Goal: Task Accomplishment & Management: Manage account settings

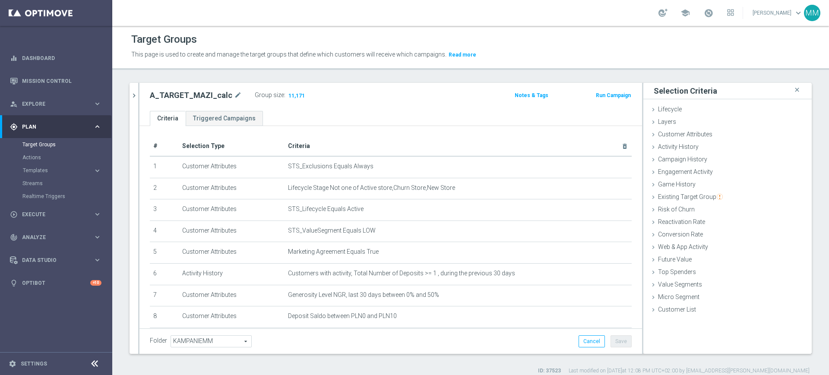
scroll to position [107, 0]
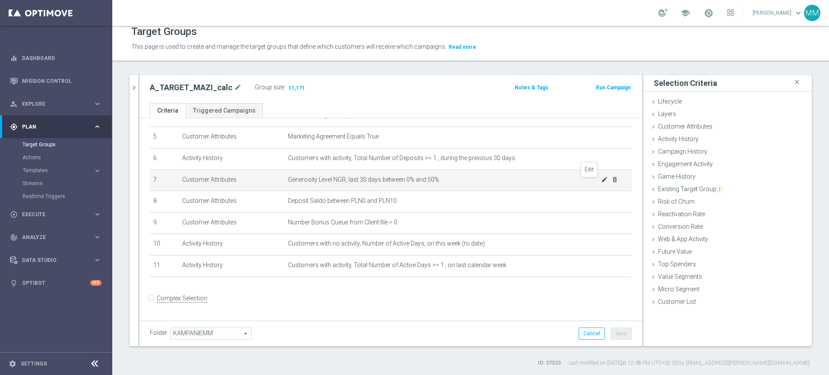
click at [601, 182] on icon "mode_edit" at bounding box center [604, 179] width 7 height 7
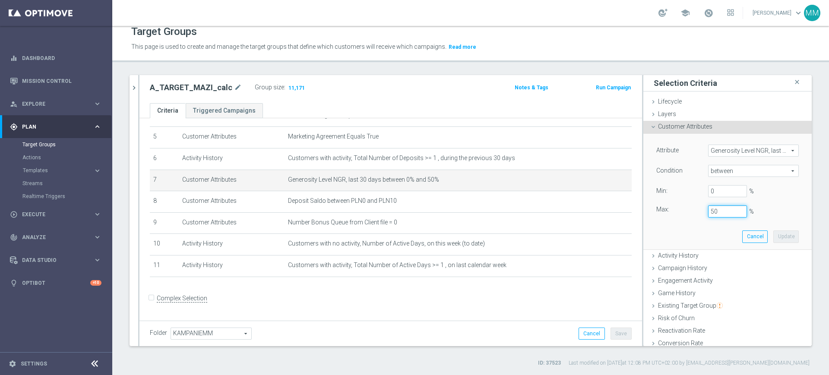
drag, startPoint x: 703, startPoint y: 213, endPoint x: 690, endPoint y: 213, distance: 13.0
click at [701, 213] on div "50 %" at bounding box center [727, 211] width 52 height 12
click at [773, 238] on button "Update" at bounding box center [785, 236] width 25 height 12
type input "0.3"
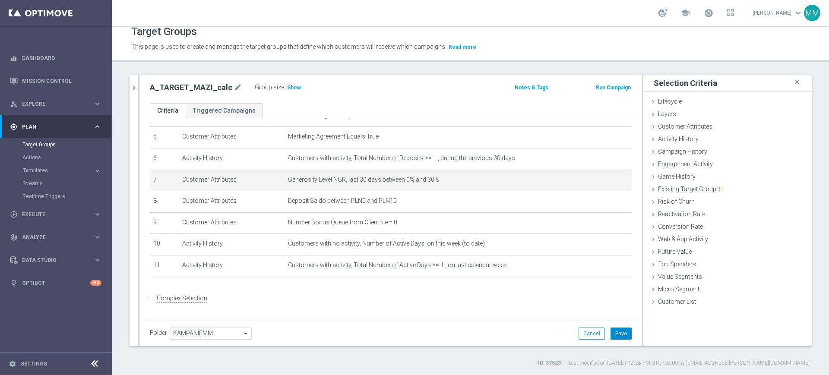
click at [610, 335] on button "Save" at bounding box center [620, 334] width 21 height 12
click at [601, 183] on icon "mode_edit" at bounding box center [604, 179] width 7 height 7
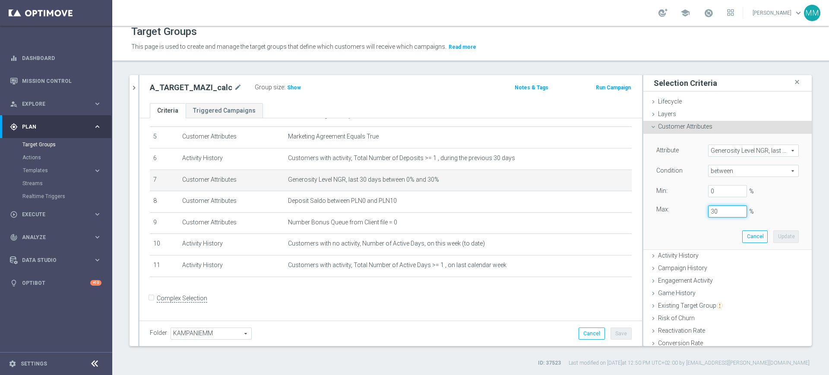
drag, startPoint x: 702, startPoint y: 209, endPoint x: 693, endPoint y: 209, distance: 8.6
click at [701, 209] on div "30 %" at bounding box center [727, 211] width 52 height 12
click at [773, 236] on button "Update" at bounding box center [785, 236] width 25 height 12
type input "0.5"
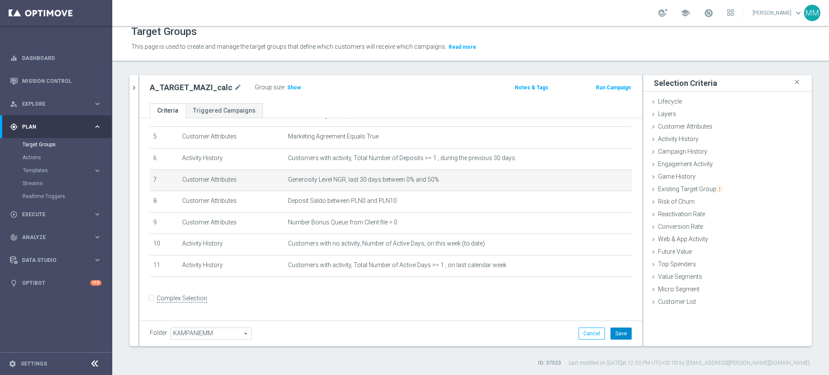
click at [613, 338] on button "Save" at bounding box center [620, 334] width 21 height 12
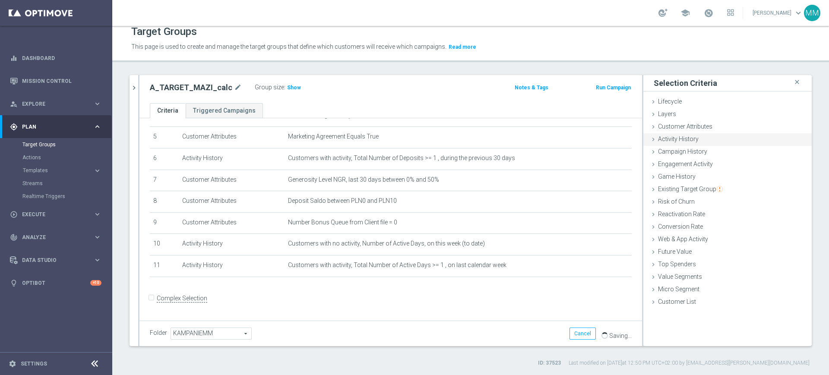
click at [686, 139] on span "Activity History" at bounding box center [678, 139] width 41 height 7
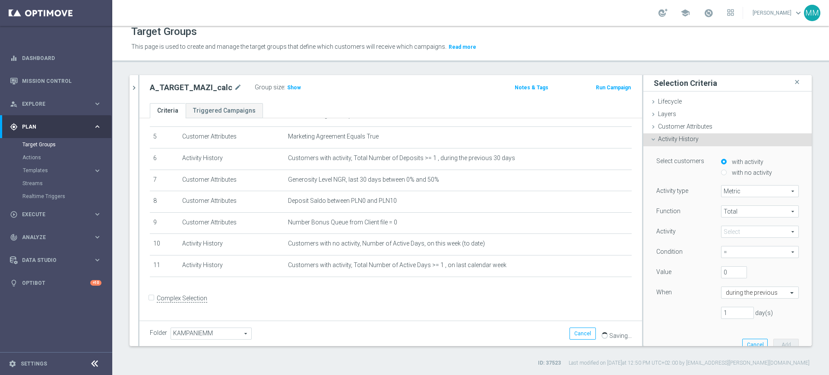
click at [737, 230] on span at bounding box center [759, 231] width 77 height 11
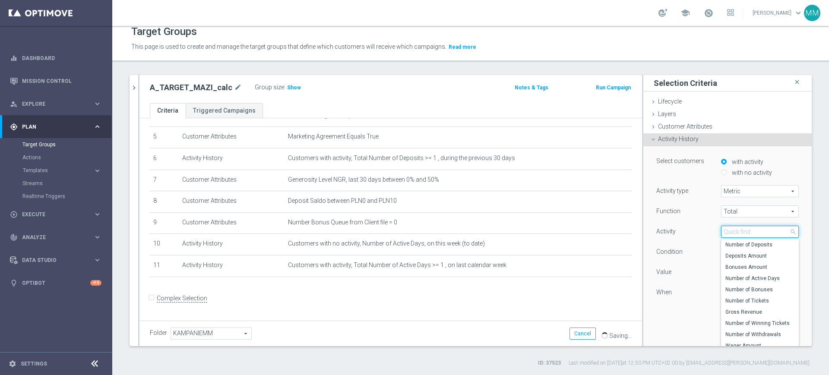
click at [737, 230] on input "search" at bounding box center [760, 232] width 78 height 12
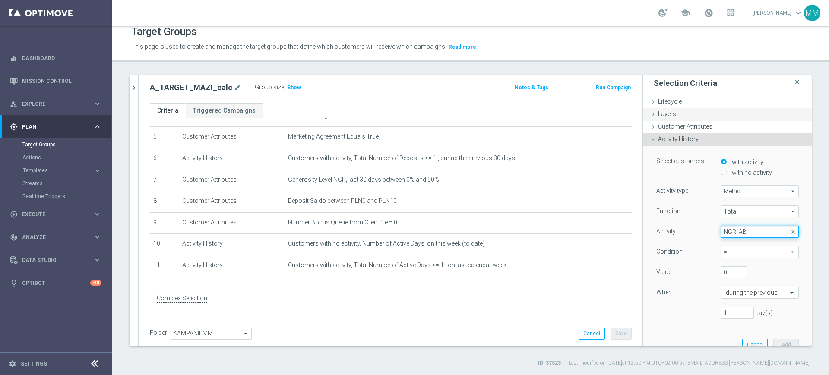
type input "NGR_AB"
click at [699, 118] on div "Layers done" at bounding box center [727, 114] width 168 height 13
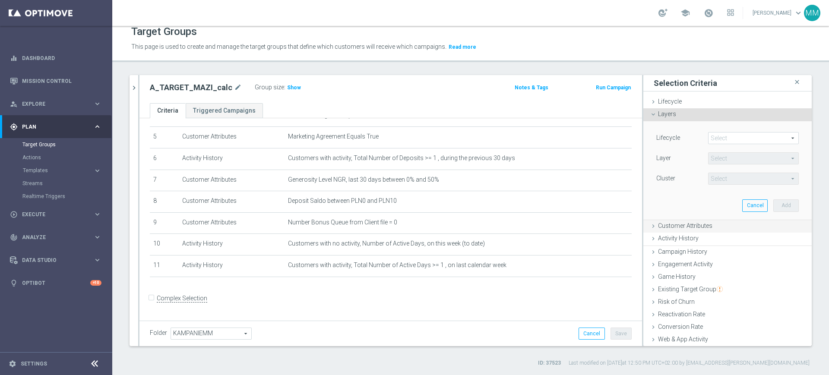
click at [699, 125] on div "Lifecycle Select arrow_drop_down search Layer Select arrow_drop_down search Clu…" at bounding box center [727, 169] width 155 height 97
drag, startPoint x: 670, startPoint y: 222, endPoint x: 669, endPoint y: 218, distance: 4.5
click at [669, 223] on span "Customer Attributes" at bounding box center [685, 224] width 54 height 7
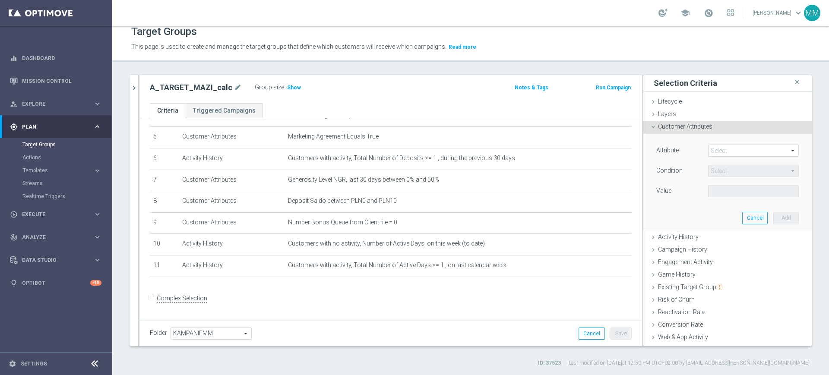
click at [720, 158] on div "Attribute Select arrow_drop_down search" at bounding box center [727, 152] width 155 height 14
click at [720, 152] on span at bounding box center [753, 150] width 90 height 11
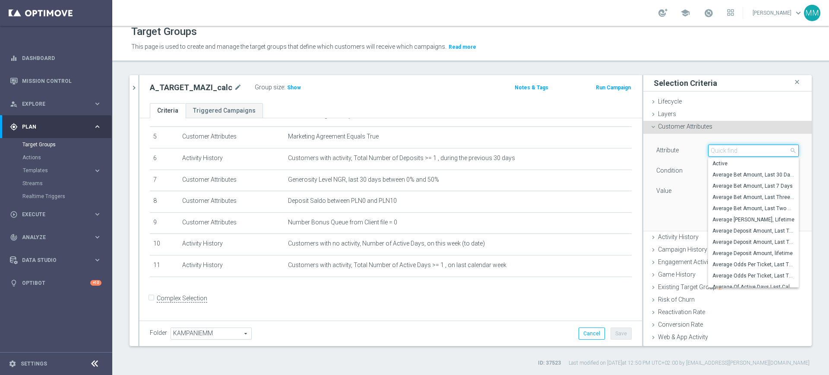
click at [720, 152] on input "search" at bounding box center [753, 151] width 91 height 12
type input "B"
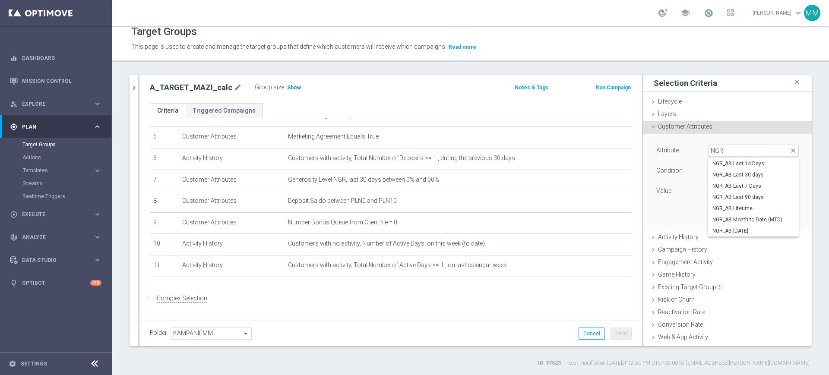
click at [294, 85] on span "Show" at bounding box center [294, 88] width 14 height 6
click at [718, 155] on span at bounding box center [753, 150] width 90 height 11
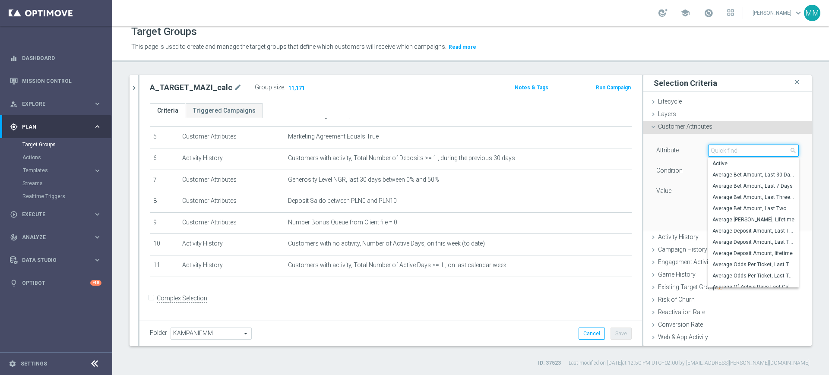
click at [718, 155] on input "search" at bounding box center [753, 151] width 91 height 12
type input "A"
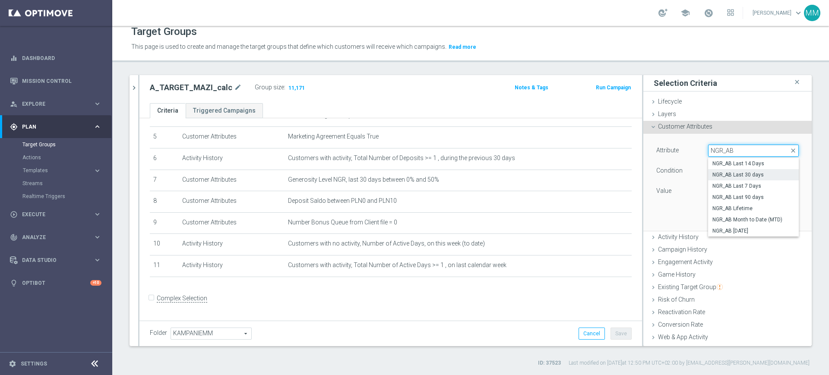
type input "NGR_AB"
click at [745, 176] on span "NGR_AB Last 30 days" at bounding box center [753, 174] width 82 height 7
type input "NGR_AB Last 30 days"
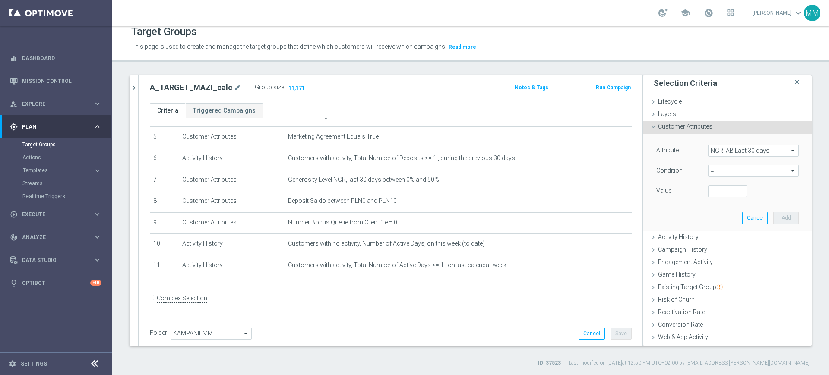
click at [724, 173] on span "=" at bounding box center [753, 170] width 90 height 11
click at [717, 240] on span ">=" at bounding box center [753, 240] width 82 height 7
type input ">="
click at [712, 192] on input "number" at bounding box center [727, 191] width 39 height 12
type input "200"
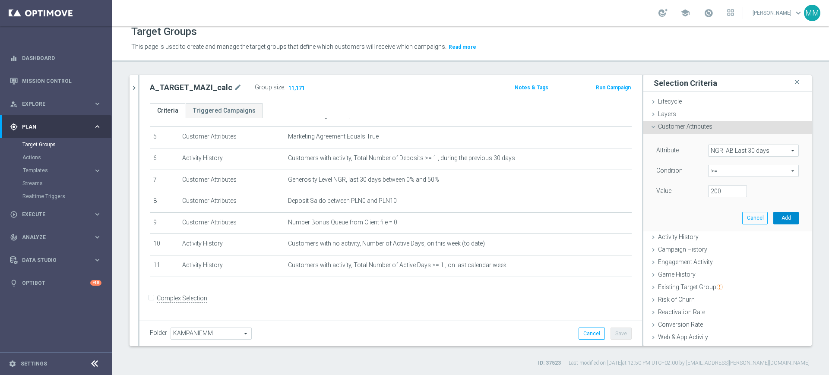
drag, startPoint x: 767, startPoint y: 220, endPoint x: 683, endPoint y: 203, distance: 86.3
click at [773, 219] on button "Add" at bounding box center [785, 218] width 25 height 12
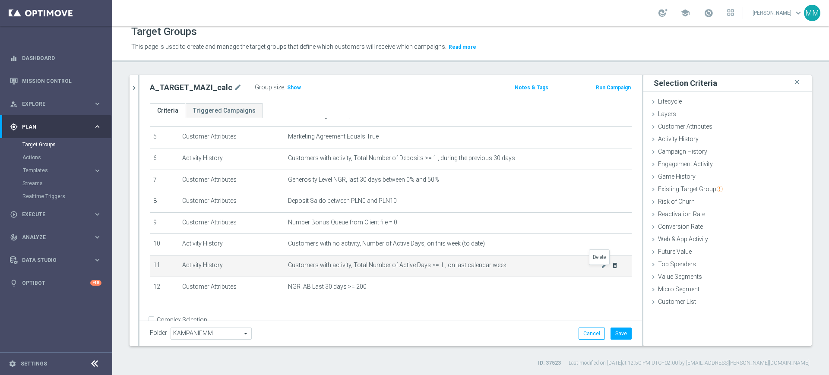
click at [611, 269] on icon "delete_forever" at bounding box center [614, 265] width 7 height 7
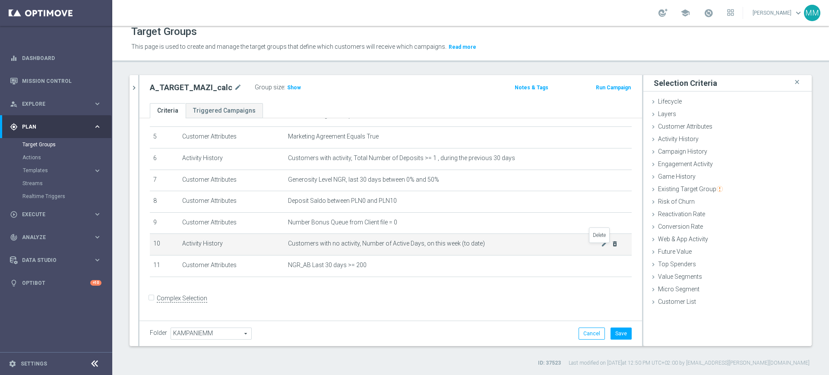
click at [611, 247] on icon "delete_forever" at bounding box center [614, 243] width 7 height 7
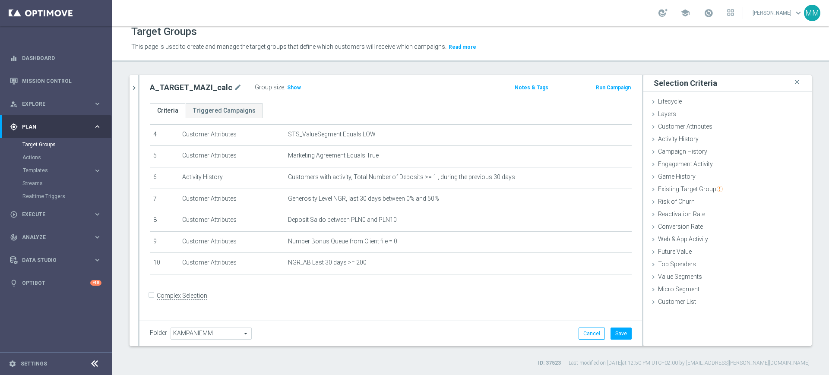
scroll to position [86, 0]
click at [286, 83] on h3 "Show" at bounding box center [294, 87] width 16 height 9
click at [694, 140] on div "Activity History done selection saved" at bounding box center [727, 139] width 168 height 13
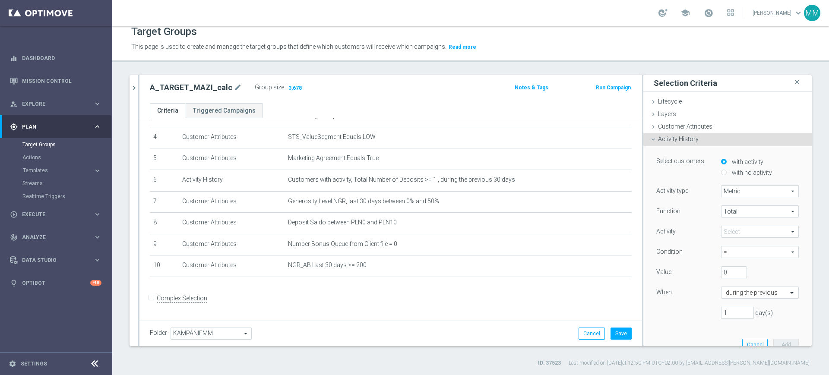
click at [731, 228] on span at bounding box center [759, 231] width 77 height 11
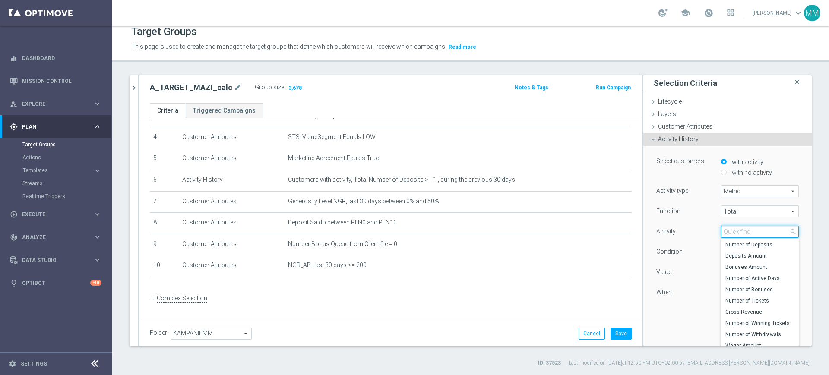
click at [731, 228] on input "search" at bounding box center [760, 232] width 78 height 12
click at [721, 233] on input "search" at bounding box center [760, 232] width 78 height 12
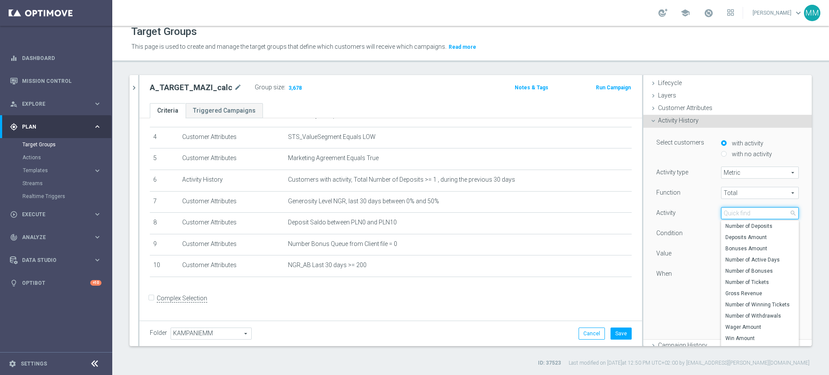
scroll to position [0, 0]
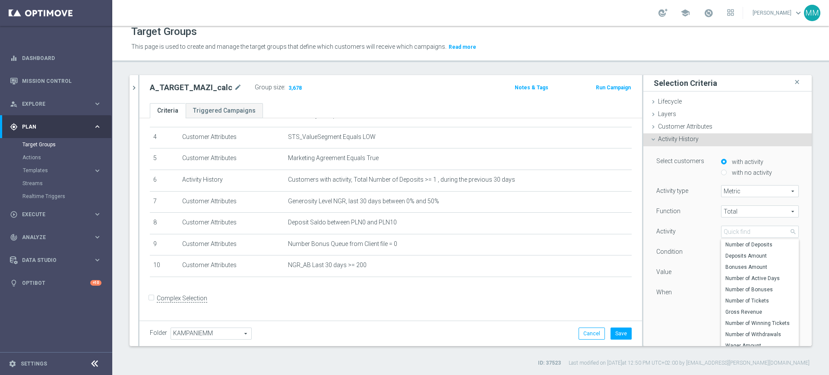
click at [740, 172] on label "with no activity" at bounding box center [750, 173] width 42 height 8
click at [726, 172] on input "with no activity" at bounding box center [724, 173] width 6 height 6
radio input "true"
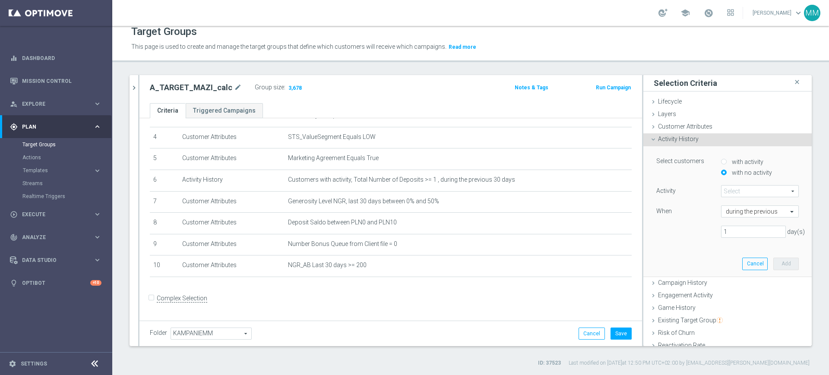
click at [732, 192] on span at bounding box center [759, 191] width 77 height 11
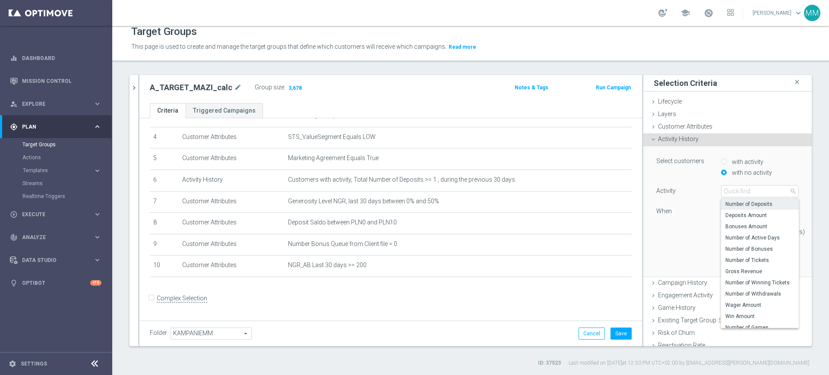
click at [725, 205] on span "Number of Deposits" at bounding box center [759, 204] width 69 height 7
type input "Number of Deposits"
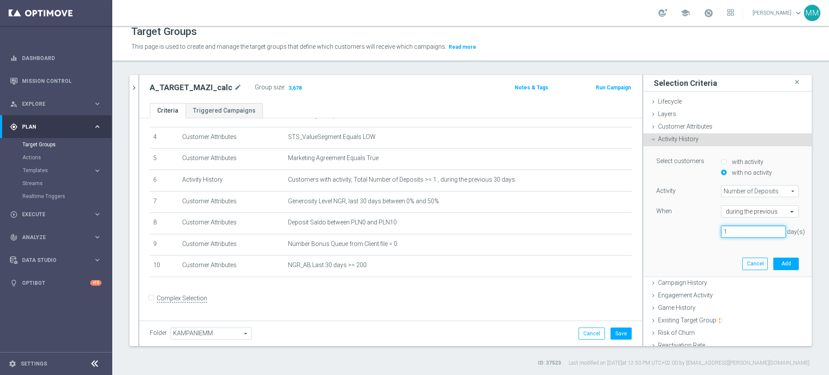
drag, startPoint x: 728, startPoint y: 232, endPoint x: 668, endPoint y: 232, distance: 60.0
click at [668, 232] on div "1 day(s)" at bounding box center [727, 232] width 155 height 12
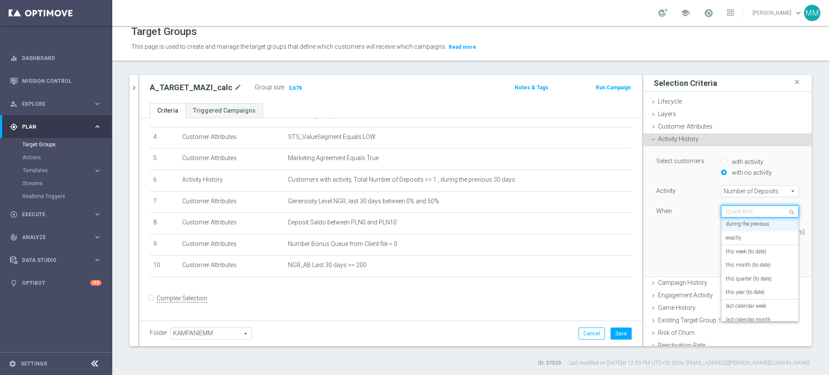
click at [726, 211] on input "text" at bounding box center [751, 212] width 51 height 8
click at [735, 256] on div "this week (to date)" at bounding box center [760, 252] width 68 height 14
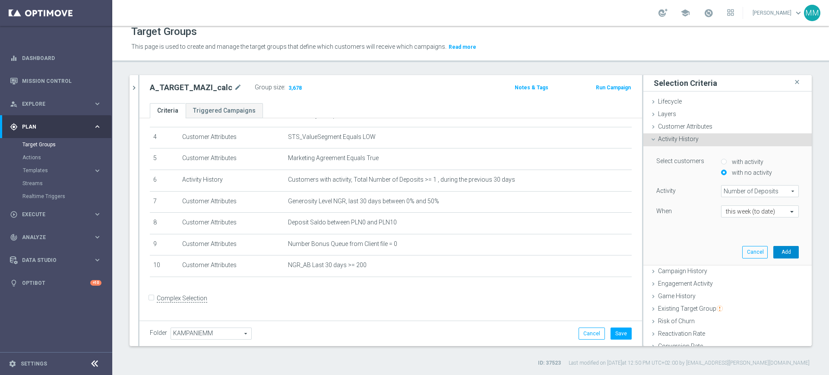
click at [773, 252] on button "Add" at bounding box center [785, 252] width 25 height 12
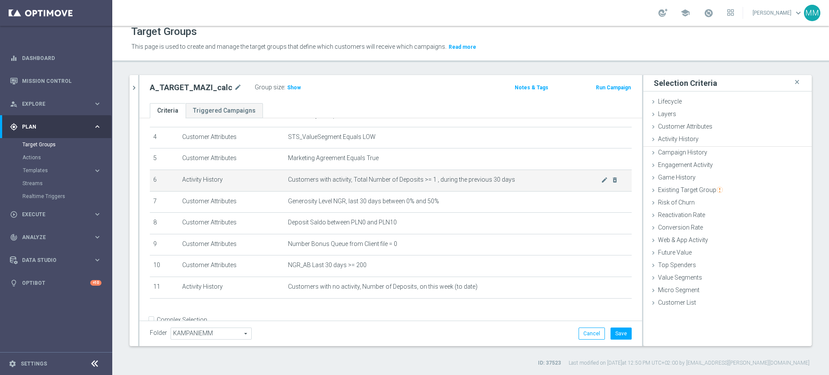
scroll to position [107, 0]
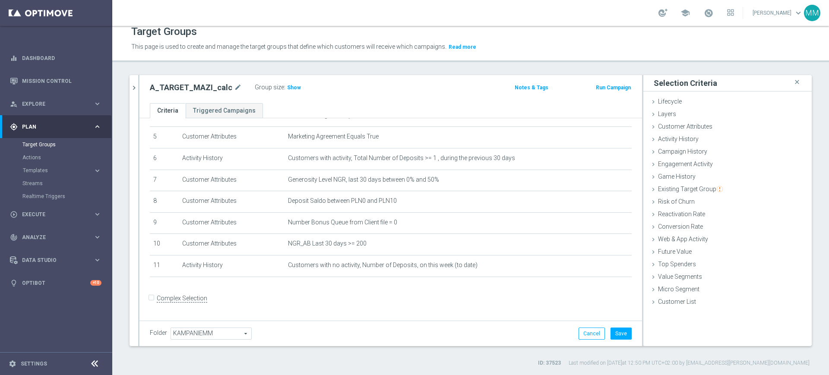
drag, startPoint x: 293, startPoint y: 89, endPoint x: 301, endPoint y: 98, distance: 11.6
click at [293, 89] on span "Show" at bounding box center [294, 88] width 14 height 6
click at [613, 331] on button "Save" at bounding box center [620, 334] width 21 height 12
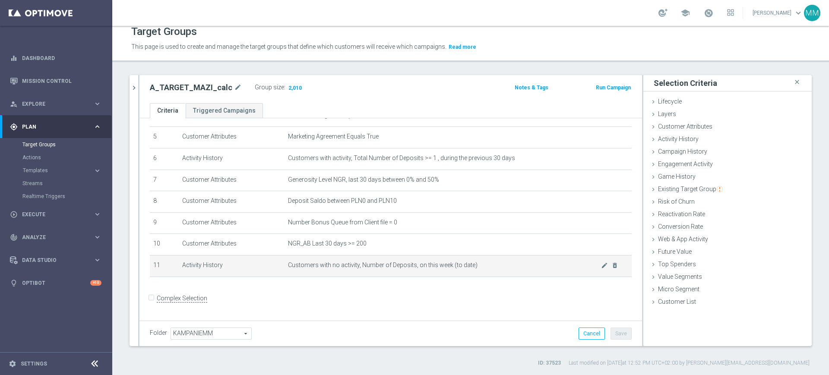
click at [380, 268] on span "Customers with no activity, Number of Deposits, on this week (to date)" at bounding box center [444, 265] width 313 height 7
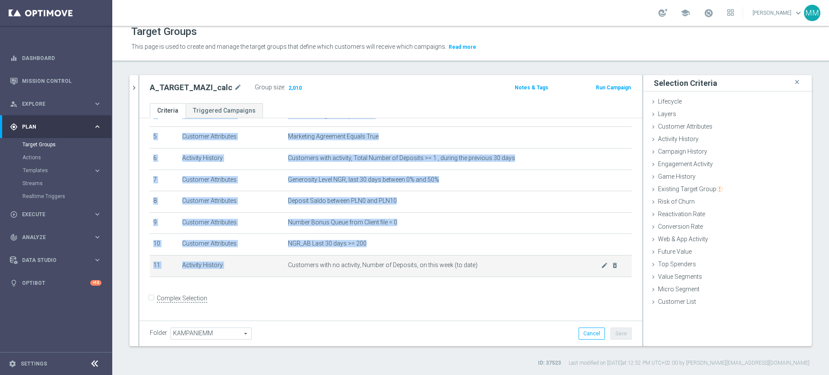
click at [380, 268] on span "Customers with no activity, Number of Deposits, on this week (to date)" at bounding box center [444, 265] width 313 height 7
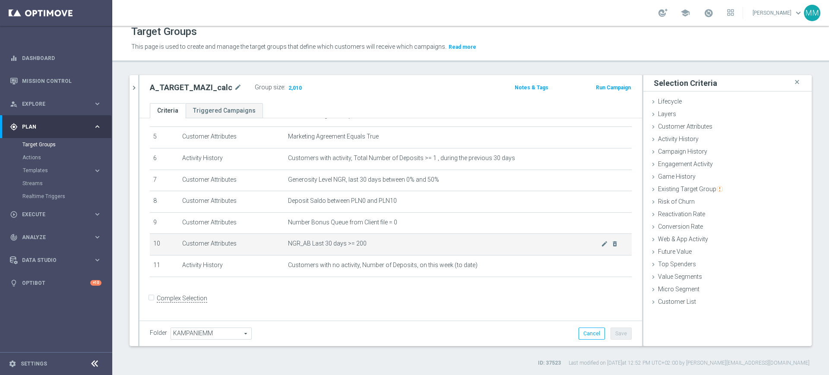
click at [387, 246] on span "NGR_AB Last 30 days >= 200" at bounding box center [444, 243] width 313 height 7
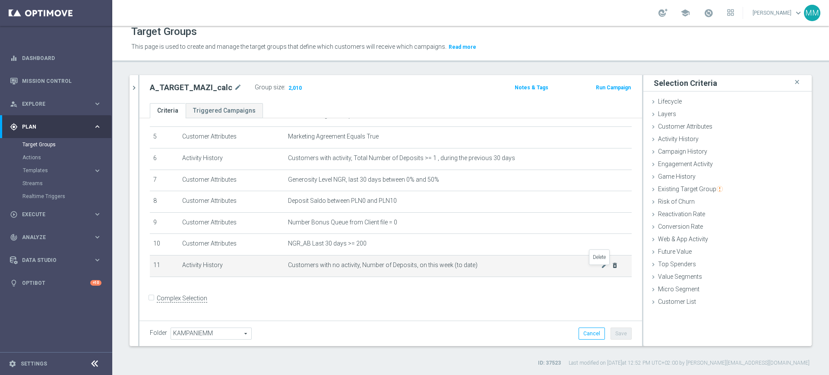
click at [611, 269] on icon "delete_forever" at bounding box center [614, 265] width 7 height 7
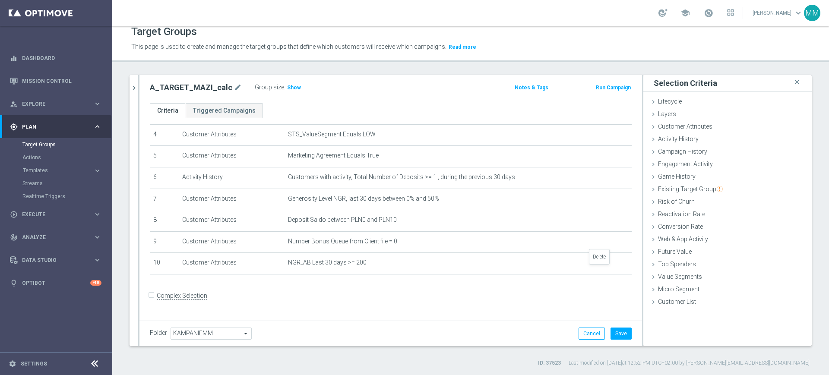
scroll to position [86, 0]
click at [601, 269] on icon "mode_edit" at bounding box center [604, 265] width 7 height 7
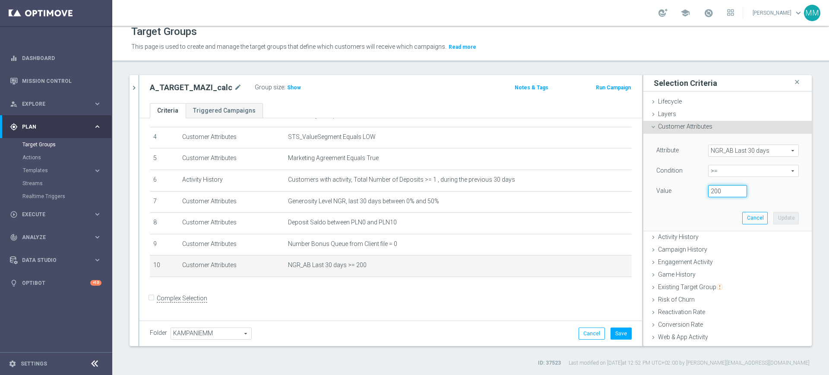
drag, startPoint x: 704, startPoint y: 191, endPoint x: 694, endPoint y: 190, distance: 9.6
click at [701, 190] on div "200" at bounding box center [727, 191] width 52 height 12
type input "100"
click at [773, 217] on button "Update" at bounding box center [785, 218] width 25 height 12
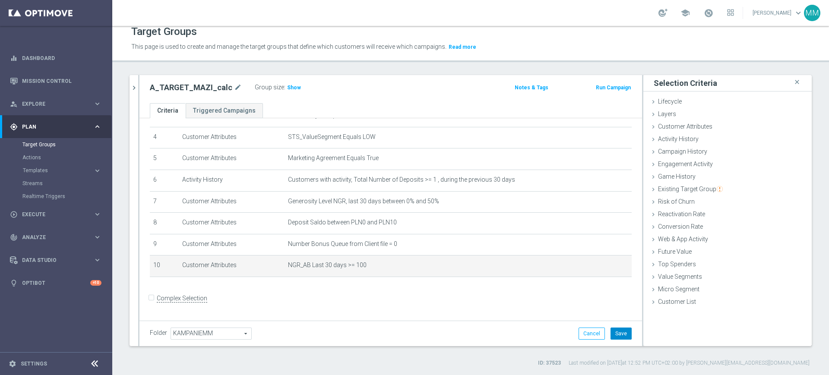
click at [610, 334] on button "Save" at bounding box center [620, 334] width 21 height 12
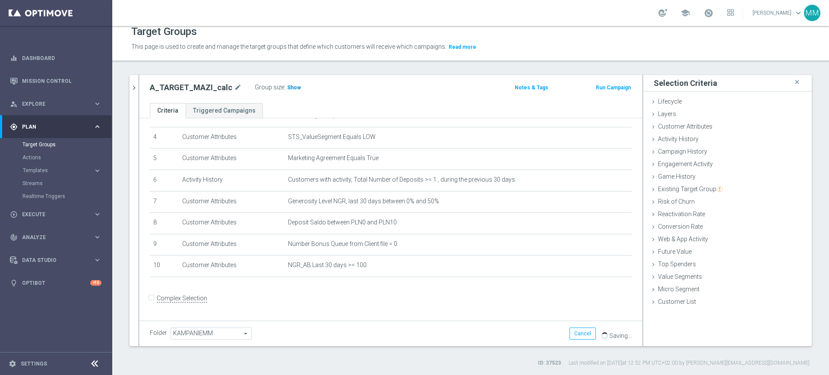
click at [287, 86] on span "Show" at bounding box center [294, 88] width 14 height 6
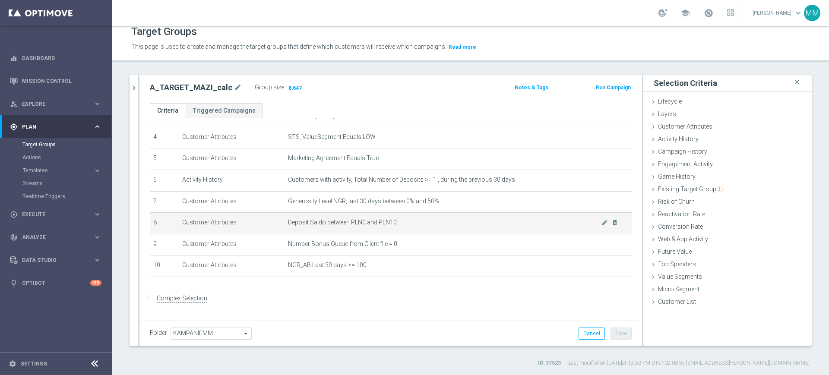
click at [393, 230] on td "Deposit Saldo between PLN0 and PLN10 mode_edit delete_forever" at bounding box center [457, 224] width 347 height 22
click at [392, 231] on td "Deposit Saldo between PLN0 and PLN10 mode_edit delete_forever" at bounding box center [457, 224] width 347 height 22
click at [392, 225] on span "Deposit Saldo between PLN0 and PLN10" at bounding box center [444, 222] width 313 height 7
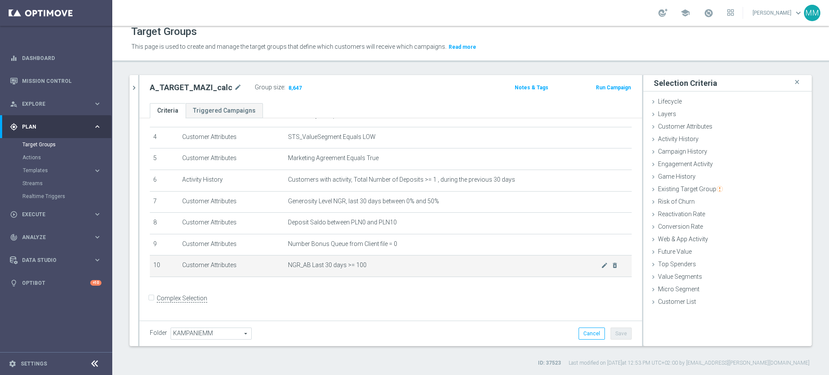
click at [440, 263] on td "NGR_AB Last 30 days >= 100 mode_edit delete_forever" at bounding box center [457, 267] width 347 height 22
click at [441, 263] on td "NGR_AB Last 30 days >= 100 mode_edit delete_forever" at bounding box center [457, 267] width 347 height 22
click at [390, 269] on span "NGR_AB Last 30 days >= 100" at bounding box center [444, 265] width 313 height 7
click at [353, 266] on span "NGR_AB Last 30 days >= 100" at bounding box center [444, 265] width 313 height 7
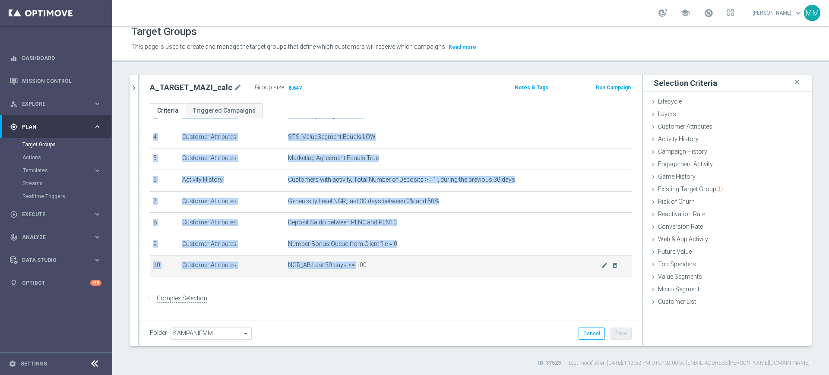
click at [353, 266] on span "NGR_AB Last 30 days >= 100" at bounding box center [444, 265] width 313 height 7
click at [392, 268] on span "NGR_AB Last 30 days >= 100" at bounding box center [444, 265] width 313 height 7
click at [384, 269] on span "NGR_AB Last 30 days >= 100" at bounding box center [444, 265] width 313 height 7
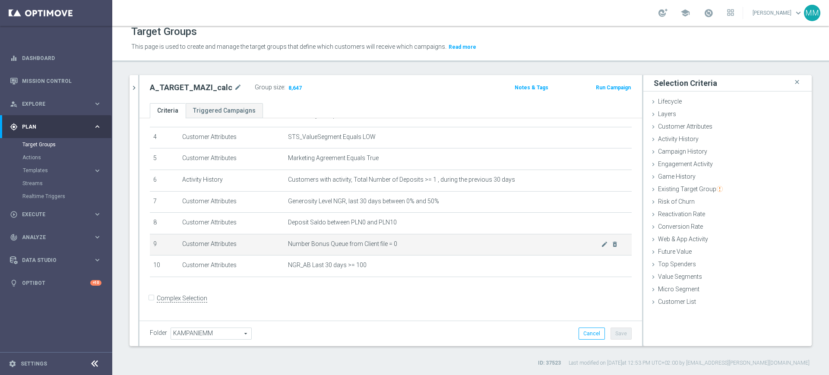
click at [389, 248] on span "Number Bonus Queue from Client file = 0" at bounding box center [444, 243] width 313 height 7
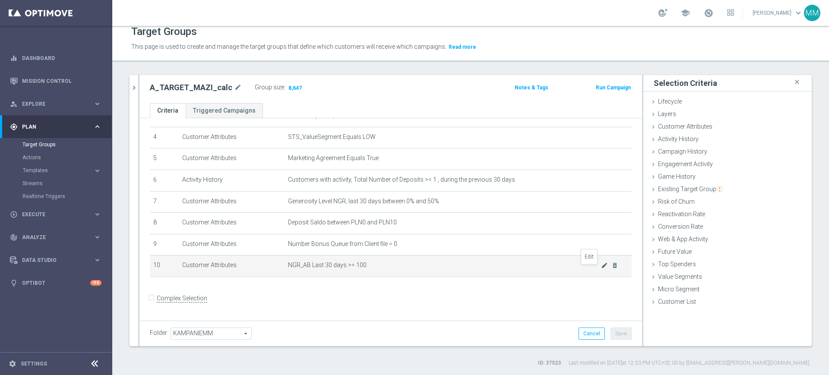
click at [601, 267] on icon "mode_edit" at bounding box center [604, 265] width 7 height 7
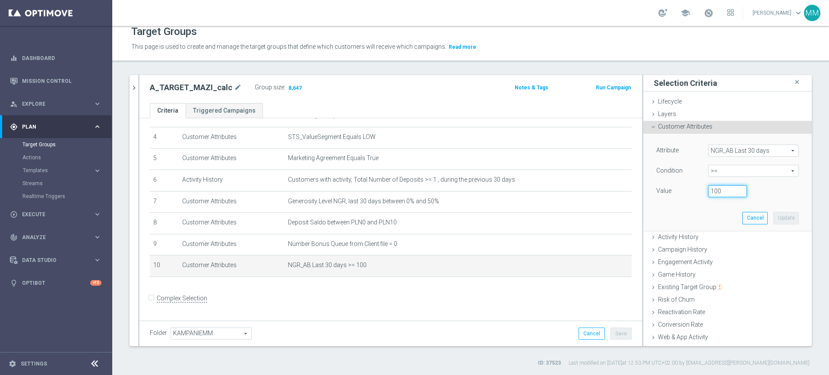
click at [708, 190] on input "100" at bounding box center [727, 191] width 39 height 12
type input "200"
click at [773, 215] on button "Update" at bounding box center [785, 218] width 25 height 12
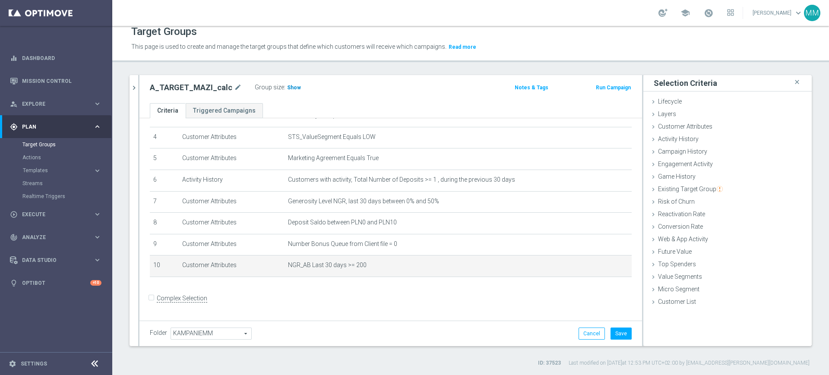
click at [287, 89] on span "Show" at bounding box center [294, 88] width 14 height 6
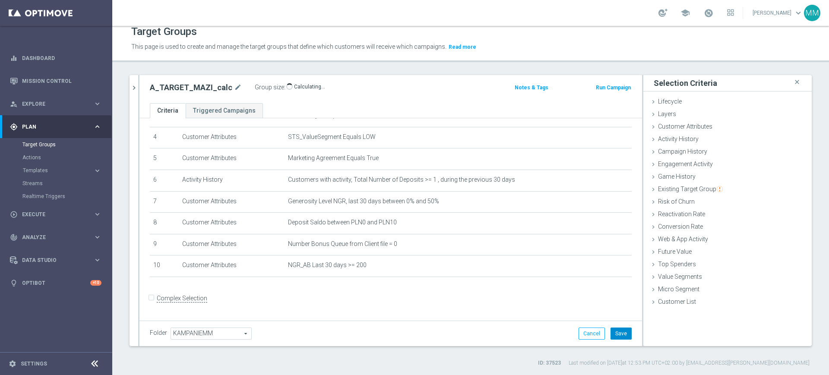
click at [610, 333] on button "Save" at bounding box center [620, 334] width 21 height 12
click at [700, 131] on div "Customer Attributes done selection updated" at bounding box center [727, 127] width 168 height 13
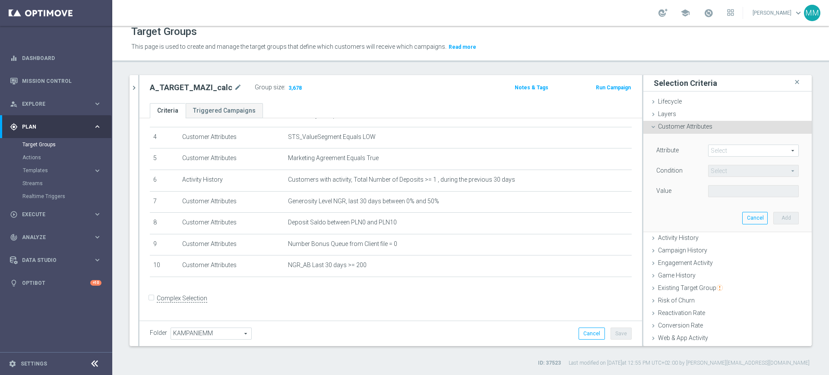
click at [716, 144] on div "Attribute Select arrow_drop_down search Condition Select arrow_drop_down search…" at bounding box center [727, 182] width 155 height 97
click at [716, 147] on span at bounding box center [753, 150] width 90 height 11
click at [0, 0] on input "search" at bounding box center [0, 0] width 0 height 0
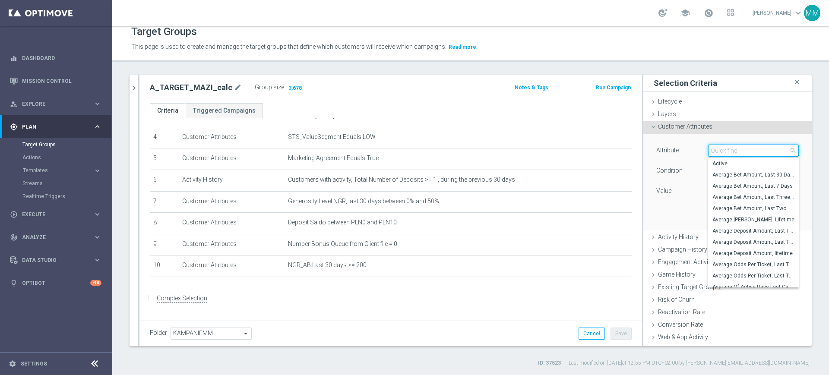
click at [716, 147] on input "search" at bounding box center [753, 151] width 91 height 12
type input "A"
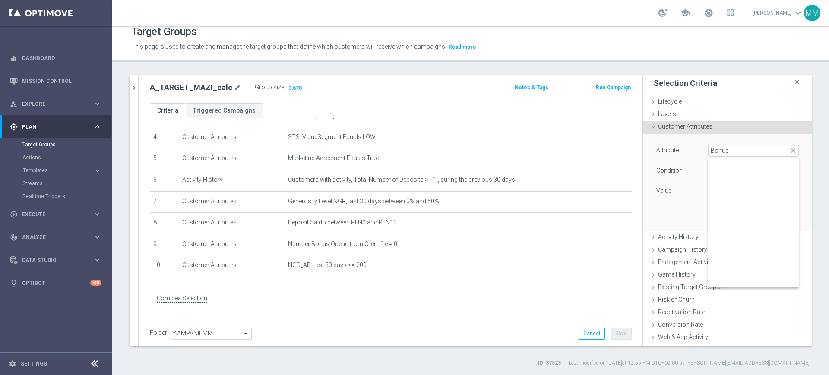
scroll to position [0, 0]
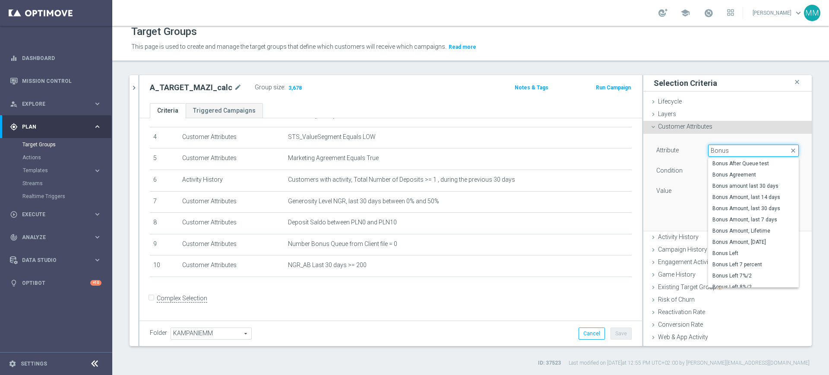
click at [720, 155] on input "Bonus" at bounding box center [753, 151] width 91 height 12
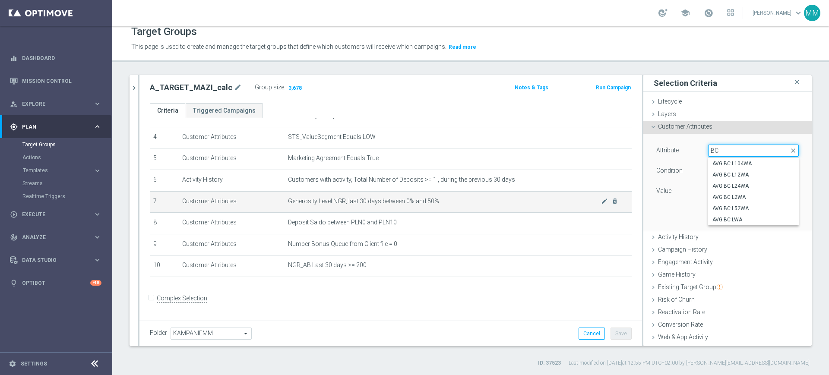
type input "BC"
click at [535, 205] on span "Generosity Level NGR, last 30 days between 0% and 50%" at bounding box center [444, 201] width 313 height 7
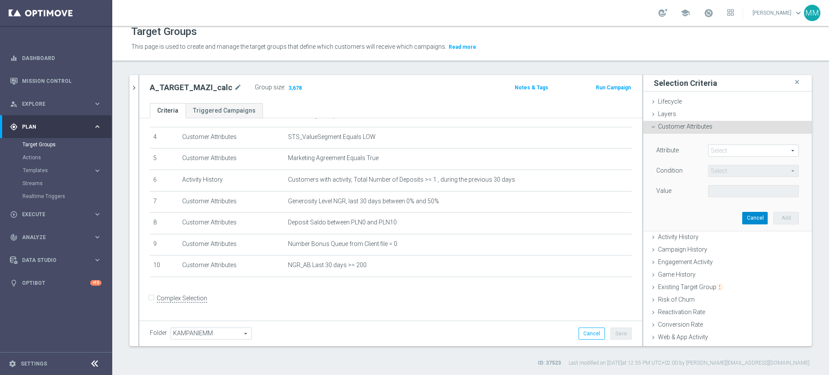
click at [742, 215] on button "Cancel" at bounding box center [754, 218] width 25 height 12
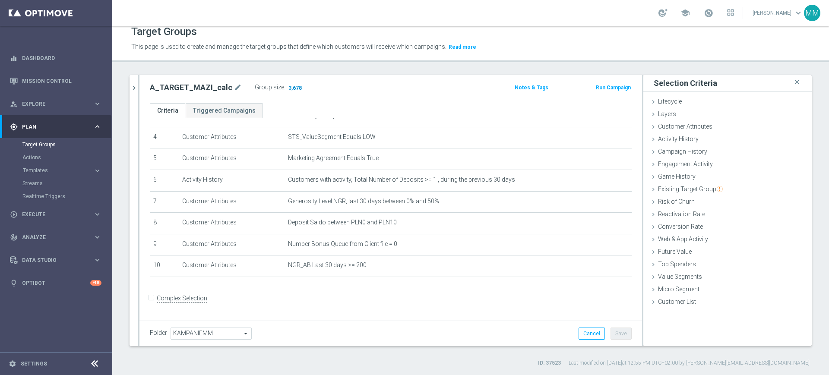
click at [287, 87] on span "3,678" at bounding box center [294, 89] width 15 height 8
click at [713, 129] on div "Customer Attributes done selection updated" at bounding box center [727, 127] width 168 height 13
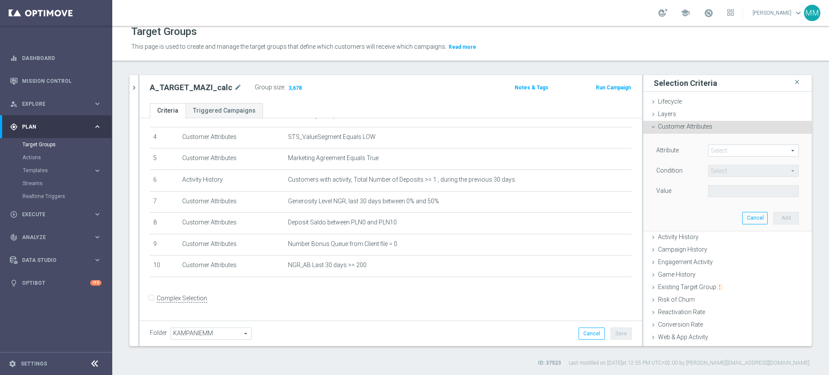
click at [719, 150] on span at bounding box center [753, 150] width 90 height 11
click at [0, 0] on input "search" at bounding box center [0, 0] width 0 height 0
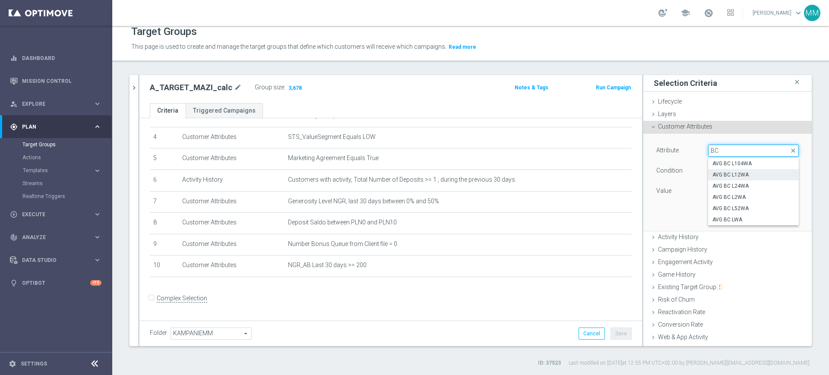
type input "BC"
click at [737, 176] on span "AVG BC L12WA" at bounding box center [753, 174] width 82 height 7
type input "AVG BC L12WA"
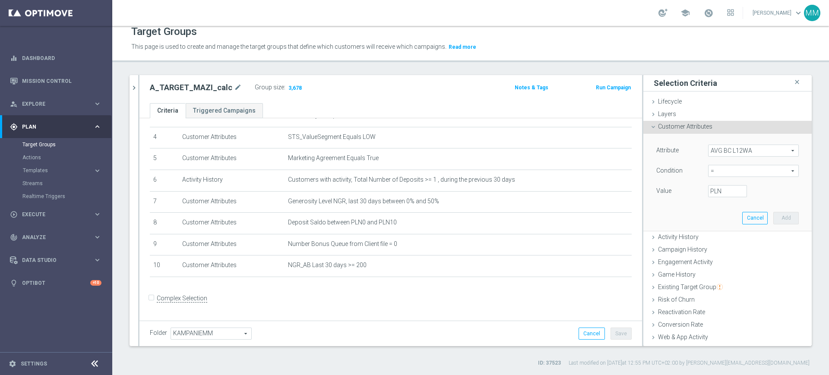
click at [722, 171] on span "=" at bounding box center [753, 170] width 90 height 11
click at [716, 197] on span "<=" at bounding box center [753, 195] width 82 height 7
type input "<="
click at [712, 195] on input "PLN" at bounding box center [727, 191] width 39 height 12
type input "5"
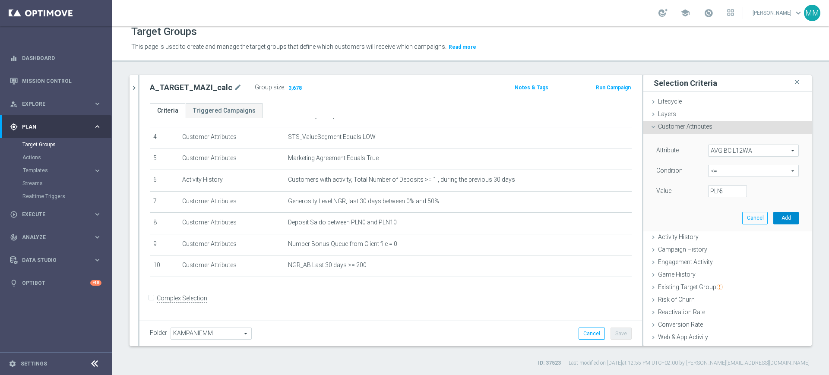
click at [774, 221] on button "Add" at bounding box center [785, 218] width 25 height 12
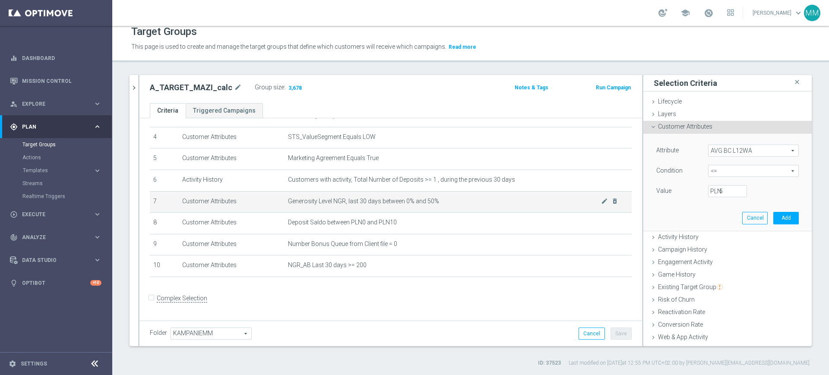
scroll to position [107, 0]
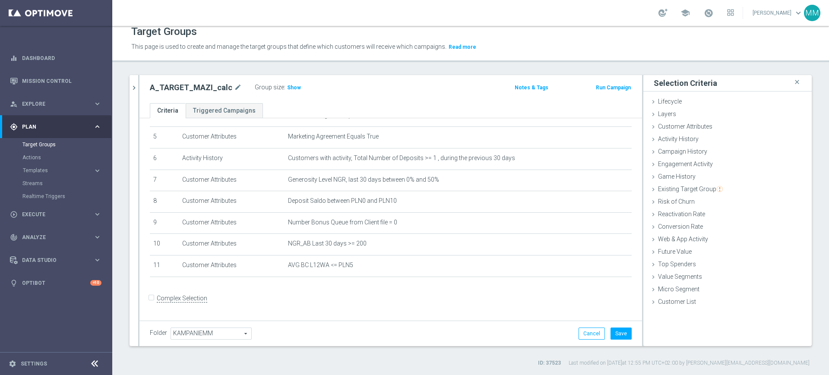
click at [283, 82] on div "Group size : Show" at bounding box center [298, 87] width 86 height 10
click at [287, 85] on span "Show" at bounding box center [294, 88] width 14 height 6
click at [601, 267] on icon "mode_edit" at bounding box center [604, 265] width 7 height 7
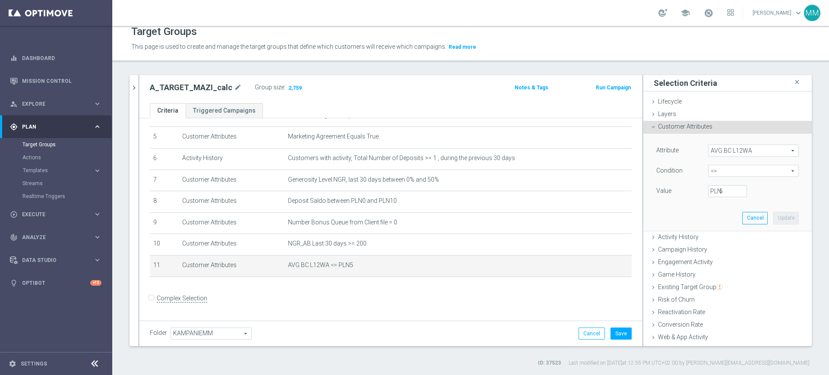
click at [710, 190] on label "PLN" at bounding box center [714, 191] width 9 height 8
click at [708, 190] on input "5" at bounding box center [727, 191] width 39 height 12
click at [710, 190] on label "PLN" at bounding box center [714, 191] width 9 height 8
click at [708, 190] on input "5" at bounding box center [727, 191] width 39 height 12
click at [707, 190] on div "5 PLN" at bounding box center [727, 191] width 52 height 12
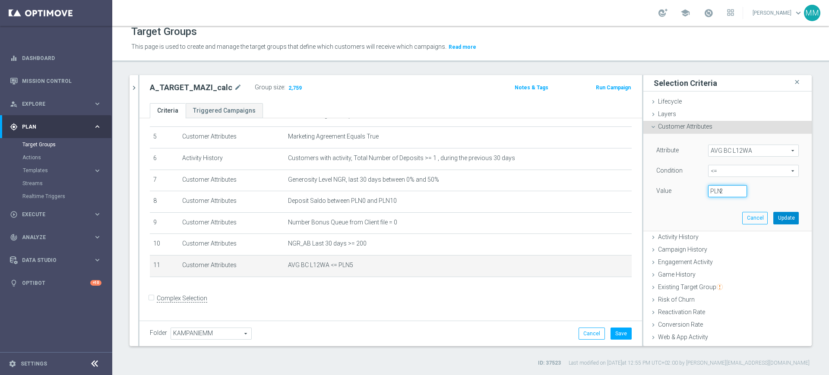
type input "2"
click at [773, 221] on button "Update" at bounding box center [785, 218] width 25 height 12
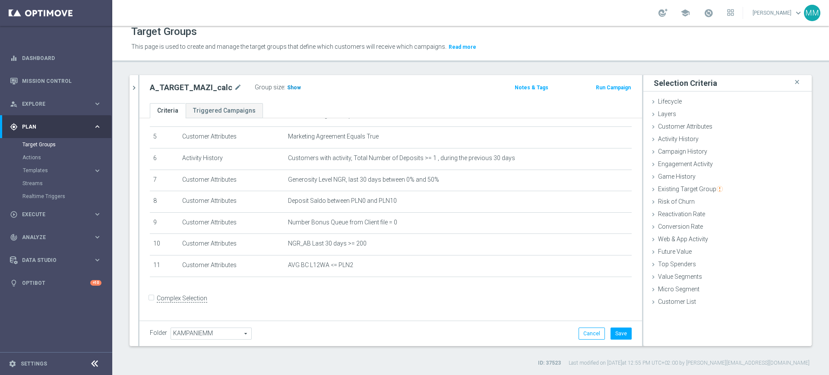
click at [293, 90] on span "Show" at bounding box center [294, 88] width 14 height 6
click at [613, 329] on button "Save" at bounding box center [620, 334] width 21 height 12
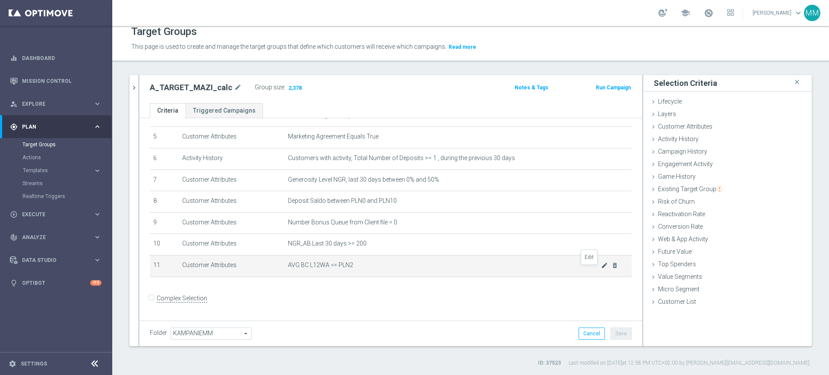
click at [601, 269] on icon "mode_edit" at bounding box center [604, 265] width 7 height 7
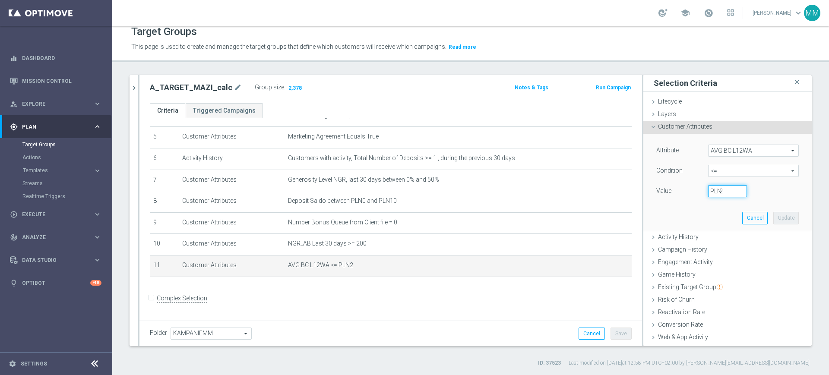
drag, startPoint x: 713, startPoint y: 190, endPoint x: 704, endPoint y: 189, distance: 8.7
click at [704, 189] on div "2 PLN" at bounding box center [727, 191] width 52 height 12
click at [725, 171] on span "<=" at bounding box center [753, 170] width 90 height 11
click at [717, 198] on span "<=" at bounding box center [753, 195] width 82 height 7
drag, startPoint x: 713, startPoint y: 193, endPoint x: 705, endPoint y: 193, distance: 7.8
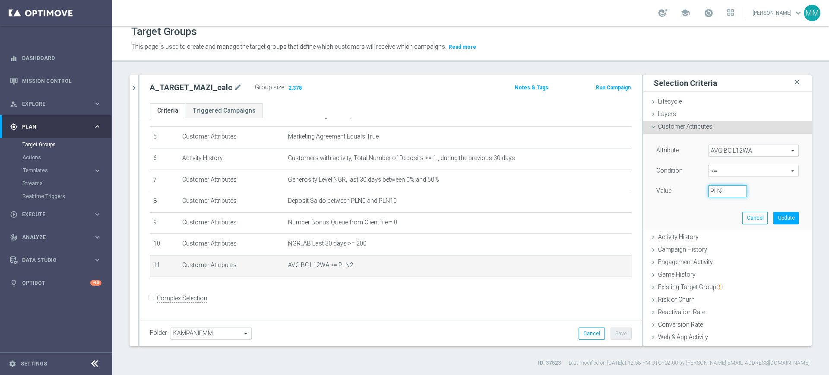
click at [705, 193] on div "2 PLN" at bounding box center [727, 191] width 52 height 12
type input "1"
click at [773, 218] on button "Update" at bounding box center [785, 218] width 25 height 12
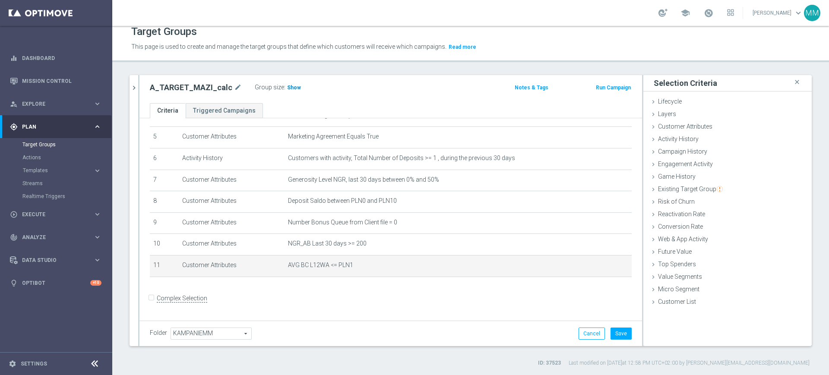
click at [288, 87] on span "Show" at bounding box center [294, 88] width 14 height 6
click at [601, 269] on icon "mode_edit" at bounding box center [604, 265] width 7 height 7
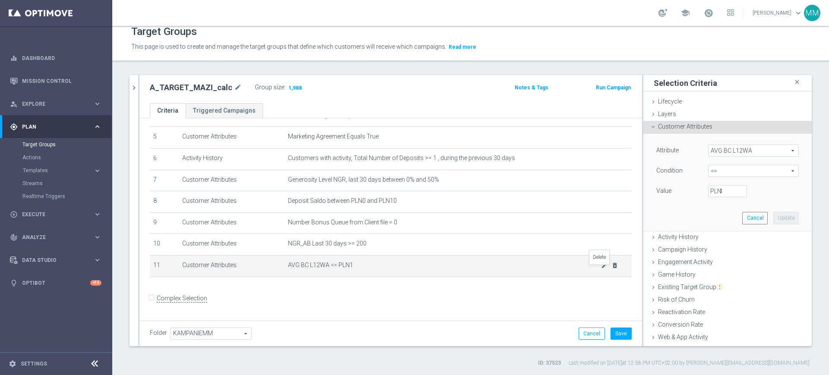
click at [611, 269] on icon "delete_forever" at bounding box center [614, 265] width 7 height 7
click at [611, 268] on icon "delete_forever" at bounding box center [614, 265] width 7 height 7
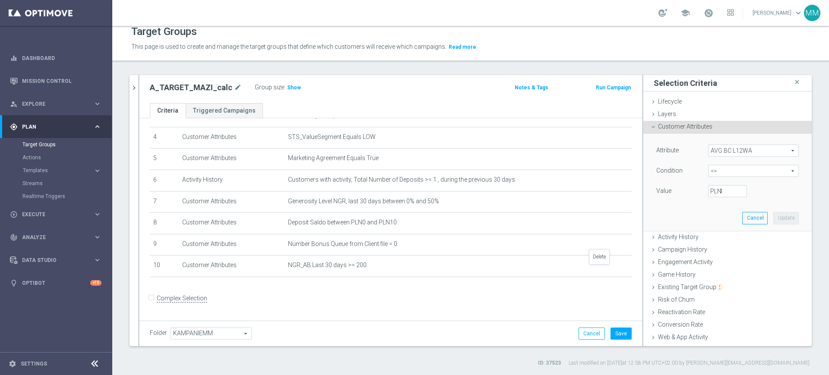
scroll to position [64, 0]
click at [711, 142] on div "Attribute AVG BC L12WA AVG BC L12WA arrow_drop_down search Condition <= <= arro…" at bounding box center [727, 182] width 155 height 97
click at [718, 150] on span "AVG BC L12WA" at bounding box center [753, 150] width 90 height 11
click at [0, 0] on input "search" at bounding box center [0, 0] width 0 height 0
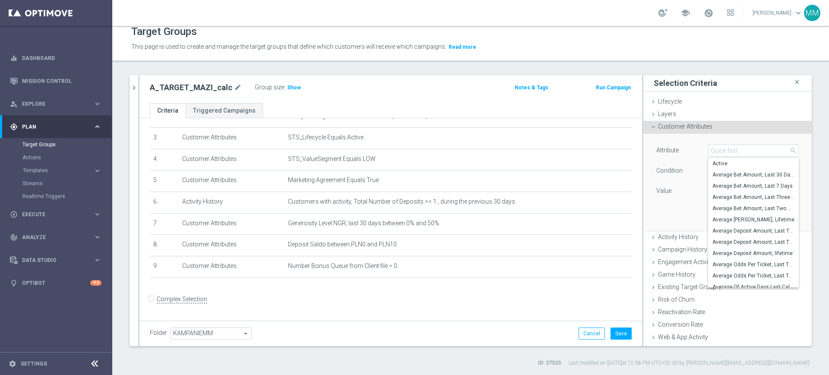
click at [693, 184] on div "Attribute AVG BC L12WA AVG BC L12WA arrow_drop_down search Active Average Bet A…" at bounding box center [727, 172] width 142 height 54
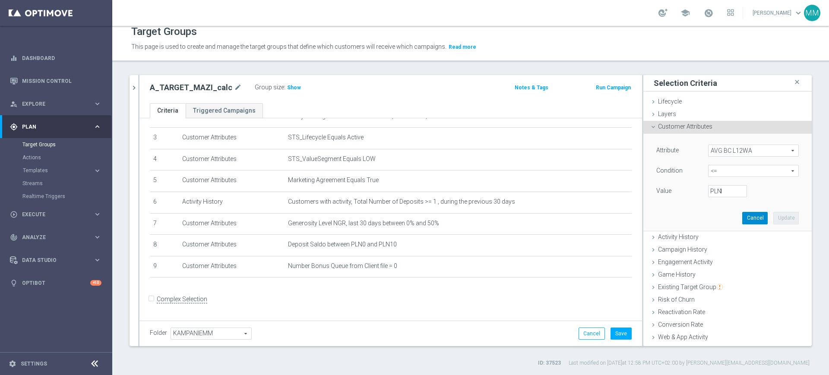
click at [748, 218] on button "Cancel" at bounding box center [754, 218] width 25 height 12
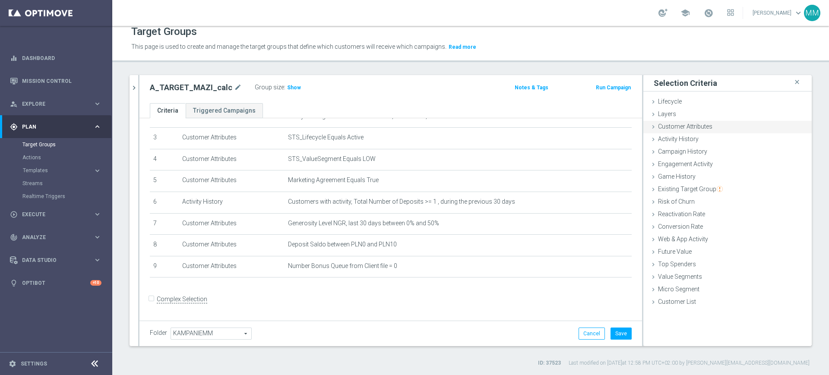
click at [712, 129] on div "Customer Attributes done selection updated" at bounding box center [727, 127] width 168 height 13
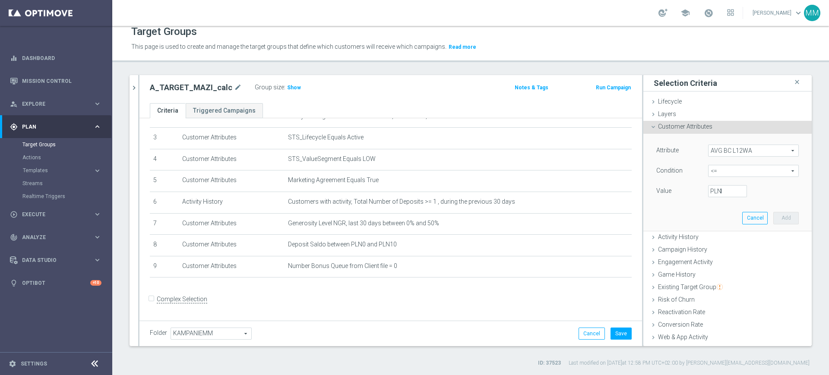
click at [739, 150] on span "AVG BC L12WA" at bounding box center [753, 150] width 90 height 11
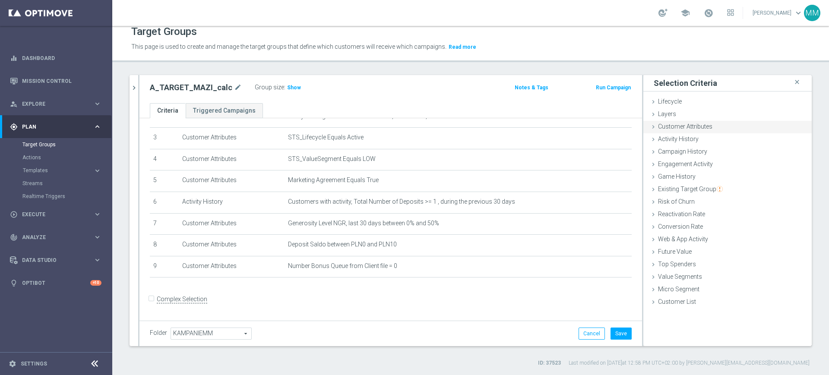
click at [704, 129] on div "Customer Attributes done selection updated" at bounding box center [727, 127] width 168 height 13
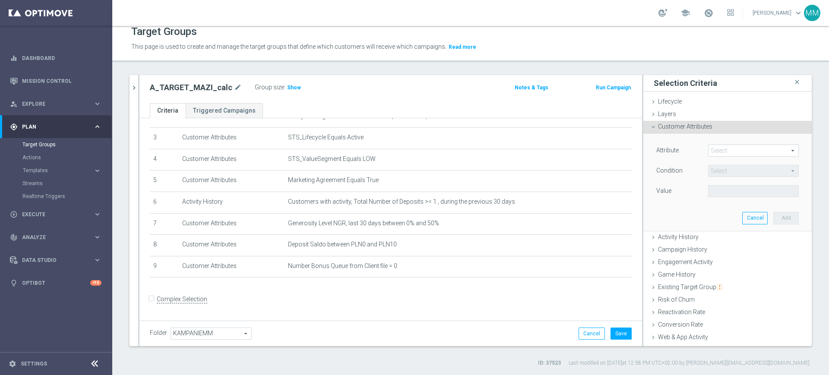
click at [720, 146] on span at bounding box center [753, 150] width 90 height 11
click at [0, 0] on input "search" at bounding box center [0, 0] width 0 height 0
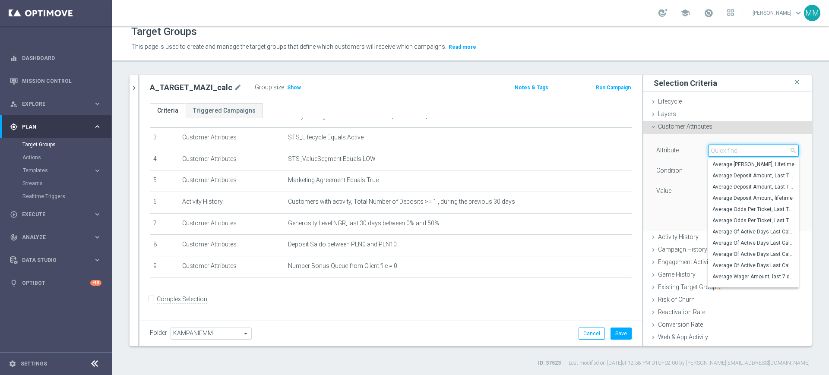
scroll to position [37, 0]
click at [743, 202] on span "Average Deposit Amount, Last Two Weeks" at bounding box center [753, 204] width 82 height 7
type input "Average Deposit Amount, Last Two Weeks"
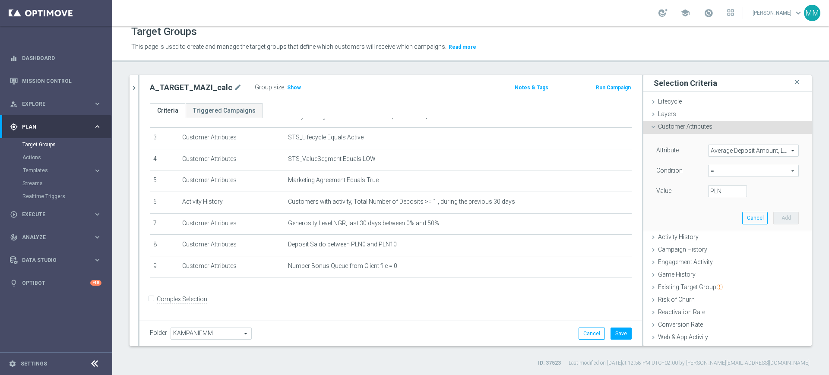
click at [734, 177] on div "= = arrow_drop_down search" at bounding box center [753, 171] width 91 height 12
click at [712, 198] on span "<=" at bounding box center [753, 195] width 82 height 7
type input "<="
click at [710, 195] on input "PLN" at bounding box center [727, 191] width 39 height 12
type input "30"
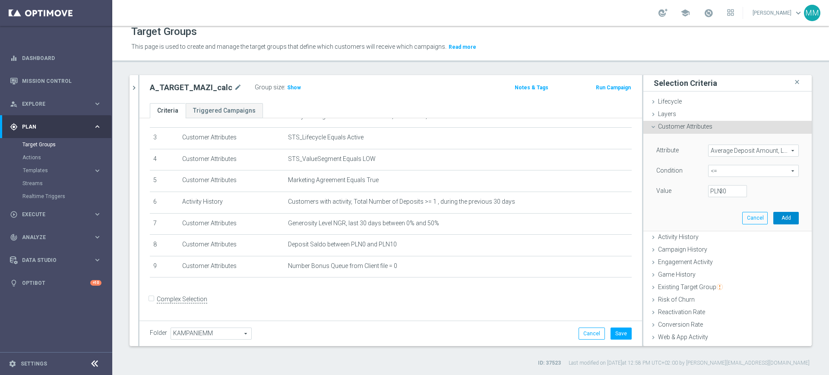
click at [773, 221] on button "Add" at bounding box center [785, 218] width 25 height 12
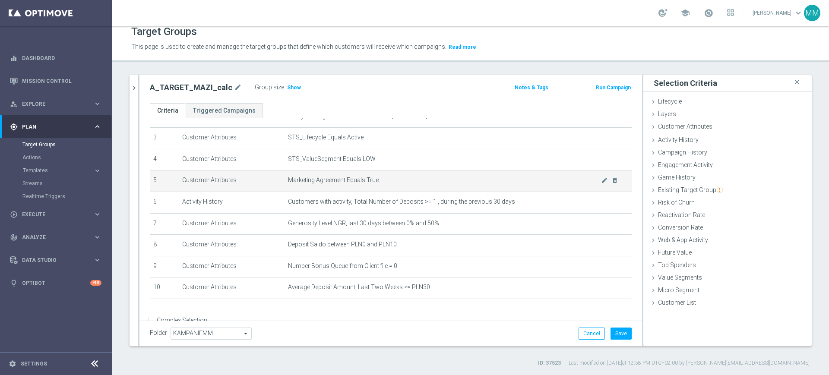
scroll to position [86, 0]
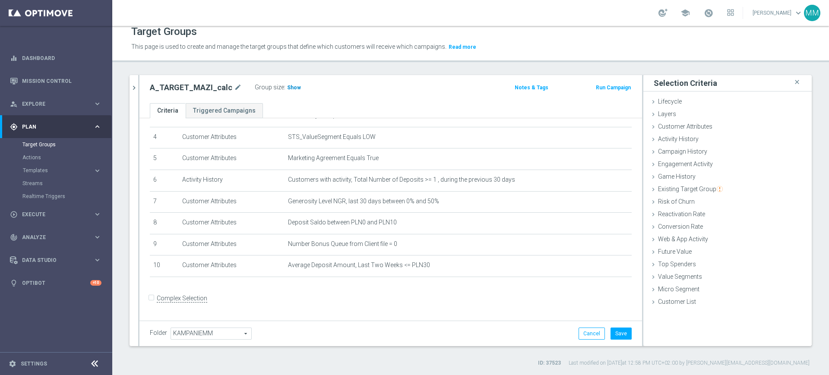
click at [291, 85] on span "Show" at bounding box center [294, 88] width 14 height 6
click at [601, 269] on icon "mode_edit" at bounding box center [604, 265] width 7 height 7
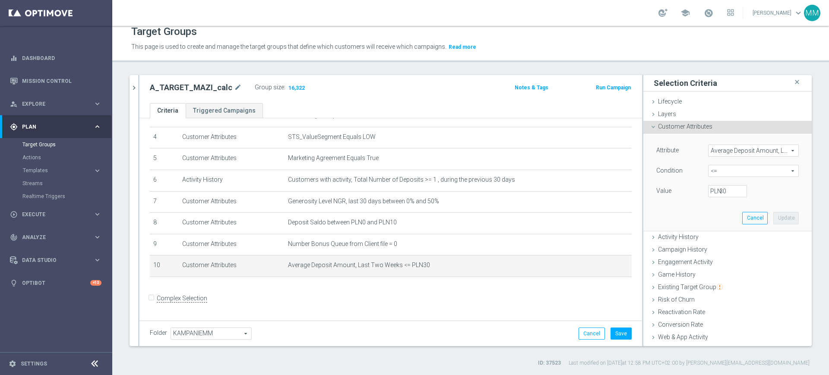
click at [720, 152] on span "Average Deposit Amount, Last Two Weeks" at bounding box center [753, 150] width 90 height 11
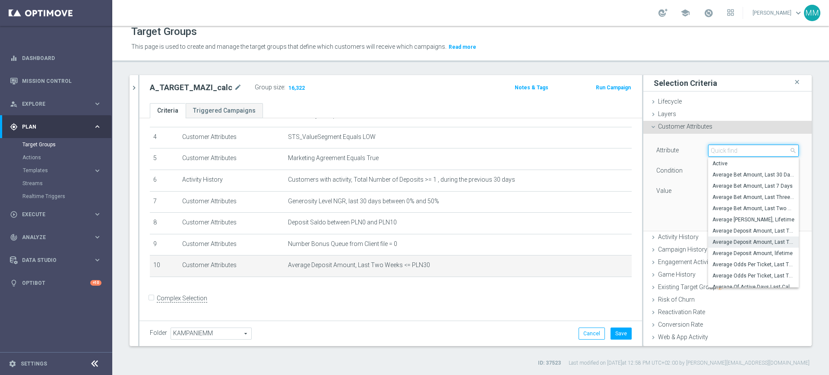
click at [720, 152] on input "search" at bounding box center [753, 151] width 91 height 12
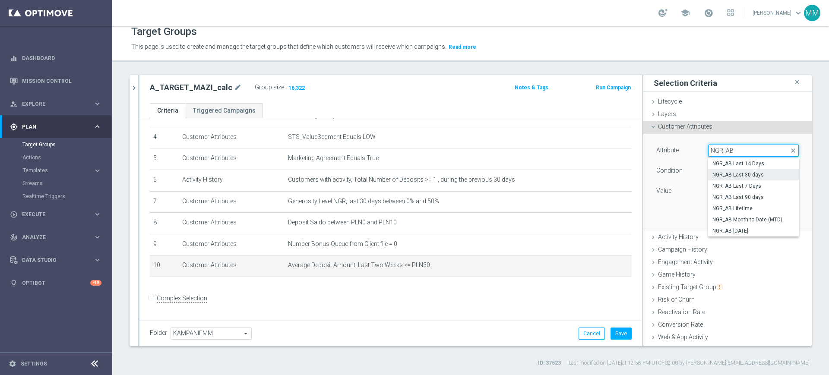
type input "NGR_AB"
click at [748, 176] on span "NGR_AB Last 30 days" at bounding box center [753, 174] width 82 height 7
type input "NGR_AB Last 30 days"
type input "="
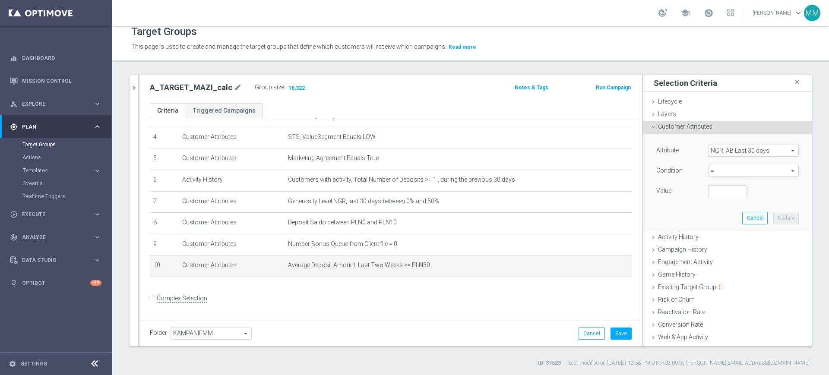
click at [735, 174] on span "=" at bounding box center [753, 170] width 90 height 11
click at [720, 237] on span ">=" at bounding box center [753, 240] width 82 height 7
type input ">="
click at [717, 192] on input "number" at bounding box center [727, 191] width 39 height 12
type input "200"
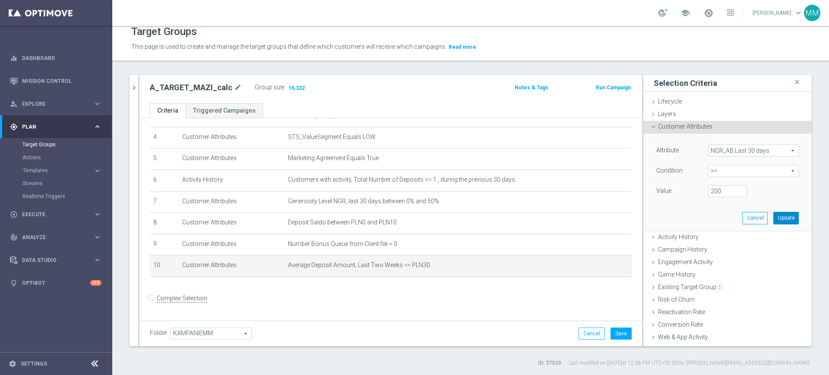
click at [773, 218] on button "Update" at bounding box center [785, 218] width 25 height 12
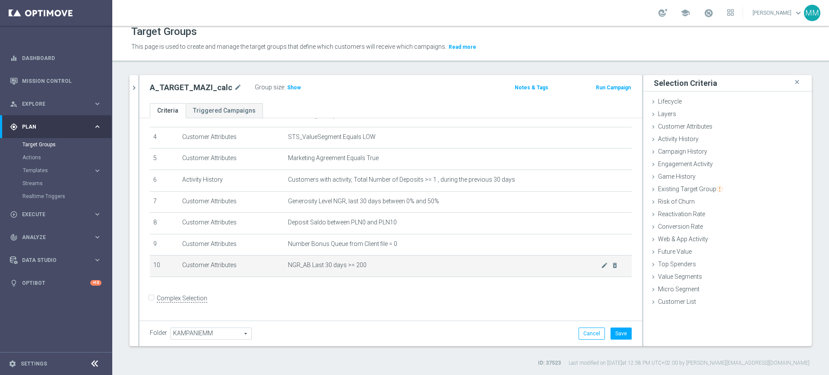
click at [347, 267] on span "NGR_AB Last 30 days >= 200" at bounding box center [444, 265] width 313 height 7
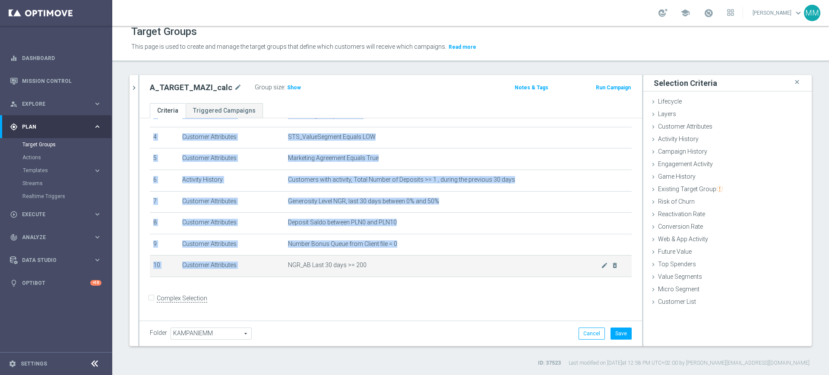
click at [347, 267] on span "NGR_AB Last 30 days >= 200" at bounding box center [444, 265] width 313 height 7
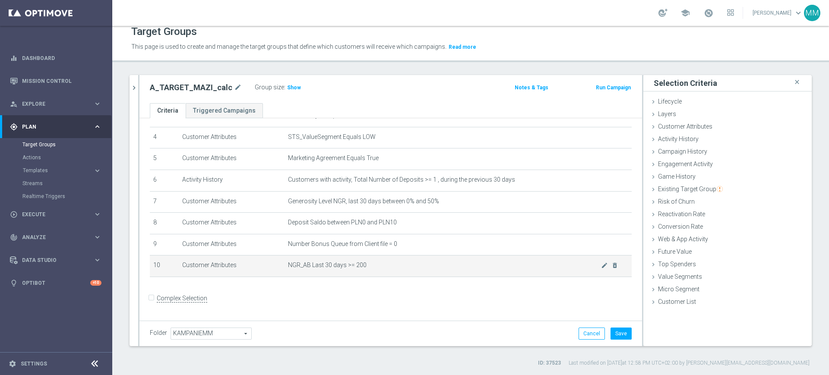
click at [392, 265] on td "NGR_AB Last 30 days >= 200 mode_edit delete_forever" at bounding box center [457, 267] width 347 height 22
click at [293, 85] on span "Show" at bounding box center [294, 88] width 14 height 6
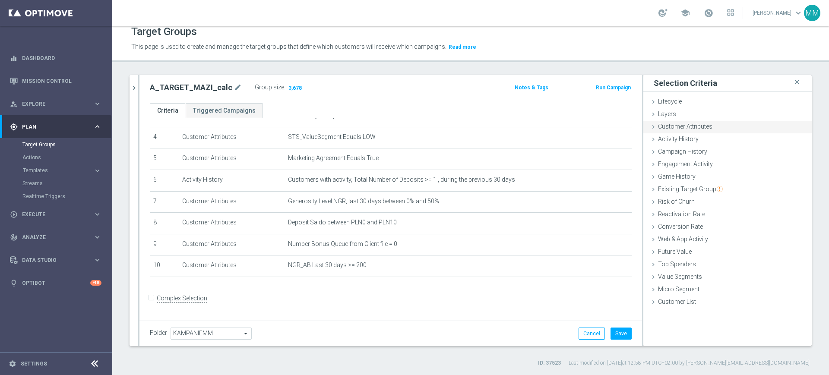
click at [701, 128] on span "Customer Attributes" at bounding box center [685, 126] width 54 height 7
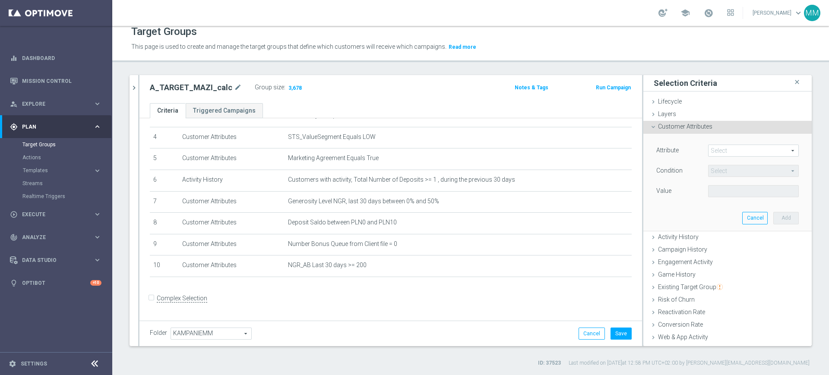
click at [728, 150] on span at bounding box center [753, 150] width 90 height 11
click at [0, 0] on input "search" at bounding box center [0, 0] width 0 height 0
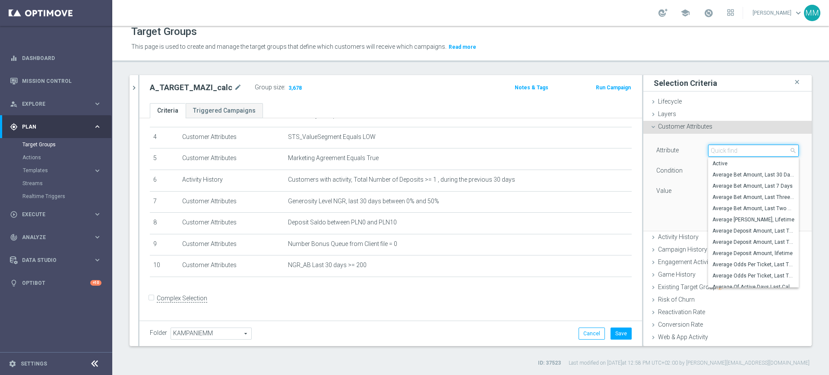
click at [727, 150] on input "search" at bounding box center [753, 151] width 91 height 12
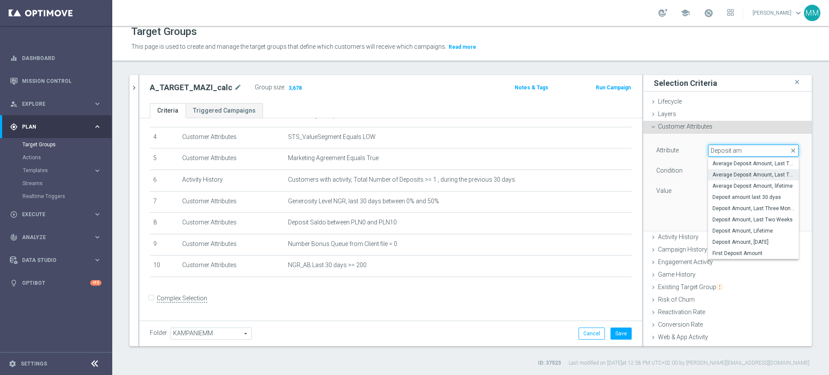
type input "Deposit am"
click at [747, 174] on span "Average Deposit Amount, Last Two Weeks" at bounding box center [753, 174] width 82 height 7
type input "Average Deposit Amount, Last Two Weeks"
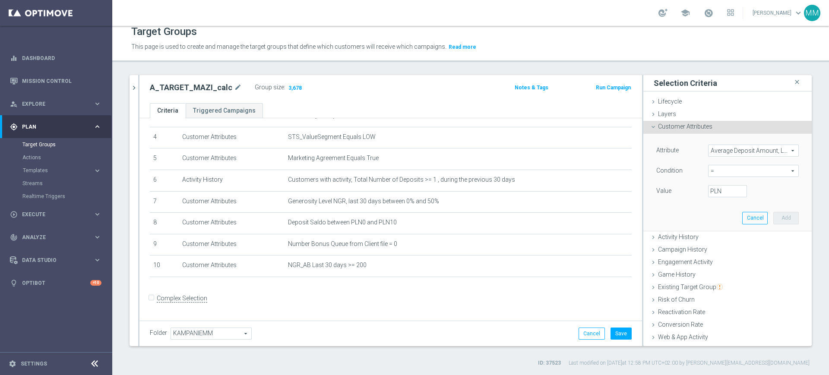
click at [747, 174] on span "=" at bounding box center [753, 170] width 90 height 11
click at [724, 195] on span "<=" at bounding box center [753, 195] width 82 height 7
type input "<="
click at [718, 191] on input "PLN" at bounding box center [727, 191] width 39 height 12
type input "30"
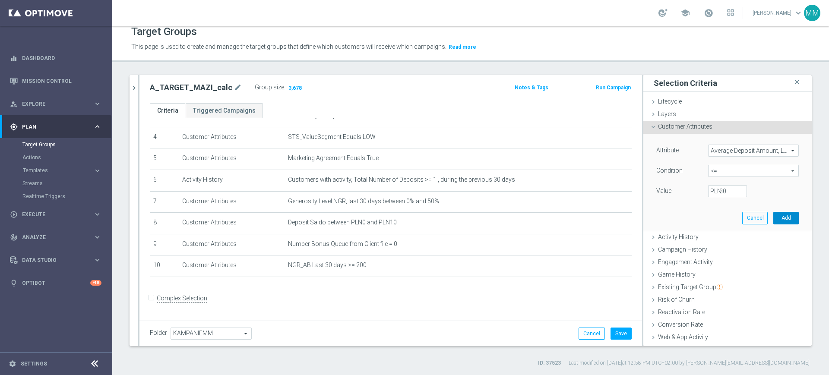
click at [773, 215] on button "Add" at bounding box center [785, 218] width 25 height 12
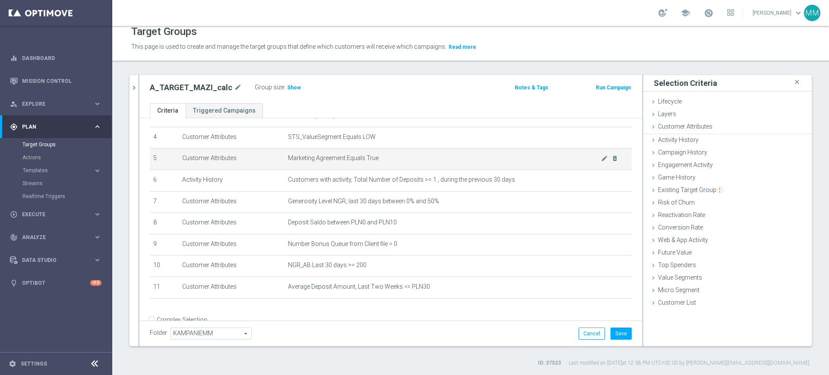
scroll to position [107, 0]
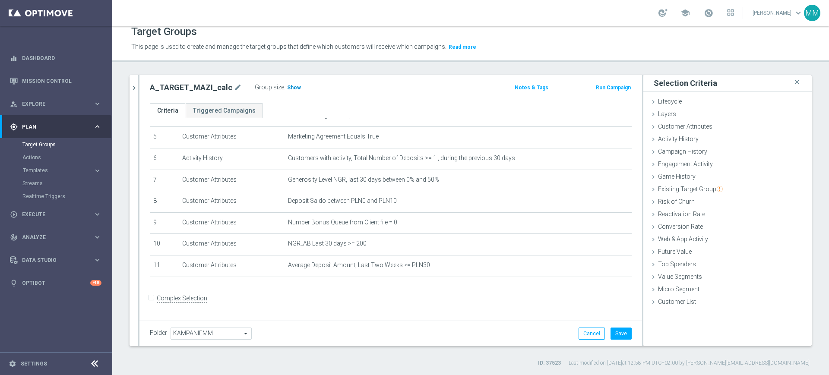
click at [287, 86] on span "Show" at bounding box center [294, 88] width 14 height 6
click at [601, 269] on icon "mode_edit" at bounding box center [604, 265] width 7 height 7
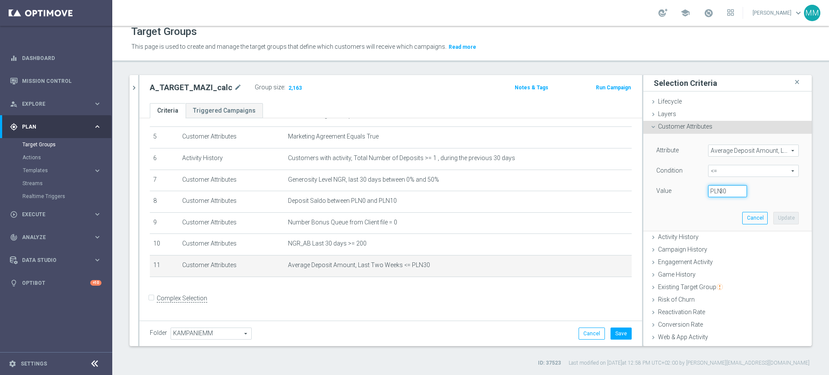
click at [715, 188] on input "30" at bounding box center [727, 191] width 39 height 12
drag, startPoint x: 716, startPoint y: 190, endPoint x: 711, endPoint y: 191, distance: 4.9
click at [715, 190] on input "302" at bounding box center [727, 191] width 39 height 12
click at [708, 192] on div "302 PLN" at bounding box center [727, 191] width 52 height 12
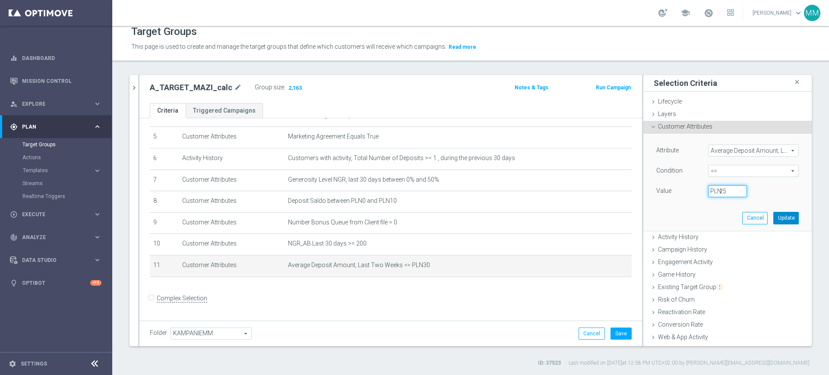
type input "25"
click at [773, 218] on button "Update" at bounding box center [785, 218] width 25 height 12
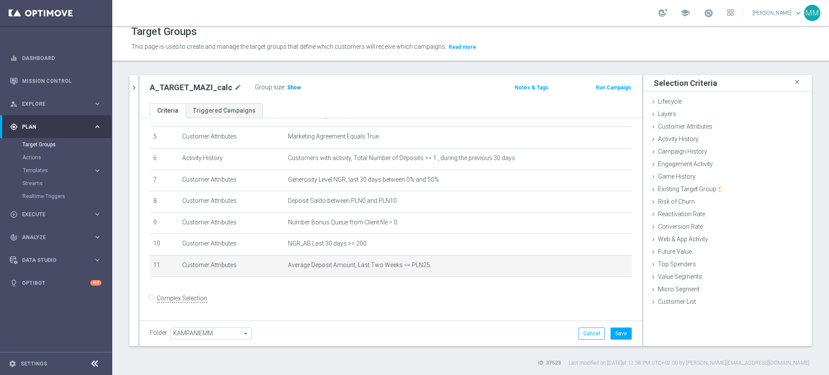
click at [293, 85] on span "Show" at bounding box center [294, 88] width 14 height 6
click at [618, 336] on button "Save" at bounding box center [620, 334] width 21 height 12
click at [447, 276] on td "Average Deposit Amount, Last Two Weeks <= PLN25 mode_edit delete_forever" at bounding box center [457, 266] width 347 height 22
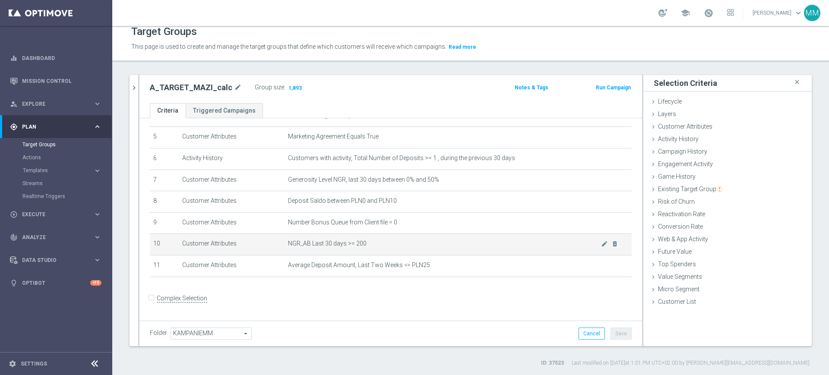
click at [350, 246] on span "NGR_AB Last 30 days >= 200" at bounding box center [444, 243] width 313 height 7
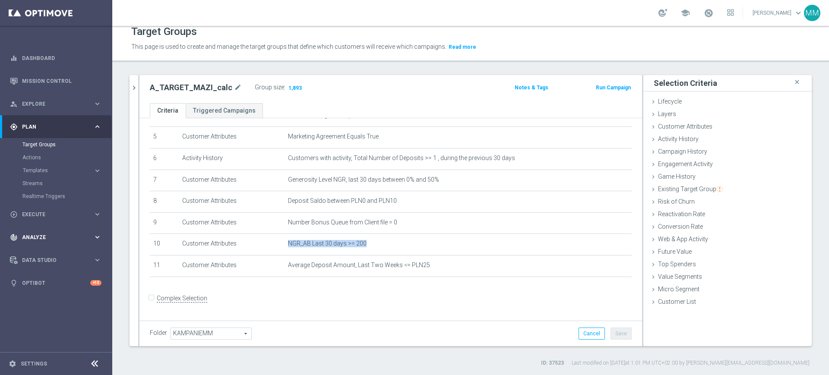
copy tbody "NGR_AB Last 30 days >= 200 mode_edit delete_forever"
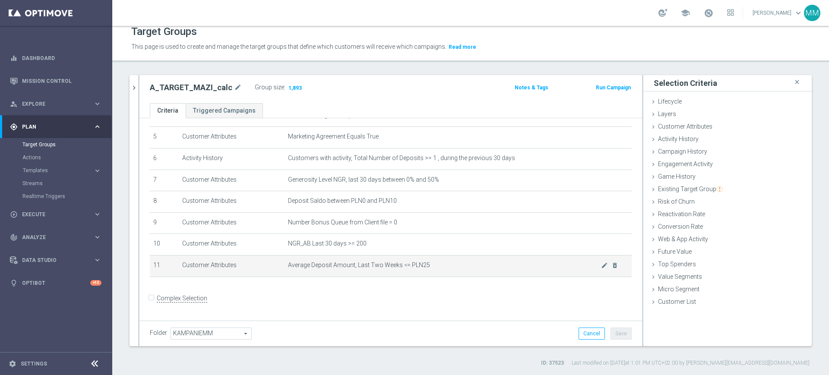
click at [298, 269] on span "Average Deposit Amount, Last Two Weeks <= PLN25" at bounding box center [444, 265] width 313 height 7
drag, startPoint x: 297, startPoint y: 269, endPoint x: 422, endPoint y: 267, distance: 124.3
click at [422, 267] on span "Average Deposit Amount, Last Two Weeks <= PLN25" at bounding box center [444, 265] width 313 height 7
copy span "Average Deposit Amount, Last Two Weeks <= PLN25"
click at [416, 275] on td "Average Deposit Amount, Last Two Weeks <= PLN25 mode_edit delete_forever" at bounding box center [457, 266] width 347 height 22
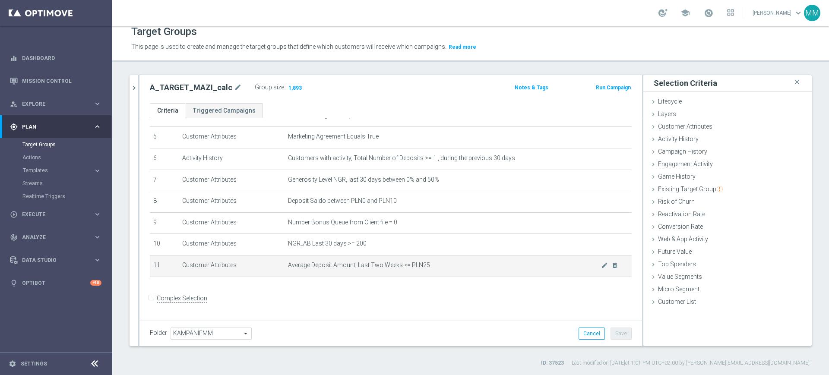
click at [294, 269] on span "Average Deposit Amount, Last Two Weeks <= PLN25" at bounding box center [444, 265] width 313 height 7
drag, startPoint x: 294, startPoint y: 270, endPoint x: 322, endPoint y: 264, distance: 28.3
click at [326, 263] on td "Average Deposit Amount, Last Two Weeks <= PLN25 mode_edit delete_forever" at bounding box center [457, 266] width 347 height 22
copy span "Average"
click at [44, 256] on div "Data Studio" at bounding box center [51, 260] width 83 height 8
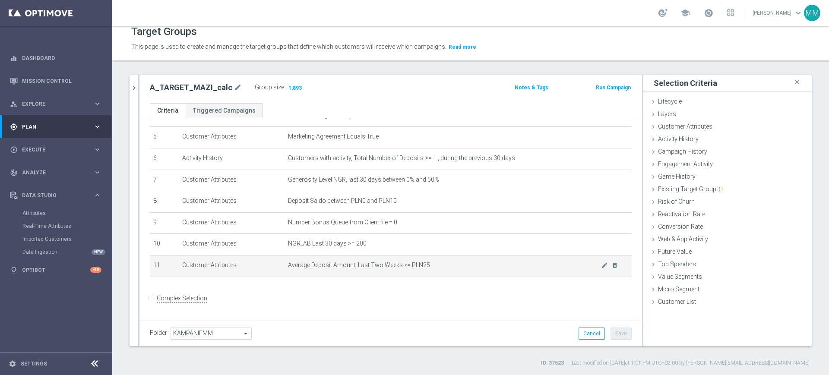
click at [335, 268] on span "Average Deposit Amount, Last Two Weeks <= PLN25" at bounding box center [444, 265] width 313 height 7
drag, startPoint x: 335, startPoint y: 268, endPoint x: 291, endPoint y: 268, distance: 44.5
click at [291, 268] on span "Average Deposit Amount, Last Two Weeks <= PLN25" at bounding box center [444, 265] width 313 height 7
copy span "Average Deposit Amount"
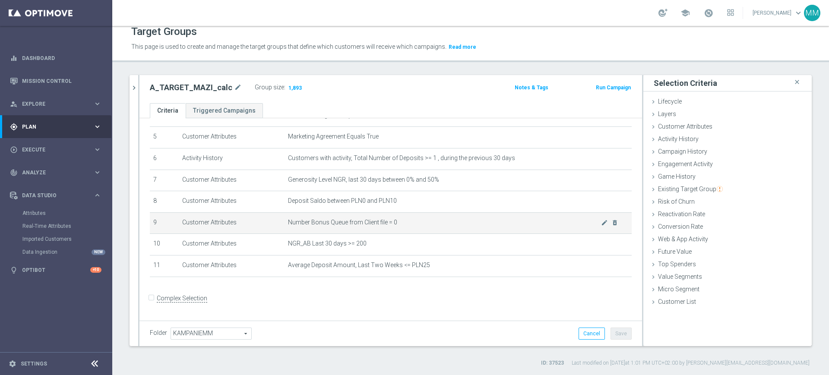
click at [372, 225] on span "Number Bonus Queue from Client file = 0" at bounding box center [444, 222] width 313 height 7
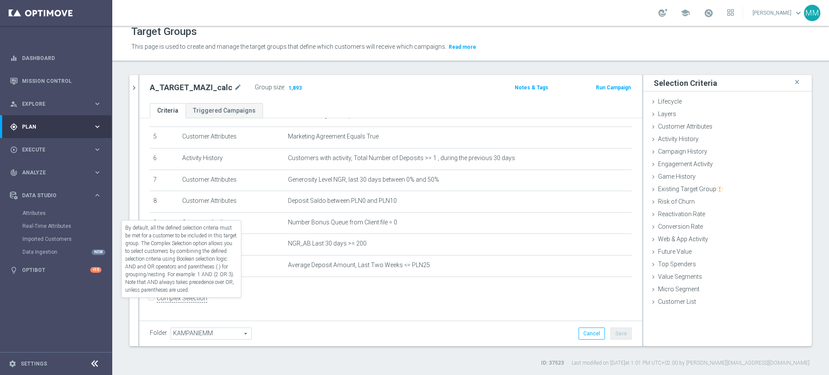
click at [185, 303] on label "Complex Selection" at bounding box center [182, 298] width 50 height 8
click at [155, 304] on input "Complex Selection" at bounding box center [153, 299] width 6 height 12
checkbox input "true"
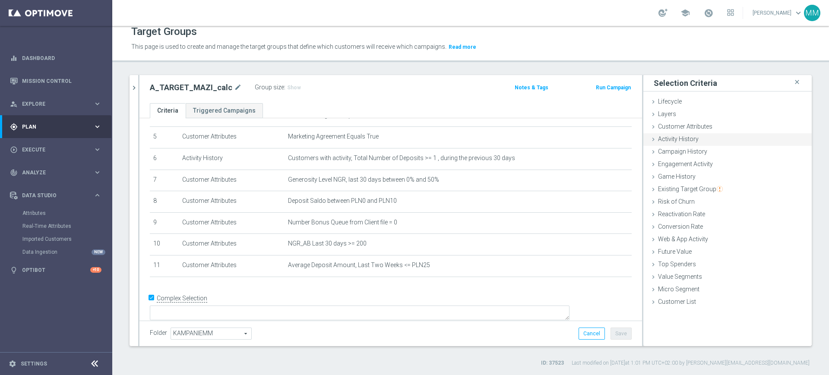
click at [693, 142] on div "Activity History done selection saved" at bounding box center [727, 139] width 168 height 13
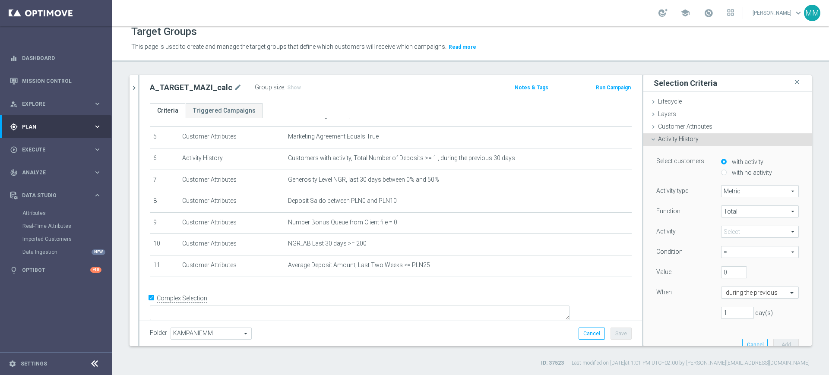
click at [743, 232] on span at bounding box center [759, 231] width 77 height 11
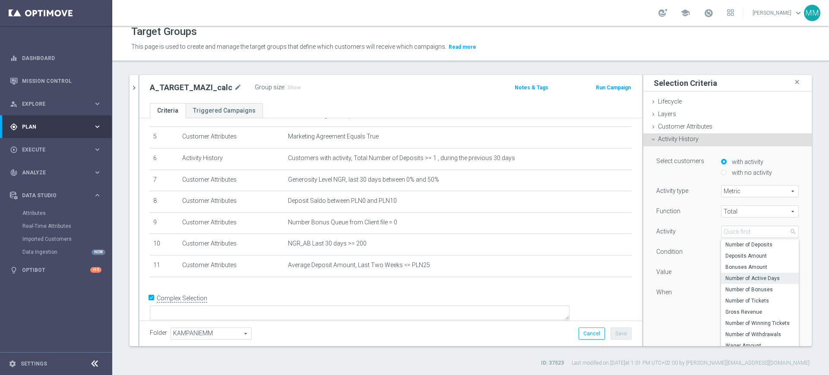
click at [757, 278] on span "Number of Active Days" at bounding box center [759, 278] width 69 height 7
type input "Number of Active Days"
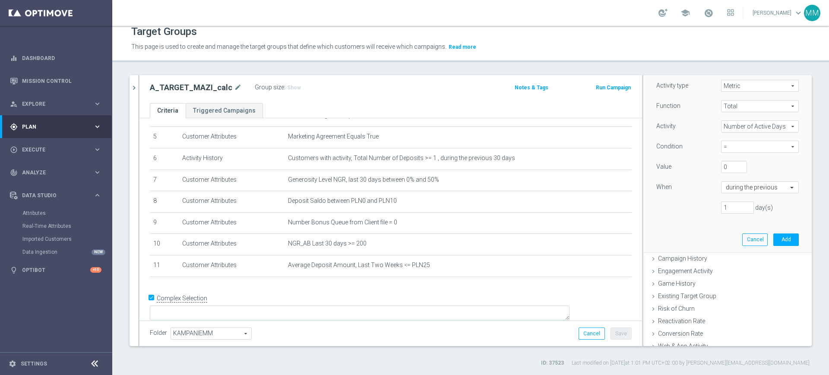
scroll to position [108, 0]
click at [734, 137] on div "Function Total Total arrow_drop_down search Activity Number of Active Days Numb…" at bounding box center [727, 158] width 142 height 120
click at [735, 146] on span "=" at bounding box center [759, 144] width 77 height 11
click at [727, 193] on span ">=" at bounding box center [759, 190] width 69 height 7
type input ">="
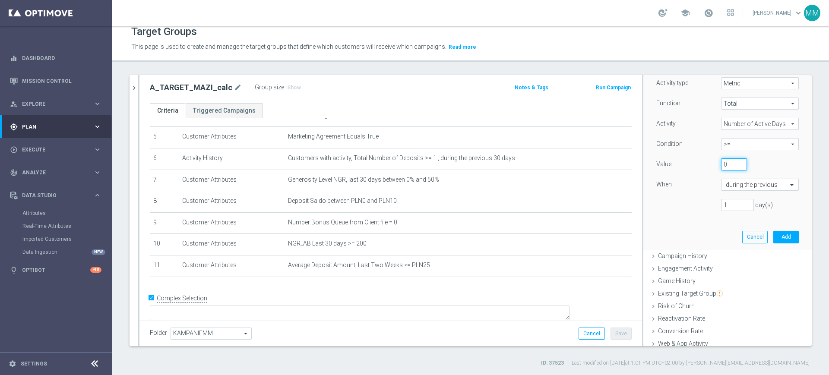
drag, startPoint x: 720, startPoint y: 170, endPoint x: 715, endPoint y: 168, distance: 6.0
click at [715, 168] on div "Value 0" at bounding box center [727, 165] width 155 height 14
drag, startPoint x: 714, startPoint y: 166, endPoint x: 709, endPoint y: 166, distance: 4.7
click at [721, 166] on input "0" at bounding box center [734, 164] width 26 height 12
type input "1"
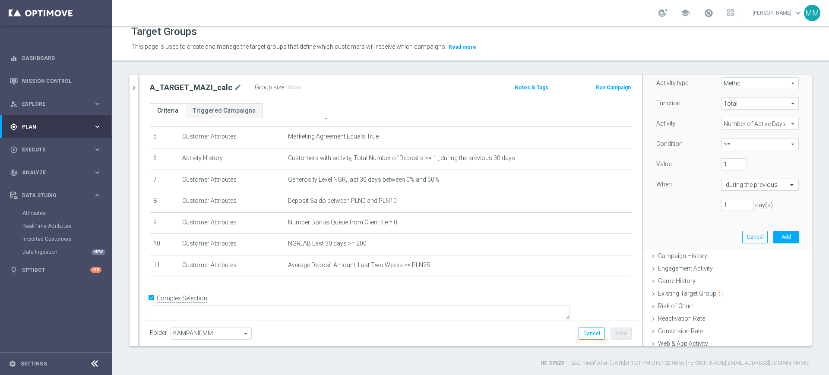
click at [726, 188] on input "text" at bounding box center [751, 185] width 51 height 8
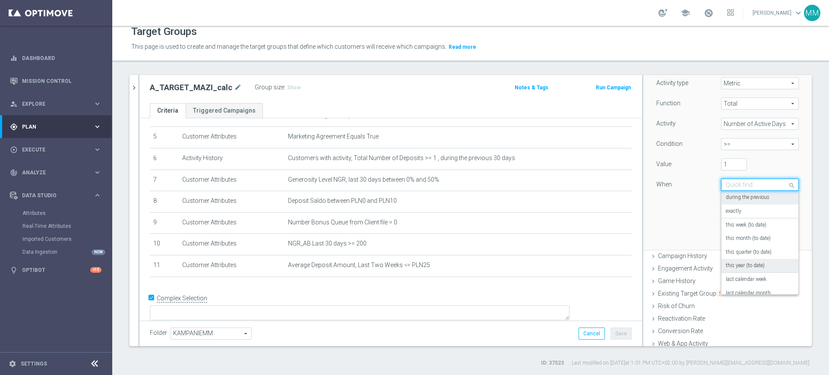
scroll to position [54, 0]
click at [740, 226] on label "last calendar week" at bounding box center [746, 225] width 41 height 7
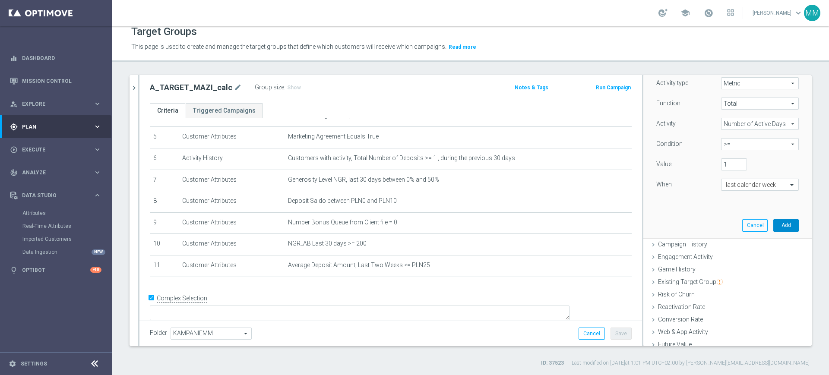
click at [773, 223] on button "Add" at bounding box center [785, 225] width 25 height 12
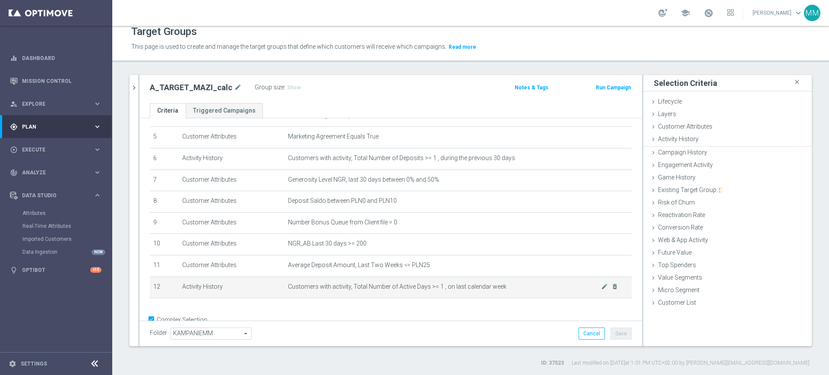
scroll to position [0, 0]
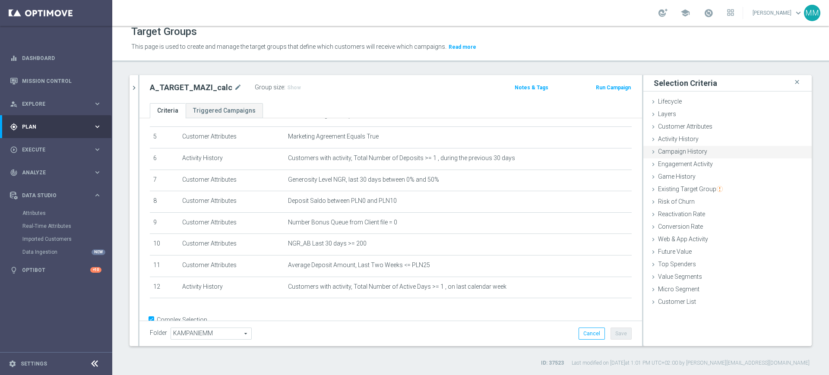
click at [705, 142] on div "Activity History done selection saved" at bounding box center [727, 139] width 168 height 13
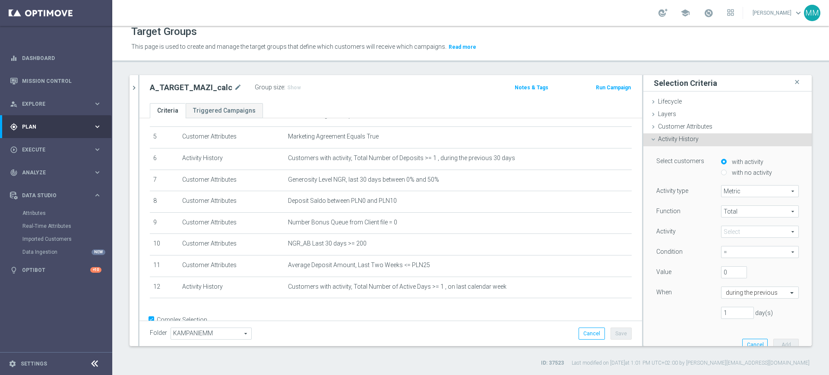
click at [742, 172] on label "with no activity" at bounding box center [750, 173] width 42 height 8
click at [726, 172] on input "with no activity" at bounding box center [724, 173] width 6 height 6
radio input "true"
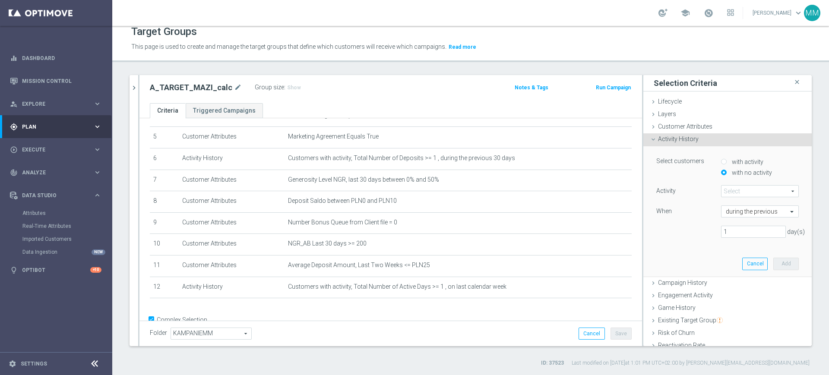
click at [738, 189] on span at bounding box center [759, 191] width 77 height 11
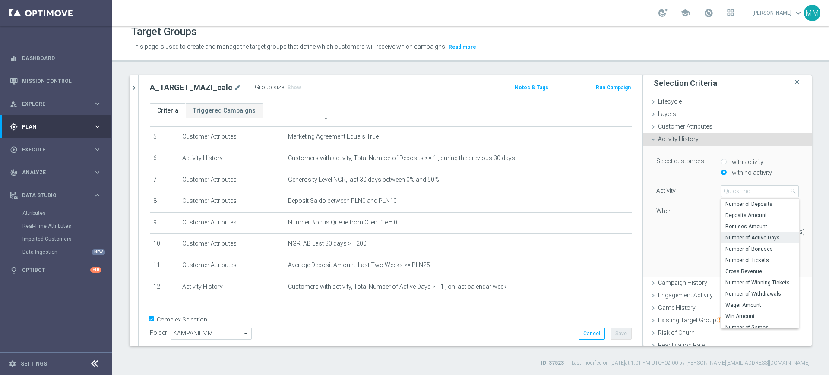
click at [748, 240] on span "Number of Active Days" at bounding box center [759, 237] width 69 height 7
type input "Number of Active Days"
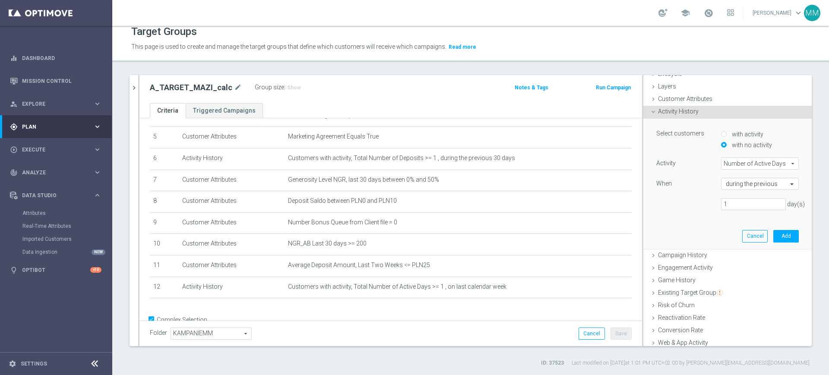
scroll to position [54, 0]
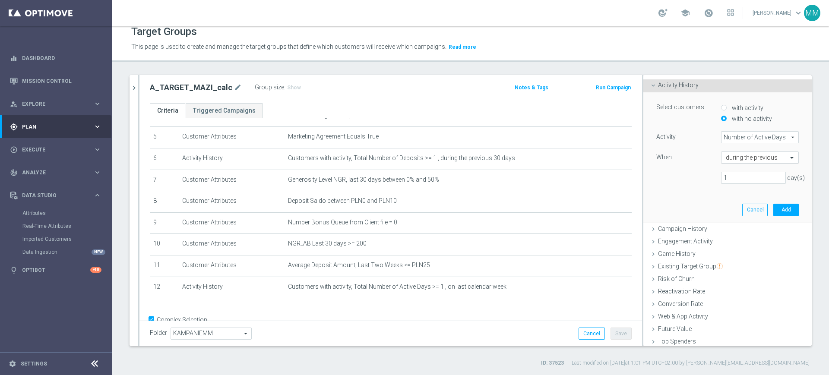
click at [729, 158] on input "text" at bounding box center [751, 158] width 51 height 8
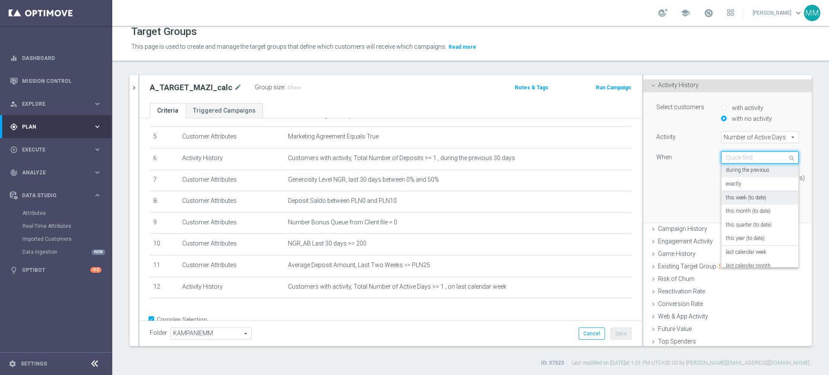
click at [737, 193] on div "this week (to date)" at bounding box center [760, 198] width 68 height 14
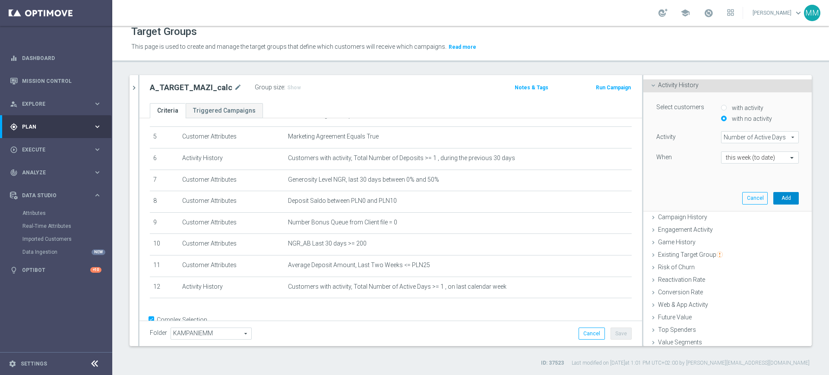
click at [773, 192] on button "Add" at bounding box center [785, 198] width 25 height 12
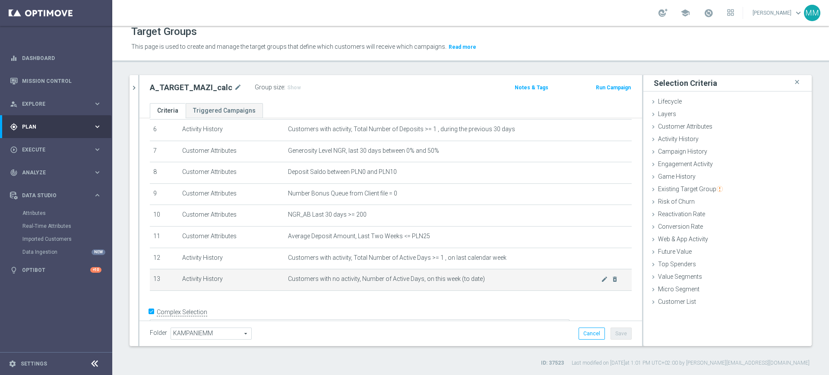
scroll to position [152, 0]
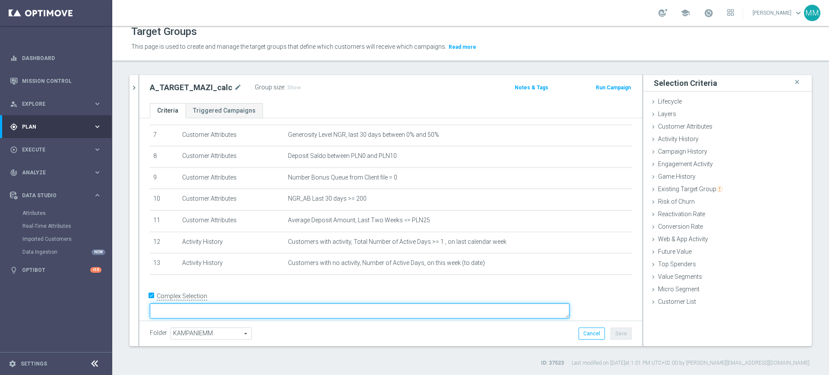
click at [219, 303] on textarea at bounding box center [360, 310] width 420 height 15
paste textarea "AND"
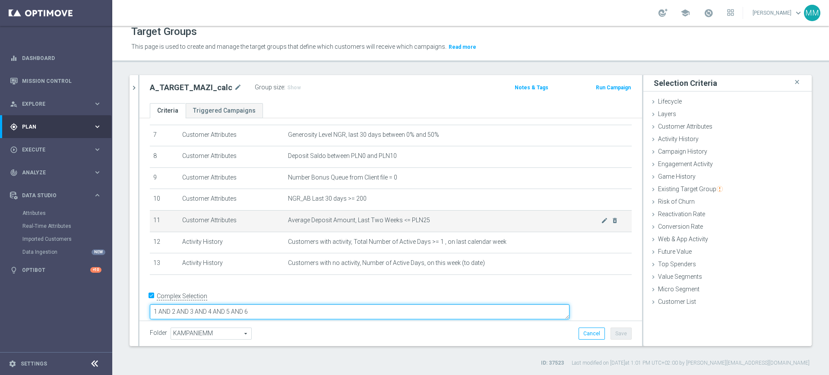
paste textarea "AND"
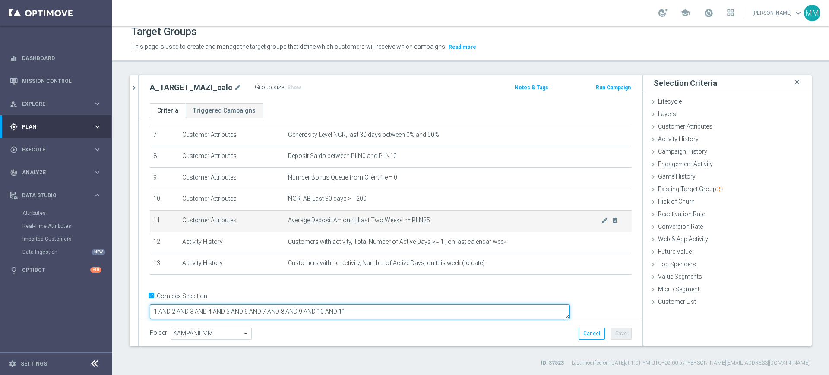
paste textarea "AND"
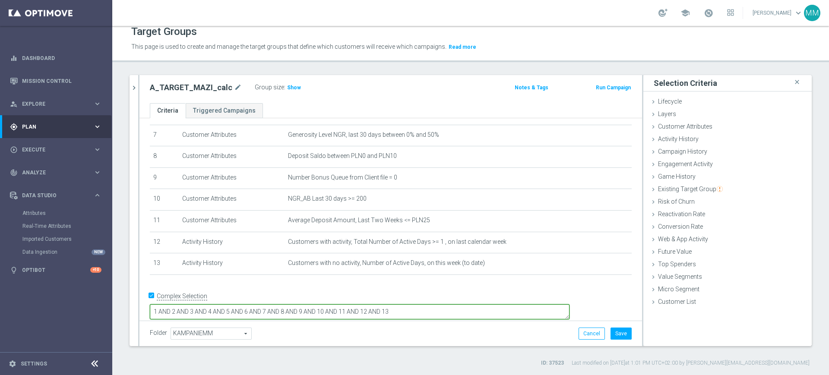
click at [363, 304] on textarea "1 AND 2 AND 3 AND 4 AND 5 AND 6 AND 7 AND 8 AND 9 AND 10 AND 11 AND 12 AND 13" at bounding box center [360, 311] width 420 height 15
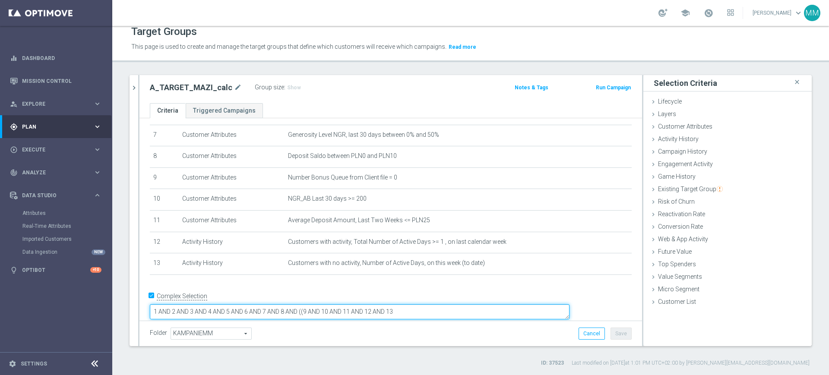
click at [411, 304] on textarea "1 AND 2 AND 3 AND 4 AND 5 AND 6 AND 7 AND 8 AND ((9 AND 10 AND 11 AND 12 AND 13" at bounding box center [360, 311] width 420 height 15
click at [422, 304] on textarea "1 AND 2 AND 3 AND 4 AND 5 AND 6 AND 7 AND 8 AND ((9 AND 10 AND 11) AND 12 AND 13" at bounding box center [360, 311] width 420 height 15
click at [421, 304] on textarea "1 AND 2 AND 3 AND 4 AND 5 AND 6 AND 7 AND 8 AND ((9 AND 10 AND 11) AND 12 AND 13" at bounding box center [360, 311] width 420 height 15
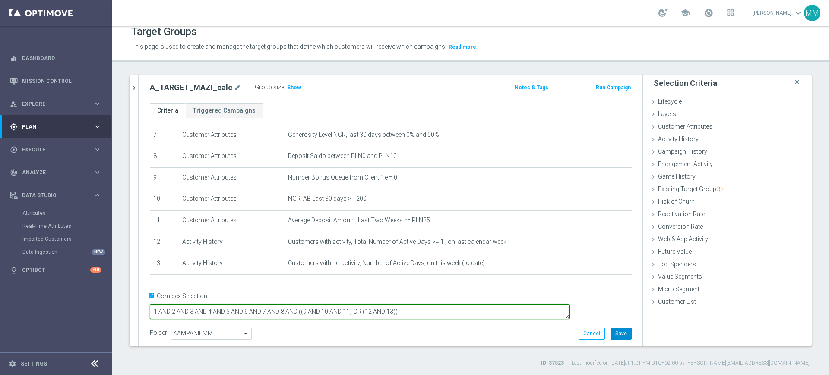
type textarea "1 AND 2 AND 3 AND 4 AND 5 AND 6 AND 7 AND 8 AND ((9 AND 10 AND 11) OR (12 AND 1…"
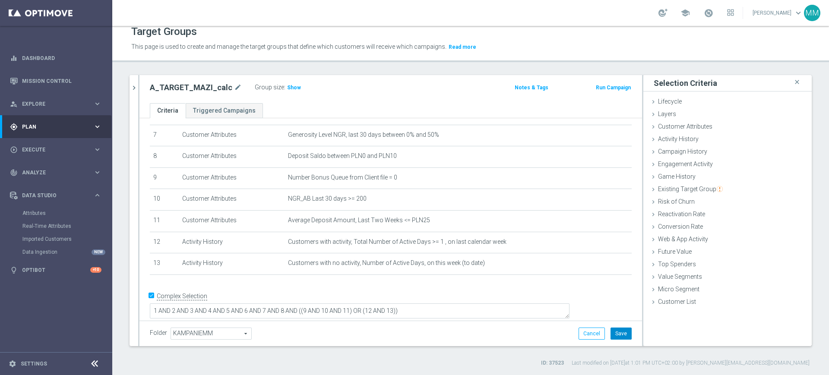
click at [615, 333] on button "Save" at bounding box center [620, 334] width 21 height 12
click at [287, 89] on span "Show" at bounding box center [294, 88] width 14 height 6
click at [130, 91] on icon "chevron_right" at bounding box center [134, 88] width 8 height 8
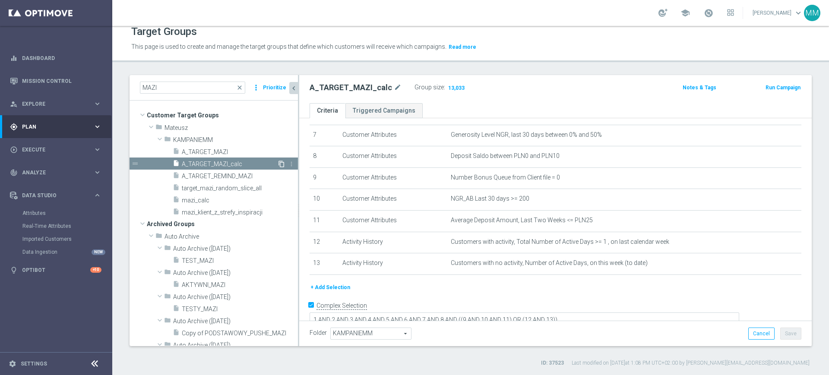
click at [278, 163] on icon "content_copy" at bounding box center [281, 164] width 7 height 7
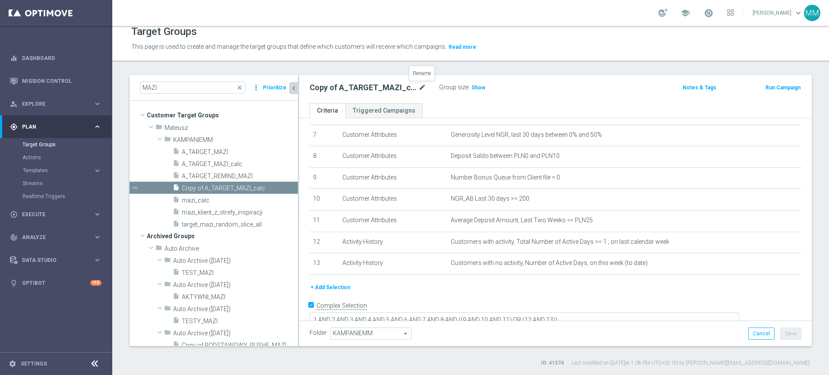
click at [422, 91] on icon "mode_edit" at bounding box center [422, 87] width 8 height 10
type input "LOW_depo_merged"
click at [780, 331] on button "Save" at bounding box center [790, 334] width 21 height 12
click at [439, 90] on span "Show" at bounding box center [442, 88] width 14 height 6
click at [441, 87] on span "13,033" at bounding box center [444, 89] width 18 height 8
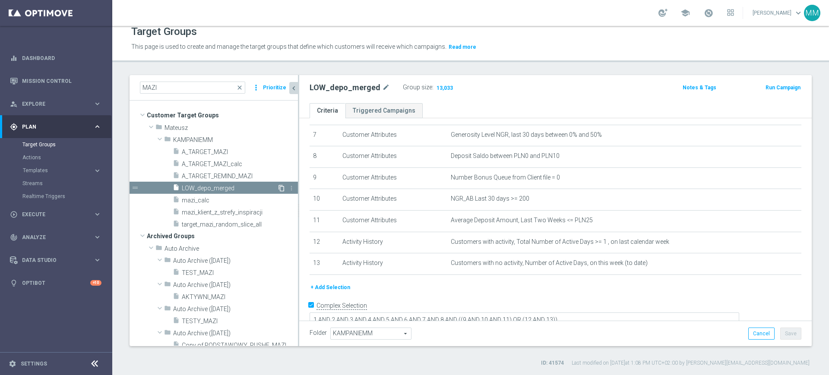
click at [278, 188] on icon "content_copy" at bounding box center [281, 188] width 7 height 7
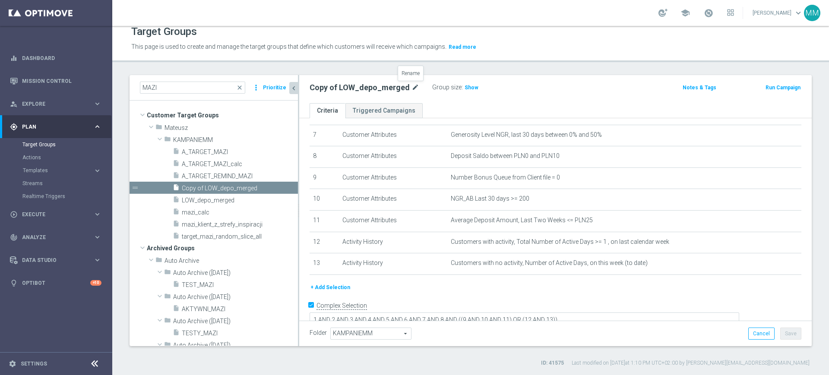
click at [413, 86] on icon "mode_edit" at bounding box center [415, 87] width 8 height 10
type input "LOW_depo_inact"
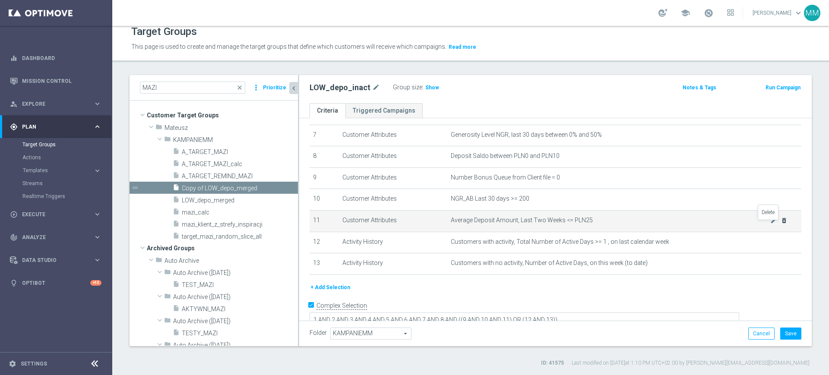
click at [780, 221] on icon "delete_forever" at bounding box center [783, 220] width 7 height 7
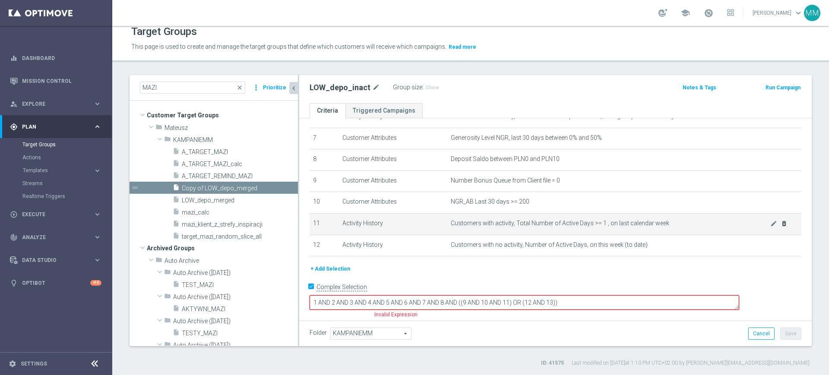
scroll to position [141, 0]
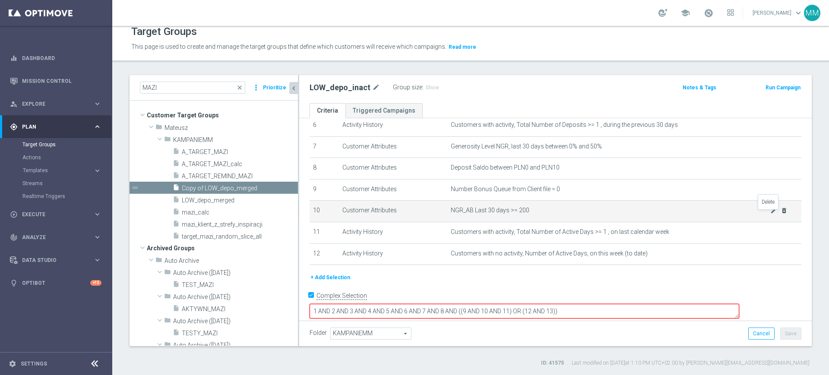
click at [780, 214] on icon "delete_forever" at bounding box center [783, 210] width 7 height 7
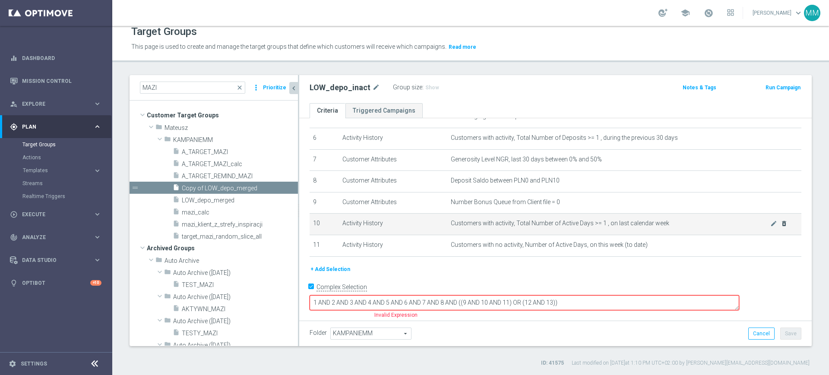
scroll to position [119, 0]
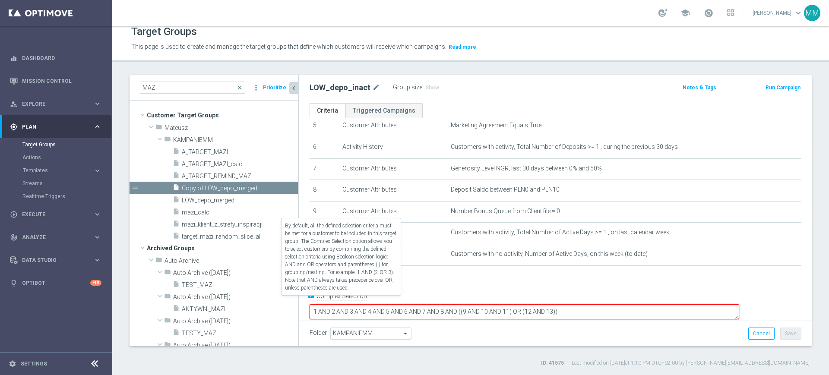
click at [348, 300] on label "Complex Selection" at bounding box center [341, 296] width 50 height 8
click at [315, 303] on input "Complex Selection" at bounding box center [312, 297] width 6 height 12
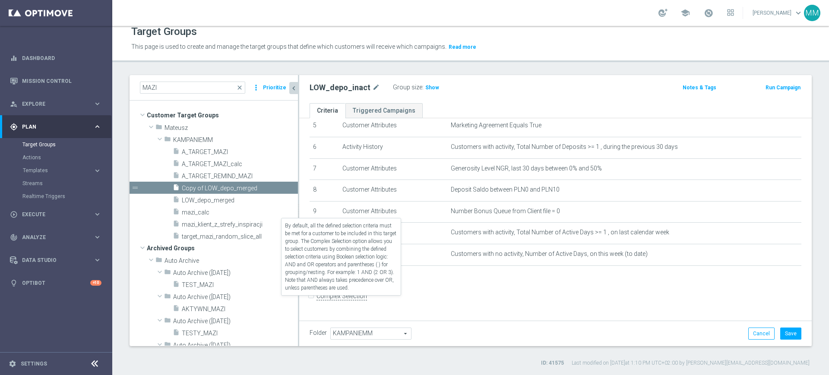
scroll to position [117, 0]
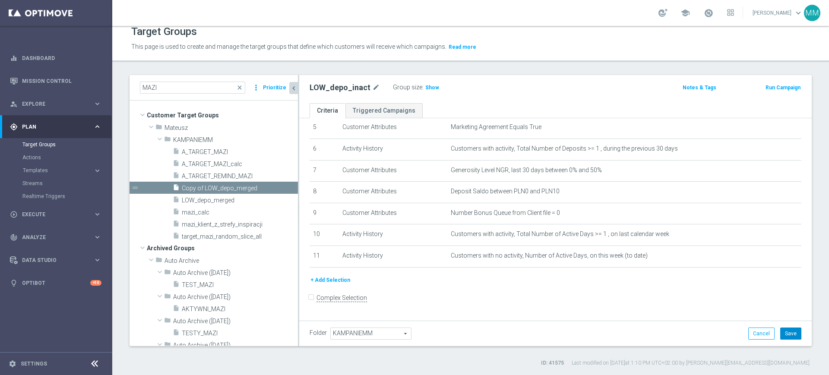
click at [789, 334] on button "Save" at bounding box center [790, 334] width 21 height 12
click at [428, 87] on span "Show" at bounding box center [432, 88] width 14 height 6
click at [426, 87] on span "11,171" at bounding box center [435, 89] width 18 height 8
click at [248, 199] on span "LOW_depo_merged" at bounding box center [229, 200] width 95 height 7
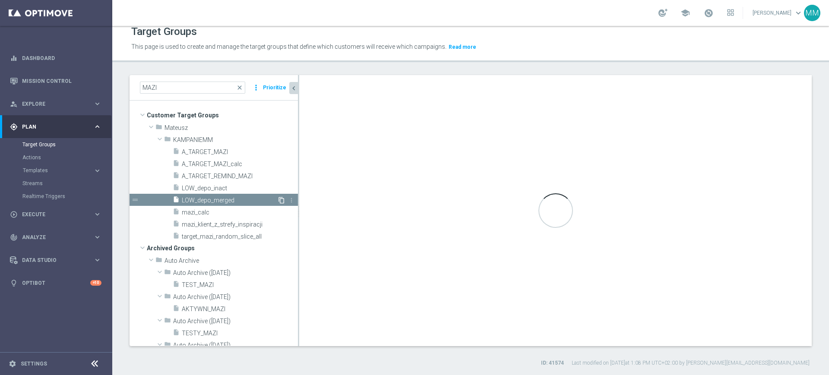
checkbox input "true"
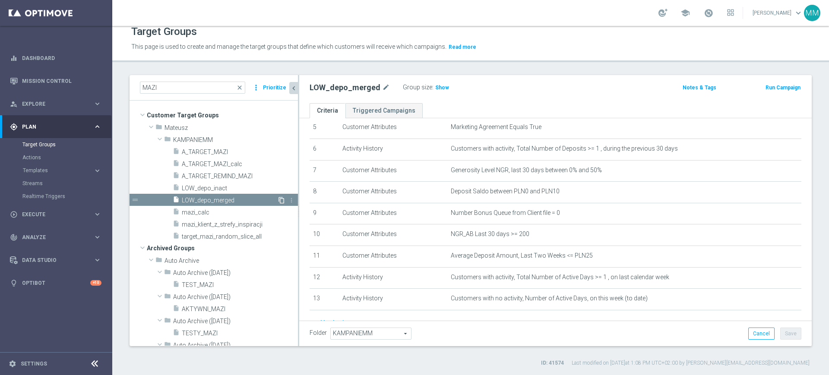
click at [278, 201] on icon "content_copy" at bounding box center [281, 200] width 7 height 7
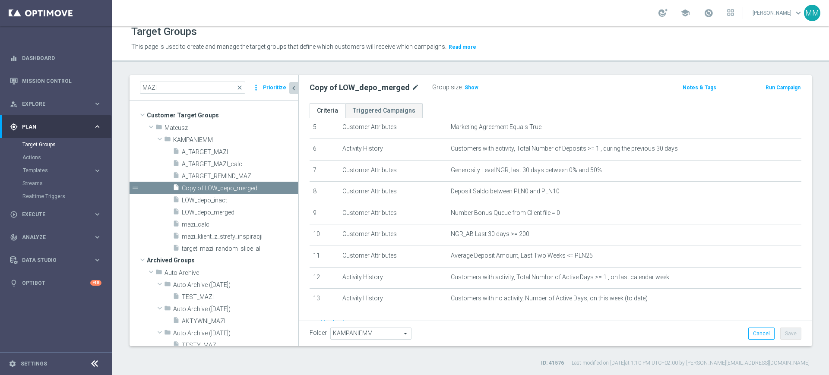
click at [413, 86] on icon "mode_edit" at bounding box center [415, 87] width 8 height 10
type input "LOW_depo_act"
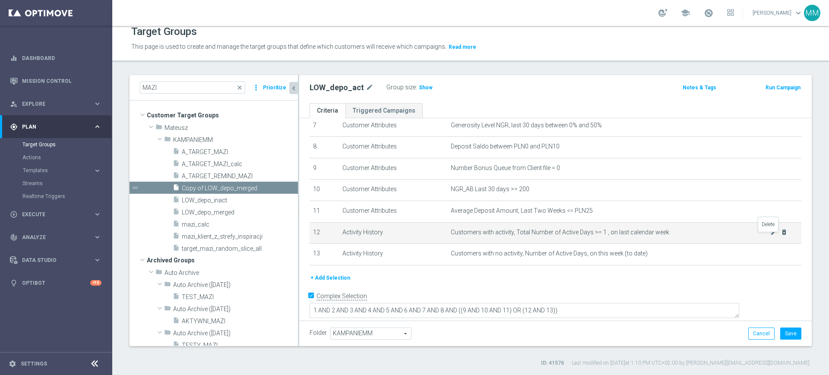
click at [780, 236] on icon "delete_forever" at bounding box center [783, 232] width 7 height 7
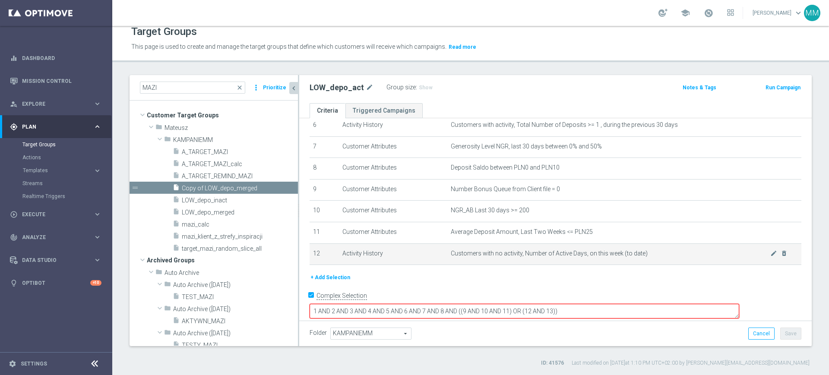
click at [770, 263] on td "Customers with no activity, Number of Active Days, on this week (to date) mode_…" at bounding box center [624, 254] width 354 height 22
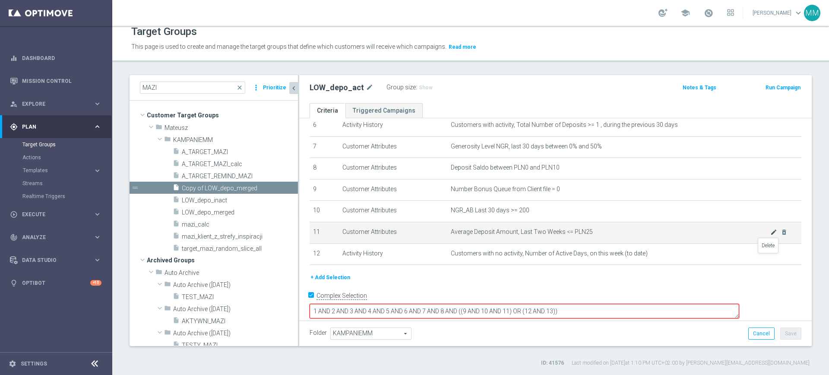
click at [0, 0] on icon "delete_forever" at bounding box center [0, 0] width 0 height 0
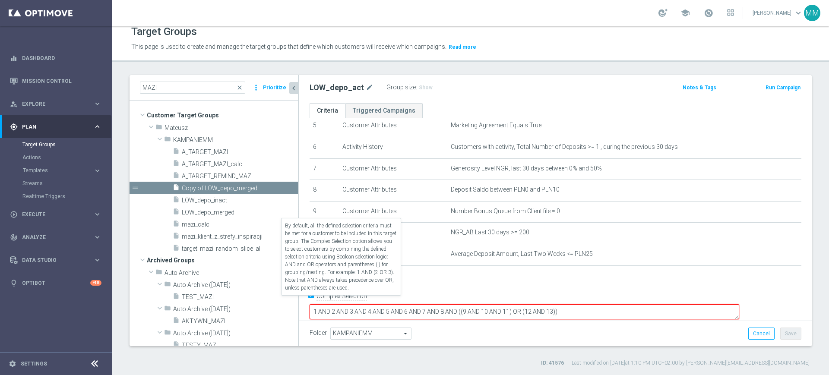
click at [323, 300] on label "Complex Selection" at bounding box center [341, 296] width 50 height 8
click at [315, 300] on input "Complex Selection" at bounding box center [312, 297] width 6 height 12
checkbox input "false"
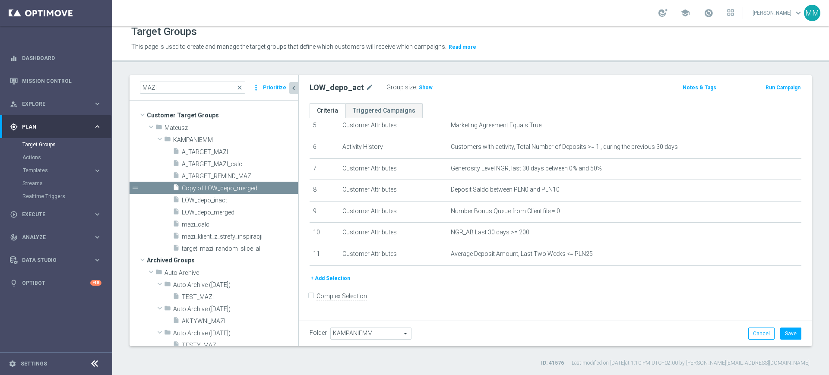
scroll to position [117, 0]
click at [419, 87] on span "Show" at bounding box center [426, 88] width 14 height 6
click at [783, 336] on button "Save" at bounding box center [790, 334] width 21 height 12
click at [424, 90] on span "Show" at bounding box center [426, 88] width 14 height 6
click at [424, 90] on span "1,893" at bounding box center [426, 89] width 15 height 8
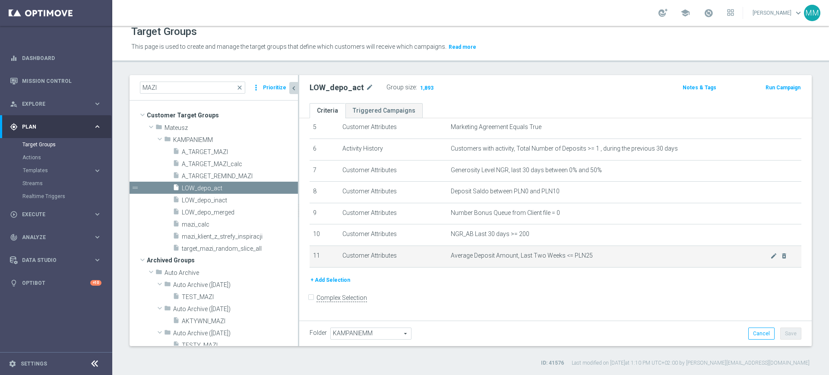
click at [555, 259] on span "Average Deposit Amount, Last Two Weeks <= PLN25" at bounding box center [610, 255] width 319 height 7
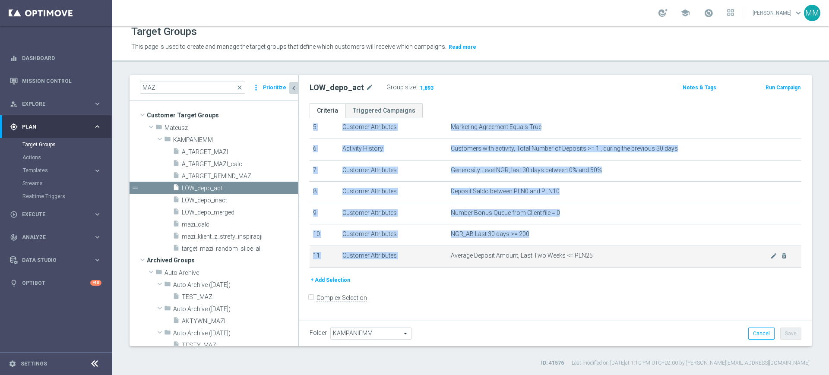
click at [555, 259] on span "Average Deposit Amount, Last Two Weeks <= PLN25" at bounding box center [610, 255] width 319 height 7
click at [592, 256] on span "Average Deposit Amount, Last Two Weeks <= PLN25" at bounding box center [610, 255] width 319 height 7
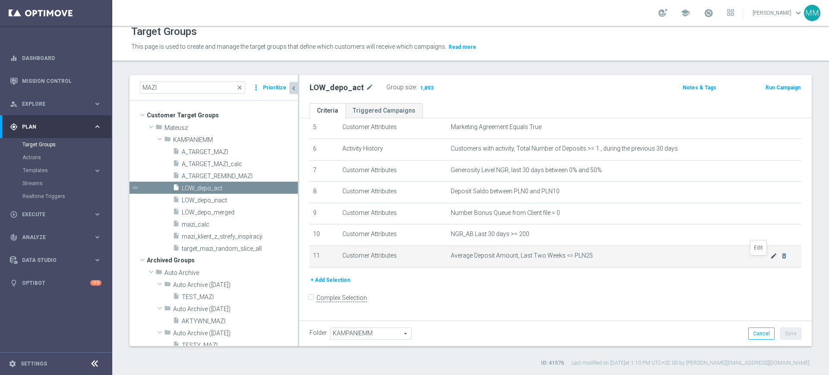
click at [770, 259] on icon "mode_edit" at bounding box center [773, 255] width 7 height 7
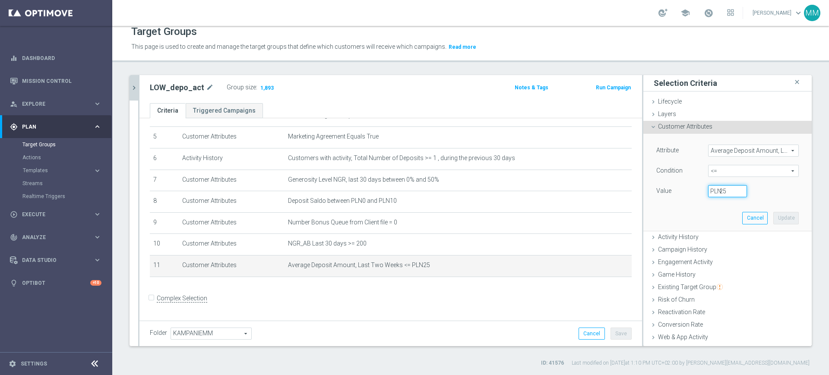
drag, startPoint x: 714, startPoint y: 194, endPoint x: 698, endPoint y: 193, distance: 16.0
click at [708, 193] on input "25" at bounding box center [727, 191] width 39 height 12
click at [742, 218] on button "Cancel" at bounding box center [754, 218] width 25 height 12
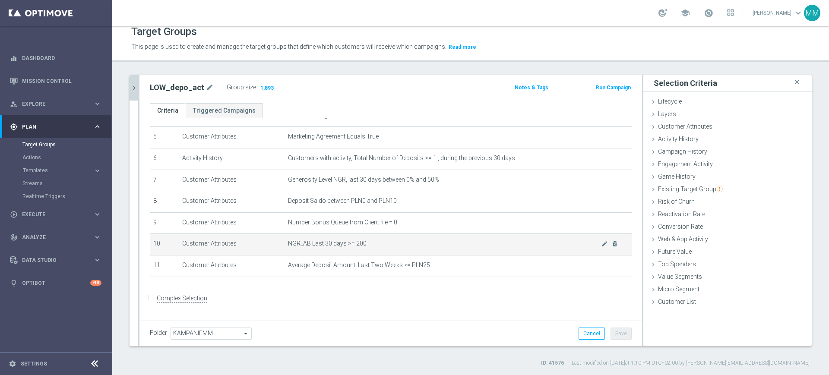
click at [367, 247] on span "NGR_AB Last 30 days >= 200" at bounding box center [444, 243] width 313 height 7
click at [375, 247] on span "NGR_AB Last 30 days >= 200" at bounding box center [444, 243] width 313 height 7
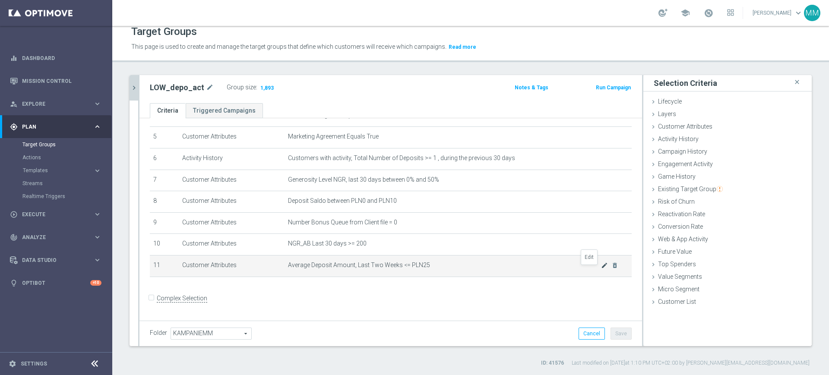
click at [601, 269] on icon "mode_edit" at bounding box center [604, 265] width 7 height 7
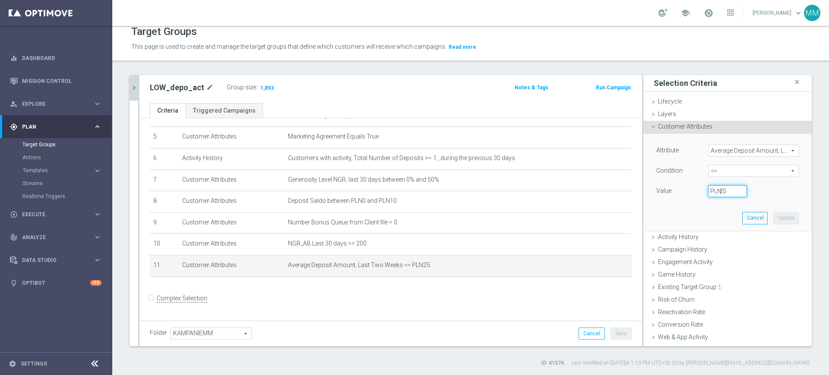
drag, startPoint x: 720, startPoint y: 183, endPoint x: 699, endPoint y: 186, distance: 21.3
click at [699, 186] on div "Attribute Average Deposit Amount, Last Two Weeks Average Deposit Amount, Last T…" at bounding box center [727, 172] width 142 height 54
type input "30"
click at [773, 216] on button "Update" at bounding box center [785, 218] width 25 height 12
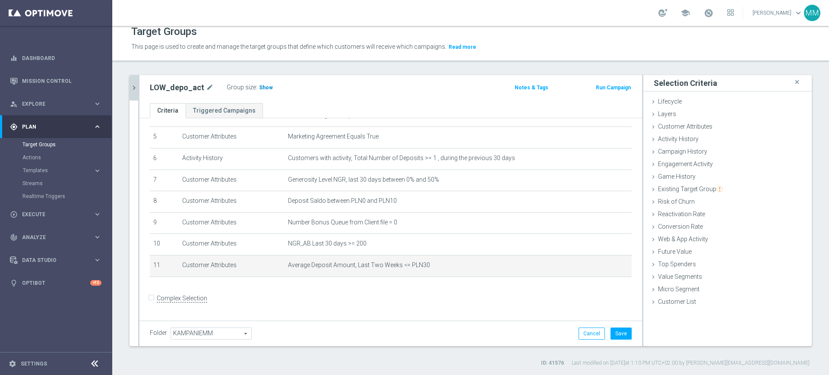
click at [266, 89] on span "Show" at bounding box center [266, 88] width 14 height 6
click at [611, 327] on div "Folder KAMPANIEMM KAMPANIEMM arrow_drop_down search Cancel Save Saving..." at bounding box center [390, 333] width 502 height 25
click at [612, 329] on button "Save" at bounding box center [620, 334] width 21 height 12
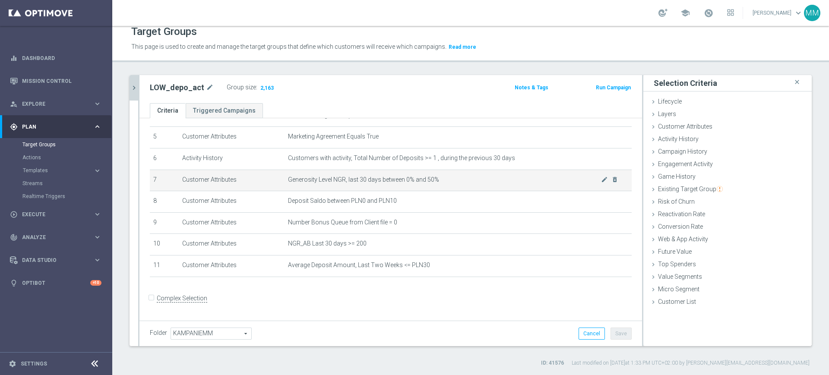
click at [360, 182] on span "Generosity Level NGR, last 30 days between 0% and 50%" at bounding box center [444, 179] width 313 height 7
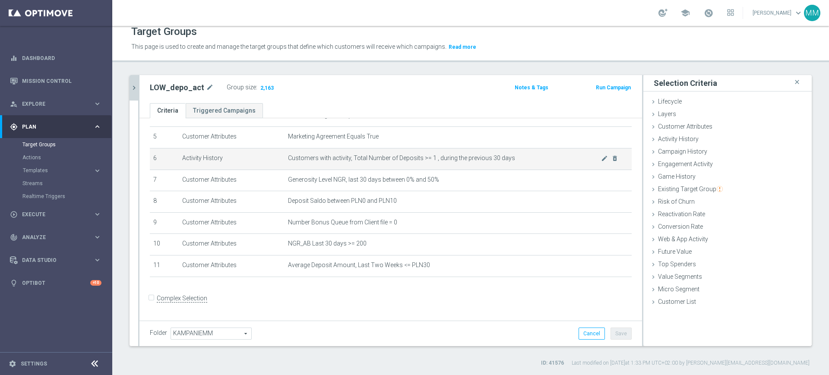
click at [364, 160] on span "Customers with activity, Total Number of Deposits >= 1 , during the previous 30…" at bounding box center [444, 158] width 313 height 7
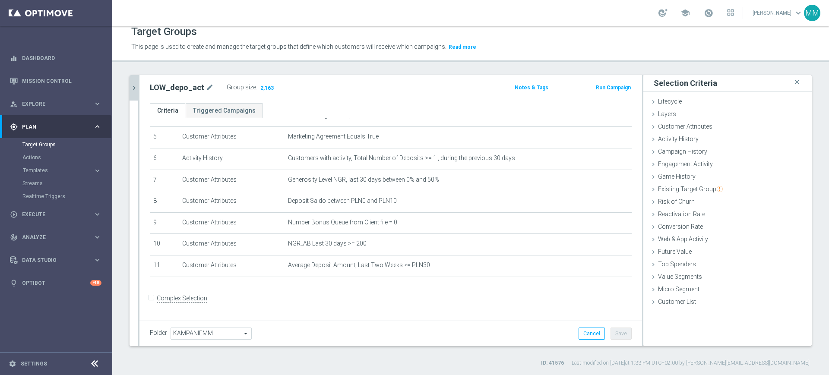
click at [138, 86] on icon "chevron_right" at bounding box center [134, 88] width 8 height 8
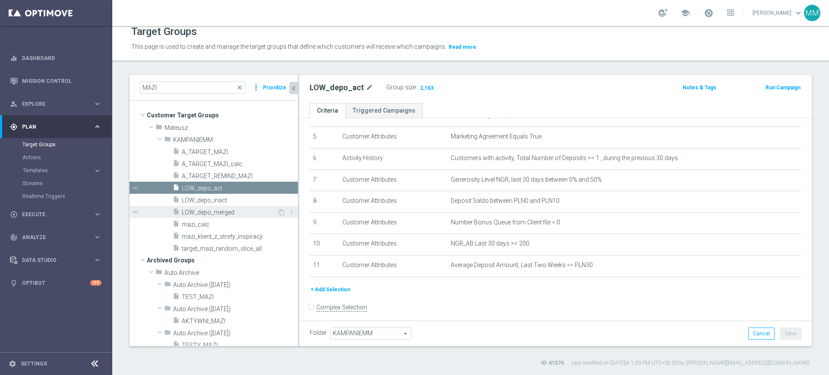
click at [231, 209] on span "LOW_depo_merged" at bounding box center [229, 212] width 95 height 7
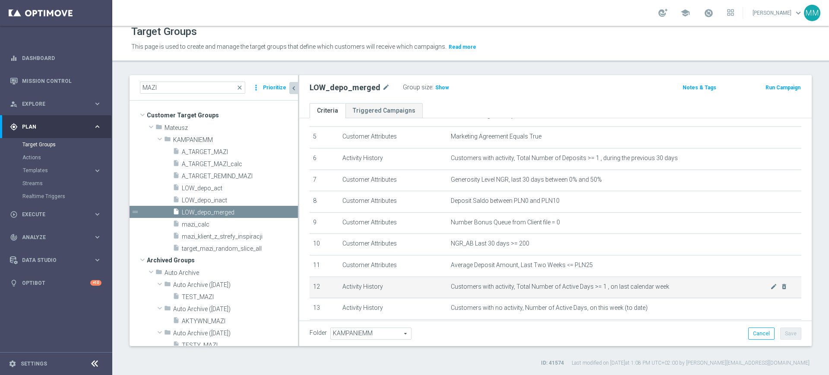
scroll to position [161, 0]
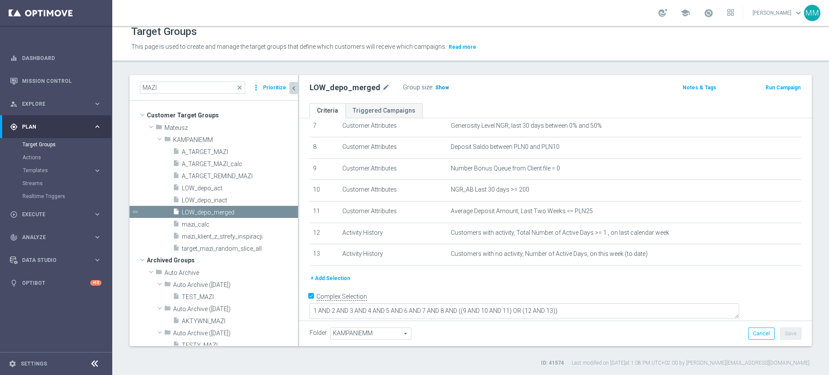
click at [437, 87] on span "Show" at bounding box center [442, 88] width 14 height 6
click at [204, 197] on span "LOW_depo_inact" at bounding box center [229, 200] width 95 height 7
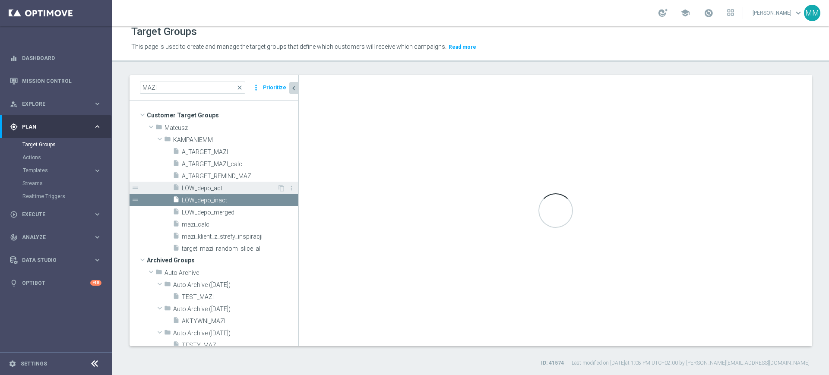
click at [206, 189] on span "LOW_depo_act" at bounding box center [229, 188] width 95 height 7
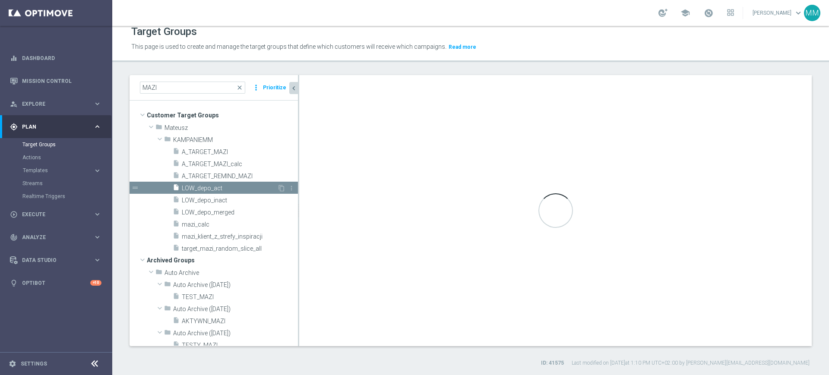
scroll to position [117, 0]
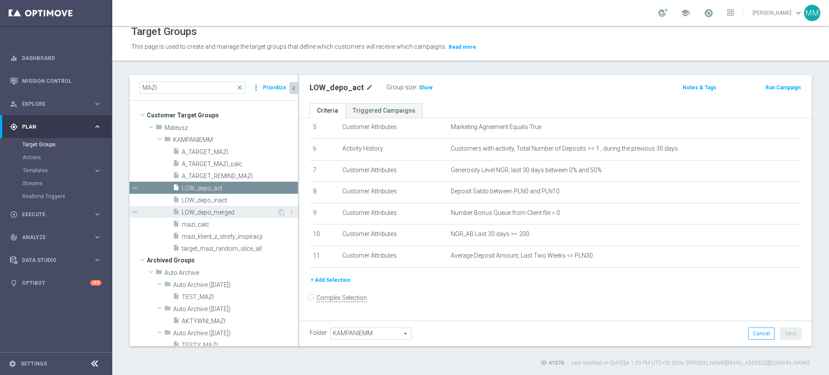
click at [205, 214] on span "LOW_depo_merged" at bounding box center [229, 212] width 95 height 7
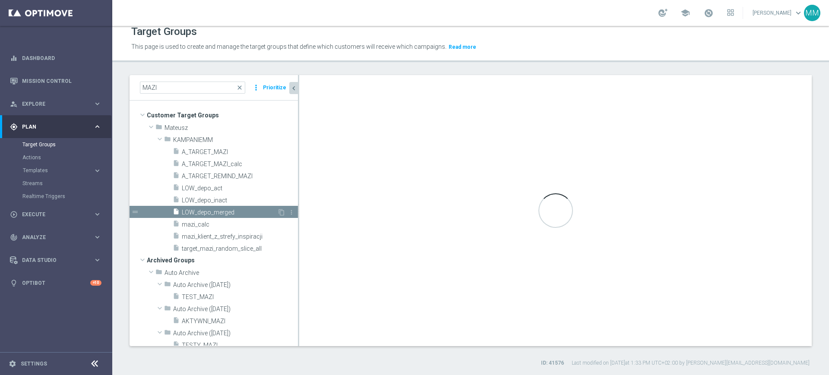
checkbox input "true"
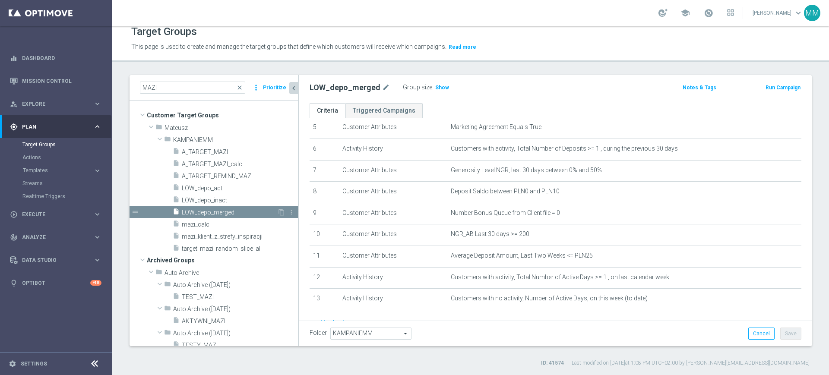
scroll to position [161, 0]
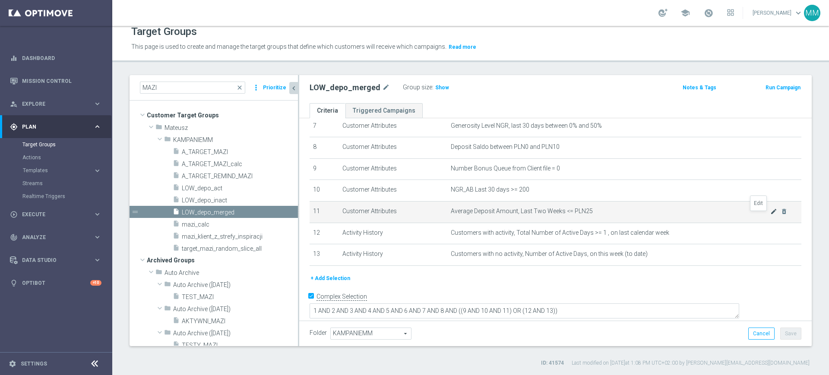
click at [770, 215] on icon "mode_edit" at bounding box center [773, 211] width 7 height 7
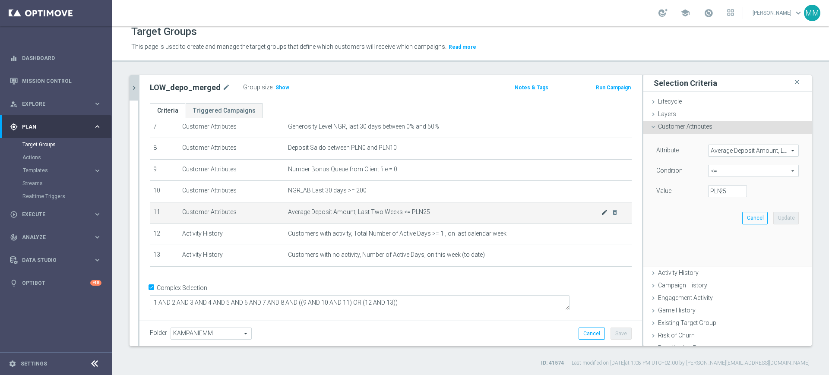
scroll to position [152, 0]
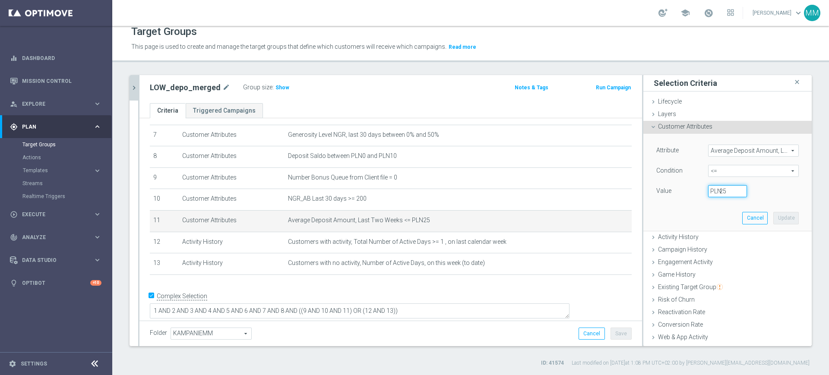
drag, startPoint x: 718, startPoint y: 193, endPoint x: 686, endPoint y: 190, distance: 31.7
click at [686, 190] on div "Value 25 PLN" at bounding box center [727, 192] width 155 height 14
type input "30"
drag, startPoint x: 763, startPoint y: 221, endPoint x: 727, endPoint y: 234, distance: 38.1
click at [773, 221] on button "Update" at bounding box center [785, 218] width 25 height 12
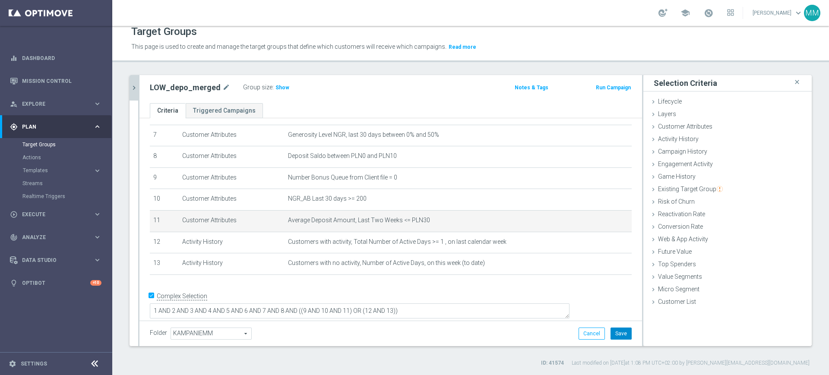
click at [610, 337] on button "Save" at bounding box center [620, 334] width 21 height 12
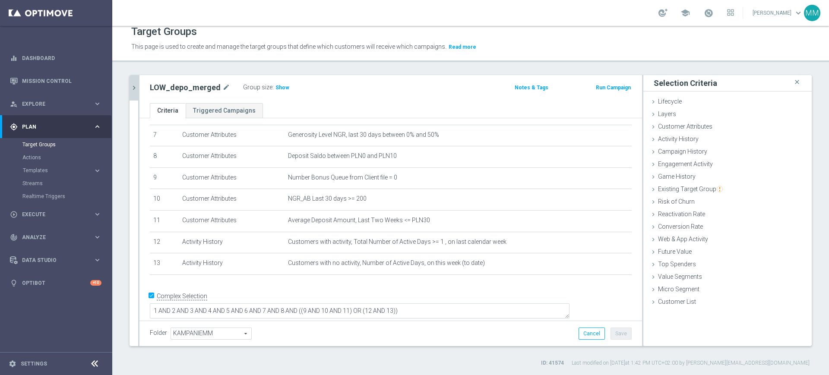
click at [132, 92] on button "chevron_right" at bounding box center [133, 87] width 9 height 25
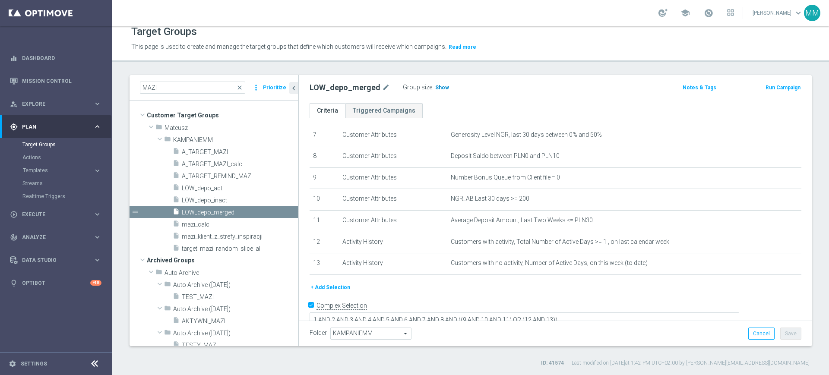
click at [438, 86] on span "Show" at bounding box center [442, 88] width 14 height 6
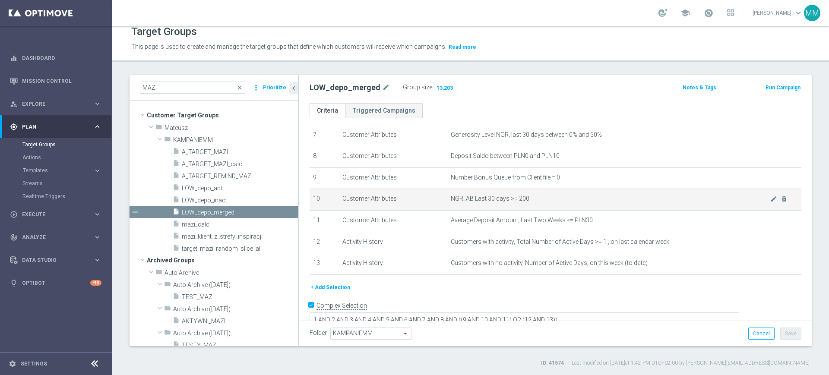
click at [495, 201] on span "NGR_AB Last 30 days >= 200" at bounding box center [610, 198] width 319 height 7
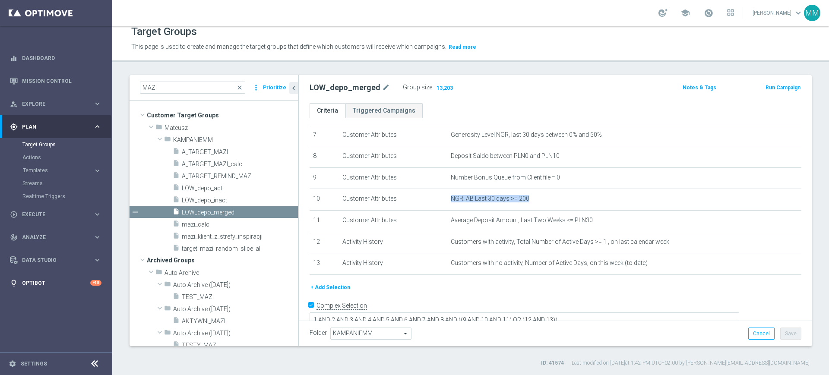
copy tbody "NGR_AB Last 30 days >= 200 mode_edit delete_forever"
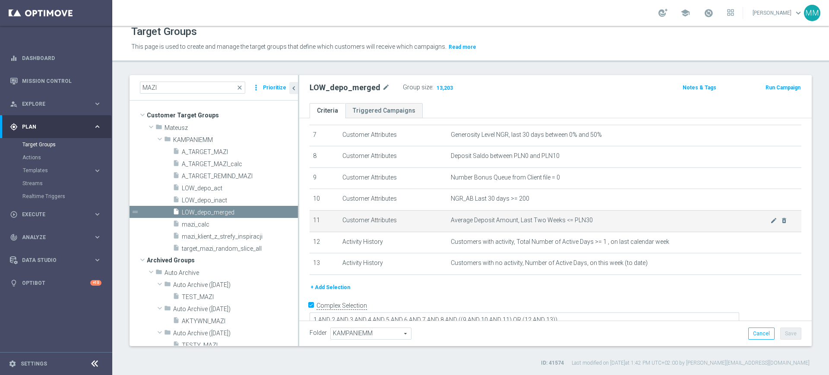
click at [466, 222] on span "Average Deposit Amount, Last Two Weeks <= PLN30" at bounding box center [610, 220] width 319 height 7
copy tbody "Average Deposit Amount, Last Two Weeks <= PLN30 mode_edit delete_forever"
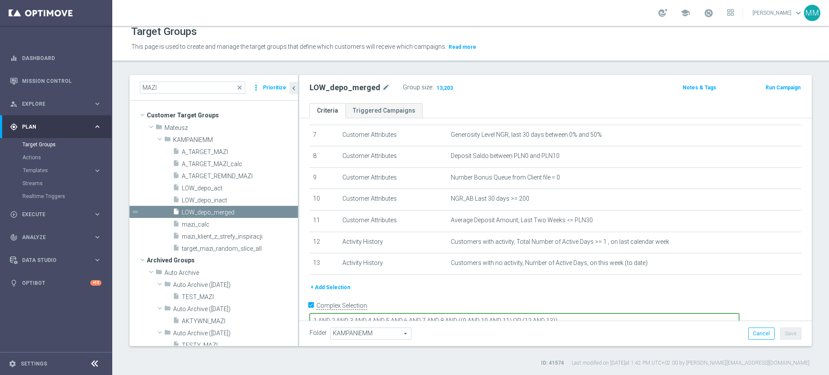
click at [526, 313] on textarea "1 AND 2 AND 3 AND 4 AND 5 AND 6 AND 7 AND 8 AND ((9 AND 10 AND 11) OR (12 AND 1…" at bounding box center [523, 320] width 429 height 15
type textarea "1 AND 2 AND 3 AND 4 AND 5 AND 6 AND 7 AND 8 AND 9 AND ((10 AND 11) OR (12 AND 1…"
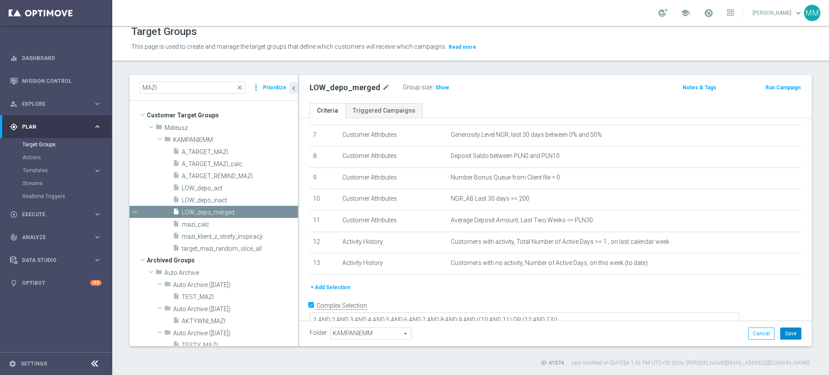
click at [781, 331] on button "Save" at bounding box center [790, 334] width 21 height 12
click at [442, 88] on span "Show" at bounding box center [442, 88] width 14 height 6
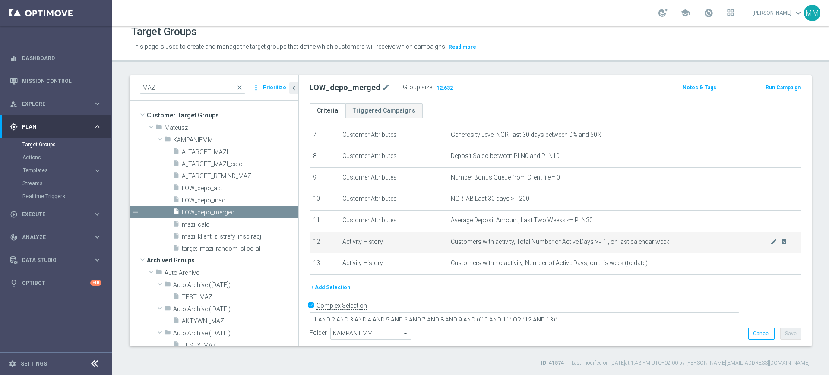
click at [547, 246] on span "Customers with activity, Total Number of Active Days >= 1 , on last calendar we…" at bounding box center [610, 241] width 319 height 7
click at [538, 246] on span "Customers with activity, Total Number of Active Days >= 1 , on last calendar we…" at bounding box center [610, 241] width 319 height 7
click at [517, 246] on span "Customers with activity, Total Number of Active Days >= 1 , on last calendar we…" at bounding box center [610, 241] width 319 height 7
drag, startPoint x: 517, startPoint y: 249, endPoint x: 654, endPoint y: 248, distance: 137.7
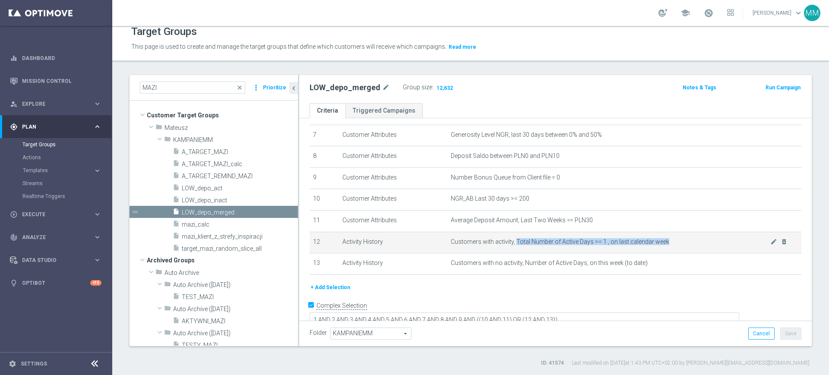
click at [654, 246] on span "Customers with activity, Total Number of Active Days >= 1 , on last calendar we…" at bounding box center [610, 241] width 319 height 7
copy tbody "Total Number of Active Days >= 1 , on last calendar week mode_edit delete_forev…"
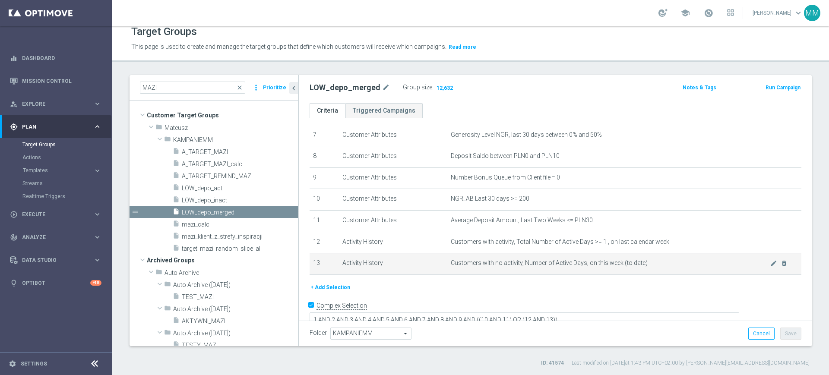
click at [491, 267] on span "Customers with no activity, Number of Active Days, on this week (to date)" at bounding box center [610, 262] width 319 height 7
drag, startPoint x: 491, startPoint y: 267, endPoint x: 638, endPoint y: 271, distance: 147.2
click at [638, 267] on span "Customers with no activity, Number of Active Days, on this week (to date)" at bounding box center [610, 262] width 319 height 7
copy span "no activity, Number of Active Days, on this week (to date)"
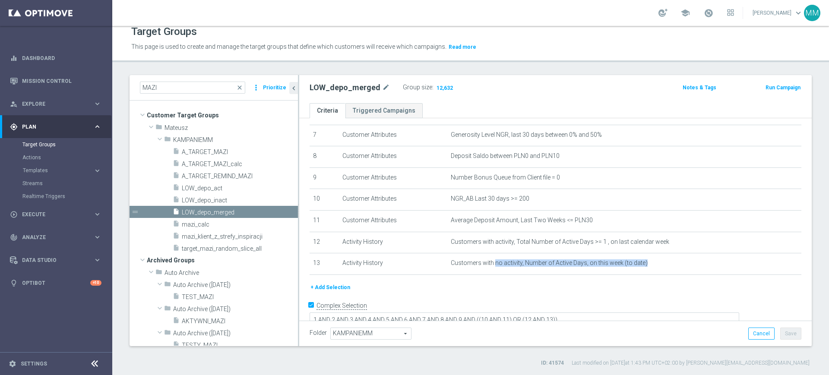
click at [346, 292] on button "+ Add Selection" at bounding box center [329, 287] width 41 height 9
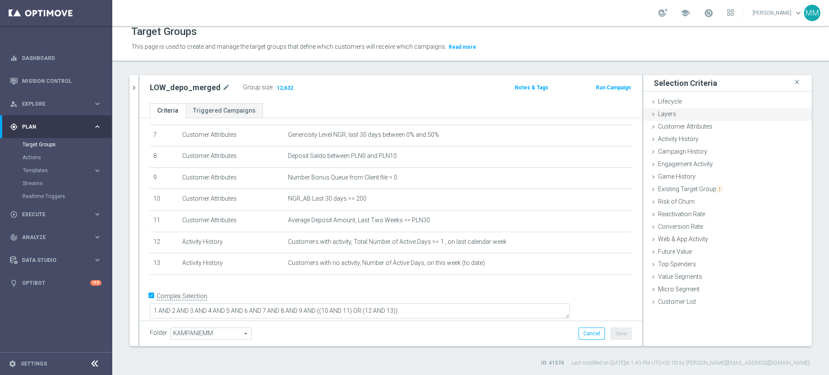
click at [694, 118] on div "Layers done" at bounding box center [727, 114] width 168 height 13
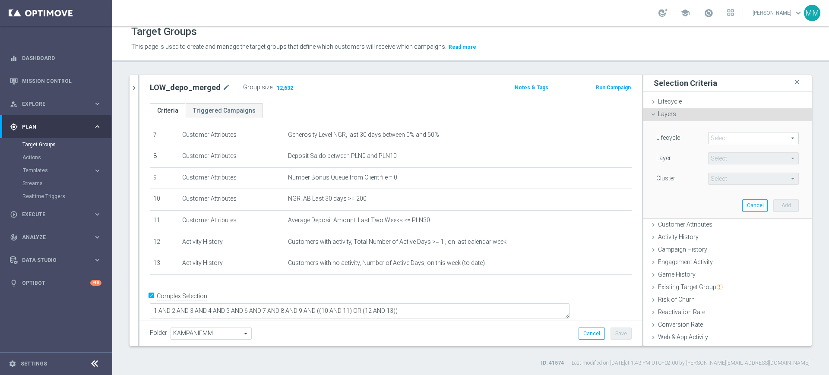
click at [693, 216] on div "Lifecycle Select arrow_drop_down search Layer Select arrow_drop_down search Clu…" at bounding box center [727, 169] width 155 height 97
click at [693, 221] on span "Customer Attributes" at bounding box center [685, 224] width 54 height 7
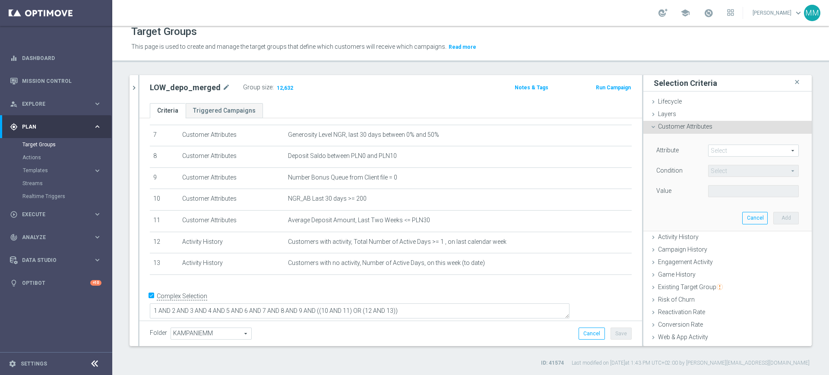
click at [726, 153] on span at bounding box center [753, 150] width 90 height 11
click at [0, 0] on input "search" at bounding box center [0, 0] width 0 height 0
type input "slice"
click at [723, 162] on span "Random Customer Slice" at bounding box center [753, 163] width 82 height 7
type input "Random Customer Slice"
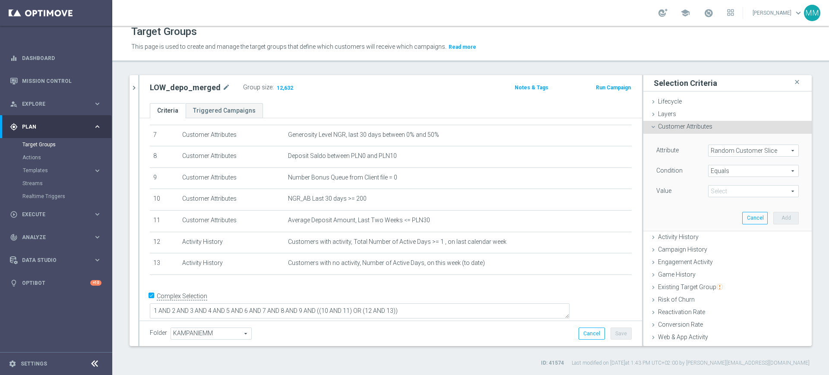
click at [719, 174] on span "Equals" at bounding box center [753, 170] width 90 height 11
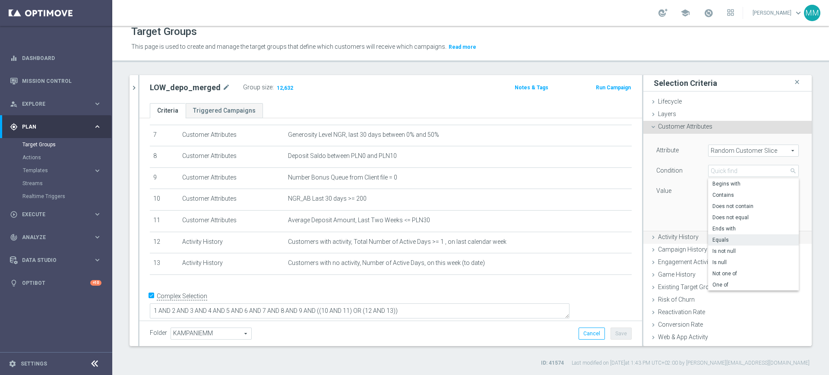
drag, startPoint x: 730, startPoint y: 285, endPoint x: 722, endPoint y: 236, distance: 49.8
click at [729, 285] on span "One of" at bounding box center [753, 284] width 82 height 7
type input "One of"
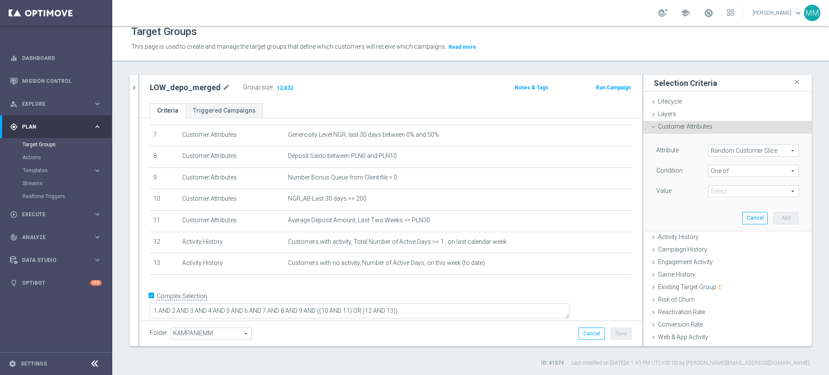
click at [723, 193] on span at bounding box center [753, 191] width 90 height 11
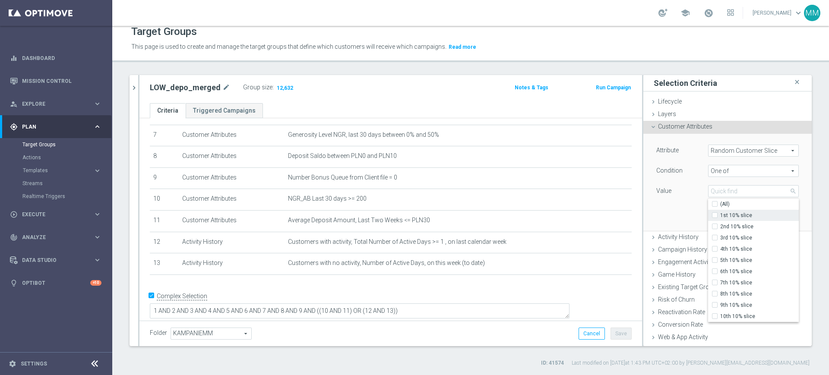
click at [729, 217] on span "1st 10% slice" at bounding box center [759, 215] width 79 height 7
click at [720, 217] on input "1st 10% slice" at bounding box center [717, 216] width 6 height 6
checkbox input "true"
type input "1st 10% slice"
click at [725, 227] on span "2nd 10% slice" at bounding box center [759, 226] width 79 height 7
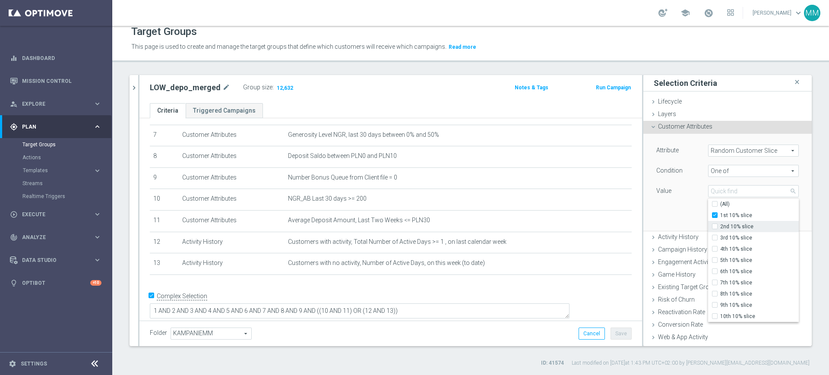
click at [720, 227] on input "2nd 10% slice" at bounding box center [717, 227] width 6 height 6
checkbox input "true"
type input "Selected 2 of 10"
click at [724, 236] on span "3rd 10% slice" at bounding box center [759, 237] width 79 height 7
click at [720, 236] on input "3rd 10% slice" at bounding box center [717, 238] width 6 height 6
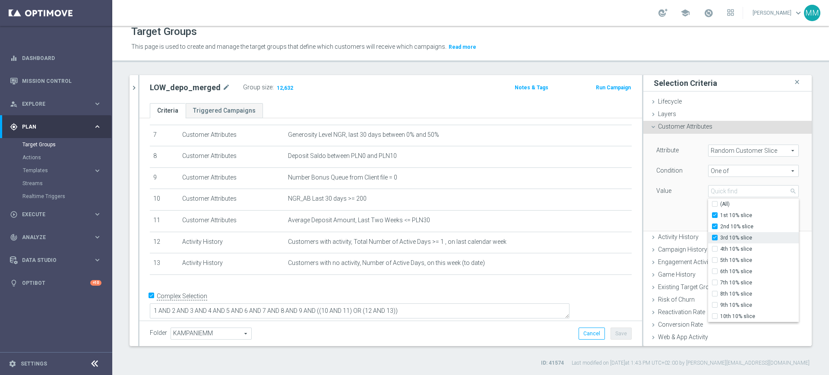
checkbox input "true"
type input "Selected 3 of 10"
click at [725, 247] on span "4th 10% slice" at bounding box center [759, 249] width 79 height 7
click at [720, 247] on input "4th 10% slice" at bounding box center [717, 249] width 6 height 6
checkbox input "true"
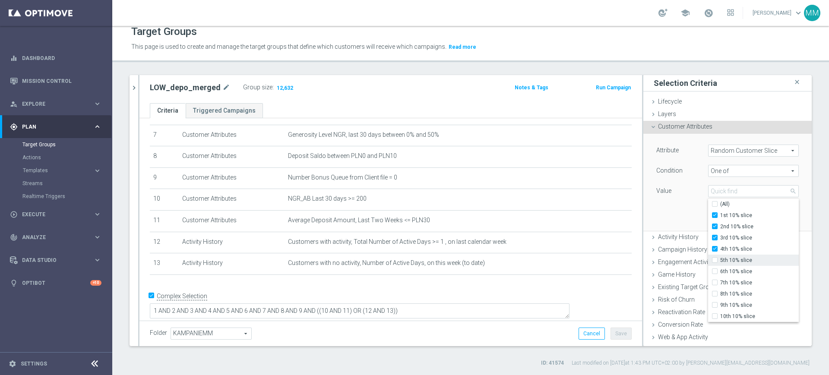
type input "Selected 4 of 10"
click at [726, 258] on span "5th 10% slice" at bounding box center [759, 260] width 79 height 7
click at [720, 258] on input "5th 10% slice" at bounding box center [717, 261] width 6 height 6
checkbox input "true"
type input "Selected 5 of 10"
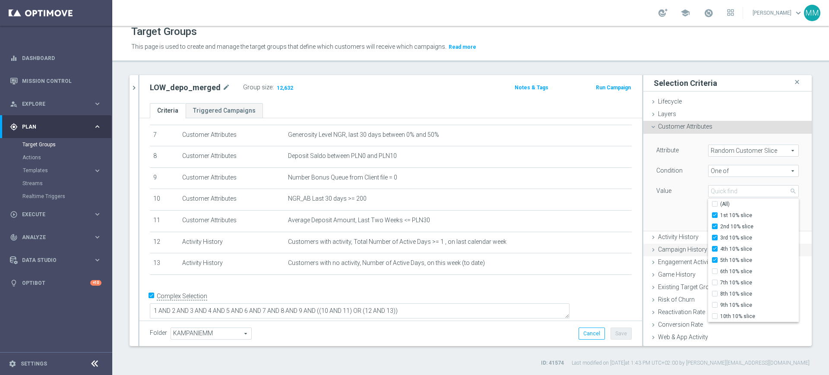
click at [789, 247] on div "Campaign History done" at bounding box center [727, 250] width 168 height 13
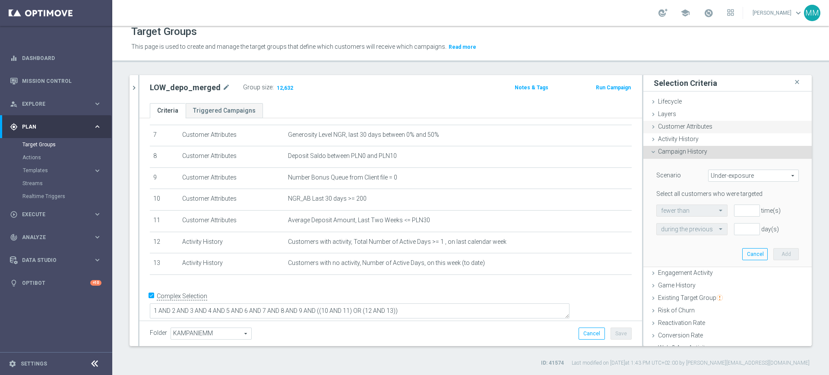
click at [695, 127] on span "Customer Attributes" at bounding box center [685, 126] width 54 height 7
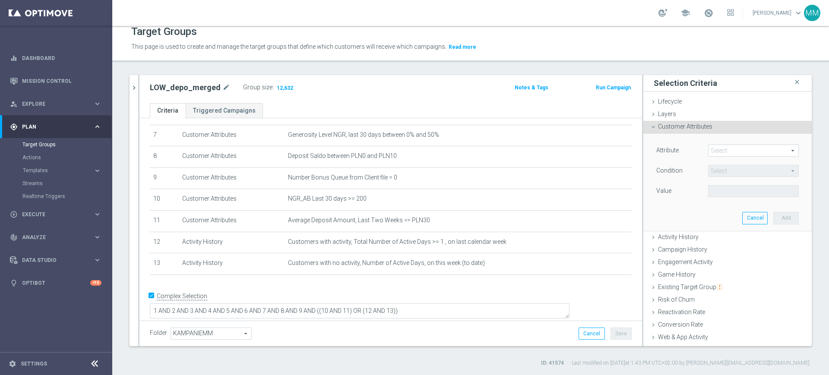
click at [724, 150] on span at bounding box center [753, 150] width 90 height 11
click at [0, 0] on input "search" at bounding box center [0, 0] width 0 height 0
type input "random"
click at [726, 170] on label "Random Customer Slice" at bounding box center [753, 174] width 91 height 11
type input "Random Customer Slice"
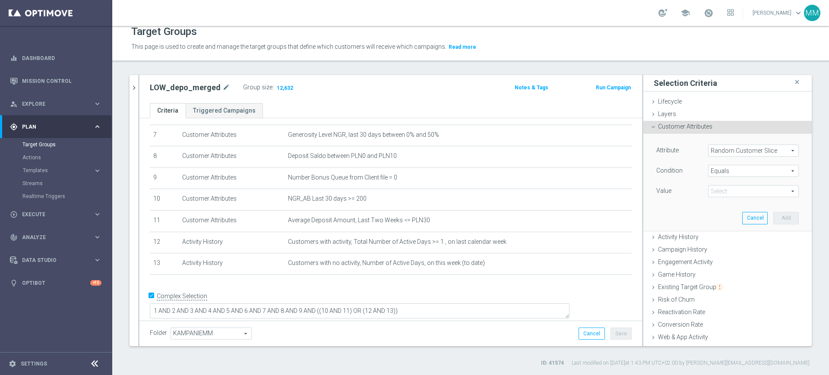
click at [722, 174] on span "Equals" at bounding box center [753, 170] width 90 height 11
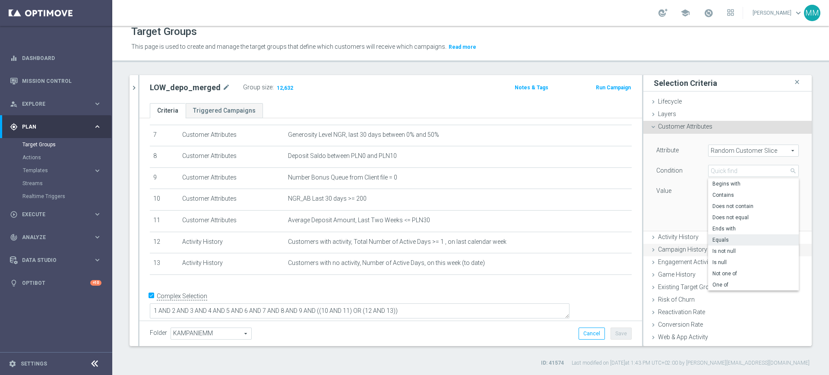
drag, startPoint x: 720, startPoint y: 283, endPoint x: 717, endPoint y: 252, distance: 30.8
click at [721, 283] on span "One of" at bounding box center [753, 284] width 82 height 7
type input "One of"
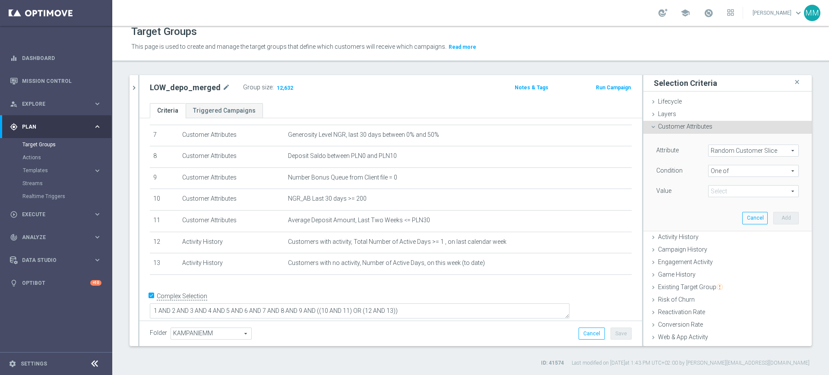
click at [725, 189] on span at bounding box center [753, 191] width 90 height 11
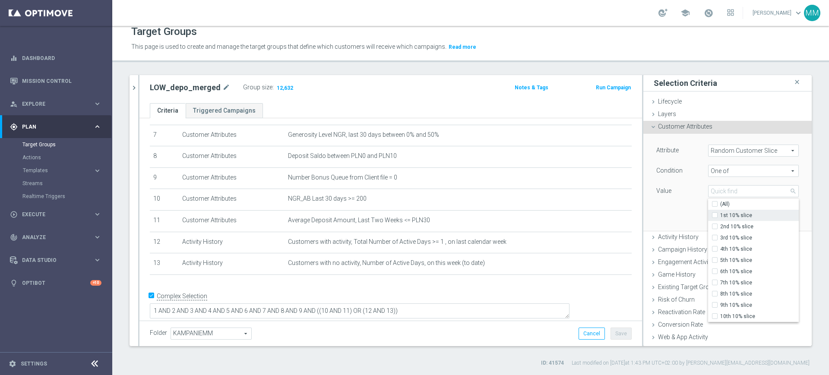
click at [721, 219] on label "1st 10% slice" at bounding box center [759, 215] width 79 height 11
click at [720, 218] on input "1st 10% slice" at bounding box center [717, 216] width 6 height 6
checkbox input "true"
type input "1st 10% slice"
click at [723, 226] on span "2nd 10% slice" at bounding box center [759, 226] width 79 height 7
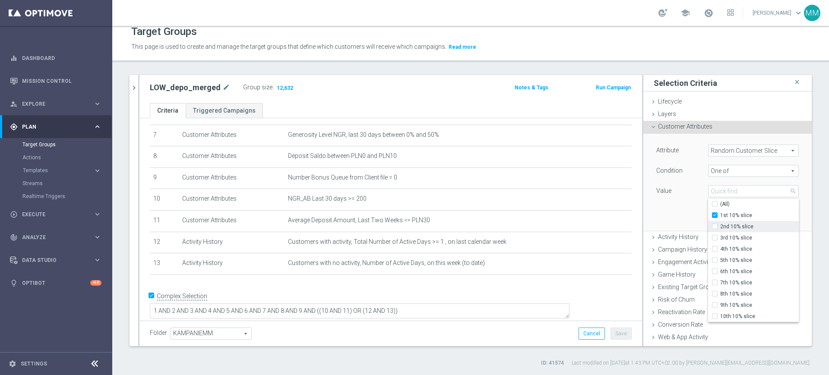
click at [720, 226] on input "2nd 10% slice" at bounding box center [717, 227] width 6 height 6
checkbox input "true"
type input "Selected 2 of 10"
drag, startPoint x: 725, startPoint y: 233, endPoint x: 724, endPoint y: 242, distance: 8.7
click at [725, 234] on label "3rd 10% slice" at bounding box center [759, 237] width 79 height 11
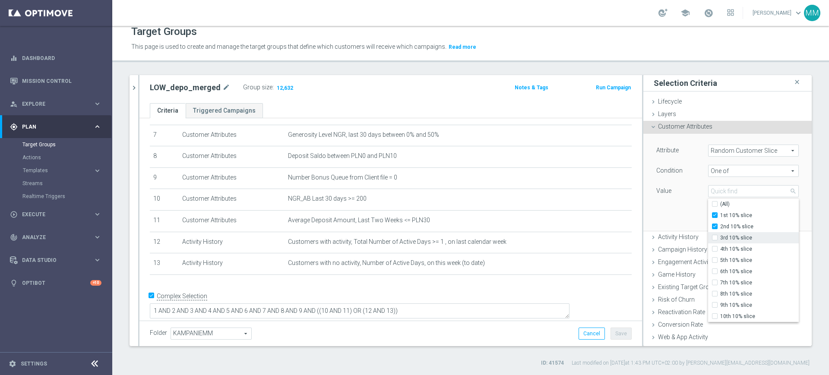
click at [720, 235] on input "3rd 10% slice" at bounding box center [717, 238] width 6 height 6
checkbox input "true"
type input "Selected 3 of 10"
click at [723, 247] on span "4th 10% slice" at bounding box center [759, 249] width 79 height 7
click at [720, 247] on input "4th 10% slice" at bounding box center [717, 249] width 6 height 6
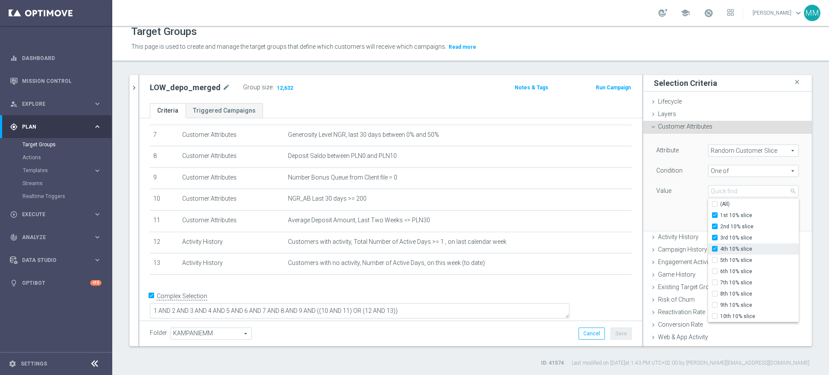
checkbox input "true"
type input "Selected 4 of 10"
click at [722, 257] on span "5th 10% slice" at bounding box center [759, 260] width 79 height 7
click at [720, 258] on input "5th 10% slice" at bounding box center [717, 261] width 6 height 6
checkbox input "true"
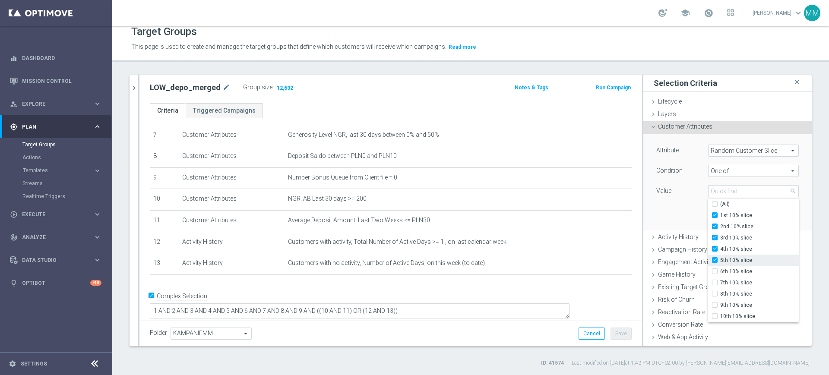
type input "Selected 5 of 10"
click at [671, 213] on div "Attribute Random Customer Slice Random Customer Slice arrow_drop_down search Co…" at bounding box center [727, 182] width 155 height 97
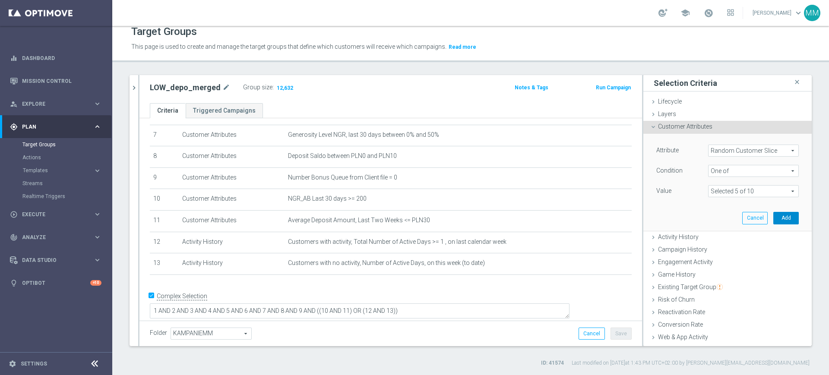
click at [773, 219] on button "Add" at bounding box center [785, 218] width 25 height 12
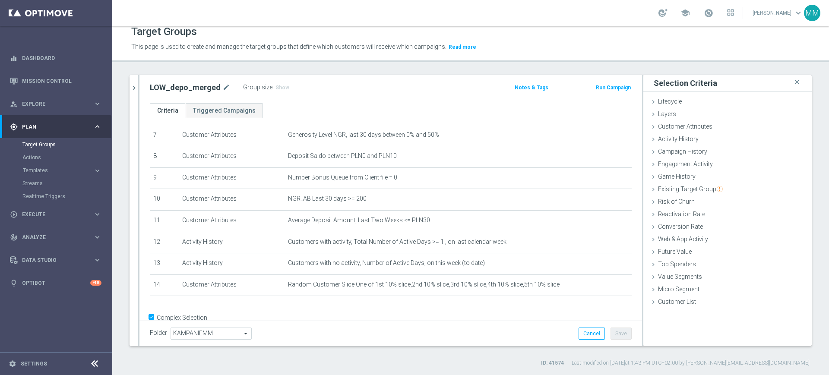
scroll to position [175, 0]
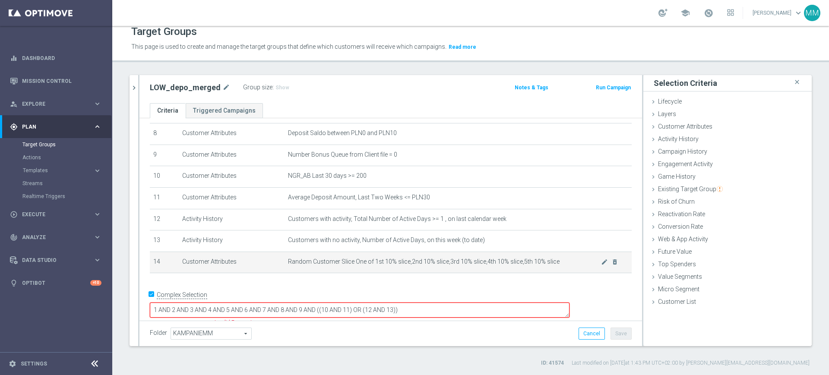
click at [290, 265] on span "Random Customer Slice One of 1st 10% slice,2nd 10% slice,3rd 10% slice,4th 10% …" at bounding box center [444, 261] width 313 height 7
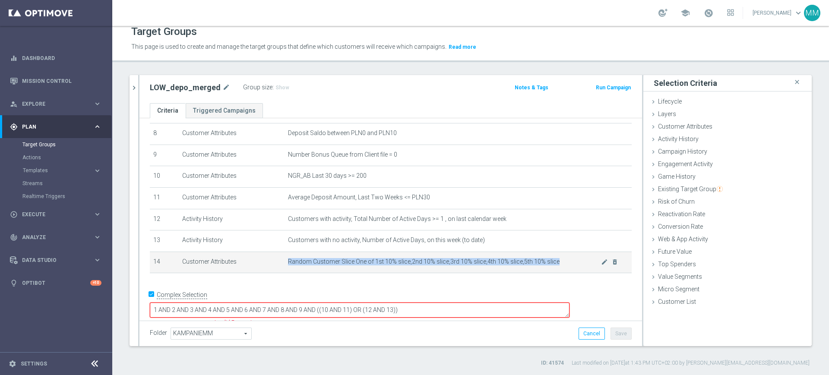
drag, startPoint x: 290, startPoint y: 267, endPoint x: 546, endPoint y: 266, distance: 256.4
click at [546, 265] on span "Random Customer Slice One of 1st 10% slice,2nd 10% slice,3rd 10% slice,4th 10% …" at bounding box center [444, 261] width 313 height 7
copy span "Random Customer Slice One of 1st 10% slice,2nd 10% slice,3rd 10% slice,4th 10% …"
click at [0, 0] on icon "mode_edit" at bounding box center [0, 0] width 0 height 0
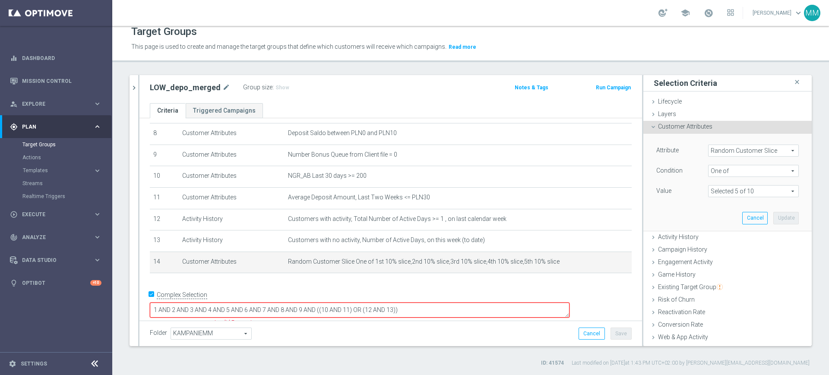
click at [732, 192] on span at bounding box center [753, 191] width 90 height 11
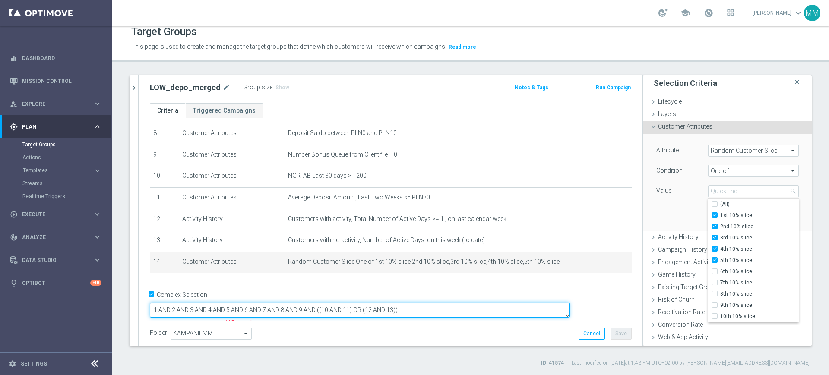
click at [473, 303] on textarea "1 AND 2 AND 3 AND 4 AND 5 AND 6 AND 7 AND 8 AND 9 AND ((10 AND 11) OR (12 AND 1…" at bounding box center [360, 310] width 420 height 15
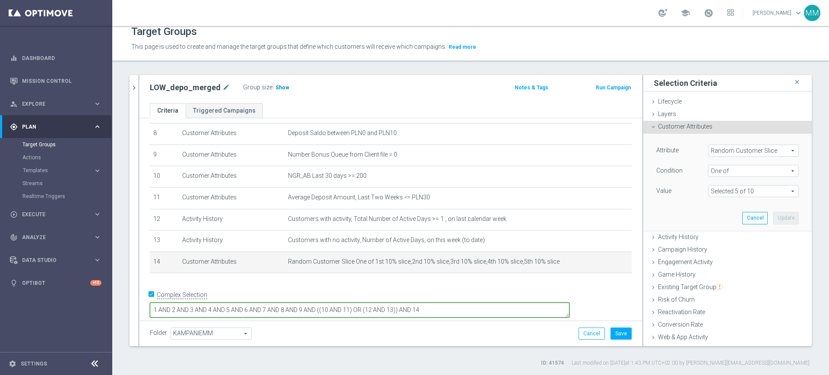
type textarea "1 AND 2 AND 3 AND 4 AND 5 AND 6 AND 7 AND 8 AND 9 AND ((10 AND 11) OR (12 AND 1…"
click at [275, 85] on span "Show" at bounding box center [282, 88] width 14 height 6
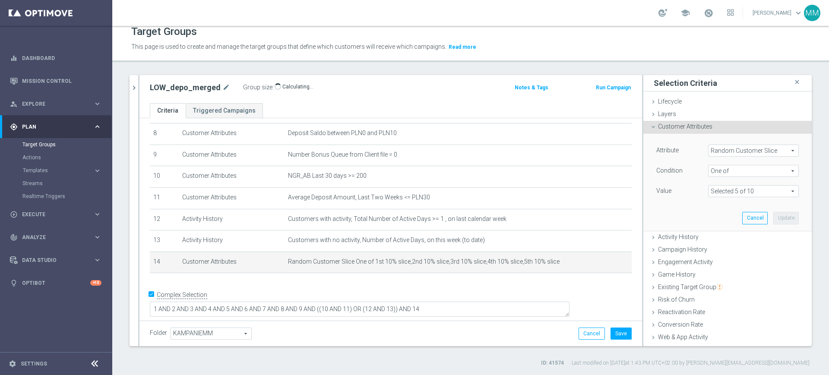
scroll to position [174, 0]
click at [611, 332] on button "Save" at bounding box center [620, 334] width 21 height 12
click at [601, 266] on icon "mode_edit" at bounding box center [604, 262] width 7 height 7
click at [715, 193] on span at bounding box center [753, 191] width 90 height 11
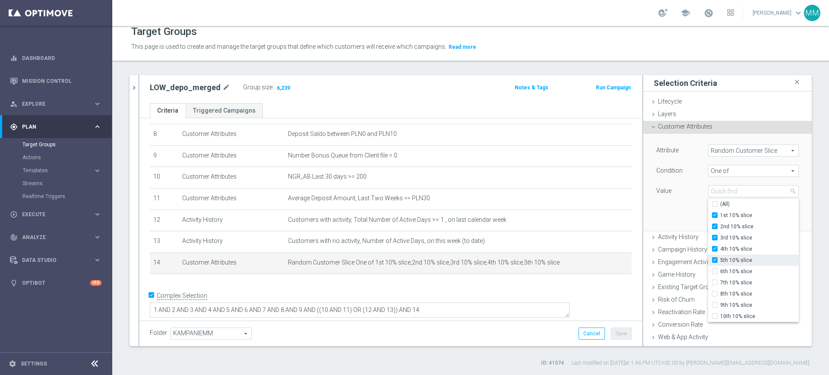
click at [720, 264] on label "5th 10% slice" at bounding box center [759, 260] width 79 height 11
click at [714, 263] on input "5th 10% slice" at bounding box center [717, 261] width 6 height 6
checkbox input "false"
type input "Selected 4 of 10"
click at [720, 252] on span "4th 10% slice" at bounding box center [759, 249] width 79 height 7
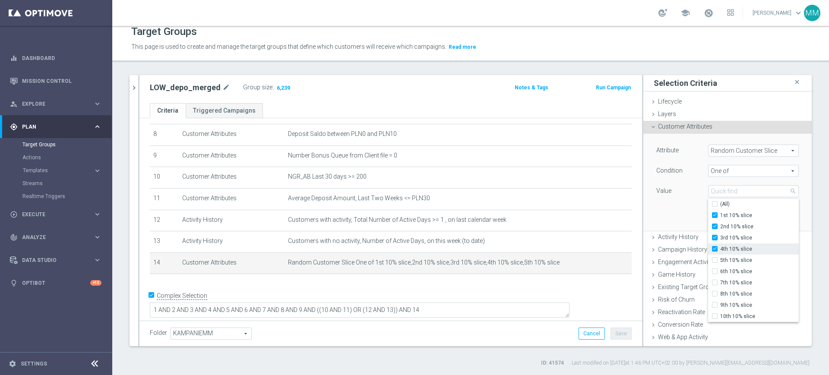
click at [715, 252] on input "4th 10% slice" at bounding box center [717, 249] width 6 height 6
checkbox input "false"
type input "Selected 3 of 10"
click at [720, 237] on span "3rd 10% slice" at bounding box center [759, 237] width 79 height 7
click at [715, 237] on input "3rd 10% slice" at bounding box center [717, 238] width 6 height 6
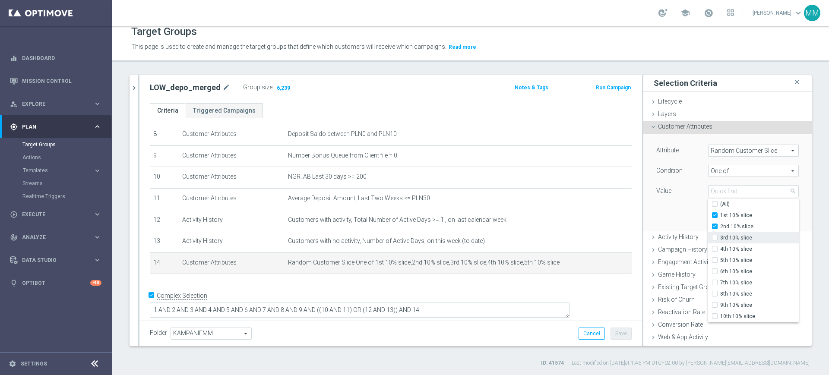
checkbox input "false"
type input "Selected 2 of 10"
click at [720, 223] on span "2nd 10% slice" at bounding box center [759, 226] width 79 height 7
click at [714, 224] on input "2nd 10% slice" at bounding box center [717, 227] width 6 height 6
checkbox input "false"
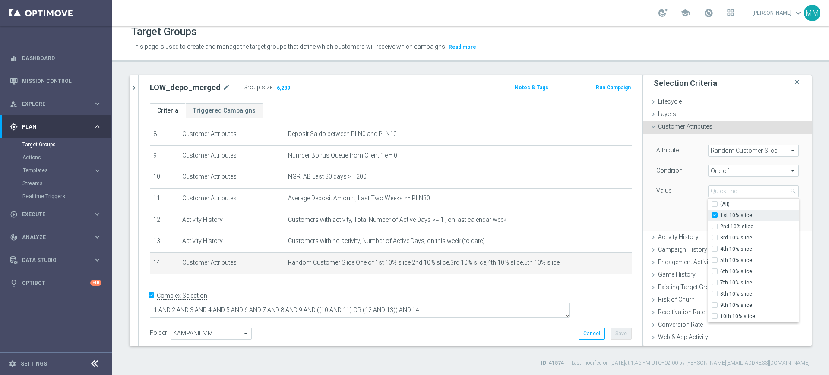
type input "1st 10% slice"
click at [720, 215] on span "1st 10% slice" at bounding box center [759, 215] width 79 height 7
click at [714, 215] on input "1st 10% slice" at bounding box center [717, 216] width 6 height 6
checkbox input "false"
type input "Select"
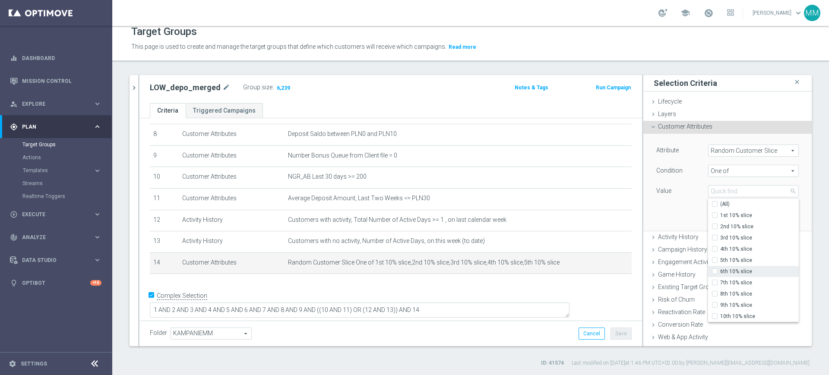
click at [720, 268] on span "6th 10% slice" at bounding box center [759, 271] width 79 height 7
click at [718, 269] on input "6th 10% slice" at bounding box center [717, 272] width 6 height 6
checkbox input "true"
type input "6th 10% slice"
click at [720, 280] on span "7th 10% slice" at bounding box center [759, 282] width 79 height 7
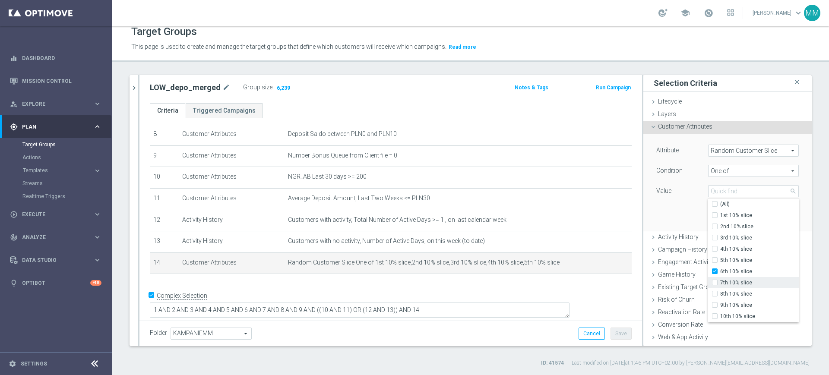
click at [718, 280] on input "7th 10% slice" at bounding box center [717, 283] width 6 height 6
checkbox input "true"
type input "Selected 2 of 10"
click at [720, 290] on span "8th 10% slice" at bounding box center [759, 293] width 79 height 7
click at [719, 291] on input "8th 10% slice" at bounding box center [717, 294] width 6 height 6
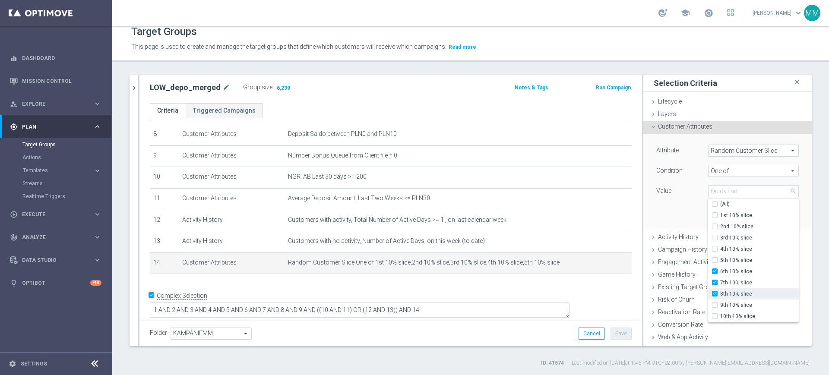
checkbox input "true"
type input "Selected 3 of 10"
click at [720, 300] on label "9th 10% slice" at bounding box center [759, 305] width 79 height 11
click at [719, 303] on input "9th 10% slice" at bounding box center [717, 306] width 6 height 6
checkbox input "true"
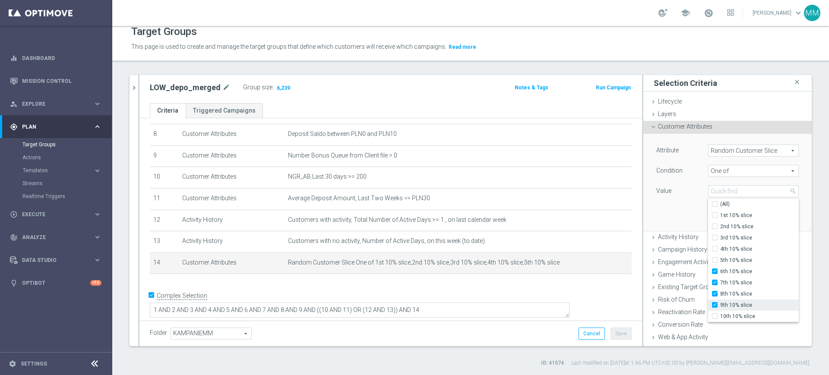
type input "Selected 4 of 10"
click at [721, 309] on label "9th 10% slice" at bounding box center [759, 305] width 79 height 11
click at [720, 308] on input "9th 10% slice" at bounding box center [717, 306] width 6 height 6
checkbox input "false"
type input "Selected 3 of 10"
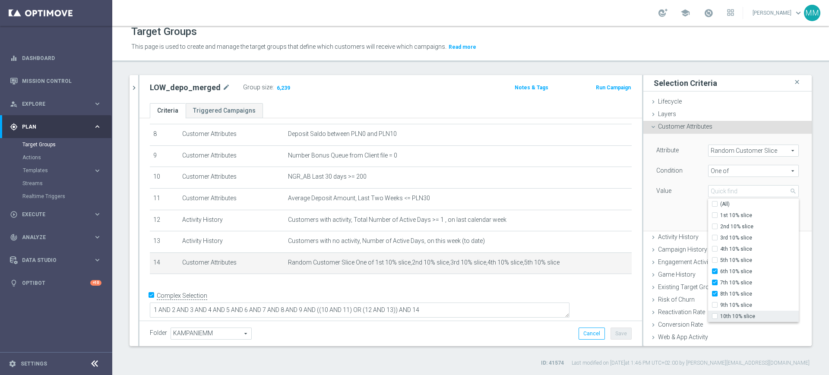
click at [722, 313] on span "10th 10% slice" at bounding box center [759, 316] width 79 height 7
click at [720, 314] on input "10th 10% slice" at bounding box center [717, 317] width 6 height 6
checkbox input "true"
type input "Selected 4 of 10"
click at [720, 306] on span "9th 10% slice" at bounding box center [759, 305] width 79 height 7
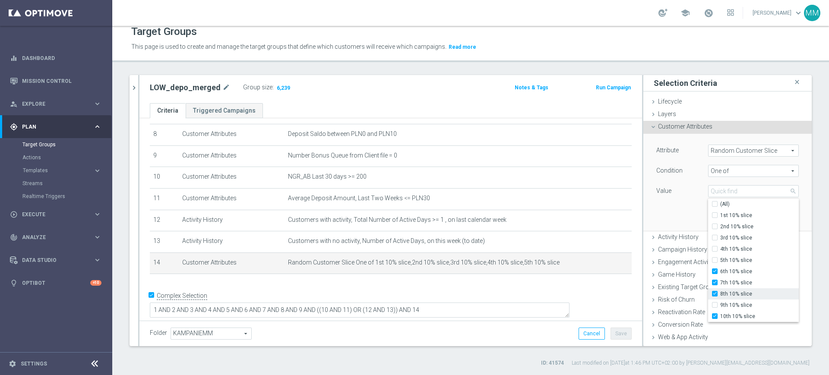
click at [719, 306] on input "9th 10% slice" at bounding box center [717, 306] width 6 height 6
checkbox input "true"
type input "Selected 5 of 10"
click at [676, 199] on div "Attribute Random Customer Slice Random Customer Slice arrow_drop_down search Co…" at bounding box center [727, 182] width 155 height 97
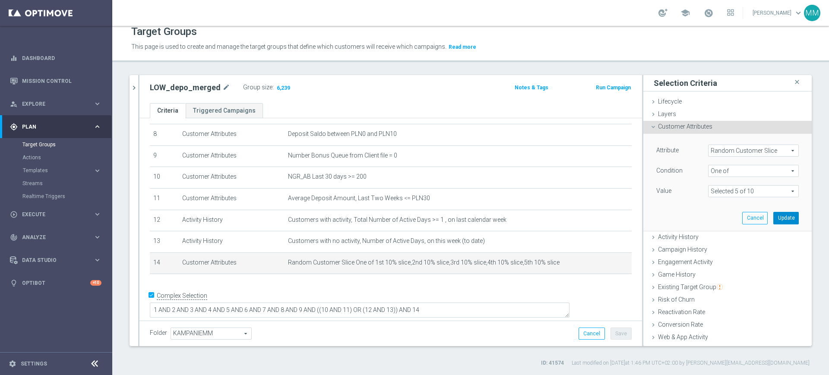
click at [773, 216] on button "Update" at bounding box center [785, 218] width 25 height 12
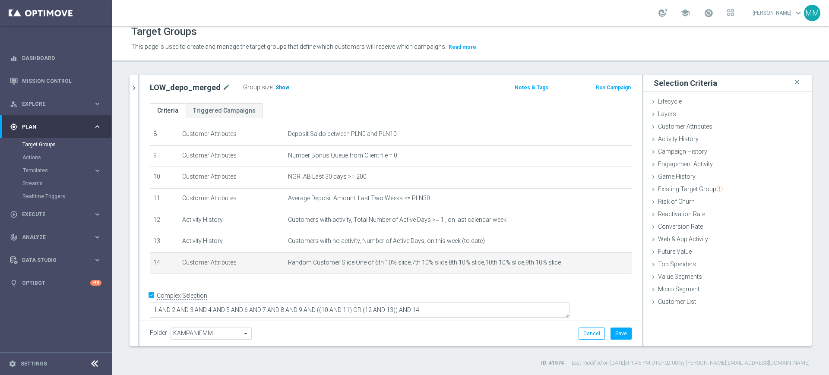
click at [275, 88] on span "Show" at bounding box center [282, 88] width 14 height 6
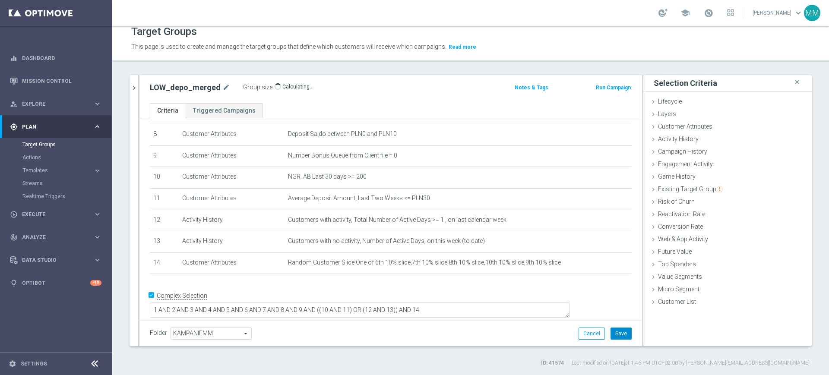
click at [613, 334] on button "Save" at bounding box center [620, 334] width 21 height 12
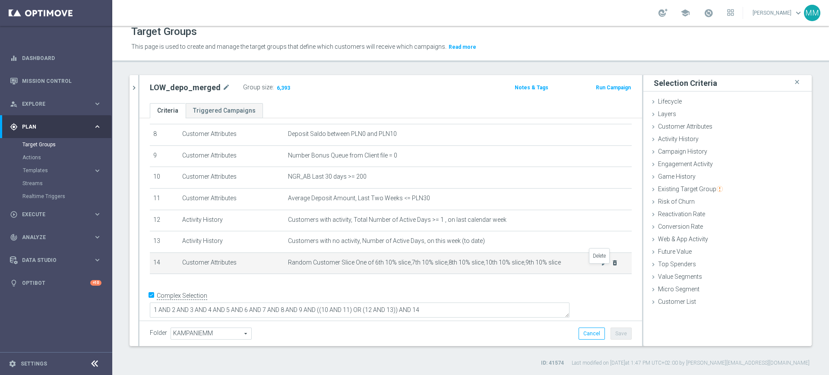
click at [611, 266] on icon "delete_forever" at bounding box center [614, 262] width 7 height 7
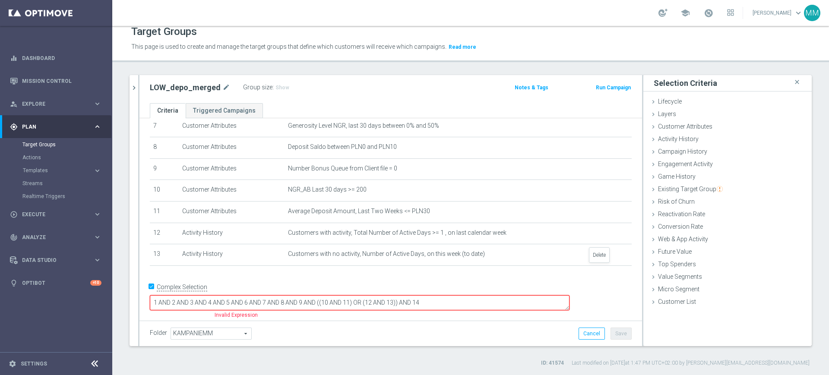
scroll to position [153, 0]
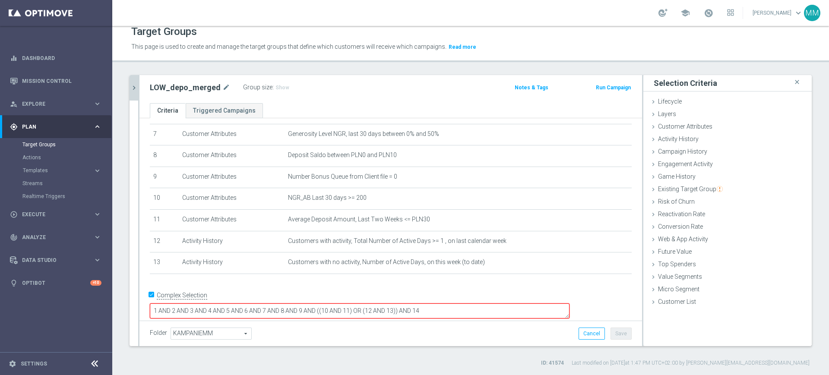
click at [137, 89] on icon "chevron_right" at bounding box center [134, 88] width 8 height 8
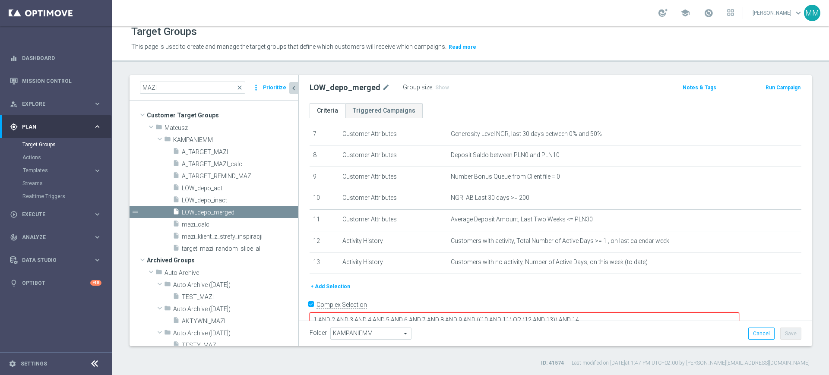
scroll to position [163, 0]
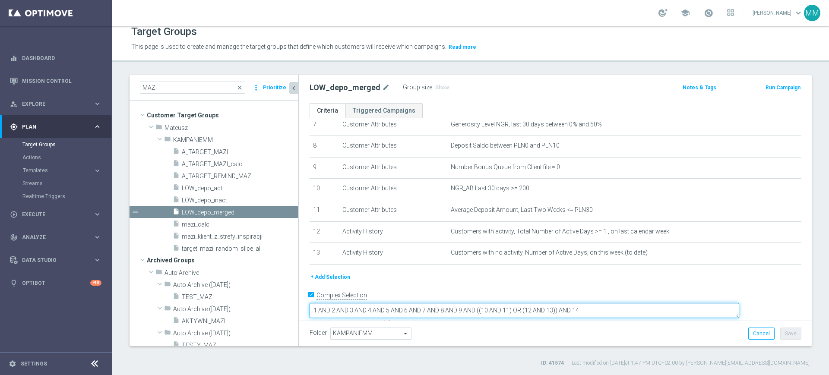
drag, startPoint x: 653, startPoint y: 300, endPoint x: 621, endPoint y: 302, distance: 31.1
click at [621, 303] on textarea "1 AND 2 AND 3 AND 4 AND 5 AND 6 AND 7 AND 8 AND 9 AND ((10 AND 11) OR (12 AND 1…" at bounding box center [523, 310] width 429 height 15
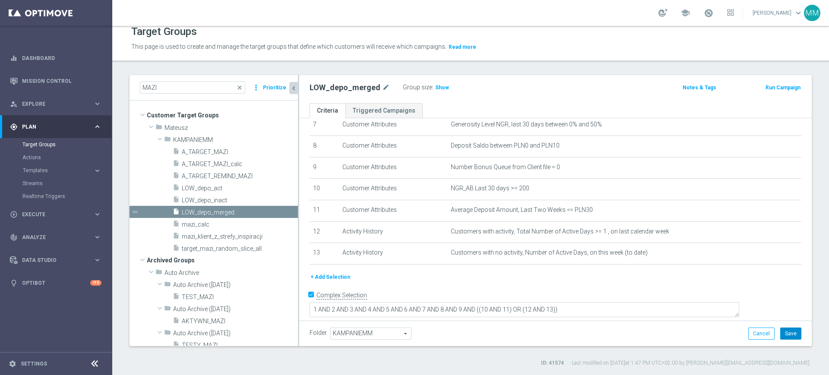
click at [780, 335] on button "Save" at bounding box center [790, 334] width 21 height 12
click at [225, 166] on span "A_TARGET_MAZI_calc" at bounding box center [229, 164] width 95 height 7
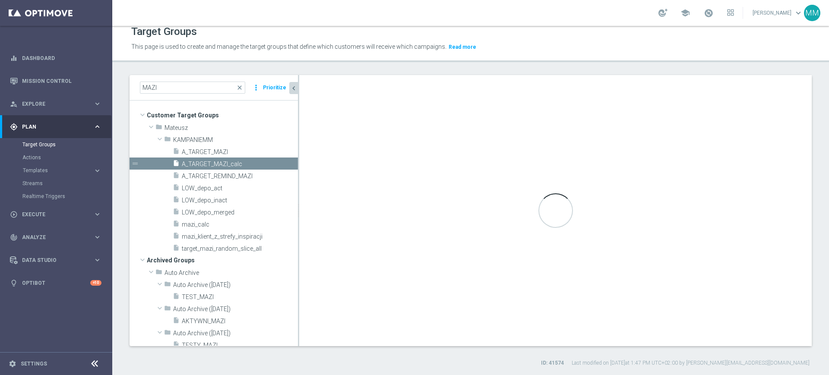
type textarea "1 AND 2 AND 3 AND 4 AND 5 AND 6 AND 7 AND 8 AND ((9 AND 10 AND 11) OR (12 AND 1…"
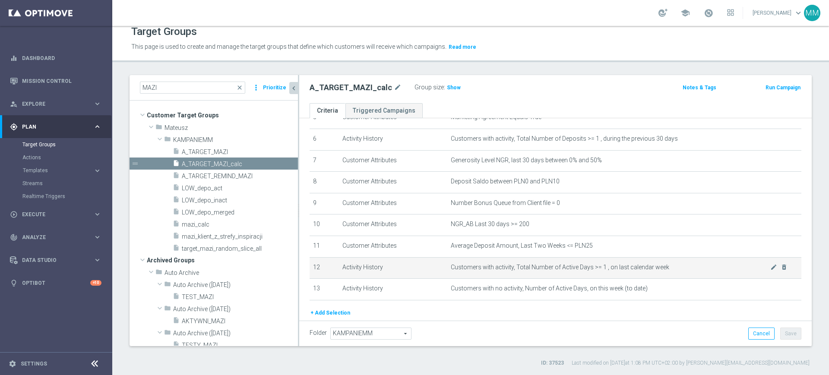
scroll to position [108, 0]
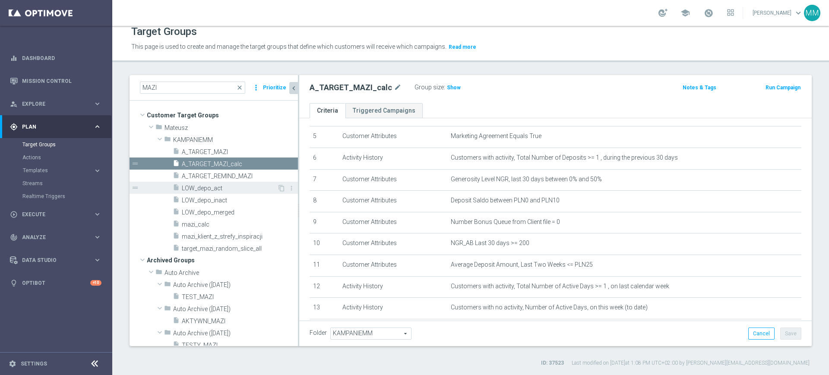
click at [234, 190] on span "LOW_depo_act" at bounding box center [229, 188] width 95 height 7
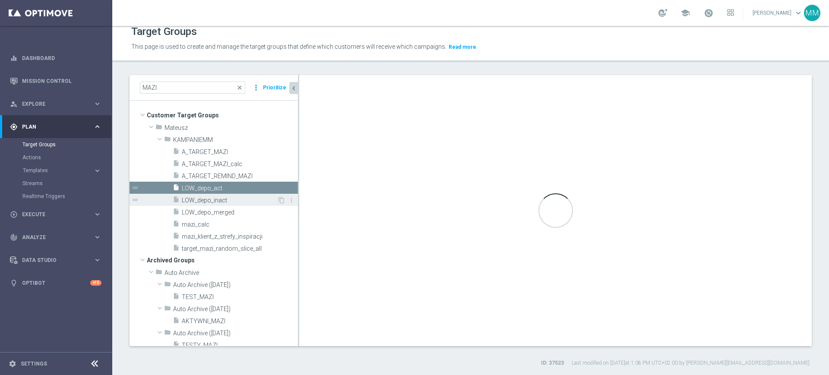
checkbox input "false"
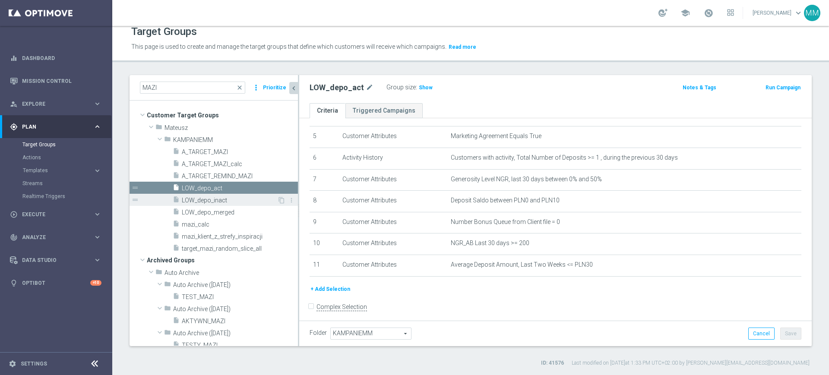
click at [215, 201] on span "LOW_depo_inact" at bounding box center [229, 200] width 95 height 7
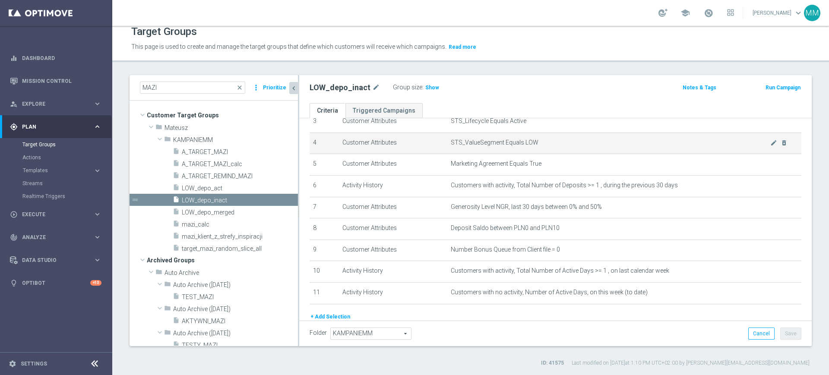
scroll to position [54, 0]
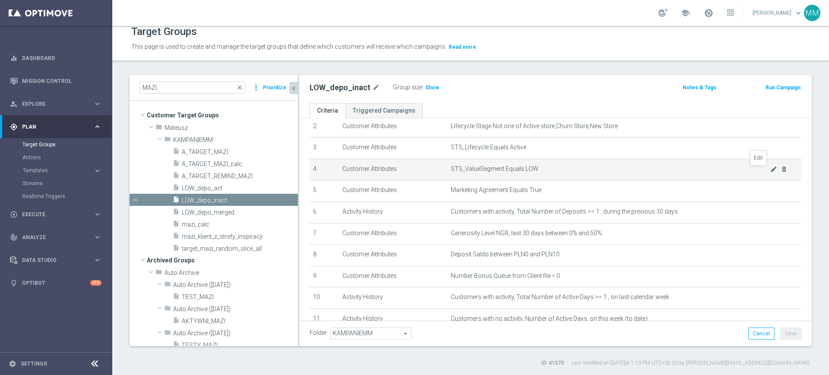
click at [770, 173] on icon "mode_edit" at bounding box center [773, 169] width 7 height 7
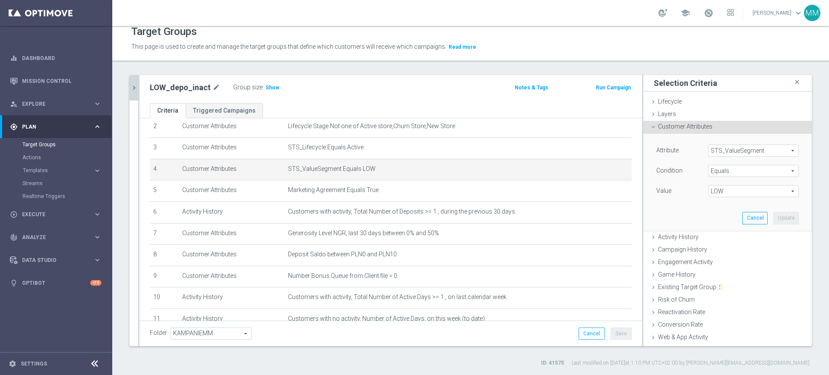
click at [736, 192] on span "LOW" at bounding box center [753, 191] width 90 height 11
click at [723, 242] on label "MED" at bounding box center [753, 237] width 91 height 11
type input "MED"
click at [773, 213] on button "Update" at bounding box center [785, 218] width 25 height 12
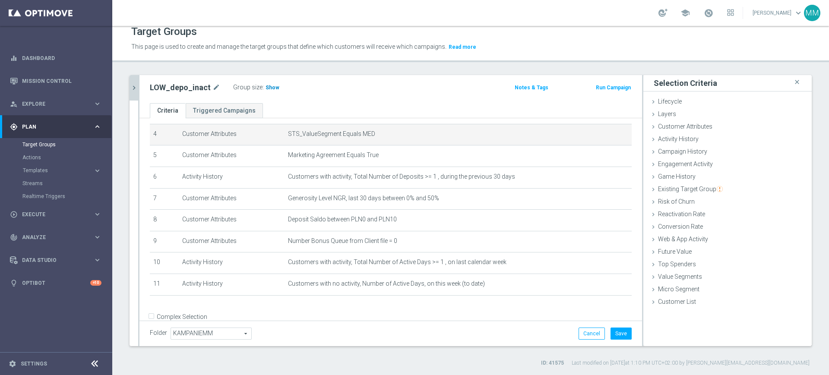
scroll to position [107, 0]
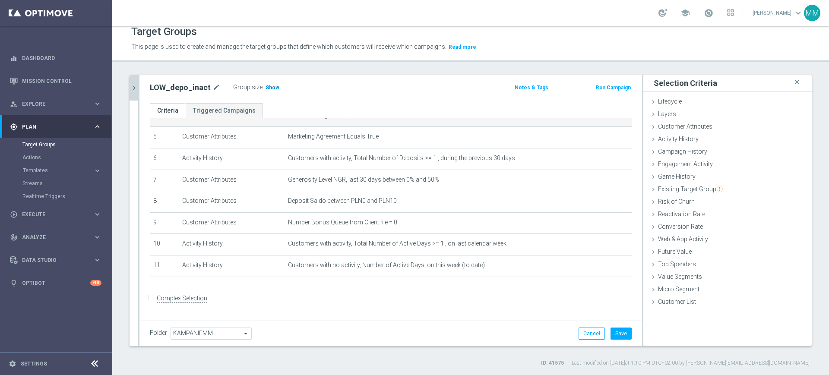
click at [269, 89] on span "Show" at bounding box center [272, 88] width 14 height 6
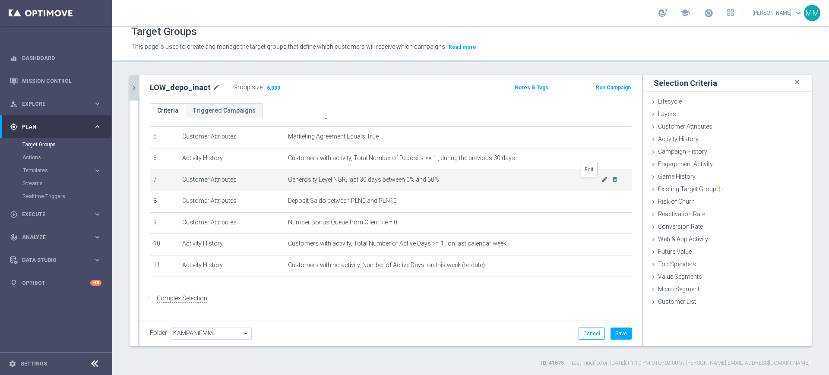
click at [601, 183] on icon "mode_edit" at bounding box center [604, 179] width 7 height 7
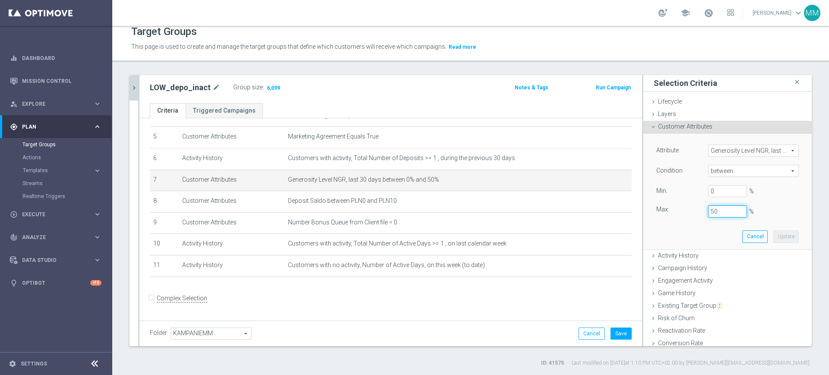
drag, startPoint x: 707, startPoint y: 212, endPoint x: 685, endPoint y: 212, distance: 21.2
click at [685, 212] on div "Max: 50 %" at bounding box center [727, 211] width 155 height 12
click at [773, 237] on button "Update" at bounding box center [785, 236] width 25 height 12
type input "0.25"
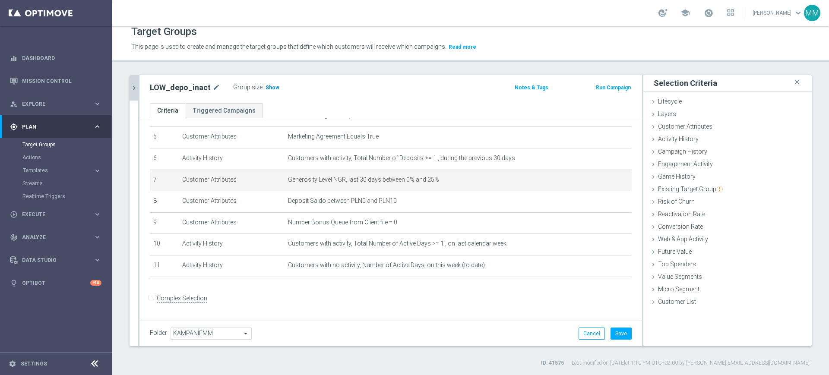
click at [265, 88] on span "Show" at bounding box center [272, 88] width 14 height 6
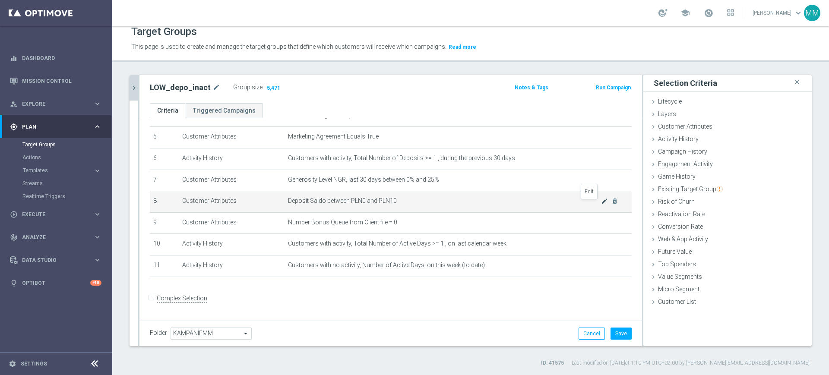
click at [601, 205] on icon "mode_edit" at bounding box center [604, 201] width 7 height 7
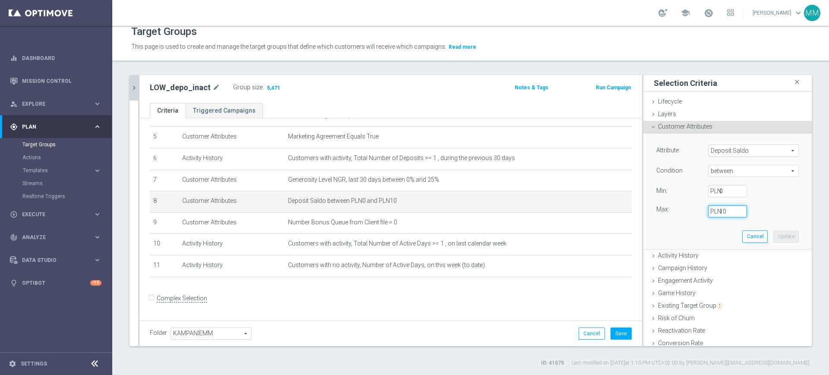
drag, startPoint x: 712, startPoint y: 213, endPoint x: 695, endPoint y: 214, distance: 16.8
click at [701, 213] on div "10 PLN" at bounding box center [727, 211] width 52 height 12
type input "20"
click at [773, 237] on button "Update" at bounding box center [785, 236] width 25 height 12
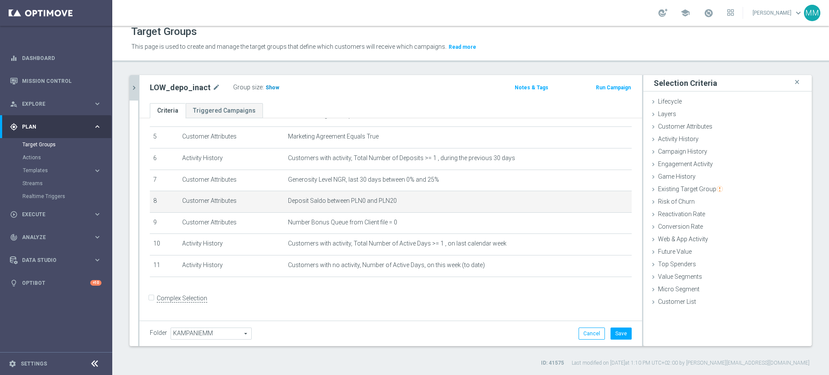
click at [266, 86] on span "Show" at bounding box center [272, 88] width 14 height 6
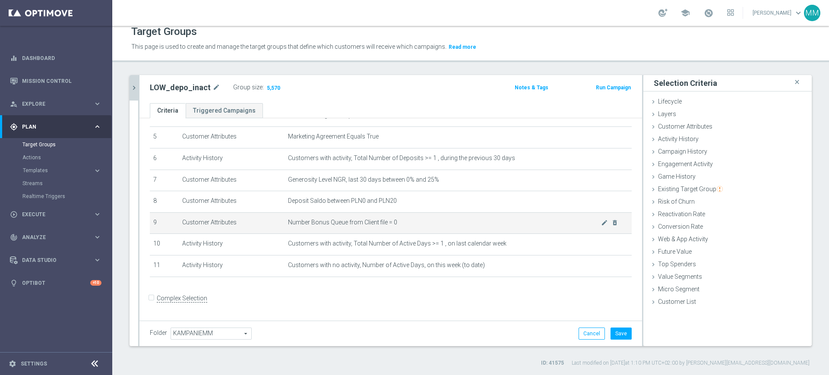
click at [370, 220] on td "Number Bonus Queue from Client file = 0 mode_edit delete_forever" at bounding box center [457, 223] width 347 height 22
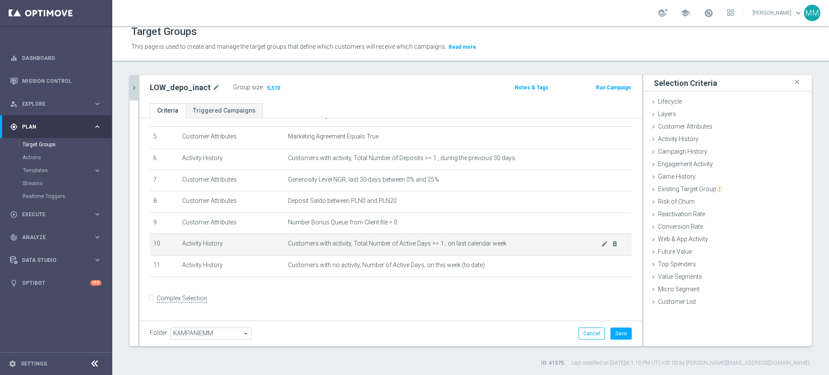
click at [379, 246] on span "Customers with activity, Total Number of Active Days >= 1 , on last calendar we…" at bounding box center [444, 243] width 313 height 7
click at [414, 256] on td "Customers with activity, Total Number of Active Days >= 1 , on last calendar we…" at bounding box center [457, 245] width 347 height 22
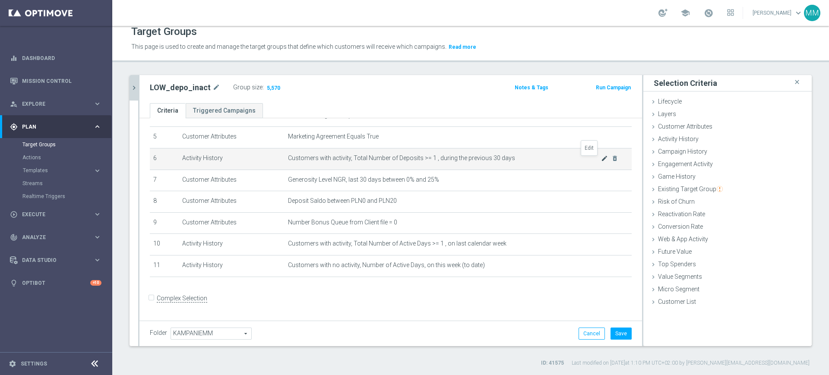
click at [601, 161] on icon "mode_edit" at bounding box center [604, 158] width 7 height 7
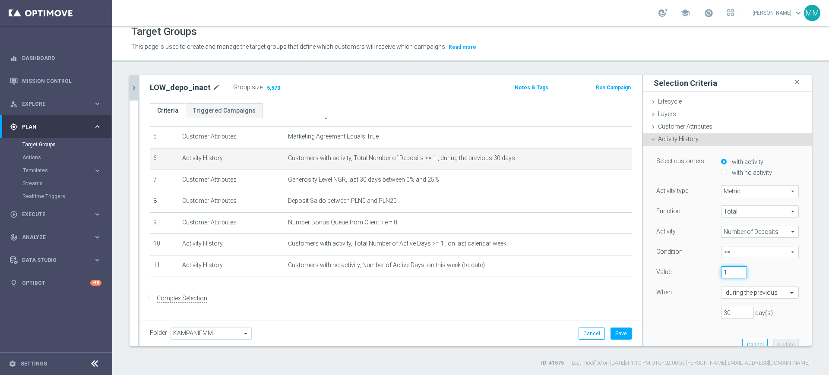
drag, startPoint x: 719, startPoint y: 276, endPoint x: 707, endPoint y: 274, distance: 12.3
click at [714, 274] on div "1" at bounding box center [733, 272] width 39 height 12
type input "3"
click at [777, 340] on button "Update" at bounding box center [785, 345] width 25 height 12
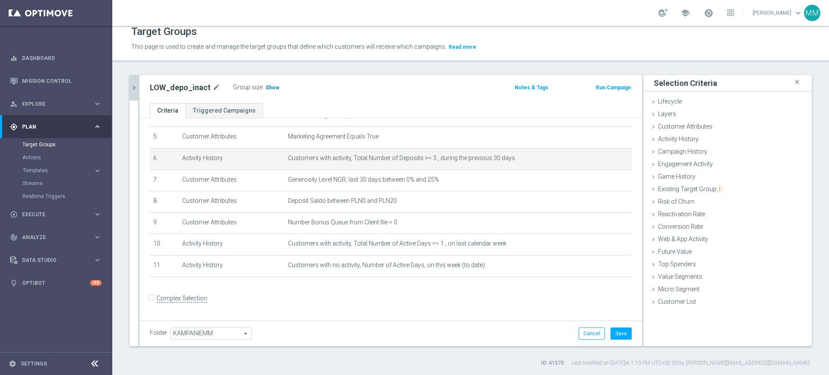
click at [266, 88] on span "Show" at bounding box center [272, 88] width 14 height 6
click at [601, 158] on icon "mode_edit" at bounding box center [604, 158] width 7 height 7
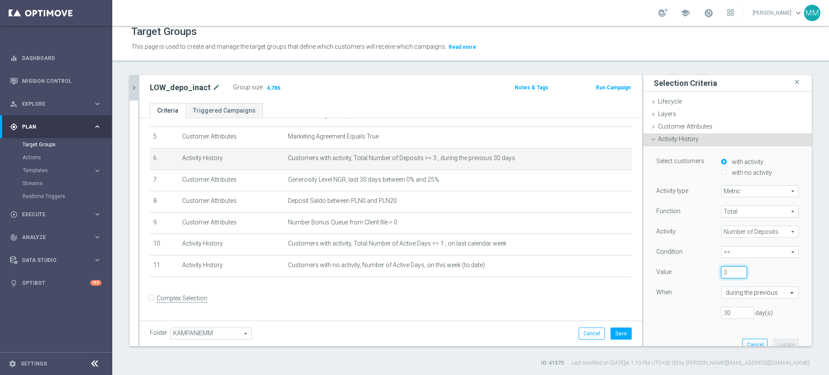
drag, startPoint x: 721, startPoint y: 274, endPoint x: 708, endPoint y: 274, distance: 13.4
click at [714, 273] on div "3" at bounding box center [733, 272] width 39 height 12
type input "1"
click at [773, 341] on button "Update" at bounding box center [785, 345] width 25 height 12
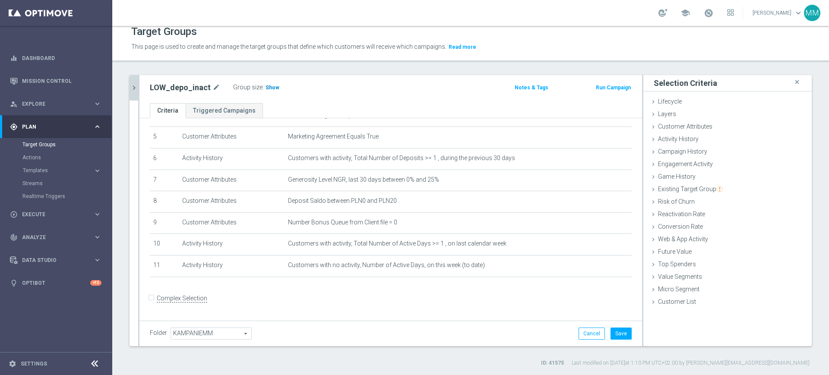
click at [265, 89] on span "Show" at bounding box center [272, 88] width 14 height 6
click at [585, 333] on button "Cancel" at bounding box center [591, 334] width 26 height 12
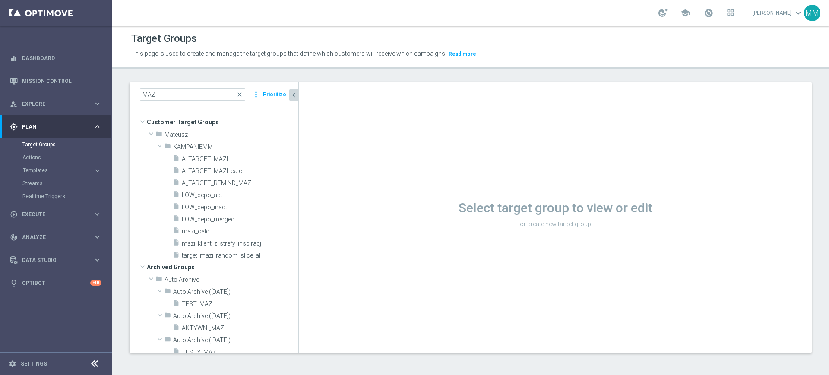
scroll to position [1, 0]
click at [228, 196] on span "LOW_depo_act" at bounding box center [229, 195] width 95 height 7
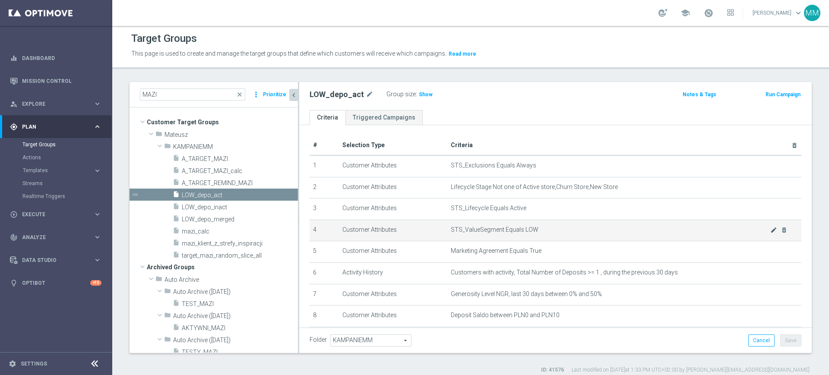
click at [770, 232] on icon "mode_edit" at bounding box center [773, 230] width 7 height 7
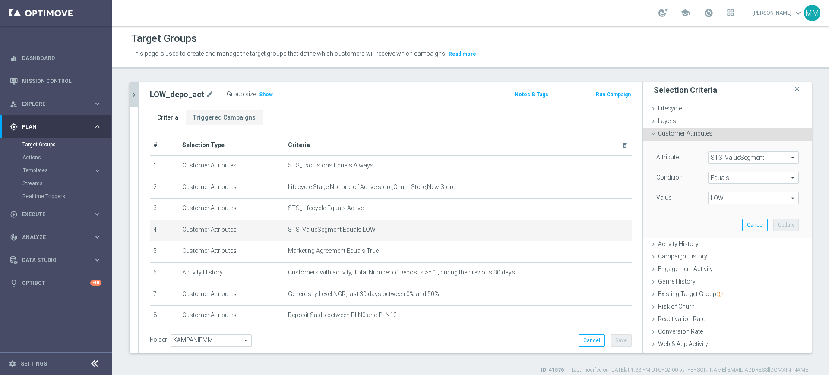
click at [720, 197] on span "LOW" at bounding box center [753, 197] width 90 height 11
click at [726, 240] on label "MED" at bounding box center [753, 244] width 91 height 11
type input "MED"
click at [776, 224] on button "Update" at bounding box center [785, 225] width 25 height 12
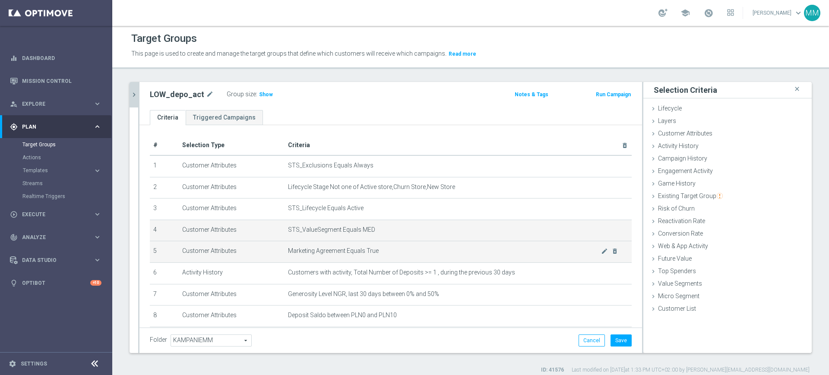
scroll to position [107, 0]
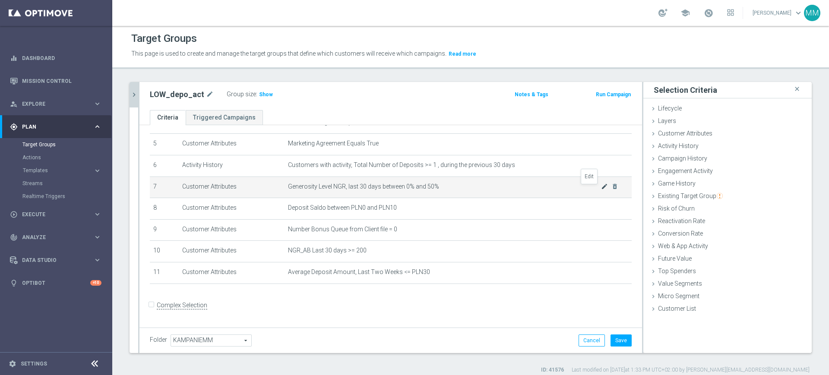
click at [601, 187] on icon "mode_edit" at bounding box center [604, 186] width 7 height 7
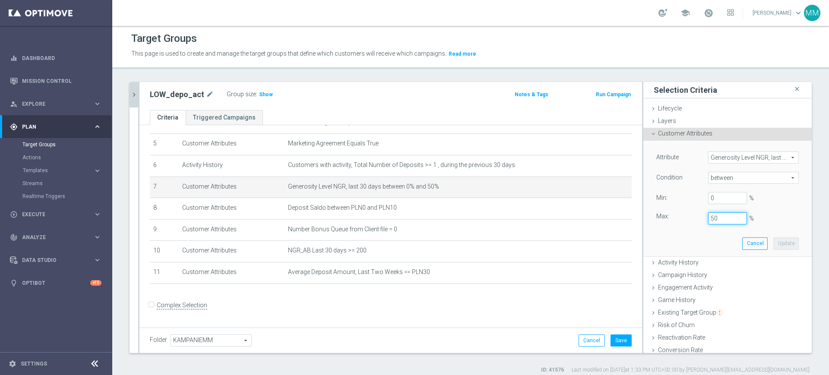
drag, startPoint x: 708, startPoint y: 215, endPoint x: 724, endPoint y: 232, distance: 23.2
click at [688, 217] on div "Max: 50 %" at bounding box center [727, 218] width 155 height 12
click at [773, 241] on button "Update" at bounding box center [785, 243] width 25 height 12
type input "0.25"
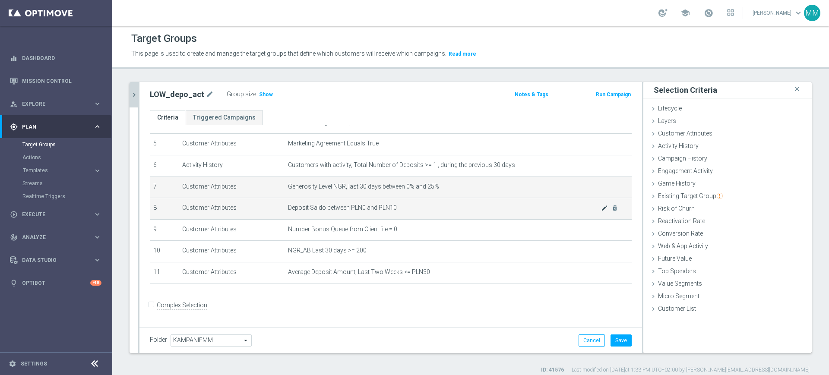
click at [601, 211] on icon "mode_edit" at bounding box center [604, 208] width 7 height 7
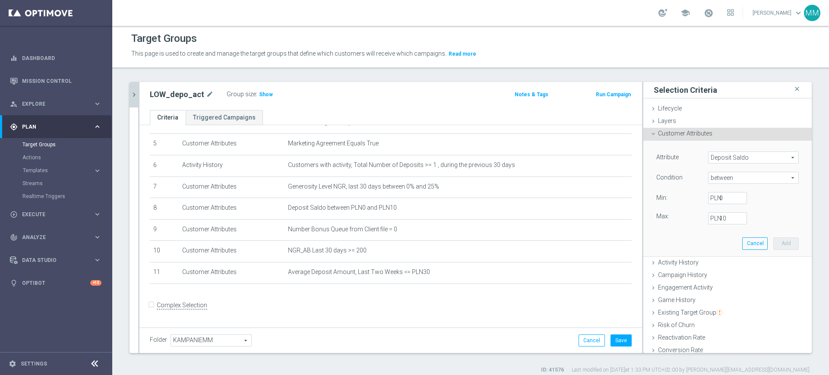
click at [710, 216] on label "PLN" at bounding box center [714, 219] width 9 height 8
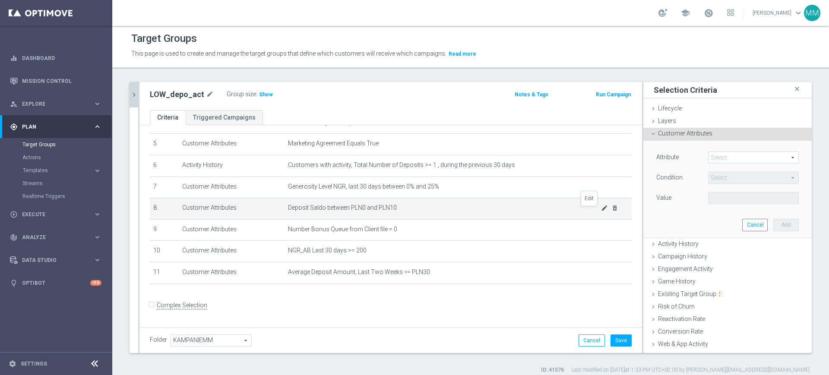
click at [601, 211] on icon "mode_edit" at bounding box center [604, 208] width 7 height 7
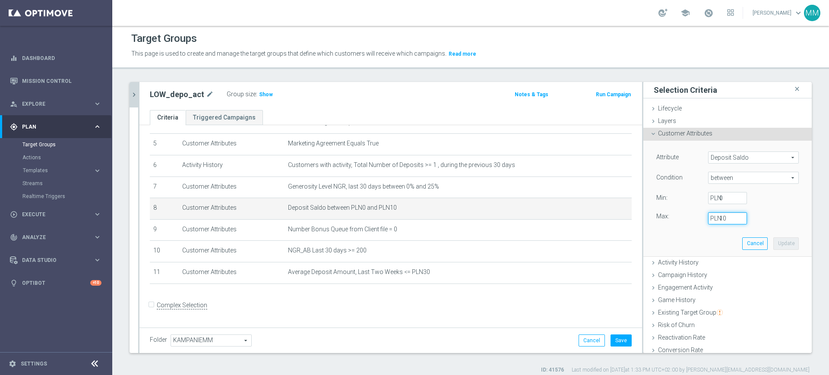
drag, startPoint x: 713, startPoint y: 218, endPoint x: 708, endPoint y: 221, distance: 5.3
click at [708, 218] on div "10 PLN" at bounding box center [727, 218] width 52 height 12
type input "20"
click at [773, 240] on button "Update" at bounding box center [785, 243] width 25 height 12
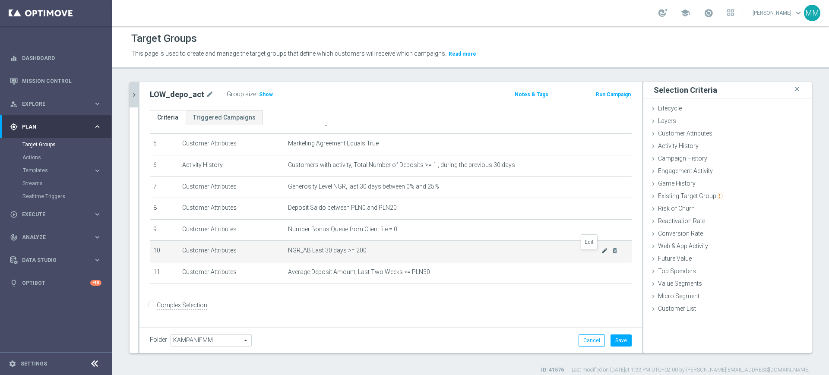
click at [601, 254] on icon "mode_edit" at bounding box center [604, 250] width 7 height 7
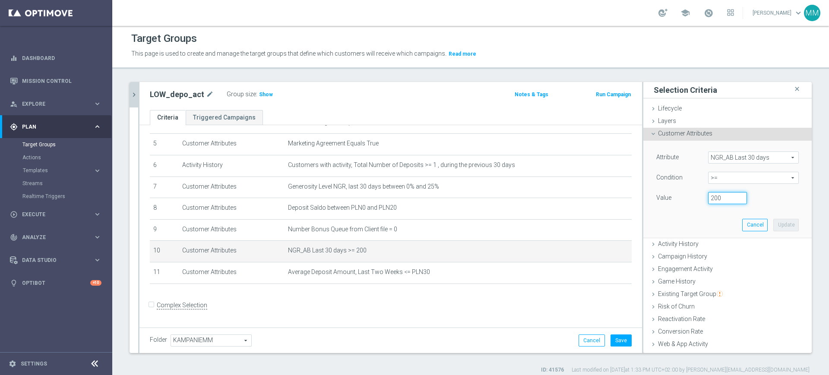
drag, startPoint x: 701, startPoint y: 201, endPoint x: 691, endPoint y: 200, distance: 10.0
click at [701, 200] on div "200" at bounding box center [727, 198] width 52 height 12
drag, startPoint x: 704, startPoint y: 195, endPoint x: 694, endPoint y: 196, distance: 9.2
click at [701, 196] on div "200" at bounding box center [727, 198] width 52 height 12
type input "500"
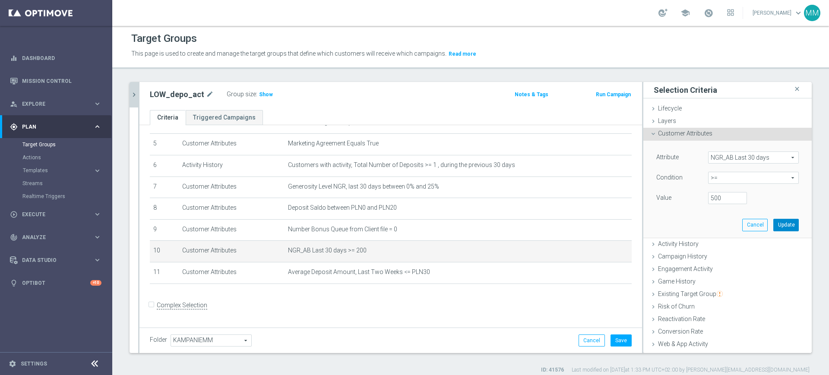
click at [777, 226] on button "Update" at bounding box center [785, 225] width 25 height 12
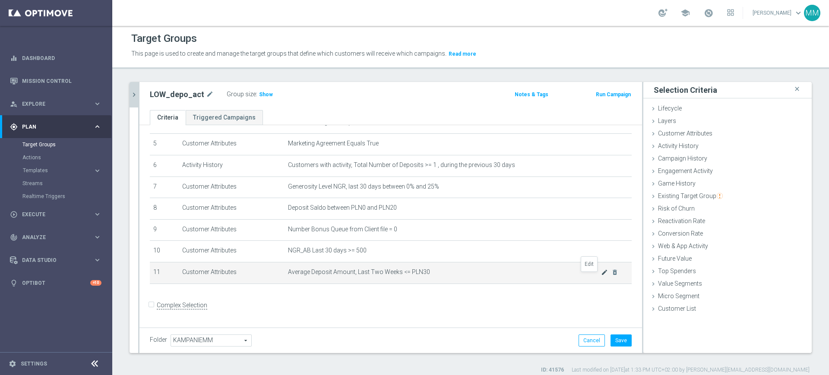
click at [601, 276] on icon "mode_edit" at bounding box center [604, 272] width 7 height 7
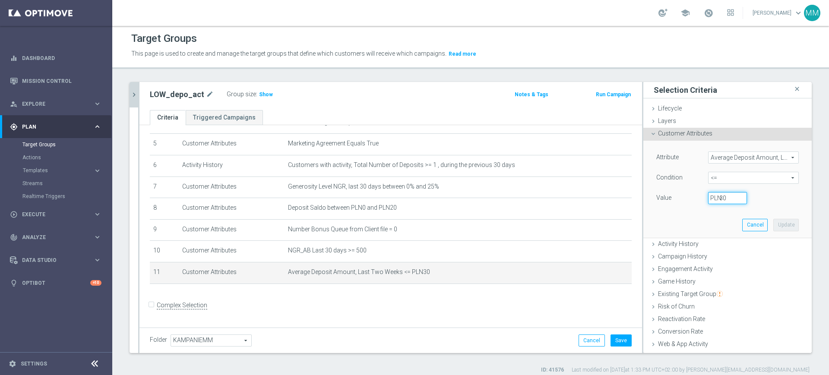
drag, startPoint x: 712, startPoint y: 199, endPoint x: 698, endPoint y: 199, distance: 13.4
click at [708, 199] on input "30" at bounding box center [727, 198] width 39 height 12
type input "50"
click at [773, 223] on button "Update" at bounding box center [785, 225] width 25 height 12
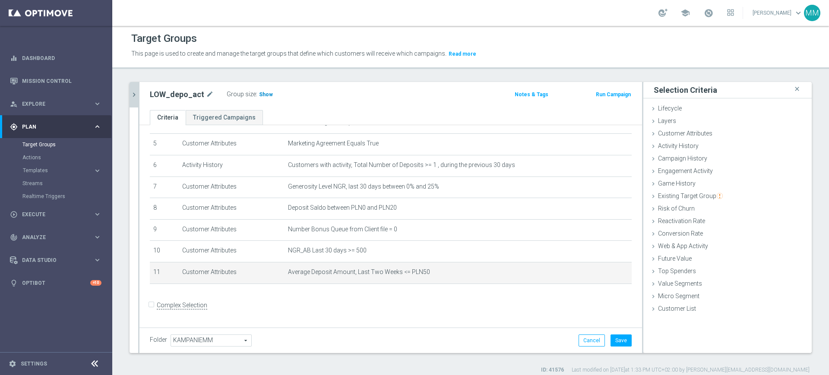
click at [265, 93] on span "Show" at bounding box center [266, 94] width 14 height 6
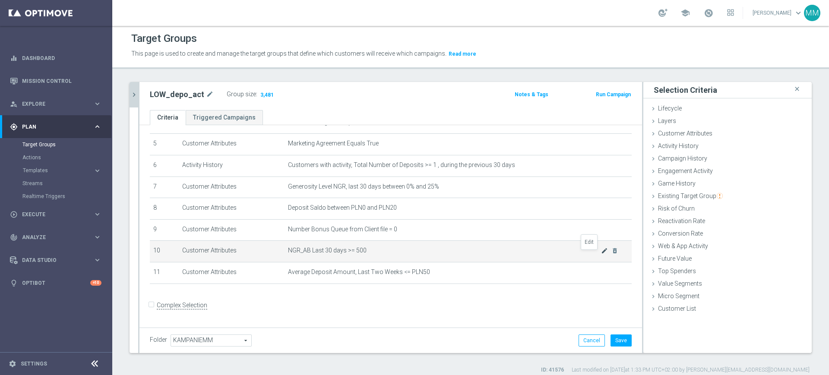
click at [601, 254] on icon "mode_edit" at bounding box center [604, 250] width 7 height 7
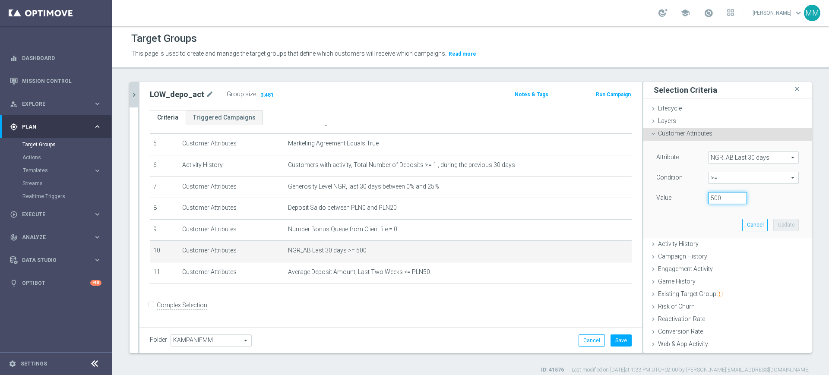
drag, startPoint x: 703, startPoint y: 197, endPoint x: 695, endPoint y: 197, distance: 8.2
click at [701, 197] on div "500" at bounding box center [727, 198] width 52 height 12
type input "1000"
click at [773, 226] on button "Update" at bounding box center [785, 225] width 25 height 12
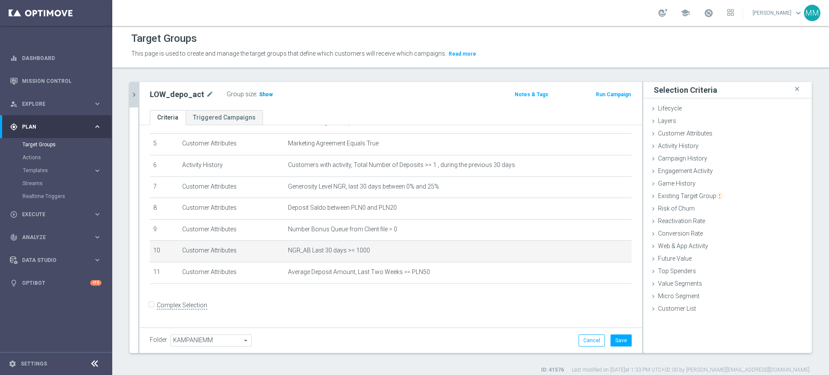
click at [261, 91] on span "Show" at bounding box center [266, 94] width 14 height 6
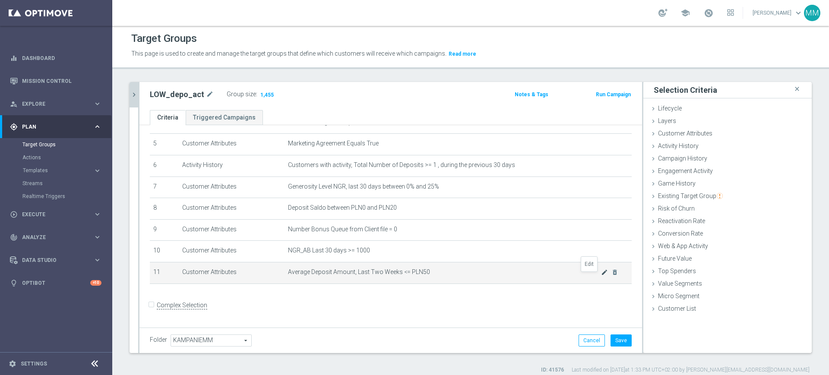
click at [601, 276] on icon "mode_edit" at bounding box center [604, 272] width 7 height 7
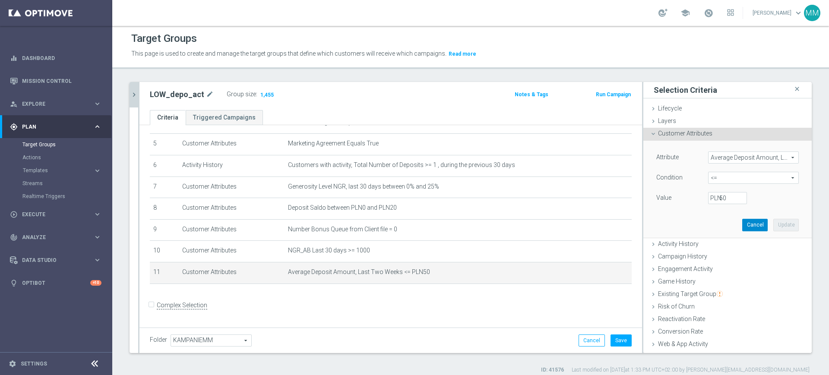
click at [744, 228] on button "Cancel" at bounding box center [754, 225] width 25 height 12
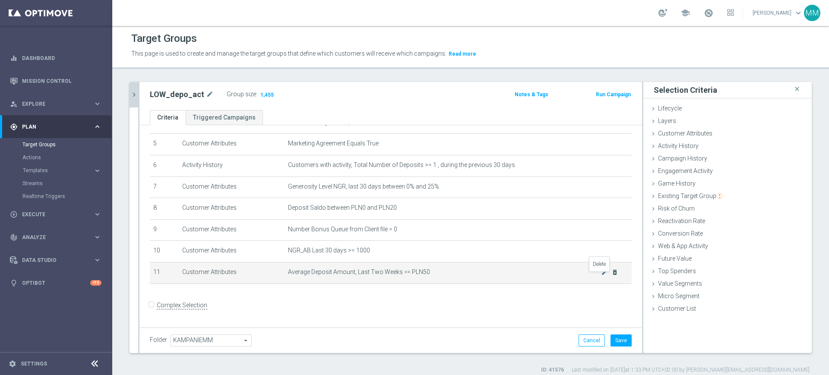
click at [611, 276] on icon "delete_forever" at bounding box center [614, 272] width 7 height 7
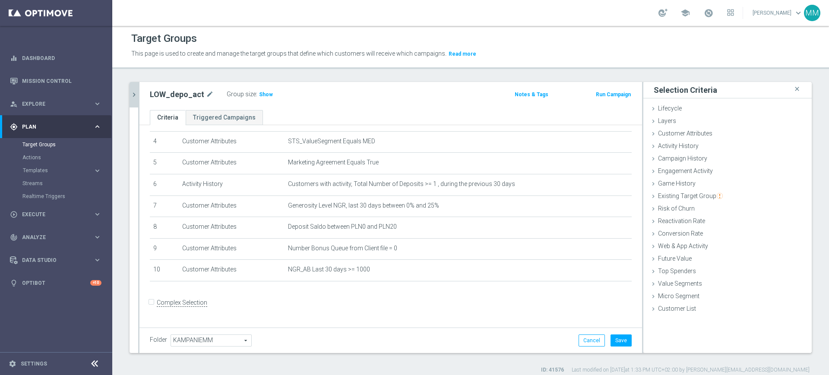
scroll to position [86, 0]
click at [612, 339] on button "Save" at bounding box center [620, 340] width 21 height 12
click at [262, 96] on span "Show" at bounding box center [266, 94] width 14 height 6
click at [263, 94] on span "4,023" at bounding box center [266, 95] width 15 height 8
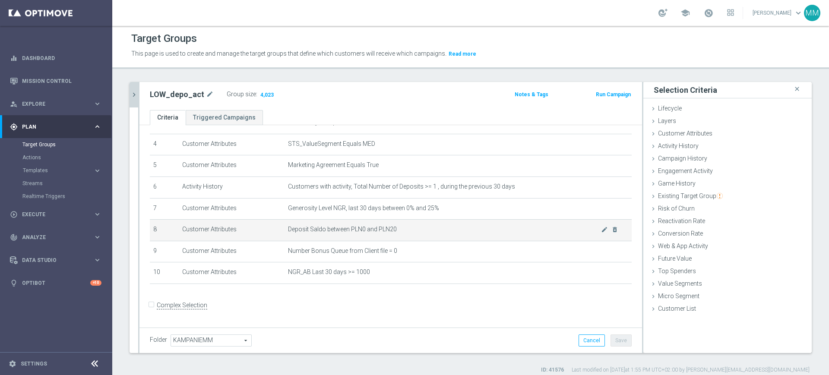
click at [368, 226] on td "Deposit Saldo between PLN0 and PLN20 mode_edit delete_forever" at bounding box center [457, 231] width 347 height 22
click at [688, 147] on span "Activity History" at bounding box center [678, 145] width 41 height 7
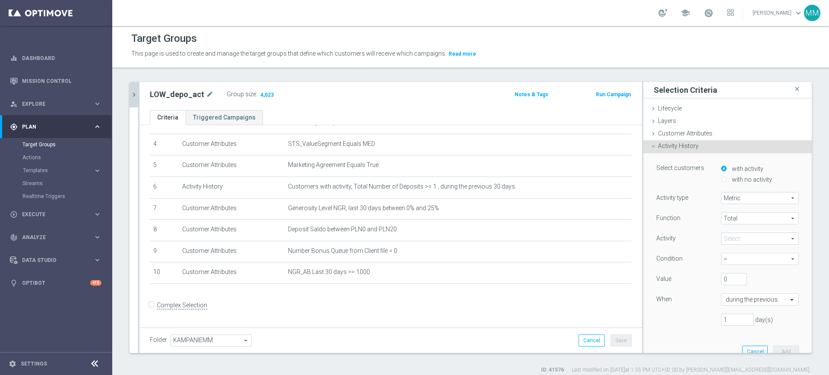
click at [672, 134] on span "Customer Attributes" at bounding box center [685, 133] width 54 height 7
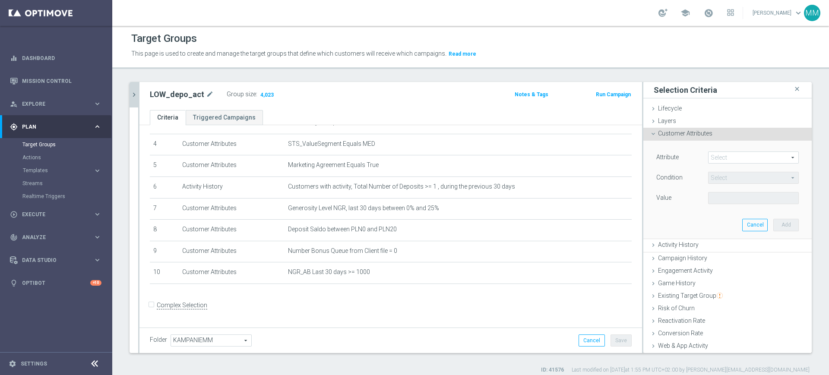
click at [727, 164] on div "Attribute Select arrow_drop_down search" at bounding box center [727, 158] width 155 height 14
click at [724, 158] on span at bounding box center [753, 157] width 90 height 11
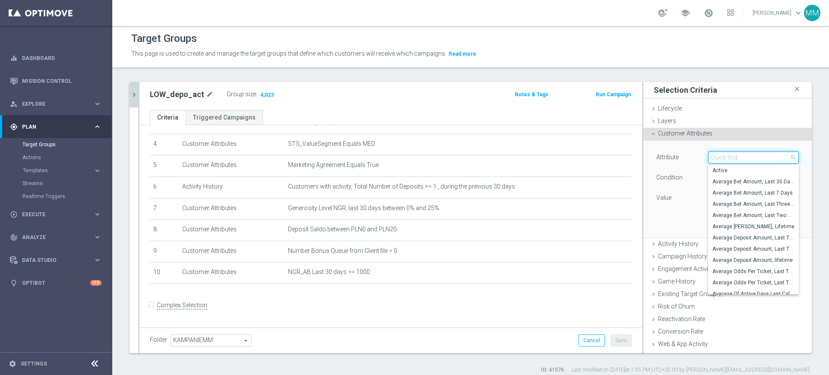
click at [724, 158] on input "search" at bounding box center [753, 157] width 91 height 12
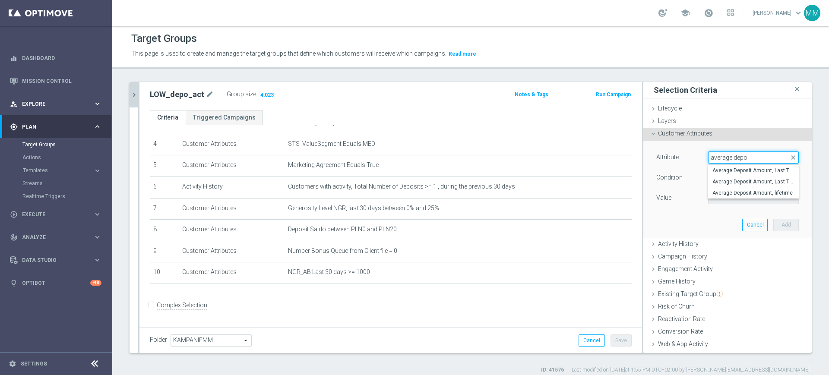
type input "average depo"
click at [747, 183] on span "Average Deposit Amount, Last Two Weeks" at bounding box center [753, 181] width 82 height 7
type input "Average Deposit Amount, Last Two Weeks"
type input "="
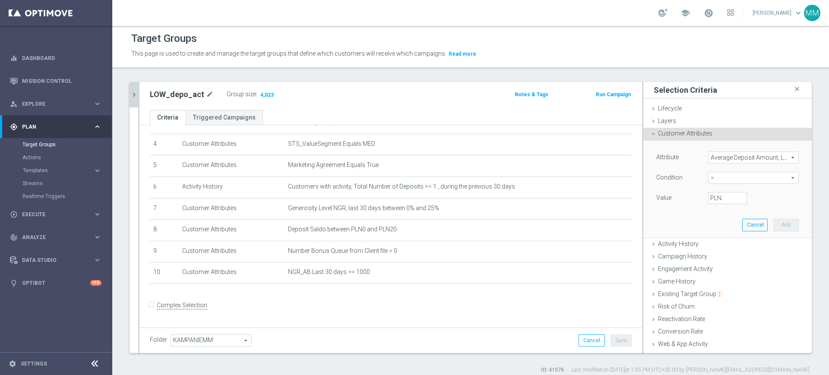
click at [732, 159] on span "Average Deposit Amount, Last Two Weeks" at bounding box center [753, 157] width 90 height 11
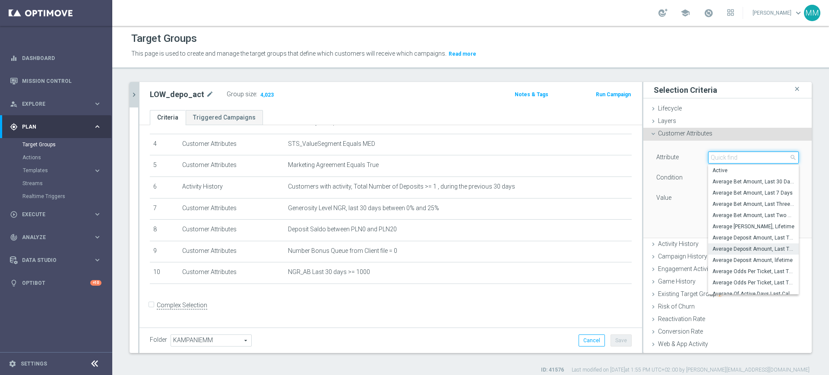
click at [732, 159] on input "search" at bounding box center [753, 157] width 91 height 12
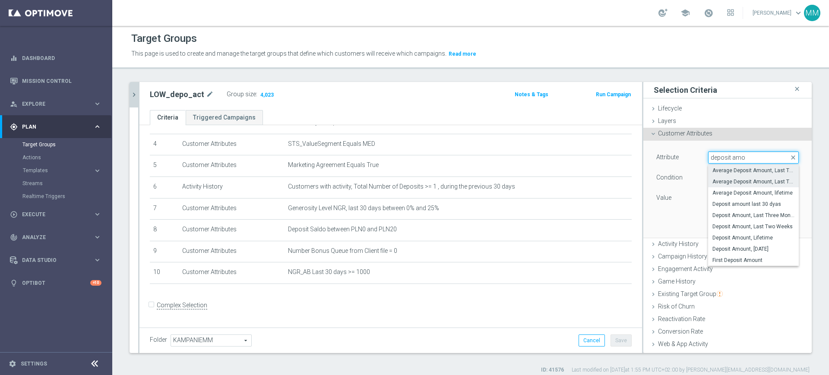
type input "deposit amo"
click at [748, 168] on span "Average Deposit Amount, Last Three Months" at bounding box center [753, 170] width 82 height 7
type input "Average Deposit Amount, Last Three Months"
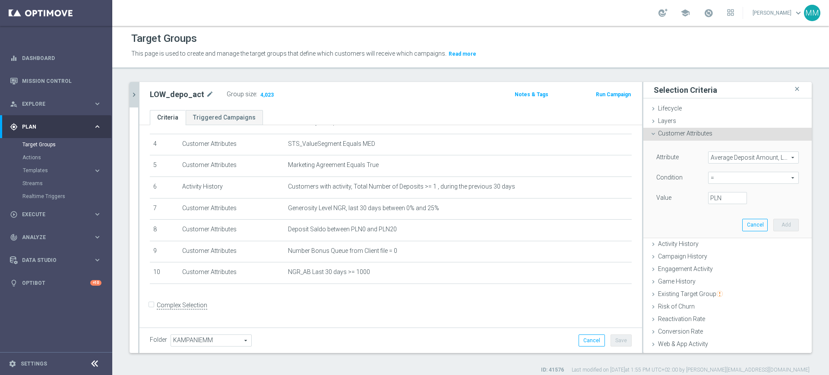
click at [735, 177] on span "=" at bounding box center [753, 177] width 90 height 11
click at [713, 202] on span "<=" at bounding box center [753, 202] width 82 height 7
type input "<="
click at [710, 196] on label "PLN" at bounding box center [714, 198] width 9 height 8
click at [709, 196] on input "PLN" at bounding box center [727, 198] width 39 height 12
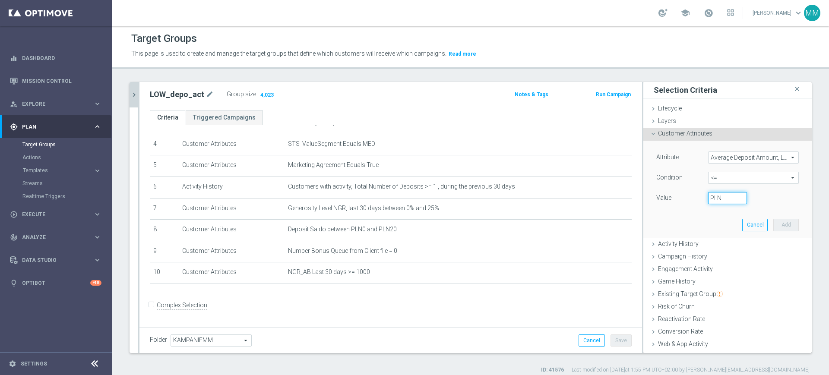
click at [716, 196] on input "PLN" at bounding box center [727, 198] width 39 height 12
type input "70"
click at [773, 228] on button "Add" at bounding box center [785, 225] width 25 height 12
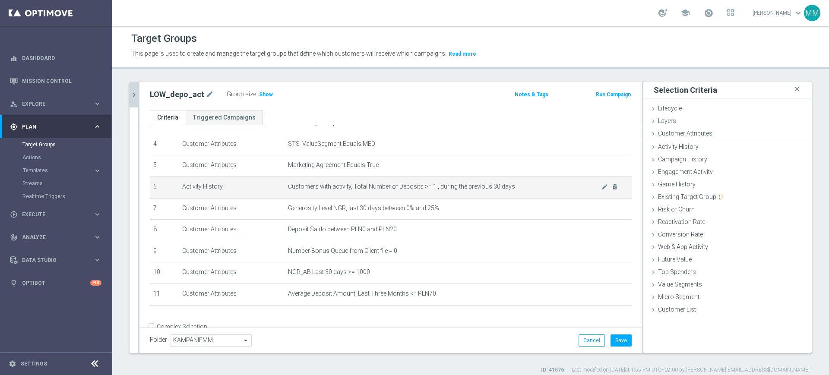
scroll to position [107, 0]
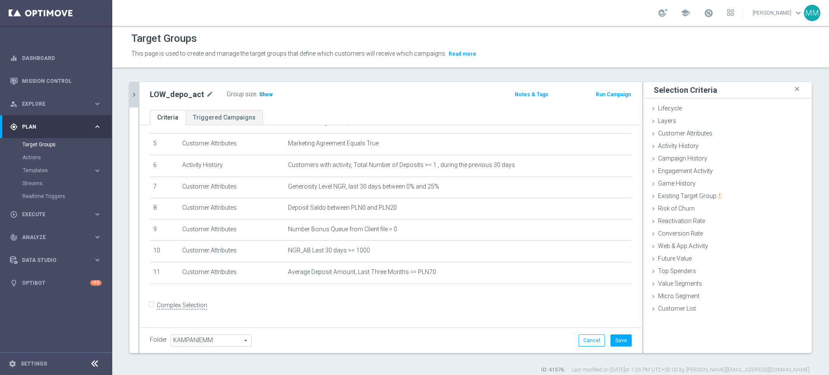
click at [260, 90] on h3 "Show" at bounding box center [266, 94] width 16 height 9
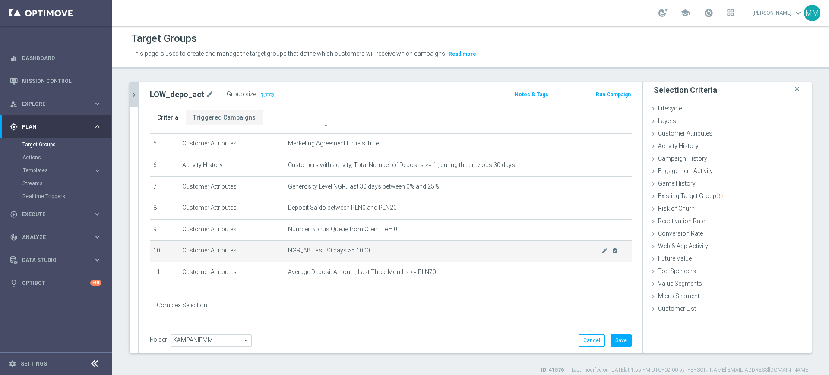
click at [434, 248] on td "NGR_AB Last 30 days >= 1000 mode_edit delete_forever" at bounding box center [457, 252] width 347 height 22
click at [434, 247] on td "NGR_AB Last 30 days >= 1000 mode_edit delete_forever" at bounding box center [457, 252] width 347 height 22
click at [601, 252] on icon "mode_edit" at bounding box center [604, 250] width 7 height 7
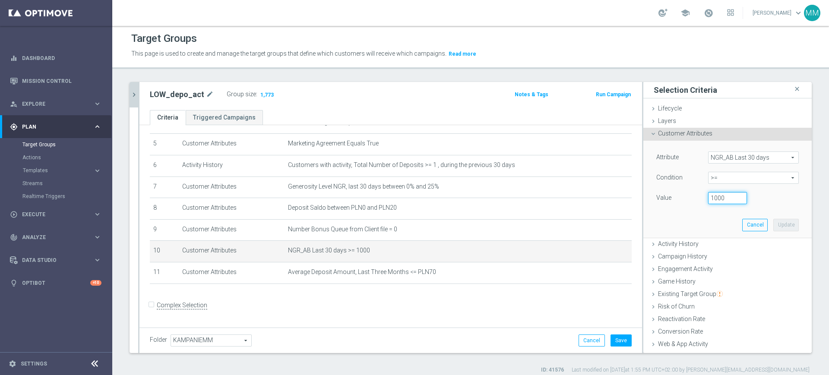
drag, startPoint x: 706, startPoint y: 197, endPoint x: 680, endPoint y: 206, distance: 27.3
click at [680, 203] on div "Value 1000" at bounding box center [727, 199] width 155 height 14
type input "500"
click at [773, 223] on button "Update" at bounding box center [785, 225] width 25 height 12
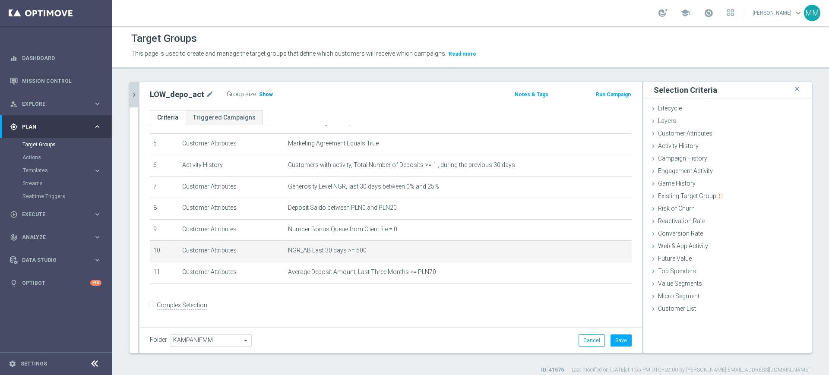
click at [259, 95] on span "Show" at bounding box center [266, 94] width 14 height 6
click at [601, 254] on icon "mode_edit" at bounding box center [604, 250] width 7 height 7
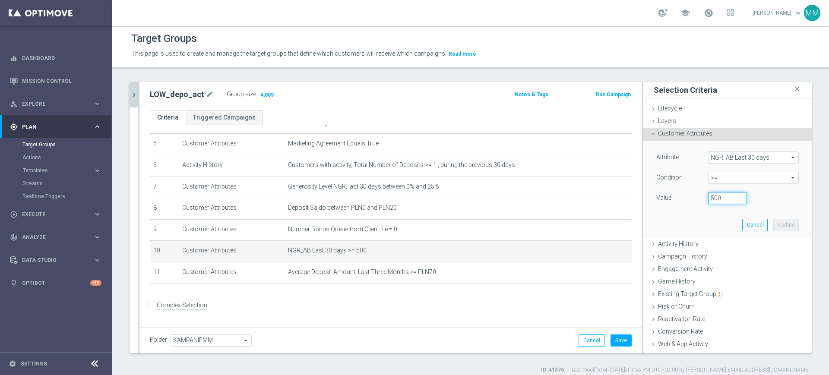
drag, startPoint x: 702, startPoint y: 199, endPoint x: 697, endPoint y: 199, distance: 5.2
click at [708, 199] on input "500" at bounding box center [727, 198] width 39 height 12
type input "800"
click at [773, 227] on button "Update" at bounding box center [785, 225] width 25 height 12
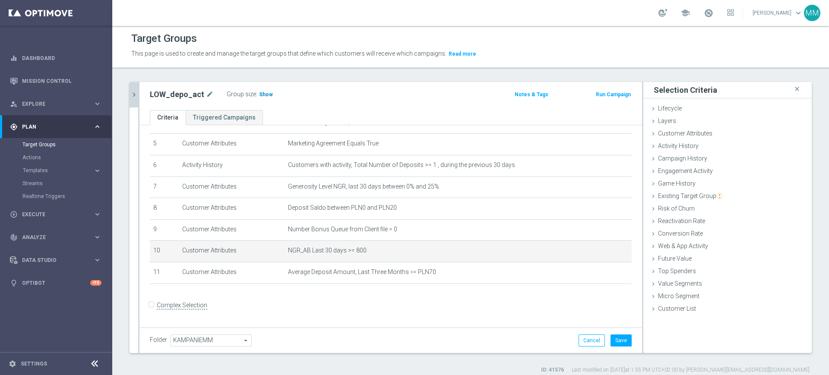
click at [259, 93] on span "Show" at bounding box center [266, 94] width 14 height 6
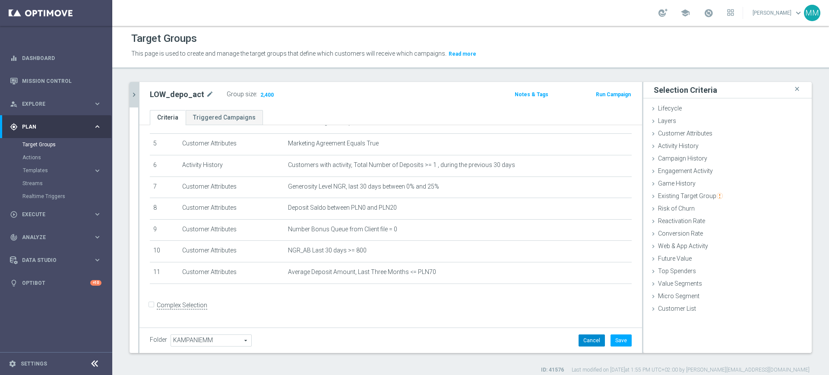
drag, startPoint x: 588, startPoint y: 335, endPoint x: 572, endPoint y: 329, distance: 16.8
click at [588, 335] on button "Cancel" at bounding box center [591, 340] width 26 height 12
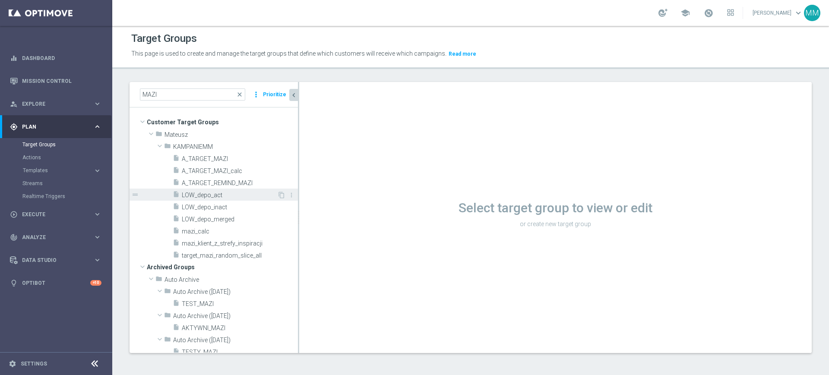
click at [233, 198] on span "LOW_depo_act" at bounding box center [229, 195] width 95 height 7
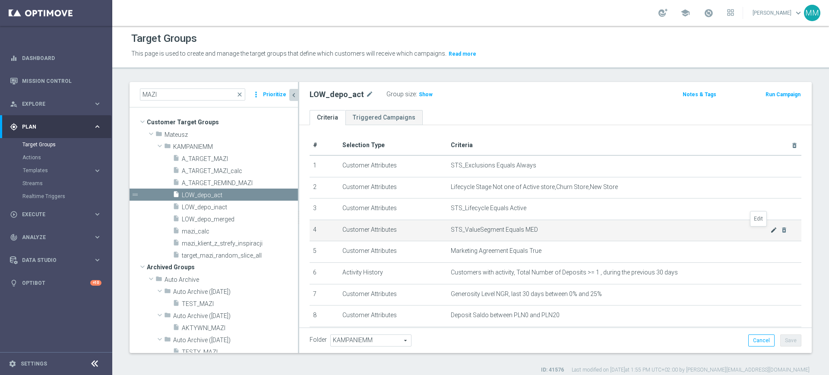
click at [770, 231] on icon "mode_edit" at bounding box center [773, 230] width 7 height 7
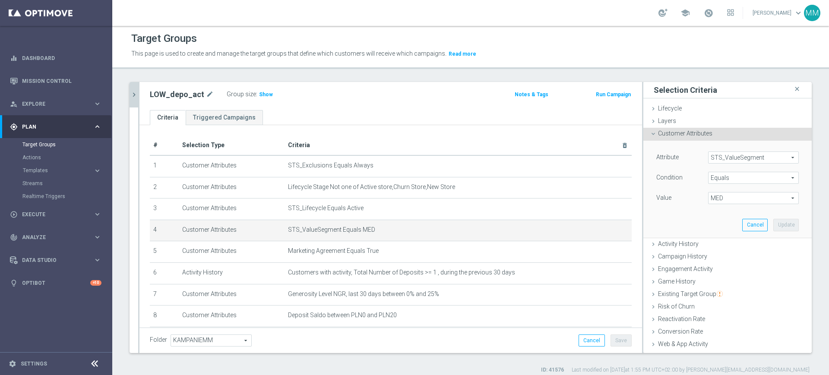
click at [727, 199] on span "MED" at bounding box center [753, 197] width 90 height 11
click at [727, 232] on span "LOW" at bounding box center [753, 233] width 82 height 7
type input "LOW"
click at [778, 227] on button "Update" at bounding box center [785, 225] width 25 height 12
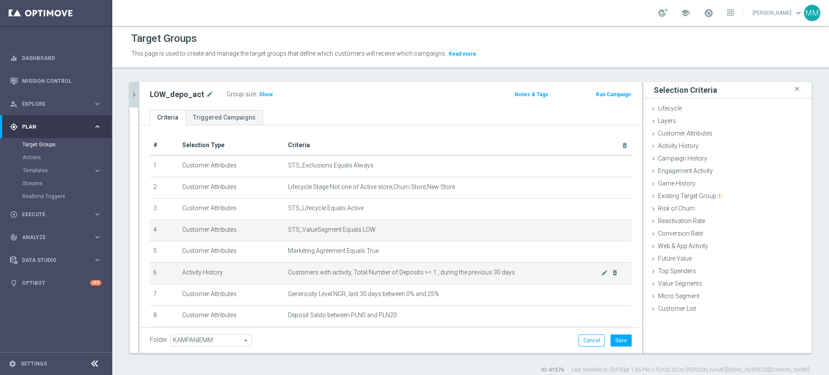
scroll to position [54, 0]
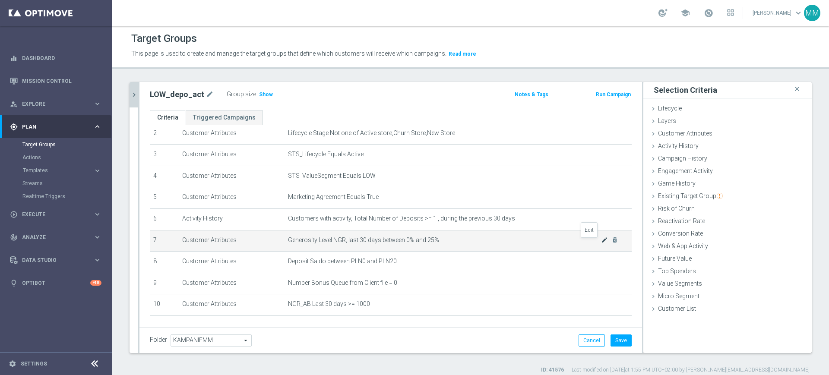
click at [601, 242] on icon "mode_edit" at bounding box center [604, 240] width 7 height 7
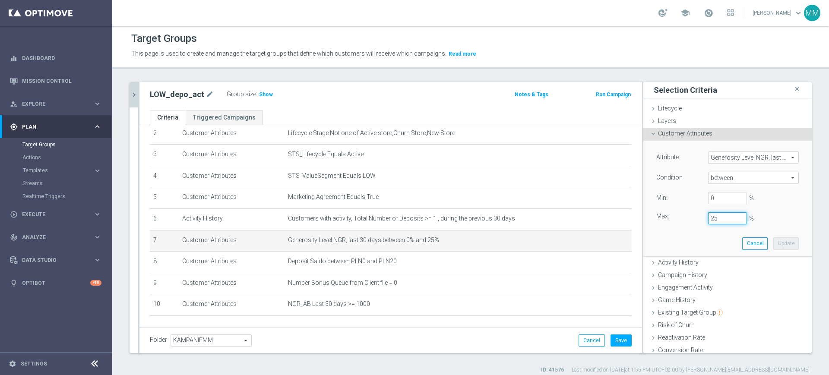
drag, startPoint x: 710, startPoint y: 214, endPoint x: 670, endPoint y: 220, distance: 41.0
click at [670, 220] on div "Max: 25 %" at bounding box center [727, 218] width 155 height 12
click at [773, 243] on button "Update" at bounding box center [785, 243] width 25 height 12
type input "0.5"
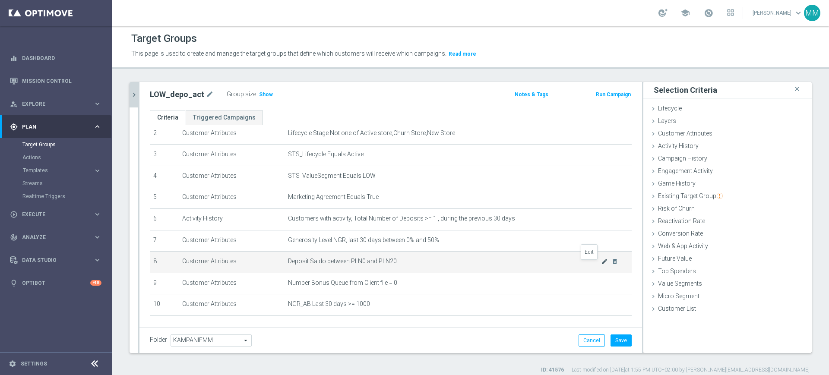
click at [601, 264] on icon "mode_edit" at bounding box center [604, 261] width 7 height 7
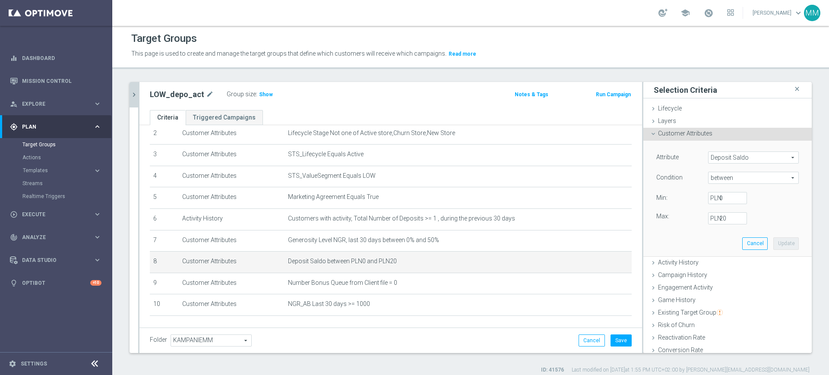
click at [710, 217] on label "PLN" at bounding box center [714, 219] width 9 height 8
click at [710, 217] on input "20" at bounding box center [727, 218] width 39 height 12
click at [712, 217] on input "20" at bounding box center [727, 218] width 39 height 12
type input "10"
click at [775, 237] on button "Update" at bounding box center [785, 243] width 25 height 12
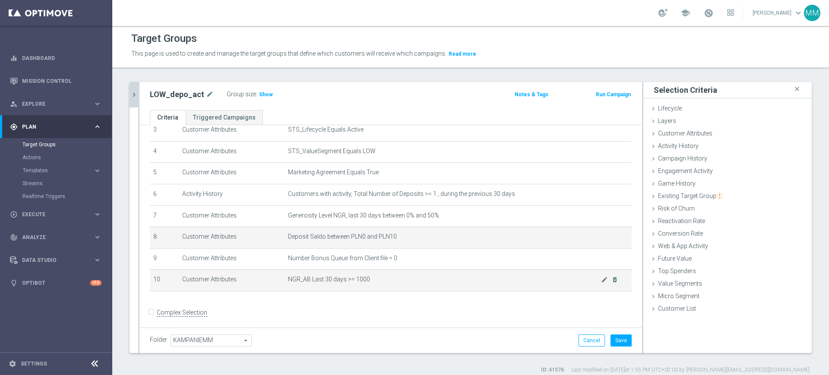
scroll to position [86, 0]
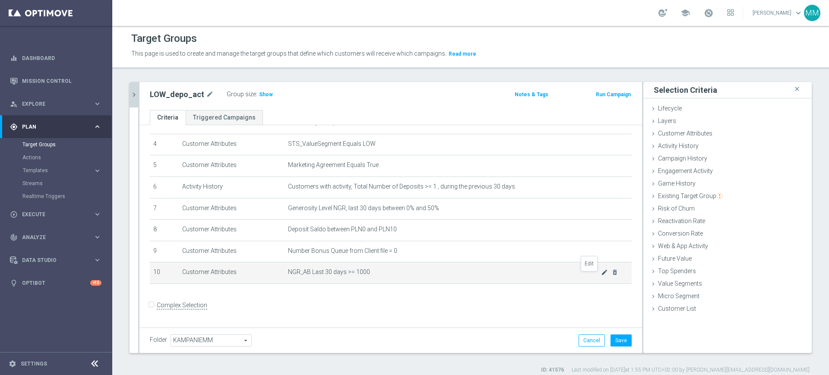
click at [601, 274] on icon "mode_edit" at bounding box center [604, 272] width 7 height 7
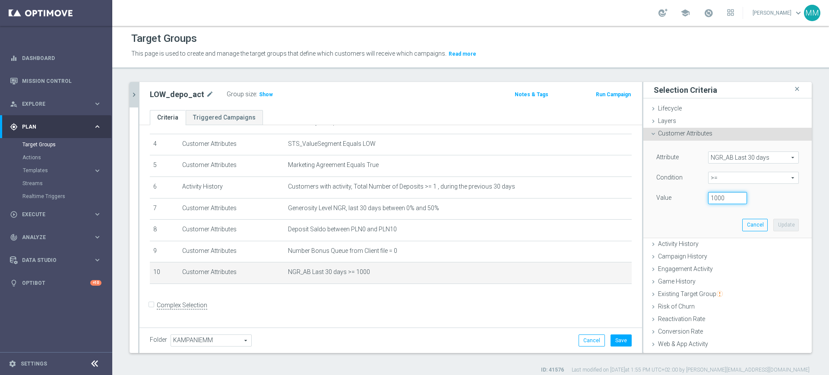
drag, startPoint x: 705, startPoint y: 198, endPoint x: 699, endPoint y: 198, distance: 6.5
click at [708, 198] on input "1000" at bounding box center [727, 198] width 39 height 12
type input "200"
drag, startPoint x: 765, startPoint y: 224, endPoint x: 716, endPoint y: 248, distance: 54.8
click at [773, 223] on button "Update" at bounding box center [785, 225] width 25 height 12
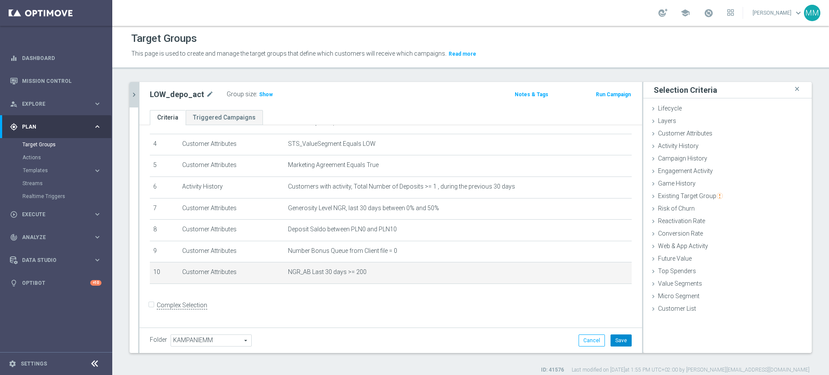
click at [612, 339] on button "Save" at bounding box center [620, 340] width 21 height 12
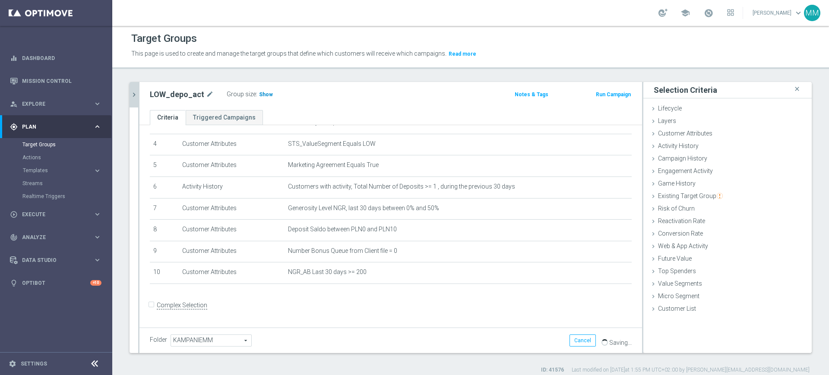
click at [264, 93] on span "Show" at bounding box center [266, 94] width 14 height 6
click at [717, 136] on div "Customer Attributes done selection updated" at bounding box center [727, 134] width 168 height 13
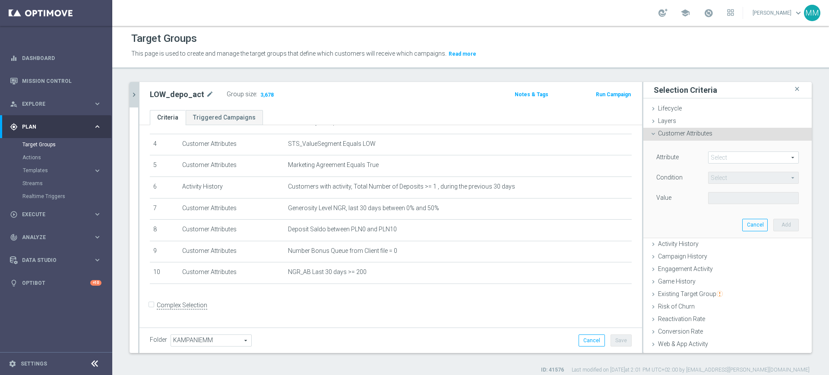
click at [719, 151] on div "Attribute Select arrow_drop_down search Condition Select arrow_drop_down search…" at bounding box center [727, 189] width 155 height 97
click at [720, 154] on span at bounding box center [753, 157] width 90 height 11
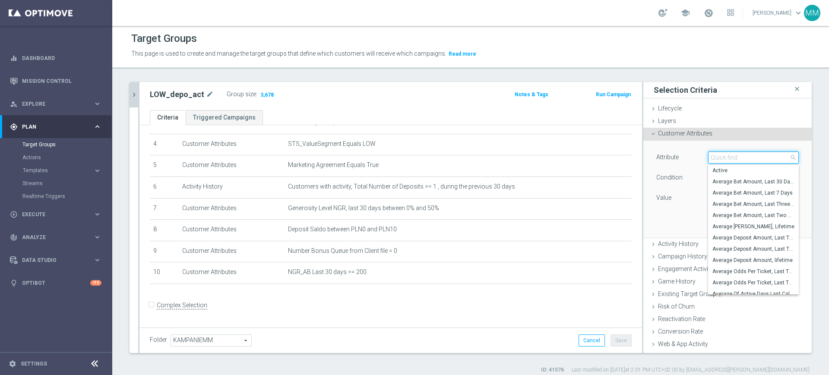
click at [720, 154] on input "search" at bounding box center [753, 157] width 91 height 12
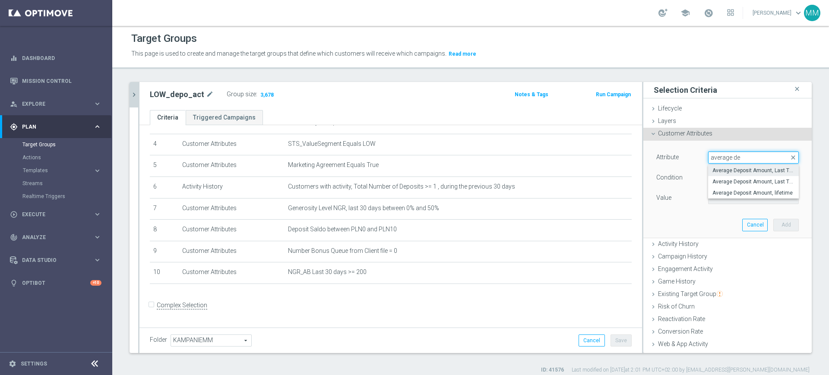
type input "average de"
click at [725, 170] on span "Average Deposit Amount, Last Three Months" at bounding box center [753, 170] width 82 height 7
type input "Average Deposit Amount, Last Three Months"
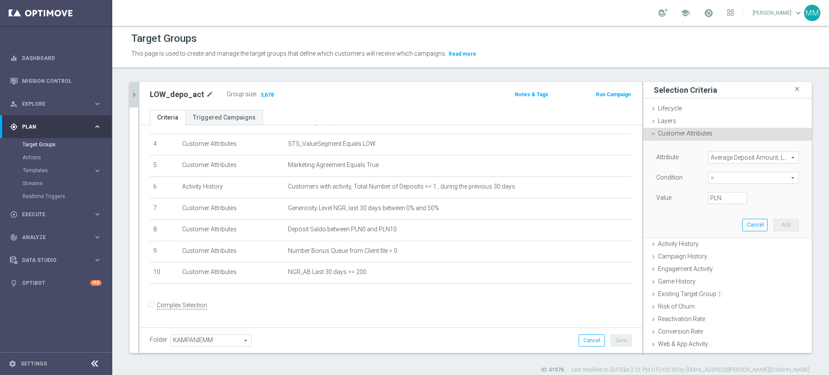
click at [726, 177] on span "=" at bounding box center [753, 177] width 90 height 11
click at [716, 199] on span "<=" at bounding box center [753, 202] width 82 height 7
type input "<="
click at [711, 196] on input "PLN" at bounding box center [727, 198] width 39 height 12
type input "2"
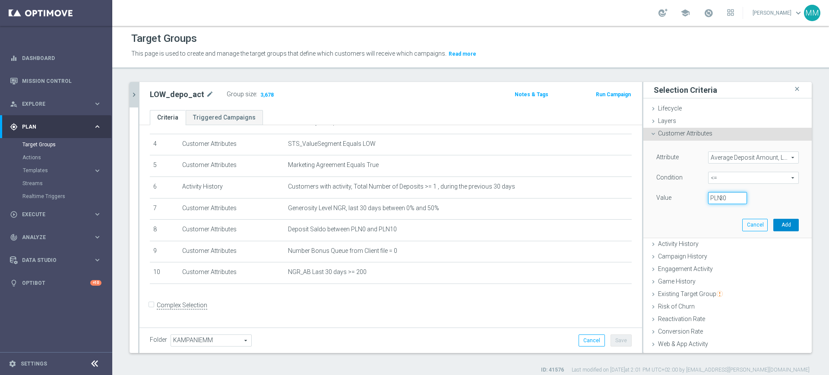
type input "30"
click at [773, 223] on button "Add" at bounding box center [785, 225] width 25 height 12
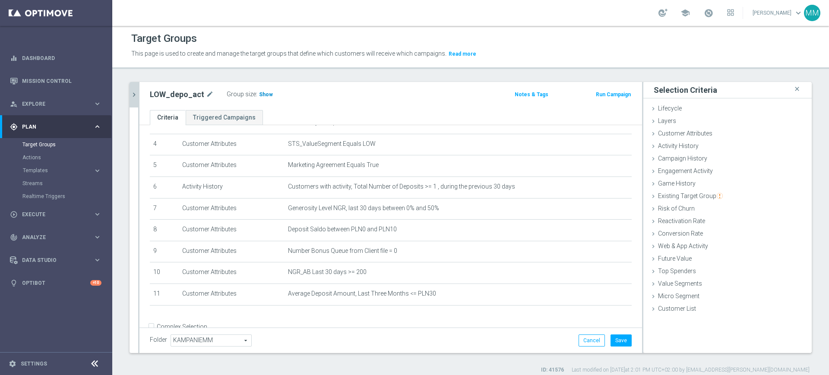
click at [265, 93] on span "Show" at bounding box center [266, 94] width 14 height 6
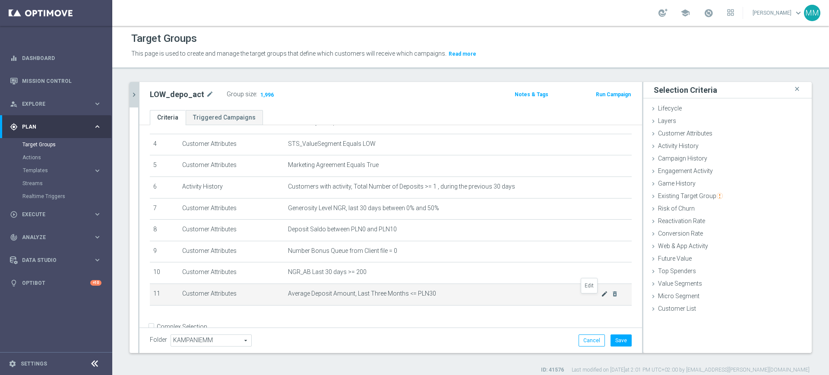
click at [601, 296] on icon "mode_edit" at bounding box center [604, 293] width 7 height 7
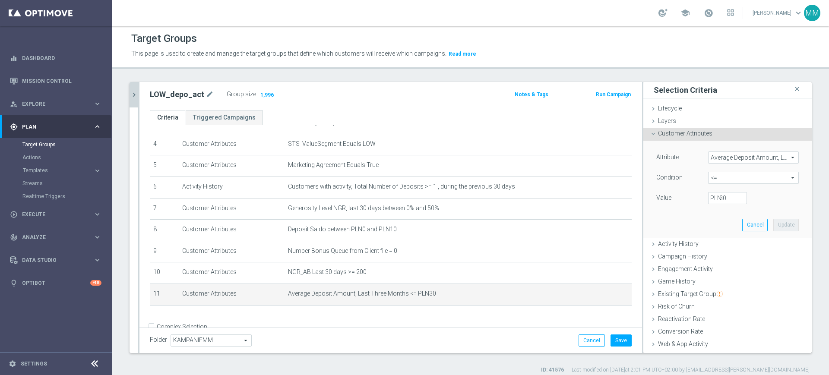
click at [709, 154] on span "Average Deposit Amount, Last Three Months" at bounding box center [753, 157] width 90 height 11
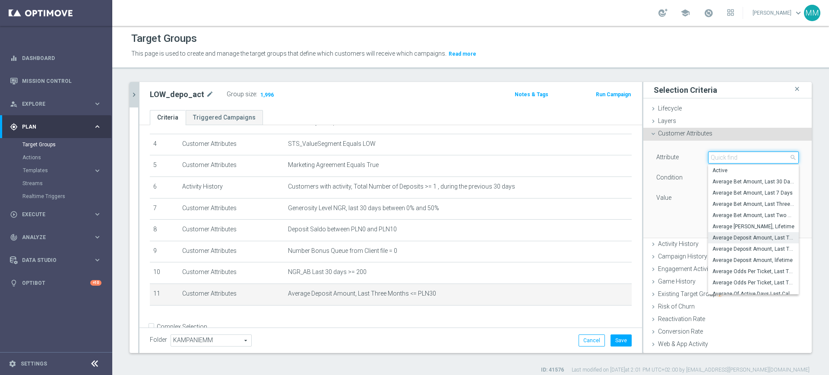
click at [709, 154] on input "search" at bounding box center [753, 157] width 91 height 12
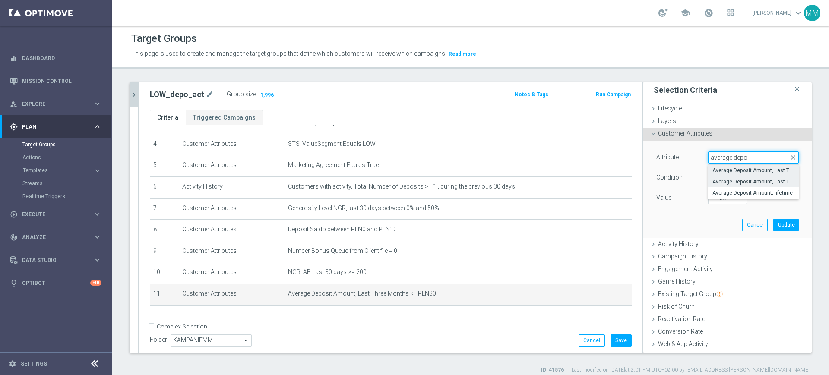
type input "average depo"
click at [723, 181] on span "Average Deposit Amount, Last Two Weeks" at bounding box center [753, 181] width 82 height 7
type input "Average Deposit Amount, Last Two Weeks"
type input "="
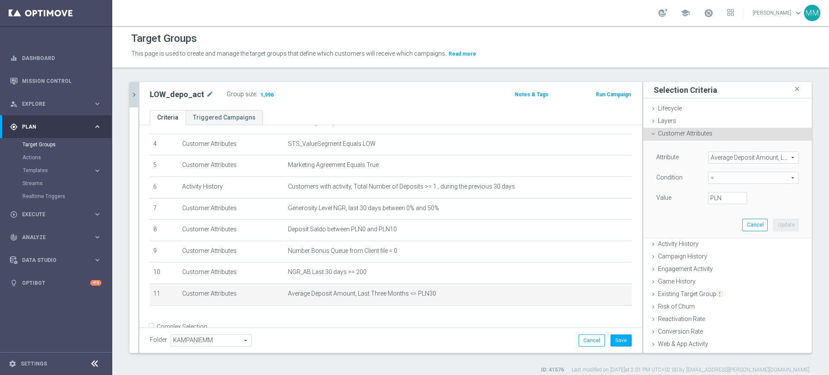
click at [720, 177] on span "=" at bounding box center [753, 177] width 90 height 11
click at [715, 204] on span "<=" at bounding box center [753, 202] width 82 height 7
type input "<="
click at [714, 194] on input "PLN" at bounding box center [727, 198] width 39 height 12
type input "30"
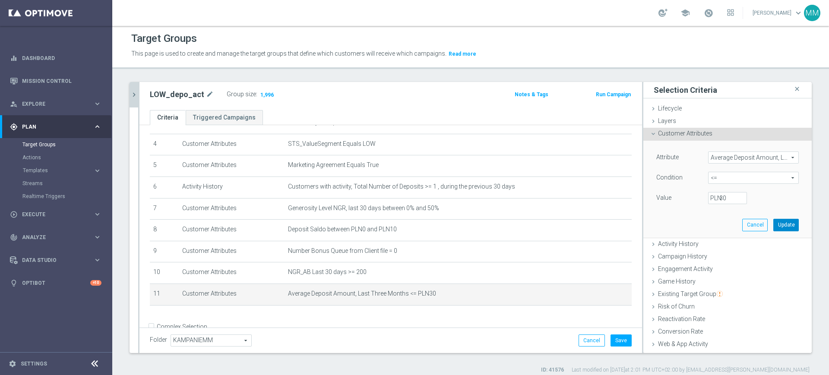
click at [773, 220] on button "Update" at bounding box center [785, 225] width 25 height 12
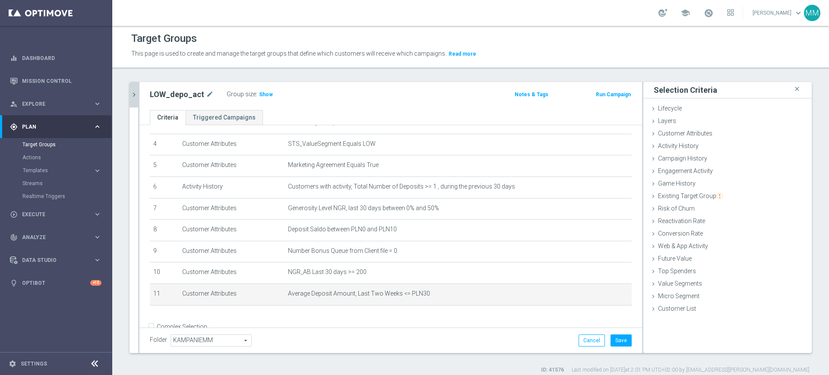
click at [249, 94] on label "Group size" at bounding box center [241, 94] width 29 height 7
click at [259, 95] on span "Show" at bounding box center [266, 94] width 14 height 6
click at [585, 297] on span "Average Deposit Amount, Last Two Weeks <= PLN30" at bounding box center [444, 293] width 313 height 7
click at [601, 297] on icon "mode_edit" at bounding box center [604, 293] width 7 height 7
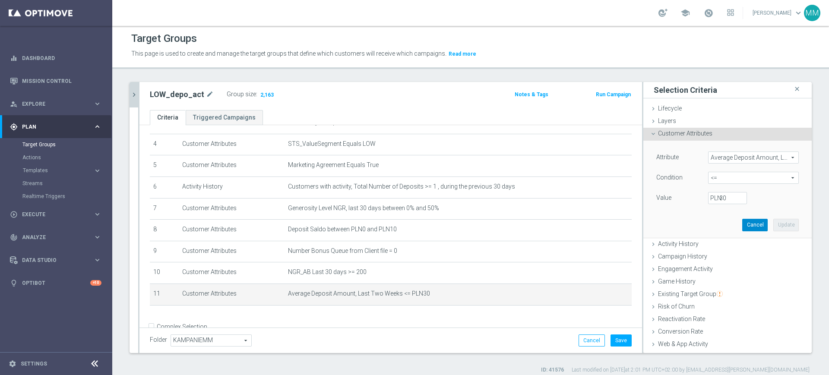
click at [742, 227] on button "Cancel" at bounding box center [754, 225] width 25 height 12
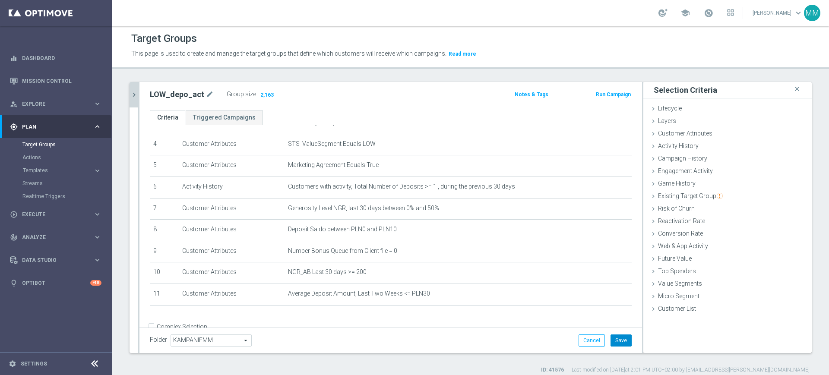
click at [610, 337] on button "Save" at bounding box center [620, 340] width 21 height 12
click at [136, 91] on icon "chevron_right" at bounding box center [134, 95] width 8 height 8
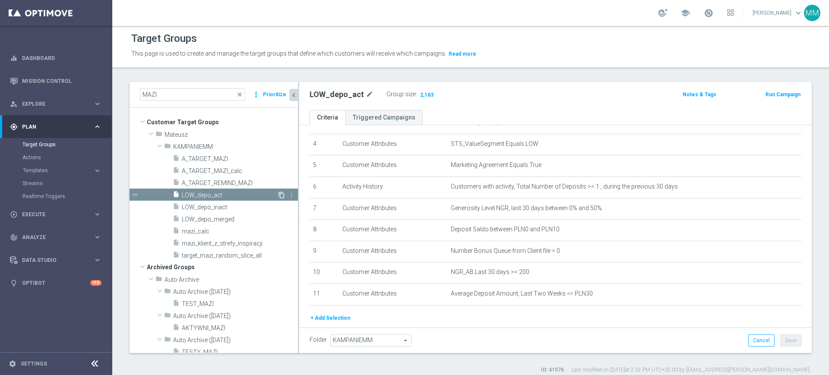
click at [278, 196] on icon "content_copy" at bounding box center [281, 195] width 7 height 7
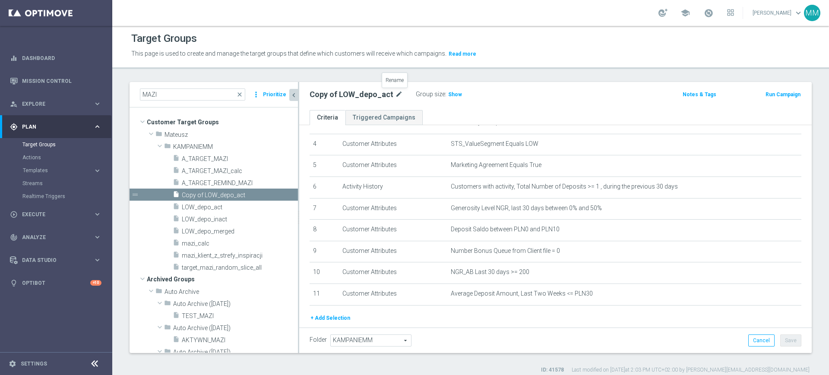
click at [397, 91] on icon "mode_edit" at bounding box center [399, 94] width 8 height 10
type input "E"
type input "MED_depo_act"
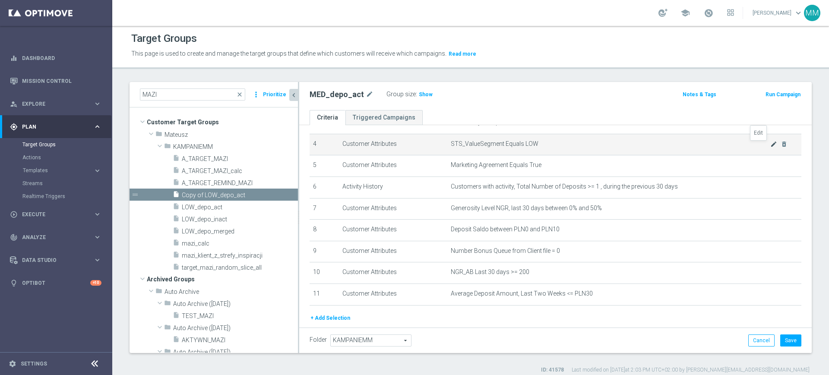
click at [770, 145] on icon "mode_edit" at bounding box center [773, 144] width 7 height 7
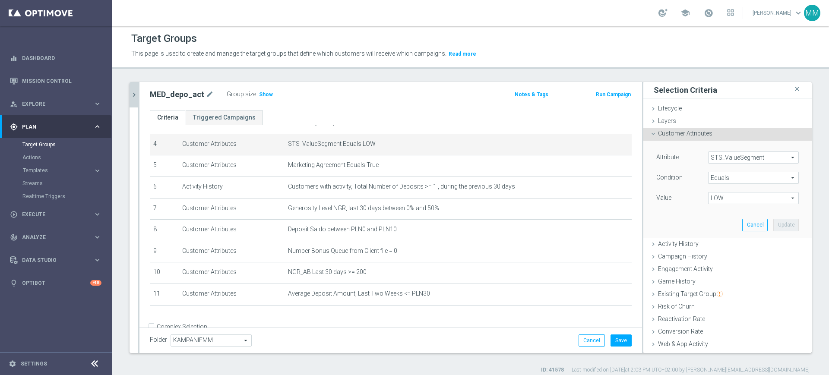
click at [728, 202] on span "LOW" at bounding box center [753, 197] width 90 height 11
click at [727, 247] on span "MED" at bounding box center [753, 244] width 82 height 7
type input "MED"
click at [773, 219] on button "Update" at bounding box center [785, 225] width 25 height 12
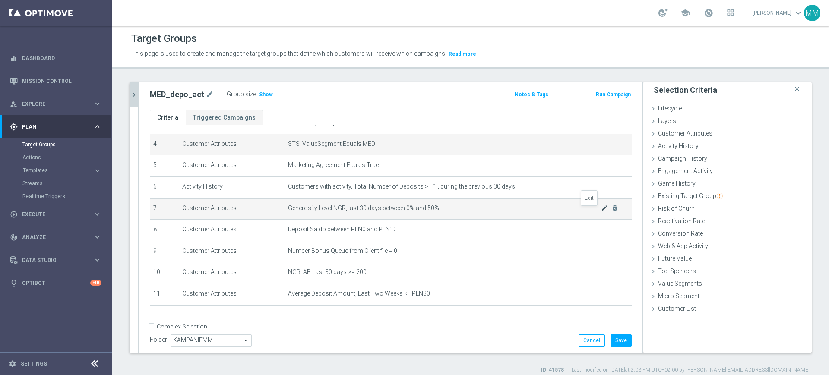
click at [601, 210] on icon "mode_edit" at bounding box center [604, 208] width 7 height 7
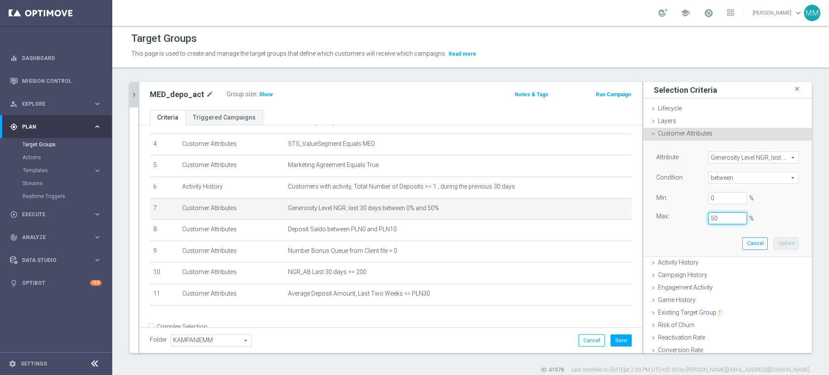
drag, startPoint x: 712, startPoint y: 215, endPoint x: 690, endPoint y: 216, distance: 22.1
click at [688, 215] on div "Max: 50 %" at bounding box center [727, 218] width 155 height 12
click at [773, 246] on button "Update" at bounding box center [785, 243] width 25 height 12
type input "0.25"
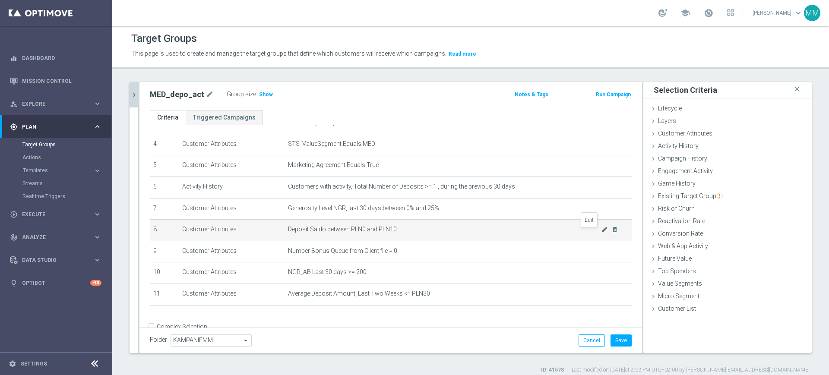
click at [601, 229] on icon "mode_edit" at bounding box center [604, 229] width 7 height 7
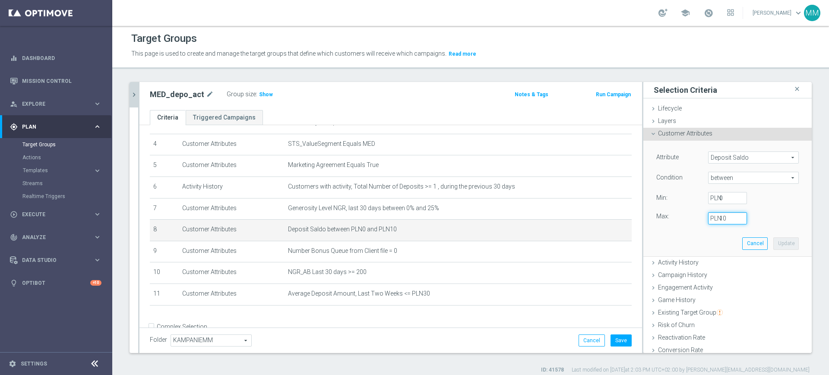
drag, startPoint x: 711, startPoint y: 218, endPoint x: 704, endPoint y: 218, distance: 7.8
click at [704, 218] on div "10 PLN" at bounding box center [727, 218] width 52 height 12
type input "20"
click at [773, 242] on button "Update" at bounding box center [785, 243] width 25 height 12
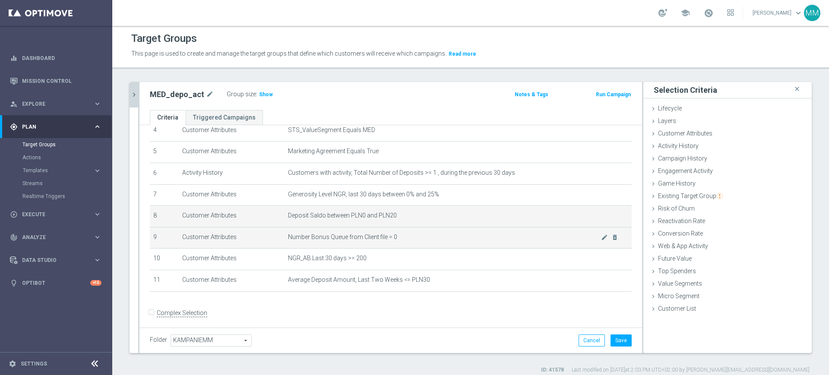
scroll to position [107, 0]
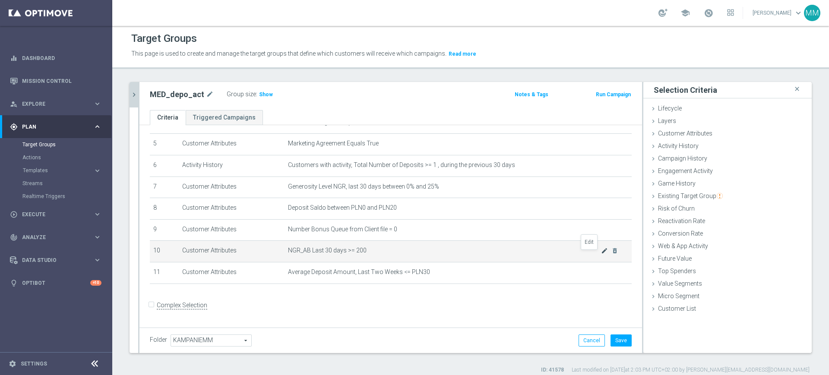
click at [601, 254] on icon "mode_edit" at bounding box center [604, 250] width 7 height 7
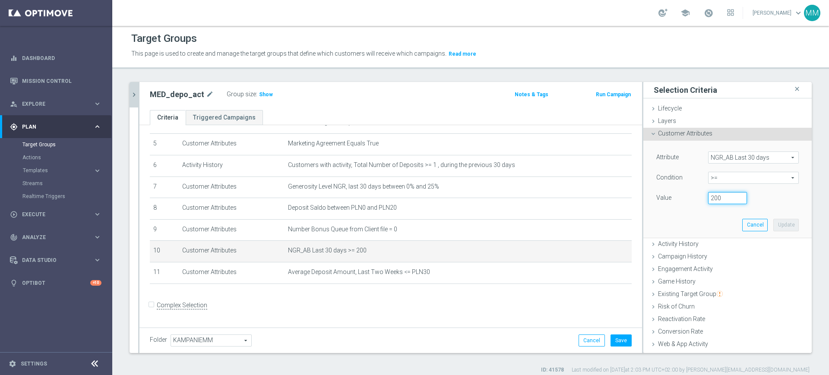
click at [708, 199] on input "200" at bounding box center [727, 198] width 39 height 12
type input "800"
click at [773, 222] on button "Update" at bounding box center [785, 225] width 25 height 12
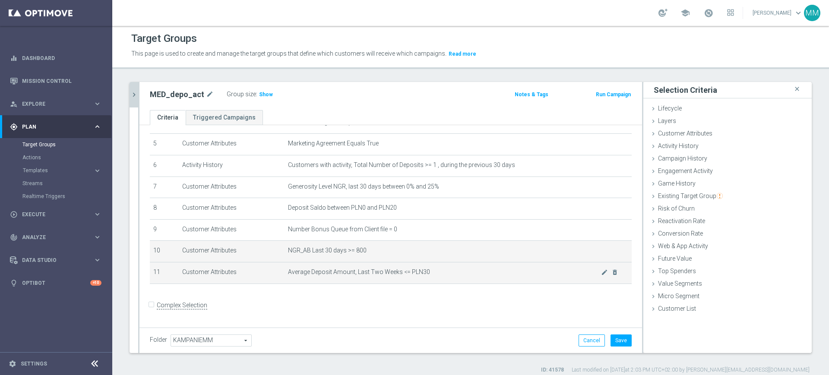
click at [590, 280] on td "Average Deposit Amount, Last Two Weeks <= PLN30 mode_edit delete_forever" at bounding box center [457, 273] width 347 height 22
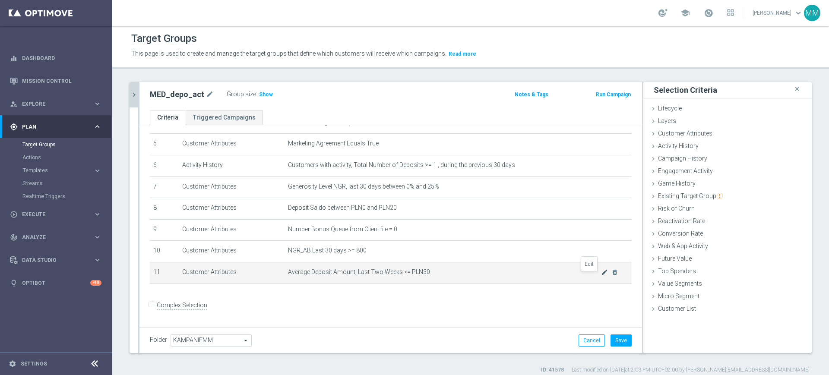
click at [601, 276] on icon "mode_edit" at bounding box center [604, 272] width 7 height 7
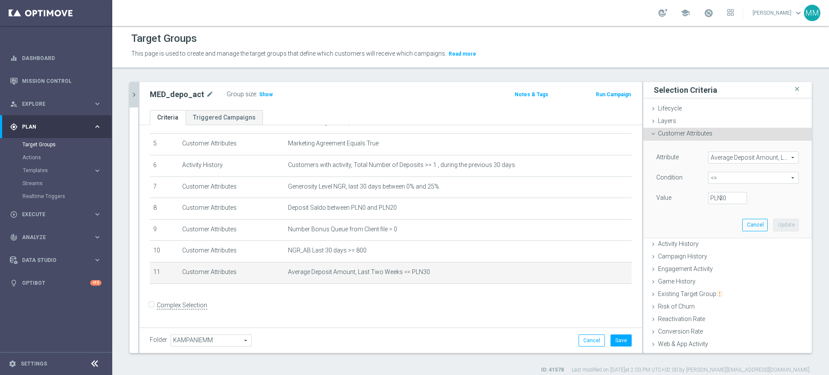
click at [710, 197] on label "PLN" at bounding box center [714, 198] width 9 height 8
click at [710, 197] on input "30" at bounding box center [727, 198] width 39 height 12
click at [712, 197] on input "30" at bounding box center [727, 198] width 39 height 12
type input "70"
click at [773, 222] on button "Update" at bounding box center [785, 225] width 25 height 12
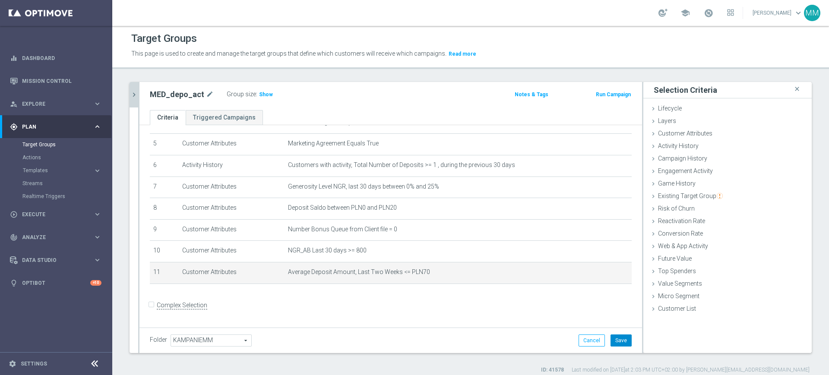
click at [616, 338] on button "Save" at bounding box center [620, 340] width 21 height 12
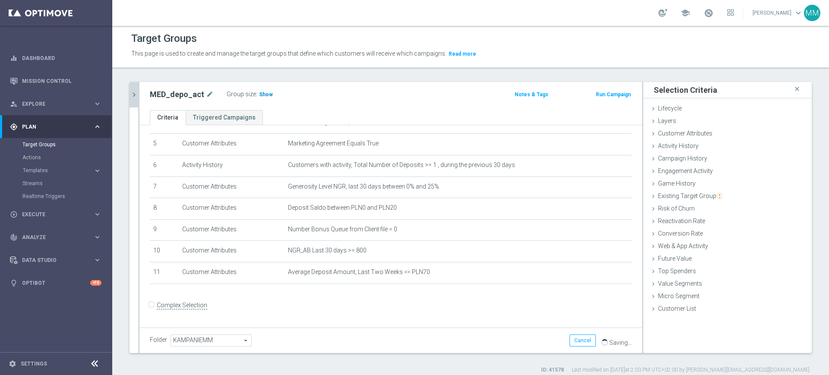
click at [259, 94] on span "Show" at bounding box center [266, 94] width 14 height 6
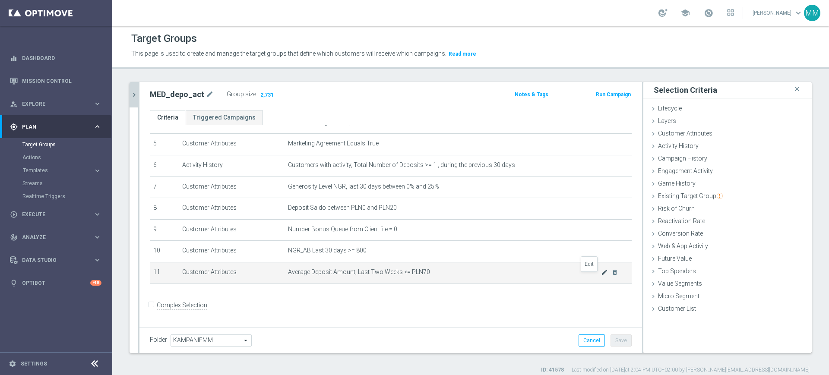
click at [601, 276] on icon "mode_edit" at bounding box center [604, 272] width 7 height 7
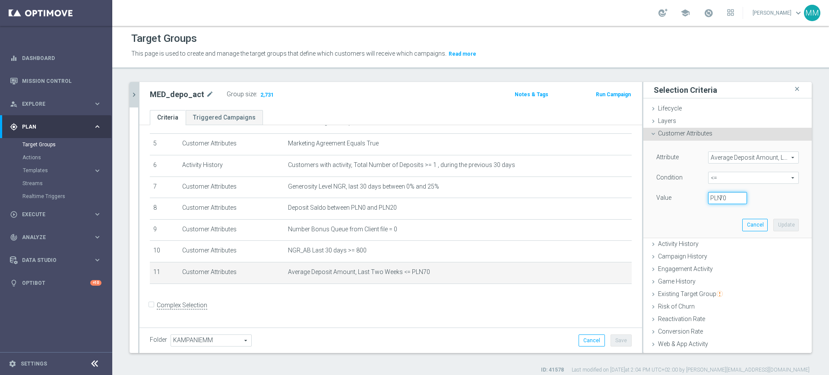
drag, startPoint x: 715, startPoint y: 199, endPoint x: 697, endPoint y: 199, distance: 17.7
click at [708, 199] on input "70" at bounding box center [727, 198] width 39 height 12
type input "65"
click at [773, 225] on button "Update" at bounding box center [785, 225] width 25 height 12
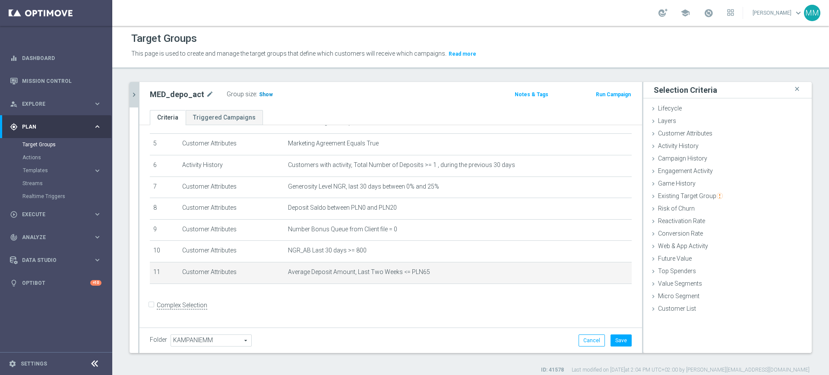
click at [260, 93] on span "Show" at bounding box center [266, 94] width 14 height 6
click at [387, 276] on span "Average Deposit Amount, Last Two Weeks <= PLN65" at bounding box center [444, 271] width 313 height 7
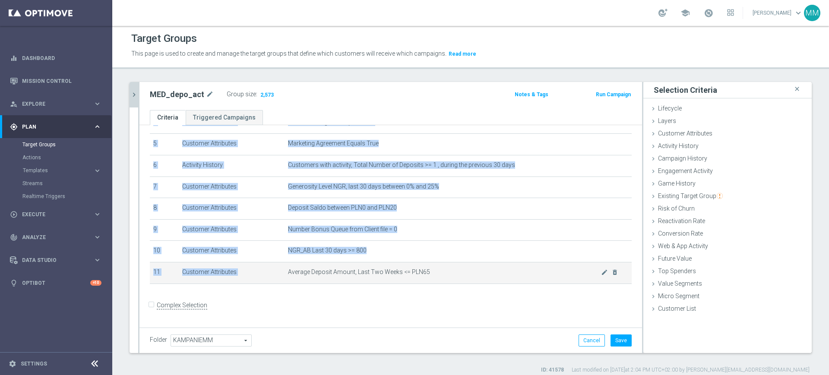
click at [387, 276] on span "Average Deposit Amount, Last Two Weeks <= PLN65" at bounding box center [444, 271] width 313 height 7
click at [601, 276] on icon "mode_edit" at bounding box center [604, 272] width 7 height 7
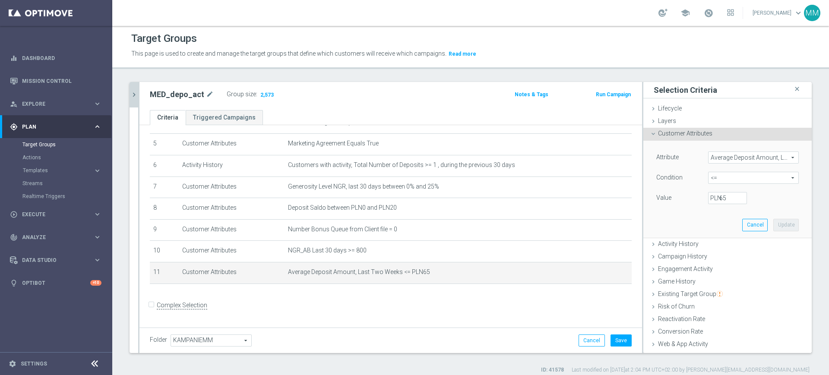
click at [723, 159] on span "Average Deposit Amount, Last Two Weeks" at bounding box center [753, 157] width 90 height 11
click at [0, 0] on input "search" at bounding box center [0, 0] width 0 height 0
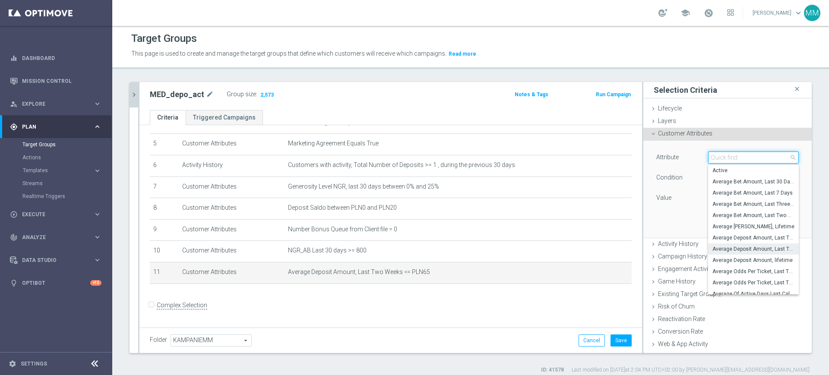
click at [723, 159] on input "search" at bounding box center [753, 157] width 91 height 12
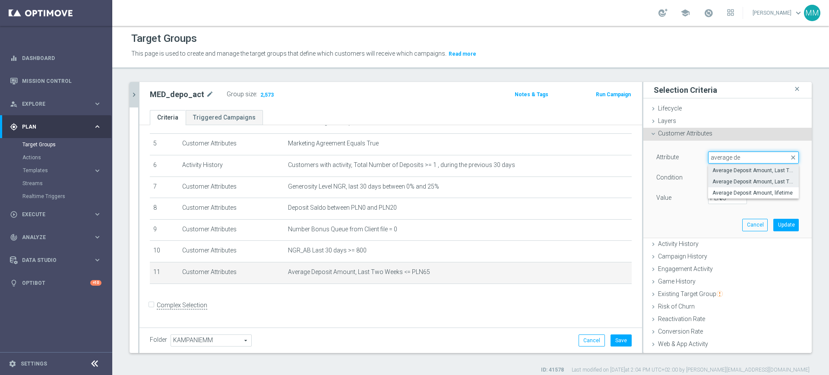
type input "average de"
click at [750, 172] on span "Average Deposit Amount, Last Three Months" at bounding box center [753, 170] width 82 height 7
type input "Average Deposit Amount, Last Three Months"
type input "="
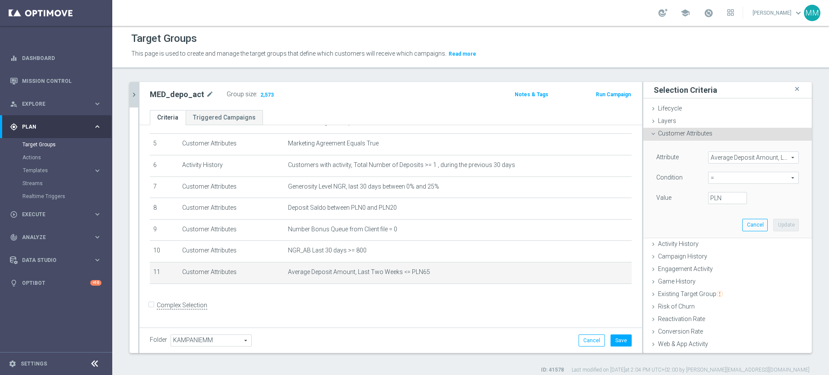
click at [744, 172] on span "=" at bounding box center [753, 177] width 90 height 11
click at [738, 179] on input "search" at bounding box center [753, 178] width 91 height 12
click at [718, 205] on span "<=" at bounding box center [753, 202] width 82 height 7
type input "<="
click at [713, 199] on input "PLN" at bounding box center [727, 198] width 39 height 12
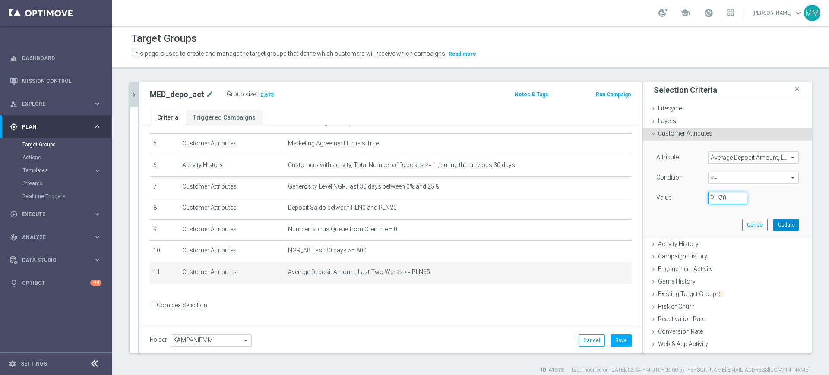
type input "70"
click at [774, 225] on button "Update" at bounding box center [785, 225] width 25 height 12
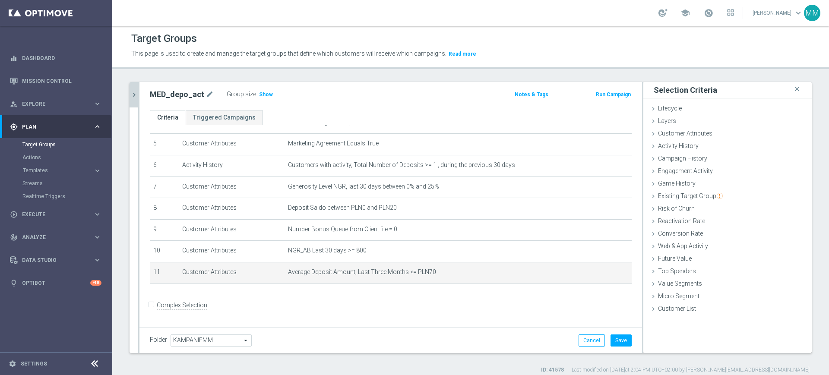
click at [268, 96] on div "Group size : Show" at bounding box center [270, 93] width 86 height 10
click at [265, 94] on span "Show" at bounding box center [266, 94] width 14 height 6
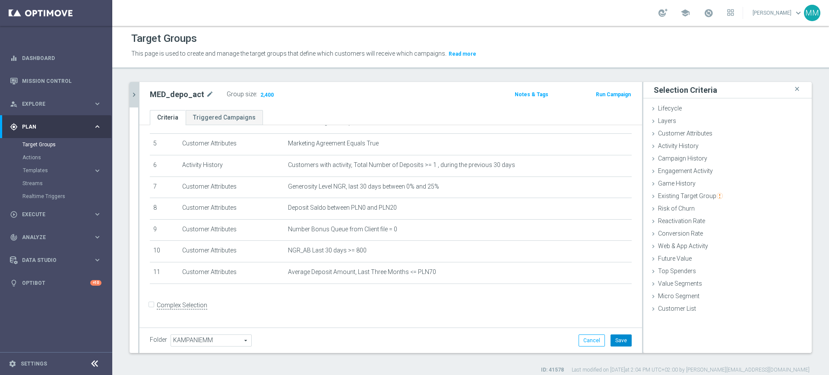
click at [618, 343] on button "Save" at bounding box center [620, 340] width 21 height 12
click at [479, 298] on div "+ Add Selection" at bounding box center [390, 295] width 495 height 7
click at [138, 96] on div at bounding box center [138, 217] width 1 height 271
click at [136, 95] on icon "chevron_right" at bounding box center [134, 95] width 8 height 8
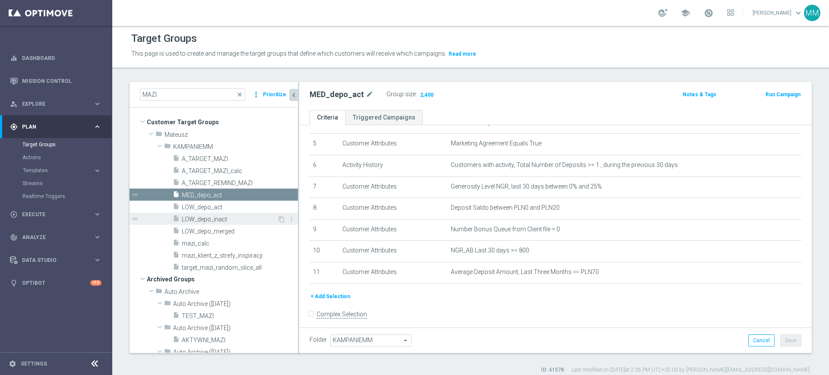
click at [238, 218] on span "LOW_depo_inact" at bounding box center [229, 219] width 95 height 7
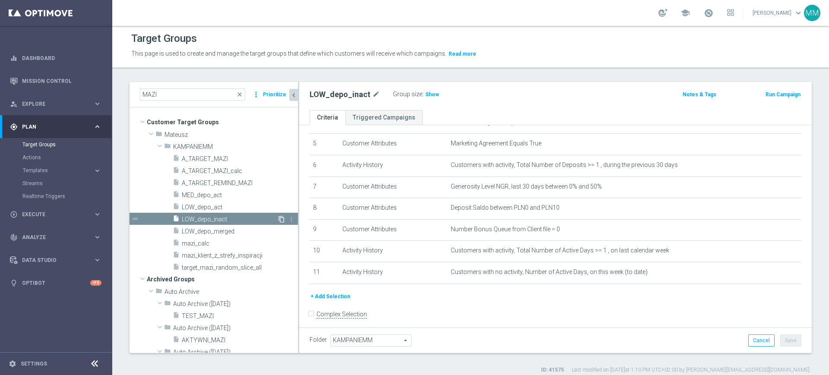
click at [278, 221] on icon "content_copy" at bounding box center [281, 219] width 7 height 7
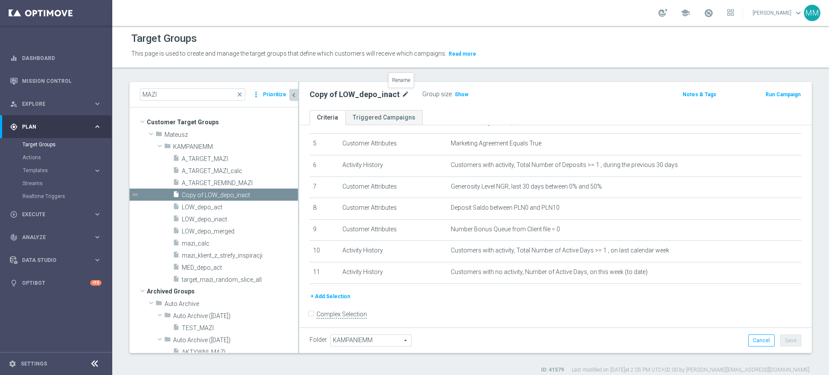
click at [401, 95] on icon "mode_edit" at bounding box center [405, 94] width 8 height 10
type input "MED_depo_inact"
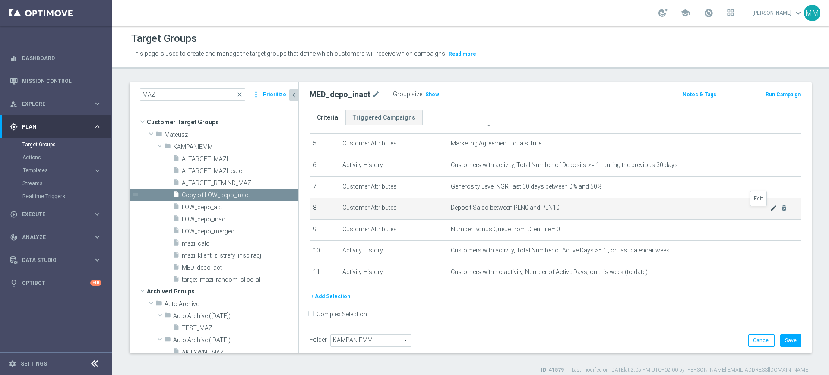
click at [770, 211] on icon "mode_edit" at bounding box center [773, 208] width 7 height 7
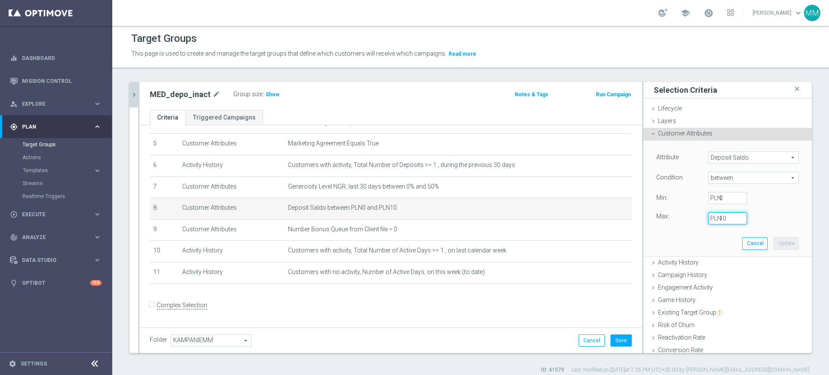
drag, startPoint x: 711, startPoint y: 218, endPoint x: 707, endPoint y: 220, distance: 4.5
click at [707, 220] on div "10 PLN" at bounding box center [727, 218] width 52 height 12
type input "20"
click at [755, 242] on div "Cancel Update" at bounding box center [770, 243] width 57 height 12
click at [773, 242] on button "Update" at bounding box center [785, 243] width 25 height 12
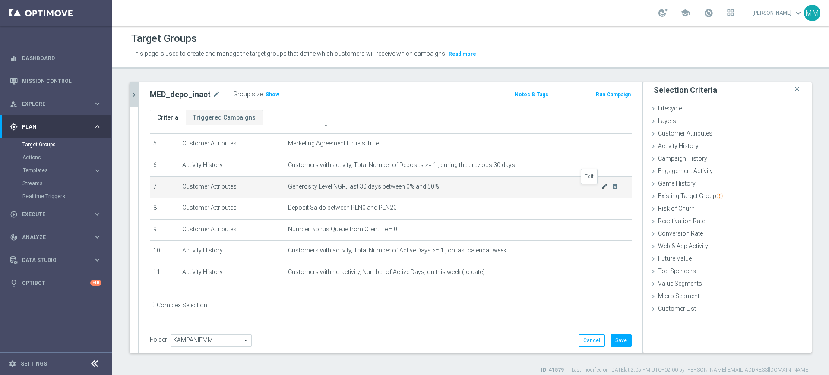
click at [601, 189] on icon "mode_edit" at bounding box center [604, 186] width 7 height 7
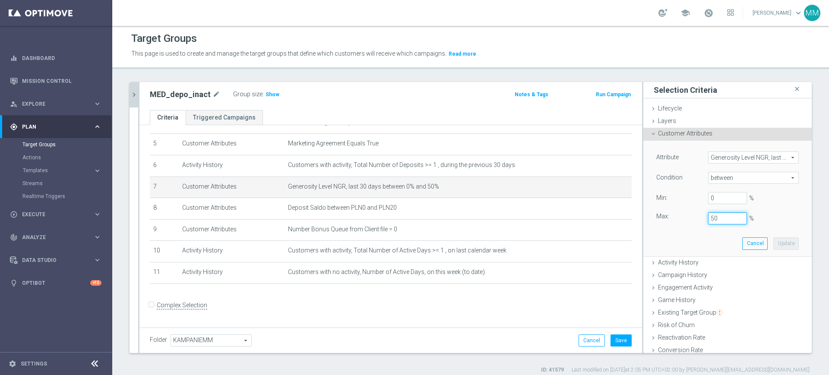
drag, startPoint x: 704, startPoint y: 218, endPoint x: 696, endPoint y: 220, distance: 8.5
click at [701, 220] on div "50 %" at bounding box center [727, 218] width 52 height 12
drag, startPoint x: 715, startPoint y: 221, endPoint x: 683, endPoint y: 221, distance: 31.9
click at [683, 221] on div "Max: 20 %" at bounding box center [727, 218] width 155 height 12
click at [773, 244] on button "Update" at bounding box center [785, 243] width 25 height 12
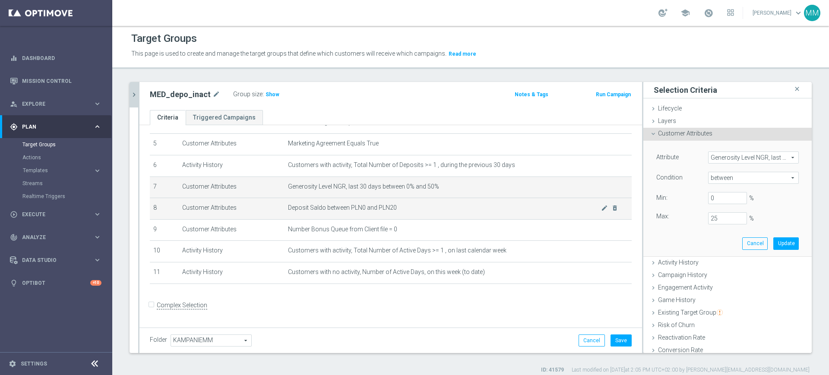
type input "0.25"
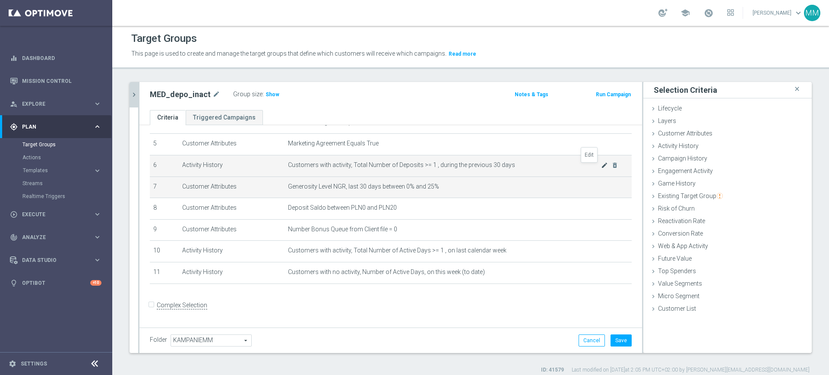
click at [601, 167] on icon "mode_edit" at bounding box center [604, 165] width 7 height 7
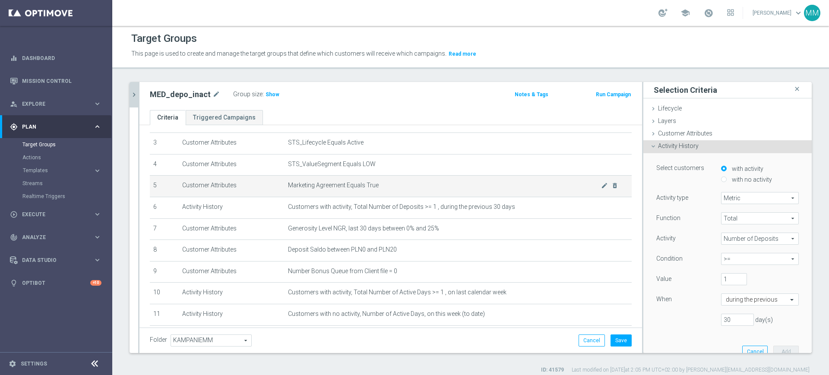
scroll to position [54, 0]
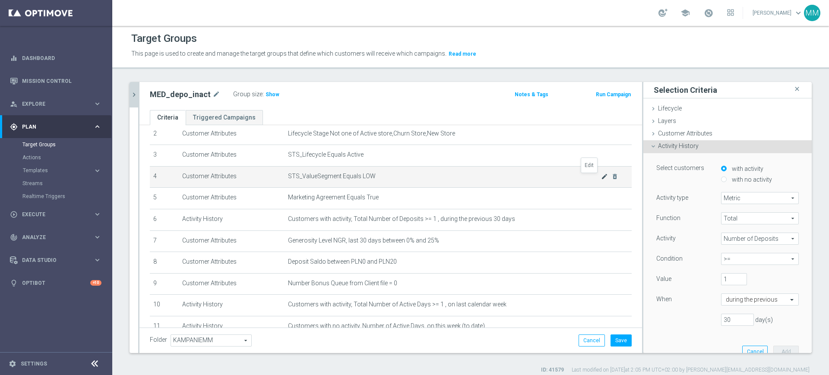
click at [601, 180] on icon "mode_edit" at bounding box center [604, 176] width 7 height 7
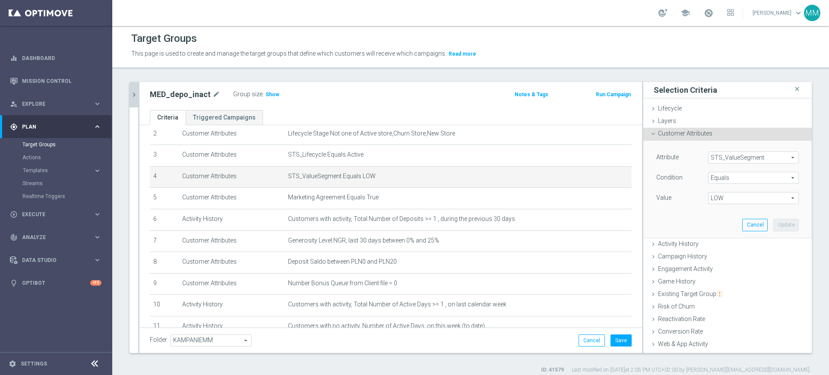
click at [723, 198] on span "LOW" at bounding box center [753, 197] width 90 height 11
click at [724, 248] on span "MED" at bounding box center [753, 244] width 82 height 7
type input "MED"
click at [773, 223] on button "Update" at bounding box center [785, 225] width 25 height 12
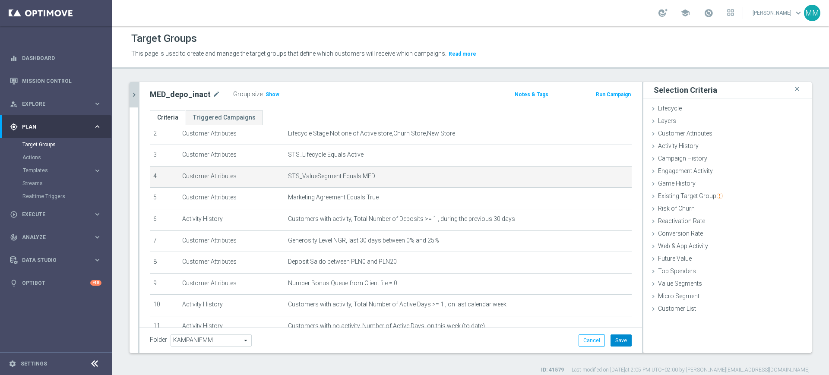
click at [619, 339] on button "Save" at bounding box center [620, 340] width 21 height 12
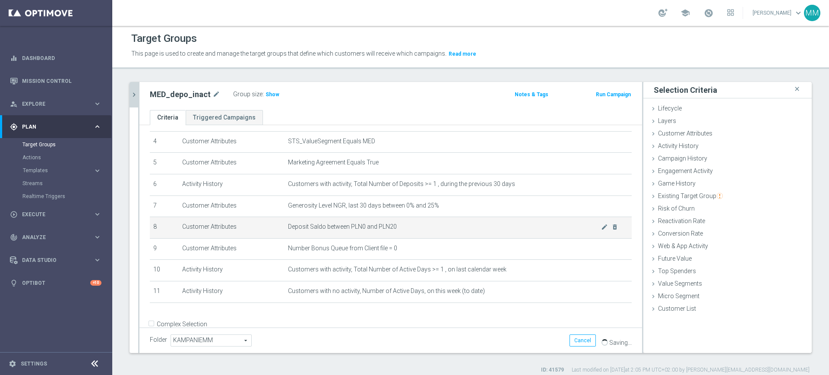
scroll to position [107, 0]
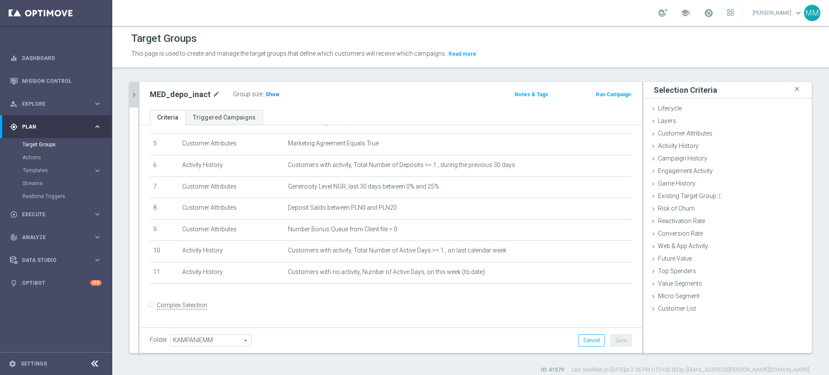
click at [267, 95] on span "Show" at bounding box center [272, 94] width 14 height 6
click at [134, 96] on icon "chevron_right" at bounding box center [134, 95] width 8 height 8
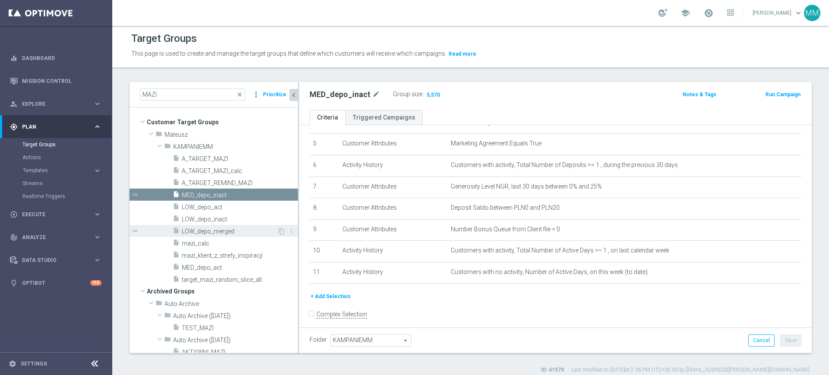
click at [239, 231] on span "LOW_depo_merged" at bounding box center [229, 231] width 95 height 7
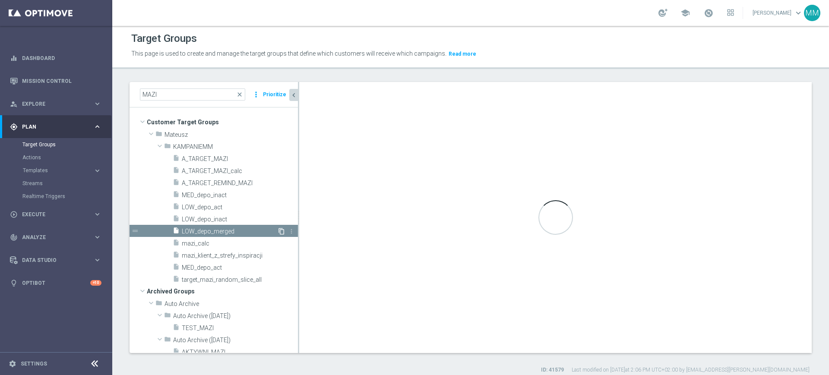
checkbox input "true"
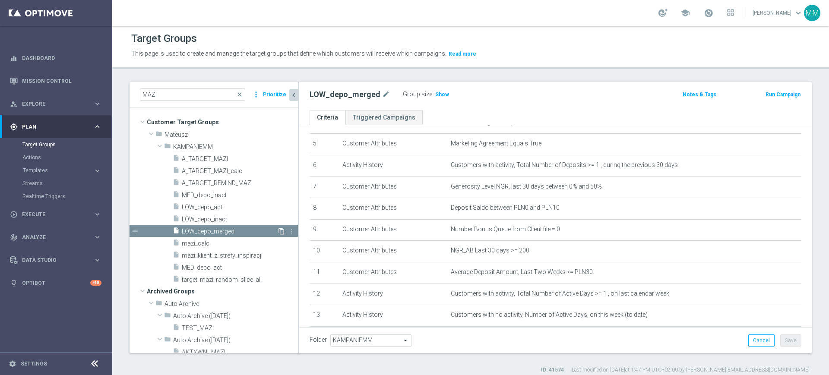
click at [278, 231] on icon "content_copy" at bounding box center [281, 231] width 7 height 7
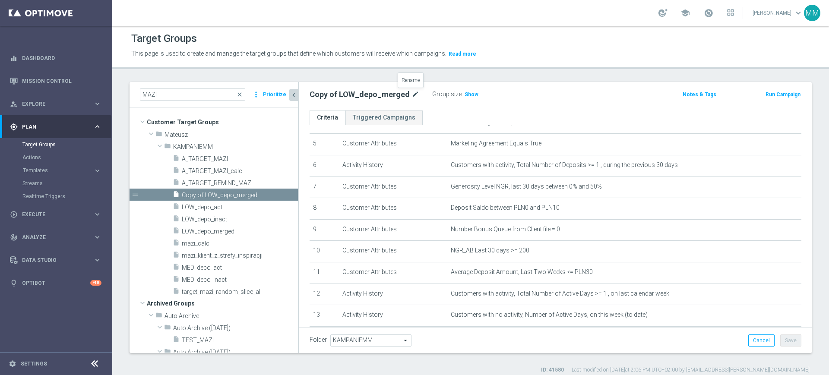
click at [414, 94] on icon "mode_edit" at bounding box center [415, 94] width 8 height 10
click at [343, 92] on input "Copy of LOW_depo_merged" at bounding box center [367, 95] width 117 height 12
drag, startPoint x: 298, startPoint y: 98, endPoint x: 265, endPoint y: 98, distance: 33.2
click at [265, 99] on as-split "MAZI close more_vert Prioritize Customer Target Groups library_add create_new_f…" at bounding box center [470, 217] width 682 height 271
type input "MED_depo_merged"
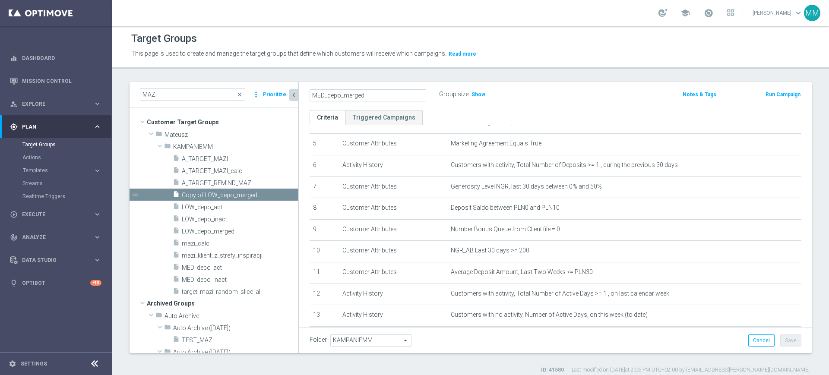
click at [544, 110] on ul "Criteria Triggered Campaigns" at bounding box center [555, 117] width 512 height 15
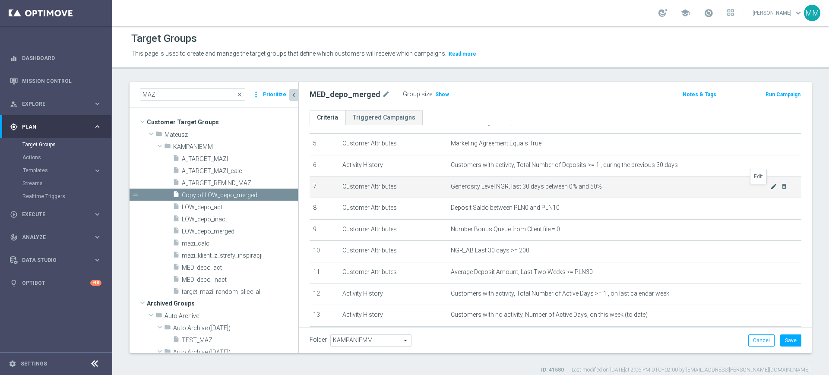
click at [770, 190] on icon "mode_edit" at bounding box center [773, 186] width 7 height 7
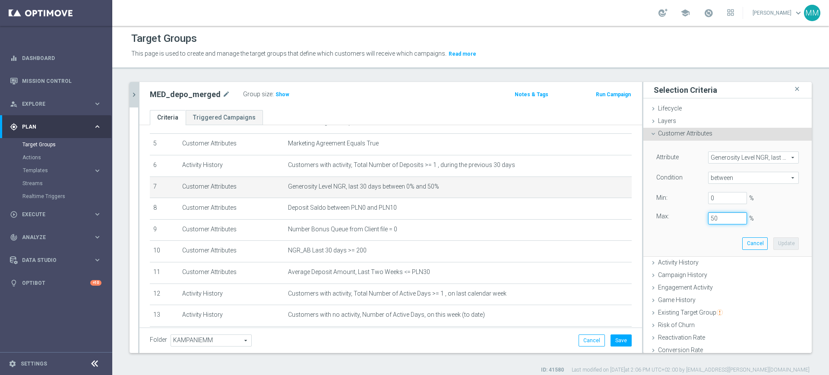
drag, startPoint x: 714, startPoint y: 220, endPoint x: 688, endPoint y: 220, distance: 26.3
click at [688, 220] on div "Max: 50 %" at bounding box center [727, 218] width 155 height 12
click at [775, 242] on button "Update" at bounding box center [785, 243] width 25 height 12
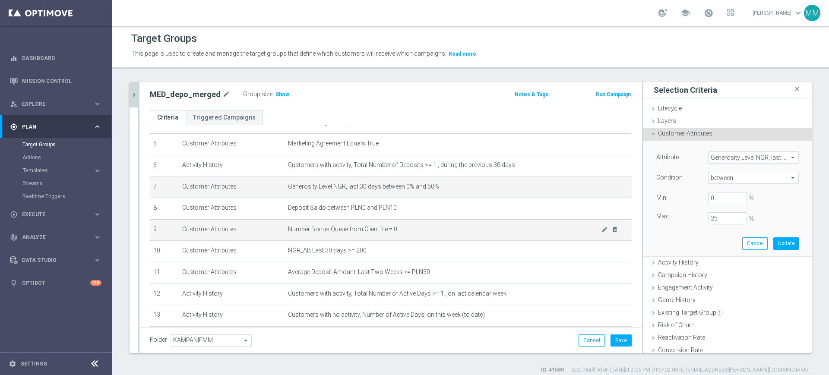
type input "0.25"
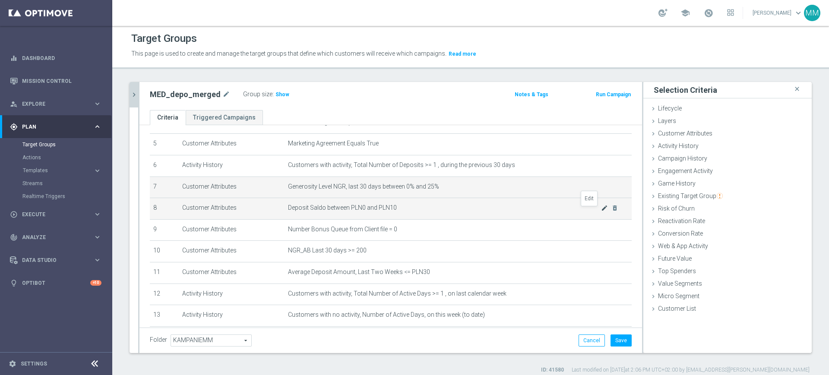
click at [601, 211] on icon "mode_edit" at bounding box center [604, 208] width 7 height 7
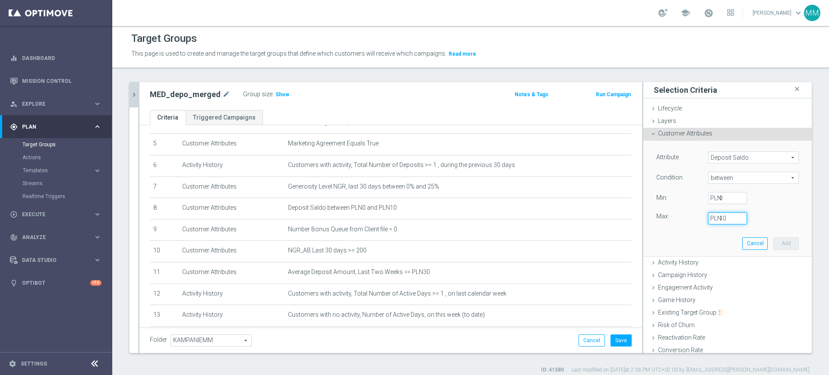
drag, startPoint x: 710, startPoint y: 218, endPoint x: 719, endPoint y: 228, distance: 12.8
click at [708, 220] on div "10 PLN" at bounding box center [727, 218] width 52 height 12
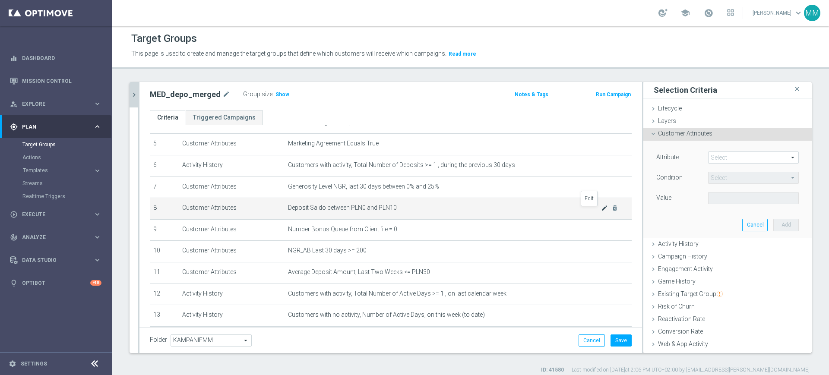
click at [601, 209] on icon "mode_edit" at bounding box center [604, 208] width 7 height 7
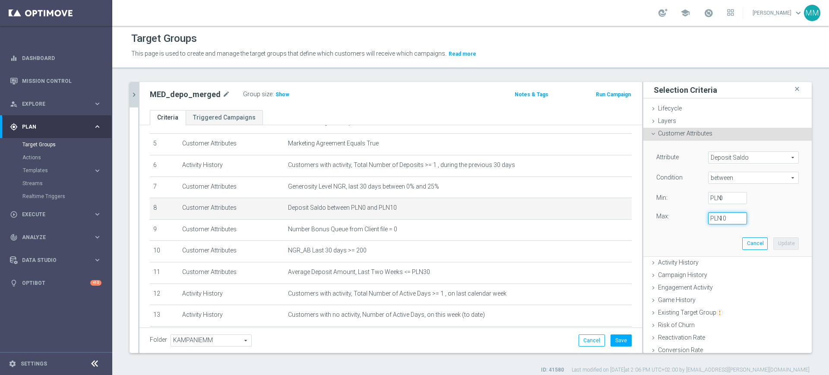
drag, startPoint x: 713, startPoint y: 217, endPoint x: 708, endPoint y: 218, distance: 4.5
click at [708, 218] on div "10 PLN" at bounding box center [727, 218] width 52 height 12
type input "20"
click at [773, 240] on button "Update" at bounding box center [785, 243] width 25 height 12
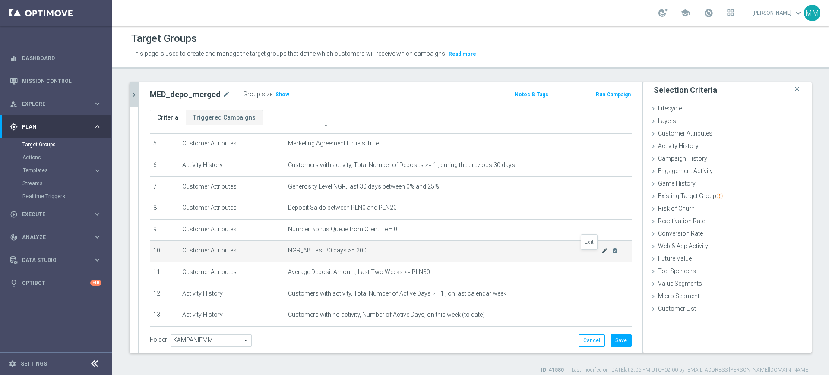
click at [601, 254] on icon "mode_edit" at bounding box center [604, 250] width 7 height 7
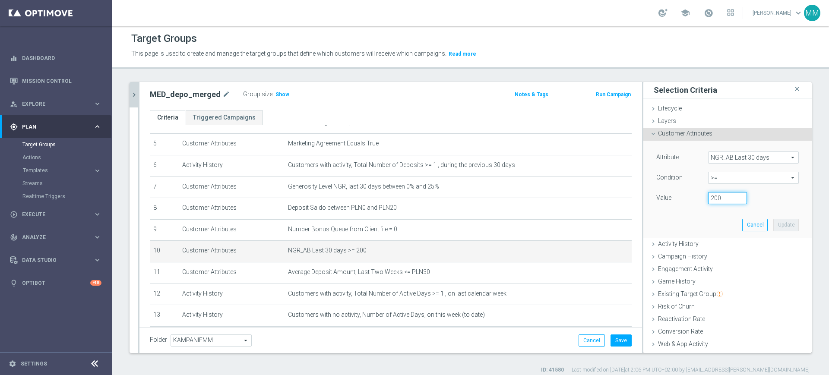
click at [708, 199] on input "200" at bounding box center [727, 198] width 39 height 12
type input "800"
click at [773, 221] on button "Update" at bounding box center [785, 225] width 25 height 12
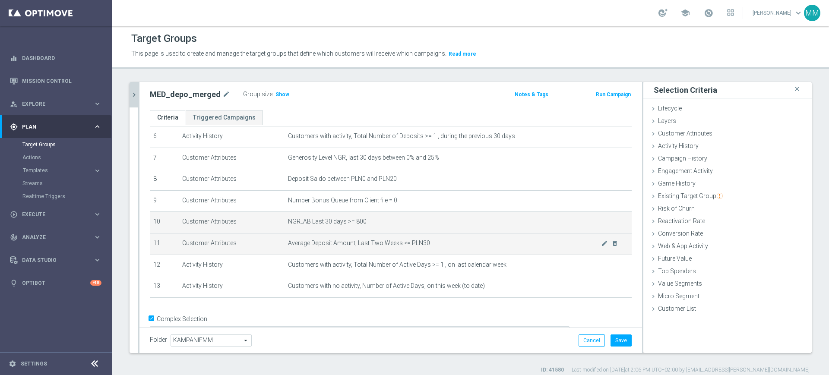
scroll to position [152, 0]
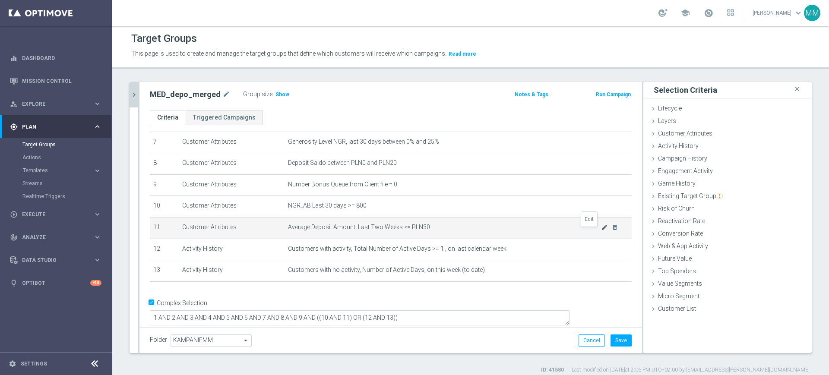
click at [601, 231] on icon "mode_edit" at bounding box center [604, 227] width 7 height 7
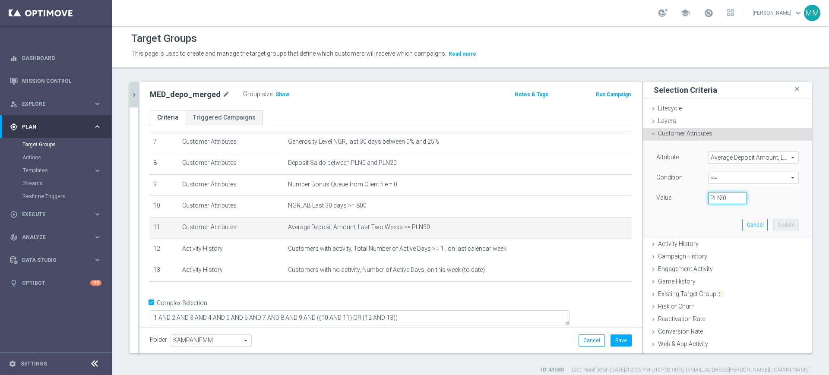
drag, startPoint x: 713, startPoint y: 199, endPoint x: 698, endPoint y: 200, distance: 15.5
click at [708, 200] on input "30" at bounding box center [727, 198] width 39 height 12
type input "70"
drag, startPoint x: 777, startPoint y: 229, endPoint x: 764, endPoint y: 229, distance: 12.9
click at [776, 229] on button "Update" at bounding box center [785, 225] width 25 height 12
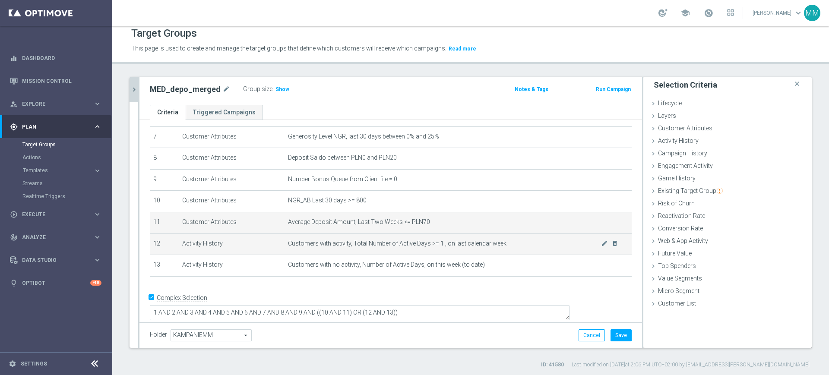
scroll to position [8, 0]
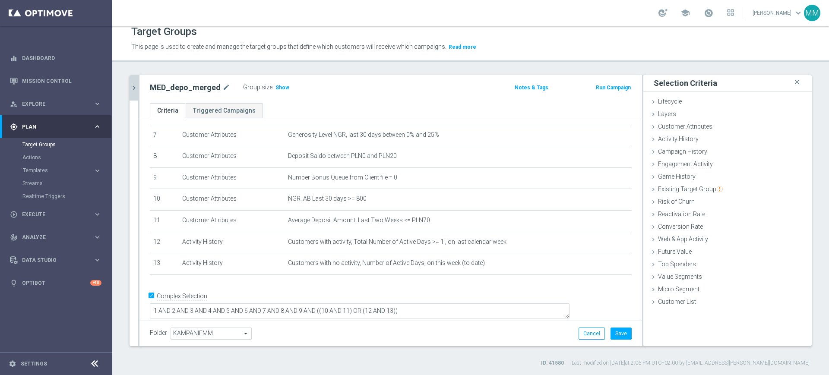
click at [624, 333] on div "Folder KAMPANIEMM KAMPANIEMM arrow_drop_down search Cancel Save Saving..." at bounding box center [390, 333] width 502 height 25
click at [619, 333] on button "Save" at bounding box center [620, 334] width 21 height 12
click at [279, 91] on h3 "Show" at bounding box center [282, 87] width 16 height 9
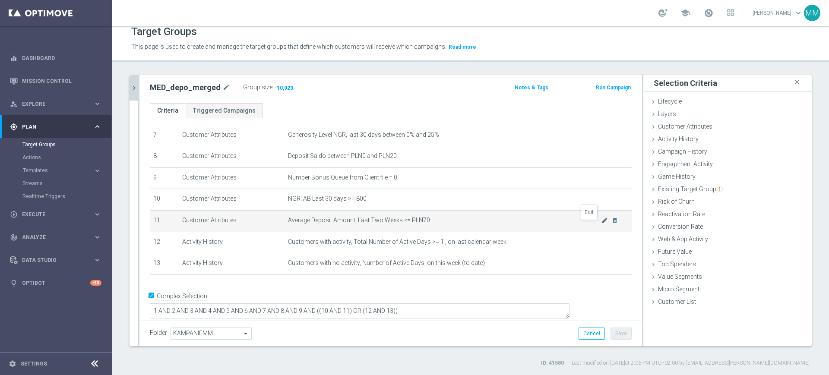
click at [601, 224] on icon "mode_edit" at bounding box center [604, 220] width 7 height 7
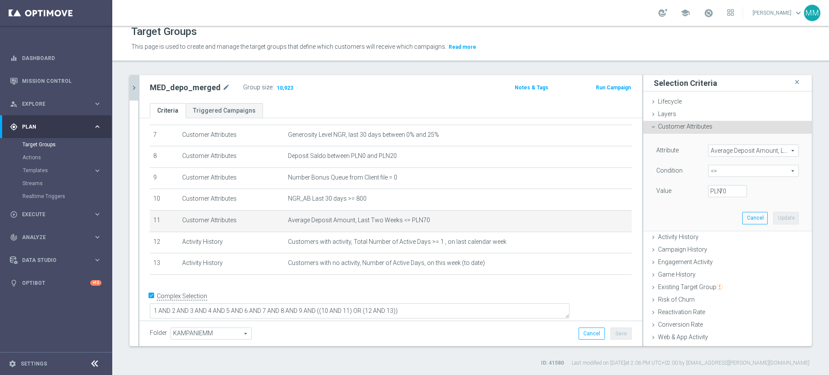
click at [713, 151] on span "Average Deposit Amount, Last Two Weeks" at bounding box center [753, 150] width 90 height 11
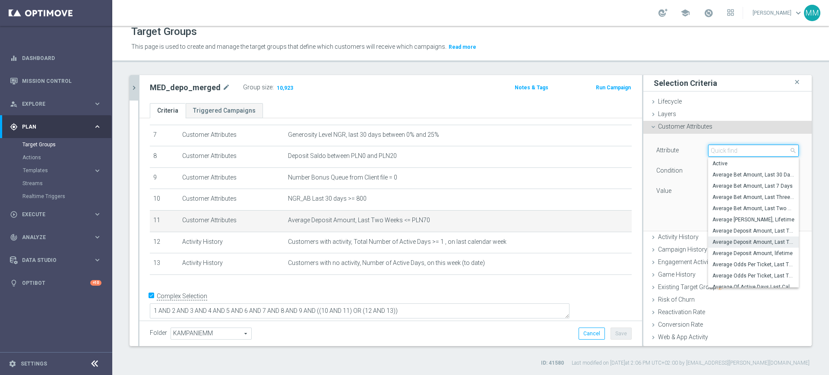
click at [713, 151] on input "search" at bounding box center [753, 151] width 91 height 12
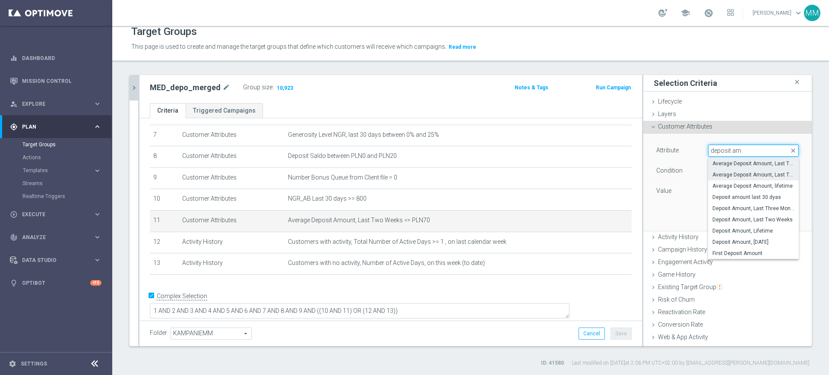
type input "deposit am"
click at [722, 165] on span "Average Deposit Amount, Last Three Months" at bounding box center [753, 163] width 82 height 7
type input "Average Deposit Amount, Last Three Months"
type input "="
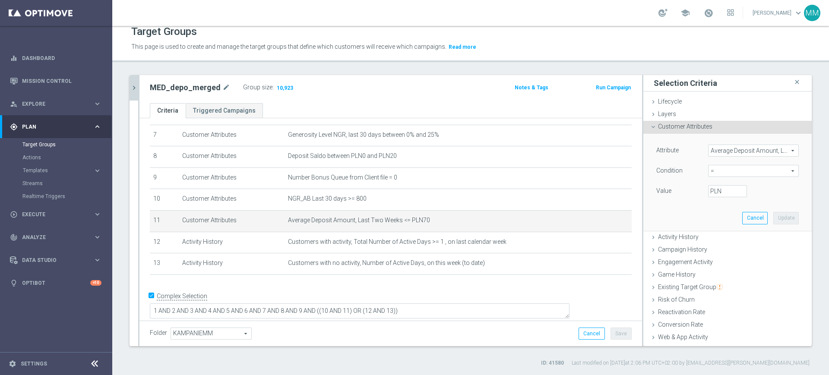
click at [720, 174] on span "=" at bounding box center [753, 170] width 90 height 11
click at [719, 192] on span "<=" at bounding box center [753, 195] width 82 height 7
type input "<="
click at [717, 192] on input "PLN" at bounding box center [727, 191] width 39 height 12
type input "70"
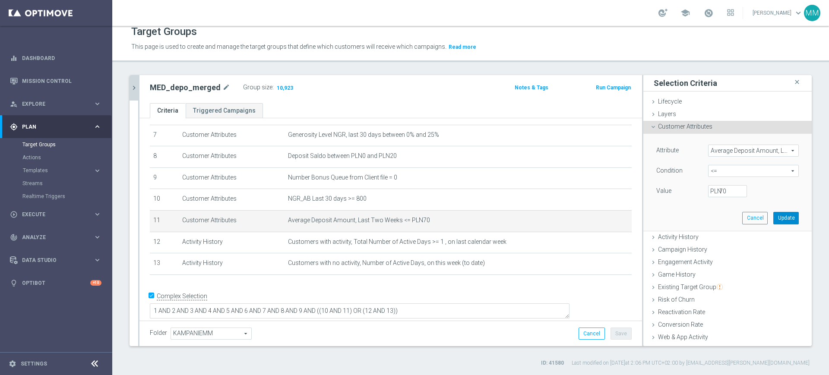
click at [776, 218] on button "Update" at bounding box center [785, 218] width 25 height 12
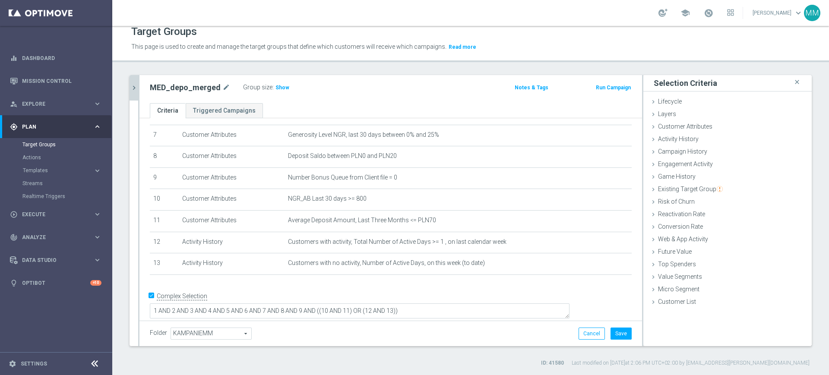
drag, startPoint x: 276, startPoint y: 88, endPoint x: 292, endPoint y: 99, distance: 19.2
click at [276, 88] on span "Show" at bounding box center [282, 88] width 14 height 6
click at [617, 333] on button "Save" at bounding box center [620, 334] width 21 height 12
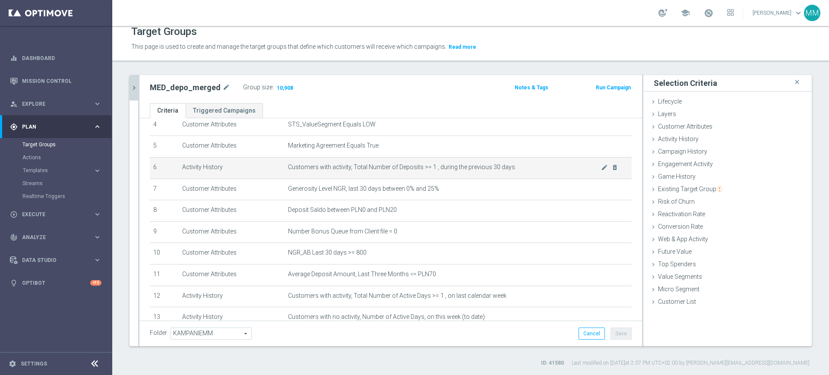
scroll to position [44, 0]
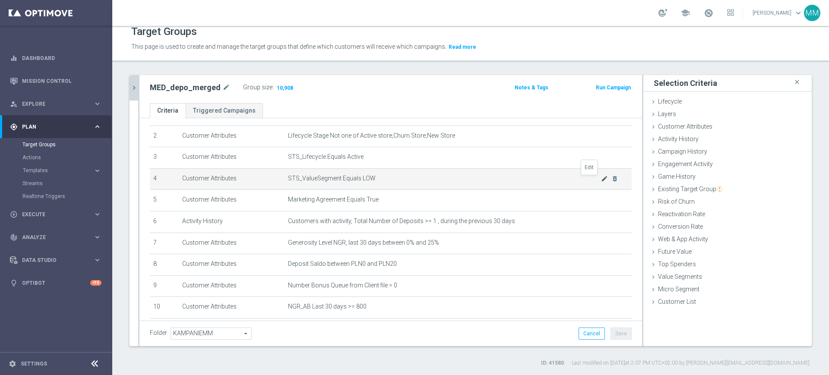
click at [601, 182] on icon "mode_edit" at bounding box center [604, 178] width 7 height 7
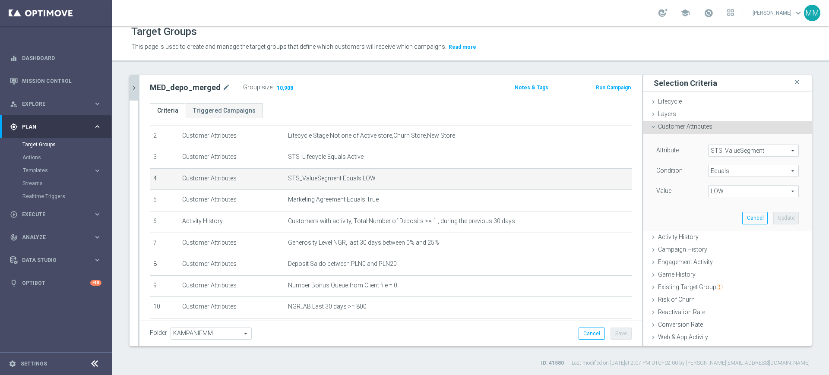
click at [723, 189] on span "LOW" at bounding box center [753, 191] width 90 height 11
click at [726, 238] on span "MED" at bounding box center [753, 237] width 82 height 7
type input "MED"
click at [773, 218] on button "Update" at bounding box center [785, 218] width 25 height 12
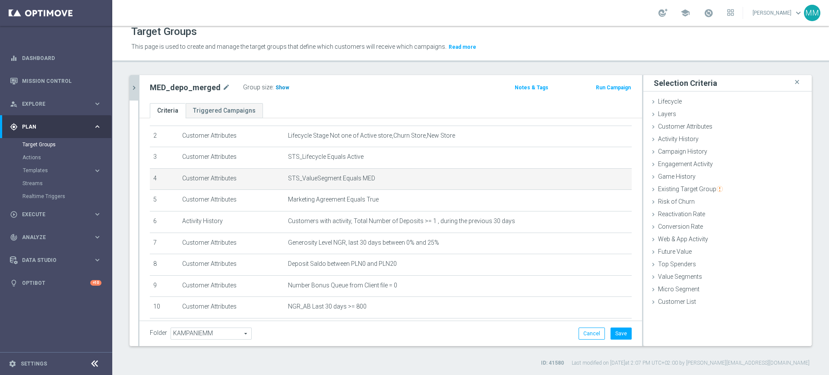
click at [281, 90] on span "Show" at bounding box center [282, 88] width 14 height 6
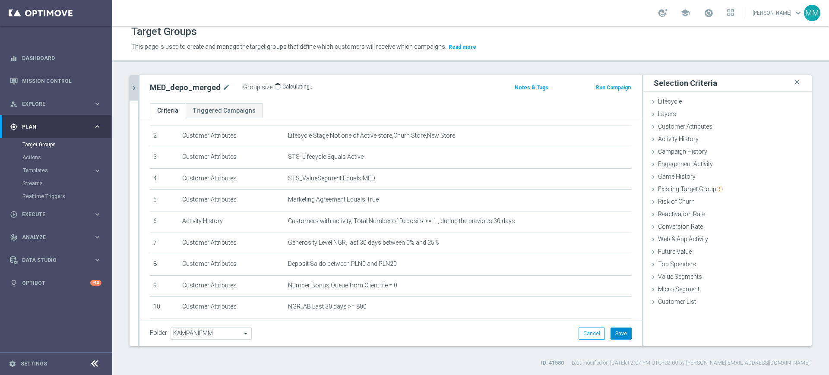
click at [616, 335] on button "Save" at bounding box center [620, 334] width 21 height 12
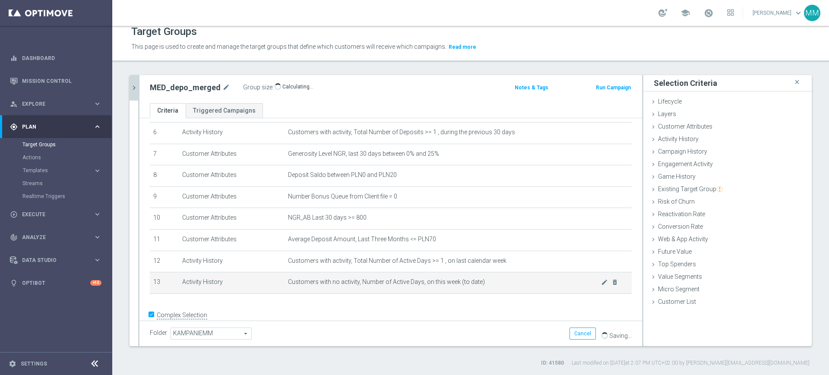
scroll to position [152, 0]
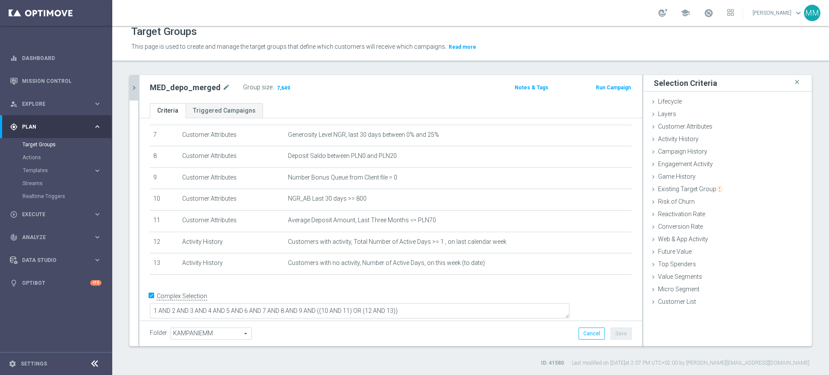
click at [136, 90] on icon "chevron_right" at bounding box center [134, 88] width 8 height 8
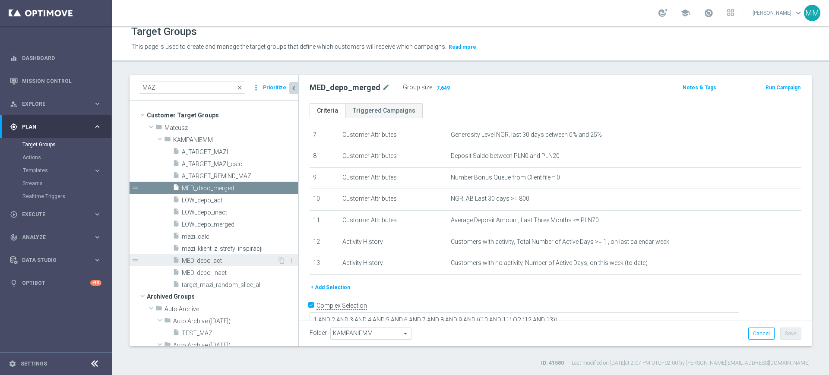
click at [215, 262] on span "MED_depo_act" at bounding box center [229, 260] width 95 height 7
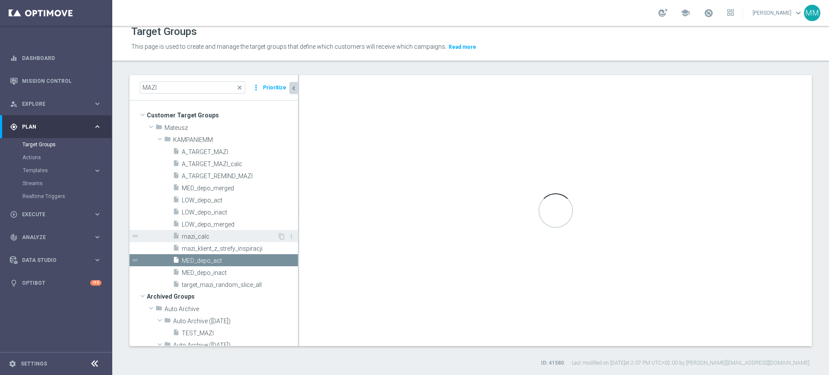
checkbox input "false"
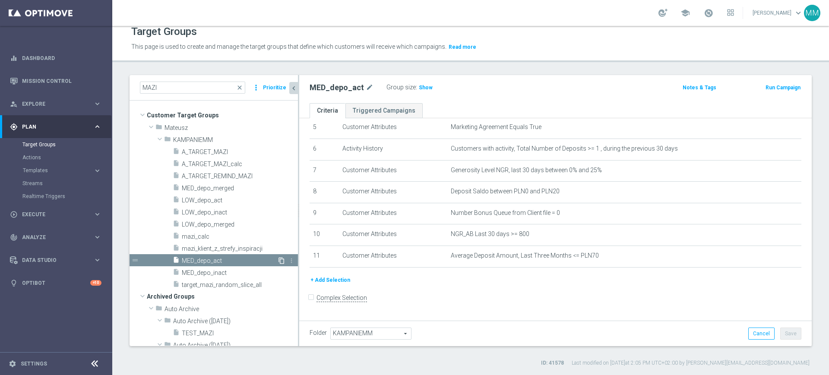
click at [278, 260] on icon "content_copy" at bounding box center [281, 260] width 7 height 7
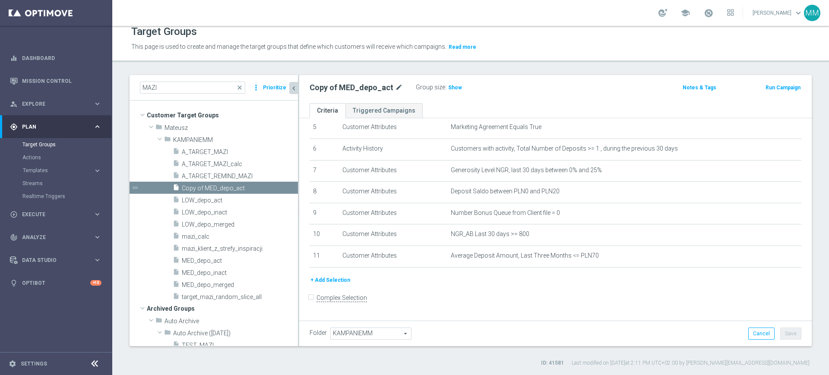
click at [395, 88] on icon "mode_edit" at bounding box center [399, 87] width 8 height 10
click at [347, 89] on input "Copy of MED_depo_act" at bounding box center [367, 88] width 117 height 12
drag, startPoint x: 344, startPoint y: 87, endPoint x: 318, endPoint y: 90, distance: 26.5
click at [318, 90] on input "Copy of MED_depo_act" at bounding box center [367, 88] width 117 height 12
drag, startPoint x: 347, startPoint y: 86, endPoint x: 236, endPoint y: 92, distance: 111.1
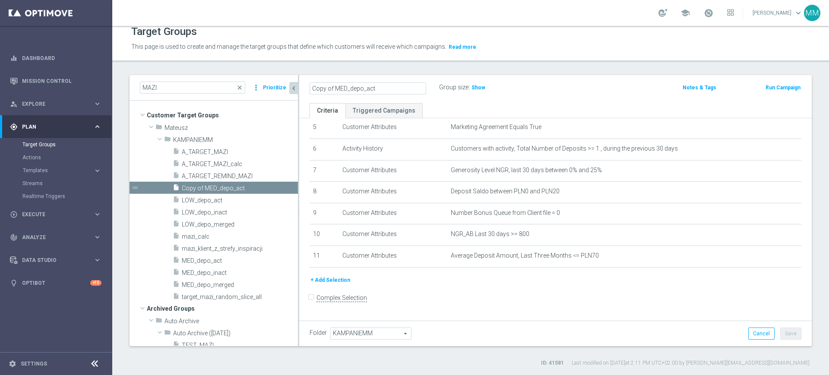
click at [236, 92] on as-split "MAZI close more_vert Prioritize Customer Target Groups library_add create_new_f…" at bounding box center [470, 210] width 682 height 271
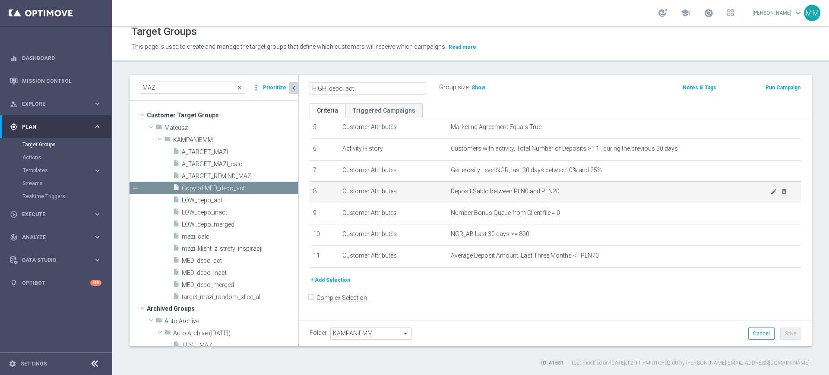
type input "HIGH_depo_act"
click at [405, 189] on td "Customer Attributes" at bounding box center [393, 193] width 108 height 22
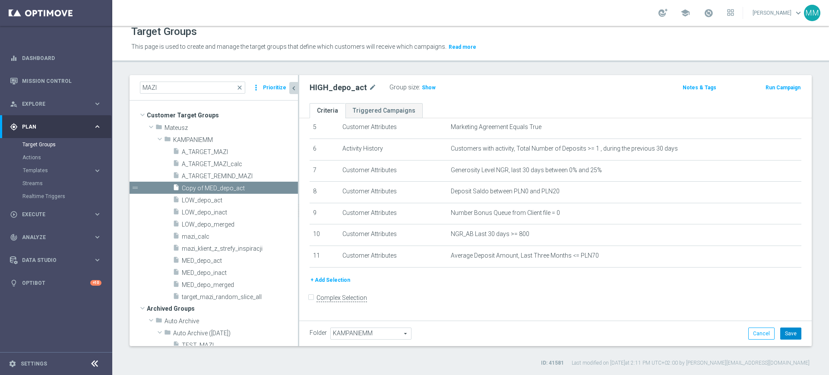
click at [783, 337] on button "Save" at bounding box center [790, 334] width 21 height 12
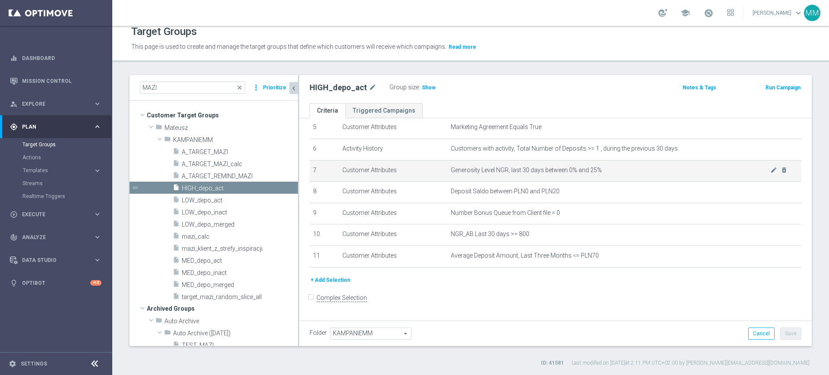
scroll to position [63, 0]
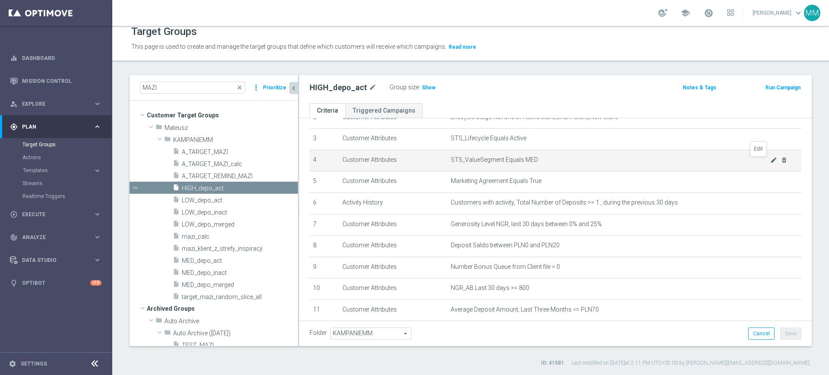
click at [770, 161] on icon "mode_edit" at bounding box center [773, 160] width 7 height 7
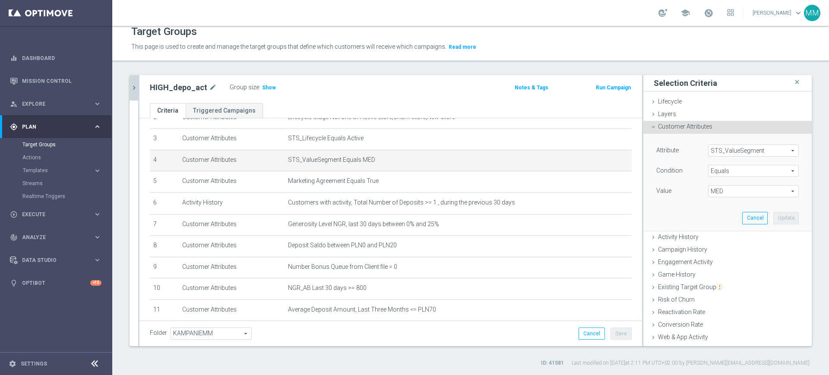
click at [733, 188] on span "MED" at bounding box center [753, 191] width 90 height 11
drag, startPoint x: 725, startPoint y: 204, endPoint x: 745, endPoint y: 208, distance: 20.7
click at [725, 204] on span "HIGH" at bounding box center [753, 204] width 82 height 7
type input "HIGH"
click at [777, 213] on button "Update" at bounding box center [785, 218] width 25 height 12
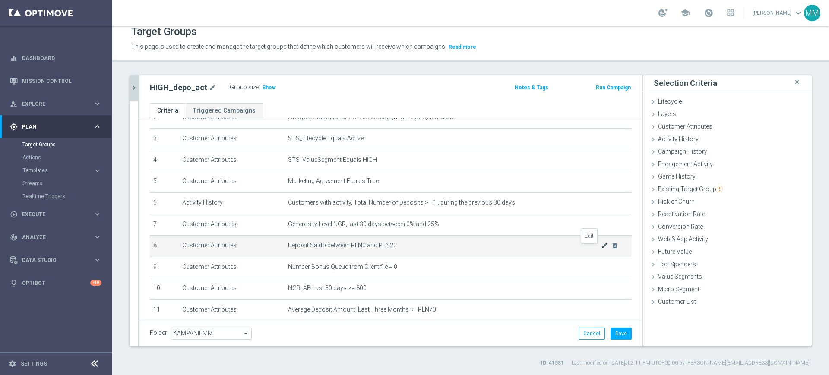
click at [601, 248] on icon "mode_edit" at bounding box center [604, 245] width 7 height 7
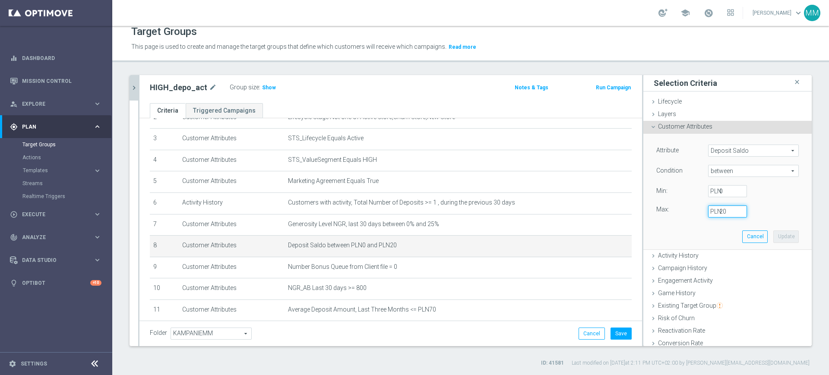
drag, startPoint x: 711, startPoint y: 212, endPoint x: 707, endPoint y: 212, distance: 4.7
click at [707, 212] on div "20 PLN" at bounding box center [727, 211] width 52 height 12
type input "50"
click at [773, 236] on button "Update" at bounding box center [785, 236] width 25 height 12
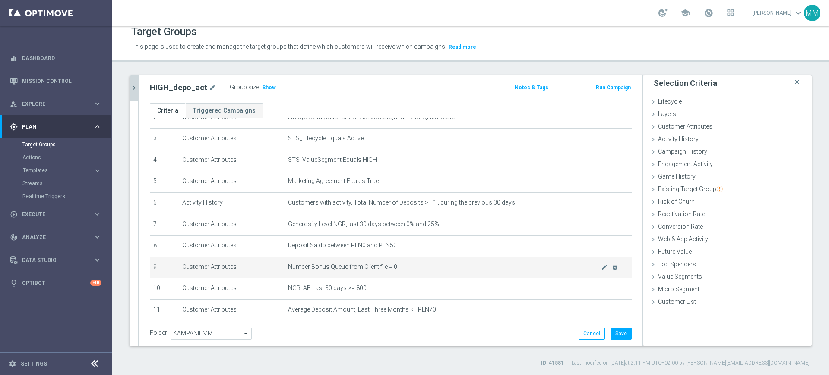
scroll to position [107, 0]
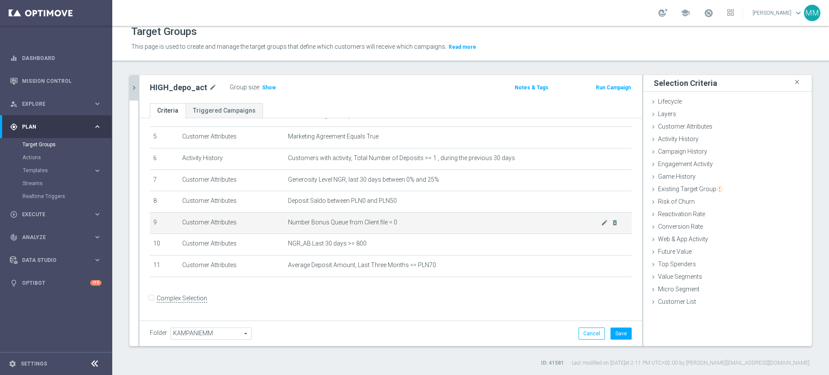
click at [340, 226] on span "Number Bonus Queue from Client file = 0" at bounding box center [444, 222] width 313 height 7
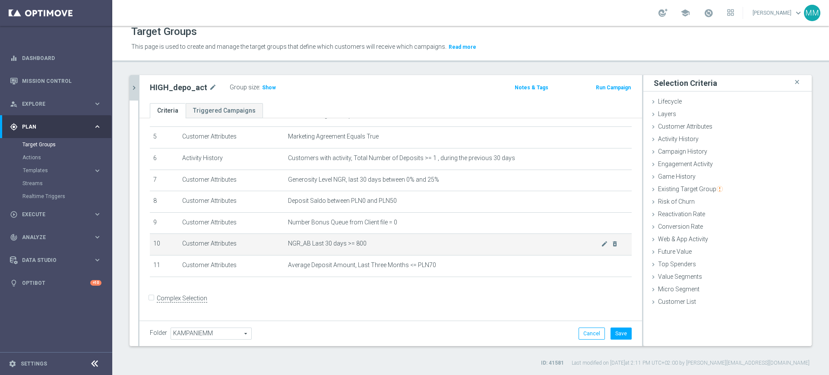
click at [313, 246] on span "NGR_AB Last 30 days >= 800" at bounding box center [444, 243] width 313 height 7
click at [601, 247] on icon "mode_edit" at bounding box center [604, 243] width 7 height 7
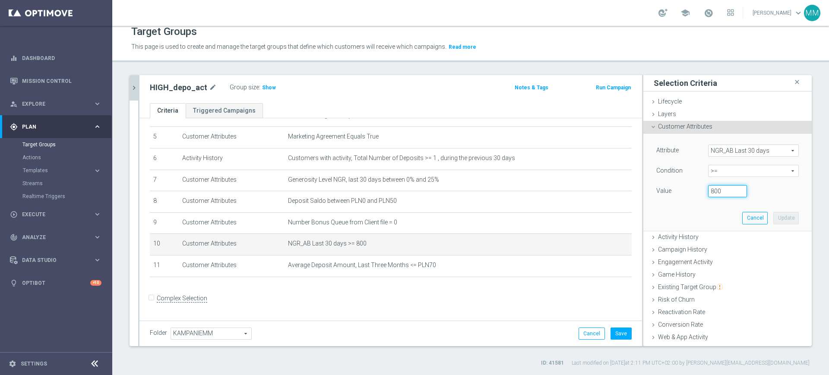
click at [708, 191] on input "800" at bounding box center [727, 191] width 39 height 12
type input "4000"
click at [773, 218] on button "Update" at bounding box center [785, 218] width 25 height 12
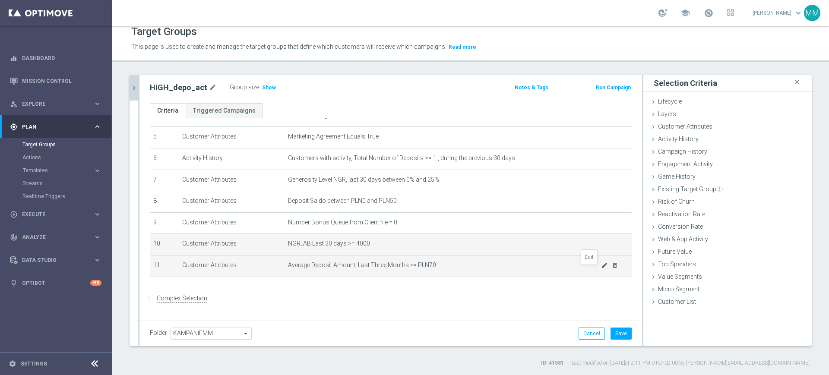
click at [601, 269] on icon "mode_edit" at bounding box center [604, 265] width 7 height 7
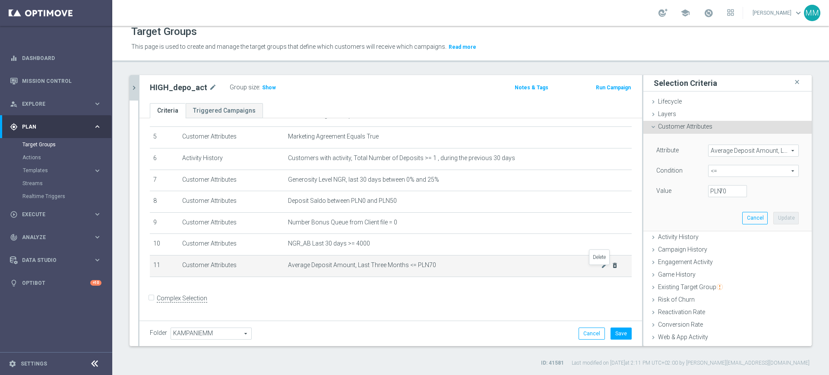
click at [611, 268] on icon "delete_forever" at bounding box center [614, 265] width 7 height 7
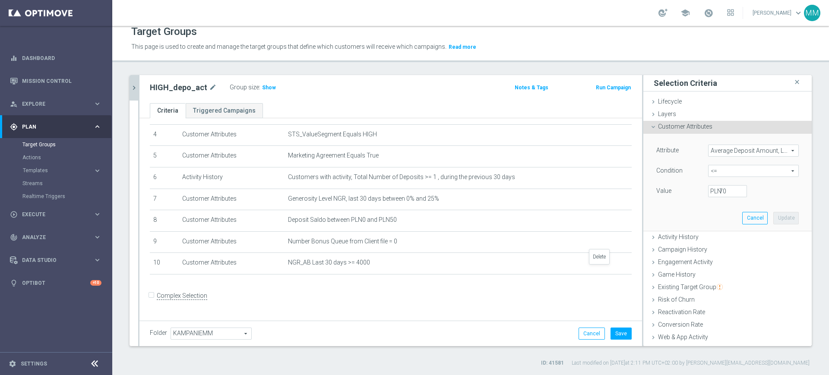
scroll to position [86, 0]
click at [616, 335] on button "Save" at bounding box center [620, 334] width 21 height 12
click at [742, 219] on button "Cancel" at bounding box center [754, 218] width 25 height 12
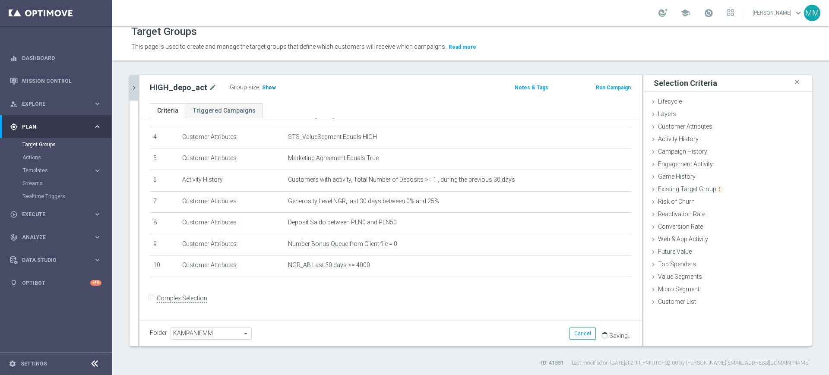
click at [267, 88] on span "Show" at bounding box center [269, 88] width 14 height 6
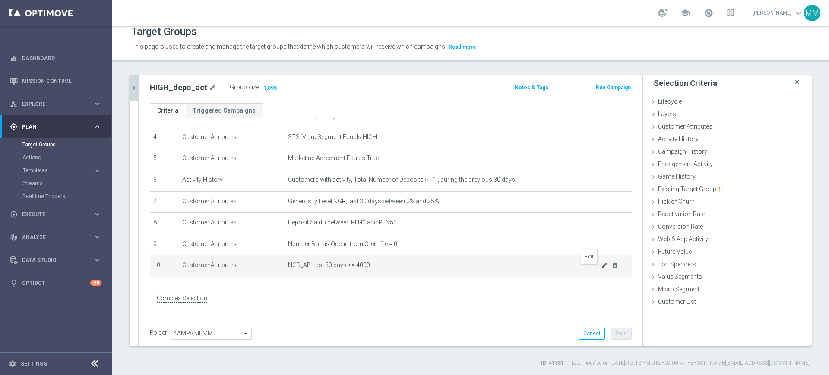
click at [601, 269] on icon "mode_edit" at bounding box center [604, 265] width 7 height 7
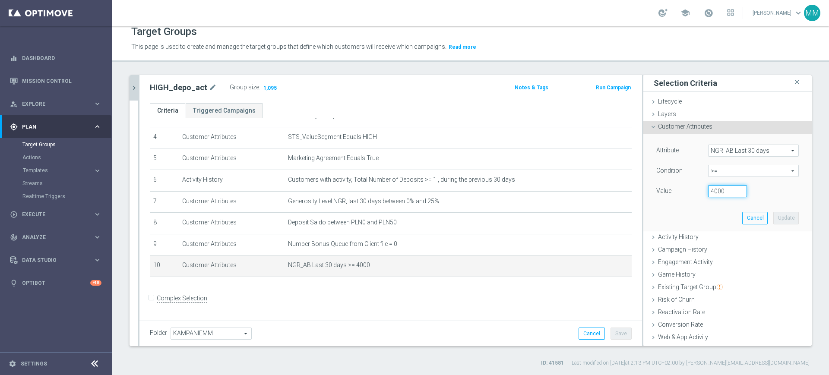
drag, startPoint x: 702, startPoint y: 192, endPoint x: 691, endPoint y: 197, distance: 12.2
click at [691, 197] on div "Value 4000" at bounding box center [727, 192] width 155 height 14
type input "5000"
click at [773, 219] on button "Update" at bounding box center [785, 218] width 25 height 12
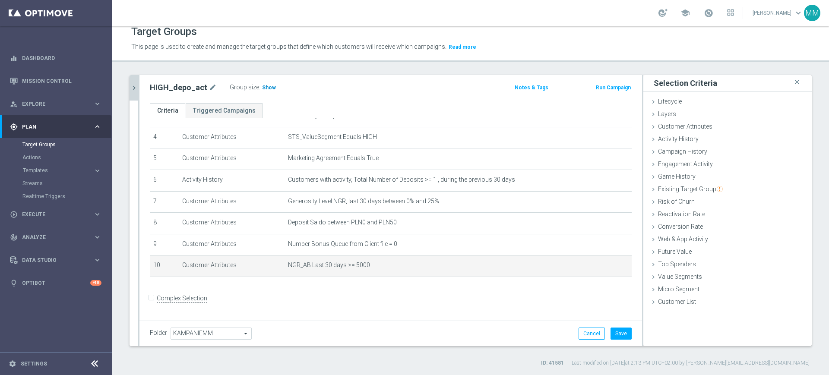
click at [268, 89] on span "Show" at bounding box center [269, 88] width 14 height 6
click at [610, 334] on button "Save" at bounding box center [620, 334] width 21 height 12
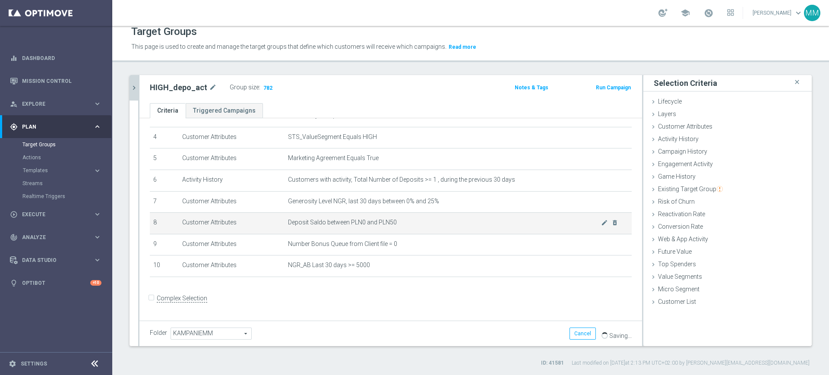
click at [404, 219] on td "Deposit Saldo between PLN0 and PLN50 mode_edit delete_forever" at bounding box center [457, 224] width 347 height 22
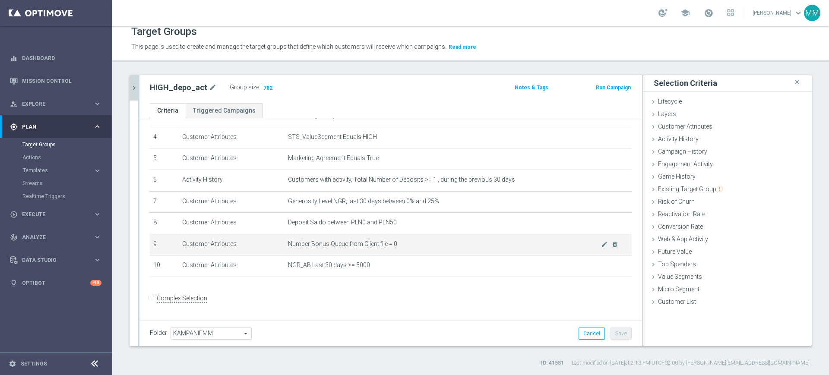
click at [437, 252] on td "Number Bonus Queue from Client file = 0 mode_edit delete_forever" at bounding box center [457, 245] width 347 height 22
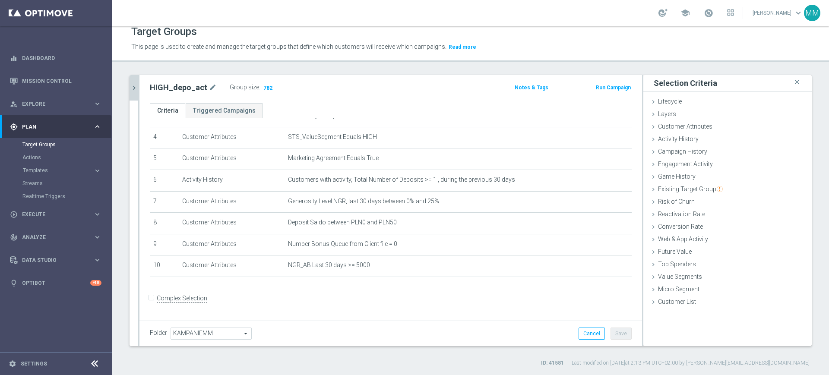
click at [181, 92] on h2 "HIGH_depo_act" at bounding box center [178, 87] width 57 height 10
click at [179, 92] on h2 "HIGH_depo_act" at bounding box center [178, 87] width 57 height 10
click at [181, 91] on h2 "HIGH_depo_act" at bounding box center [178, 87] width 57 height 10
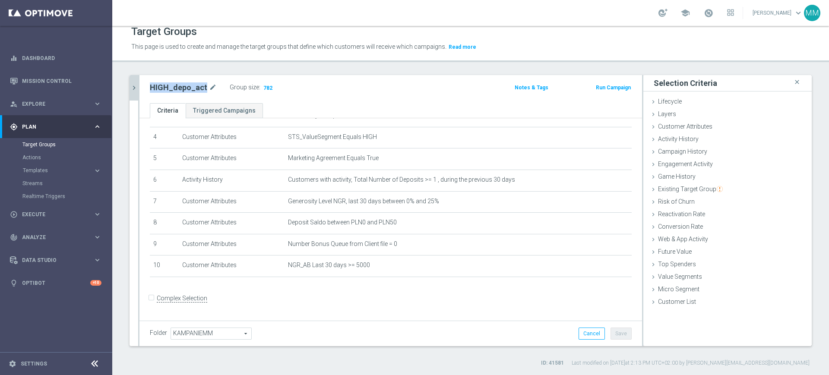
copy h2 "HIGH_depo_act"
click at [263, 87] on span "782" at bounding box center [267, 89] width 11 height 8
click at [601, 268] on icon "mode_edit" at bounding box center [604, 265] width 7 height 7
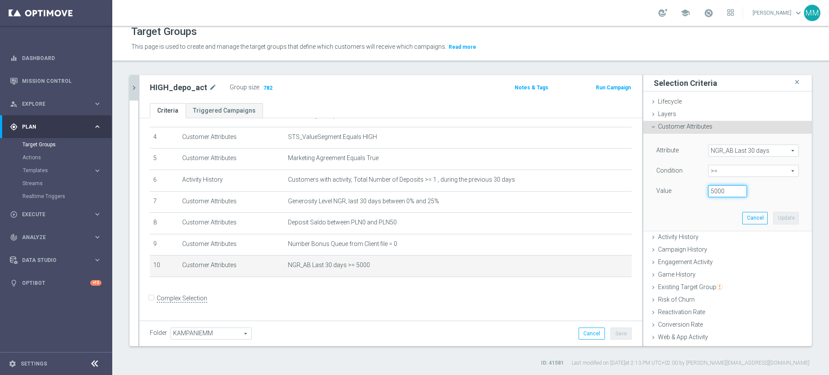
drag, startPoint x: 702, startPoint y: 192, endPoint x: 727, endPoint y: 205, distance: 27.8
click at [708, 194] on input "5000" at bounding box center [727, 191] width 39 height 12
type input "4000"
click at [773, 221] on button "Update" at bounding box center [785, 218] width 25 height 12
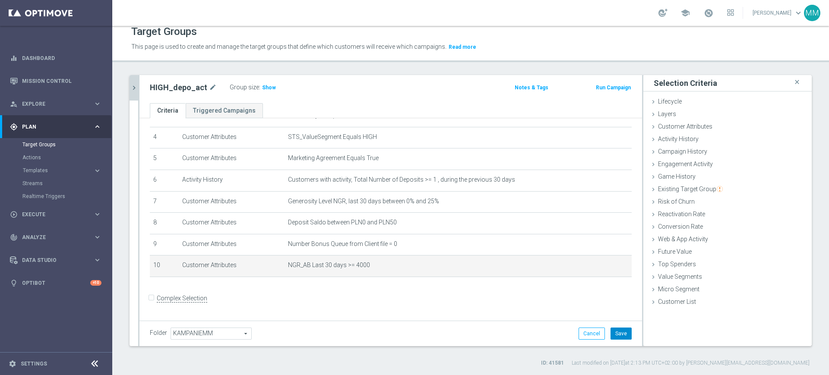
click at [611, 333] on button "Save" at bounding box center [620, 334] width 21 height 12
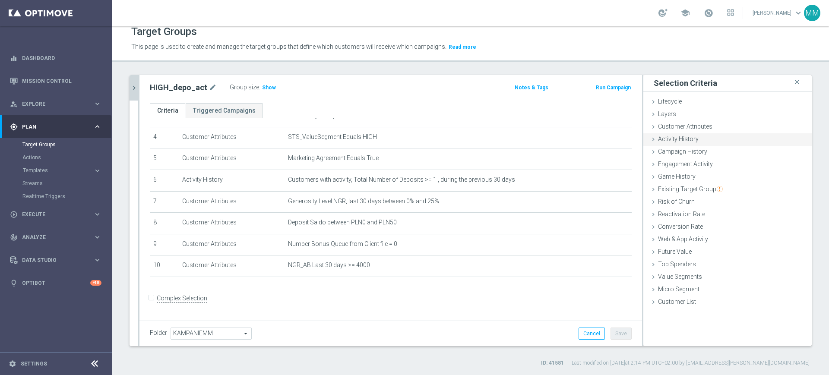
click at [686, 140] on span "Activity History" at bounding box center [678, 139] width 41 height 7
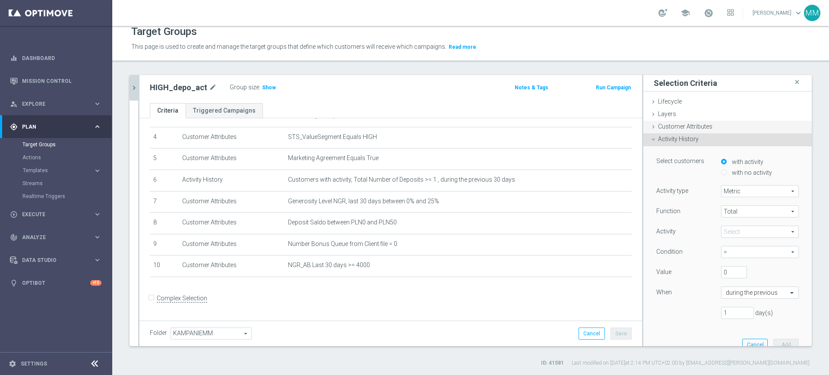
click at [698, 132] on div "Customer Attributes done selection updated" at bounding box center [727, 127] width 168 height 13
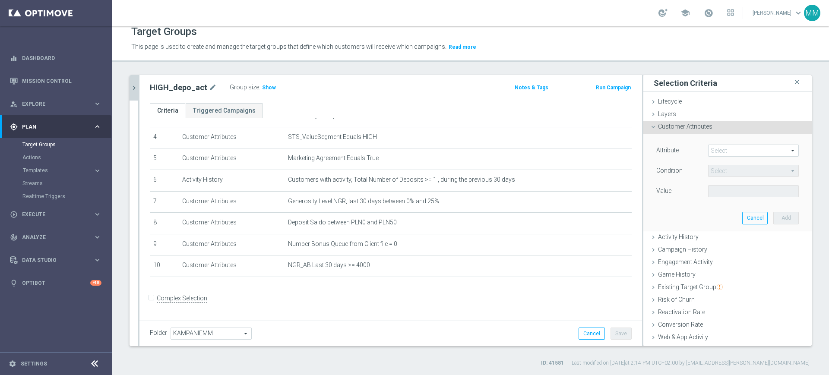
drag, startPoint x: 737, startPoint y: 142, endPoint x: 735, endPoint y: 151, distance: 9.7
click at [736, 145] on div "Attribute Select arrow_drop_down search Condition Select arrow_drop_down search…" at bounding box center [727, 182] width 155 height 97
click at [734, 152] on span at bounding box center [753, 150] width 90 height 11
click at [0, 0] on input "search" at bounding box center [0, 0] width 0 height 0
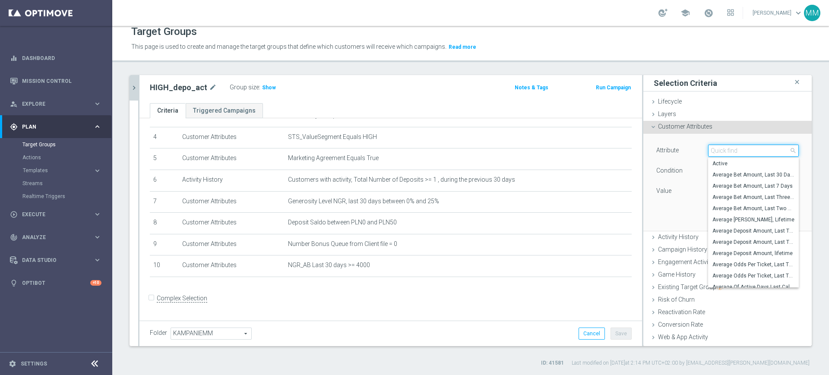
click at [734, 152] on input "search" at bounding box center [753, 151] width 91 height 12
type input "average de"
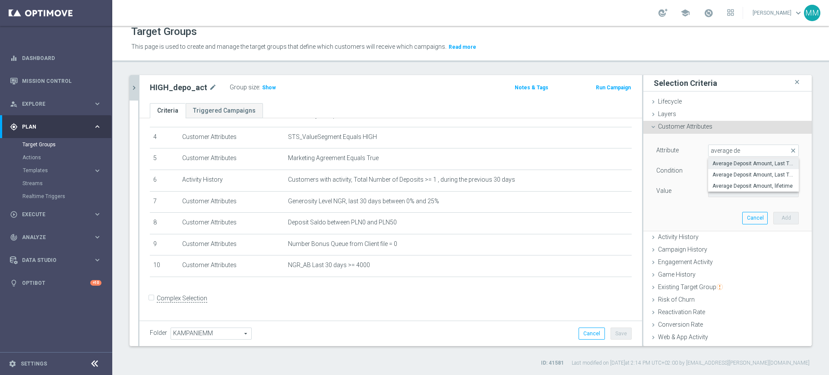
click at [739, 164] on span "Average Deposit Amount, Last Three Months" at bounding box center [753, 163] width 82 height 7
type input "Average Deposit Amount, Last Three Months"
click at [724, 175] on span "=" at bounding box center [753, 170] width 90 height 11
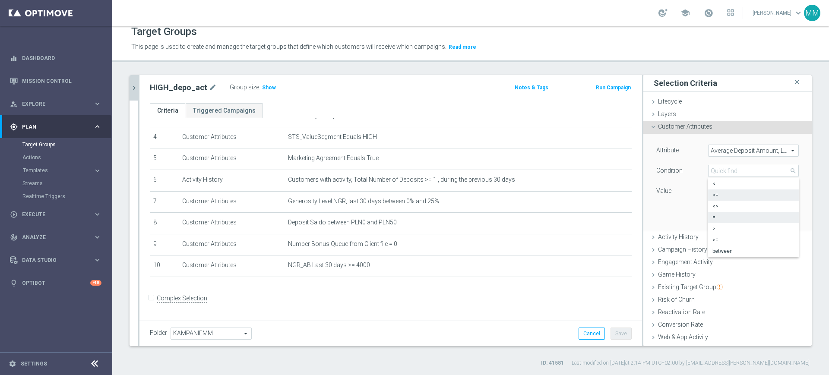
click at [716, 198] on span "<=" at bounding box center [753, 195] width 82 height 7
type input "<="
click at [710, 189] on label "PLN" at bounding box center [714, 191] width 9 height 8
click at [708, 189] on input "PLN" at bounding box center [727, 191] width 39 height 12
click at [714, 189] on input "PLN" at bounding box center [727, 191] width 39 height 12
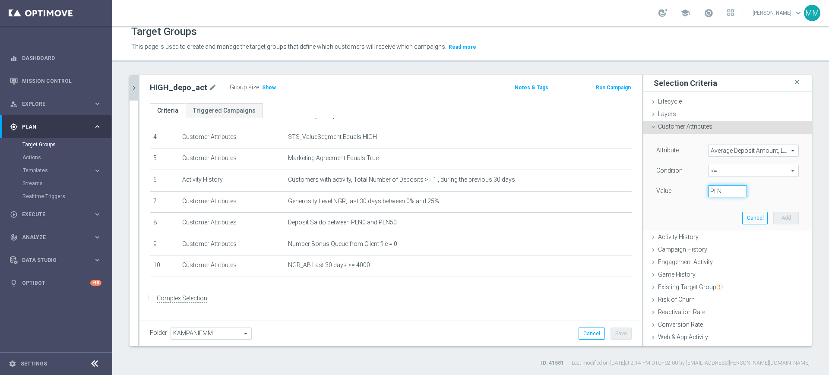
type input "1"
type input "200"
click at [775, 217] on button "Add" at bounding box center [785, 218] width 25 height 12
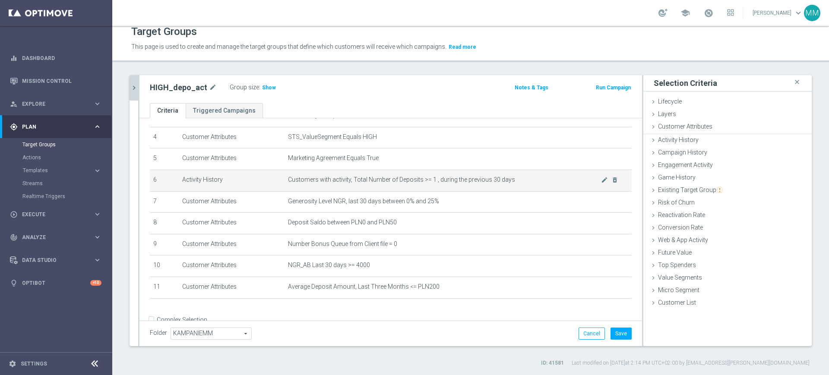
scroll to position [107, 0]
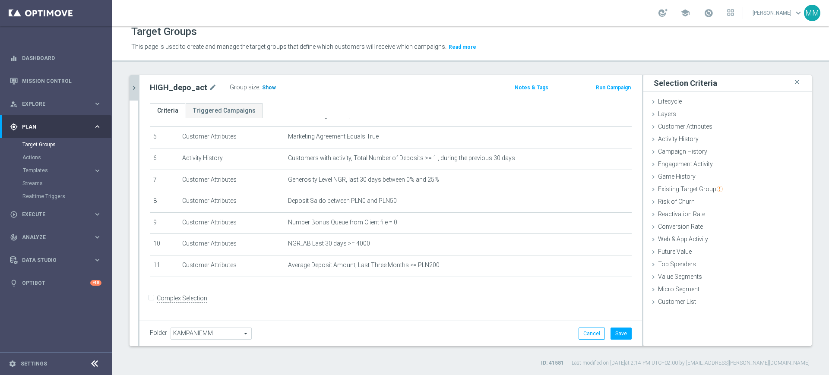
click at [262, 86] on span "Show" at bounding box center [269, 88] width 14 height 6
click at [610, 329] on button "Save" at bounding box center [620, 334] width 21 height 12
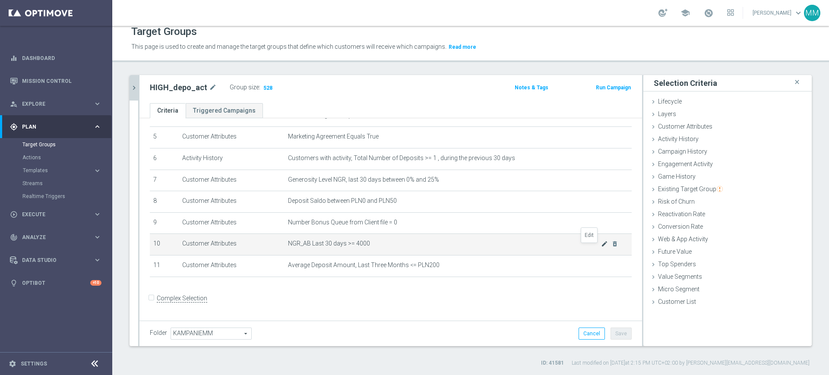
click at [601, 247] on icon "mode_edit" at bounding box center [604, 243] width 7 height 7
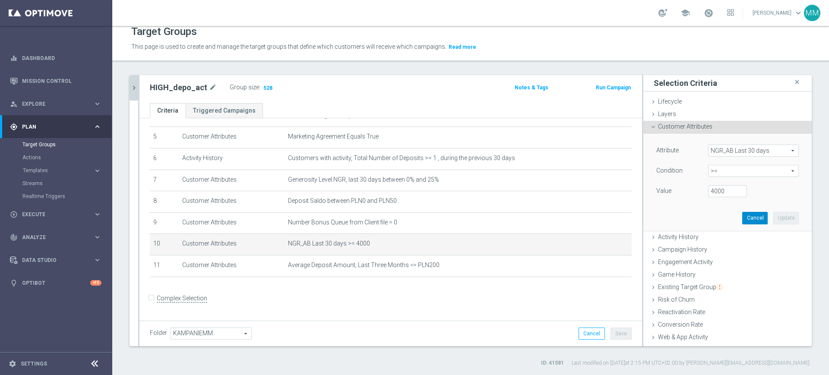
click at [742, 219] on button "Cancel" at bounding box center [754, 218] width 25 height 12
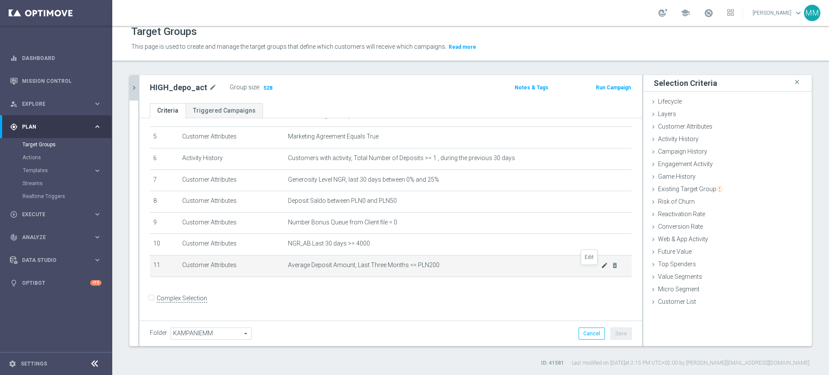
click at [601, 269] on icon "mode_edit" at bounding box center [604, 265] width 7 height 7
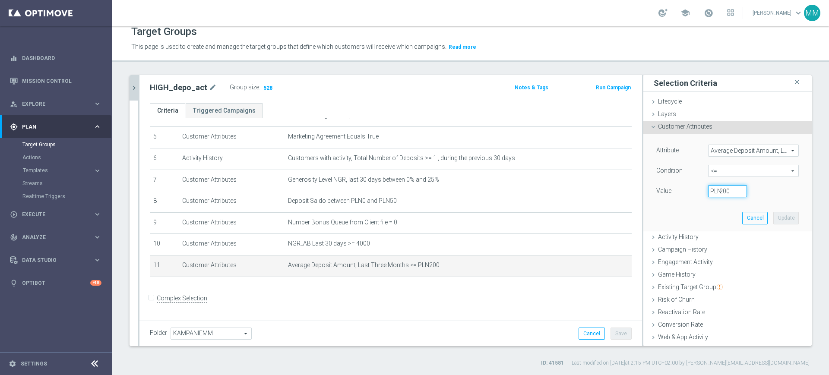
drag, startPoint x: 716, startPoint y: 191, endPoint x: 699, endPoint y: 197, distance: 17.5
click at [701, 193] on div "200 PLN" at bounding box center [727, 191] width 52 height 12
type input "250"
click at [773, 218] on button "Update" at bounding box center [785, 218] width 25 height 12
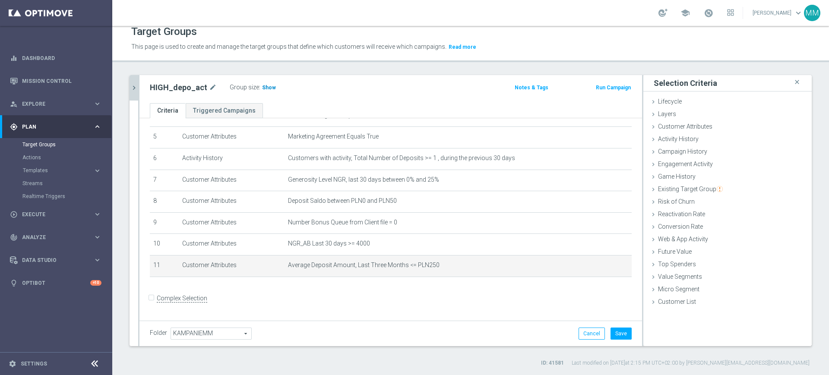
click at [268, 86] on span "Show" at bounding box center [269, 88] width 14 height 6
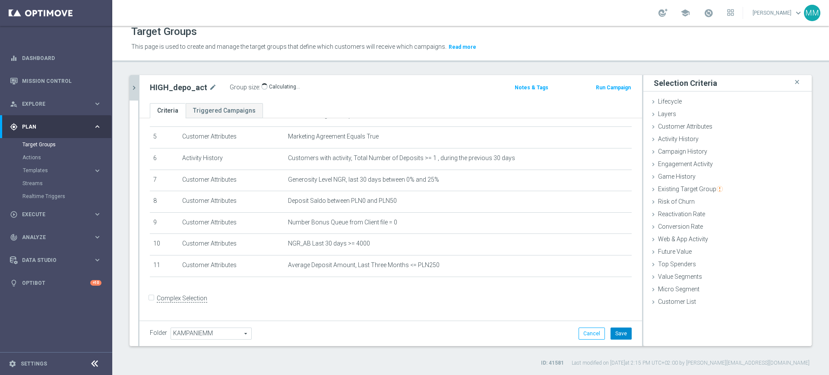
click at [612, 329] on button "Save" at bounding box center [620, 334] width 21 height 12
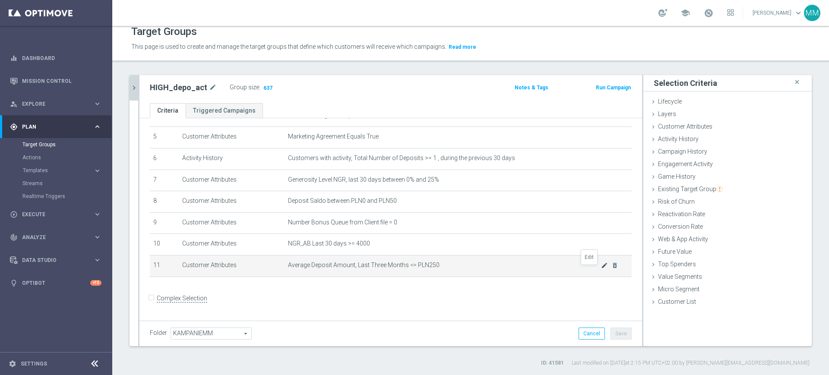
click at [601, 269] on icon "mode_edit" at bounding box center [604, 265] width 7 height 7
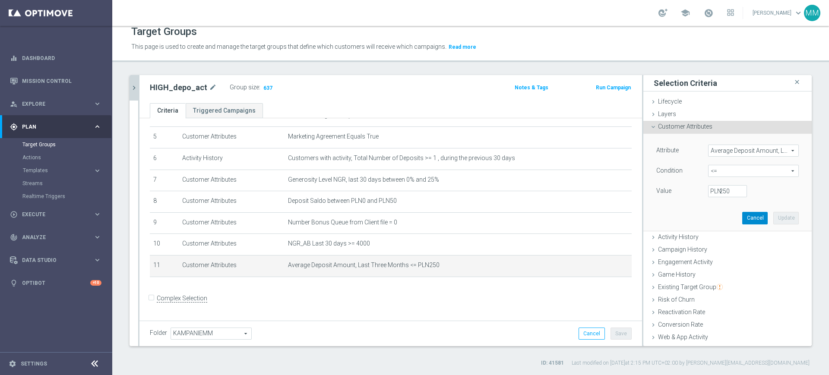
click at [742, 215] on button "Cancel" at bounding box center [754, 218] width 25 height 12
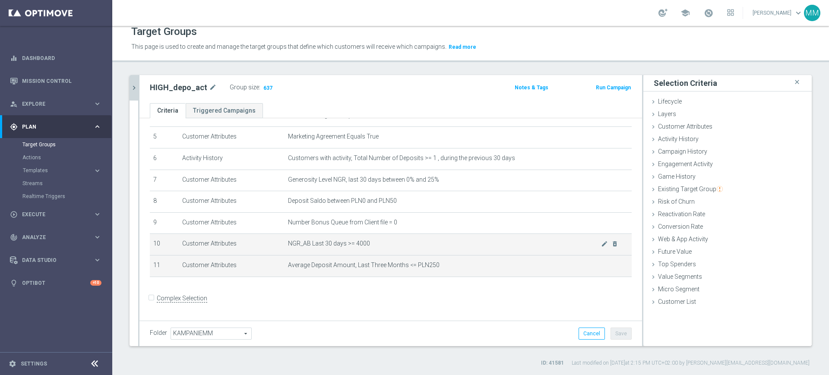
drag, startPoint x: 480, startPoint y: 264, endPoint x: 476, endPoint y: 256, distance: 8.7
click at [480, 263] on td "Average Deposit Amount, Last Three Months <= PLN250 mode_edit delete_forever" at bounding box center [457, 266] width 347 height 22
click at [472, 247] on span "NGR_AB Last 30 days >= 4000" at bounding box center [444, 243] width 313 height 7
click at [328, 256] on td "NGR_AB Last 30 days >= 4000 mode_edit delete_forever" at bounding box center [457, 245] width 347 height 22
click at [327, 255] on td "NGR_AB Last 30 days >= 4000 mode_edit delete_forever" at bounding box center [457, 245] width 347 height 22
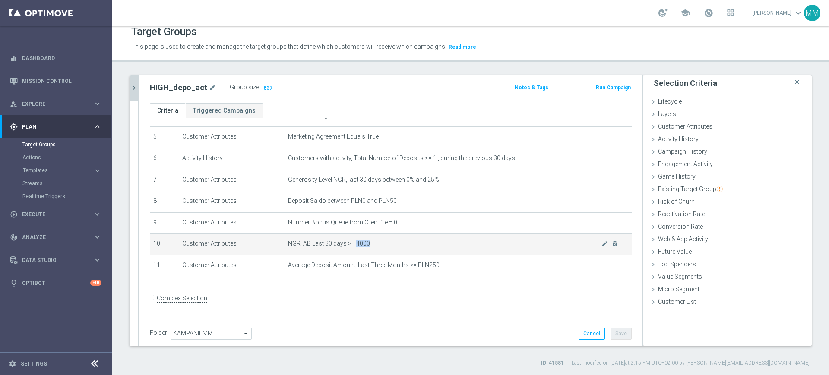
click at [327, 255] on td "NGR_AB Last 30 days >= 4000 mode_edit delete_forever" at bounding box center [457, 245] width 347 height 22
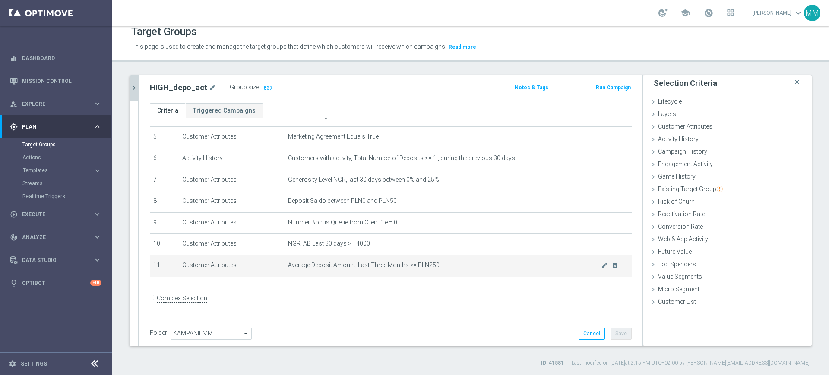
click at [325, 269] on span "Average Deposit Amount, Last Three Months <= PLN250" at bounding box center [444, 265] width 313 height 7
click at [132, 85] on icon "chevron_right" at bounding box center [134, 88] width 8 height 8
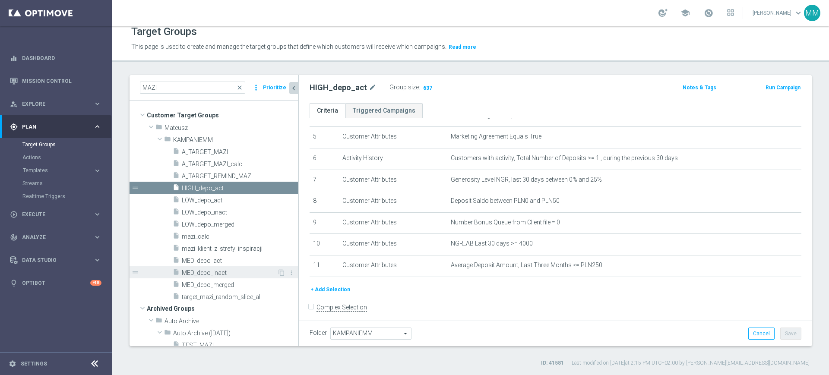
click at [230, 274] on span "MED_depo_inact" at bounding box center [229, 272] width 95 height 7
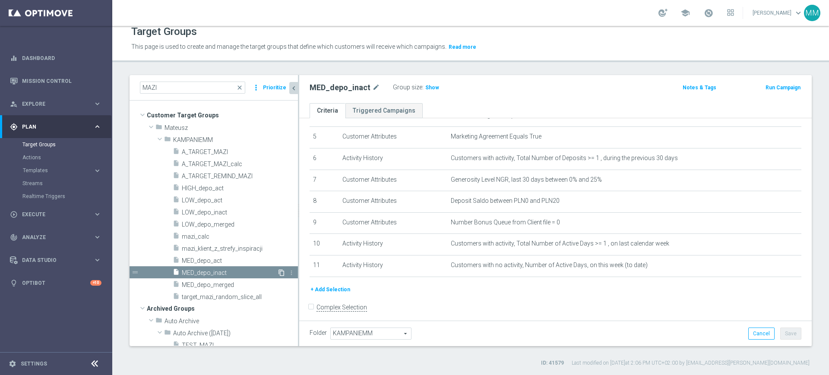
click at [278, 274] on icon "content_copy" at bounding box center [281, 272] width 7 height 7
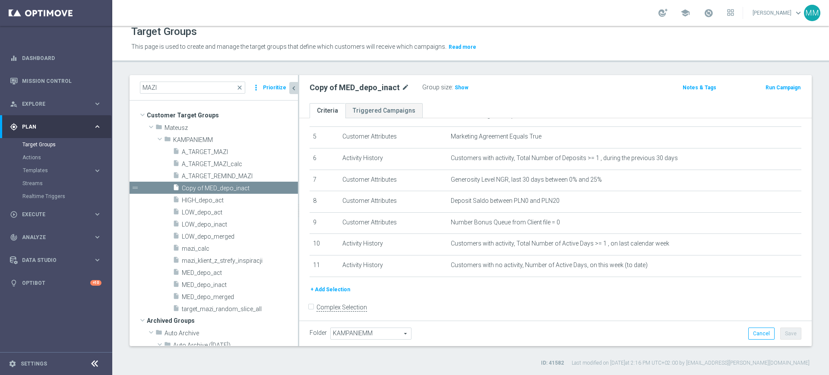
click at [403, 87] on icon "mode_edit" at bounding box center [405, 87] width 8 height 10
click at [342, 88] on input "Copy of MED_depo_inact" at bounding box center [367, 88] width 117 height 12
drag, startPoint x: 347, startPoint y: 88, endPoint x: 302, endPoint y: 84, distance: 45.0
click at [302, 88] on div "Copy of MED_depo_inact Group size : Show Notes & Tags Run Campaign" at bounding box center [555, 89] width 512 height 28
type input "HIGH_depo_inact"
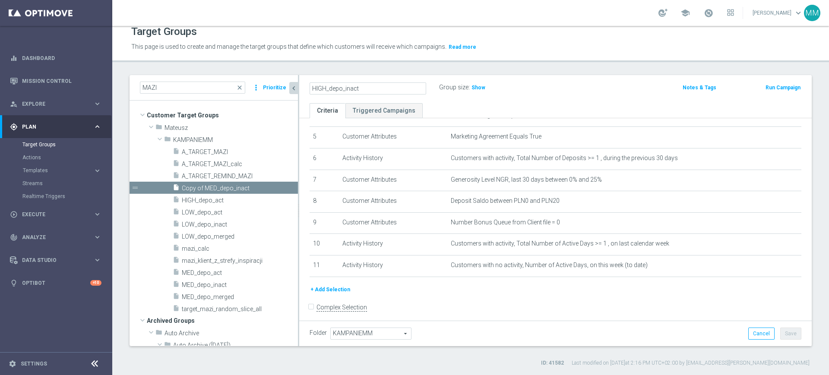
click at [463, 107] on ul "Criteria Triggered Campaigns" at bounding box center [555, 110] width 512 height 15
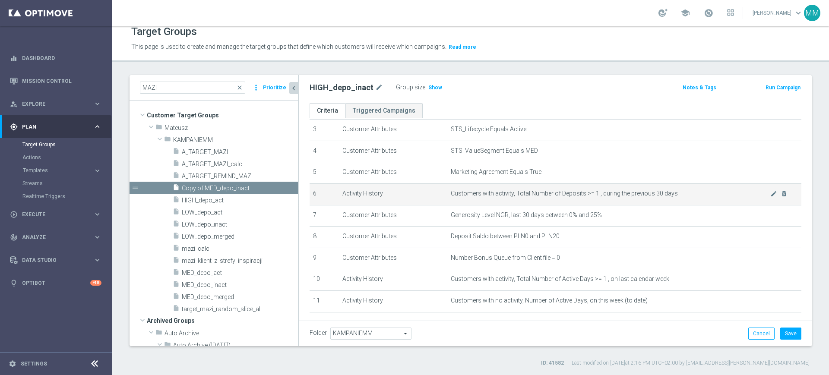
scroll to position [54, 0]
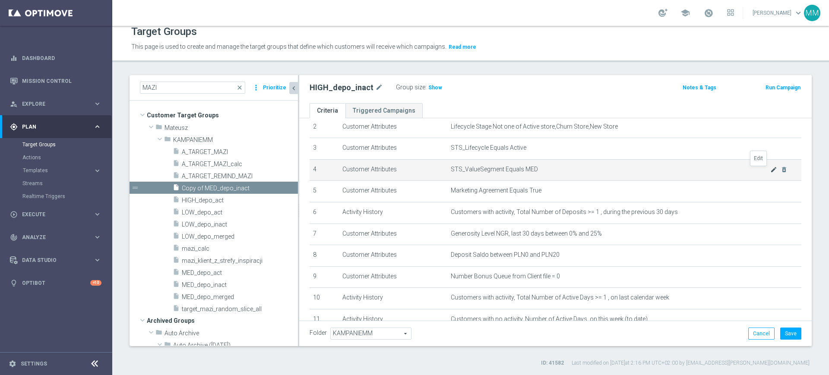
click at [770, 171] on icon "mode_edit" at bounding box center [773, 169] width 7 height 7
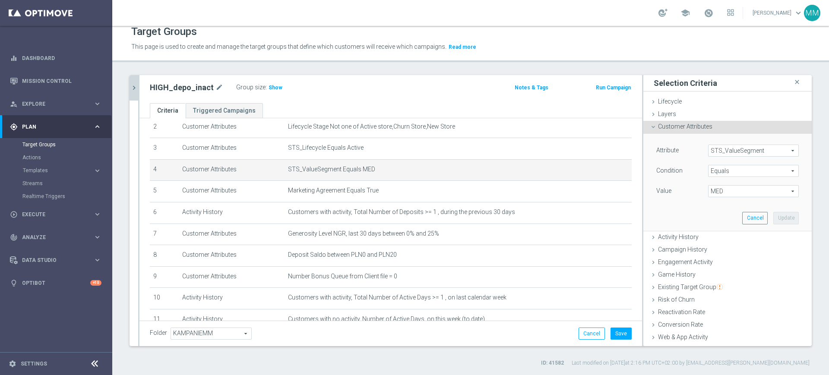
click at [735, 188] on span "MED" at bounding box center [753, 191] width 90 height 11
click at [723, 203] on span "HIGH" at bounding box center [753, 204] width 82 height 7
type input "HIGH"
click at [773, 217] on button "Update" at bounding box center [785, 218] width 25 height 12
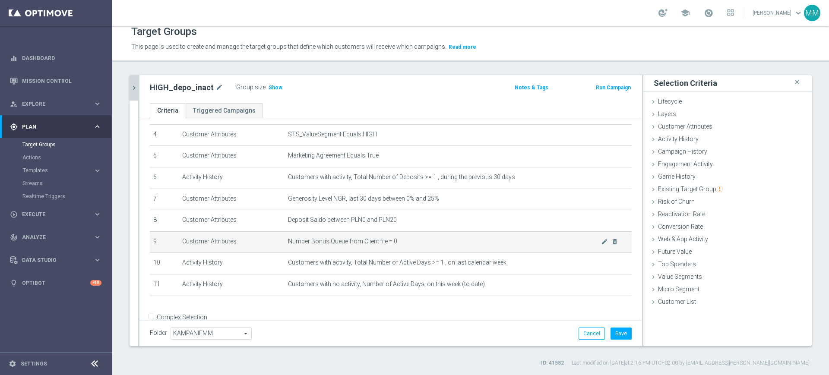
scroll to position [107, 0]
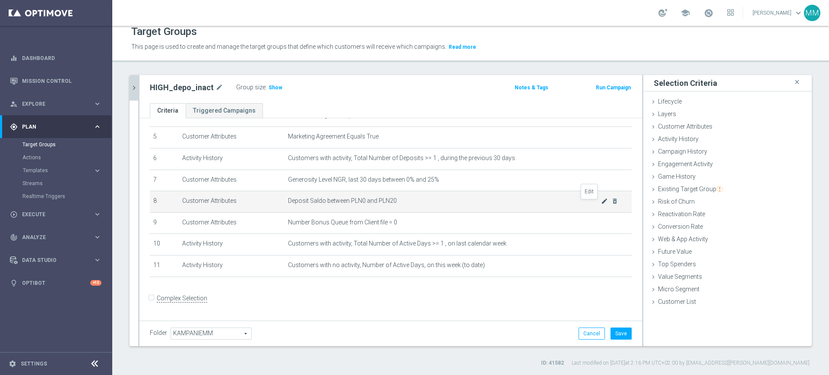
click at [601, 204] on icon "mode_edit" at bounding box center [604, 201] width 7 height 7
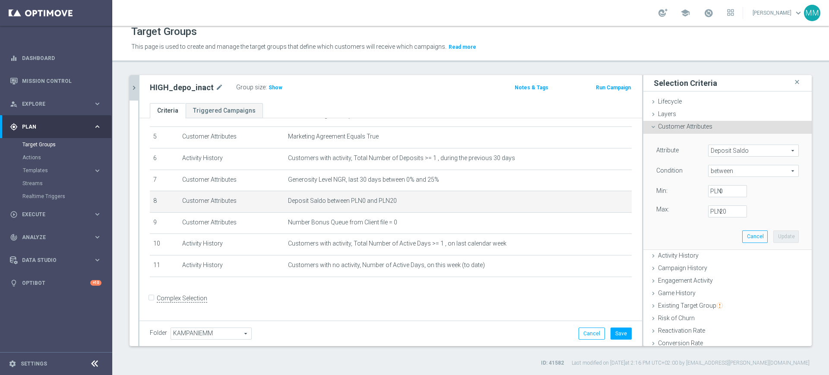
click at [710, 210] on label "PLN" at bounding box center [714, 212] width 9 height 8
click at [709, 210] on input "20" at bounding box center [727, 211] width 39 height 12
click at [707, 211] on div "20 PLN" at bounding box center [727, 211] width 52 height 12
type input "50"
click at [773, 235] on button "Update" at bounding box center [785, 236] width 25 height 12
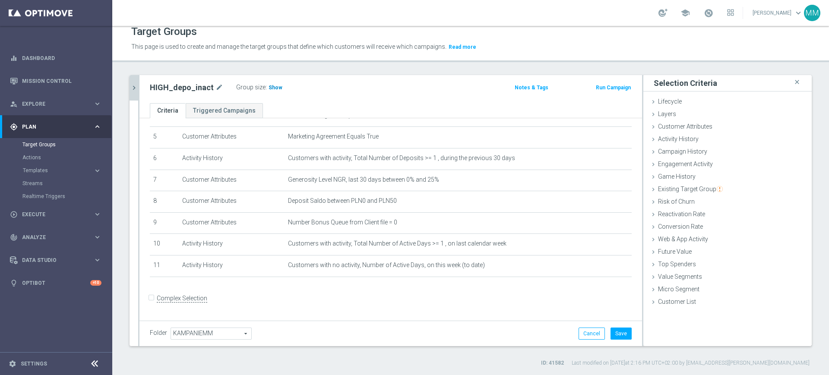
click at [274, 89] on span "Show" at bounding box center [275, 88] width 14 height 6
click at [613, 331] on button "Save" at bounding box center [620, 334] width 21 height 12
click at [136, 88] on icon "chevron_right" at bounding box center [134, 88] width 8 height 8
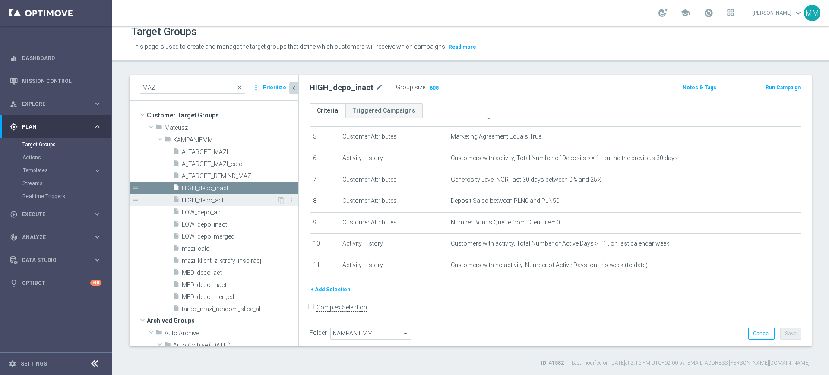
click at [220, 203] on span "HIGH_depo_act" at bounding box center [229, 200] width 95 height 7
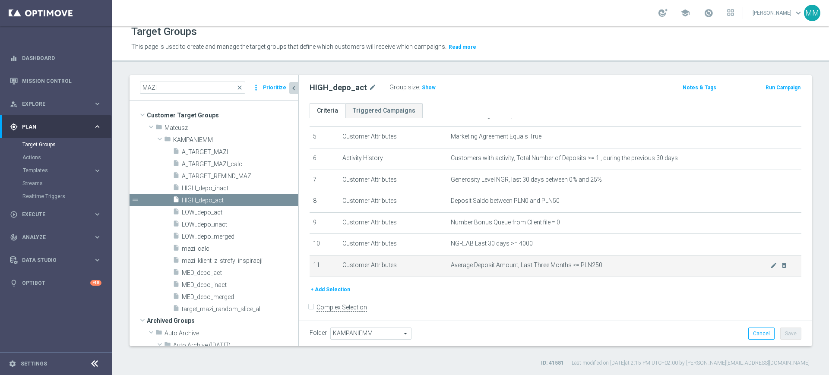
click at [587, 269] on span "Average Deposit Amount, Last Three Months <= PLN250" at bounding box center [610, 265] width 319 height 7
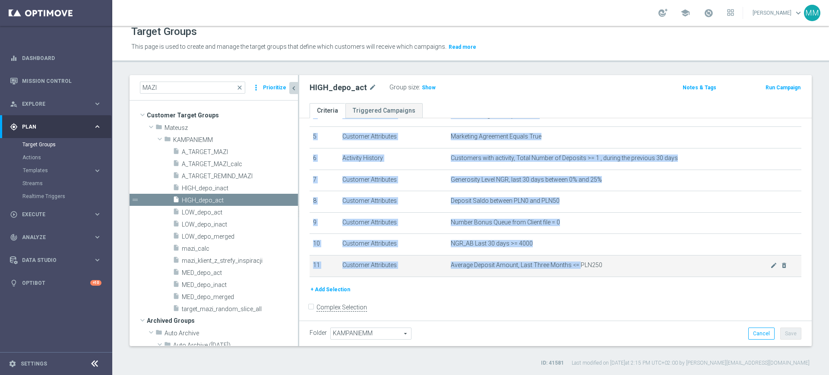
click at [587, 269] on span "Average Deposit Amount, Last Three Months <= PLN250" at bounding box center [610, 265] width 319 height 7
click at [513, 266] on span "Average Deposit Amount, Last Three Months <= PLN250" at bounding box center [610, 265] width 319 height 7
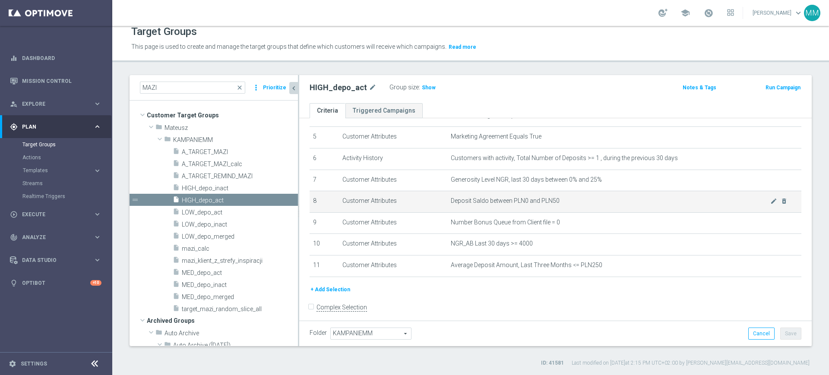
click at [477, 200] on span "Deposit Saldo between PLN0 and PLN50" at bounding box center [610, 200] width 319 height 7
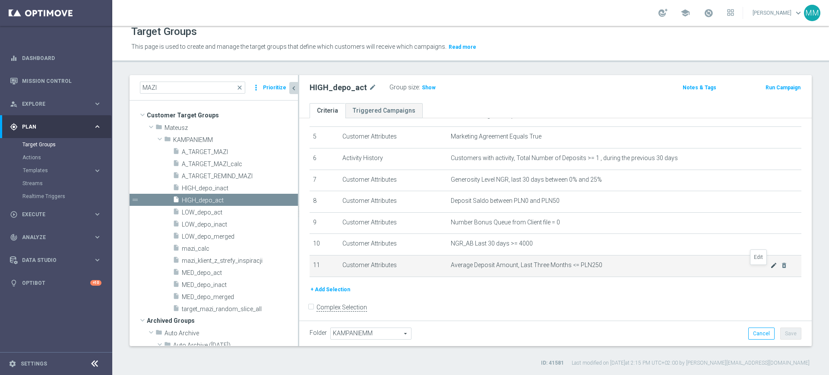
click at [770, 269] on icon "mode_edit" at bounding box center [773, 265] width 7 height 7
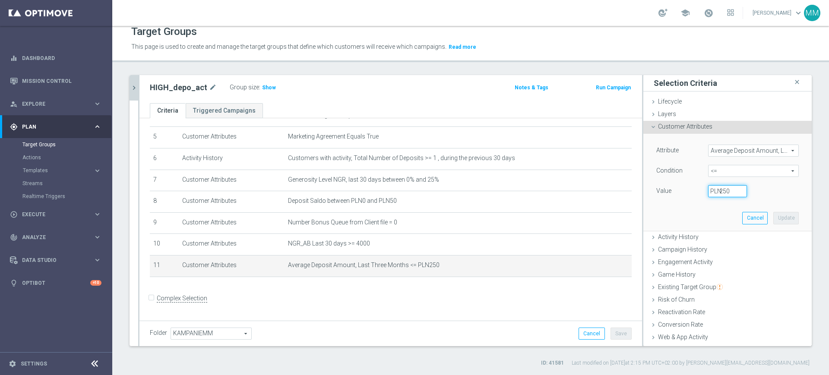
drag, startPoint x: 713, startPoint y: 191, endPoint x: 723, endPoint y: 191, distance: 9.5
click at [723, 191] on input "250" at bounding box center [727, 191] width 39 height 12
drag, startPoint x: 711, startPoint y: 192, endPoint x: 729, endPoint y: 191, distance: 17.3
click at [729, 191] on input "250" at bounding box center [727, 191] width 39 height 12
type input "200"
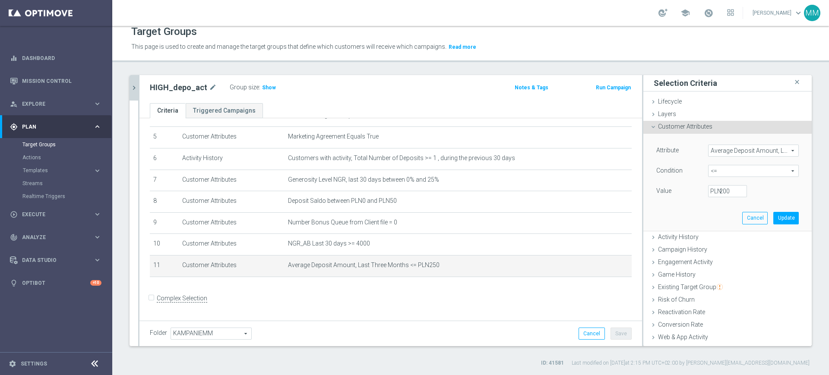
click at [776, 226] on div "Attribute Average Deposit Amount, Last Three Months Average Deposit Amount, Las…" at bounding box center [727, 182] width 155 height 97
click at [775, 221] on button "Update" at bounding box center [785, 218] width 25 height 12
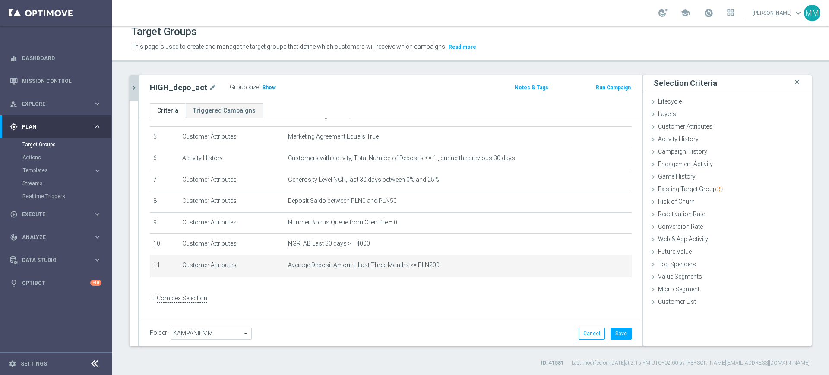
click at [263, 88] on span "Show" at bounding box center [269, 88] width 14 height 6
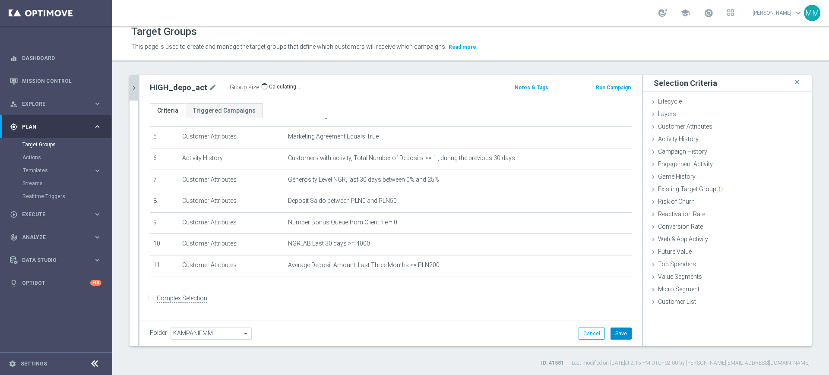
click at [616, 333] on button "Save" at bounding box center [620, 334] width 21 height 12
click at [137, 86] on icon "chevron_right" at bounding box center [134, 88] width 8 height 8
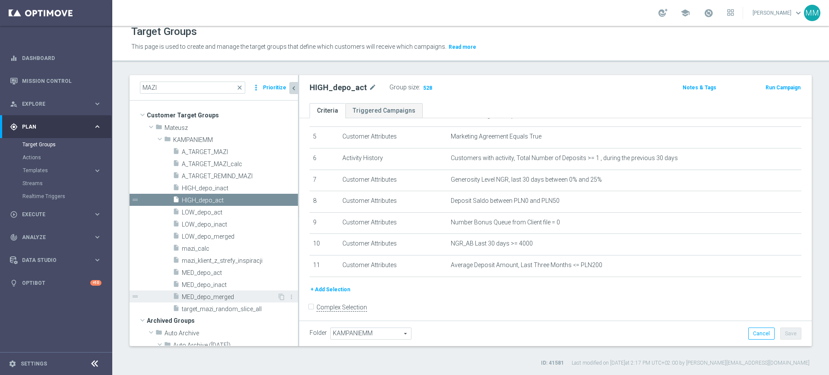
click at [237, 295] on span "MED_depo_merged" at bounding box center [229, 296] width 95 height 7
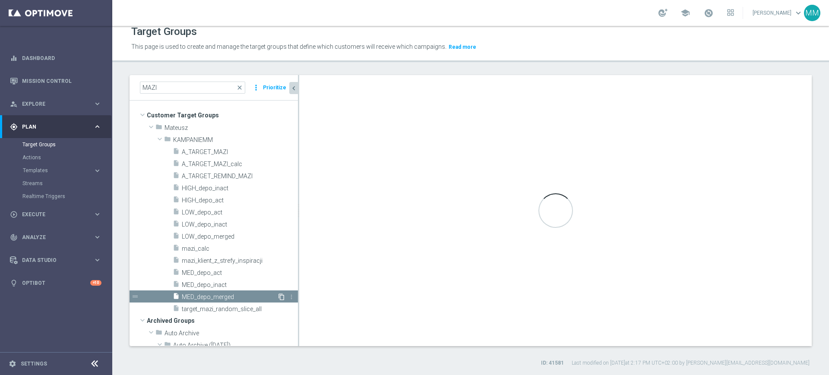
checkbox input "true"
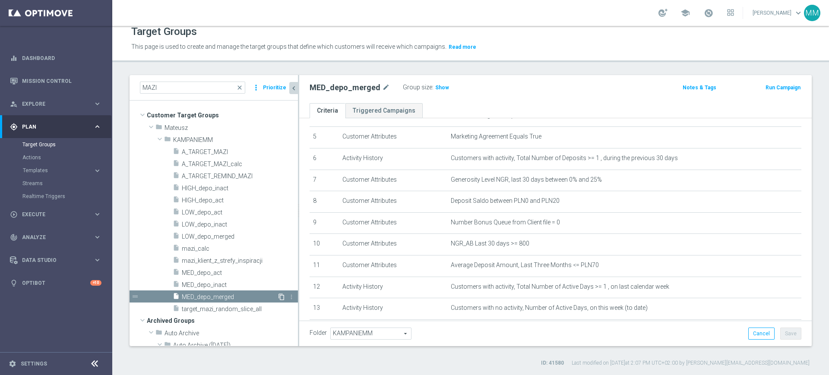
click at [278, 298] on icon "content_copy" at bounding box center [281, 296] width 7 height 7
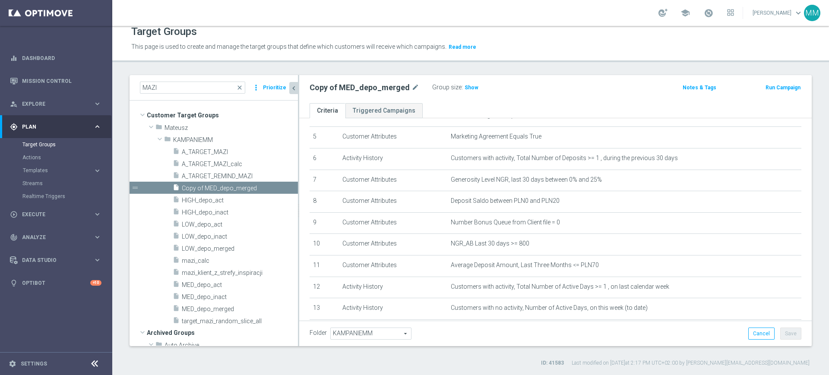
click at [416, 87] on div "Copy of MED_depo_merged mode_edit" at bounding box center [370, 88] width 123 height 12
click at [411, 87] on icon "mode_edit" at bounding box center [415, 87] width 8 height 10
click at [334, 89] on input "Copy of MED_depo_merged" at bounding box center [367, 88] width 117 height 12
drag, startPoint x: 345, startPoint y: 88, endPoint x: 250, endPoint y: 88, distance: 95.0
click at [250, 88] on as-split "MAZI close more_vert Prioritize Customer Target Groups library_add create_new_f…" at bounding box center [470, 210] width 682 height 271
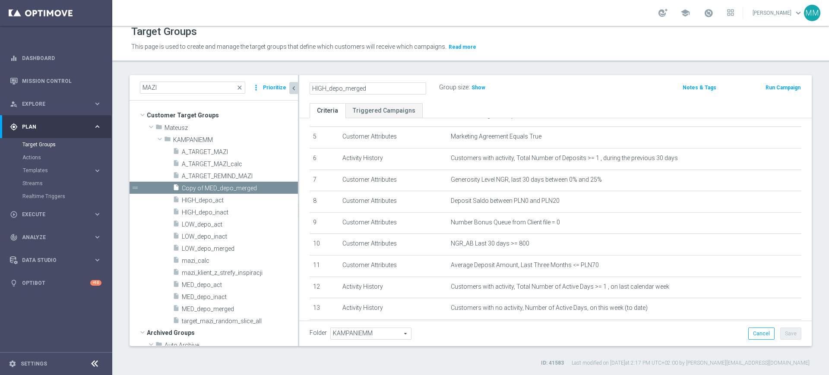
type input "HIGH_depo_merged"
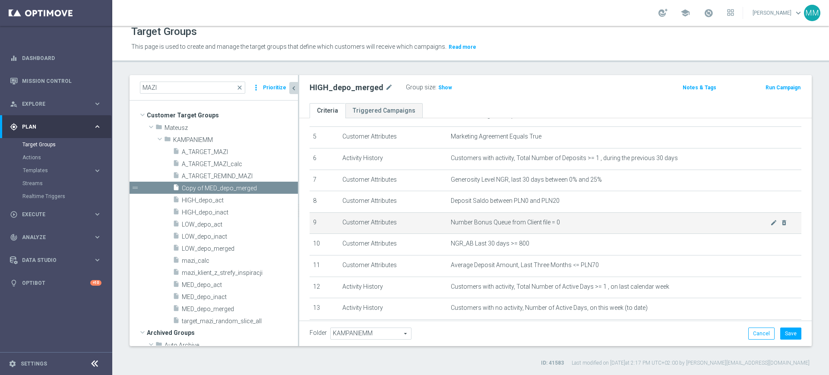
click at [505, 226] on span "Number Bonus Queue from Client file = 0" at bounding box center [610, 222] width 319 height 7
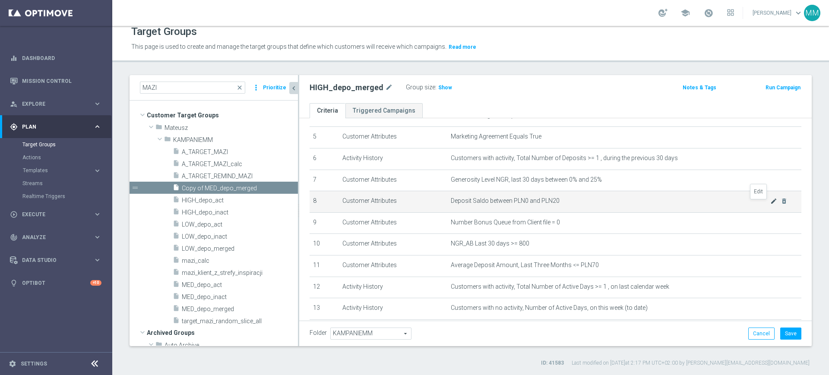
click at [770, 205] on icon "mode_edit" at bounding box center [773, 201] width 7 height 7
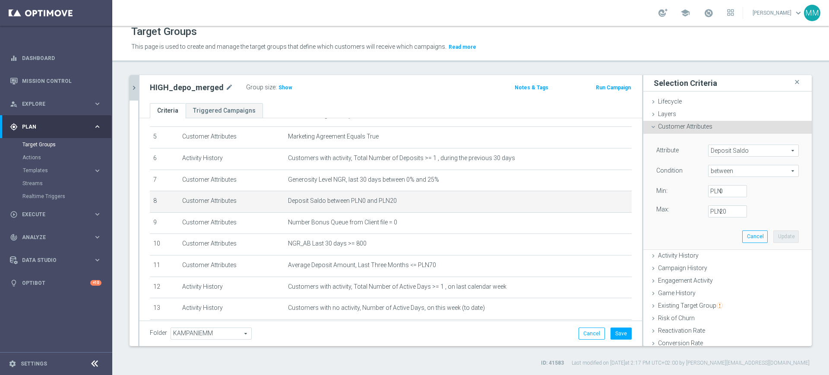
click at [710, 211] on label "PLN" at bounding box center [714, 212] width 9 height 8
click at [708, 211] on input "20" at bounding box center [727, 211] width 39 height 12
drag, startPoint x: 713, startPoint y: 210, endPoint x: 707, endPoint y: 211, distance: 6.1
click at [707, 211] on div "20 PLN" at bounding box center [727, 211] width 52 height 12
type input "50"
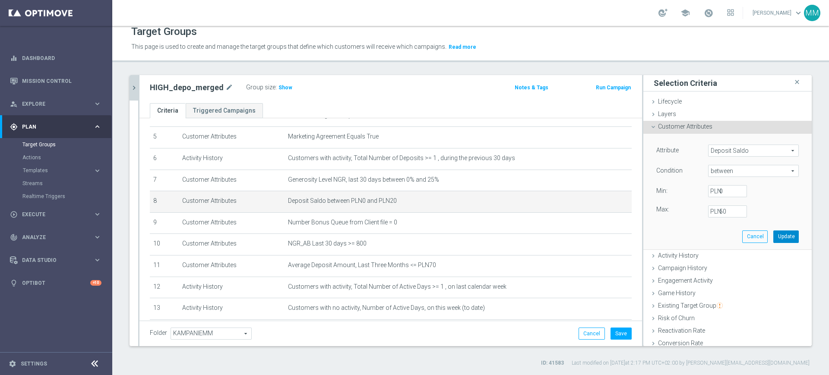
click at [775, 235] on button "Update" at bounding box center [785, 236] width 25 height 12
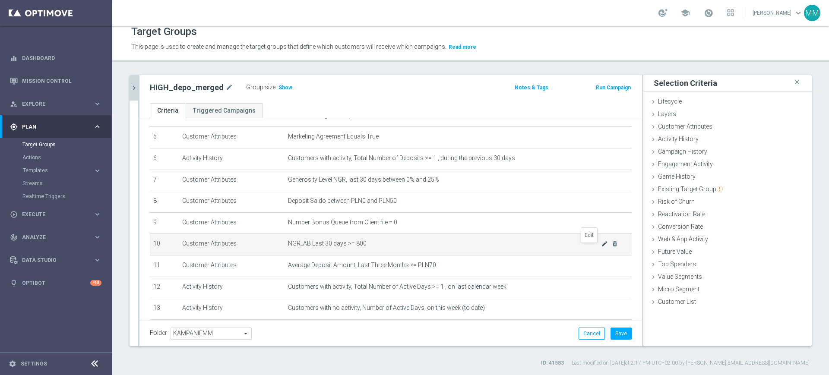
click at [601, 247] on icon "mode_edit" at bounding box center [604, 243] width 7 height 7
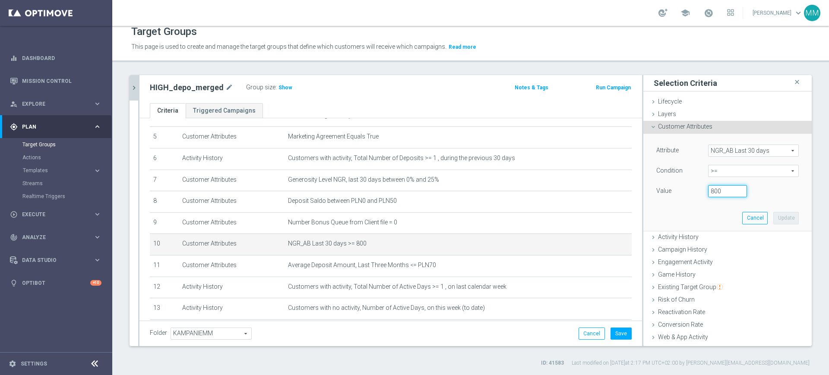
click at [708, 192] on input "800" at bounding box center [727, 191] width 39 height 12
type input "4000"
click at [773, 212] on button "Update" at bounding box center [785, 218] width 25 height 12
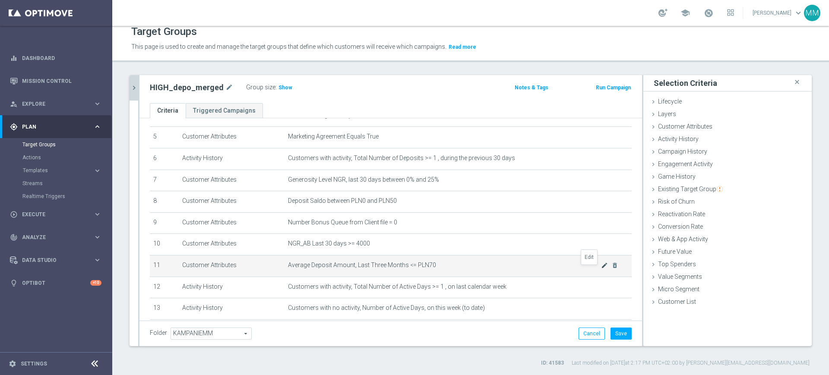
click at [601, 268] on icon "mode_edit" at bounding box center [604, 265] width 7 height 7
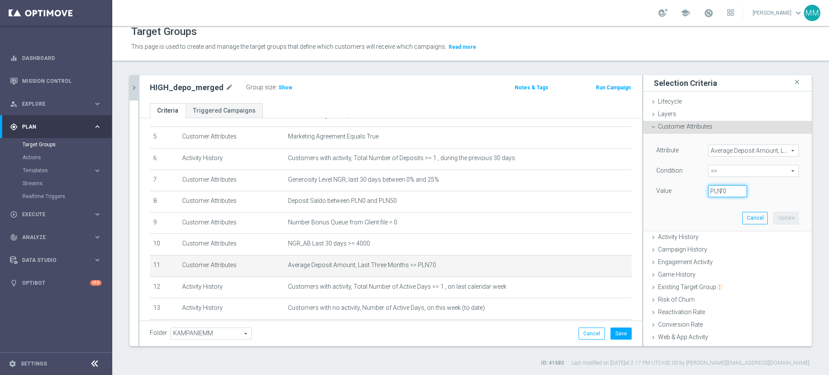
drag, startPoint x: 719, startPoint y: 192, endPoint x: 645, endPoint y: 187, distance: 74.4
click at [650, 189] on div "Value 70 PLN" at bounding box center [727, 192] width 155 height 14
type input "200"
click at [773, 216] on button "Update" at bounding box center [785, 218] width 25 height 12
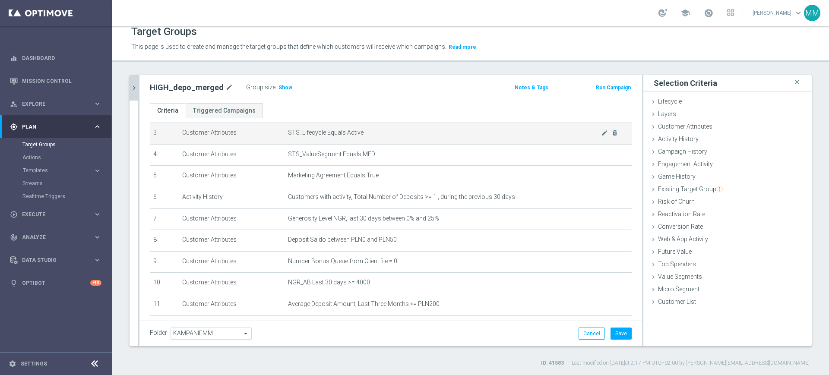
scroll to position [44, 0]
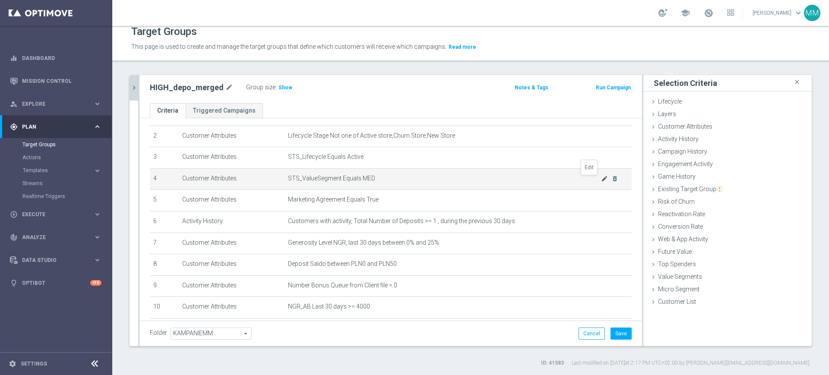
click at [601, 180] on icon "mode_edit" at bounding box center [604, 178] width 7 height 7
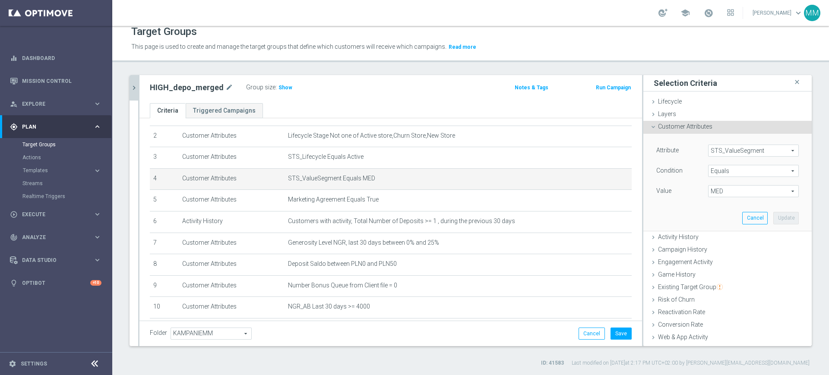
click at [735, 194] on span "MED" at bounding box center [753, 191] width 90 height 11
click at [719, 206] on span "HIGH" at bounding box center [753, 204] width 82 height 7
type input "HIGH"
click at [773, 216] on button "Update" at bounding box center [785, 218] width 25 height 12
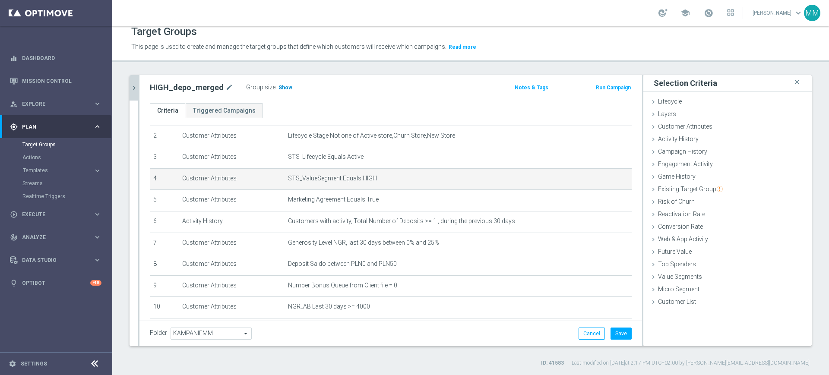
click at [285, 88] on span "Show" at bounding box center [285, 88] width 14 height 6
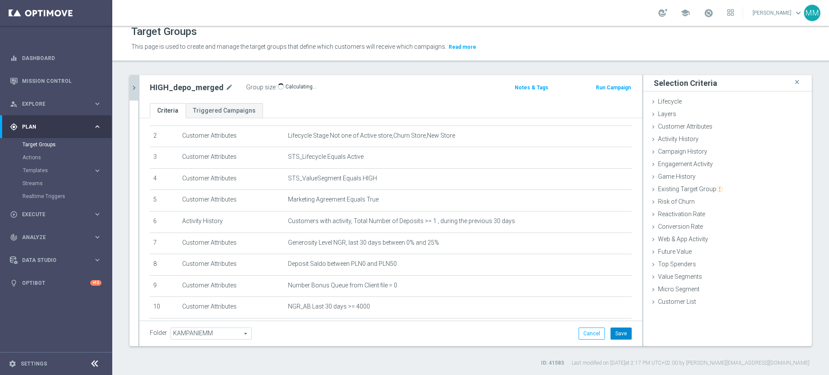
click at [618, 336] on button "Save" at bounding box center [620, 334] width 21 height 12
click at [137, 85] on icon "chevron_right" at bounding box center [134, 88] width 8 height 8
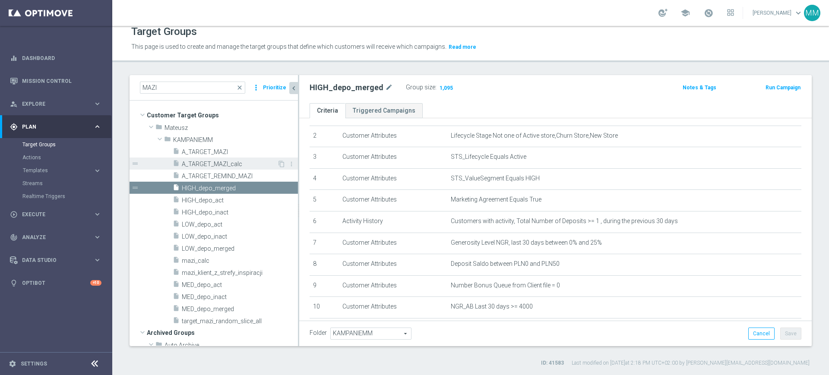
click at [237, 167] on span "A_TARGET_MAZI_calc" at bounding box center [229, 164] width 95 height 7
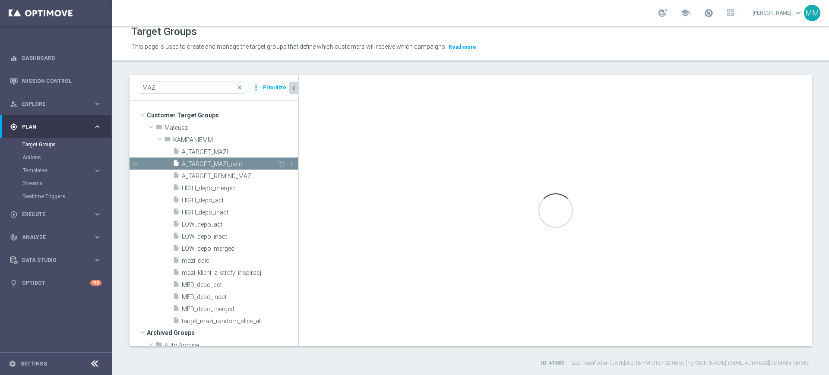
type textarea "1 AND 2 AND 3 AND 4 AND 5 AND 6 AND 7 AND 8 AND ((9 AND 10 AND 11) OR (12 AND 1…"
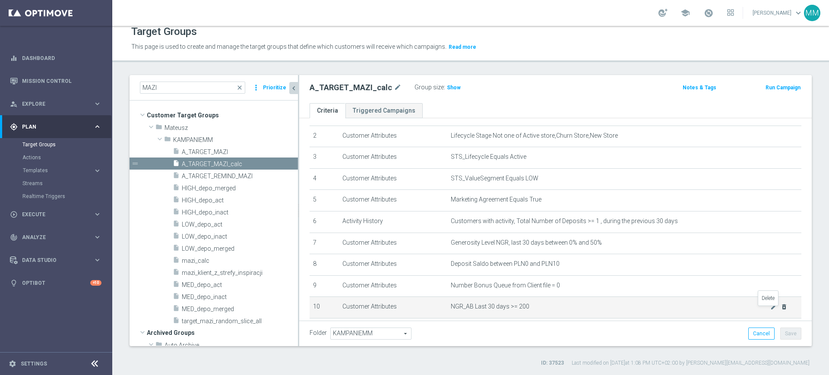
click at [780, 310] on icon "delete_forever" at bounding box center [783, 306] width 7 height 7
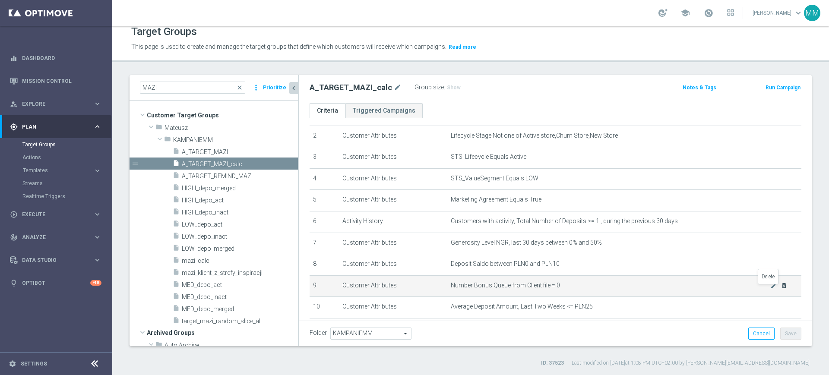
click at [780, 289] on icon "delete_forever" at bounding box center [783, 285] width 7 height 7
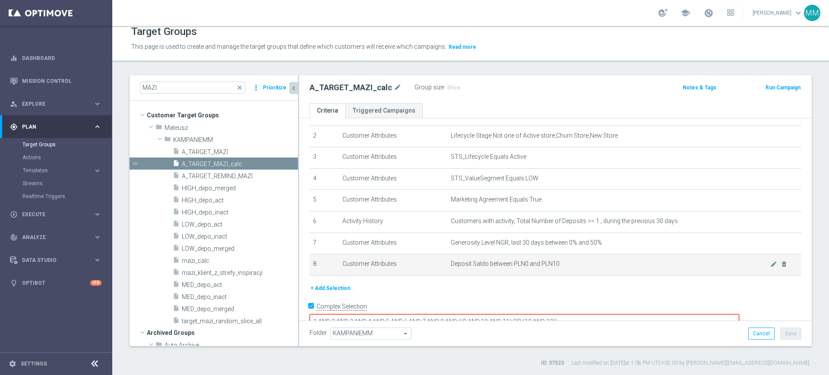
click at [772, 269] on td "Deposit Saldo between PLN0 and PLN10 mode_edit delete_forever" at bounding box center [624, 265] width 354 height 22
click at [780, 265] on icon "delete_forever" at bounding box center [783, 264] width 7 height 7
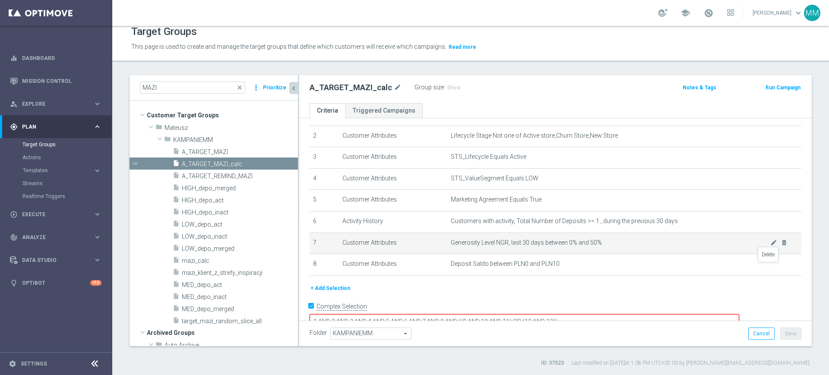
scroll to position [32, 0]
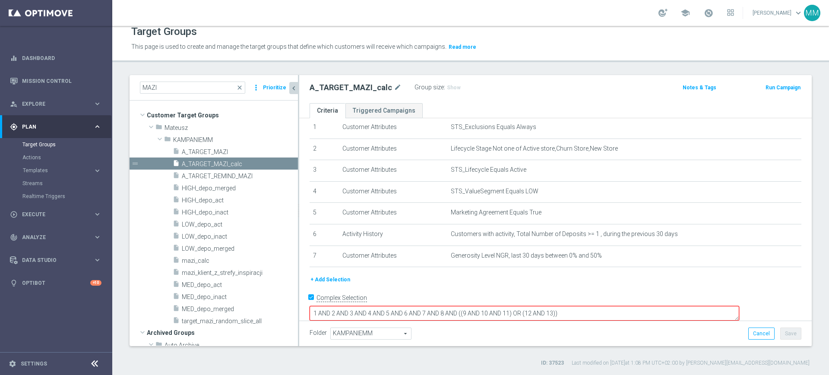
click at [315, 295] on div "Complex Selection" at bounding box center [337, 298] width 57 height 14
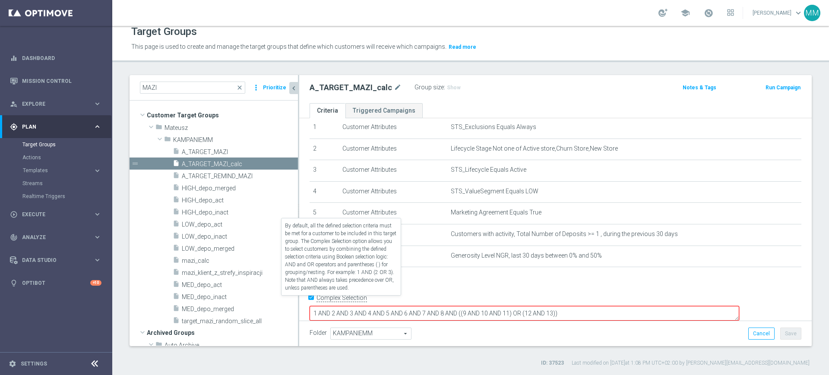
click at [323, 297] on label "Complex Selection" at bounding box center [341, 298] width 50 height 8
click at [315, 297] on input "Complex Selection" at bounding box center [312, 299] width 6 height 12
checkbox input "false"
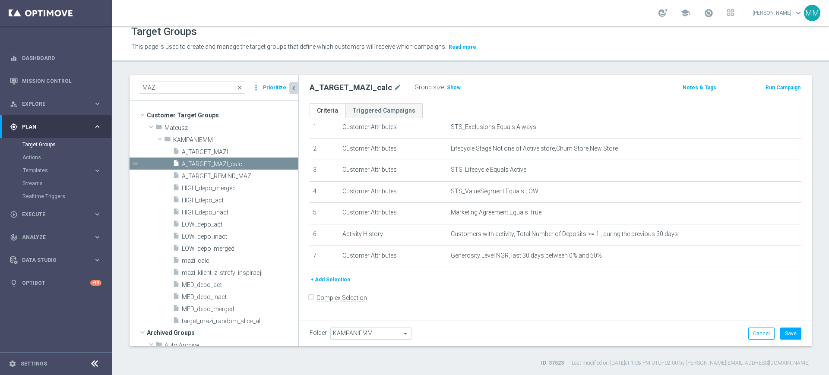
scroll to position [29, 0]
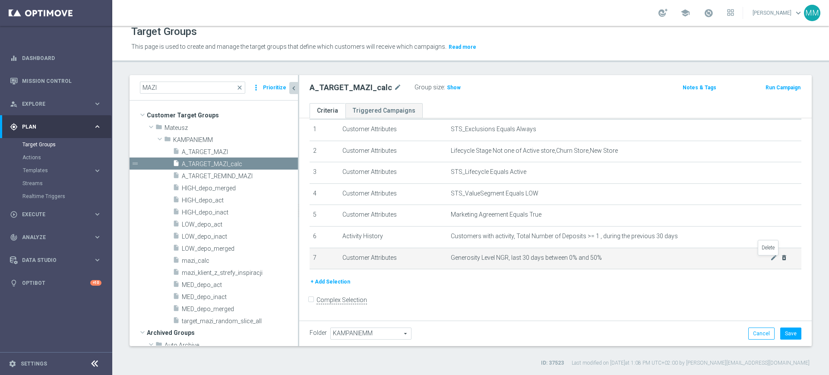
click at [780, 261] on icon "delete_forever" at bounding box center [783, 257] width 7 height 7
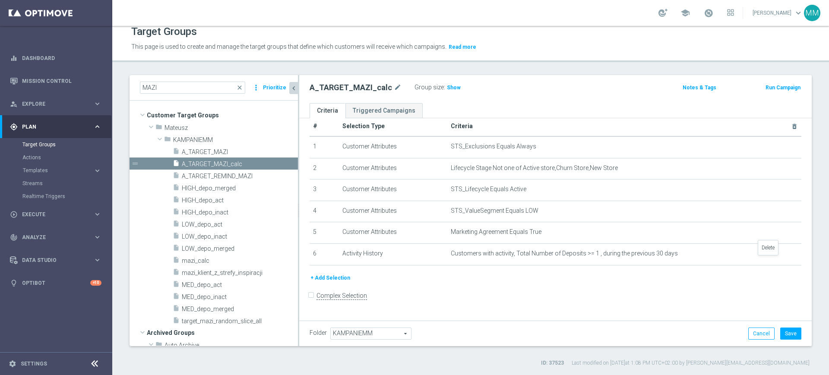
scroll to position [8, 0]
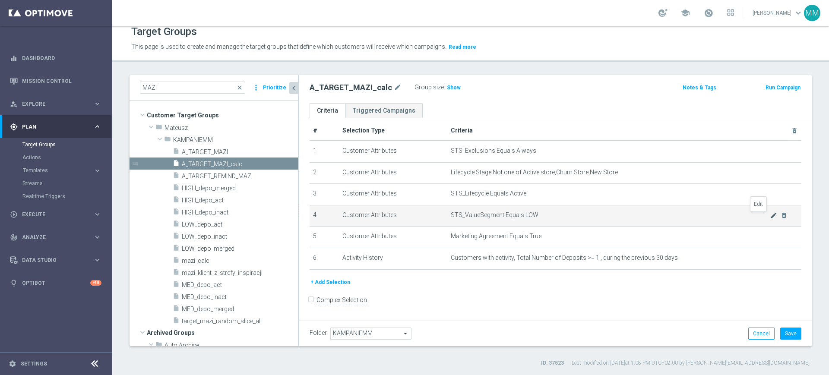
click at [770, 219] on icon "mode_edit" at bounding box center [773, 215] width 7 height 7
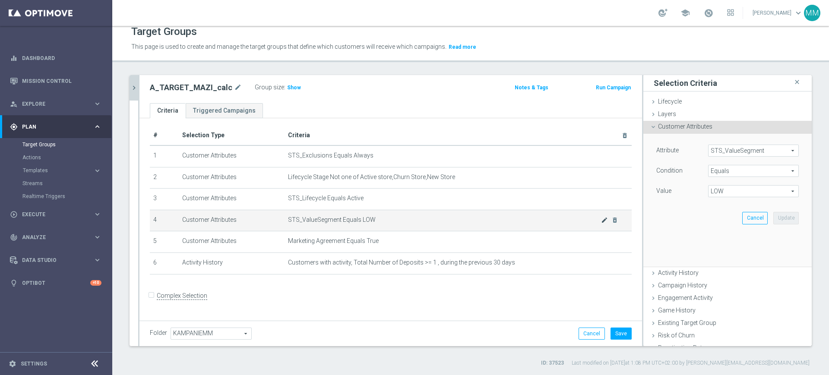
scroll to position [0, 0]
click at [717, 192] on span "LOW" at bounding box center [753, 191] width 90 height 11
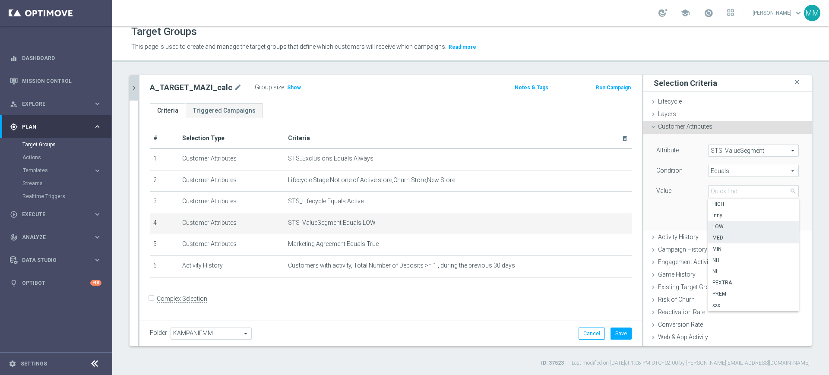
click at [728, 240] on span "MED" at bounding box center [753, 237] width 82 height 7
type input "MED"
click at [773, 216] on button "Update" at bounding box center [785, 218] width 25 height 12
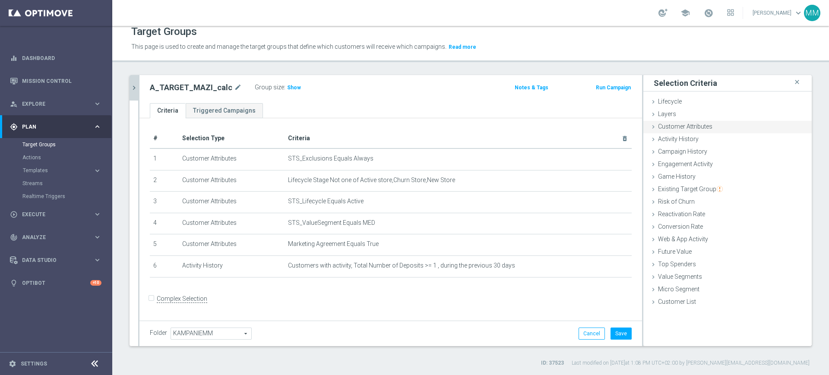
click at [693, 128] on span "Customer Attributes" at bounding box center [685, 126] width 54 height 7
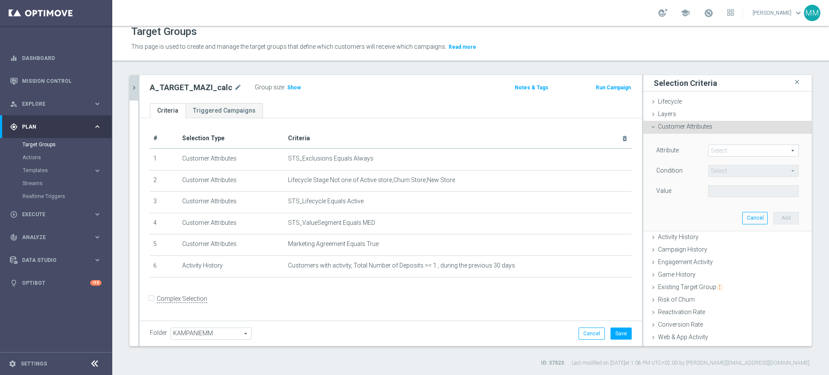
click at [708, 145] on span at bounding box center [753, 150] width 90 height 11
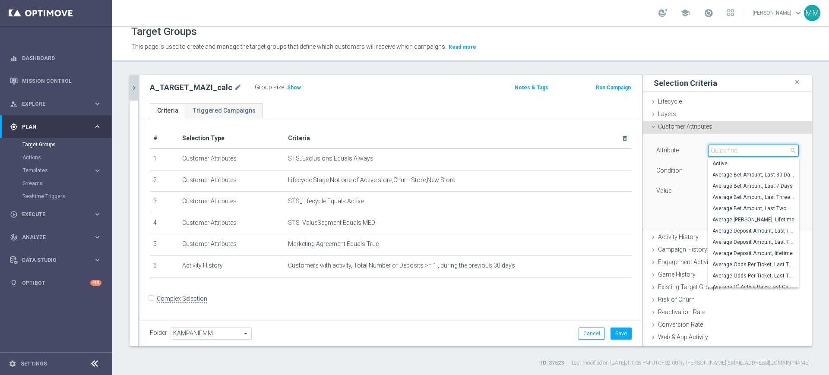
click at [708, 148] on input "search" at bounding box center [753, 151] width 91 height 12
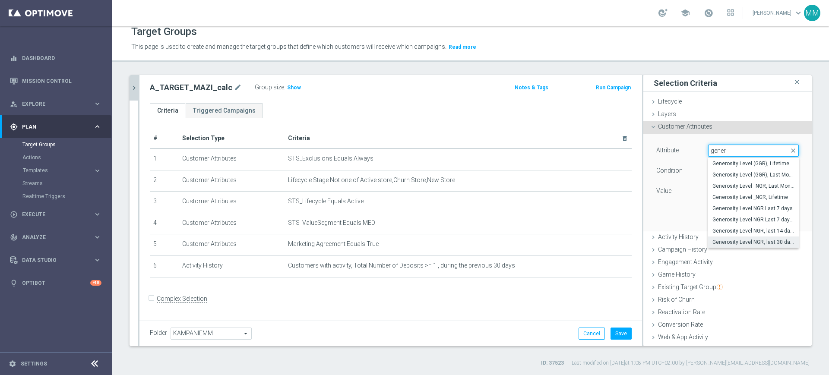
type input "gener"
click at [750, 241] on span "Generosity Level NGR, last 30 days" at bounding box center [753, 242] width 82 height 7
type input "Generosity Level NGR, last 30 days"
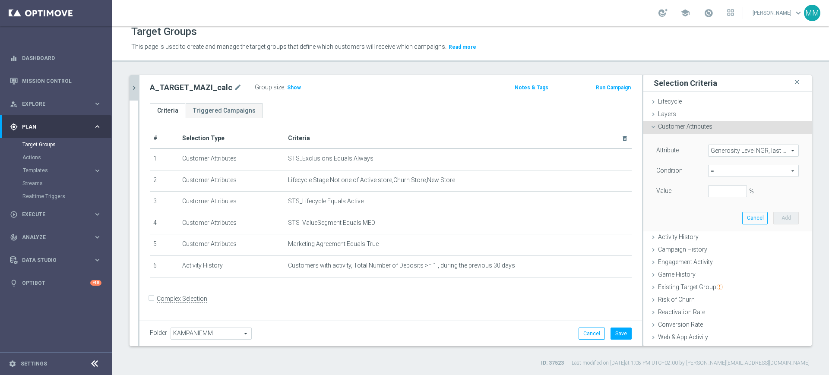
click at [719, 170] on span "=" at bounding box center [753, 170] width 90 height 11
click at [725, 252] on span "between" at bounding box center [753, 251] width 82 height 7
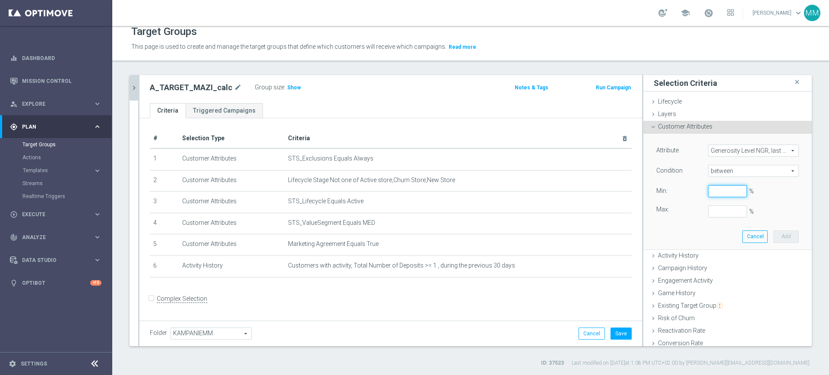
click at [711, 190] on input "%" at bounding box center [727, 191] width 39 height 12
click at [773, 233] on button "Add" at bounding box center [785, 236] width 25 height 12
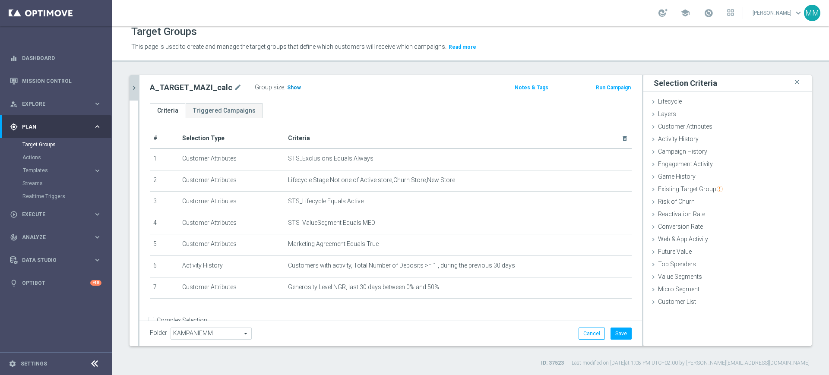
click at [287, 86] on span "Show" at bounding box center [294, 88] width 14 height 6
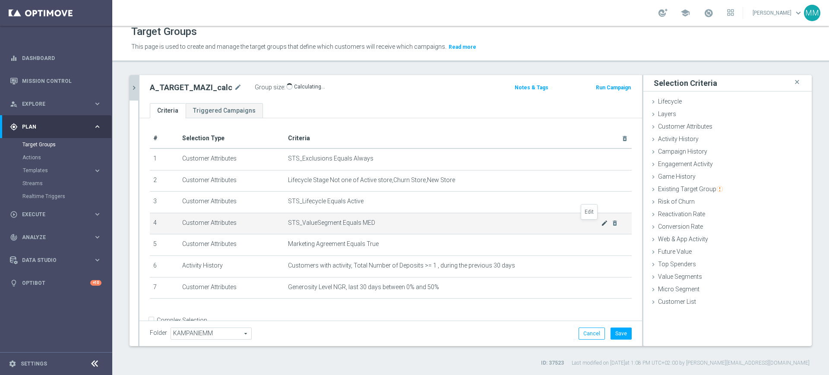
click at [601, 227] on icon "mode_edit" at bounding box center [604, 223] width 7 height 7
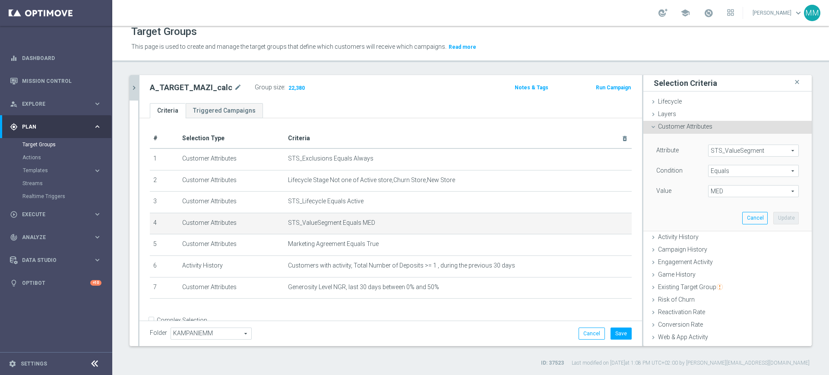
click at [708, 189] on span "MED" at bounding box center [753, 191] width 90 height 11
click at [723, 246] on span "MIN" at bounding box center [753, 249] width 82 height 7
click at [776, 214] on button "Update" at bounding box center [785, 218] width 25 height 12
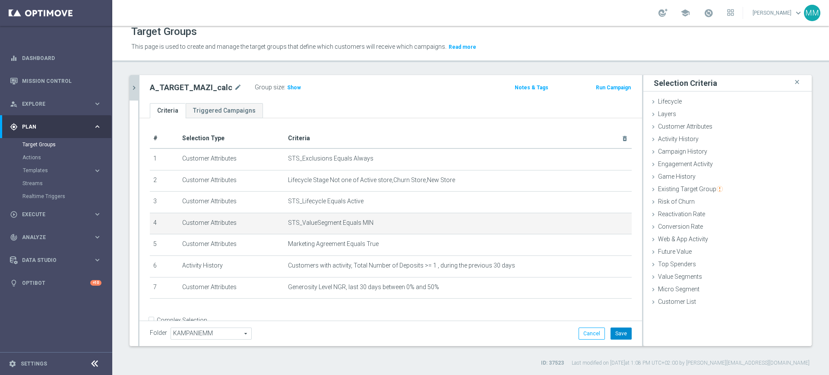
click at [619, 330] on button "Save" at bounding box center [620, 334] width 21 height 12
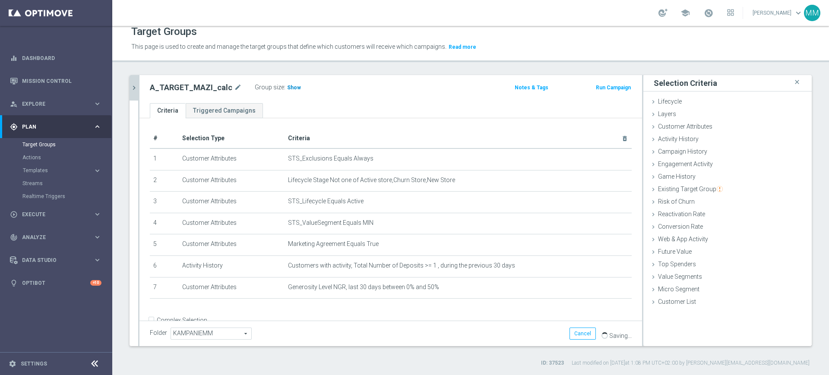
click at [287, 85] on span "Show" at bounding box center [294, 88] width 14 height 6
click at [293, 90] on span "Show" at bounding box center [294, 88] width 14 height 6
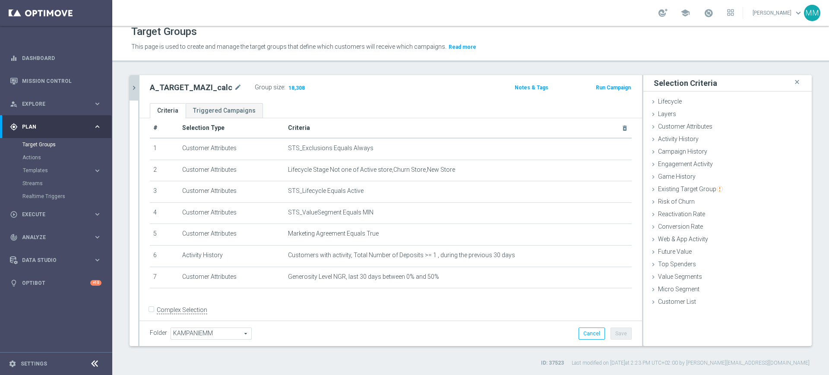
scroll to position [20, 0]
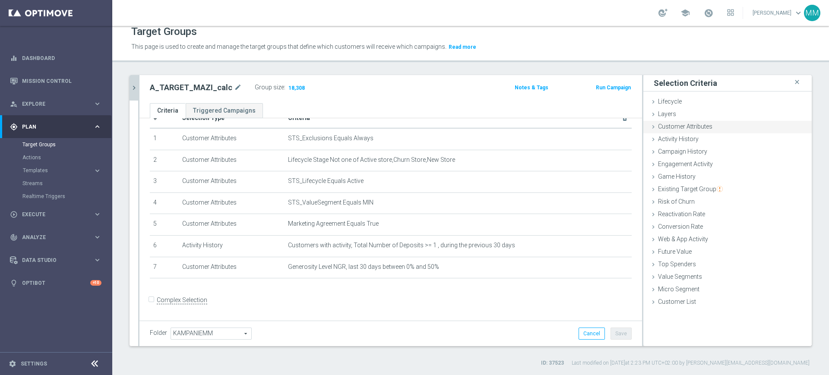
click at [697, 126] on span "Customer Attributes" at bounding box center [685, 126] width 54 height 7
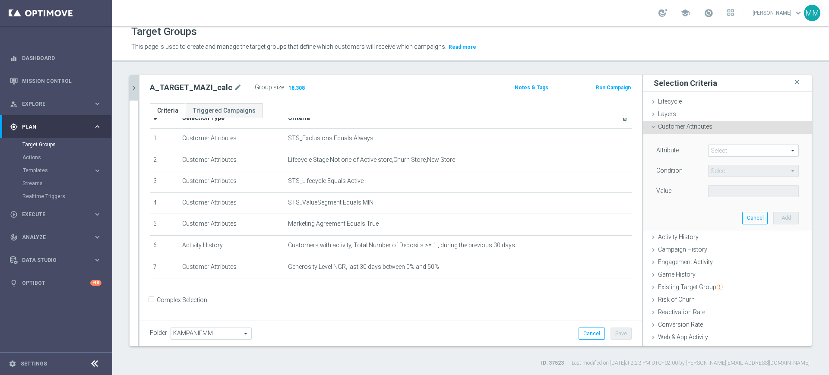
click at [709, 147] on span at bounding box center [753, 150] width 90 height 11
click at [0, 0] on input "search" at bounding box center [0, 0] width 0 height 0
click at [724, 162] on span "Deposit Saldo" at bounding box center [753, 163] width 82 height 7
click at [720, 165] on span "=" at bounding box center [753, 170] width 90 height 11
click at [724, 247] on label "between" at bounding box center [753, 251] width 91 height 11
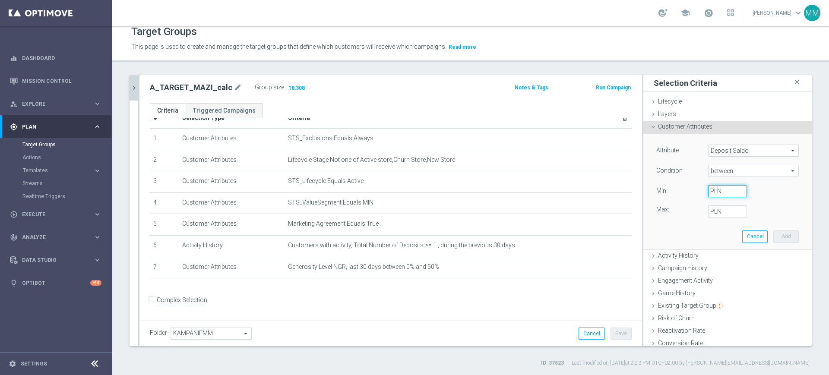
click at [715, 191] on input "PLN" at bounding box center [727, 191] width 39 height 12
click at [776, 239] on button "Add" at bounding box center [785, 236] width 25 height 12
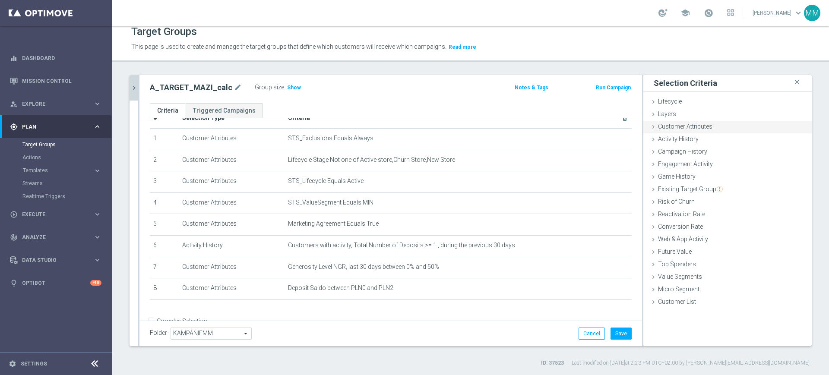
click at [698, 132] on div "Customer Attributes done selection saved" at bounding box center [727, 127] width 168 height 13
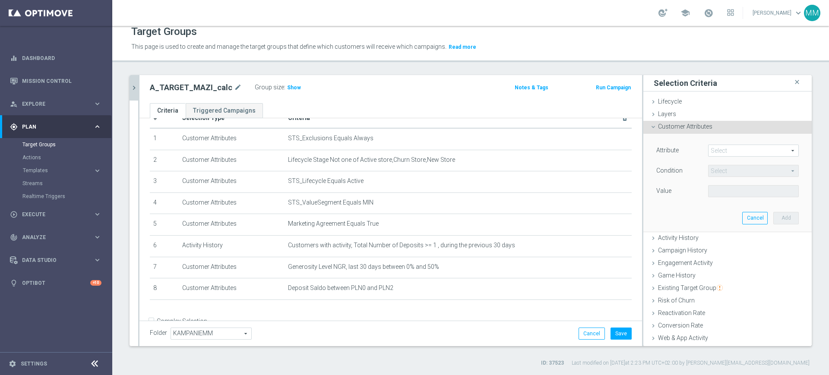
click at [711, 142] on div "Attribute Select arrow_drop_down search Condition Select arrow_drop_down search…" at bounding box center [727, 182] width 155 height 97
click at [711, 146] on span at bounding box center [753, 150] width 90 height 11
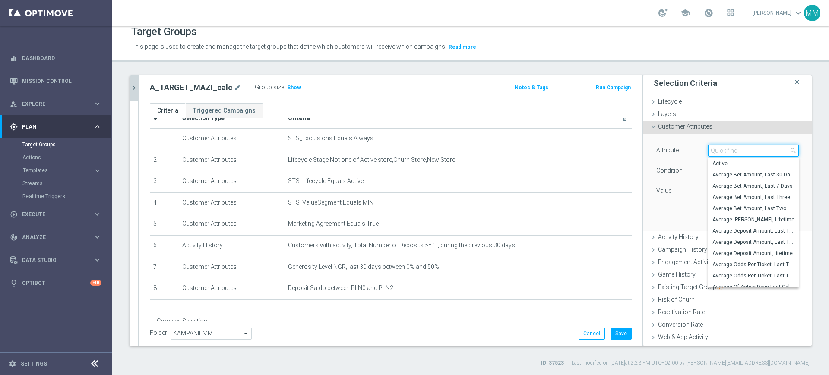
click at [711, 146] on input "search" at bounding box center [753, 151] width 91 height 12
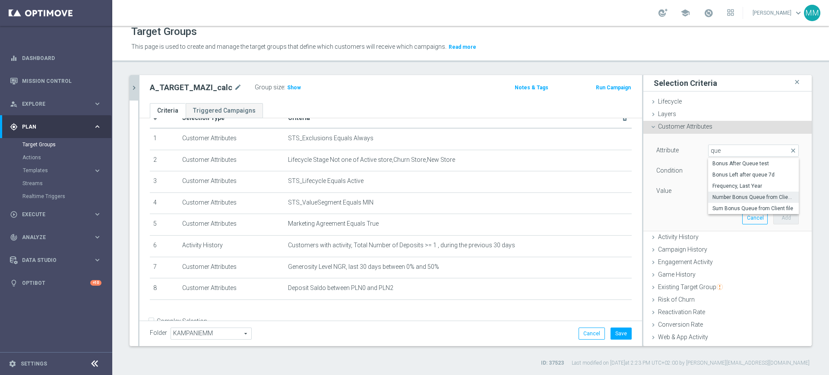
click at [739, 194] on span "Number Bonus Queue from Client file" at bounding box center [753, 197] width 82 height 7
click at [719, 189] on input "number" at bounding box center [727, 191] width 39 height 12
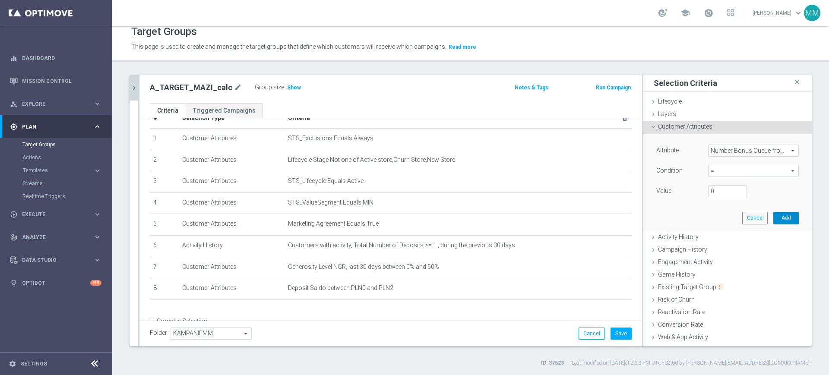
click at [773, 219] on button "Add" at bounding box center [785, 218] width 25 height 12
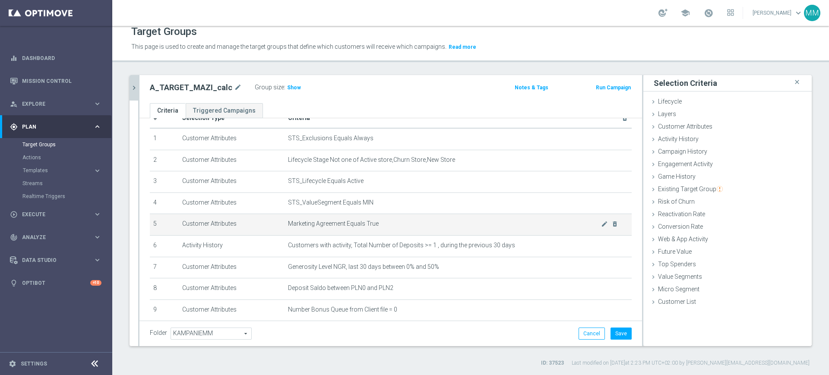
scroll to position [64, 0]
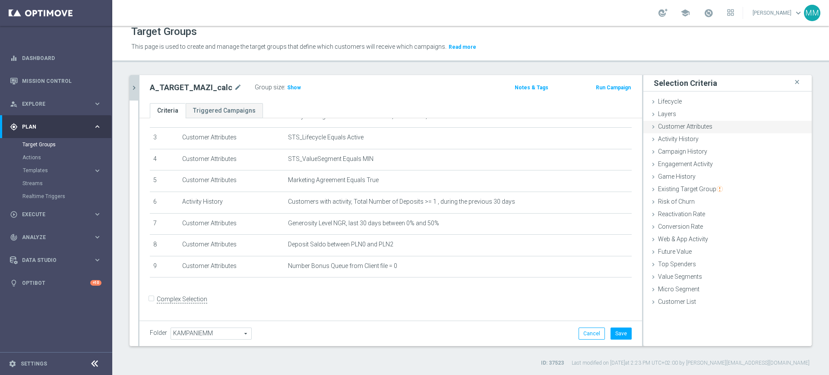
click at [685, 128] on span "Customer Attributes" at bounding box center [685, 126] width 54 height 7
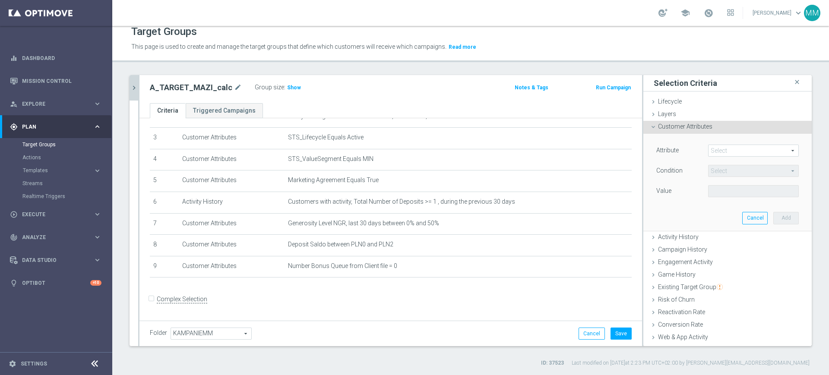
click at [714, 147] on span at bounding box center [753, 150] width 90 height 11
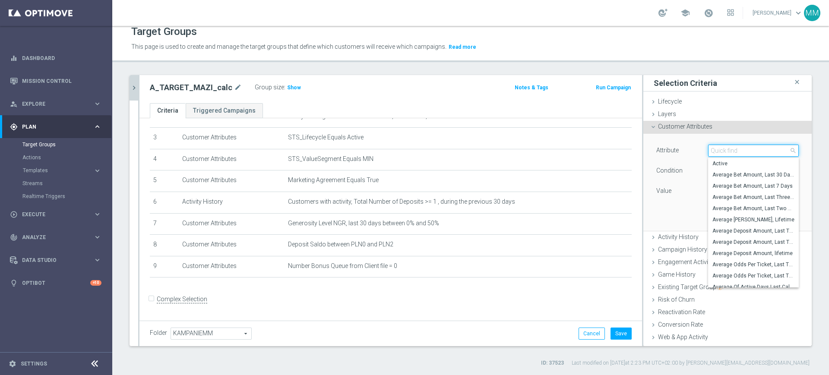
click at [714, 147] on input "search" at bounding box center [753, 151] width 91 height 12
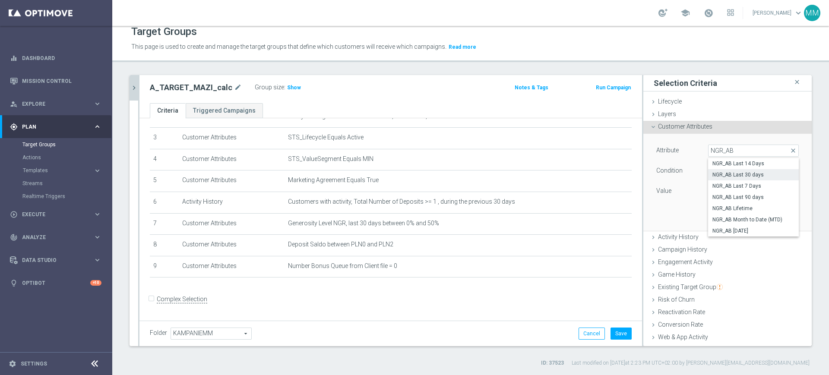
click at [740, 177] on span "NGR_AB Last 30 days" at bounding box center [753, 174] width 82 height 7
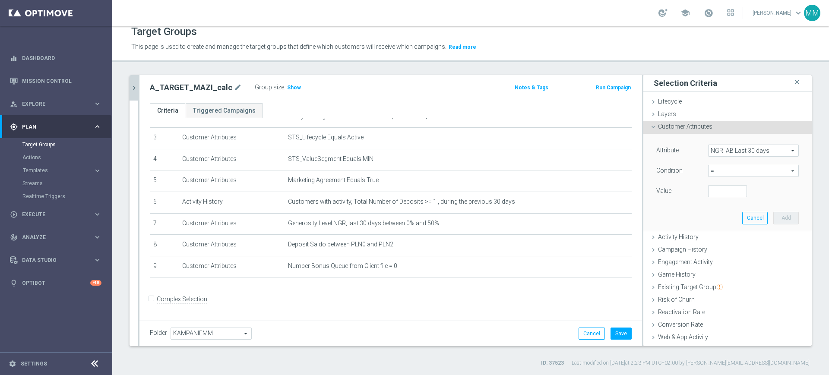
click at [726, 170] on span "=" at bounding box center [753, 170] width 90 height 11
click at [712, 237] on span ">=" at bounding box center [753, 240] width 82 height 7
click at [714, 195] on input "number" at bounding box center [727, 191] width 39 height 12
click at [773, 212] on button "Add" at bounding box center [785, 218] width 25 height 12
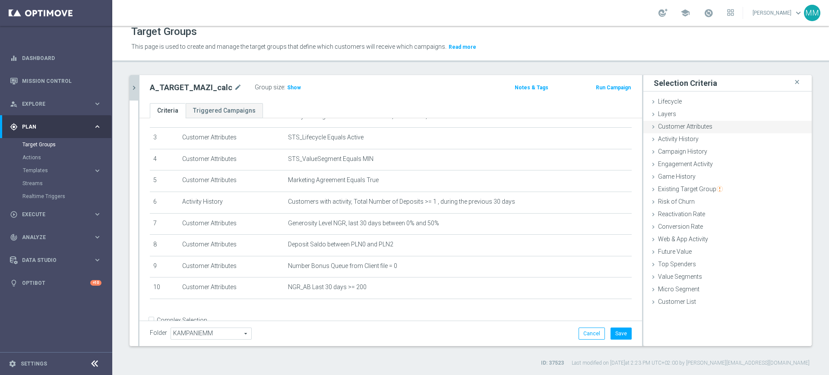
click at [705, 126] on div "Customer Attributes done selection saved" at bounding box center [727, 127] width 168 height 13
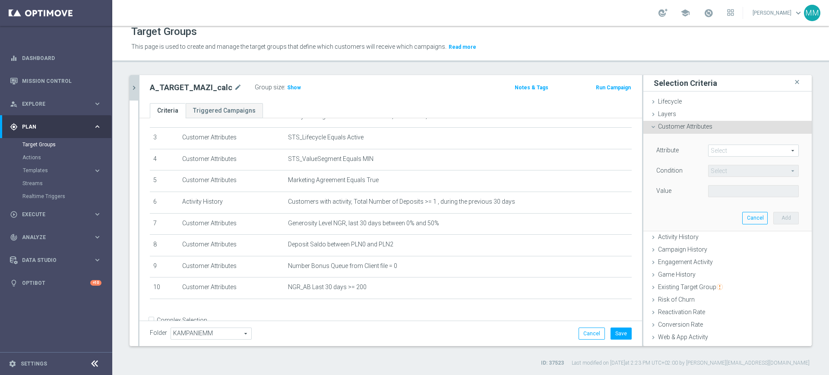
click at [714, 147] on span at bounding box center [753, 150] width 90 height 11
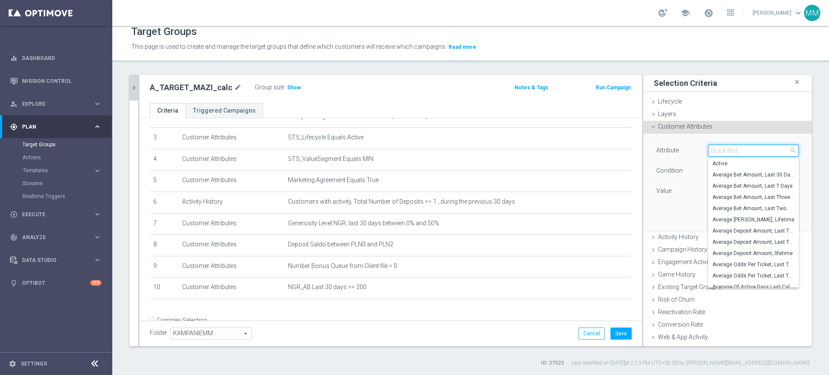
click at [714, 147] on input "search" at bounding box center [753, 151] width 91 height 12
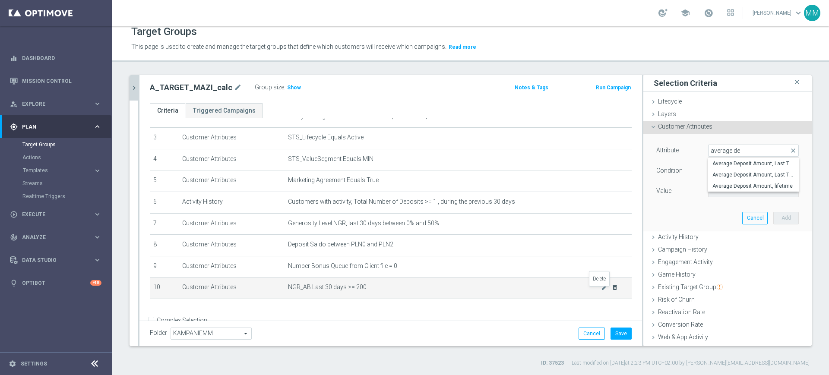
click at [611, 291] on icon "delete_forever" at bounding box center [614, 287] width 7 height 7
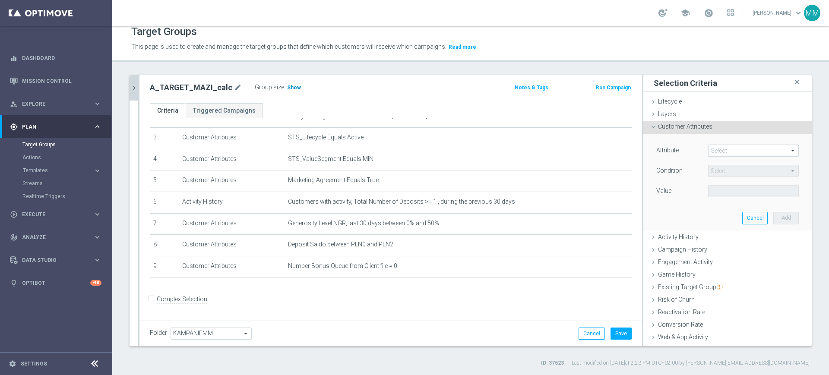
click at [293, 85] on span "Show" at bounding box center [294, 88] width 14 height 6
click at [614, 333] on button "Save" at bounding box center [620, 334] width 21 height 12
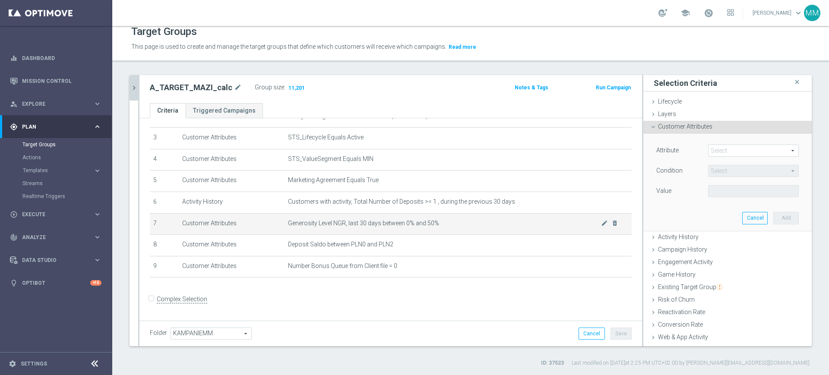
click at [309, 226] on span "Generosity Level NGR, last 30 days between 0% and 50%" at bounding box center [444, 223] width 313 height 7
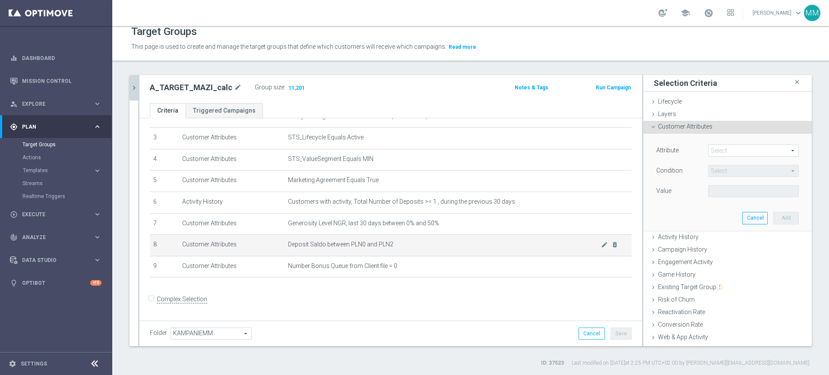
click at [318, 246] on span "Deposit Saldo between PLN0 and PLN2" at bounding box center [444, 244] width 313 height 7
click at [335, 248] on span "Deposit Saldo between PLN0 and PLN2" at bounding box center [444, 244] width 313 height 7
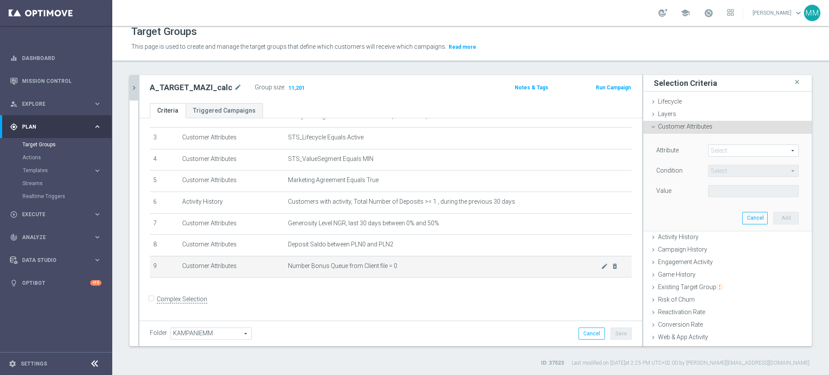
click at [322, 268] on span "Number Bonus Queue from Client file = 0" at bounding box center [444, 265] width 313 height 7
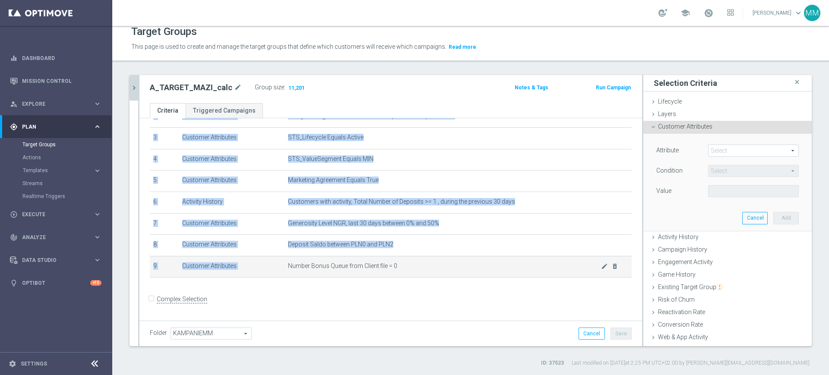
click at [322, 268] on span "Number Bonus Queue from Client file = 0" at bounding box center [444, 265] width 313 height 7
click at [293, 85] on span "11,201" at bounding box center [296, 89] width 18 height 8
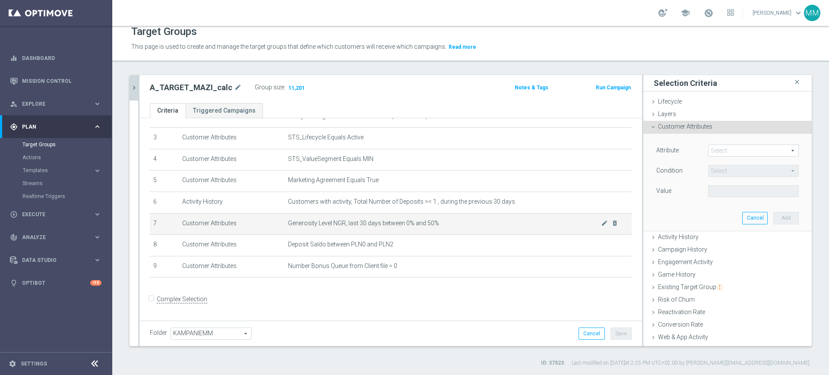
click at [278, 217] on td "Customer Attributes" at bounding box center [232, 224] width 106 height 22
click at [374, 231] on td "Generosity Level NGR, last 30 days between 0% and 50% mode_edit delete_forever" at bounding box center [457, 224] width 347 height 22
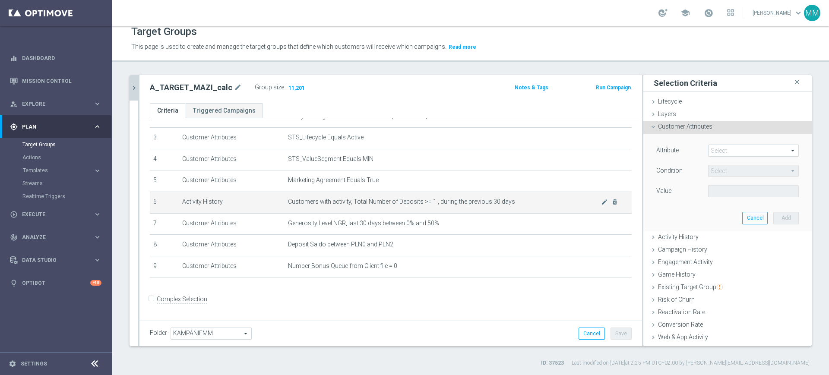
click at [375, 208] on td "Customers with activity, Total Number of Deposits >= 1 , during the previous 30…" at bounding box center [457, 203] width 347 height 22
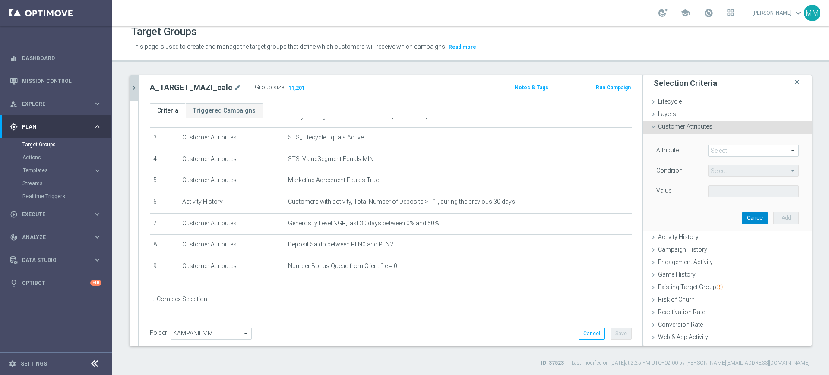
click at [749, 221] on button "Cancel" at bounding box center [754, 218] width 25 height 12
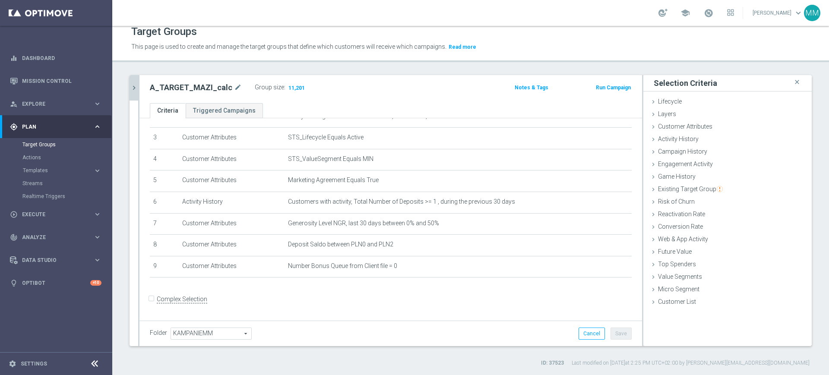
click at [129, 87] on div "MAZI close more_vert Prioritize Customer Target Groups library_add create_new_f…" at bounding box center [470, 221] width 716 height 292
click at [134, 87] on icon "chevron_right" at bounding box center [134, 88] width 8 height 8
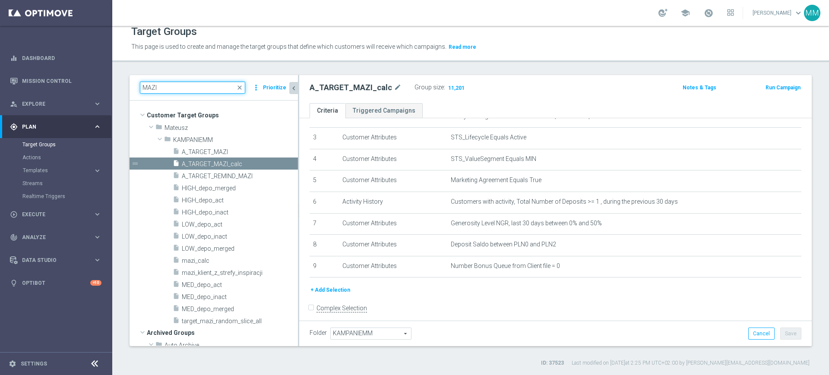
click at [202, 91] on input "MAZI" at bounding box center [192, 88] width 105 height 12
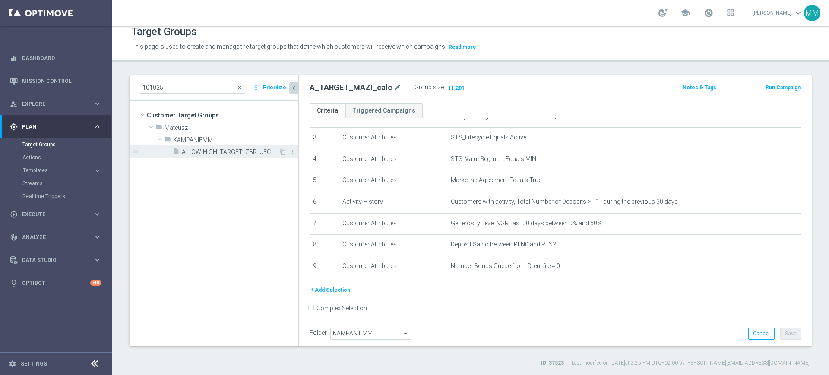
click at [229, 156] on div "insert_drive_file A_LOW-HIGH_TARGET_ZBR_UFC_100DO50_101025" at bounding box center [226, 151] width 106 height 12
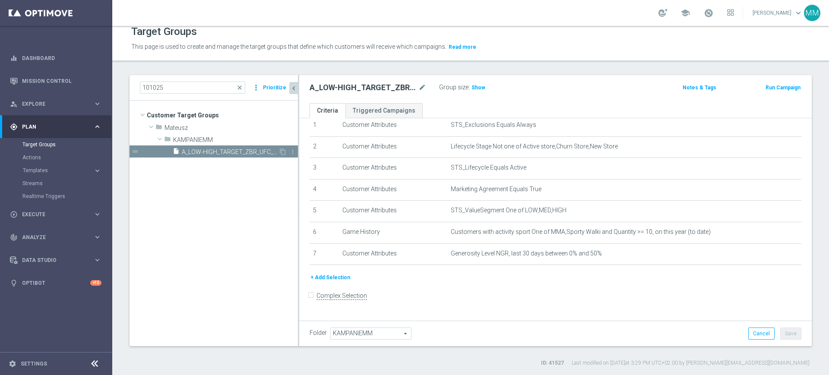
scroll to position [29, 0]
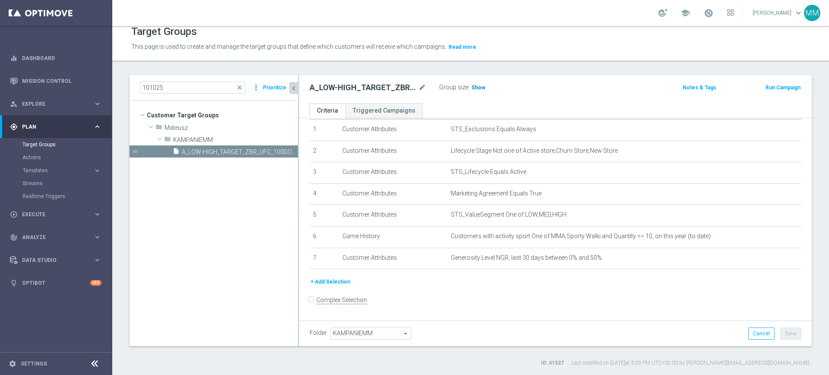
click at [476, 85] on span "Show" at bounding box center [478, 88] width 14 height 6
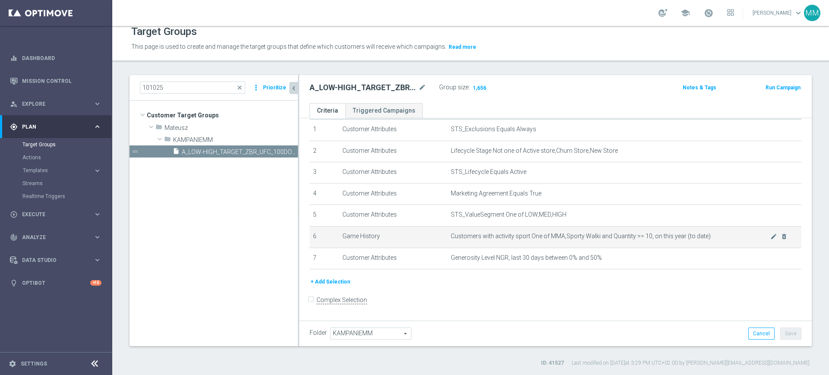
click at [693, 240] on span "Customers with activity sport One of MMA,Sporty Walki and Quantity >= 10, on th…" at bounding box center [610, 236] width 319 height 7
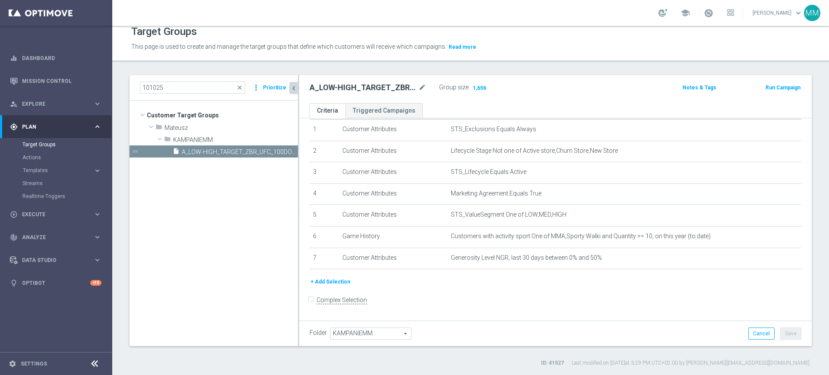
click at [375, 87] on h2 "A_LOW-HIGH_TARGET_ZBR_UFC_100DO50_101025" at bounding box center [362, 87] width 107 height 10
click at [43, 171] on span "Templates" at bounding box center [54, 170] width 62 height 5
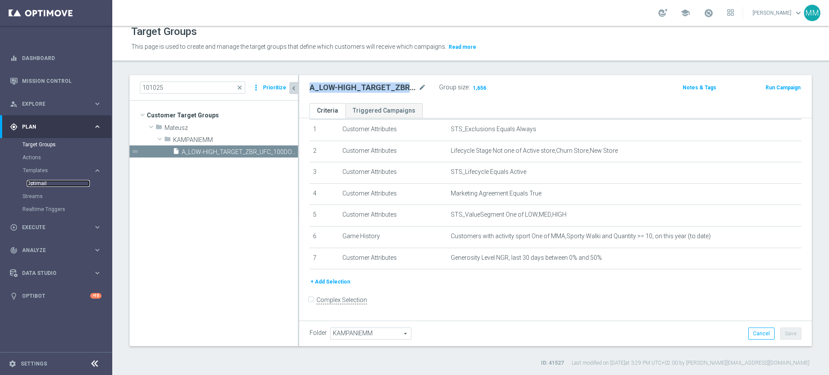
click at [45, 184] on link "Optimail" at bounding box center [58, 183] width 63 height 7
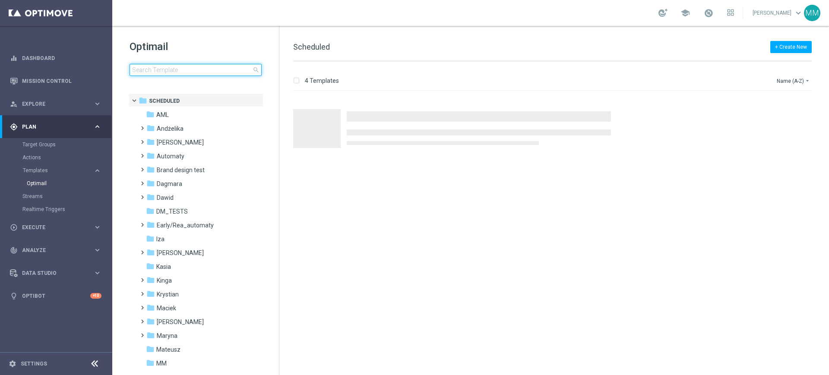
click at [169, 68] on input at bounding box center [195, 70] width 132 height 12
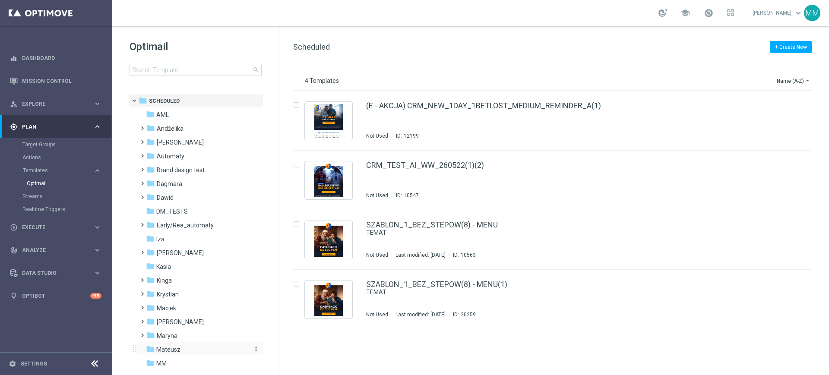
click at [178, 352] on span "Mateusz" at bounding box center [168, 350] width 24 height 8
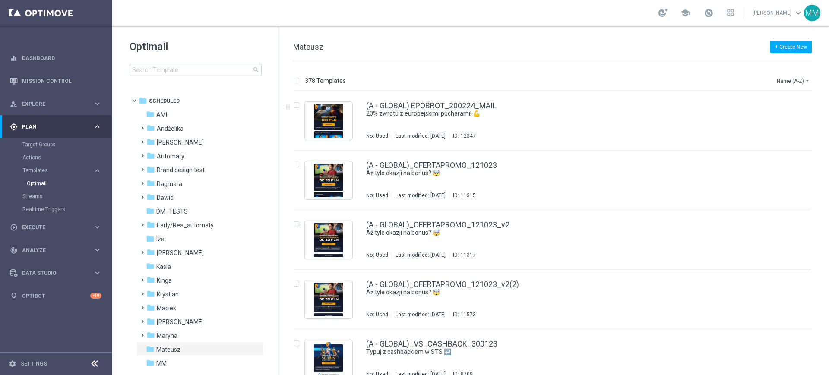
click at [798, 82] on button "Name (A-Z) arrow_drop_down" at bounding box center [794, 81] width 36 height 10
click at [786, 122] on div "Date Modified (Newest)" at bounding box center [776, 120] width 69 height 12
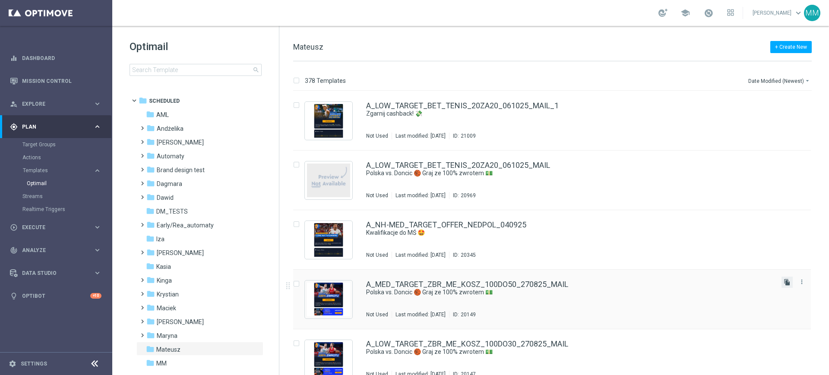
click at [786, 282] on icon "file_copy" at bounding box center [786, 282] width 7 height 7
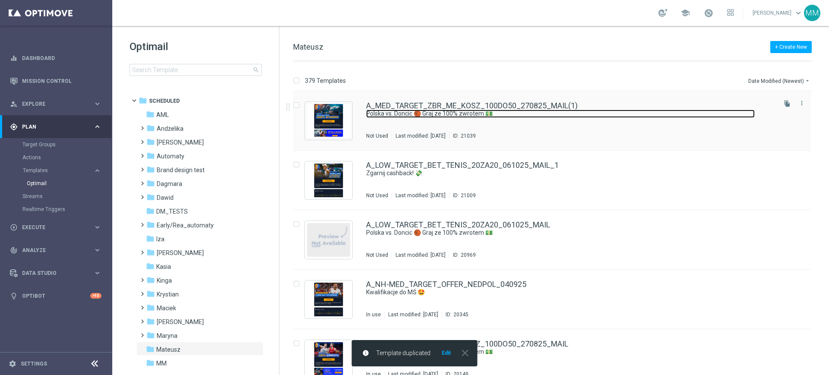
click at [705, 115] on link "Polska vs. Doncic 🏀 Graj ze 100% zwrotem 💵" at bounding box center [560, 114] width 388 height 8
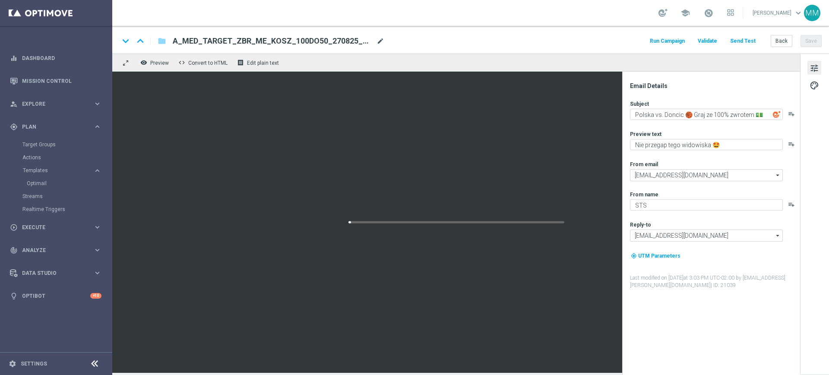
click at [381, 42] on span "mode_edit" at bounding box center [380, 41] width 8 height 8
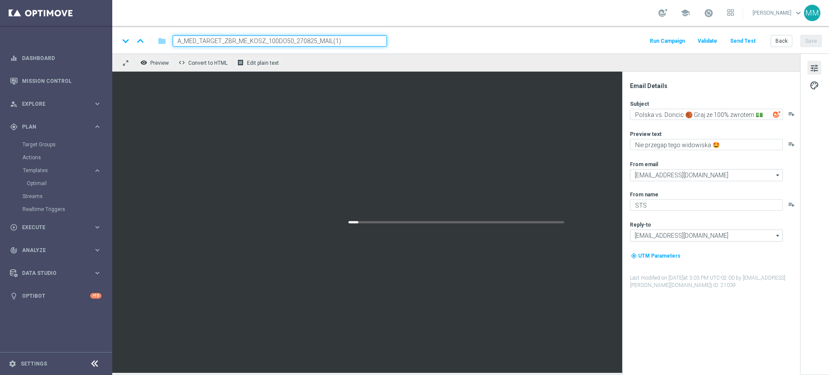
paste input "LOW-HIGH_TARGET_ZBR_UFC_100DO50_101025"
click at [382, 36] on input "A_LOW-HIGH_TARGET_ZBR_UFC_100DO50_101025_MAIL" at bounding box center [280, 40] width 214 height 11
click at [317, 40] on input "A_LOW-HIGH_TARGET_ZBR_UFC_100DO50_101025_MAIL" at bounding box center [280, 40] width 214 height 11
click at [420, 44] on div "keyboard_arrow_down keyboard_arrow_up folder A_LOW-HIGH_TARGET_ZBR_UFC_100DO50_…" at bounding box center [470, 40] width 702 height 11
click at [315, 41] on input "A_LOW-HIGH_TARGET_ZBR_UFC_100DO50_101025_MAIL" at bounding box center [280, 40] width 214 height 11
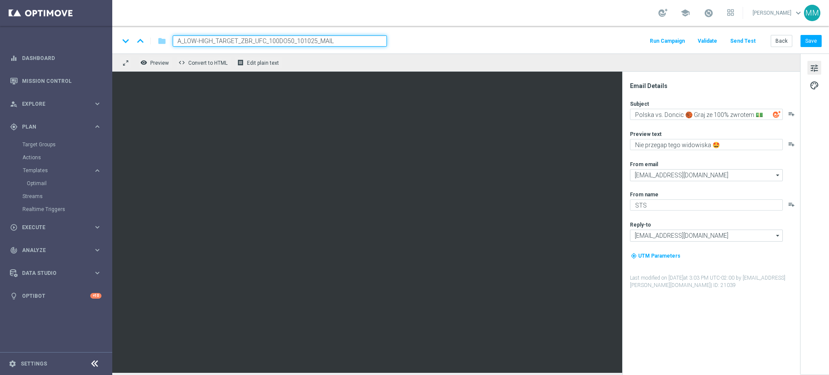
click at [406, 40] on div "keyboard_arrow_down keyboard_arrow_up folder A_LOW-HIGH_TARGET_ZBR_UFC_100DO50_…" at bounding box center [470, 40] width 702 height 11
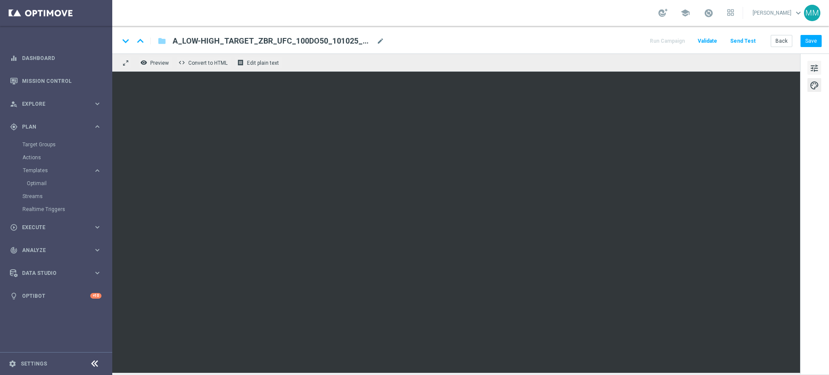
click at [817, 66] on span "tune" at bounding box center [813, 68] width 9 height 11
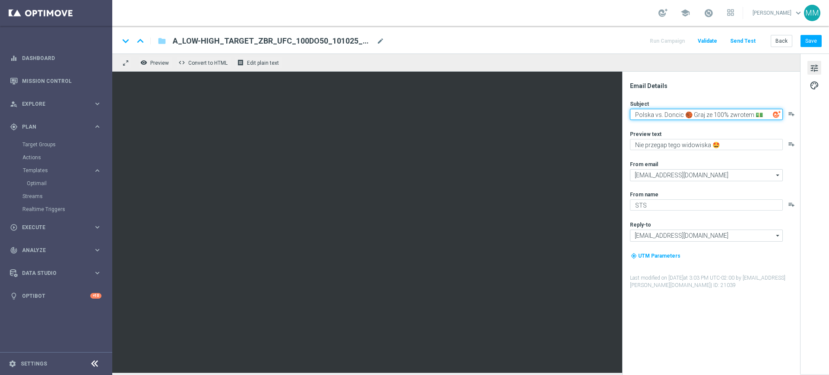
click at [689, 117] on textarea "Polska vs. Doncic 🏀 Graj ze 100% zwrotem 💵" at bounding box center [706, 114] width 153 height 11
click at [717, 114] on textarea "Polska vs. Doncic 🏀 Graj ze 100% zwrotem 💵" at bounding box center [706, 114] width 153 height 11
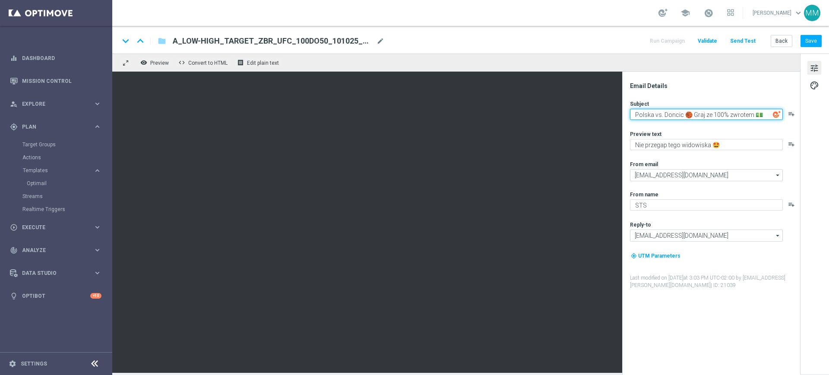
click at [717, 114] on textarea "Polska vs. Doncic 🏀 Graj ze 100% zwrotem 💵" at bounding box center [706, 114] width 153 height 11
click at [671, 118] on textarea "Polska vs. Doncic 🏀 Graj ze 100% zwrotem 💵" at bounding box center [706, 114] width 153 height 11
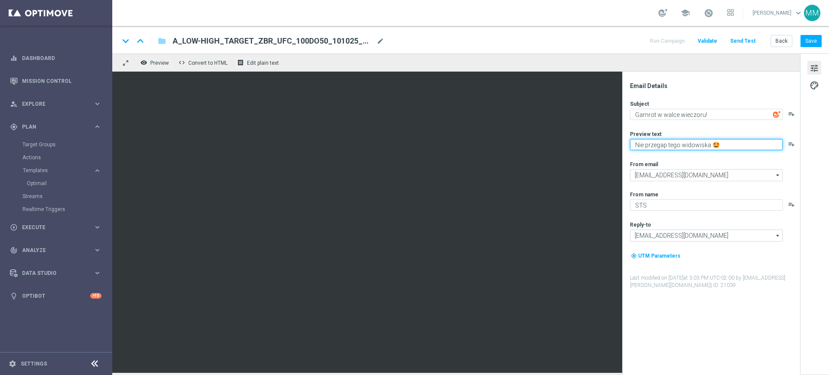
drag, startPoint x: 743, startPoint y: 142, endPoint x: 711, endPoint y: 140, distance: 31.6
click at [711, 140] on textarea "Nie przegap tego widowiska 🤩" at bounding box center [706, 144] width 153 height 11
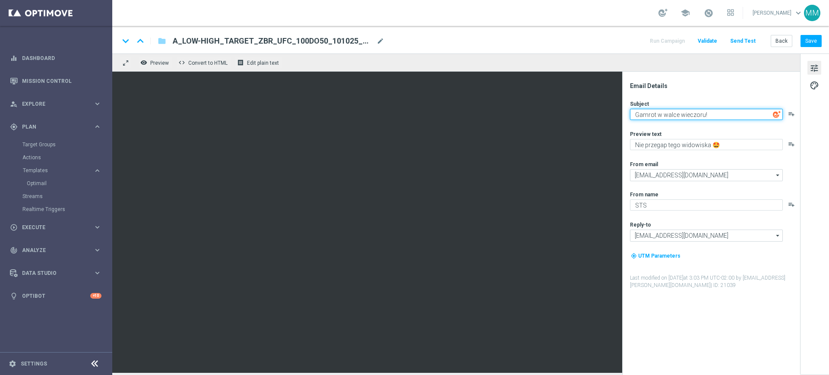
click at [721, 116] on textarea "Gamrot w walce wieczoru!" at bounding box center [706, 114] width 153 height 11
paste textarea "🤩"
click at [756, 151] on div "Subject Gamrot w walce wieczoru! 🤩 playlist_add Preview text Z tej okazji czeka…" at bounding box center [714, 194] width 169 height 189
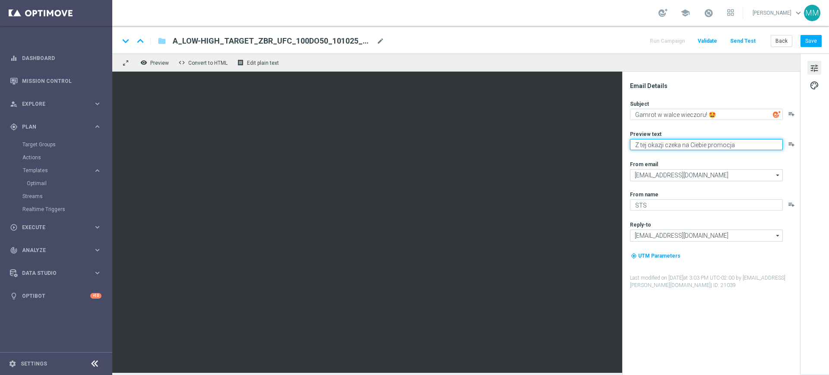
click at [757, 144] on textarea "Z tej okazji czeka na Ciebie promocja" at bounding box center [706, 144] width 153 height 11
paste textarea "👀"
click at [732, 143] on textarea "Z tej okazji czeka na Ciebie promocja👀" at bounding box center [706, 144] width 153 height 11
click at [710, 145] on textarea "Z tej okazji czeka na Ciebie promocja 👀" at bounding box center [706, 144] width 153 height 11
drag, startPoint x: 710, startPoint y: 145, endPoint x: 626, endPoint y: 146, distance: 84.2
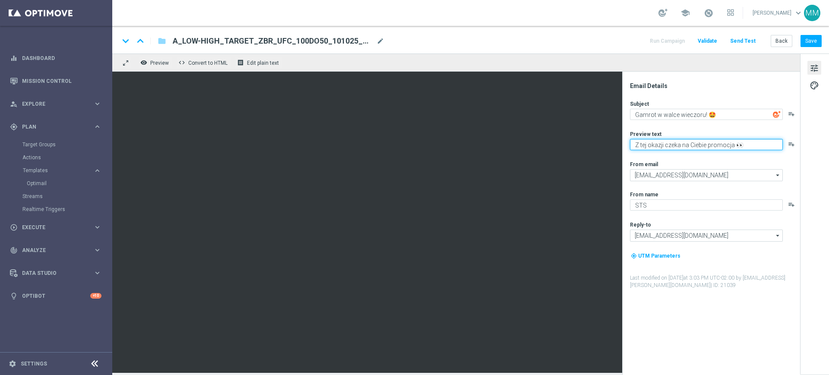
click at [626, 146] on div "Email Details Subject Gamrot w walce wieczoru! 🤩 playlist_add Preview text Z te…" at bounding box center [711, 223] width 178 height 303
click at [729, 146] on textarea "Sprawdź, jaka promocja na Ciebie czeka 👀" at bounding box center [706, 144] width 153 height 11
drag, startPoint x: 729, startPoint y: 146, endPoint x: 704, endPoint y: 142, distance: 25.7
click at [704, 142] on textarea "Sprawdź, jaka promocja na Ciebie czeka 👀" at bounding box center [706, 144] width 153 height 11
click at [705, 164] on div "From email" at bounding box center [714, 164] width 169 height 7
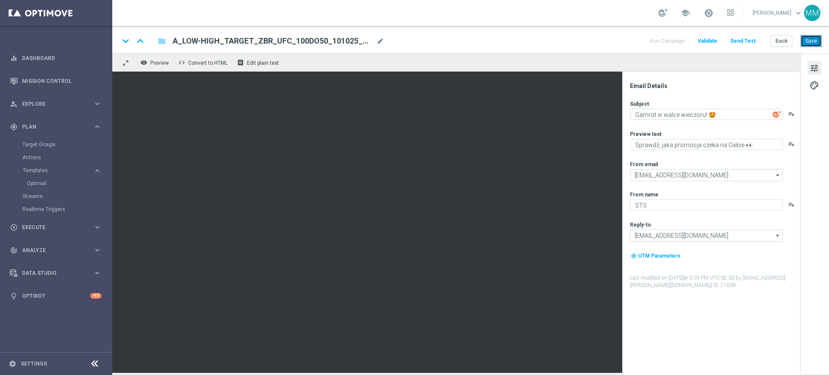
click at [811, 41] on button "Save" at bounding box center [810, 41] width 21 height 12
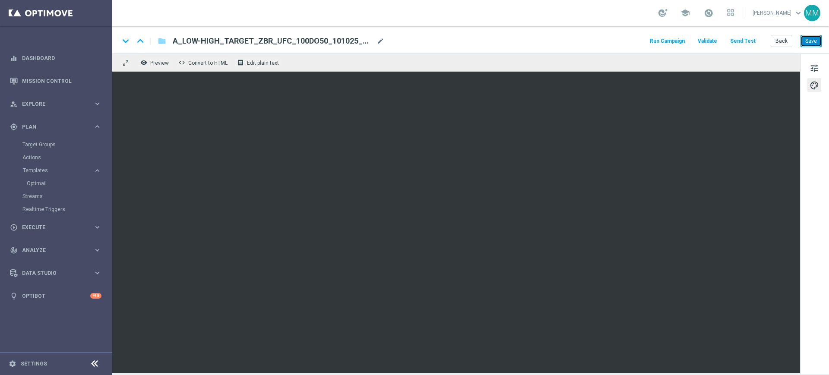
click at [804, 45] on button "Save" at bounding box center [810, 41] width 21 height 12
drag, startPoint x: 813, startPoint y: 65, endPoint x: 808, endPoint y: 60, distance: 7.6
click at [814, 66] on span "tune" at bounding box center [813, 68] width 9 height 11
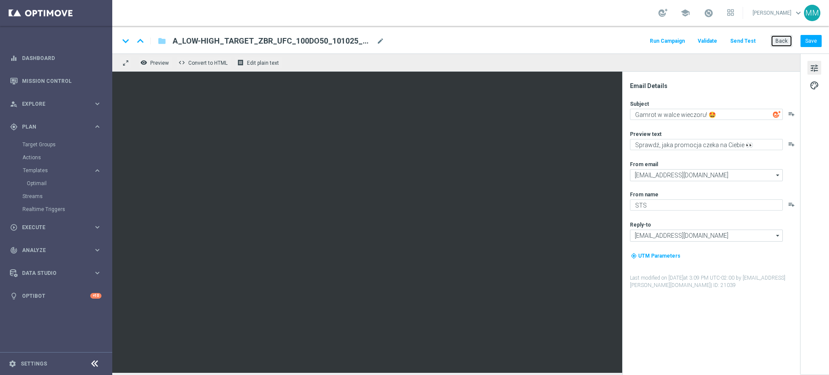
click at [792, 36] on button "Back" at bounding box center [781, 41] width 22 height 12
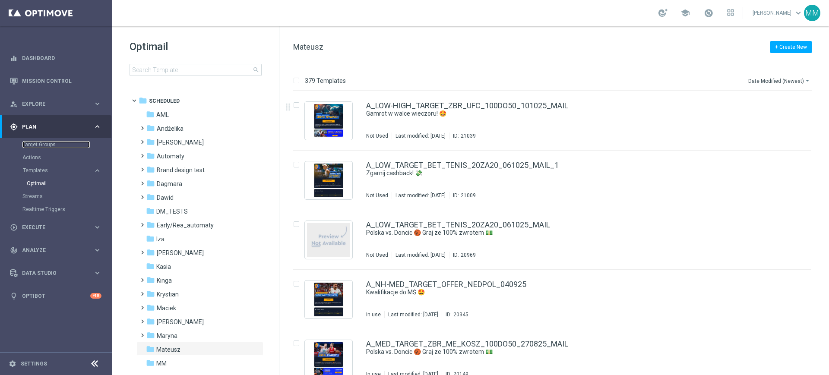
drag, startPoint x: 53, startPoint y: 144, endPoint x: 4, endPoint y: 149, distance: 49.5
click at [53, 144] on link "Target Groups" at bounding box center [55, 144] width 67 height 7
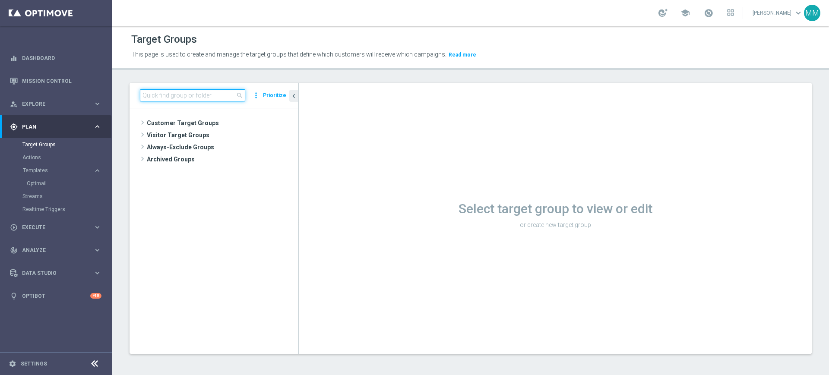
click at [159, 94] on input at bounding box center [192, 95] width 105 height 12
paste input "A_LOW-HIGH_TARGET_ZBR_UFC_100DO50_101025"
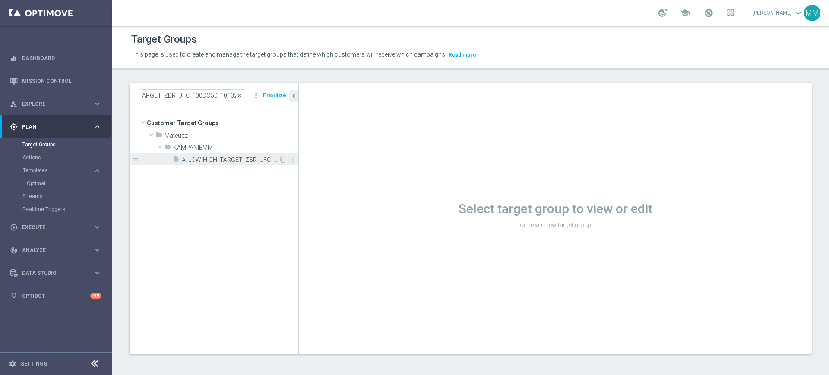
click at [227, 163] on div "insert_drive_file A_LOW-HIGH_TARGET_ZBR_UFC_100DO50_101025" at bounding box center [226, 159] width 106 height 12
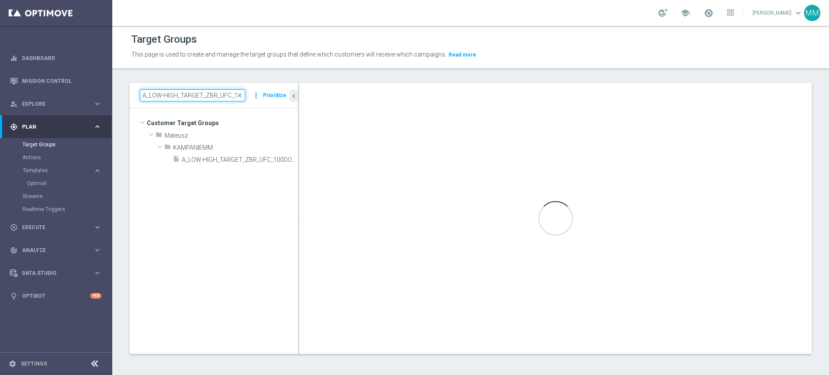
click at [203, 101] on input "A_LOW-HIGH_TARGET_ZBR_UFC_100DO50_101025" at bounding box center [192, 95] width 105 height 12
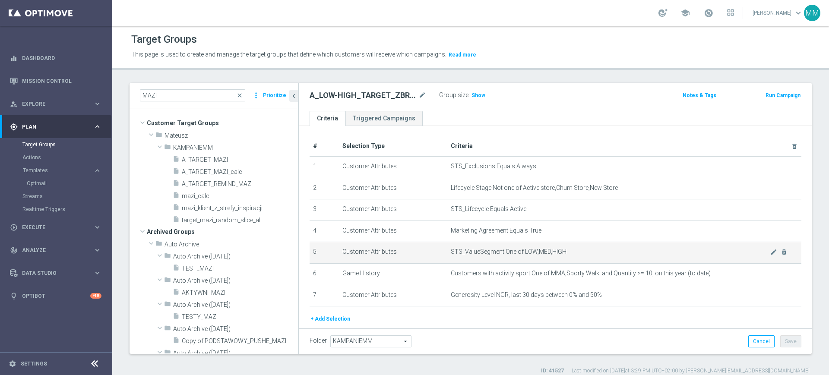
scroll to position [29, 0]
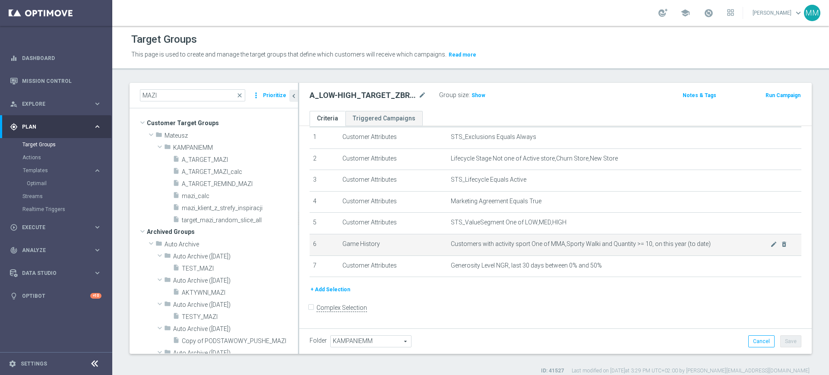
click at [497, 243] on span "Customers with activity sport One of MMA,Sporty Walki and Quantity >= 10, on th…" at bounding box center [610, 243] width 319 height 7
click at [496, 242] on span "Customers with activity sport One of MMA,Sporty Walki and Quantity >= 10, on th…" at bounding box center [610, 243] width 319 height 7
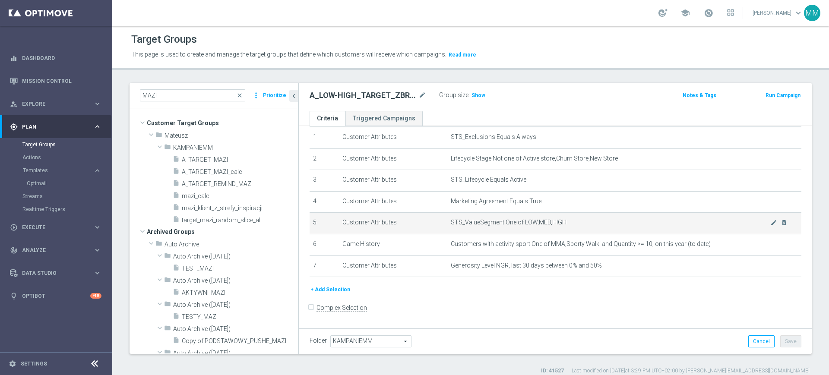
click at [497, 225] on span "STS_ValueSegment One of LOW,MED,HIGH" at bounding box center [610, 222] width 319 height 7
click at [374, 96] on h2 "A_LOW-HIGH_TARGET_ZBR_UFC_100DO50_101025" at bounding box center [362, 95] width 107 height 10
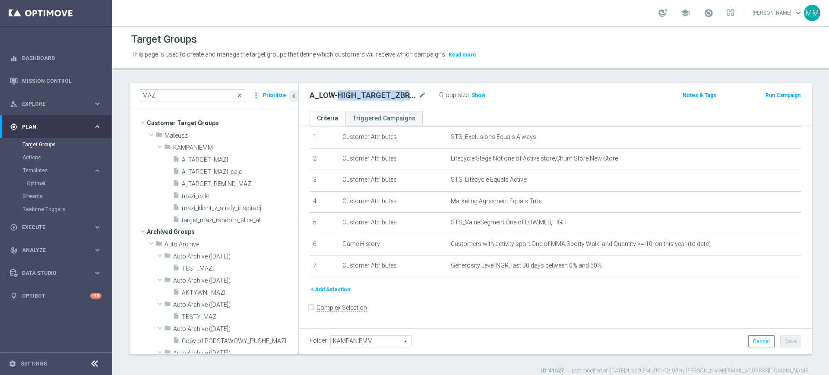
click at [374, 96] on h2 "A_LOW-HIGH_TARGET_ZBR_UFC_100DO50_101025" at bounding box center [362, 95] width 107 height 10
click at [343, 91] on h2 "A_LOW-HIGH_TARGET_ZBR_UFC_100DO50_101025" at bounding box center [362, 95] width 107 height 10
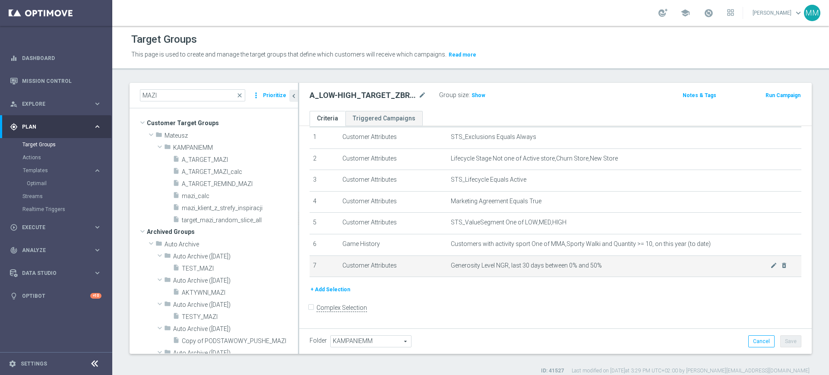
click at [498, 260] on td "Generosity Level NGR, last 30 days between 0% and 50% mode_edit delete_forever" at bounding box center [624, 267] width 354 height 22
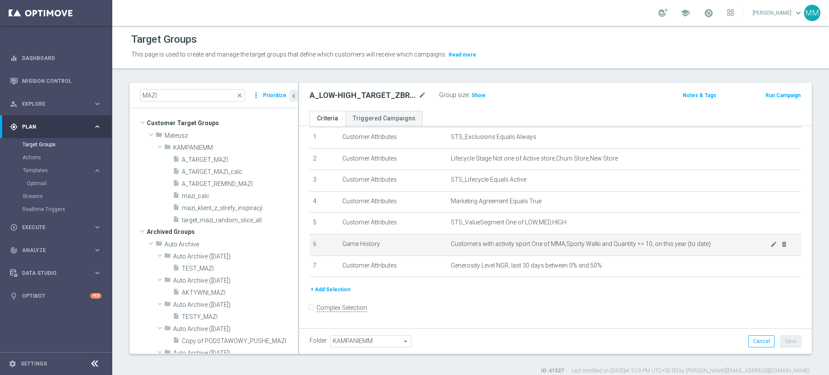
click at [497, 246] on span "Customers with activity sport One of MMA,Sporty Walki and Quantity >= 10, on th…" at bounding box center [610, 243] width 319 height 7
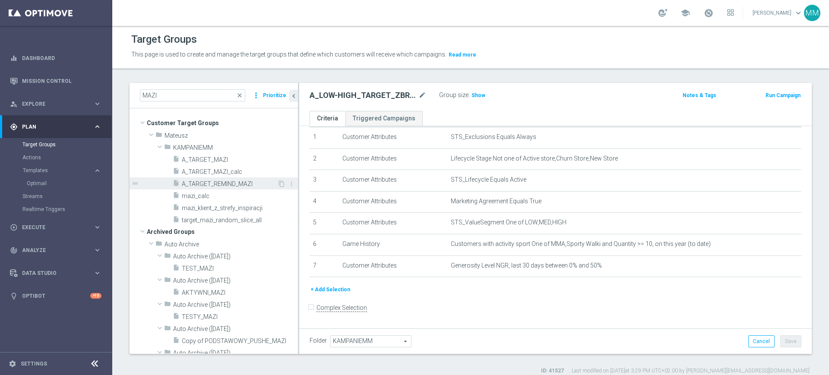
click at [224, 186] on span "A_TARGET_REMIND_MAZI" at bounding box center [229, 183] width 95 height 7
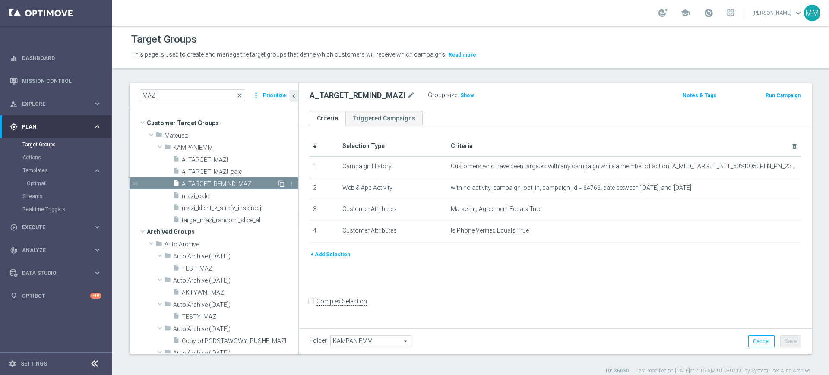
click at [278, 183] on icon "content_copy" at bounding box center [281, 183] width 7 height 7
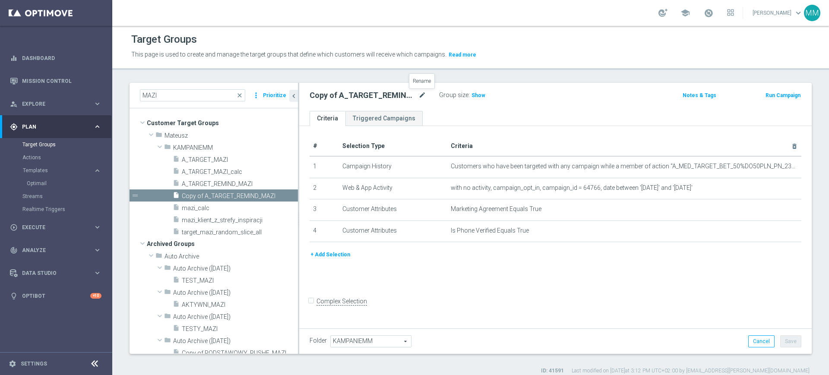
click at [423, 92] on icon "mode_edit" at bounding box center [422, 95] width 8 height 10
click at [458, 119] on ul "Criteria Triggered Campaigns" at bounding box center [555, 118] width 512 height 15
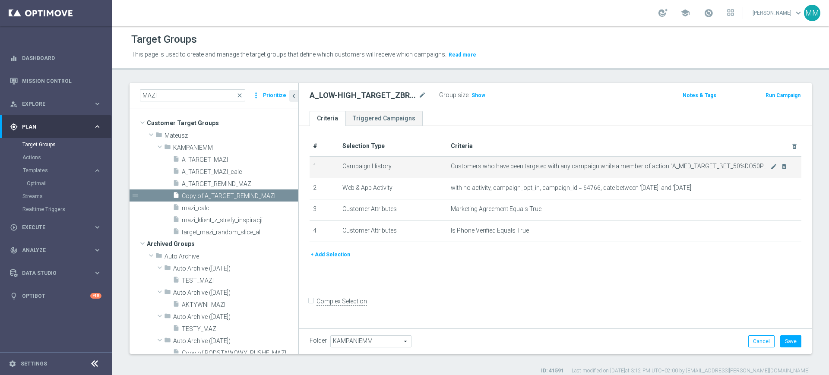
drag, startPoint x: 767, startPoint y: 164, endPoint x: 758, endPoint y: 171, distance: 11.4
click at [770, 164] on icon "mode_edit" at bounding box center [773, 166] width 7 height 7
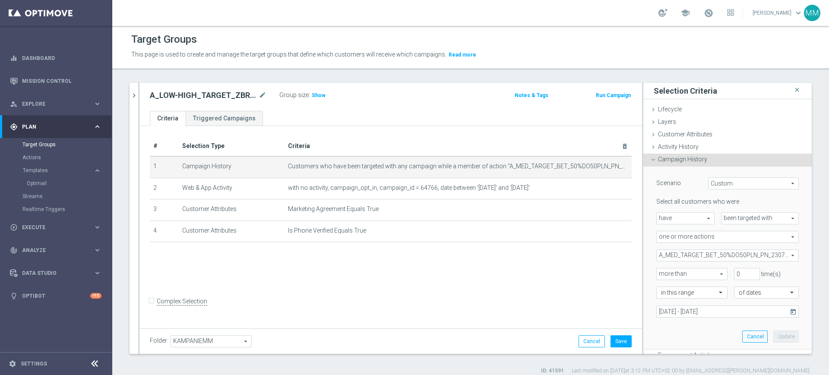
click at [722, 255] on span "A_MED_TARGET_BET_50%DO50PLN_PN_230724" at bounding box center [727, 255] width 142 height 11
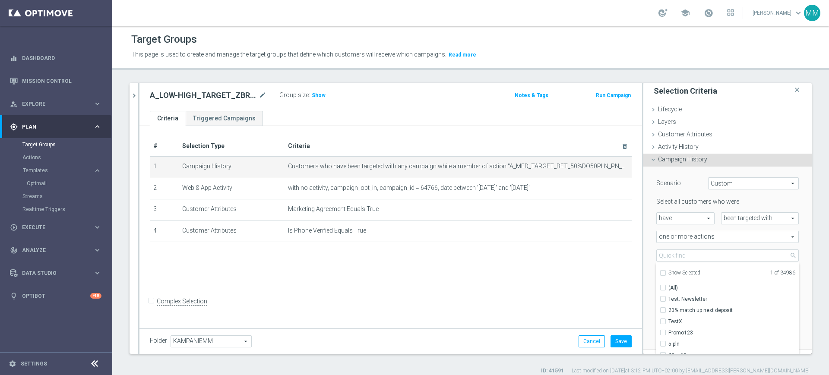
click at [700, 272] on span "1 of 34986" at bounding box center [747, 274] width 95 height 8
click at [691, 272] on span "Show Selected" at bounding box center [684, 273] width 32 height 6
click at [665, 272] on input "Show Selected" at bounding box center [662, 274] width 6 height 6
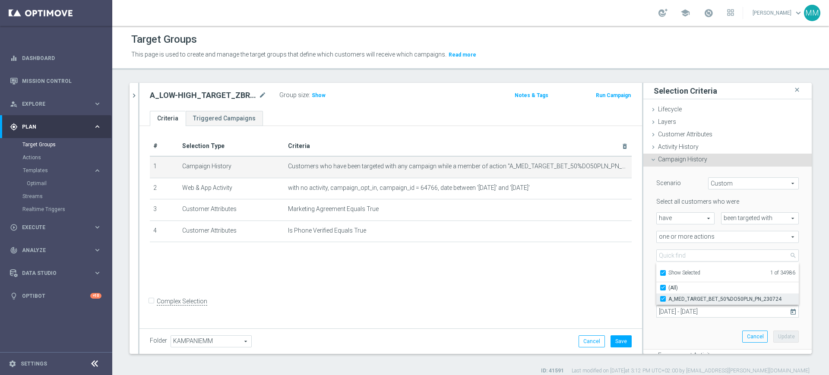
click at [681, 302] on label "A_MED_TARGET_BET_50%DO50PLN_PN_230724" at bounding box center [733, 298] width 130 height 11
click at [668, 302] on input "A_MED_TARGET_BET_50%DO50PLN_PN_230724" at bounding box center [665, 299] width 6 height 6
click at [673, 270] on span "Show Selected" at bounding box center [684, 273] width 32 height 6
click at [665, 271] on input "Show Selected" at bounding box center [662, 274] width 6 height 6
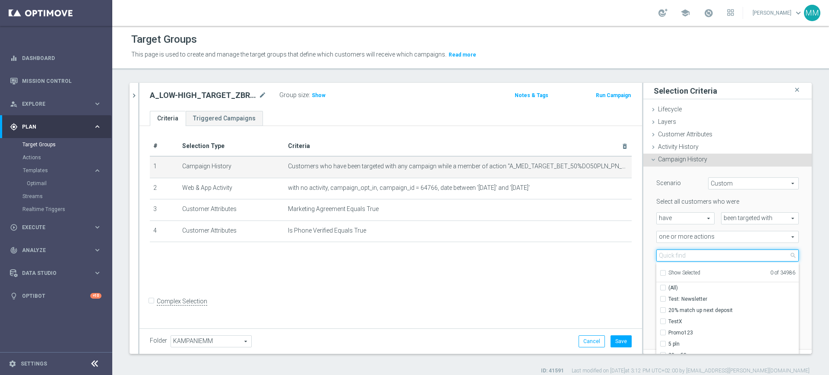
click at [676, 255] on input "search" at bounding box center [727, 255] width 142 height 12
paste input "A_LOW-HIGH_TARGET_ZBR_UFC_100DO50_101025"
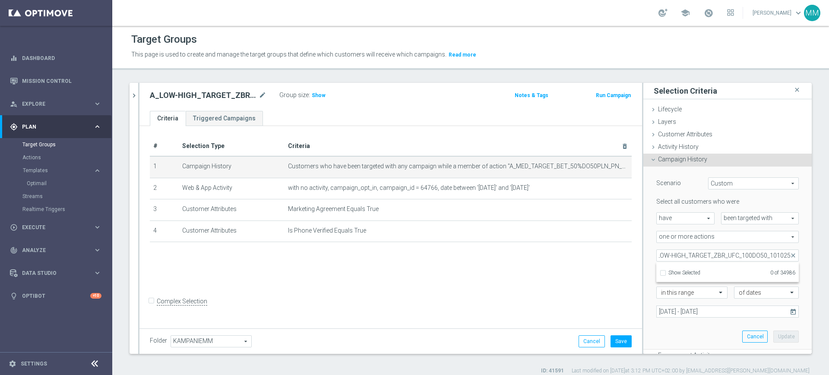
click at [643, 252] on div "Scenario Custom Custom arrow_drop_down search Select all customers who were hav…" at bounding box center [727, 258] width 168 height 183
click at [742, 342] on button "Cancel" at bounding box center [754, 337] width 25 height 12
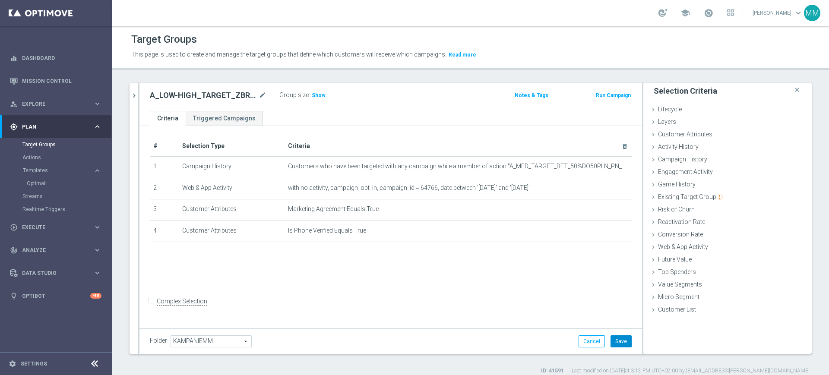
click at [616, 339] on button "Save" at bounding box center [620, 341] width 21 height 12
click at [32, 159] on link "Actions" at bounding box center [55, 157] width 67 height 7
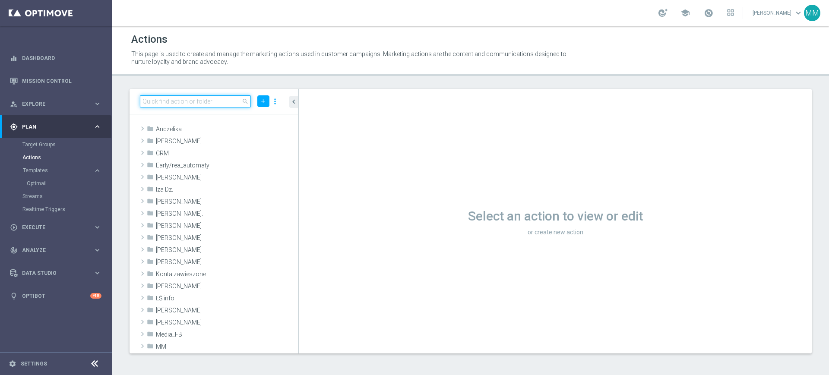
click at [208, 102] on input at bounding box center [195, 101] width 111 height 12
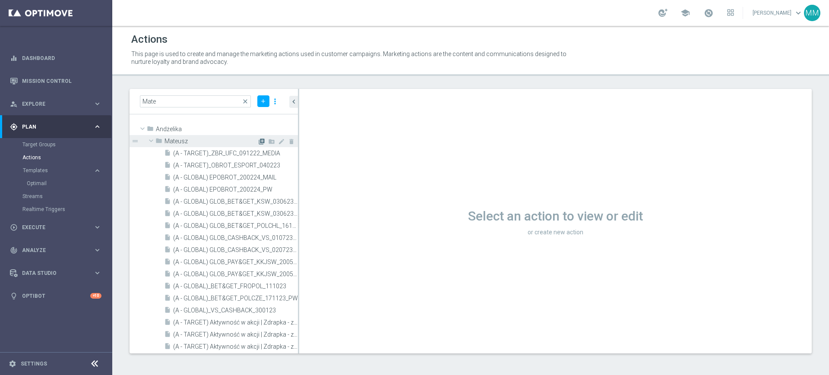
click at [258, 140] on icon "library_add" at bounding box center [261, 141] width 7 height 7
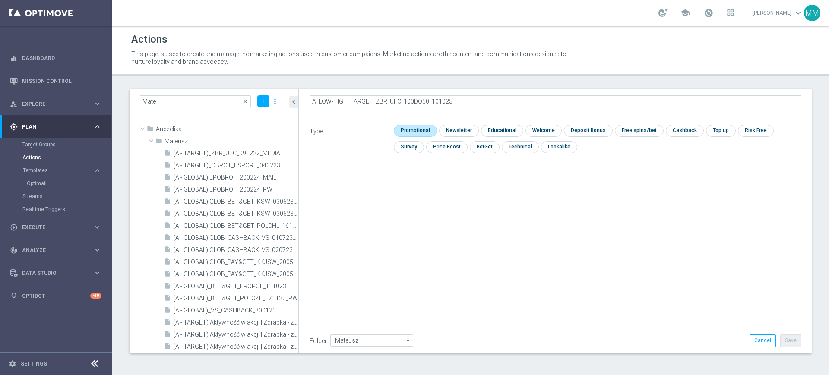
click at [414, 130] on input "checkbox" at bounding box center [414, 131] width 41 height 12
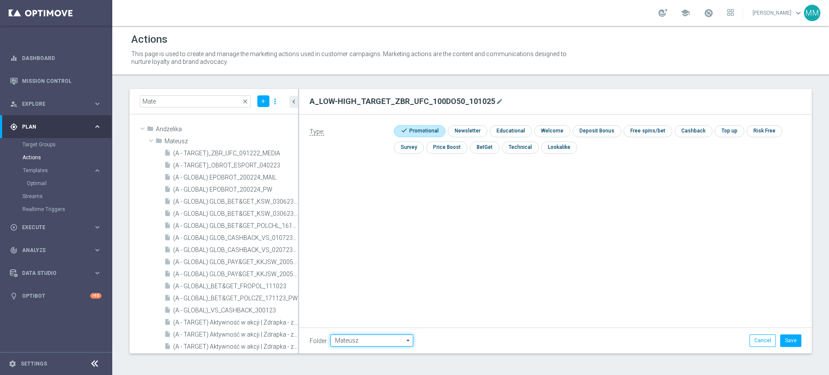
click at [353, 347] on div "Folder Mateusz Mateusz arrow_drop_down Drag here to set row groups Drag here to…" at bounding box center [555, 340] width 505 height 12
click at [482, 278] on div "Type: check Promotional check Newsletter check Educational check Welcome check …" at bounding box center [555, 212] width 512 height 194
click at [793, 343] on button "Save" at bounding box center [790, 340] width 21 height 12
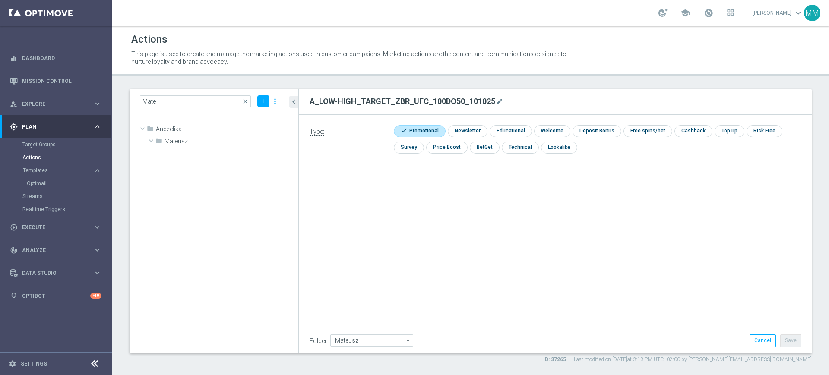
scroll to position [10159, 0]
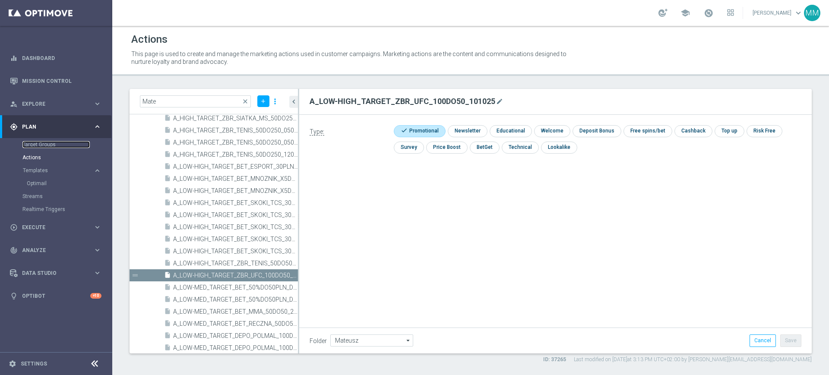
drag, startPoint x: 32, startPoint y: 145, endPoint x: 1, endPoint y: 161, distance: 35.5
click at [32, 145] on link "Target Groups" at bounding box center [55, 144] width 67 height 7
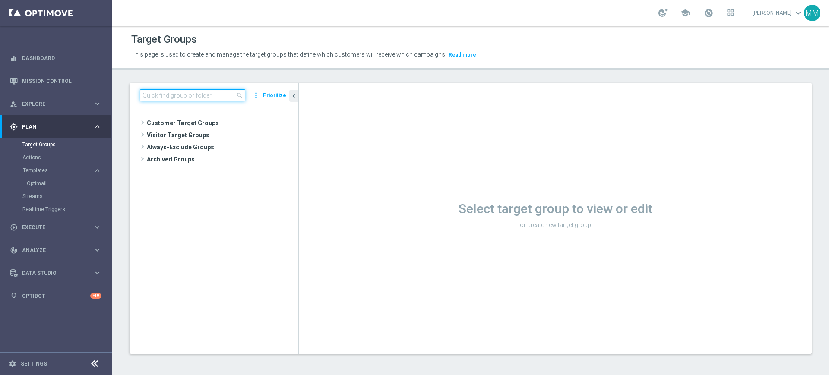
click at [179, 90] on input at bounding box center [192, 95] width 105 height 12
paste input "A_LOW-HIGH_TARGET_ZBR_UFC_100DO50_101025"
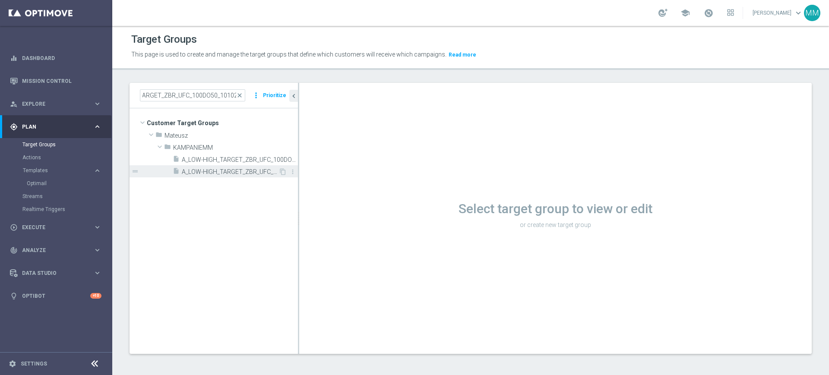
click at [231, 174] on span "A_LOW-HIGH_TARGET_ZBR_UFC_100DO50_101025_MAIL" at bounding box center [230, 171] width 97 height 7
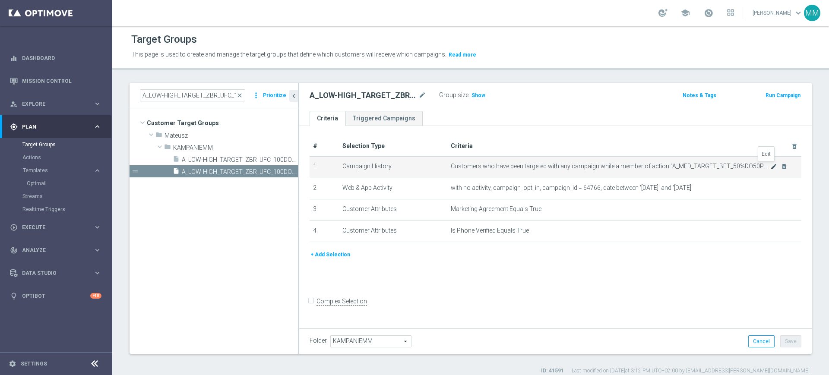
click at [770, 167] on icon "mode_edit" at bounding box center [773, 166] width 7 height 7
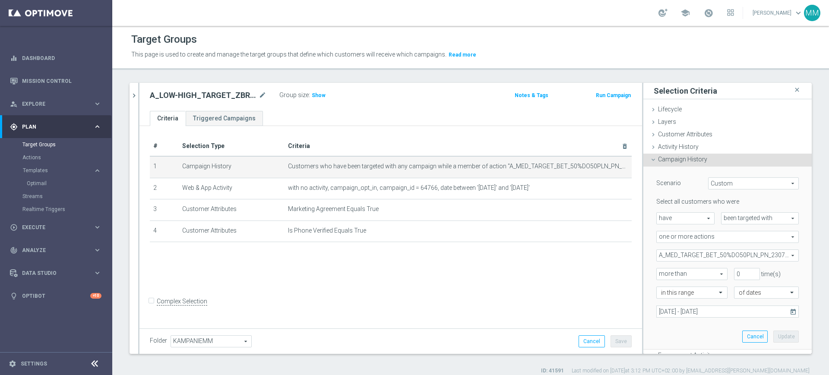
scroll to position [54, 0]
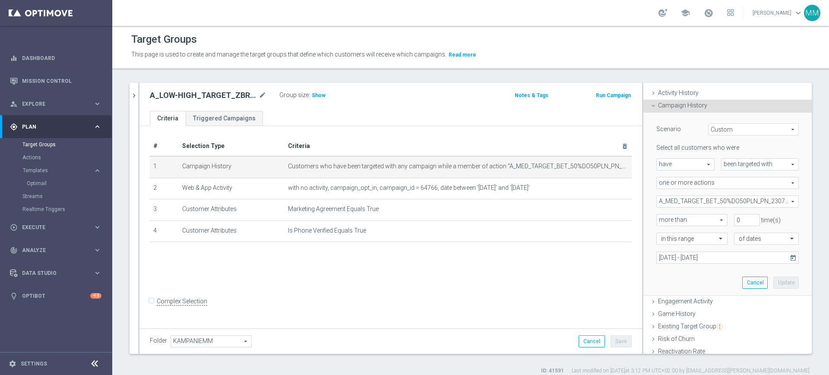
click at [697, 200] on span "A_MED_TARGET_BET_50%DO50PLN_PN_230724" at bounding box center [727, 201] width 142 height 11
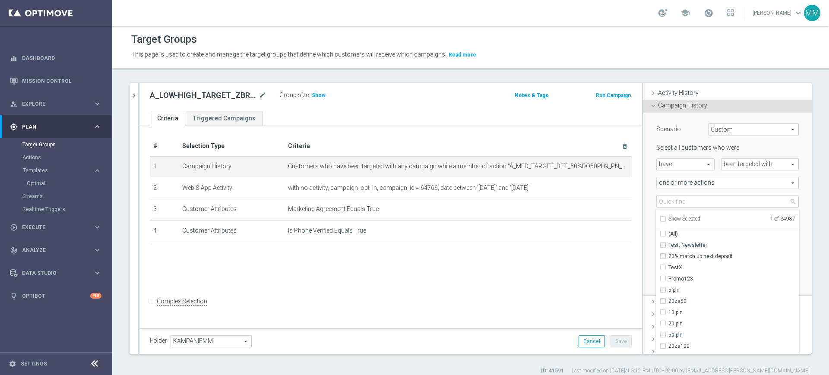
click at [680, 220] on span "Show Selected" at bounding box center [684, 219] width 32 height 6
click at [665, 220] on input "Show Selected" at bounding box center [662, 221] width 6 height 6
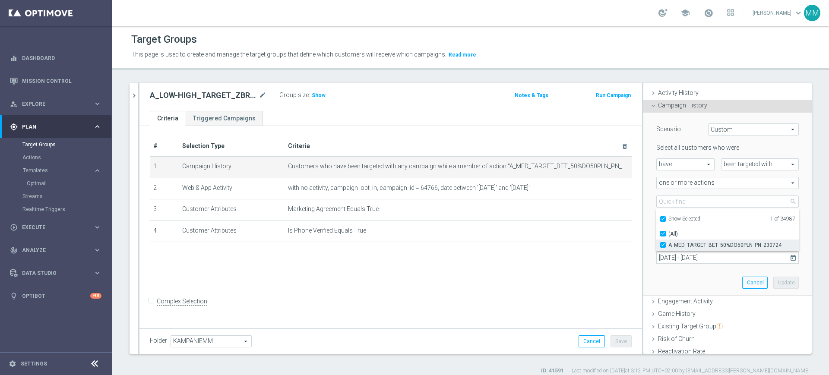
click at [678, 242] on span "A_MED_TARGET_BET_50%DO50PLN_PN_230724" at bounding box center [733, 245] width 130 height 7
click at [668, 242] on input "A_MED_TARGET_BET_50%DO50PLN_PN_230724" at bounding box center [665, 245] width 6 height 6
click at [673, 221] on span "Show Selected" at bounding box center [684, 219] width 32 height 6
click at [665, 221] on input "Show Selected" at bounding box center [662, 221] width 6 height 6
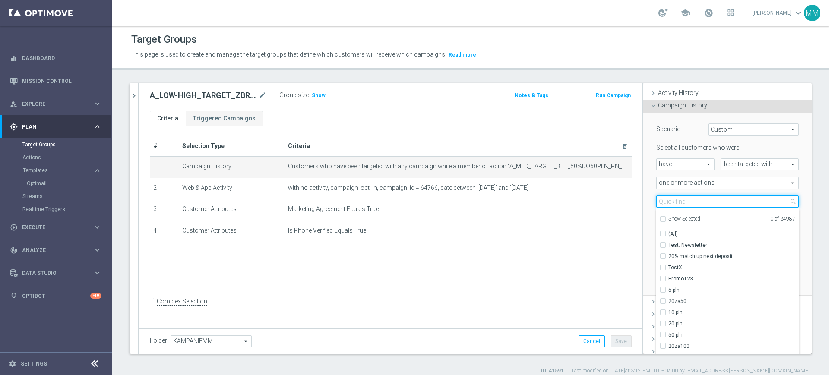
click at [672, 202] on input "search" at bounding box center [727, 202] width 142 height 12
paste input "A_LOW-HIGH_TARGET_ZBR_UFC_100DO50_101025"
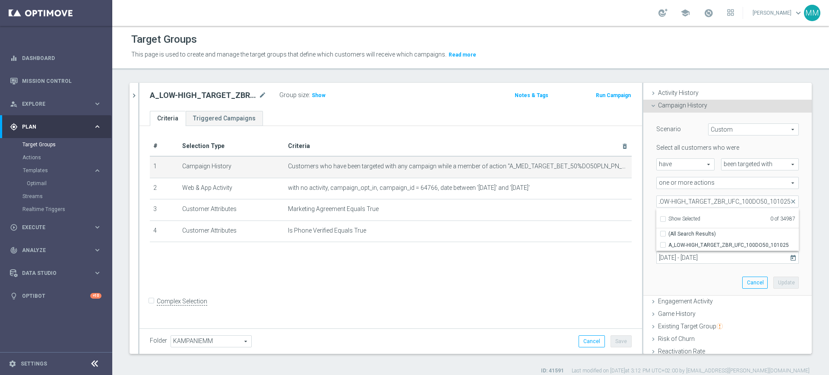
drag, startPoint x: 681, startPoint y: 244, endPoint x: 677, endPoint y: 253, distance: 9.7
click at [681, 245] on span "A_LOW-HIGH_TARGET_ZBR_UFC_100DO50_101025" at bounding box center [733, 245] width 130 height 7
click at [668, 245] on input "A_LOW-HIGH_TARGET_ZBR_UFC_100DO50_101025" at bounding box center [665, 245] width 6 height 6
click at [667, 285] on div "Scenario Custom Custom arrow_drop_down search Select all customers who were hav…" at bounding box center [727, 204] width 155 height 183
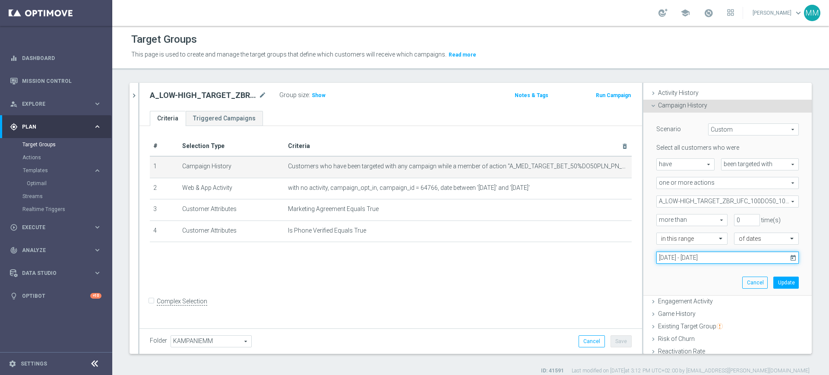
click at [679, 258] on input "[DATE] - [DATE]" at bounding box center [727, 258] width 142 height 12
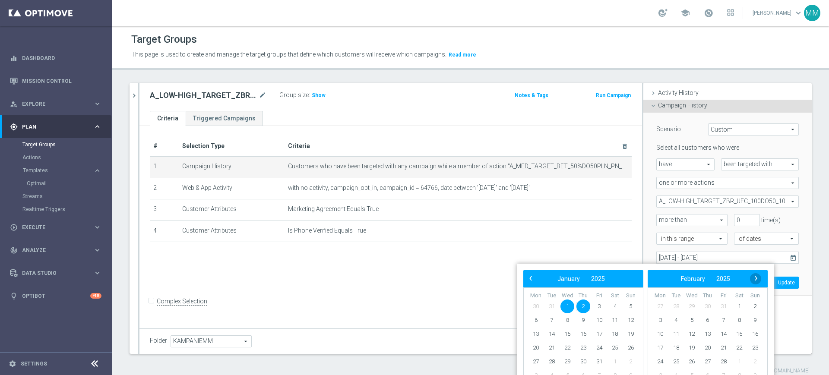
click at [753, 277] on span "›" at bounding box center [755, 278] width 11 height 11
click at [759, 280] on span "›" at bounding box center [755, 278] width 11 height 11
click at [759, 277] on span "›" at bounding box center [755, 278] width 11 height 11
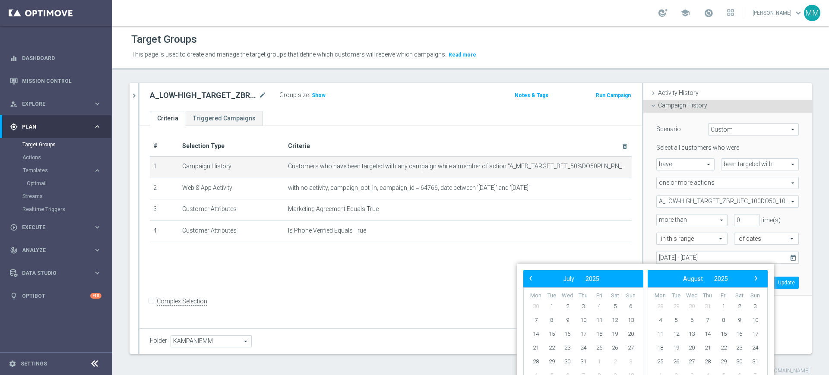
click at [759, 277] on span "›" at bounding box center [755, 278] width 11 height 11
click at [596, 321] on span "10" at bounding box center [599, 320] width 14 height 14
click at [615, 322] on span "11" at bounding box center [615, 320] width 14 height 14
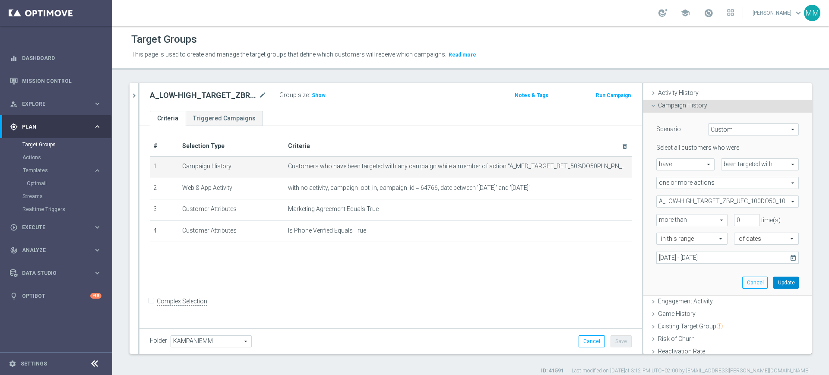
click at [773, 282] on button "Update" at bounding box center [785, 283] width 25 height 12
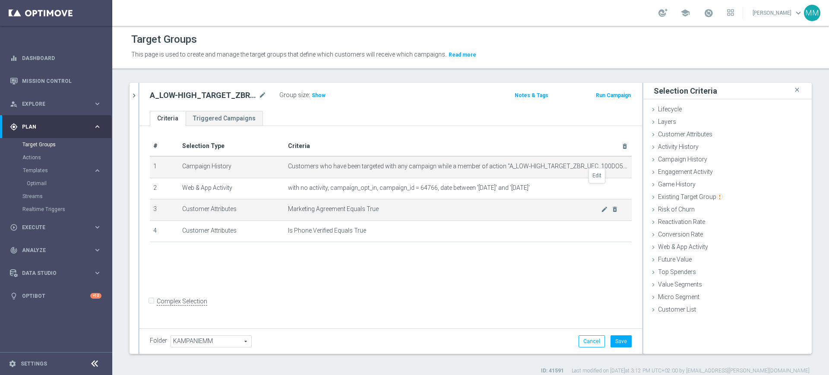
click at [0, 0] on icon "mode_edit" at bounding box center [0, 0] width 0 height 0
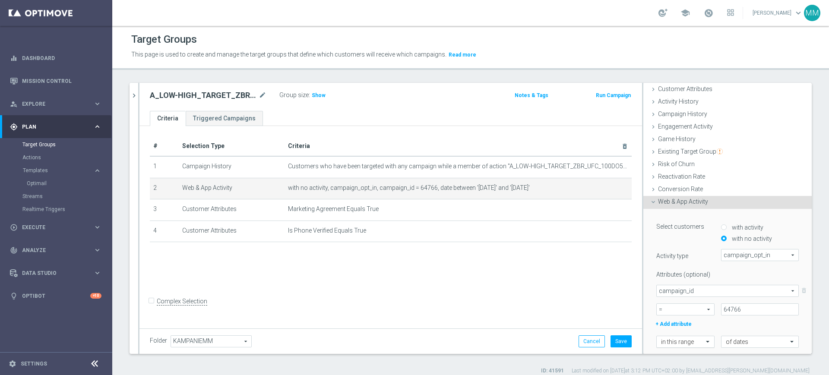
scroll to position [108, 0]
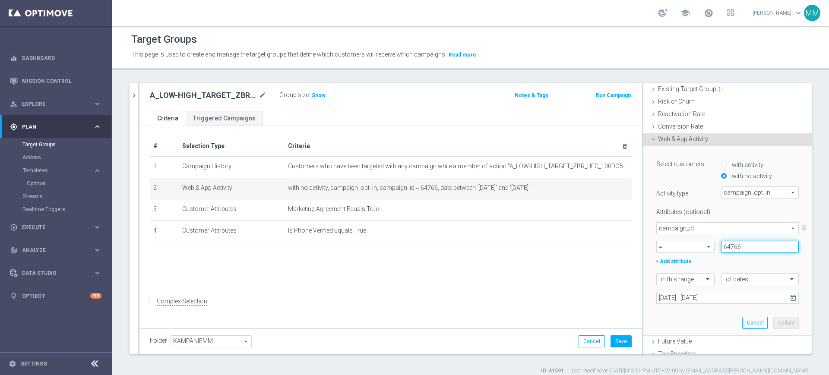
click at [721, 245] on input "64766" at bounding box center [760, 247] width 78 height 12
paste input "188682"
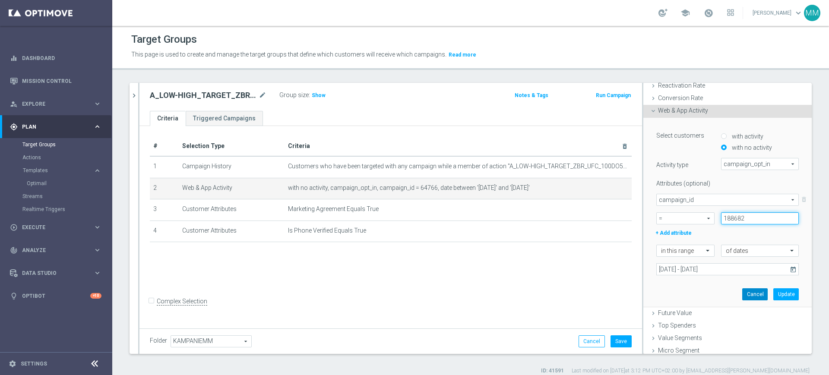
scroll to position [152, 0]
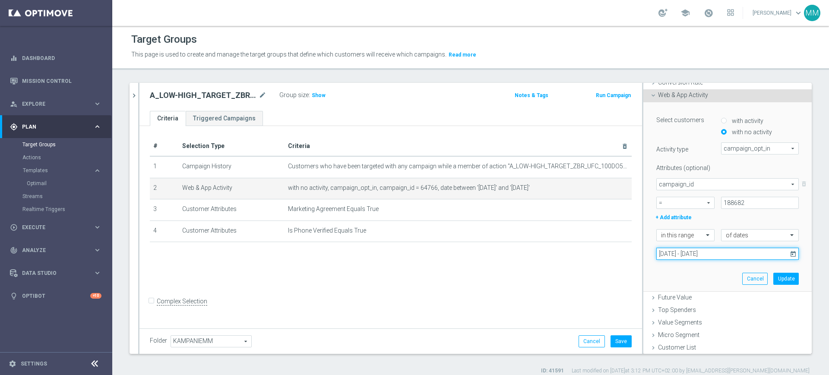
click at [743, 254] on input "[DATE] - [DATE]" at bounding box center [727, 254] width 142 height 12
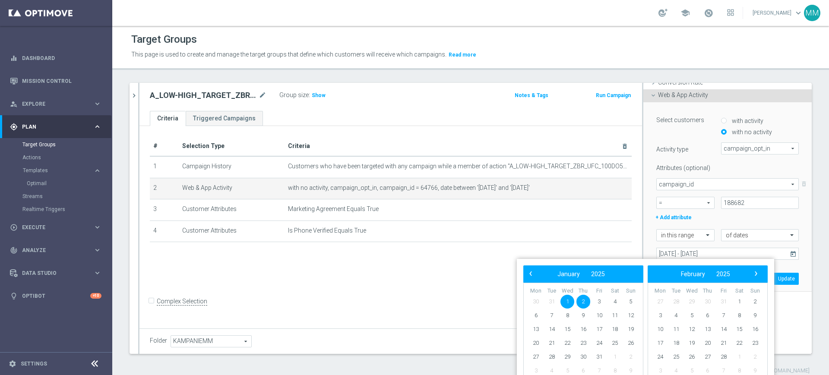
click at [753, 267] on div "‹ ​ February ​ 2025 ​ ›" at bounding box center [707, 273] width 120 height 17
click at [754, 270] on span "›" at bounding box center [755, 273] width 11 height 11
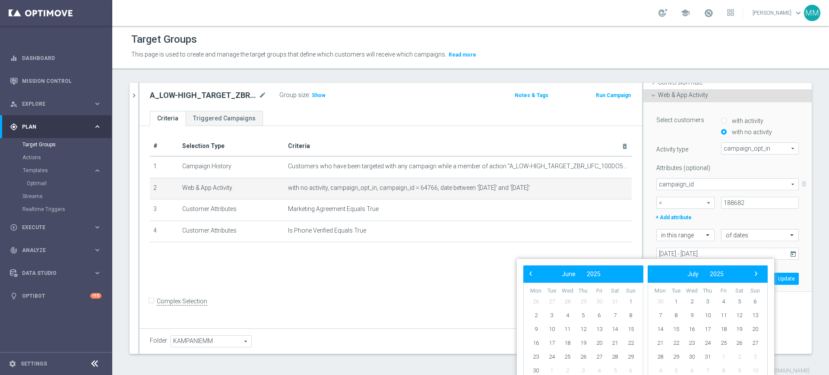
click at [754, 270] on span "›" at bounding box center [755, 273] width 11 height 11
click at [582, 315] on span "9" at bounding box center [583, 316] width 14 height 14
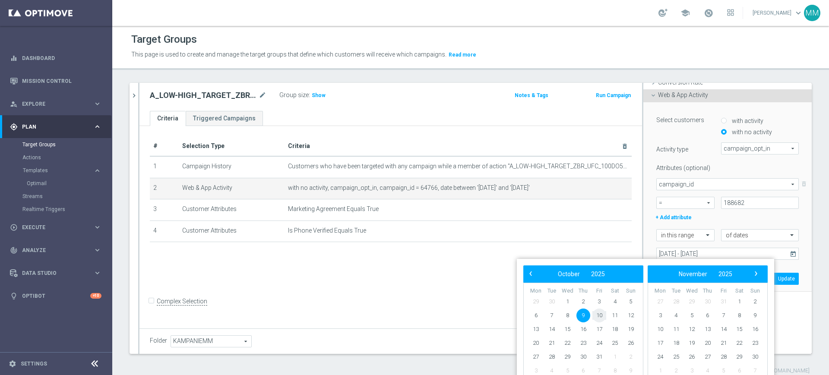
click at [594, 315] on span "10" at bounding box center [599, 316] width 14 height 14
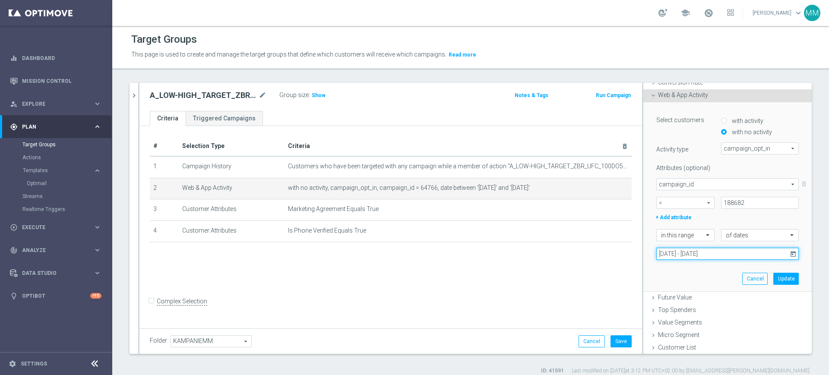
click at [717, 252] on input "09 Oct 2025 - 10 Oct 2025" at bounding box center [727, 254] width 142 height 12
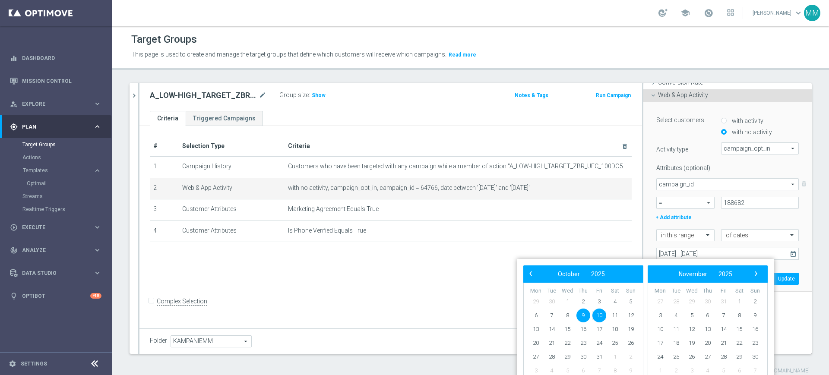
click at [597, 313] on span "10" at bounding box center [599, 316] width 14 height 14
click at [614, 313] on span "11" at bounding box center [615, 316] width 14 height 14
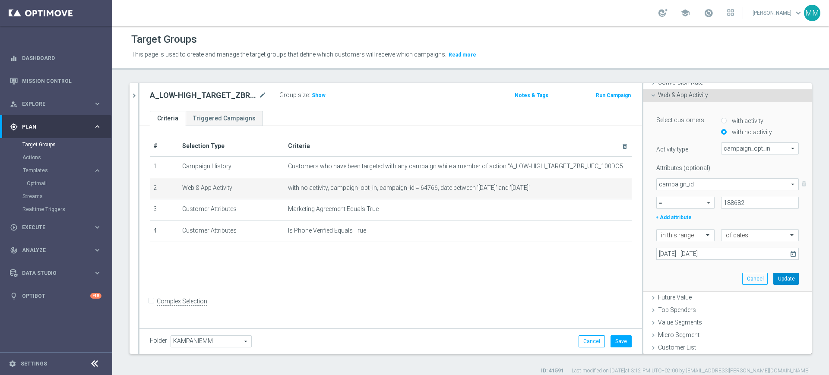
click at [778, 278] on button "Update" at bounding box center [785, 279] width 25 height 12
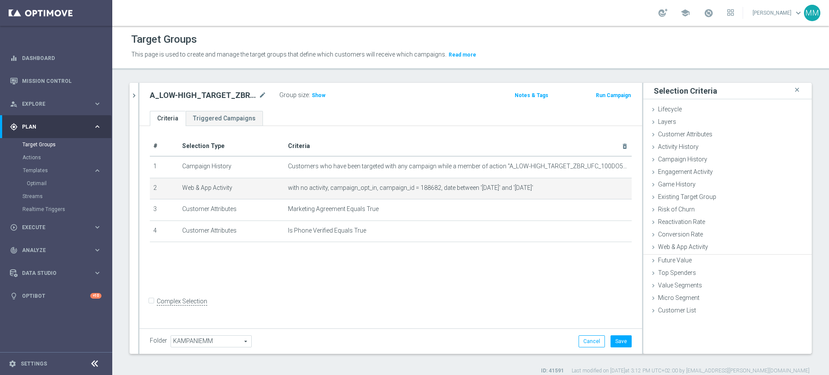
scroll to position [0, 0]
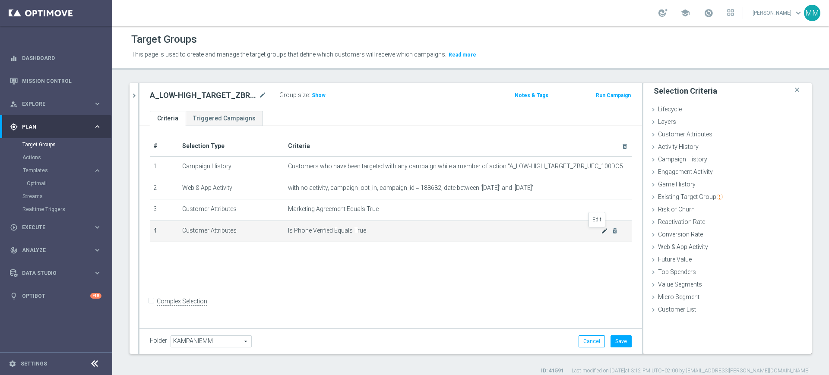
click at [601, 231] on icon "mode_edit" at bounding box center [604, 230] width 7 height 7
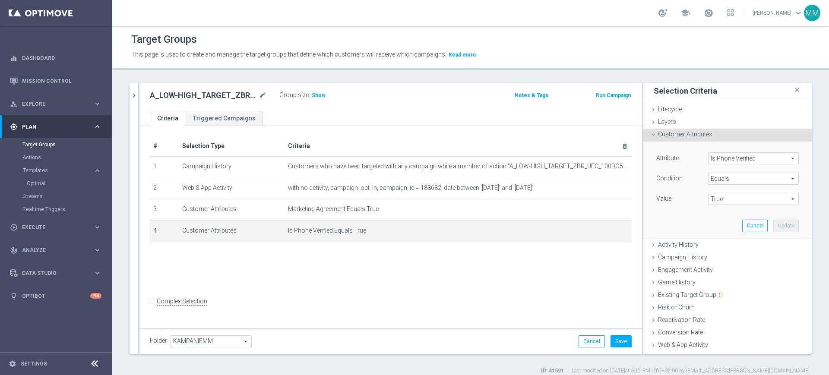
click at [743, 156] on span "Is Phone Verified" at bounding box center [753, 158] width 90 height 11
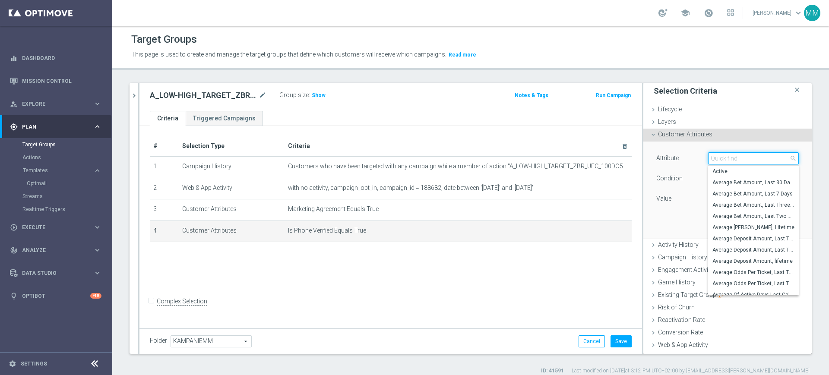
click at [743, 156] on input "search" at bounding box center [753, 158] width 91 height 12
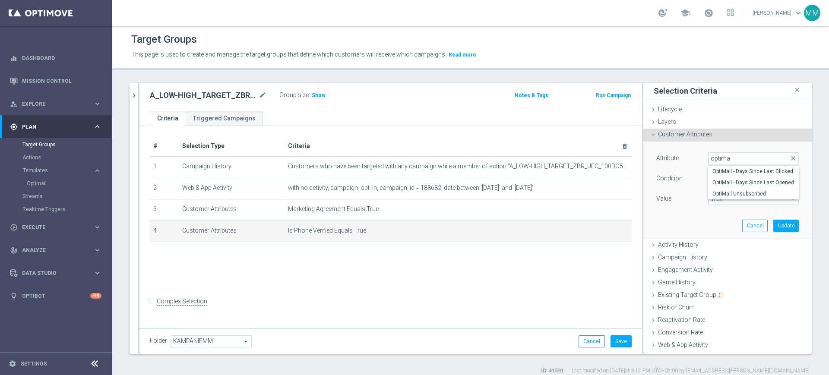
click at [747, 192] on span "OptiMail Unsubscribed" at bounding box center [753, 193] width 82 height 7
click at [729, 196] on span "True" at bounding box center [753, 198] width 90 height 11
click at [726, 180] on span "Equals" at bounding box center [753, 178] width 90 height 11
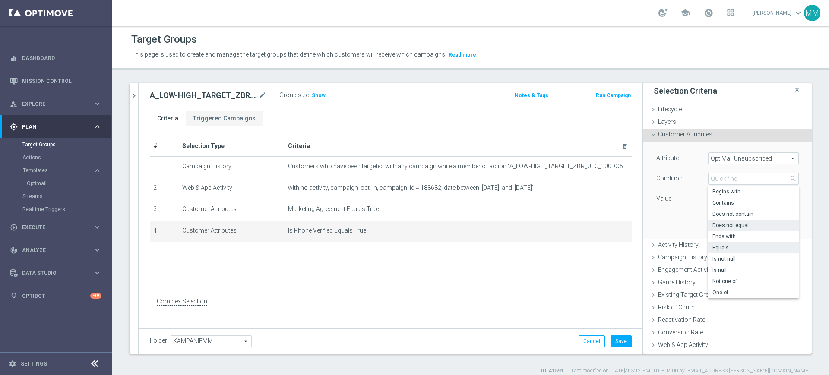
click at [727, 220] on label "Does not equal" at bounding box center [753, 225] width 91 height 11
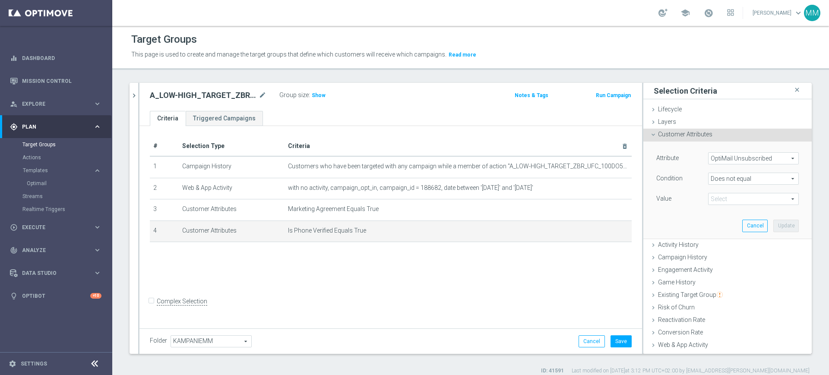
click at [720, 201] on span "True" at bounding box center [753, 198] width 90 height 11
click at [723, 212] on span "STS" at bounding box center [753, 211] width 82 height 7
click at [773, 224] on button "Update" at bounding box center [785, 226] width 25 height 12
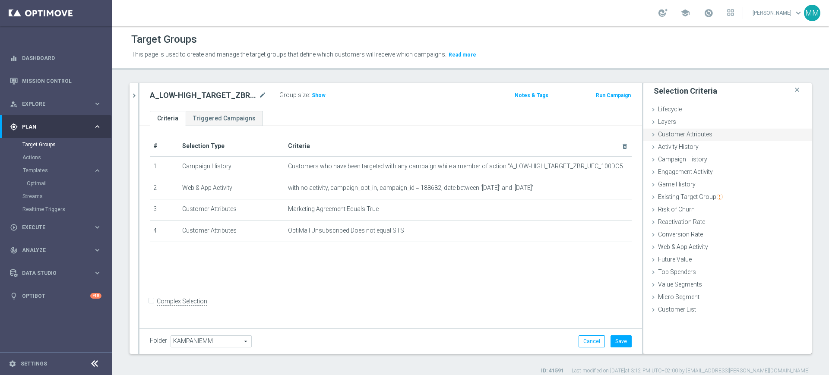
drag, startPoint x: 717, startPoint y: 133, endPoint x: 709, endPoint y: 139, distance: 10.4
click at [716, 133] on div "Customer Attributes done selection updated" at bounding box center [727, 135] width 168 height 13
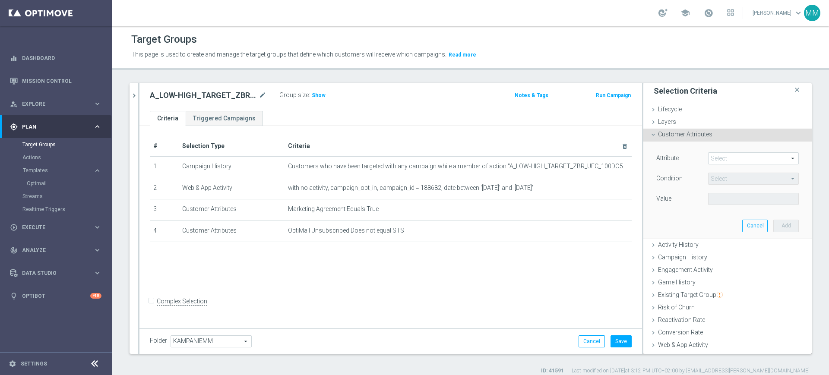
click at [722, 155] on span at bounding box center [753, 158] width 90 height 11
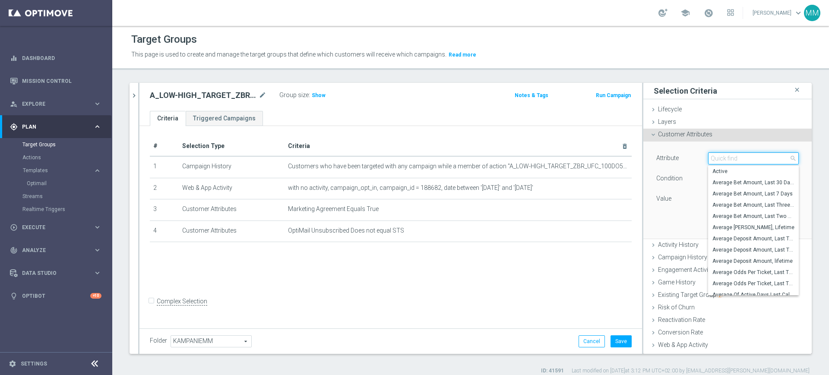
click at [722, 155] on input "search" at bounding box center [753, 158] width 91 height 12
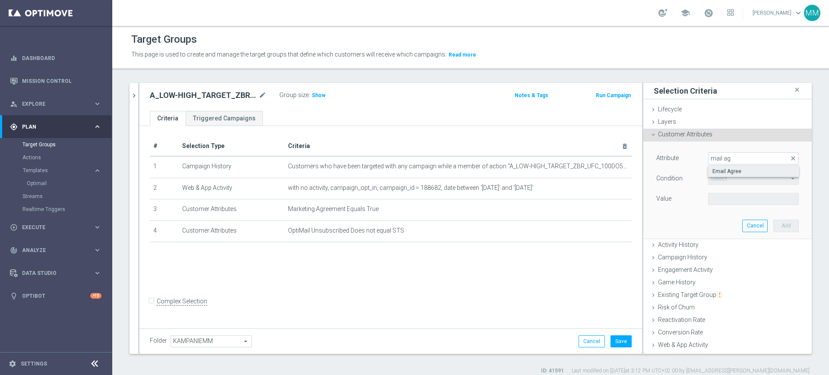
click at [721, 174] on span "Email Agree" at bounding box center [753, 171] width 82 height 7
click at [717, 194] on span at bounding box center [753, 198] width 90 height 11
click at [720, 222] on span "TRUE" at bounding box center [753, 223] width 82 height 7
click at [773, 227] on button "Add" at bounding box center [785, 226] width 25 height 12
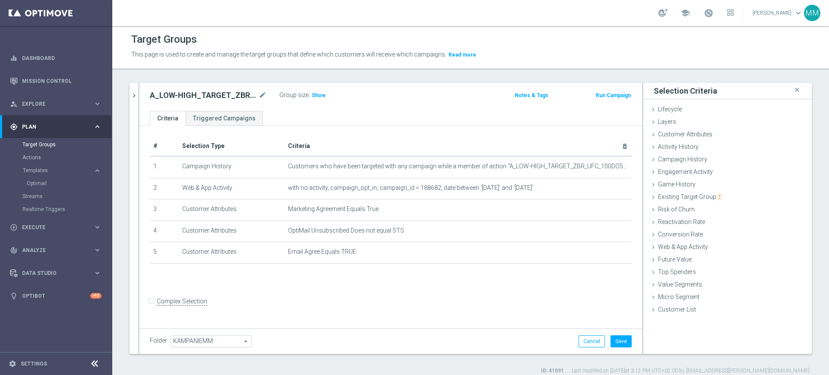
click at [600, 340] on div "Cancel Save Saving..." at bounding box center [604, 341] width 53 height 12
click at [602, 340] on div "Cancel Save Saving..." at bounding box center [604, 341] width 53 height 12
click at [670, 138] on div "Customer Attributes done selection saved" at bounding box center [727, 135] width 168 height 13
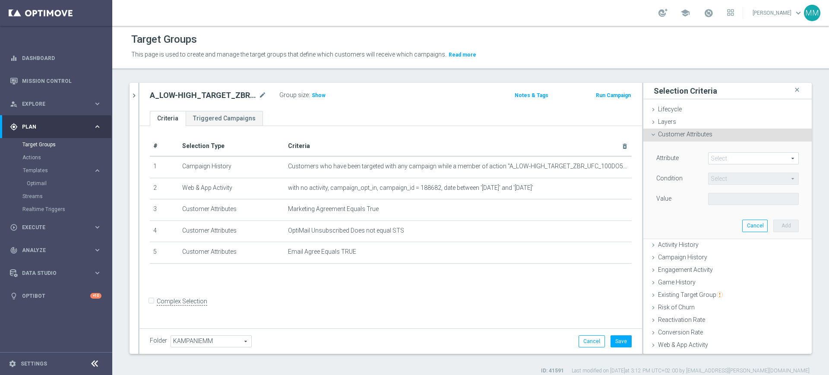
click at [722, 158] on span at bounding box center [753, 158] width 90 height 11
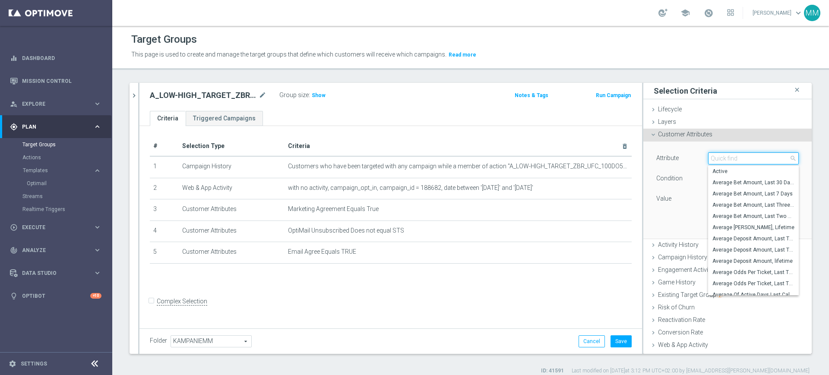
click at [722, 158] on input "search" at bounding box center [753, 158] width 91 height 12
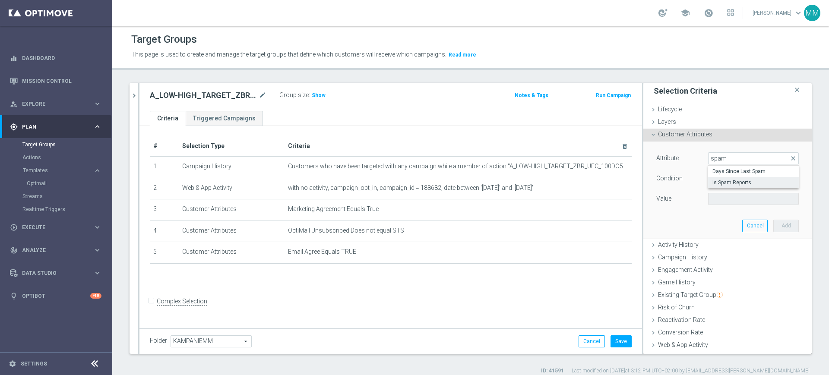
click at [714, 184] on span "Is Spam Reports" at bounding box center [753, 182] width 82 height 7
click at [724, 194] on span at bounding box center [753, 198] width 90 height 11
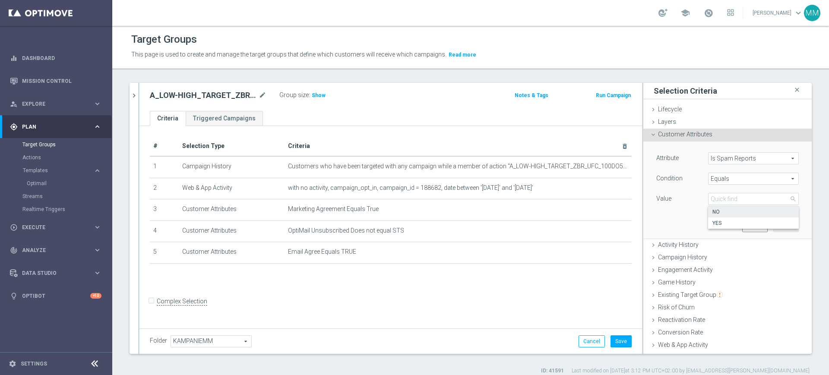
click at [721, 212] on span "NO" at bounding box center [753, 211] width 82 height 7
click at [773, 224] on button "Add" at bounding box center [785, 226] width 25 height 12
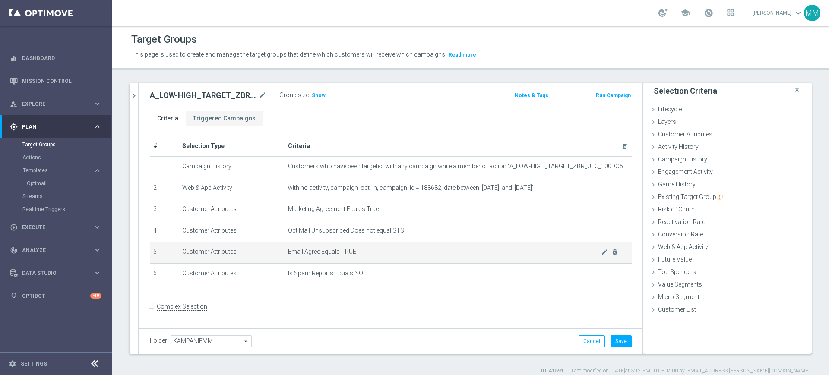
click at [345, 245] on td "Email Agree Equals TRUE mode_edit delete_forever" at bounding box center [457, 253] width 347 height 22
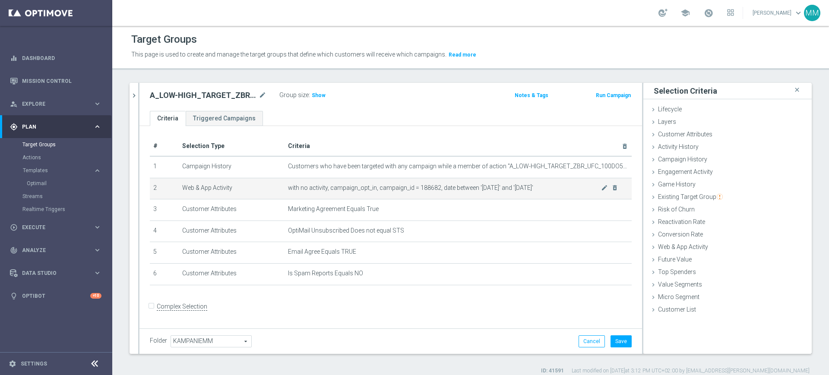
click at [412, 189] on span "with no activity, campaign_opt_in, campaign_id = 188682, date between '[DATE]' …" at bounding box center [444, 187] width 313 height 7
click at [433, 189] on span "with no activity, campaign_opt_in, campaign_id = 188682, date between '[DATE]' …" at bounding box center [444, 187] width 313 height 7
click at [514, 190] on span "with no activity, campaign_opt_in, campaign_id = 188682, date between '[DATE]' …" at bounding box center [444, 187] width 313 height 7
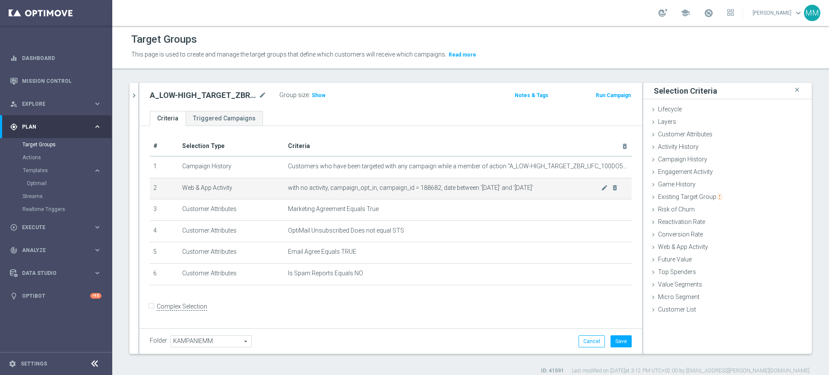
click at [531, 189] on span "with no activity, campaign_opt_in, campaign_id = 188682, date between '[DATE]' …" at bounding box center [444, 187] width 313 height 7
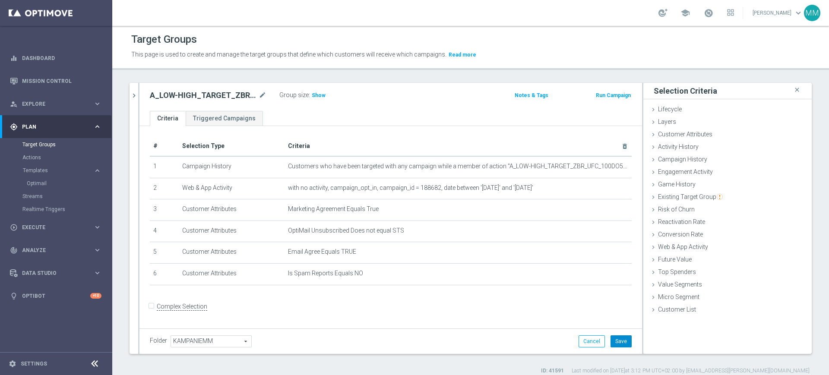
click at [616, 347] on button "Save" at bounding box center [620, 341] width 21 height 12
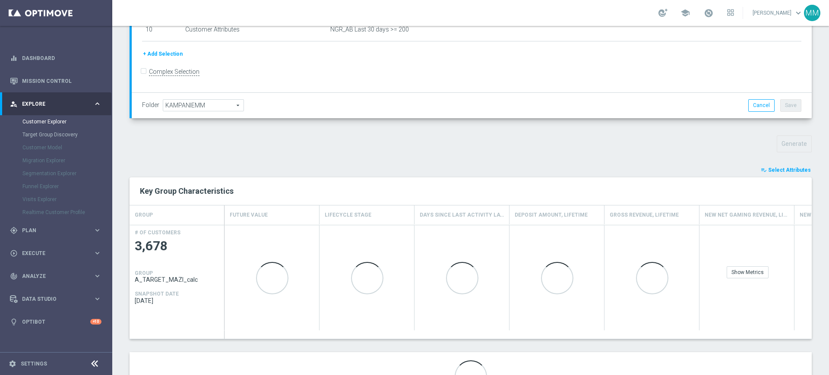
scroll to position [216, 0]
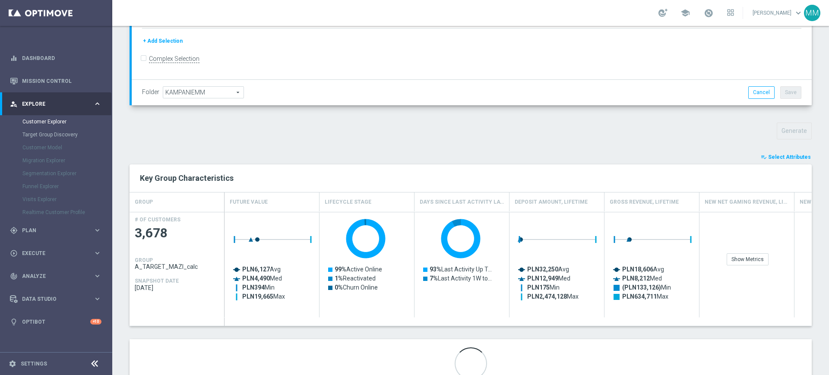
click at [760, 160] on button "playlist_add_check Select Attributes" at bounding box center [786, 156] width 52 height 9
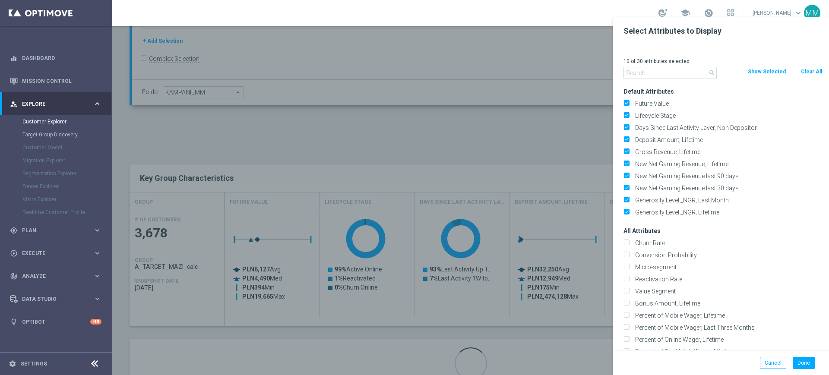
click at [801, 71] on button "Clear All" at bounding box center [811, 71] width 23 height 9
checkbox input "false"
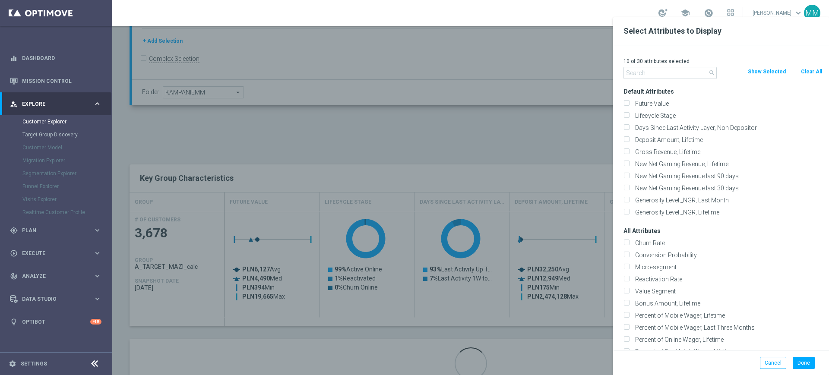
checkbox input "false"
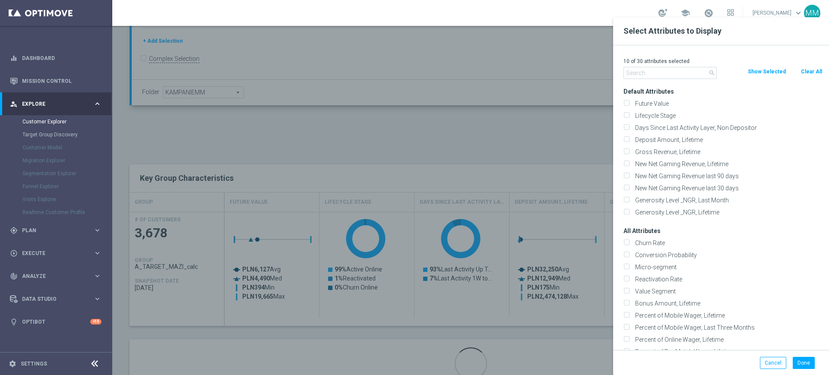
checkbox input "false"
click at [667, 78] on input "text" at bounding box center [669, 73] width 93 height 12
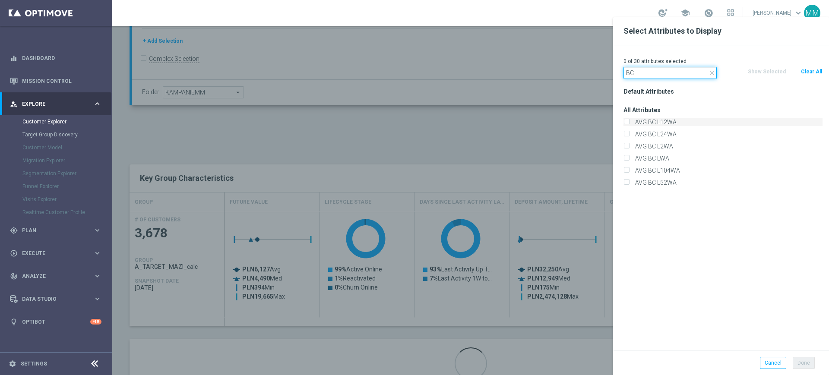
type input "BC"
click at [669, 124] on label "AVG BC L12WA" at bounding box center [727, 122] width 190 height 8
click at [629, 124] on input "AVG BC L12WA" at bounding box center [626, 123] width 6 height 6
checkbox input "true"
click at [804, 362] on button "Done" at bounding box center [803, 363] width 22 height 12
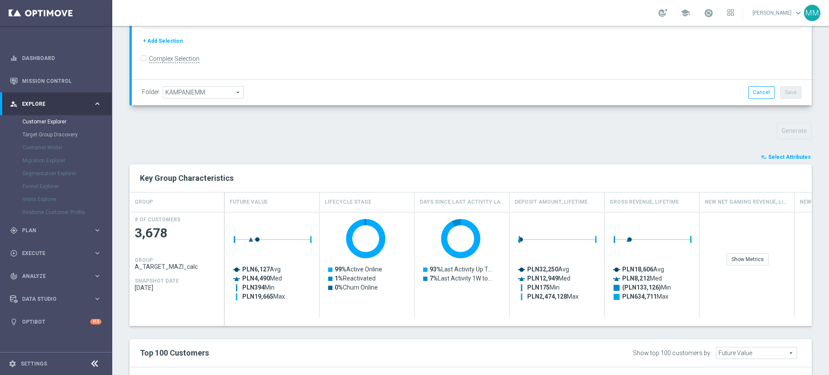
type input "Search"
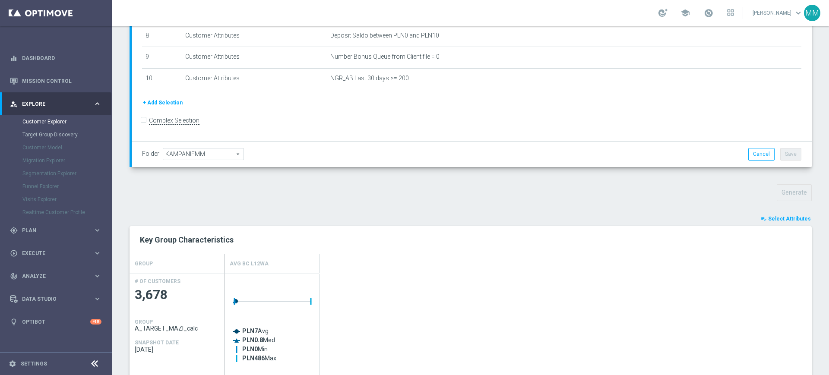
scroll to position [270, 0]
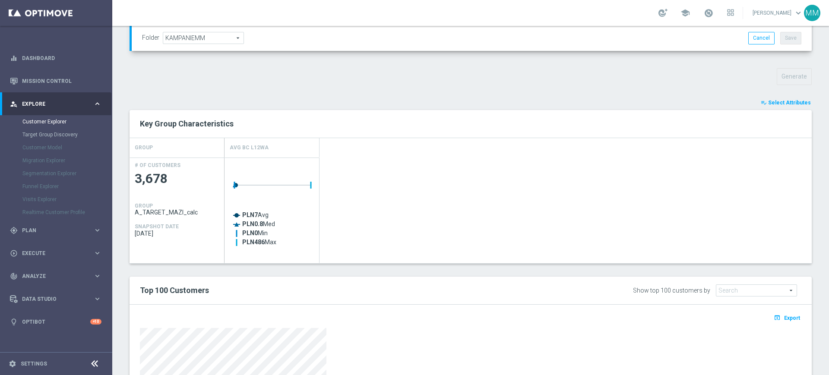
click at [786, 100] on span "Select Attributes" at bounding box center [789, 103] width 43 height 6
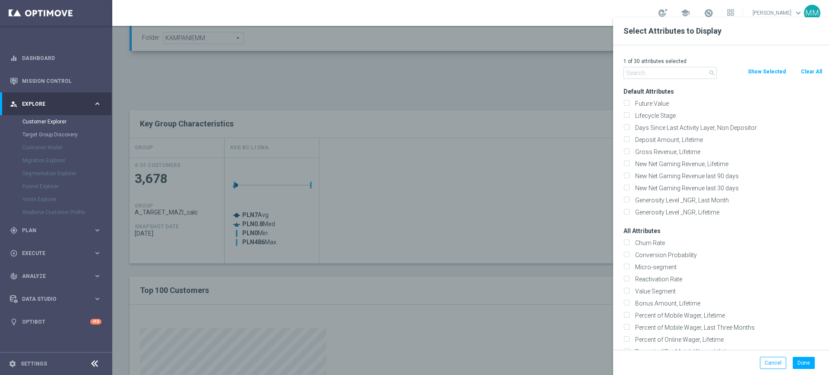
click at [664, 75] on input "text" at bounding box center [669, 73] width 93 height 12
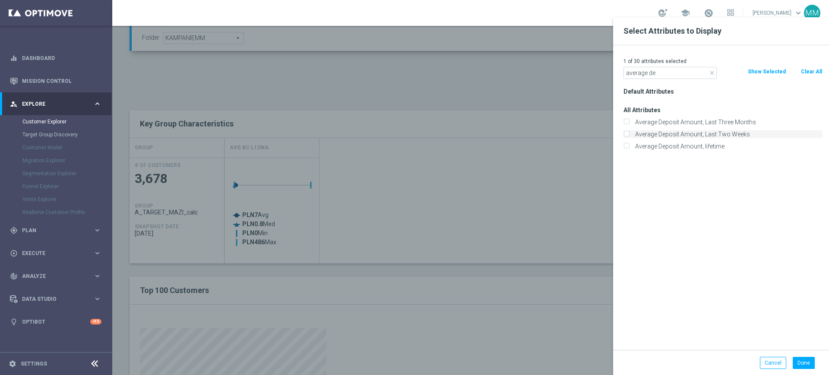
type input "average de"
click at [691, 133] on label "Average Deposit Amount, Last Two Weeks" at bounding box center [727, 134] width 190 height 8
click at [629, 133] on input "Average Deposit Amount, Last Two Weeks" at bounding box center [626, 135] width 6 height 6
checkbox input "true"
click at [809, 362] on button "Done" at bounding box center [803, 363] width 22 height 12
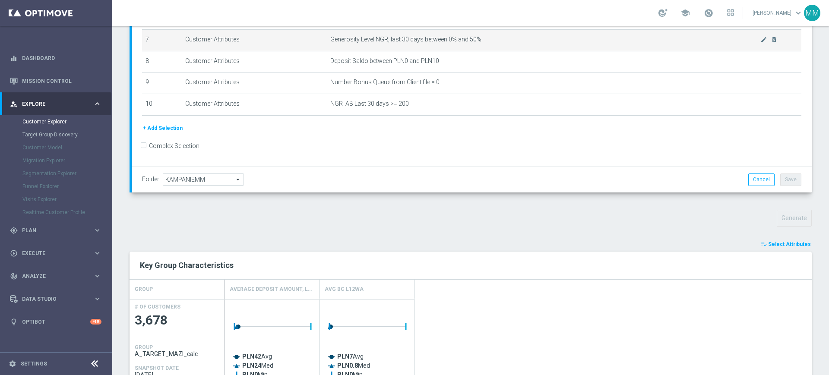
scroll to position [0, 0]
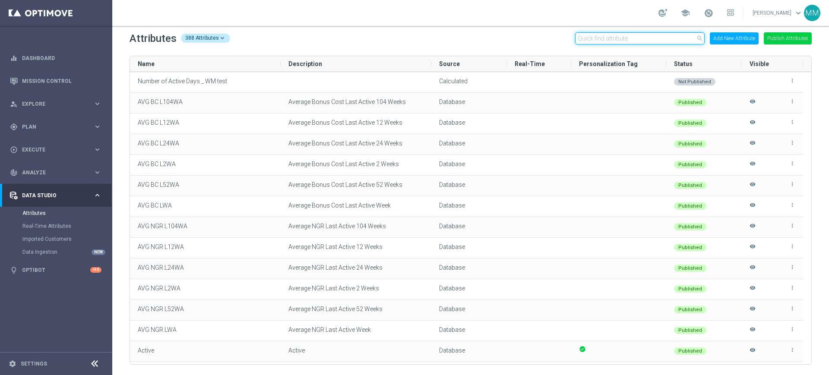
click at [635, 38] on input "text" at bounding box center [639, 38] width 129 height 12
paste input "Average Deposit Amount"
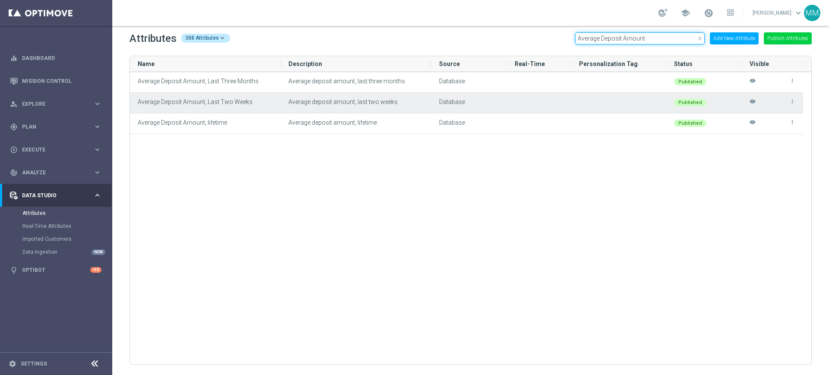
type input "Average Deposit Amount"
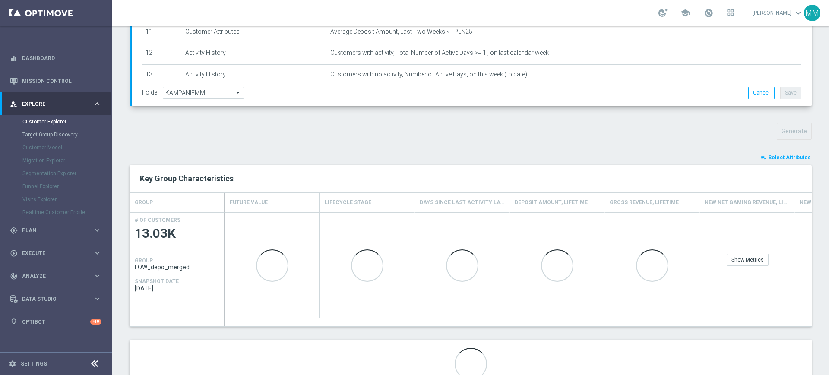
scroll to position [216, 0]
click at [771, 159] on span "Select Attributes" at bounding box center [789, 157] width 43 height 6
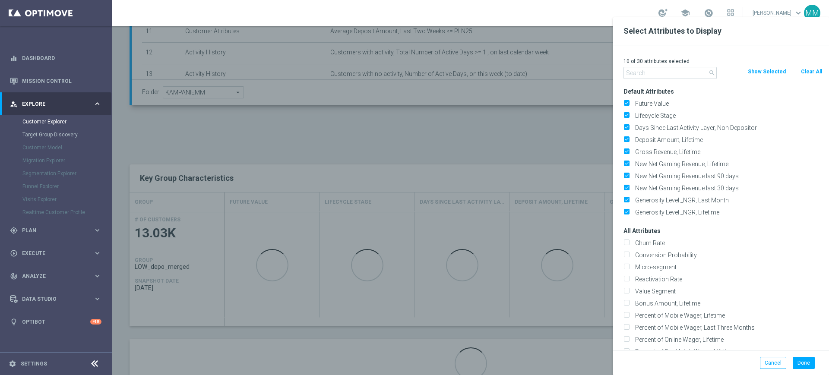
click at [805, 73] on button "Clear All" at bounding box center [811, 71] width 23 height 9
checkbox input "false"
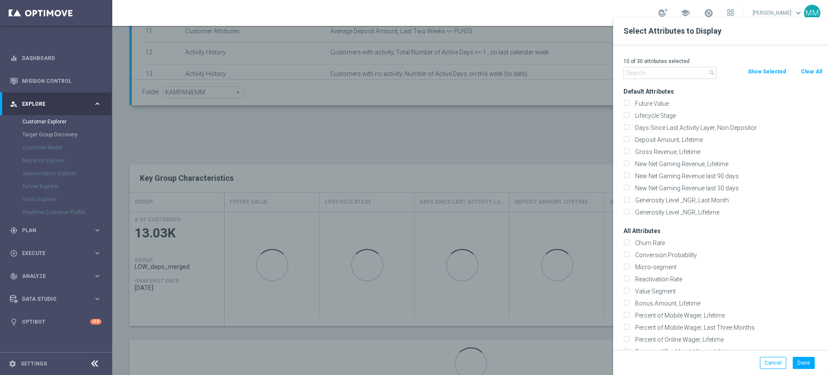
checkbox input "false"
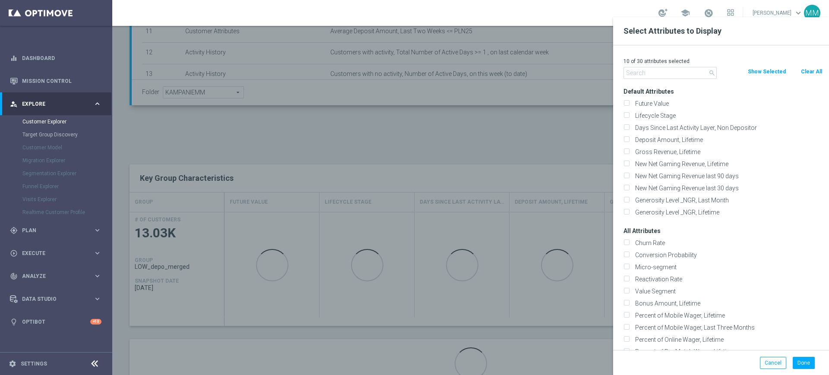
checkbox input "false"
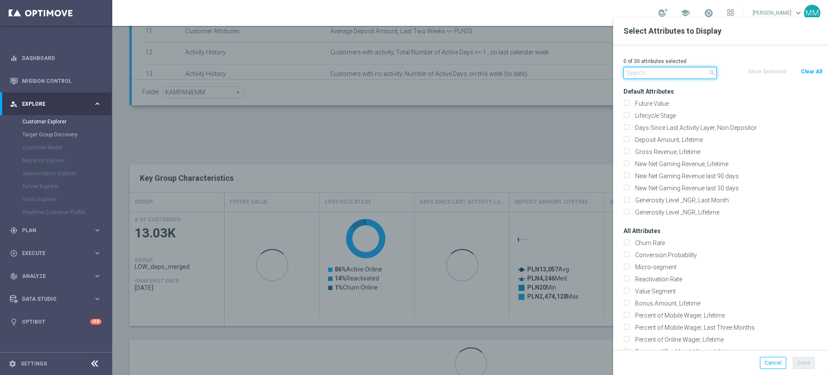
click at [665, 73] on input "text" at bounding box center [669, 73] width 93 height 12
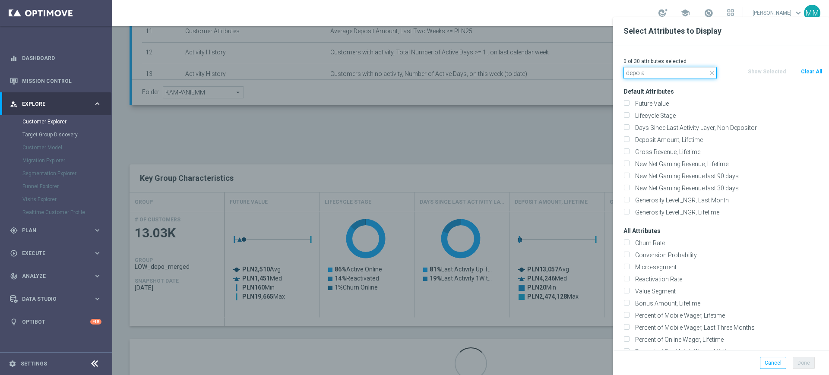
type input "depo am"
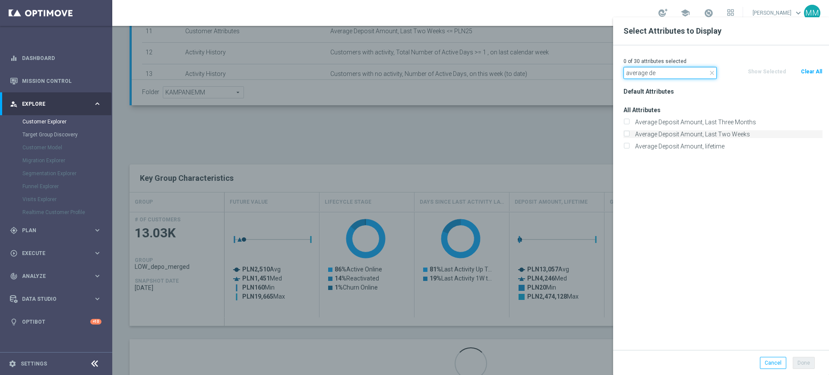
type input "average de"
click at [683, 131] on label "Average Deposit Amount, Last Two Weeks" at bounding box center [727, 134] width 190 height 8
click at [629, 132] on input "Average Deposit Amount, Last Two Weeks" at bounding box center [626, 135] width 6 height 6
checkbox input "true"
click at [679, 65] on div "1 of 30 attributes selected" at bounding box center [723, 61] width 212 height 11
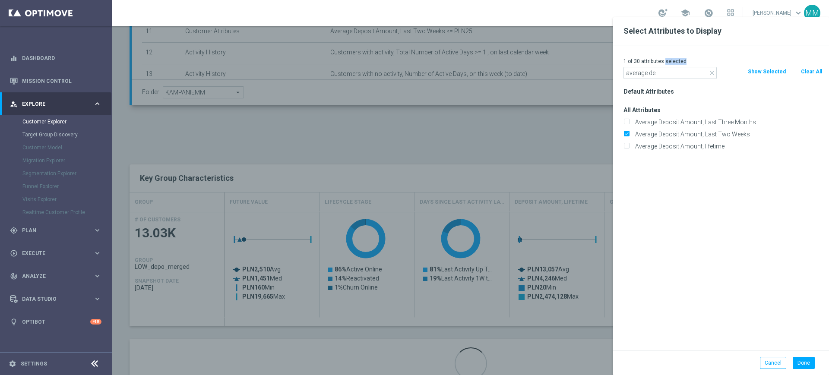
click at [679, 65] on div "1 of 30 attributes selected" at bounding box center [723, 61] width 212 height 11
click at [675, 65] on div "1 of 30 attributes selected" at bounding box center [723, 61] width 212 height 11
click at [672, 67] on input "average de" at bounding box center [669, 73] width 93 height 12
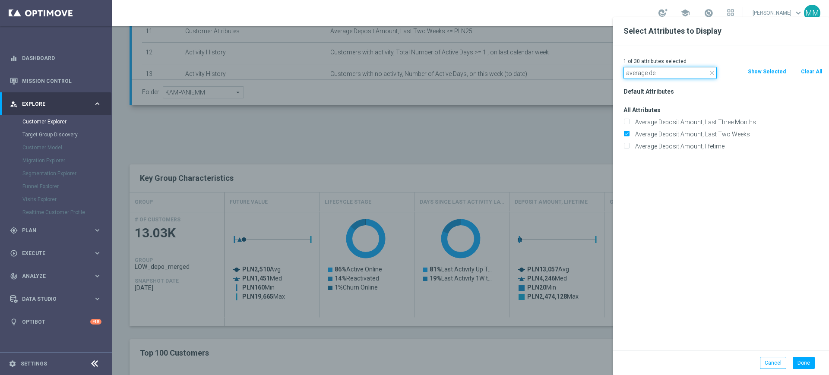
click at [672, 67] on input "average de" at bounding box center [669, 73] width 93 height 12
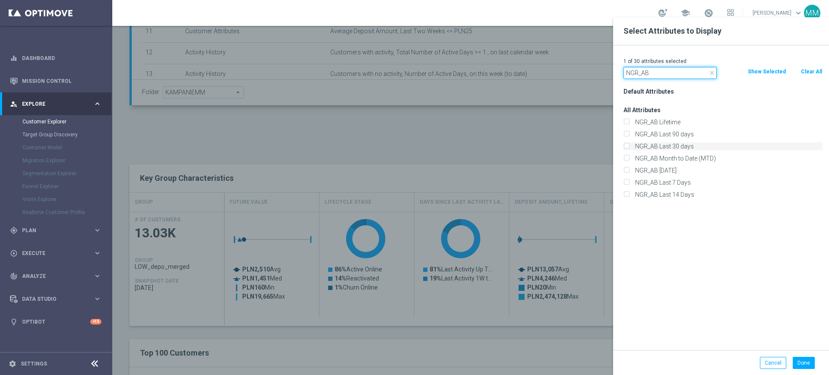
type input "NGR_AB"
click at [677, 146] on label "NGR_AB Last 30 days" at bounding box center [727, 146] width 190 height 8
click at [629, 146] on input "NGR_AB Last 30 days" at bounding box center [626, 148] width 6 height 6
checkbox input "true"
click at [662, 77] on input "NGR_AB" at bounding box center [669, 73] width 93 height 12
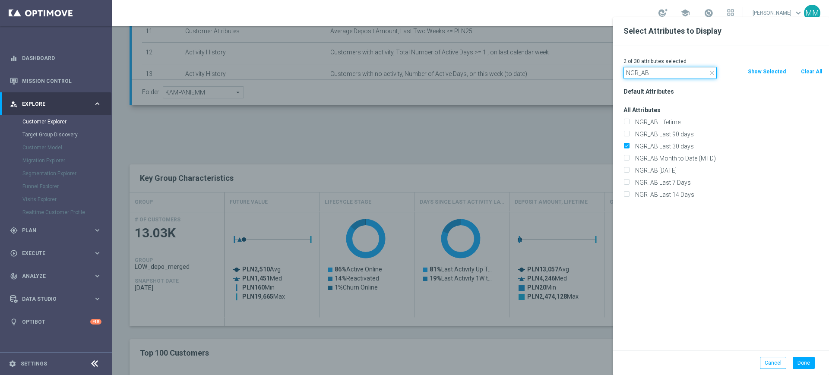
click at [662, 77] on input "NGR_AB" at bounding box center [669, 73] width 93 height 12
type input "gen"
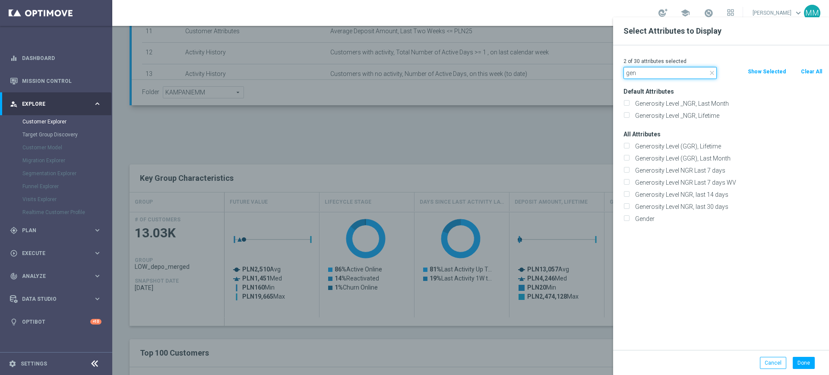
click at [659, 74] on input "gen" at bounding box center [669, 73] width 93 height 12
click at [658, 75] on input "gen" at bounding box center [669, 73] width 93 height 12
click at [654, 69] on input "gen" at bounding box center [669, 73] width 93 height 12
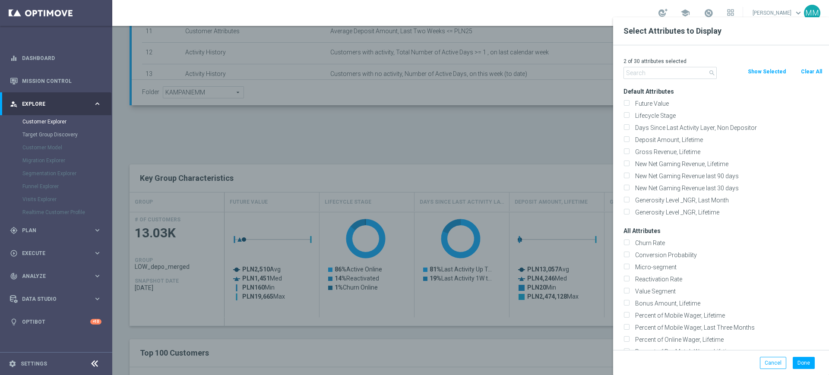
click at [763, 74] on button "Show Selected" at bounding box center [767, 71] width 40 height 9
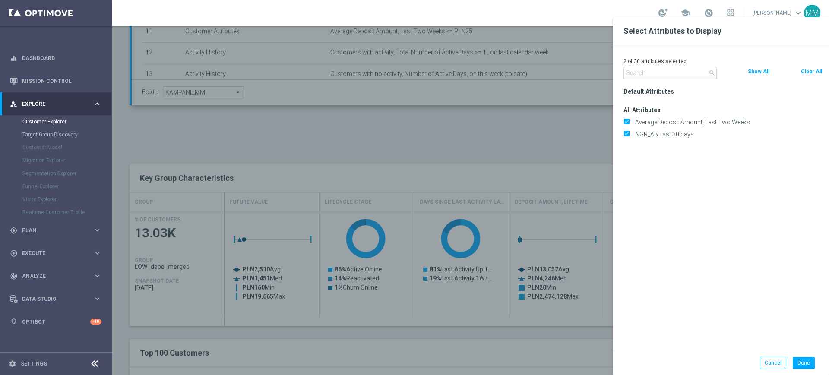
click at [758, 72] on button "Show All" at bounding box center [758, 71] width 23 height 9
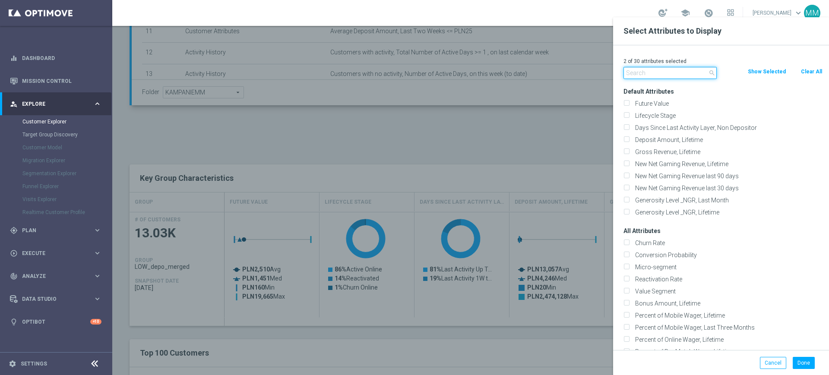
click at [661, 70] on input "text" at bounding box center [669, 73] width 93 height 12
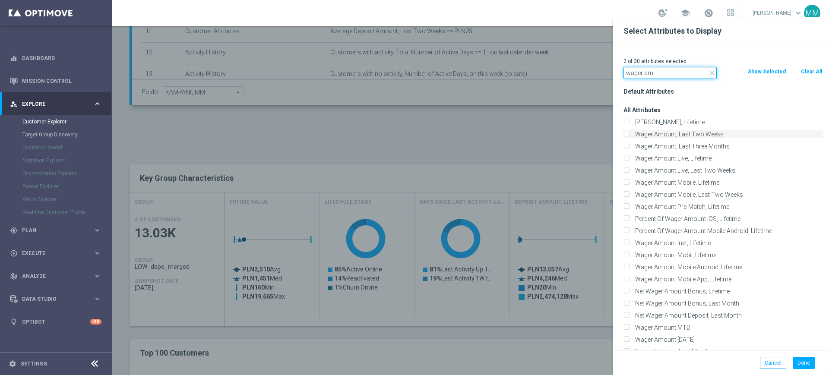
type input "wager am"
click at [689, 135] on label "Wager Amount, Last Two Weeks" at bounding box center [727, 134] width 190 height 8
click at [629, 135] on input "Wager Amount, Last Two Weeks" at bounding box center [626, 135] width 6 height 6
checkbox input "true"
click at [684, 73] on input "wager am" at bounding box center [669, 73] width 93 height 12
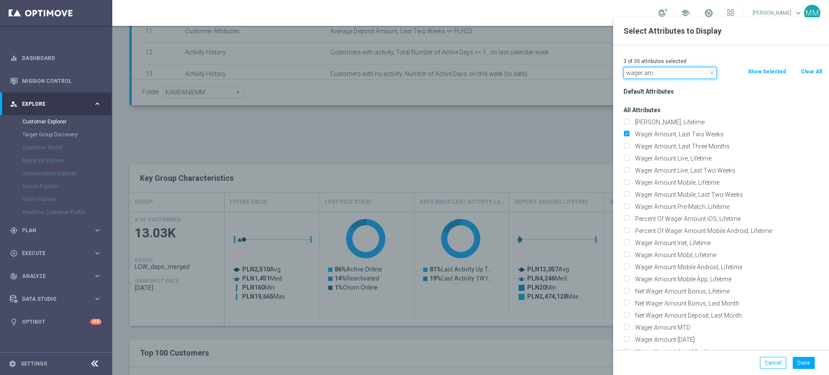
click at [684, 73] on input "wager am" at bounding box center [669, 73] width 93 height 12
click at [805, 366] on button "Done" at bounding box center [803, 363] width 22 height 12
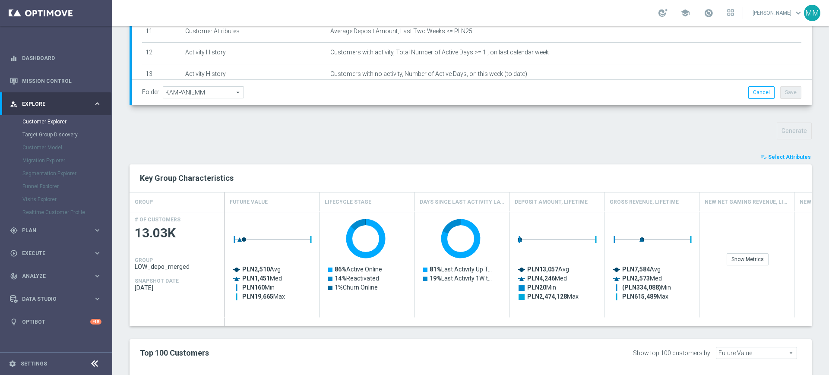
type input "Search"
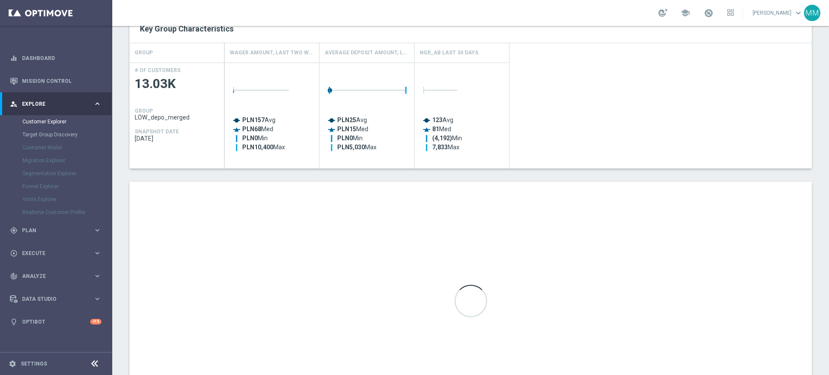
scroll to position [432, 0]
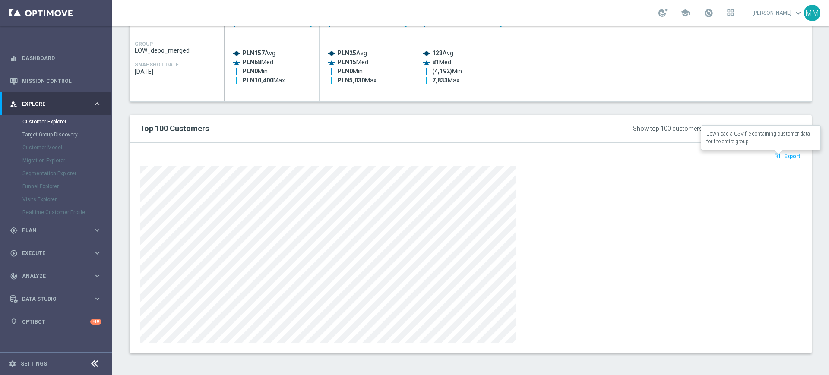
click at [784, 151] on button "open_in_browser Export" at bounding box center [786, 155] width 29 height 11
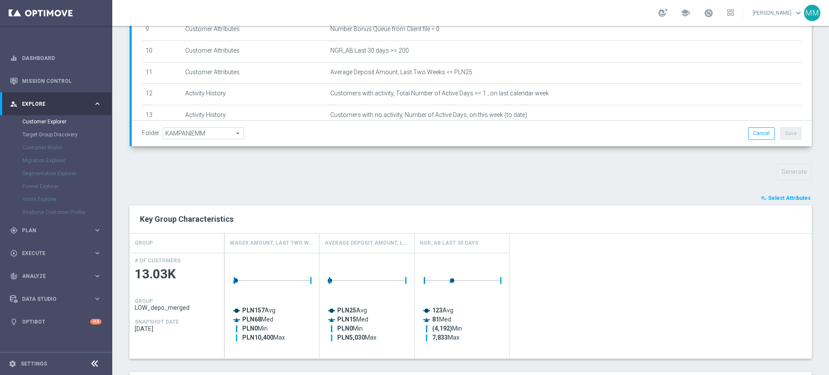
scroll to position [162, 0]
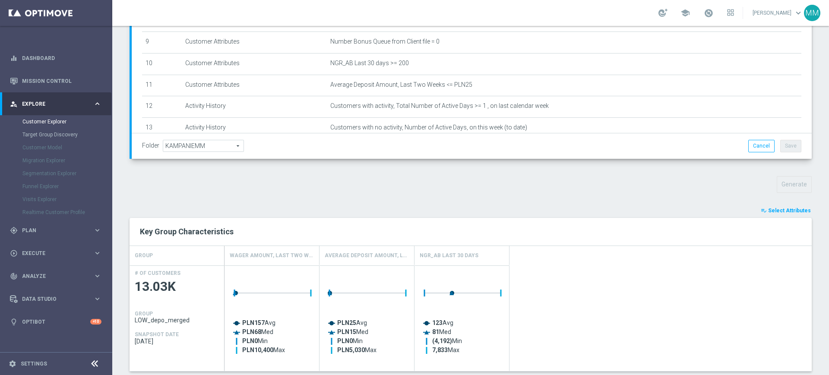
click at [780, 211] on span "Select Attributes" at bounding box center [789, 211] width 43 height 6
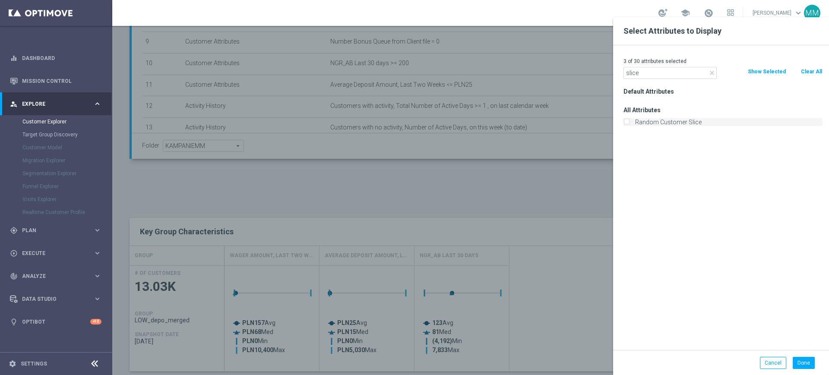
type input "slice"
click at [681, 121] on label "Random Customer Slice" at bounding box center [727, 122] width 190 height 8
click at [629, 121] on input "Random Customer Slice" at bounding box center [626, 123] width 6 height 6
checkbox input "true"
click at [806, 359] on button "Done" at bounding box center [803, 363] width 22 height 12
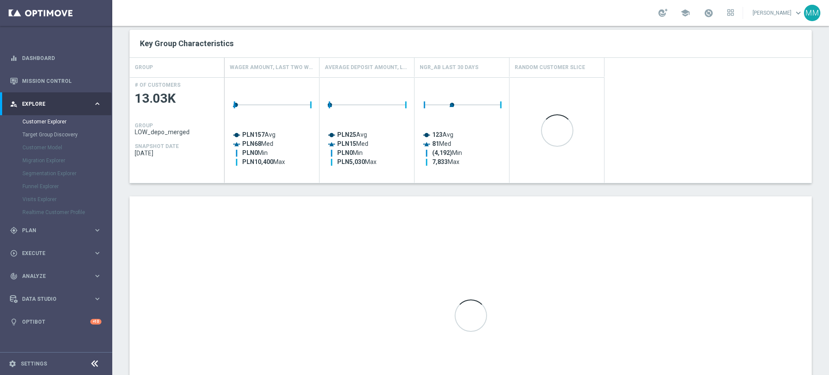
scroll to position [378, 0]
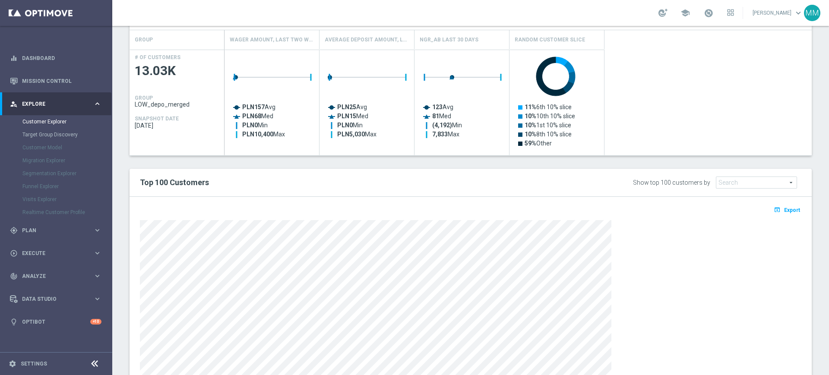
click at [784, 207] on span "Export" at bounding box center [792, 210] width 16 height 6
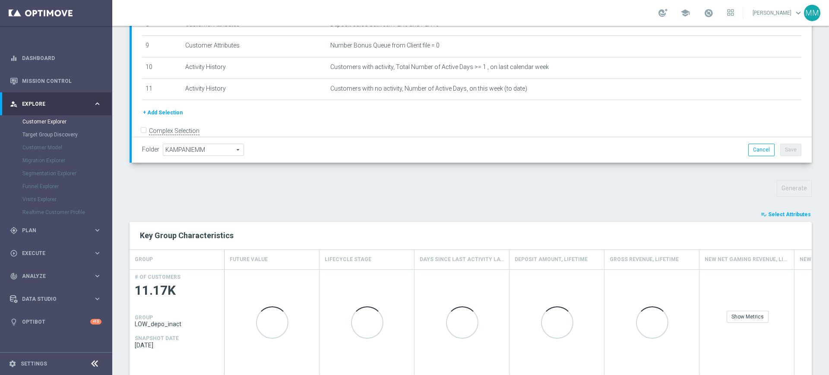
scroll to position [162, 0]
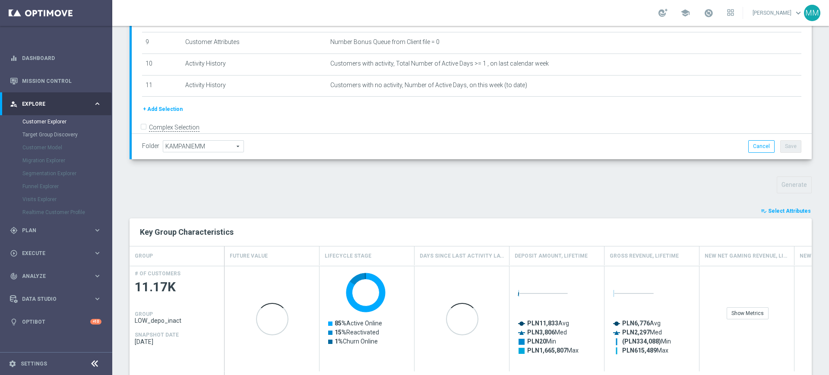
click at [778, 214] on button "playlist_add_check Select Attributes" at bounding box center [786, 210] width 52 height 9
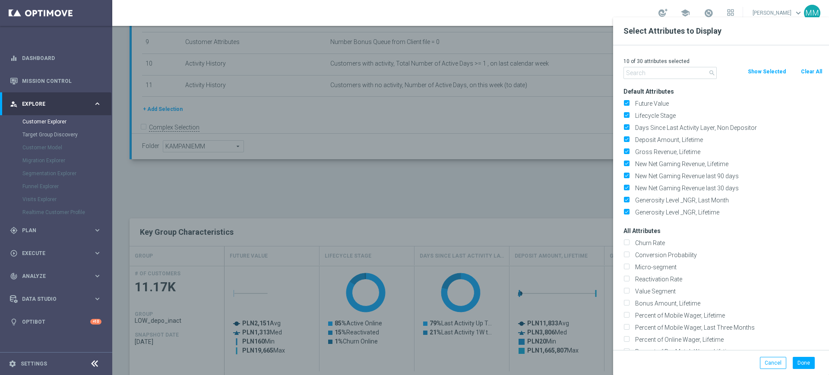
click at [816, 70] on button "Clear All" at bounding box center [811, 71] width 23 height 9
checkbox input "false"
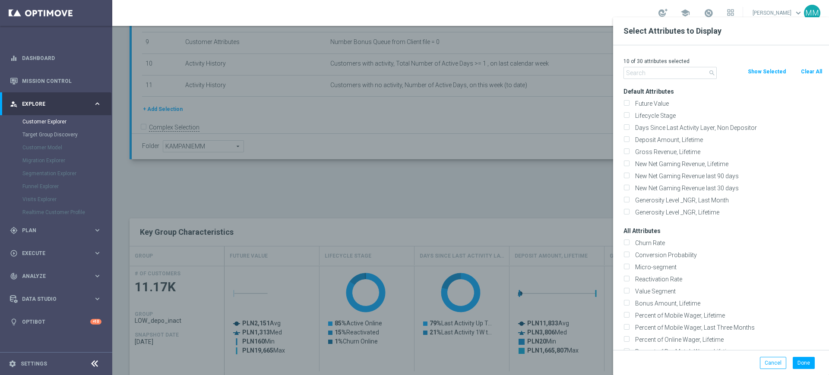
checkbox input "false"
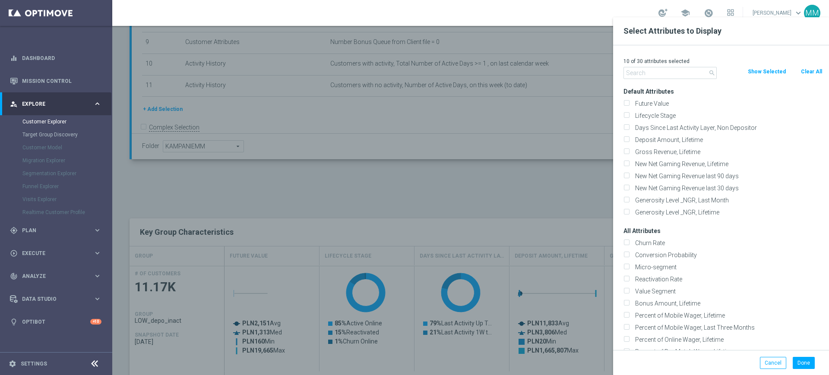
checkbox input "false"
click at [655, 73] on input "text" at bounding box center [669, 73] width 93 height 12
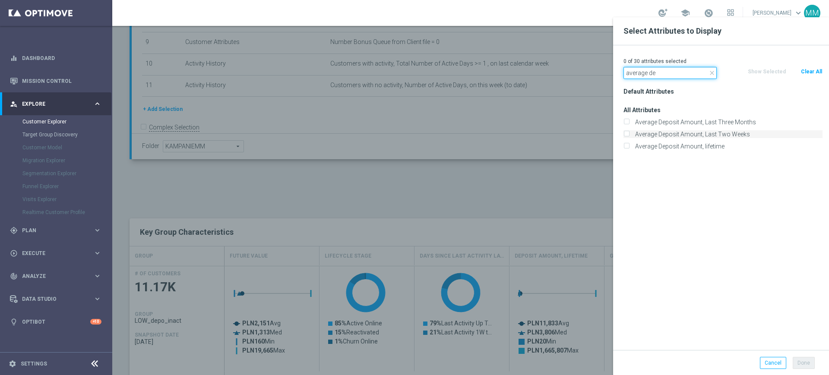
type input "average de"
click at [672, 132] on label "Average Deposit Amount, Last Two Weeks" at bounding box center [727, 134] width 190 height 8
click at [629, 132] on input "Average Deposit Amount, Last Two Weeks" at bounding box center [626, 135] width 6 height 6
checkbox input "true"
click at [666, 70] on input "average de" at bounding box center [669, 73] width 93 height 12
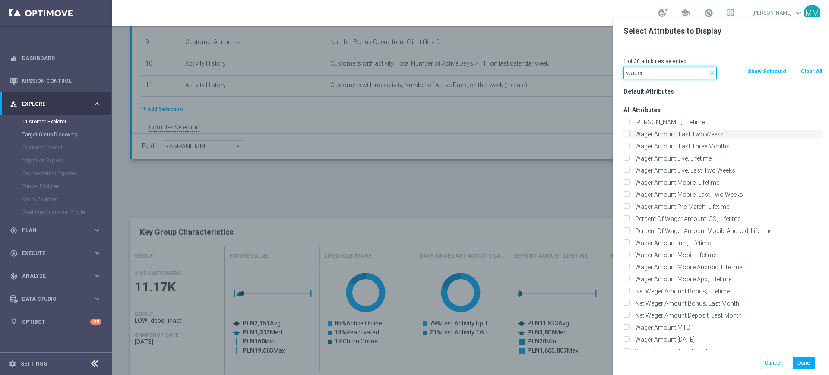
type input "wager"
click at [690, 133] on label "Wager Amount, Last Two Weeks" at bounding box center [727, 134] width 190 height 8
click at [629, 133] on input "Wager Amount, Last Two Weeks" at bounding box center [626, 135] width 6 height 6
checkbox input "true"
click at [666, 74] on input "wager" at bounding box center [669, 73] width 93 height 12
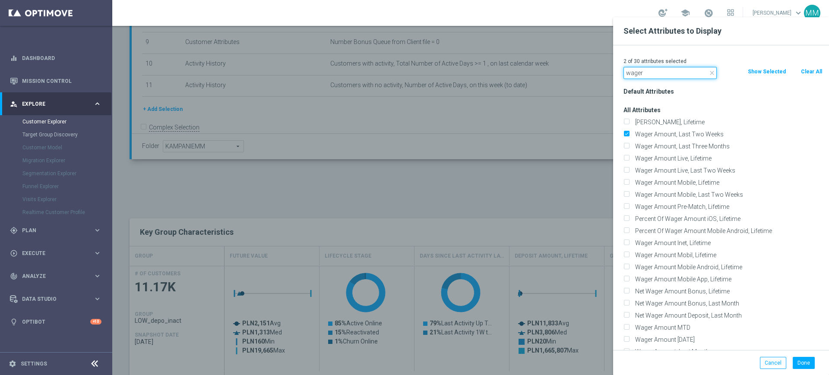
click at [666, 74] on input "wager" at bounding box center [669, 73] width 93 height 12
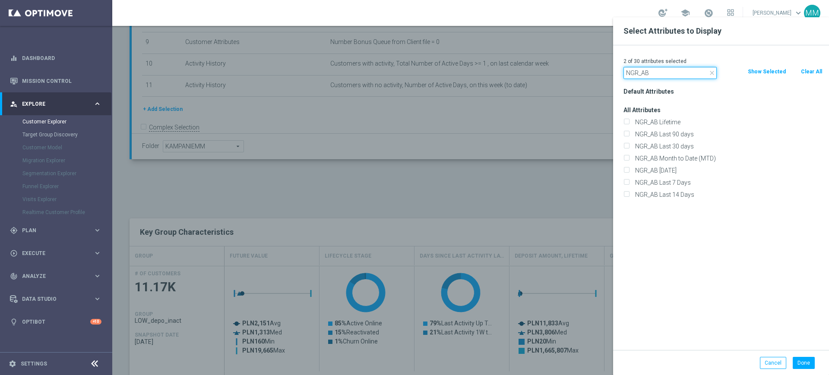
type input "NGR_AB"
click at [675, 145] on label "NGR_AB Last 30 days" at bounding box center [727, 146] width 190 height 8
click at [629, 145] on input "NGR_AB Last 30 days" at bounding box center [626, 148] width 6 height 6
checkbox input "true"
click at [763, 273] on div "Default Attributes All Attributes NGR_AB Lifetime NGR_AB Last 90 days" at bounding box center [723, 217] width 212 height 265
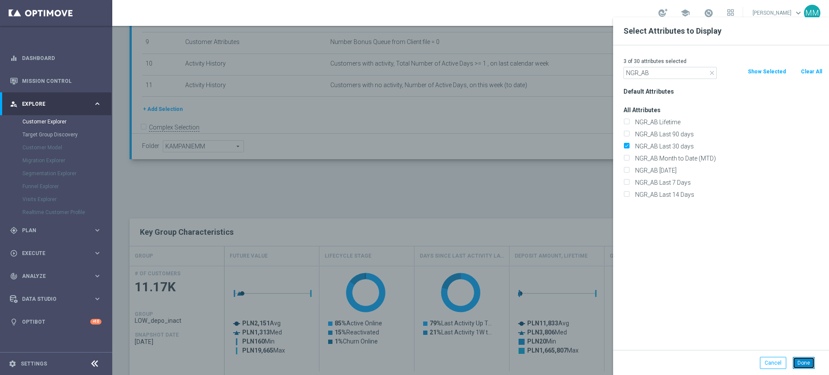
click at [800, 367] on button "Done" at bounding box center [803, 363] width 22 height 12
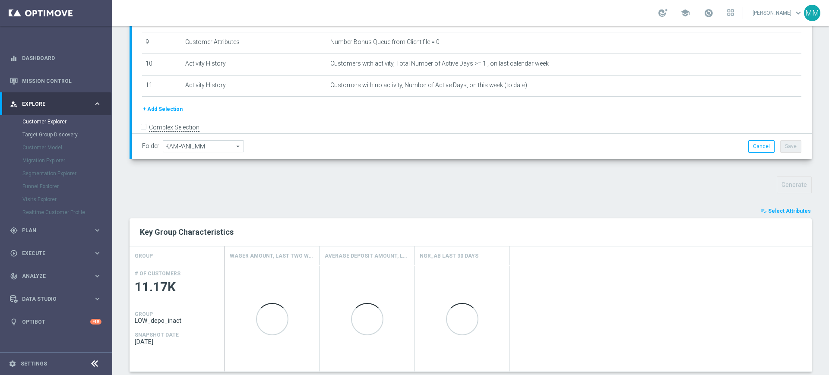
type input "Search"
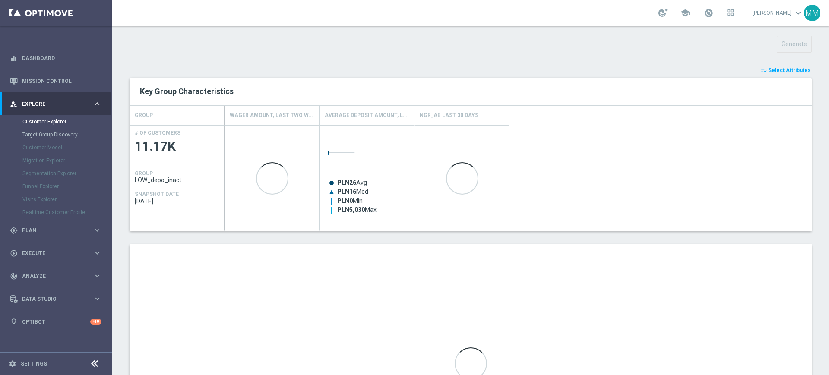
scroll to position [432, 0]
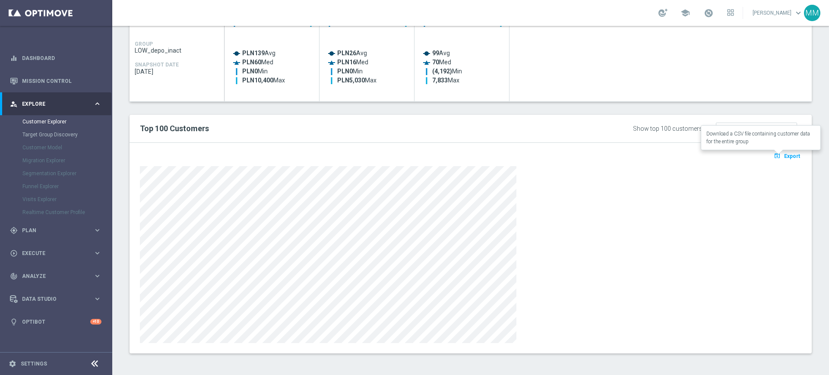
click at [784, 156] on span "Export" at bounding box center [792, 156] width 16 height 6
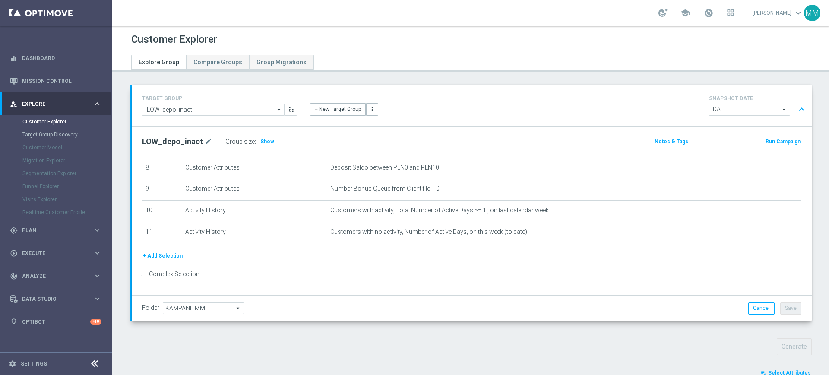
scroll to position [270, 0]
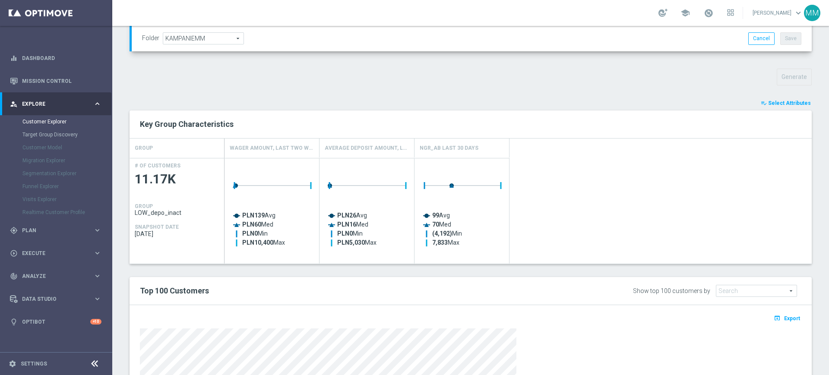
click at [770, 107] on button "playlist_add_check Select Attributes" at bounding box center [786, 102] width 52 height 9
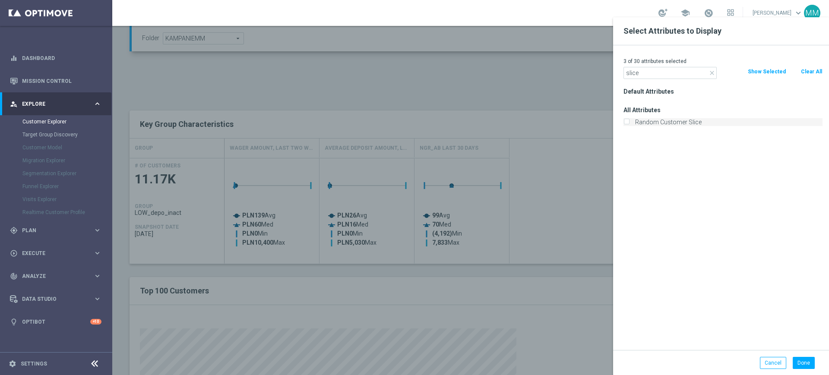
type input "slice"
click at [685, 118] on label "Random Customer Slice" at bounding box center [727, 122] width 190 height 8
click at [629, 120] on input "Random Customer Slice" at bounding box center [626, 123] width 6 height 6
checkbox input "true"
click at [810, 363] on button "Done" at bounding box center [803, 363] width 22 height 12
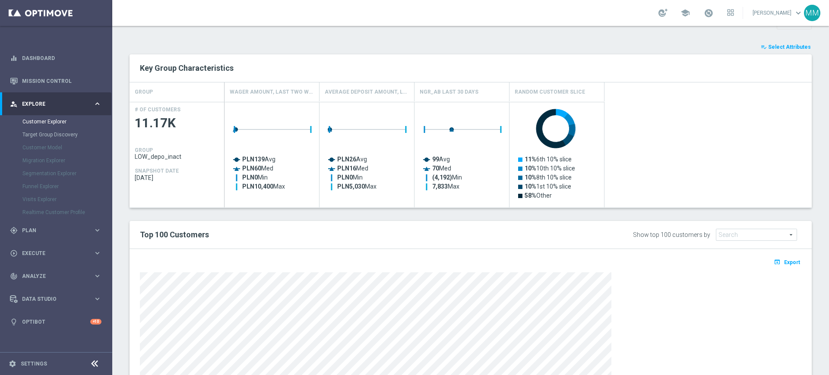
scroll to position [378, 0]
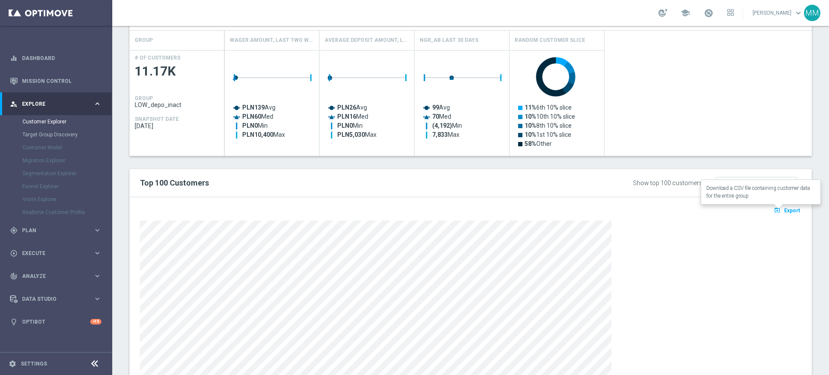
click at [785, 208] on span "Export" at bounding box center [792, 211] width 16 height 6
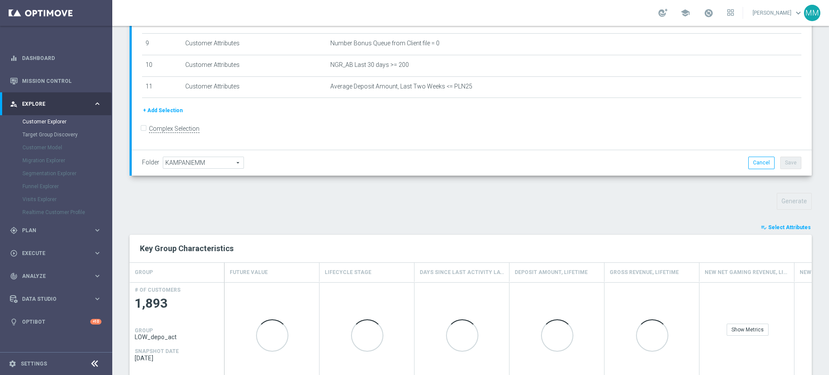
scroll to position [162, 0]
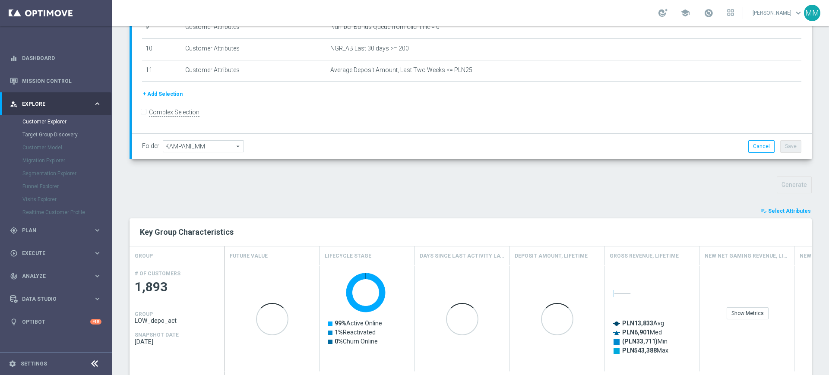
click at [778, 211] on span "Select Attributes" at bounding box center [789, 211] width 43 height 6
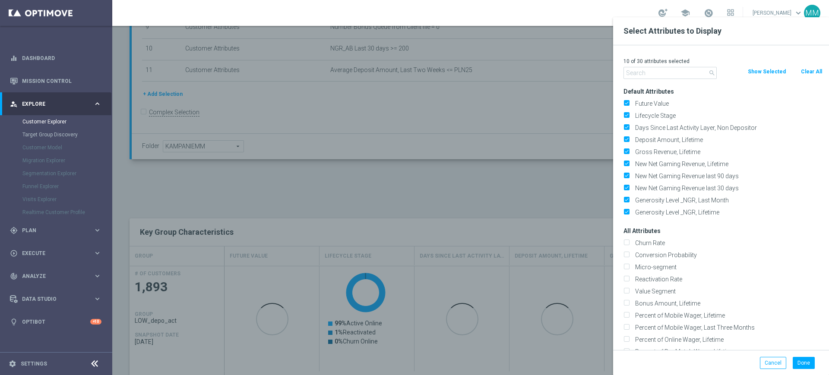
click at [803, 73] on button "Clear All" at bounding box center [811, 71] width 23 height 9
checkbox input "false"
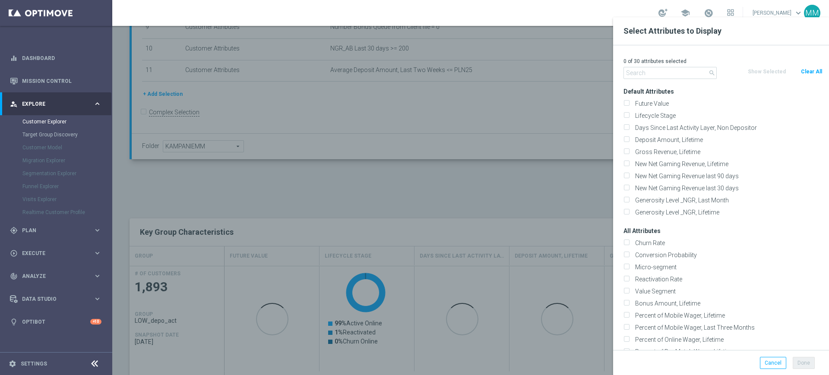
checkbox input "false"
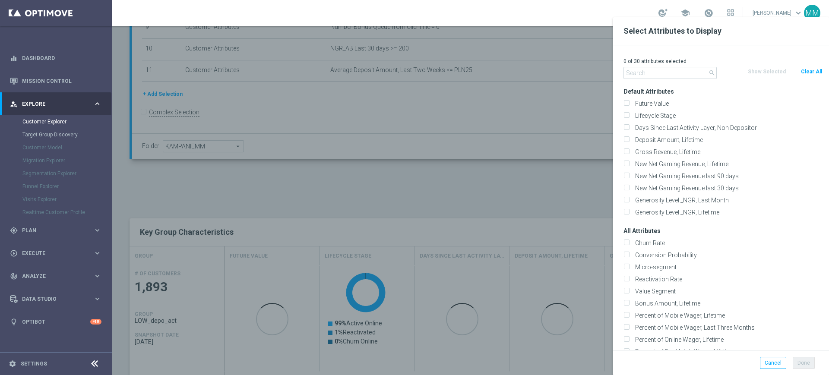
checkbox input "false"
click at [686, 73] on input "text" at bounding box center [669, 73] width 93 height 12
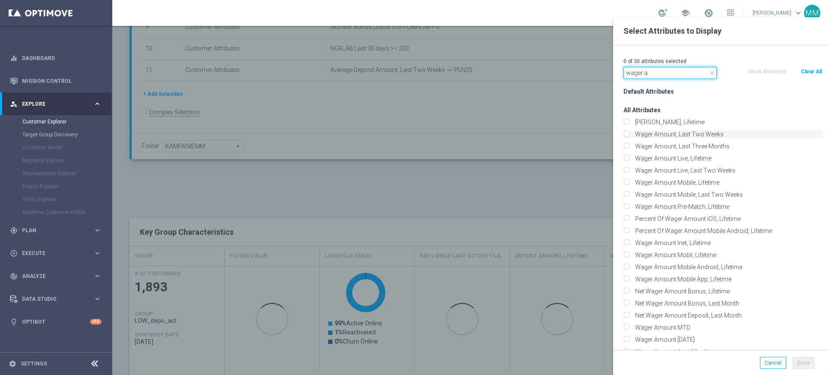
type input "wager a"
click at [671, 135] on label "Wager Amount, Last Two Weeks" at bounding box center [727, 134] width 190 height 8
click at [629, 135] on input "Wager Amount, Last Two Weeks" at bounding box center [626, 135] width 6 height 6
checkbox input "true"
click at [661, 77] on input "wager a" at bounding box center [669, 73] width 93 height 12
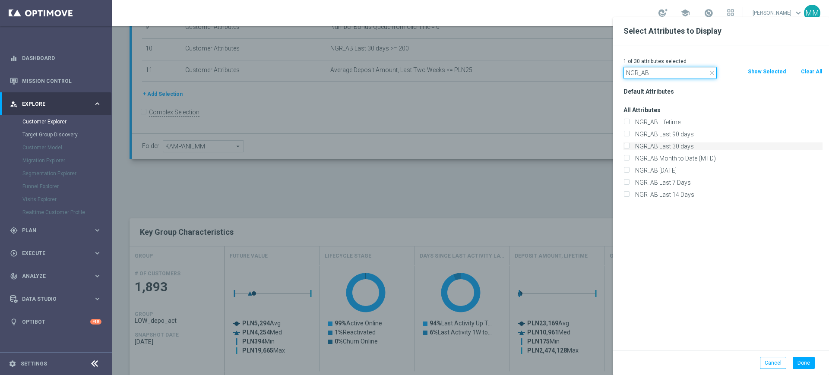
type input "NGR_AB"
drag, startPoint x: 678, startPoint y: 143, endPoint x: 672, endPoint y: 120, distance: 23.7
click at [678, 144] on label "NGR_AB Last 30 days" at bounding box center [727, 146] width 190 height 8
click at [629, 145] on input "NGR_AB Last 30 days" at bounding box center [626, 148] width 6 height 6
checkbox input "true"
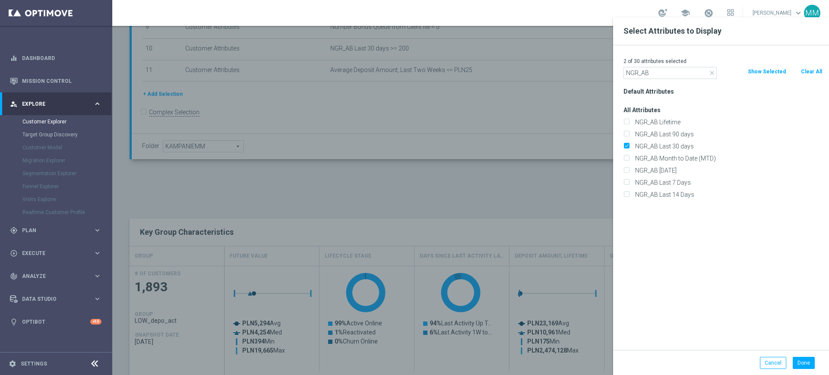
click at [662, 65] on div "2 of 30 attributes selected" at bounding box center [723, 61] width 212 height 11
click at [665, 72] on input "NGR_AB" at bounding box center [669, 73] width 93 height 12
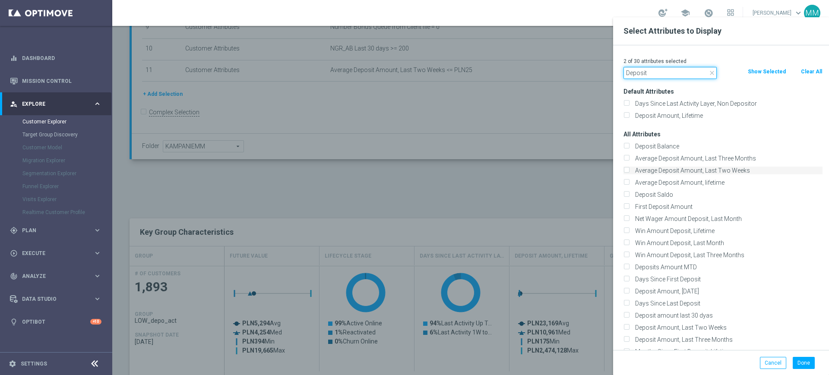
type input "Deposit"
click at [666, 171] on label "Average Deposit Amount, Last Two Weeks" at bounding box center [727, 171] width 190 height 8
click at [629, 171] on input "Average Deposit Amount, Last Two Weeks" at bounding box center [626, 172] width 6 height 6
checkbox input "true"
click at [808, 365] on button "Done" at bounding box center [803, 363] width 22 height 12
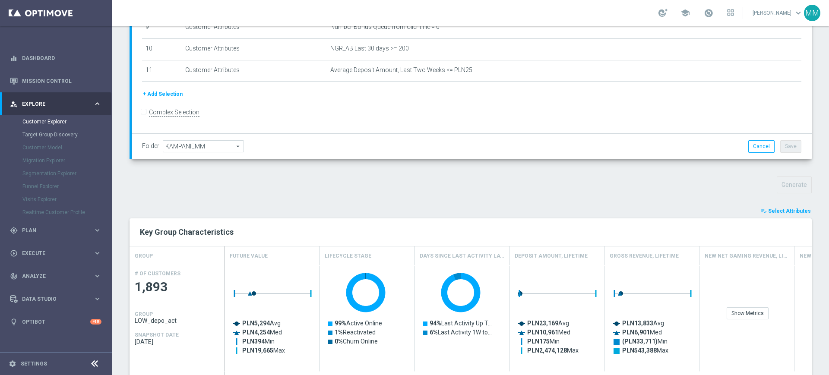
type input "Search"
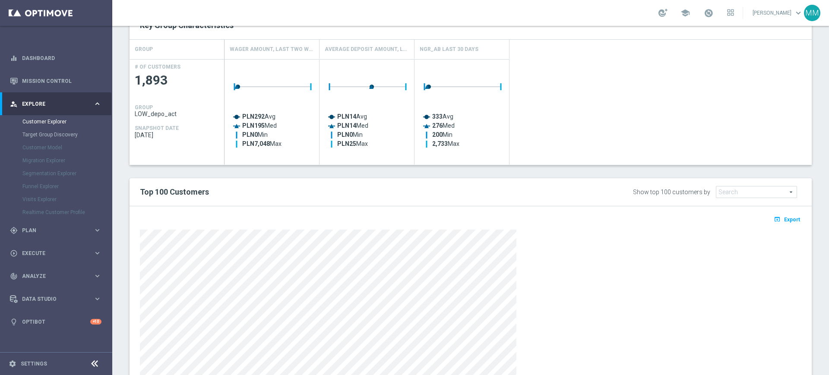
scroll to position [216, 0]
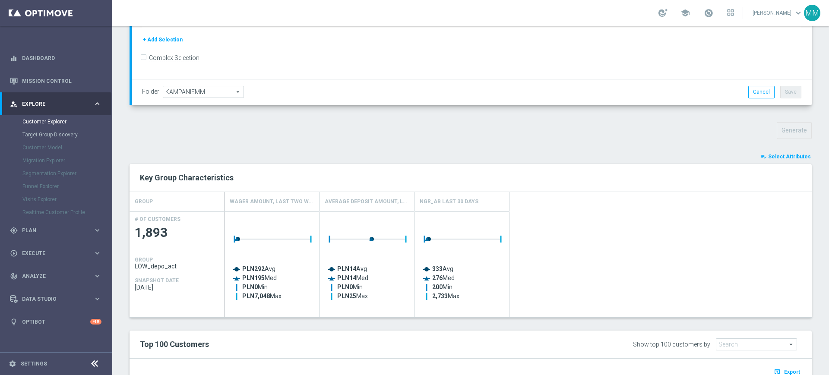
click at [782, 161] on button "playlist_add_check Select Attributes" at bounding box center [786, 156] width 52 height 9
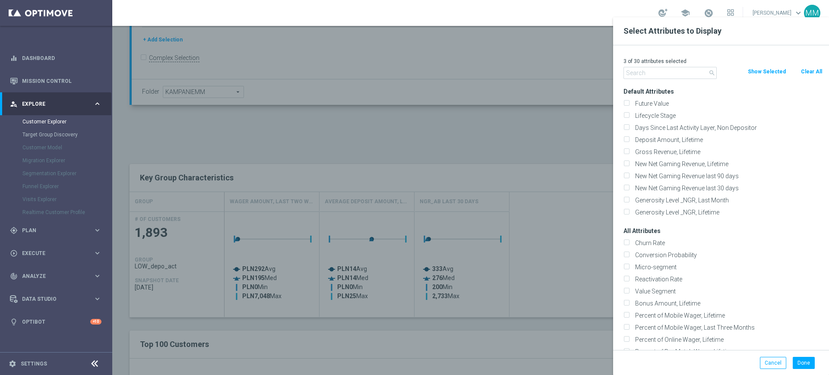
click at [661, 68] on input "text" at bounding box center [669, 73] width 93 height 12
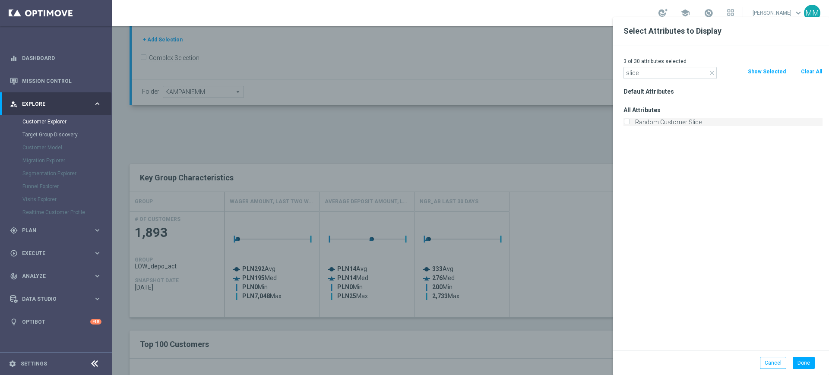
type input "slice"
click at [677, 124] on label "Random Customer Slice" at bounding box center [727, 122] width 190 height 8
click at [629, 124] on input "Random Customer Slice" at bounding box center [626, 123] width 6 height 6
checkbox input "true"
click at [724, 232] on div "Default Attributes All Attributes Random Customer Slice" at bounding box center [723, 217] width 212 height 265
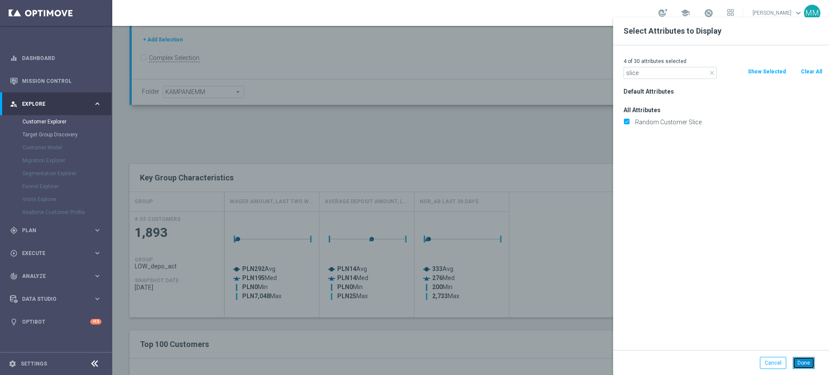
click at [813, 366] on button "Done" at bounding box center [803, 363] width 22 height 12
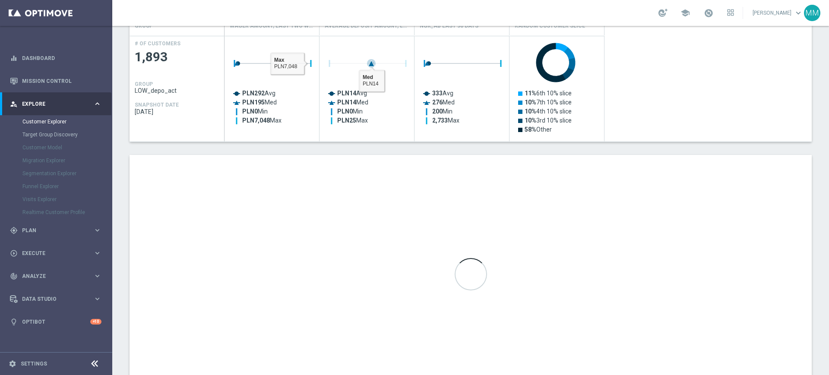
scroll to position [378, 0]
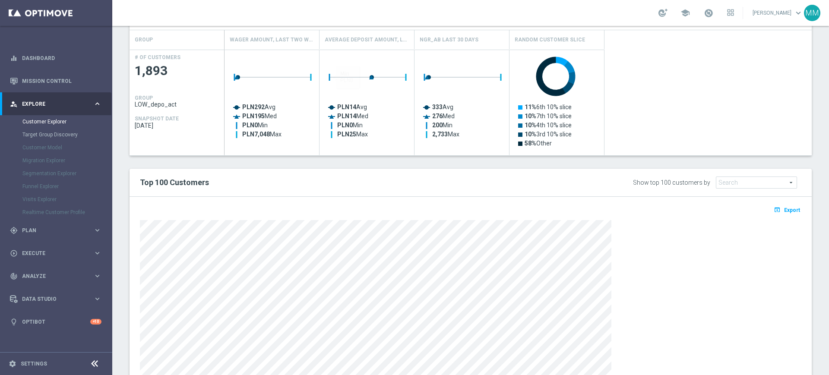
click at [770, 202] on div "open_in_browser Export" at bounding box center [470, 302] width 682 height 211
click at [773, 206] on icon "open_in_browser" at bounding box center [777, 209] width 9 height 7
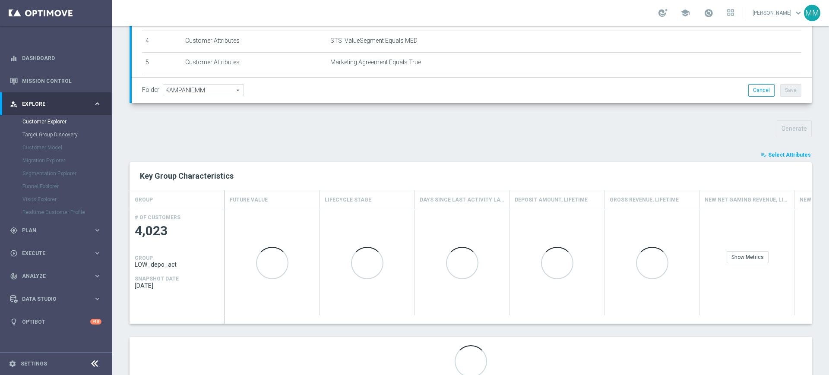
scroll to position [250, 0]
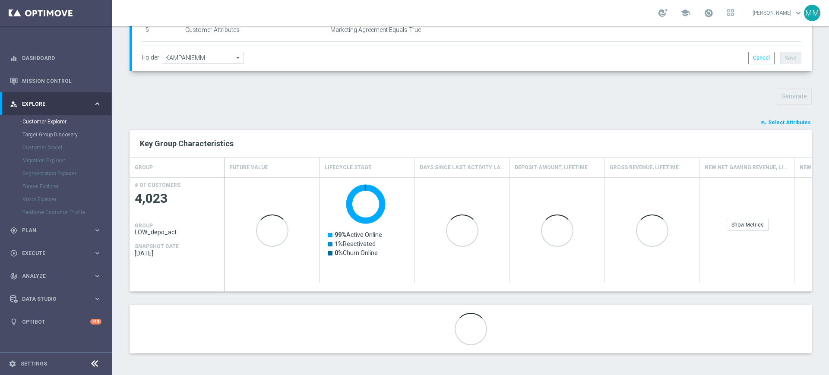
click at [764, 117] on div "TARGET GROUP LOW_depo_act LOW_depo_act arrow_drop_down Show Selected 0 of NaN -…" at bounding box center [470, 100] width 716 height 532
click at [768, 120] on span "Select Attributes" at bounding box center [789, 123] width 43 height 6
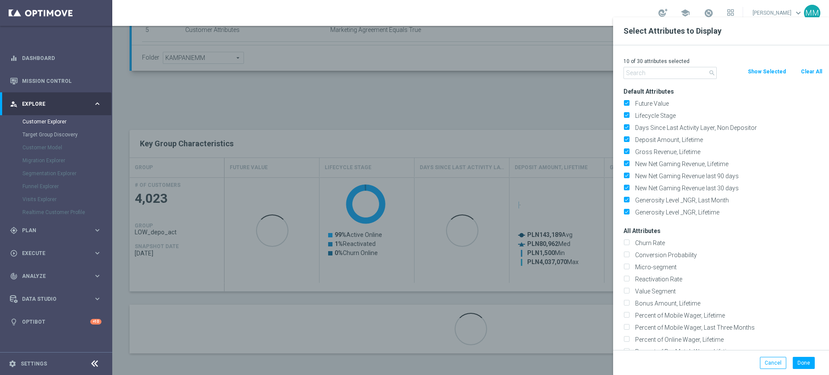
click at [801, 71] on button "Clear All" at bounding box center [811, 71] width 23 height 9
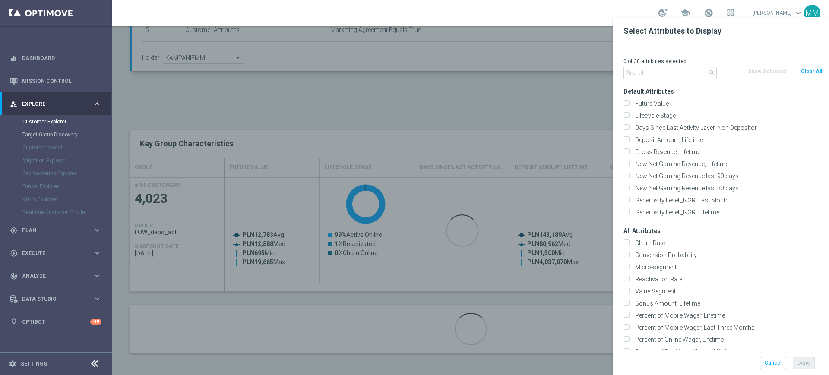
checkbox input "false"
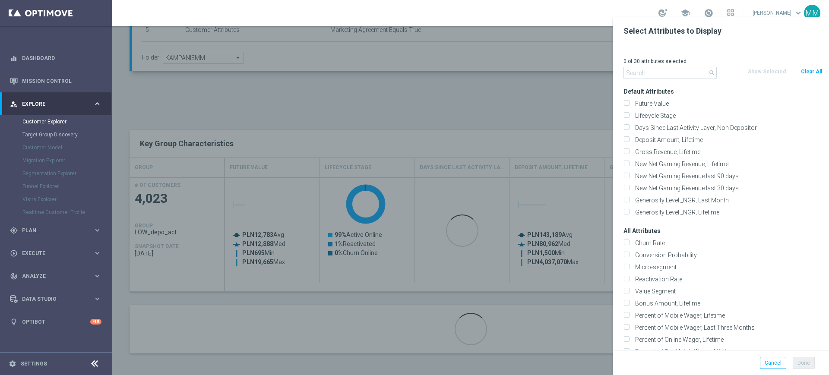
checkbox input "false"
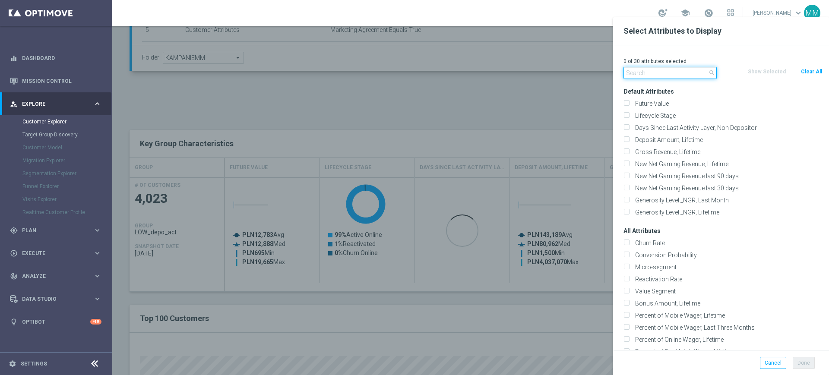
click at [674, 75] on input "text" at bounding box center [669, 73] width 93 height 12
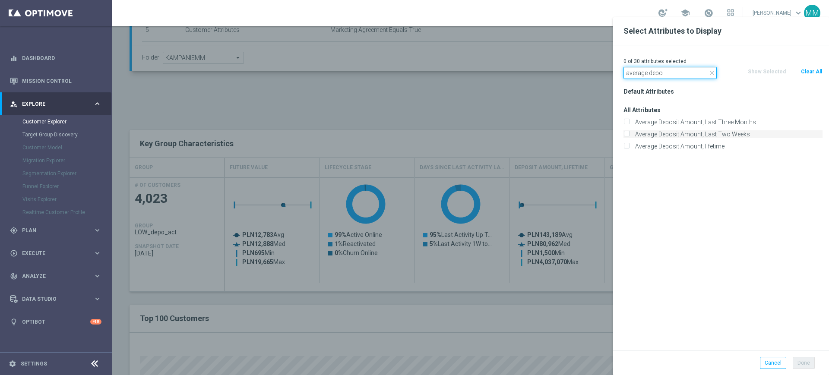
type input "average depo"
click at [693, 130] on label "Average Deposit Amount, Last Two Weeks" at bounding box center [727, 134] width 190 height 8
click at [629, 132] on input "Average Deposit Amount, Last Two Weeks" at bounding box center [626, 135] width 6 height 6
checkbox input "true"
click at [801, 366] on button "Done" at bounding box center [803, 363] width 22 height 12
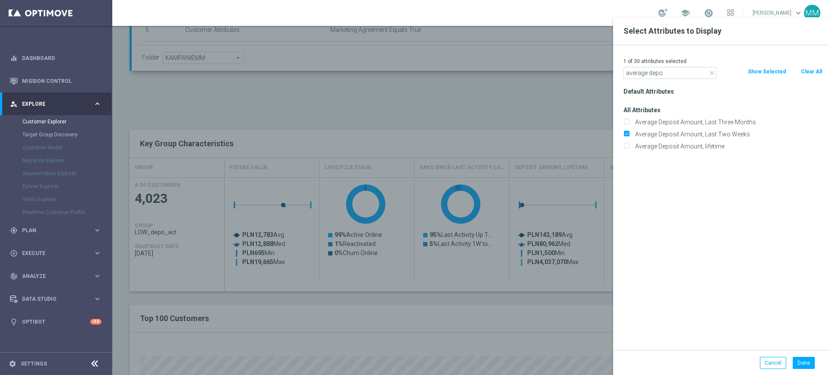
type input "Search"
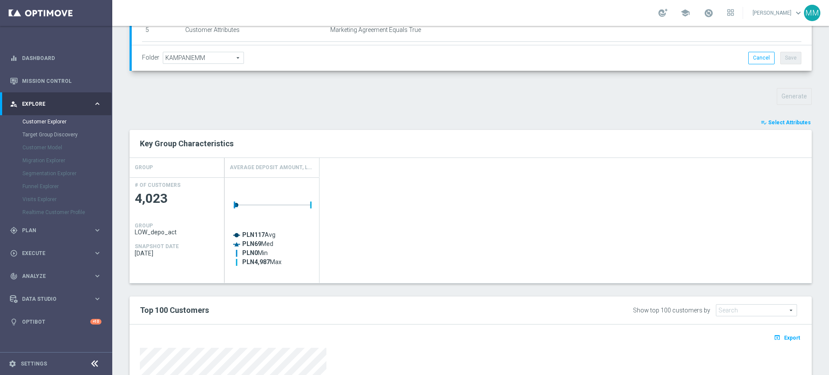
click at [776, 124] on span "Select Attributes" at bounding box center [789, 123] width 43 height 6
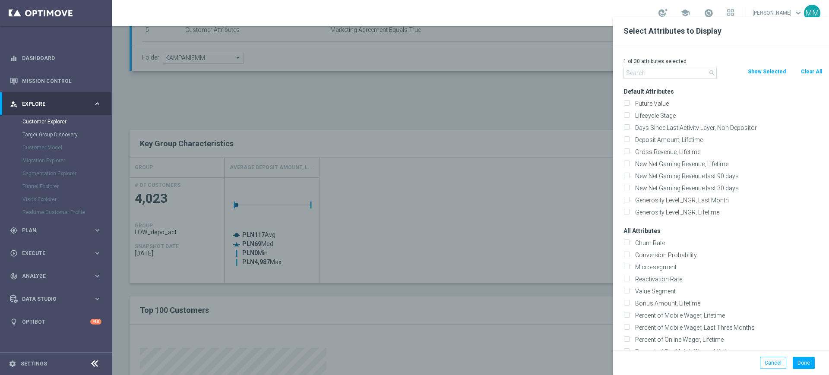
click at [672, 73] on input "text" at bounding box center [669, 73] width 93 height 12
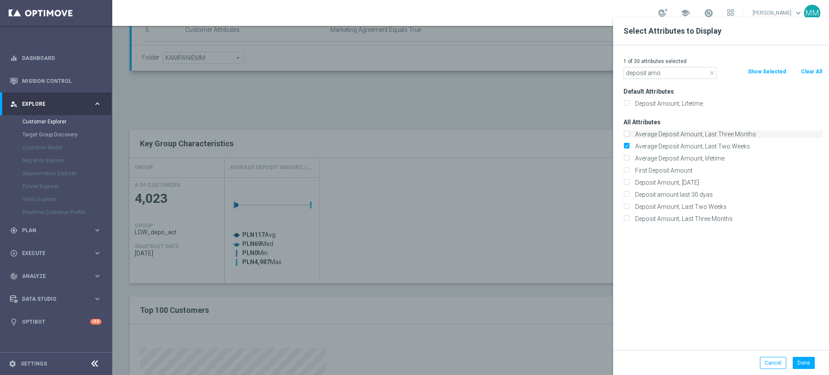
type input "deposit amo"
click at [684, 132] on label "Average Deposit Amount, Last Three Months" at bounding box center [727, 134] width 190 height 8
click at [629, 132] on input "Average Deposit Amount, Last Three Months" at bounding box center [626, 135] width 6 height 6
checkbox input "true"
click at [691, 116] on div "All Attributes Average Deposit Amount, Last Three Months Average Deposit Amount…" at bounding box center [723, 170] width 212 height 109
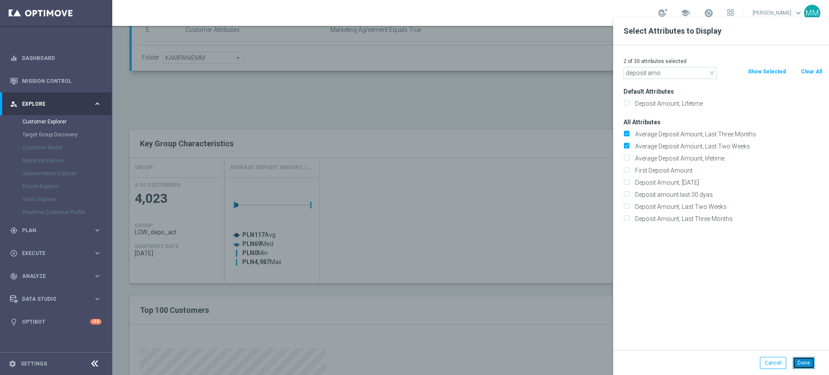
click at [807, 364] on button "Done" at bounding box center [803, 363] width 22 height 12
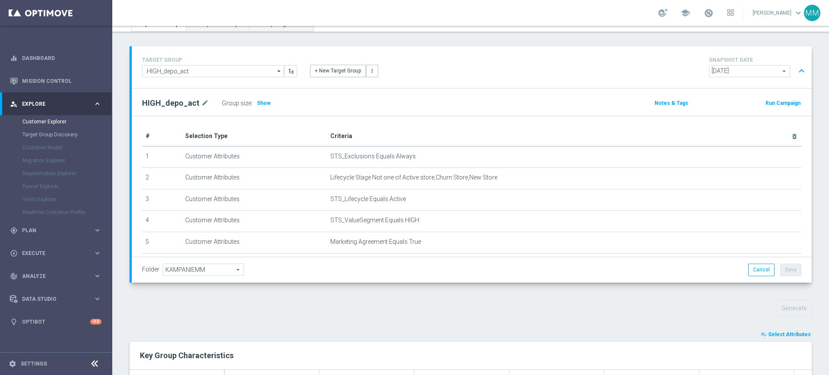
scroll to position [162, 0]
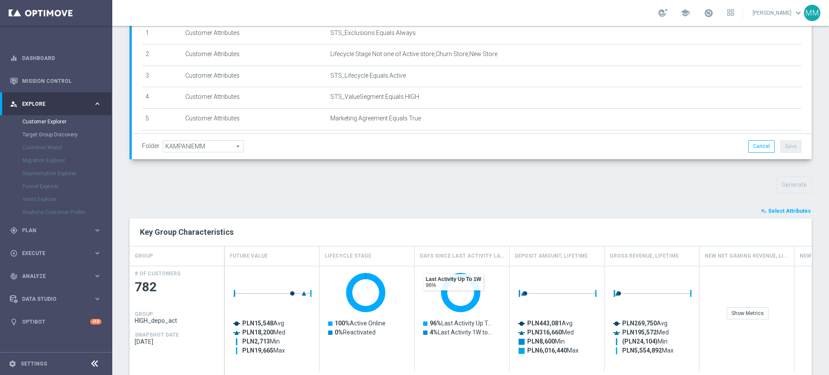
click at [776, 210] on span "Select Attributes" at bounding box center [789, 211] width 43 height 6
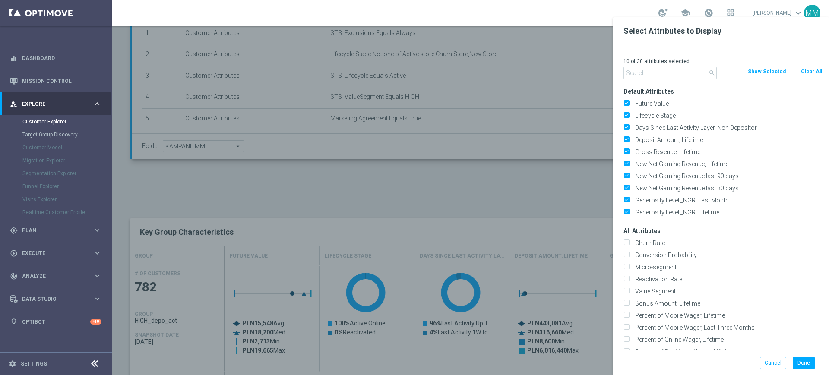
click at [808, 71] on button "Clear All" at bounding box center [811, 71] width 23 height 9
checkbox input "false"
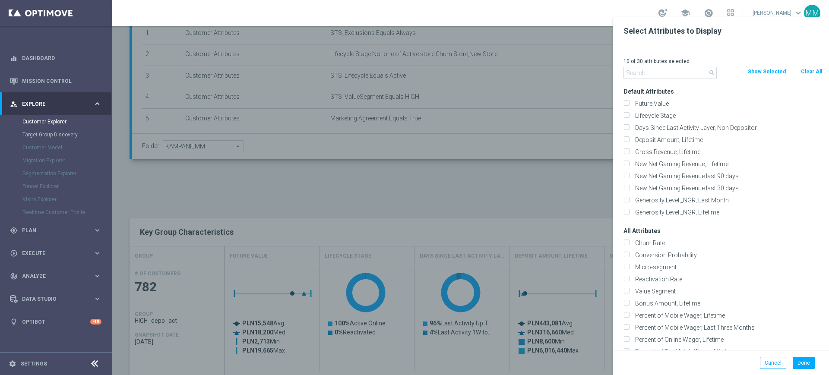
checkbox input "false"
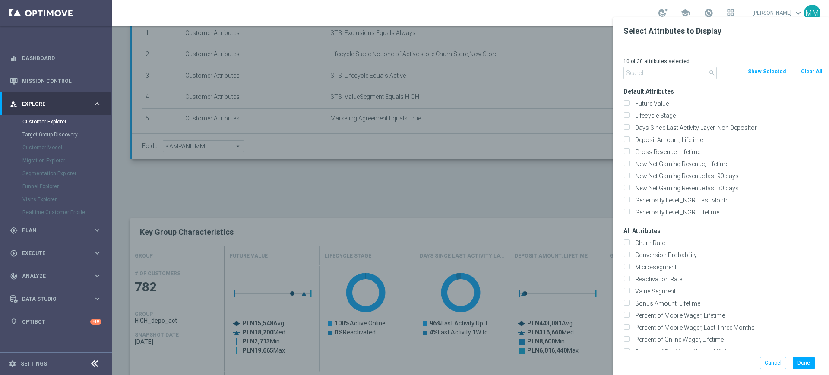
checkbox input "false"
click at [676, 73] on input "text" at bounding box center [669, 73] width 93 height 12
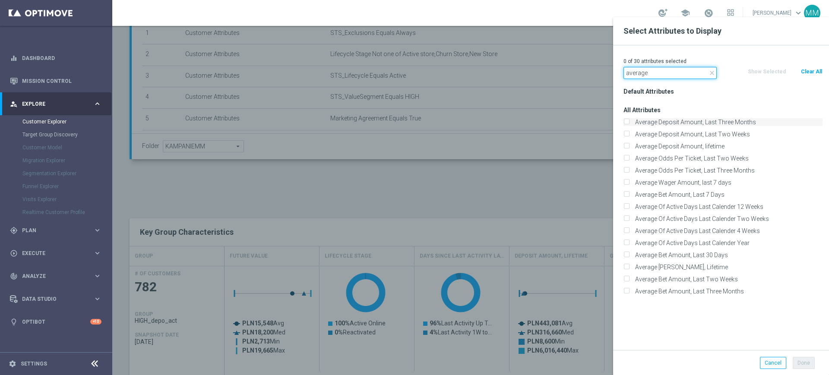
type input "average"
click at [677, 123] on label "Average Deposit Amount, Last Three Months" at bounding box center [727, 122] width 190 height 8
click at [629, 123] on input "Average Deposit Amount, Last Three Months" at bounding box center [626, 123] width 6 height 6
checkbox input "true"
click at [674, 132] on label "Average Deposit Amount, Last Two Weeks" at bounding box center [727, 134] width 190 height 8
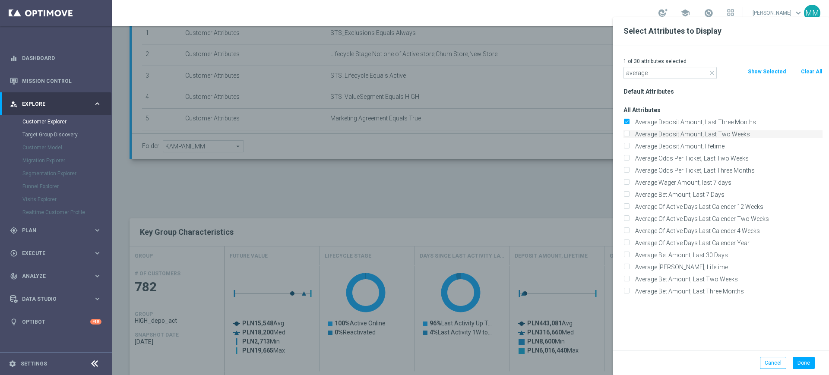
click at [629, 132] on input "Average Deposit Amount, Last Two Weeks" at bounding box center [626, 135] width 6 height 6
checkbox input "true"
click at [805, 363] on button "Done" at bounding box center [803, 363] width 22 height 12
type input "Search"
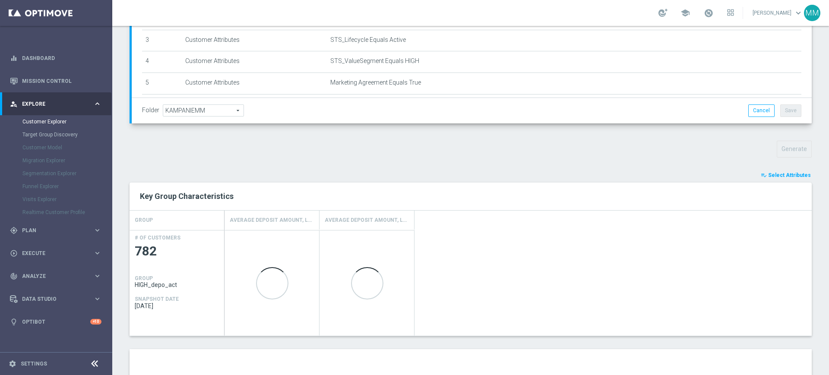
scroll to position [216, 0]
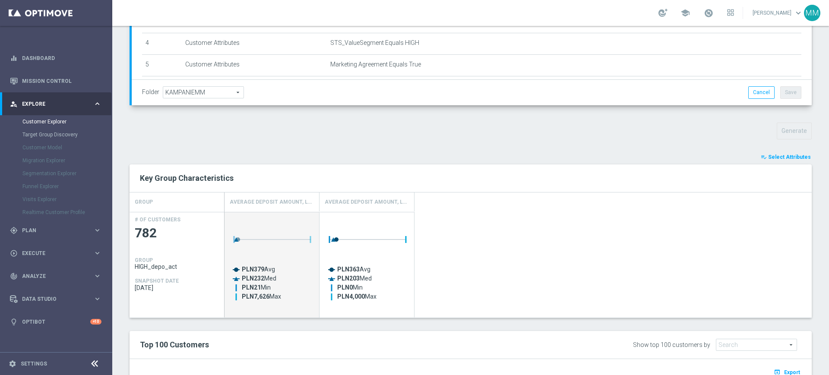
drag, startPoint x: 258, startPoint y: 278, endPoint x: 296, endPoint y: 280, distance: 38.0
click at [296, 280] on icon "Created with Highcharts 9.3.3 PLN379 Avg PLN232 Med PLN21 Min PLN7,626 Max" at bounding box center [272, 262] width 86 height 95
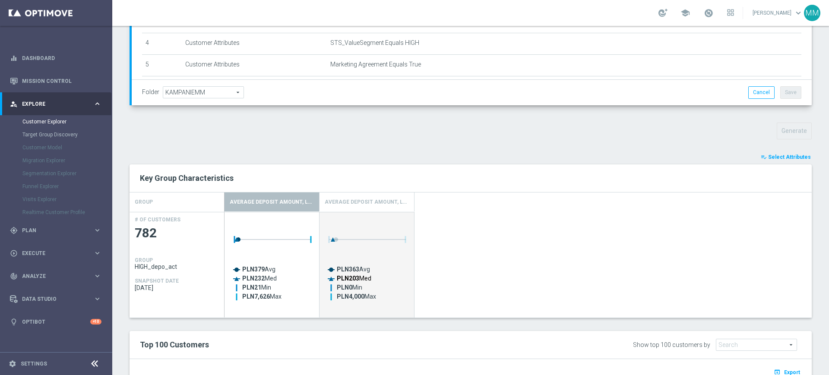
click at [371, 278] on text "PLN203 Med" at bounding box center [354, 278] width 35 height 7
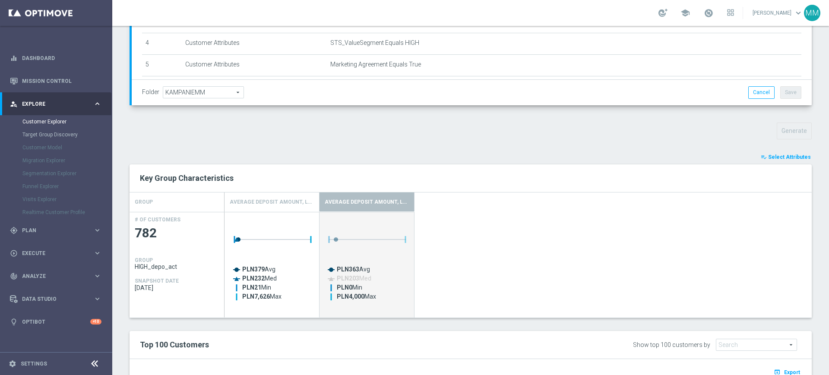
click at [454, 271] on div "Created with Highcharts 9.3.3 PLN379 Avg PLN232 Med PLN21 Min PLN7,626 Max Crea…" at bounding box center [517, 265] width 587 height 106
click at [410, 194] on div "Average Deposit Amount, Last Two Weeks" at bounding box center [366, 201] width 95 height 19
click at [433, 179] on h2 "Key Group Characteristics" at bounding box center [470, 178] width 661 height 10
click at [453, 267] on div "Created with Highcharts 9.3.3 PLN379 Avg PLN232 Med PLN21 Min PLN7,626 Max Crea…" at bounding box center [517, 265] width 587 height 106
click at [452, 277] on div "Created with Highcharts 9.3.3 PLN379 Avg PLN232 Med PLN21 Min PLN7,626 Max Max …" at bounding box center [517, 265] width 587 height 106
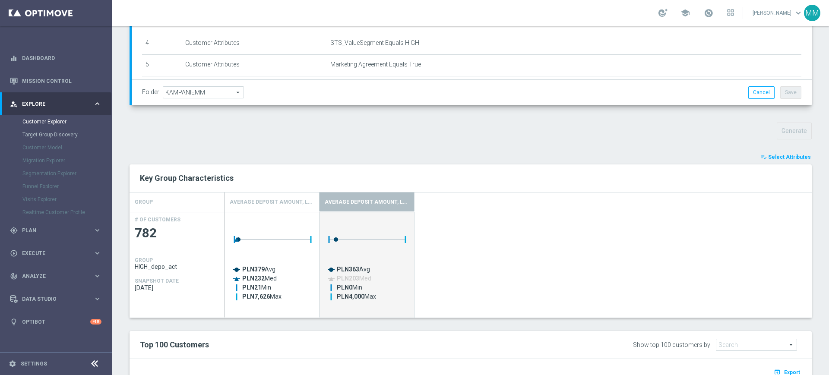
click at [467, 269] on div "Created with Highcharts 9.3.3 PLN379 Avg PLN232 Med PLN21 Min PLN7,626 Max Max …" at bounding box center [517, 265] width 587 height 106
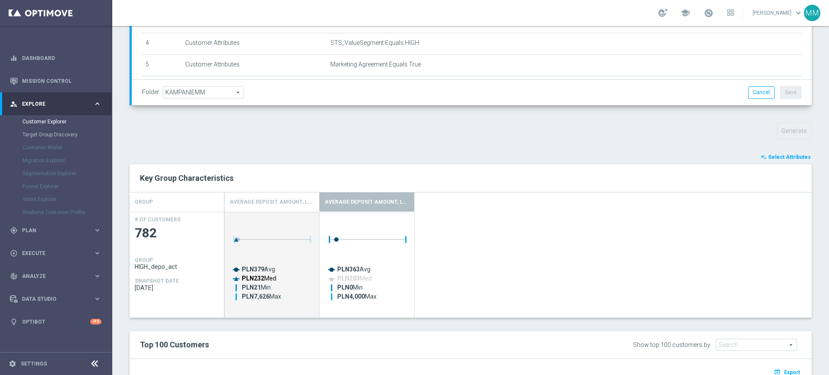
click at [254, 280] on tspan "PLN232" at bounding box center [253, 278] width 22 height 7
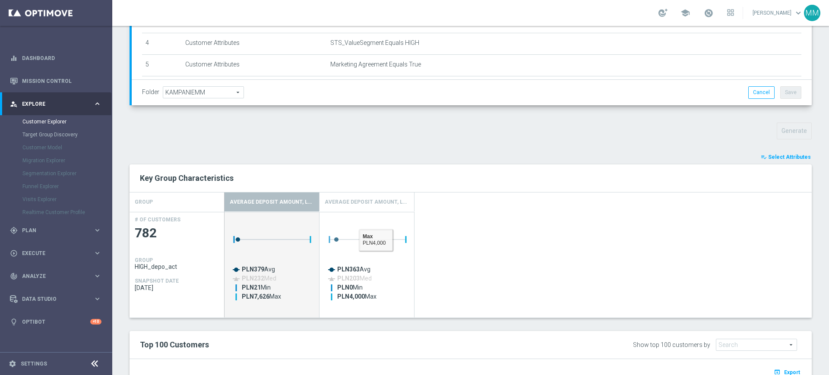
click at [505, 242] on div "Created with Highcharts 9.3.3 PLN379 Avg PLN232 Med PLN21 Min PLN7,626 Max Max …" at bounding box center [517, 265] width 587 height 106
click at [439, 270] on div "Created with Highcharts 9.3.3 PLN379 Avg PLN232 Med PLN21 Min PLN7,626 Max Max …" at bounding box center [517, 265] width 587 height 106
click at [348, 203] on h4 "Average Deposit Amount, Last Two Weeks" at bounding box center [367, 202] width 84 height 15
click at [305, 217] on rect "Press SPACE to deselect this row." at bounding box center [272, 262] width 86 height 95
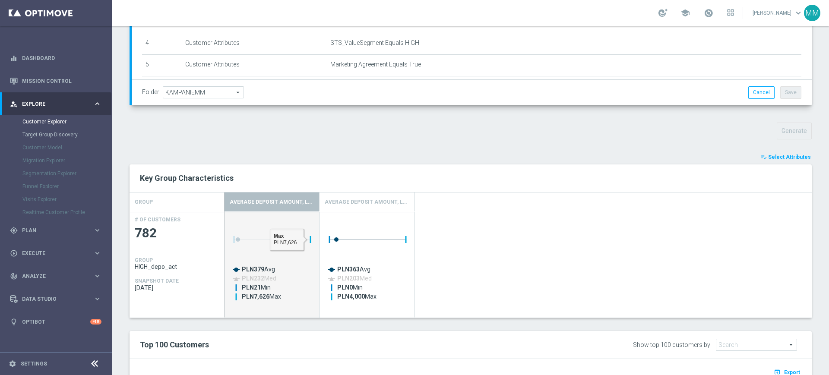
click at [298, 205] on h4 "Average Deposit Amount, Last Three Months" at bounding box center [272, 202] width 84 height 15
click at [474, 222] on div "Created with Highcharts 9.3.3 PLN379 Avg PLN232 Med PLN21 Min PLN7,626 Max Max …" at bounding box center [517, 265] width 587 height 106
click at [373, 192] on div "Average Deposit Amount, Last Two Weeks" at bounding box center [366, 201] width 95 height 19
click at [380, 204] on h4 "Average Deposit Amount, Last Two Weeks" at bounding box center [367, 202] width 84 height 15
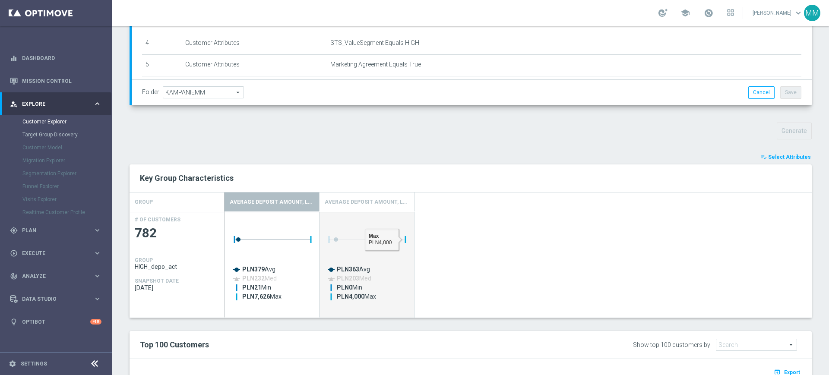
click at [403, 248] on rect "Press SPACE to deselect this row." at bounding box center [367, 262] width 86 height 95
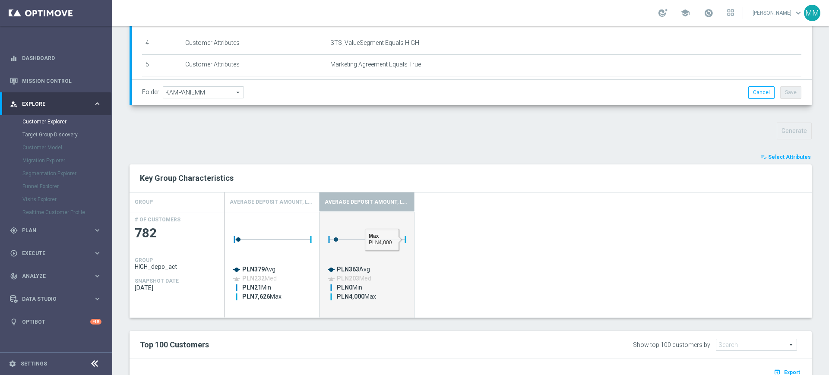
click at [480, 263] on div "Created with Highcharts 9.3.3 PLN379 Avg PLN232 Med PLN21 Min PLN7,626 Max Max …" at bounding box center [517, 265] width 587 height 106
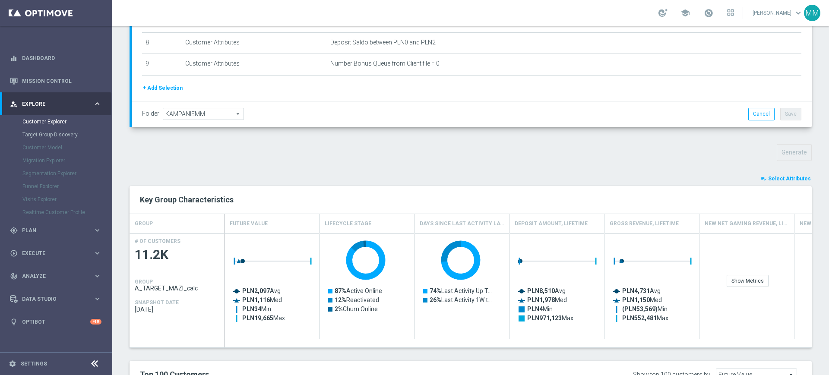
scroll to position [216, 0]
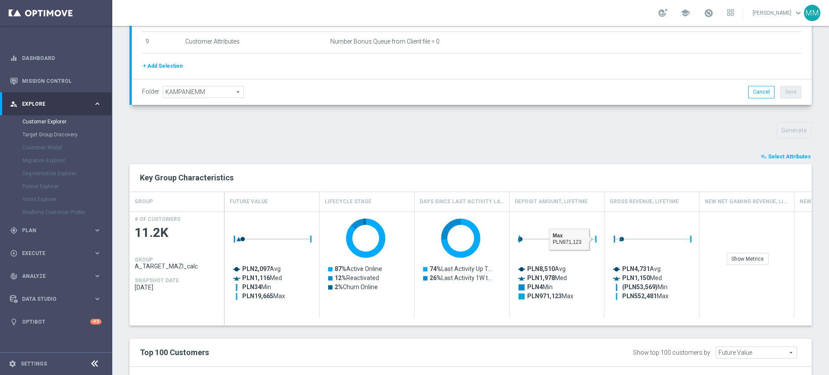
click at [761, 159] on icon "playlist_add_check" at bounding box center [763, 157] width 6 height 6
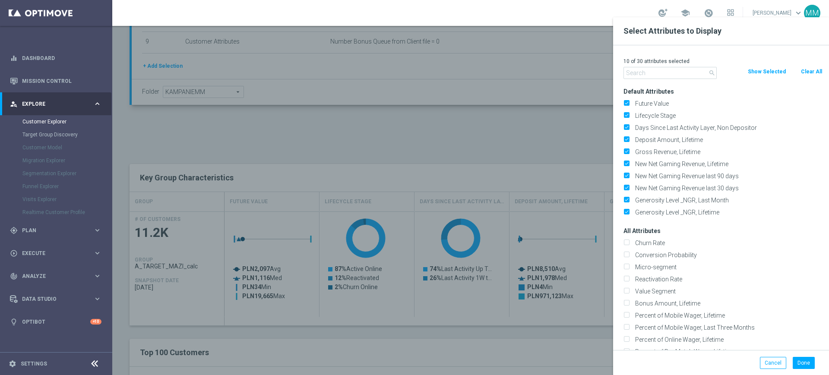
click at [811, 70] on button "Clear All" at bounding box center [811, 71] width 23 height 9
checkbox input "false"
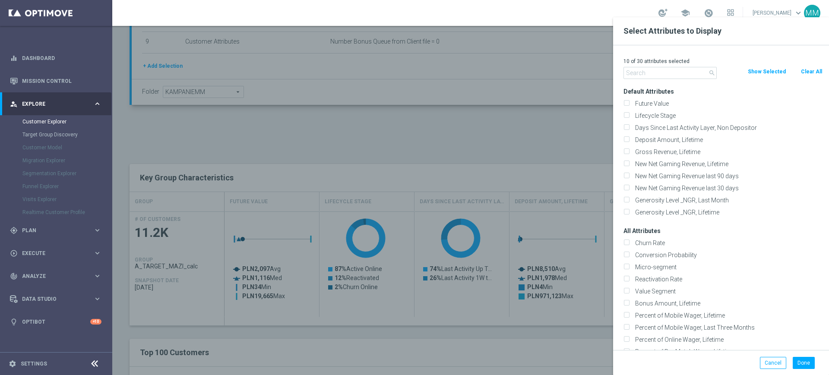
checkbox input "false"
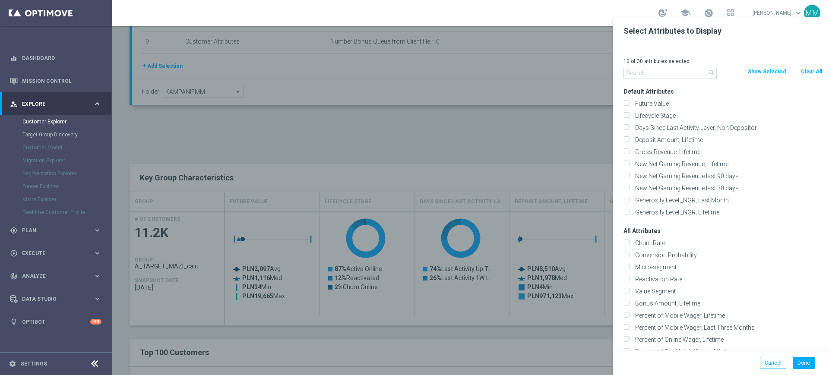
checkbox input "false"
click at [663, 76] on input "text" at bounding box center [669, 73] width 93 height 12
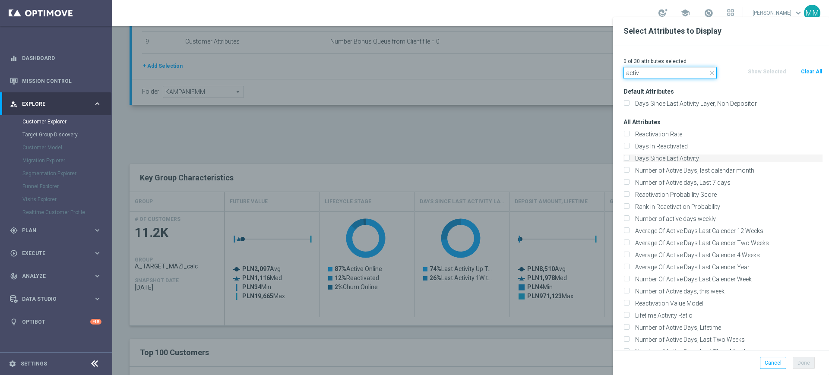
type input "activ"
click at [670, 155] on label "Days Since Last Activity" at bounding box center [727, 159] width 190 height 8
click at [629, 157] on input "Days Since Last Activity" at bounding box center [626, 160] width 6 height 6
checkbox input "true"
click at [642, 69] on input "activ" at bounding box center [669, 73] width 93 height 12
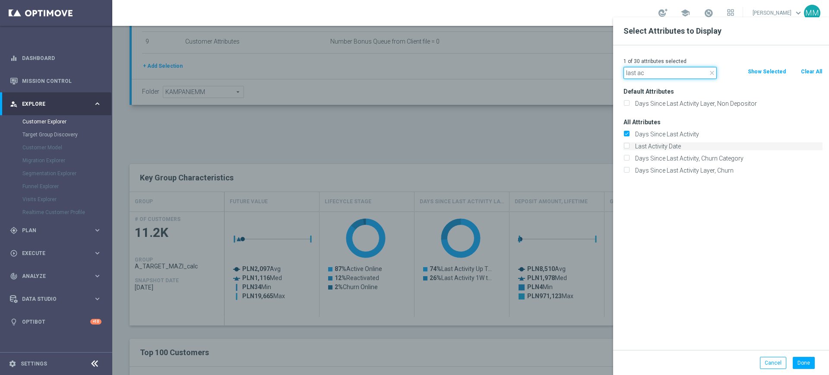
type input "last ac"
click at [663, 143] on label "Last Activity Date" at bounding box center [727, 146] width 190 height 8
click at [629, 145] on input "Last Activity Date" at bounding box center [626, 148] width 6 height 6
checkbox input "true"
click at [797, 364] on button "Done" at bounding box center [803, 363] width 22 height 12
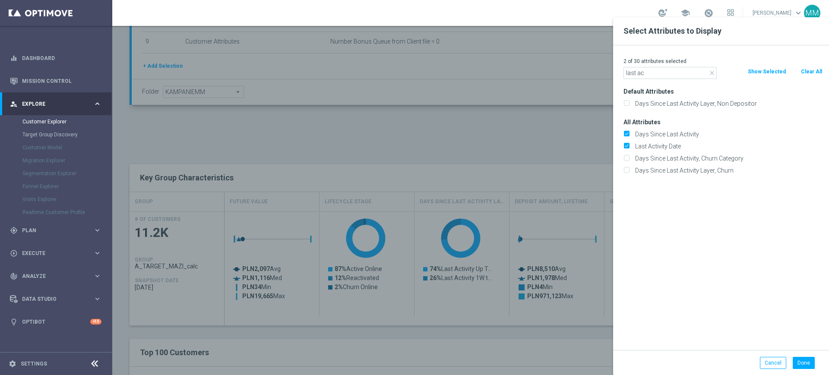
type input "Search"
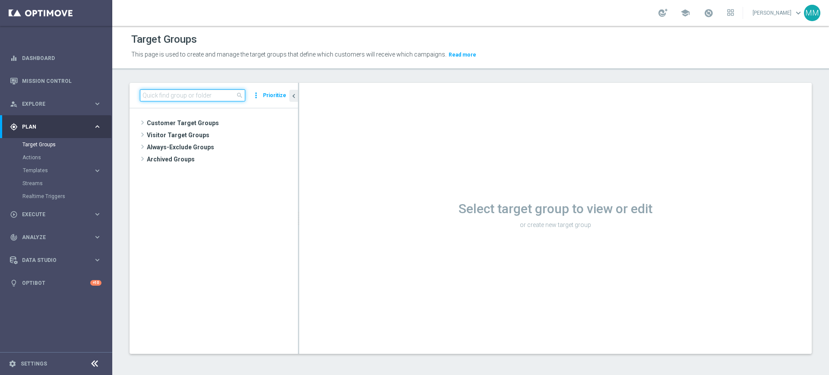
click at [192, 96] on input at bounding box center [192, 95] width 105 height 12
paste input "188682"
type input "188682"
click at [167, 94] on input at bounding box center [192, 95] width 105 height 12
paste input "A_LOW-HIGH_TARGET_ZBR_UFC_100DO50_101025"
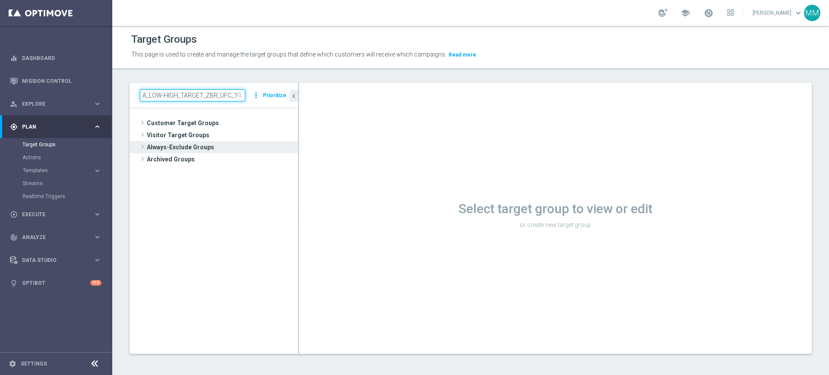
scroll to position [0, 42]
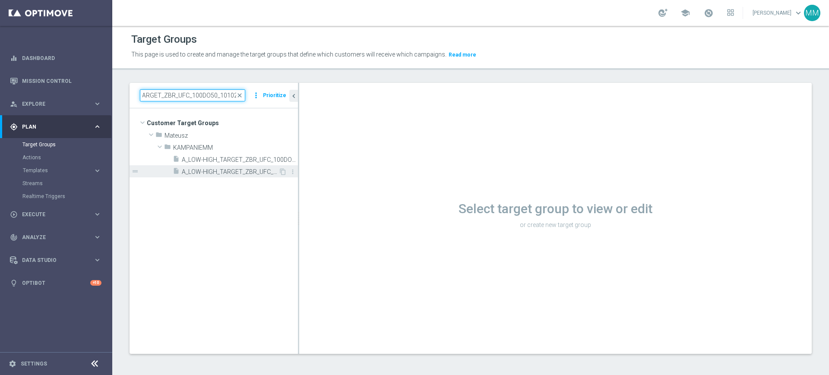
type input "A_LOW-HIGH_TARGET_ZBR_UFC_100DO50_101025"
click at [215, 170] on span "A_LOW-HIGH_TARGET_ZBR_UFC_100DO50_101025_MAIL" at bounding box center [230, 171] width 97 height 7
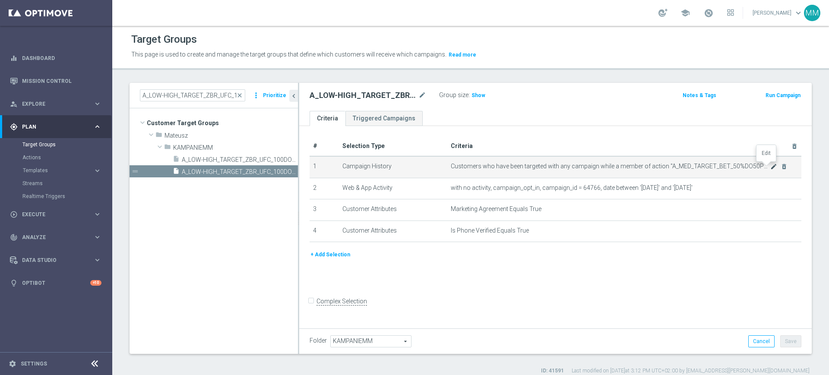
click at [770, 164] on icon "mode_edit" at bounding box center [773, 166] width 7 height 7
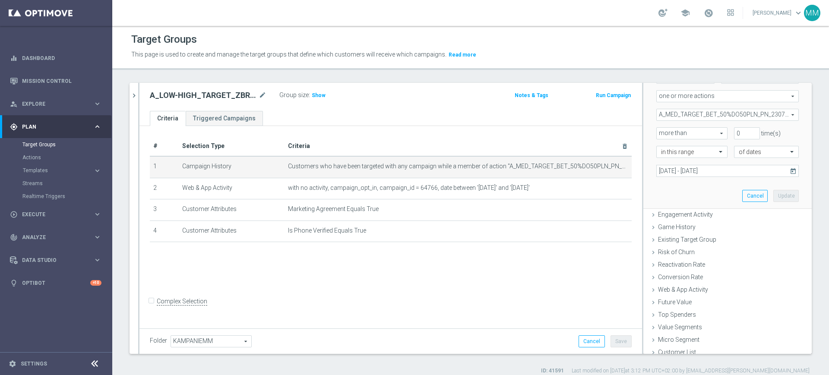
scroll to position [146, 0]
click at [708, 109] on span "A_MED_TARGET_BET_50%DO50PLN_PN_230724" at bounding box center [727, 109] width 142 height 11
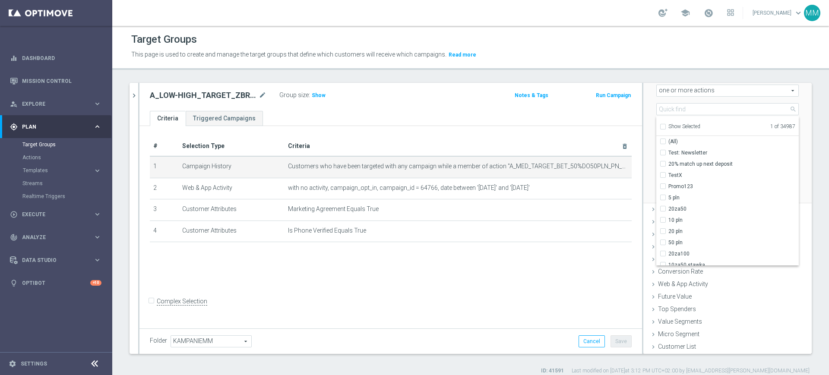
click at [682, 127] on span "Show Selected" at bounding box center [684, 126] width 32 height 6
click at [665, 127] on input "Show Selected" at bounding box center [662, 128] width 6 height 6
checkbox input "true"
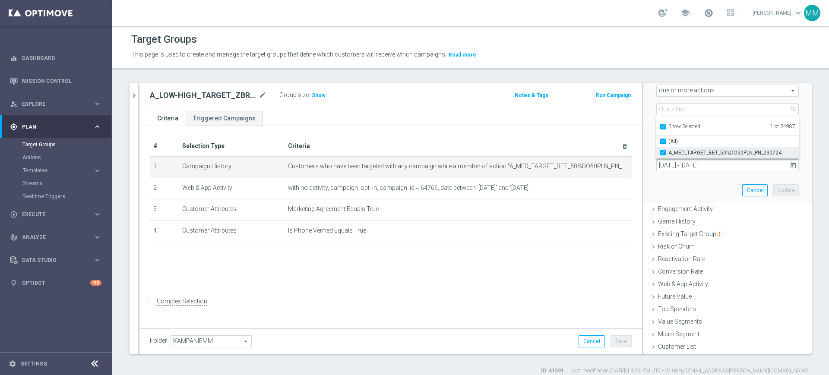
scroll to position [0, 0]
click at [681, 150] on span "A_MED_TARGET_BET_50%DO50PLN_PN_230724" at bounding box center [733, 152] width 130 height 7
click at [668, 150] on input "A_MED_TARGET_BET_50%DO50PLN_PN_230724" at bounding box center [665, 153] width 6 height 6
checkbox input "false"
type input "Select Action"
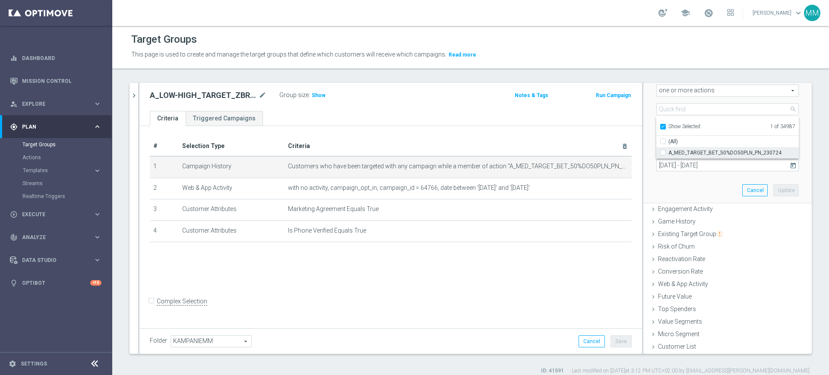
checkbox input "false"
click at [680, 132] on ul "Show Selected 0 of 34987" at bounding box center [727, 125] width 142 height 19
click at [680, 128] on span "Show Selected" at bounding box center [684, 126] width 32 height 6
click at [665, 128] on input "Show Selected" at bounding box center [662, 128] width 6 height 6
checkbox input "false"
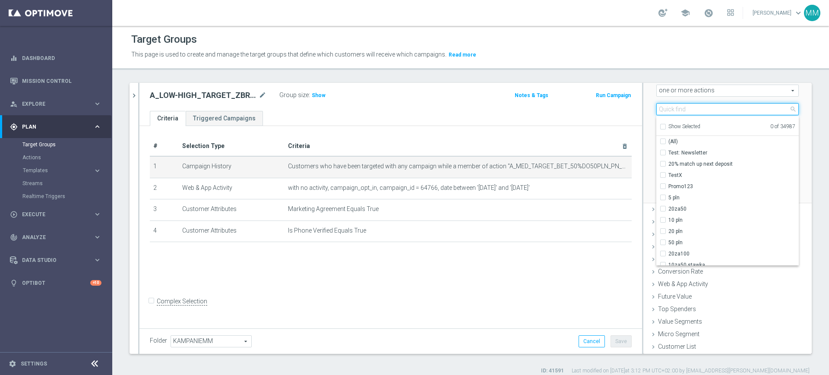
click at [687, 109] on input "search" at bounding box center [727, 109] width 142 height 12
paste input "A_LOW-HIGH_TARGET_ZBR_UFC_100DO50_101025"
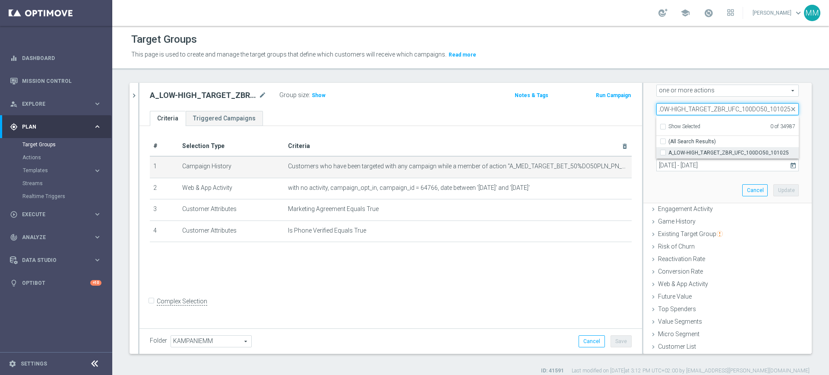
type input "A_LOW-HIGH_TARGET_ZBR_UFC_100DO50_101025"
click at [692, 153] on span "A_LOW-HIGH_TARGET_ZBR_UFC_100DO50_101025" at bounding box center [733, 152] width 130 height 7
click at [668, 153] on input "A_LOW-HIGH_TARGET_ZBR_UFC_100DO50_101025" at bounding box center [665, 153] width 6 height 6
checkbox input "true"
type input "A_LOW-HIGH_TARGET_ZBR_UFC_100DO50_101025"
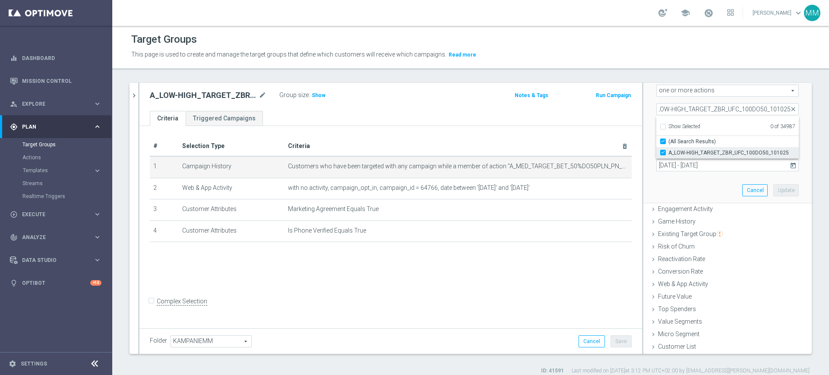
checkbox input "true"
click at [706, 186] on div "Scenario Custom Custom arrow_drop_down search Select all customers who were hav…" at bounding box center [727, 111] width 155 height 183
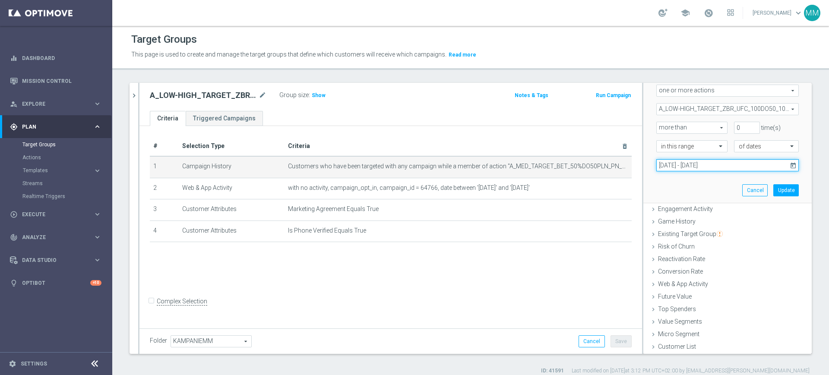
click at [725, 161] on input "[DATE] - [DATE]" at bounding box center [727, 165] width 142 height 12
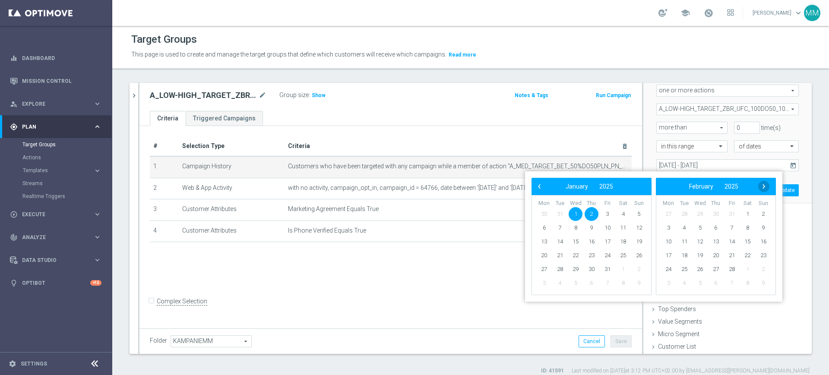
click at [765, 181] on span "›" at bounding box center [763, 186] width 11 height 11
click at [763, 183] on span "›" at bounding box center [763, 186] width 11 height 11
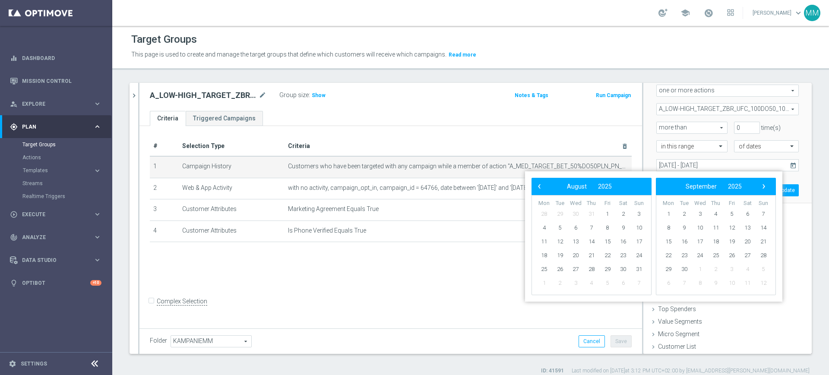
click at [763, 183] on span "›" at bounding box center [763, 186] width 11 height 11
click at [604, 227] on span "10" at bounding box center [607, 228] width 14 height 14
click at [618, 227] on span "11" at bounding box center [623, 228] width 14 height 14
type input "[DATE] - [DATE]"
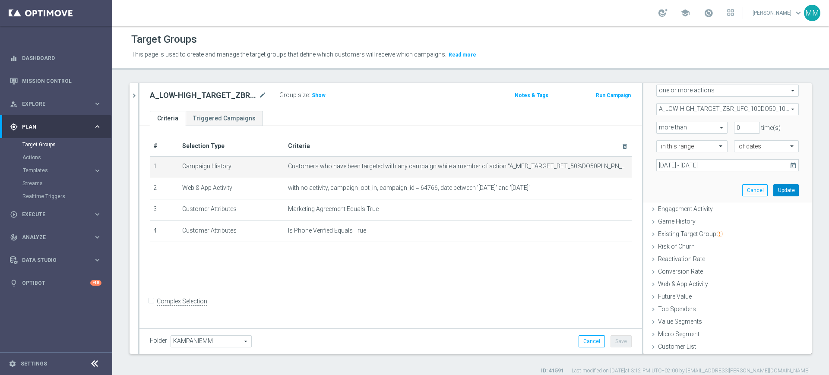
click at [773, 188] on button "Update" at bounding box center [785, 190] width 25 height 12
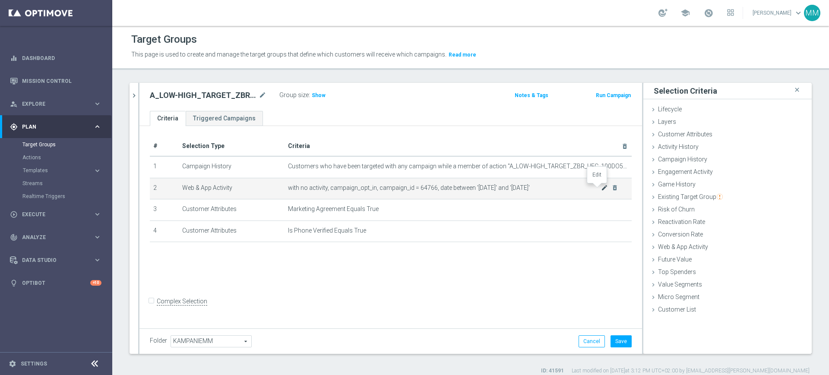
click at [601, 187] on icon "mode_edit" at bounding box center [604, 187] width 7 height 7
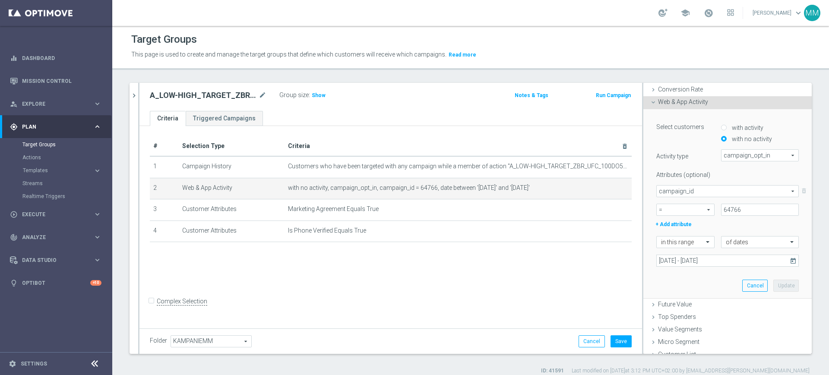
scroll to position [152, 0]
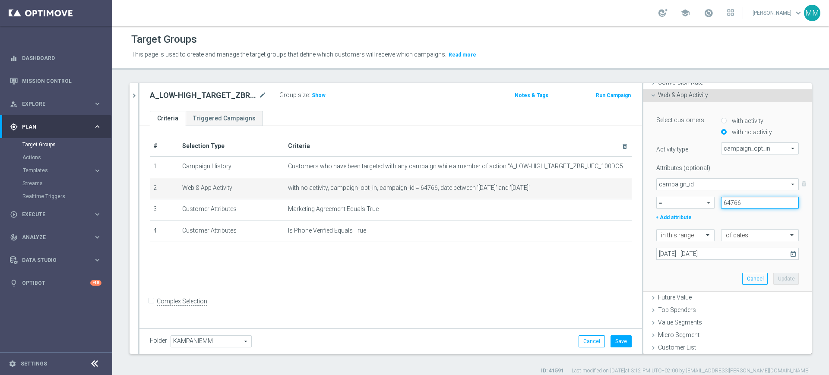
click at [733, 203] on input "64766" at bounding box center [760, 203] width 78 height 12
paste input "188682"
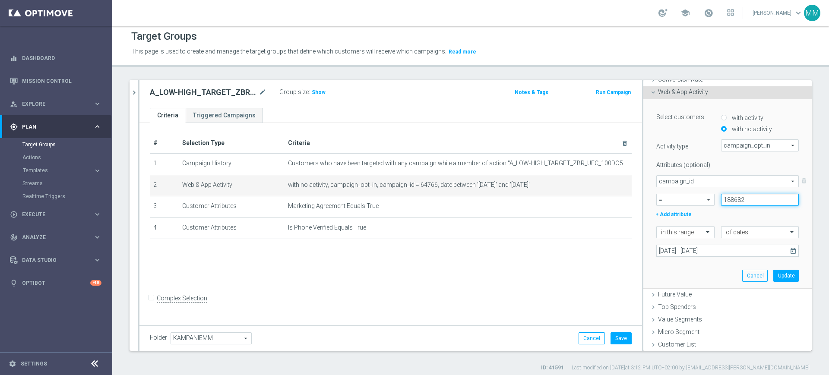
scroll to position [8, 0]
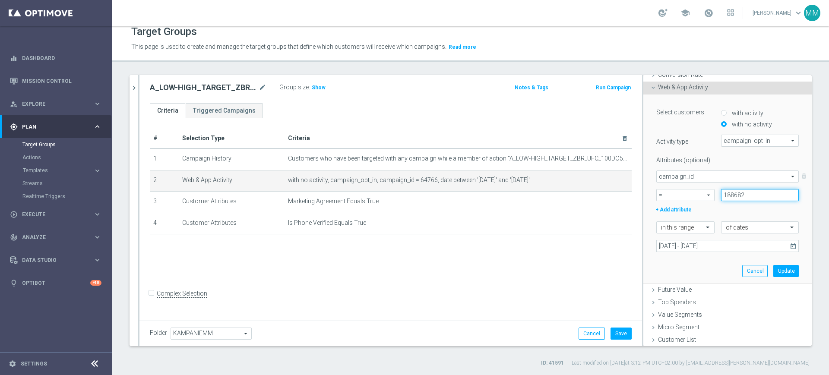
type input "188682"
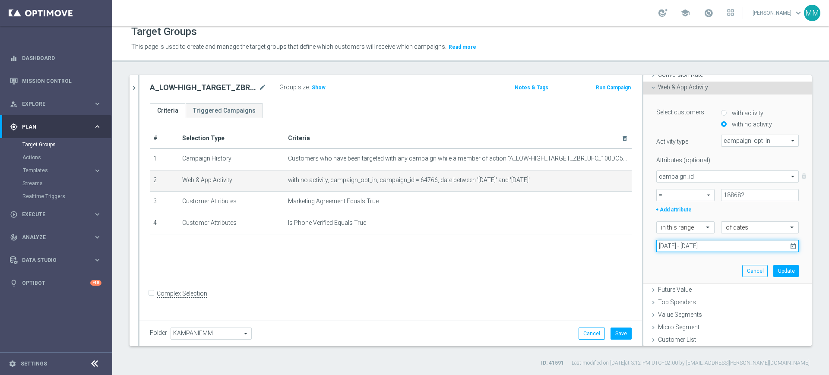
click at [722, 246] on input "[DATE] - [DATE]" at bounding box center [727, 246] width 142 height 12
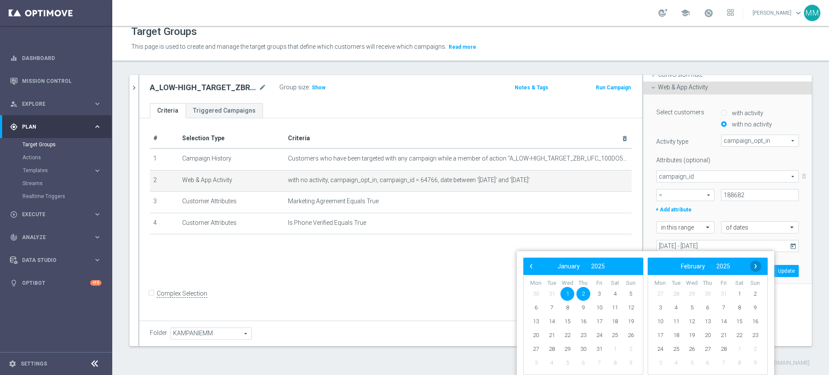
click at [753, 265] on span "›" at bounding box center [755, 266] width 11 height 11
click at [753, 266] on span "›" at bounding box center [755, 266] width 11 height 11
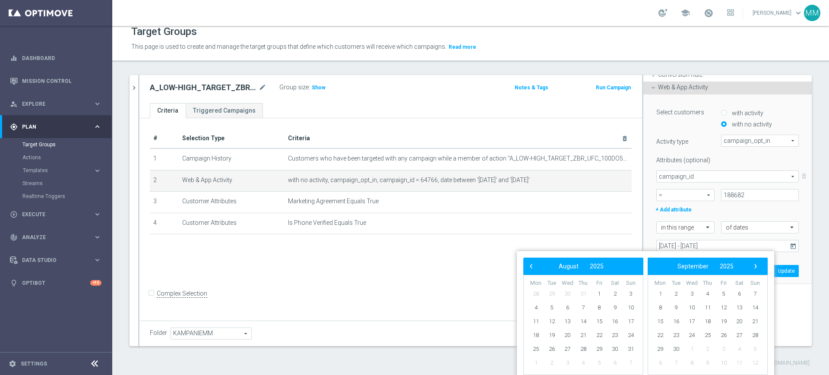
click at [753, 266] on span "›" at bounding box center [755, 266] width 11 height 11
click at [596, 306] on span "10" at bounding box center [599, 308] width 14 height 14
click at [612, 306] on span "11" at bounding box center [615, 308] width 14 height 14
type input "[DATE] - [DATE]"
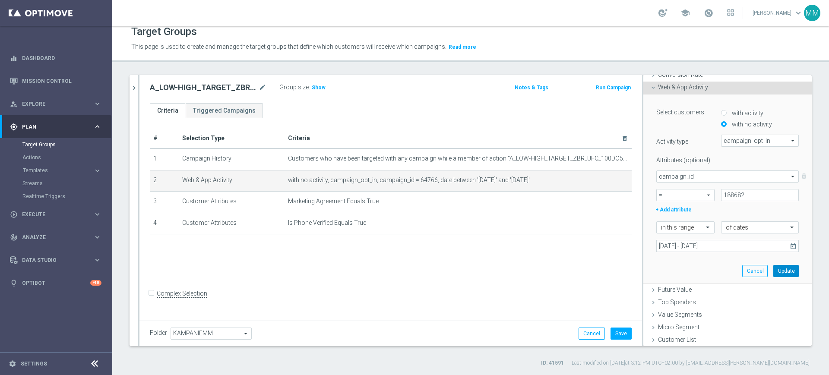
click at [773, 268] on button "Update" at bounding box center [785, 271] width 25 height 12
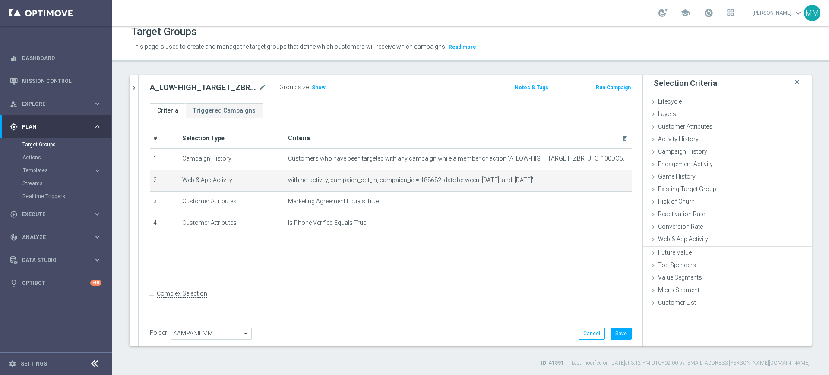
scroll to position [0, 0]
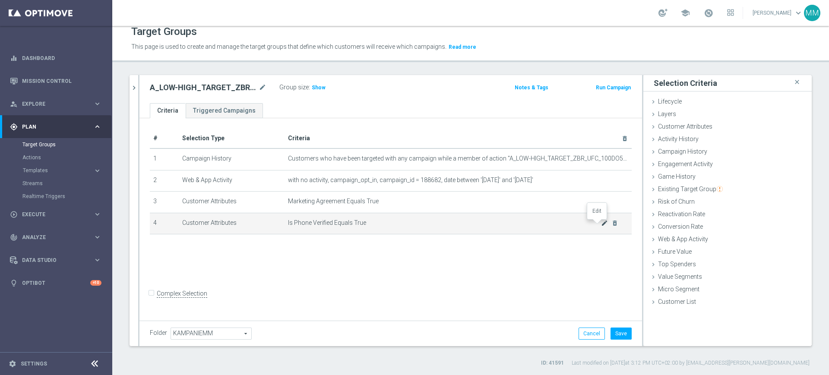
click at [601, 224] on icon "mode_edit" at bounding box center [604, 223] width 7 height 7
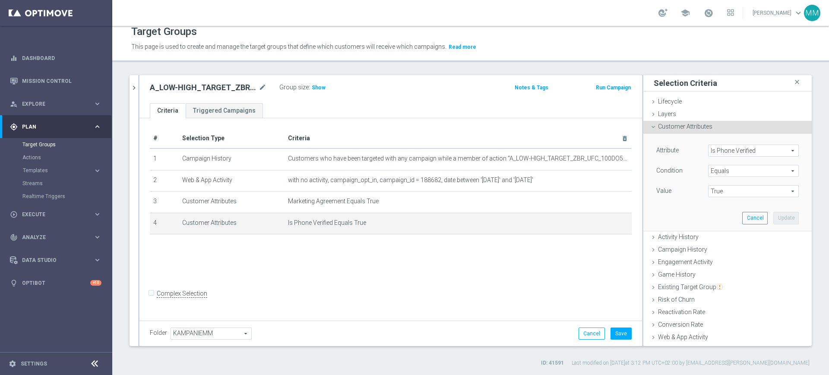
click at [738, 151] on span "Is Phone Verified" at bounding box center [753, 150] width 90 height 11
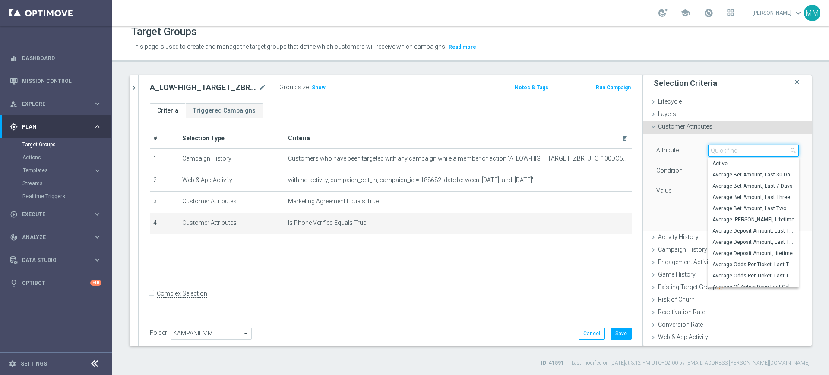
click at [738, 151] on input "search" at bounding box center [753, 151] width 91 height 12
type input "i"
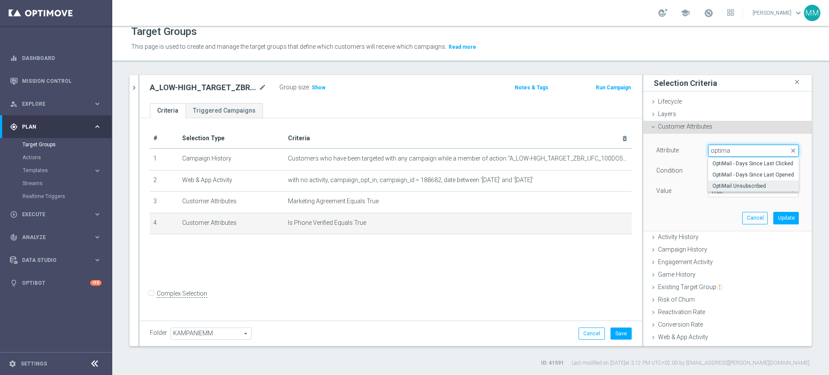
type input "optima"
click at [723, 183] on span "OptiMail Unsubscribed" at bounding box center [753, 186] width 82 height 7
type input "OptiMail Unsubscribed"
type input "Select"
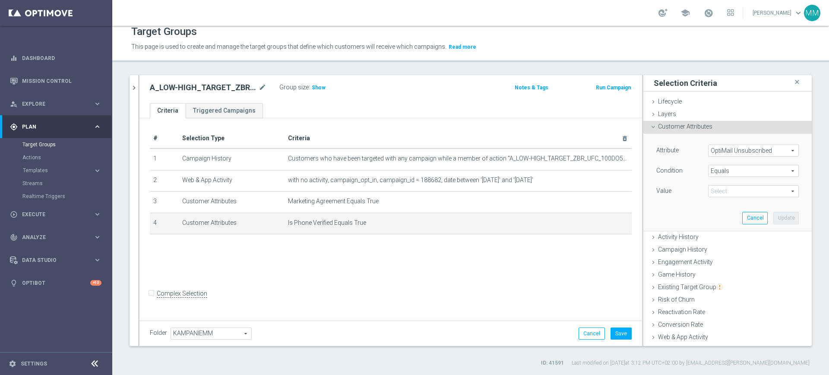
click at [724, 174] on span "Equals" at bounding box center [753, 170] width 90 height 11
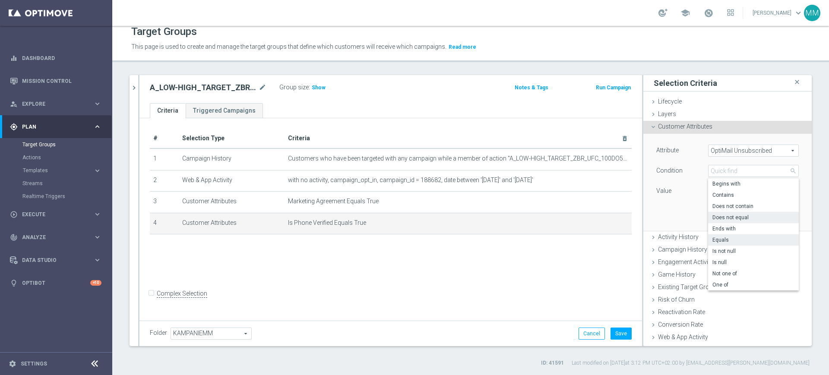
click at [732, 216] on span "Does not equal" at bounding box center [753, 217] width 82 height 7
type input "Does not equal"
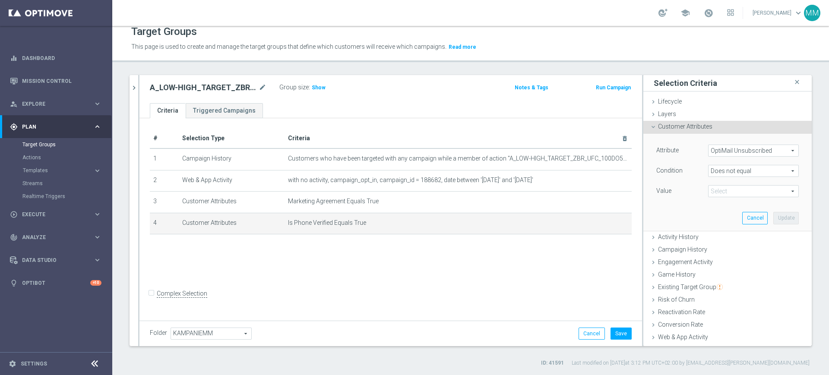
click at [731, 187] on span "True" at bounding box center [753, 191] width 90 height 11
click at [729, 202] on span "STS" at bounding box center [753, 204] width 82 height 7
type input "STS"
click at [773, 216] on button "Update" at bounding box center [785, 218] width 25 height 12
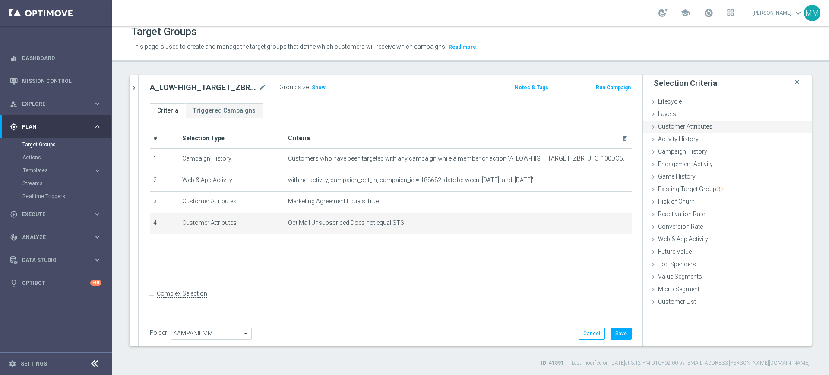
click at [715, 127] on div "Customer Attributes done selection updated" at bounding box center [727, 127] width 168 height 13
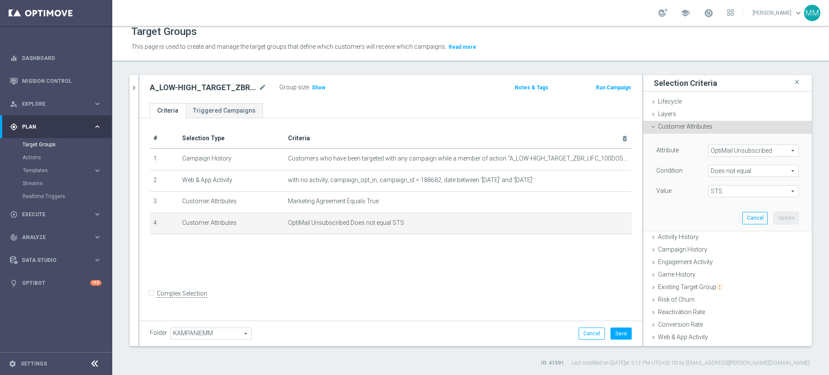
click at [735, 150] on span "OptiMail Unsubscribed" at bounding box center [753, 150] width 90 height 11
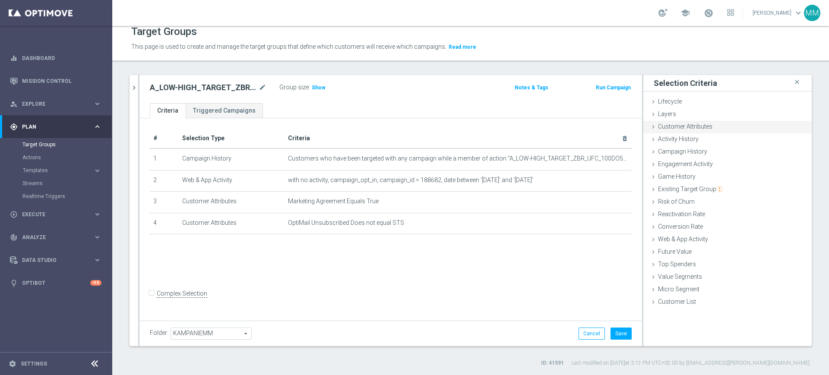
click at [709, 123] on div "Customer Attributes done selection updated" at bounding box center [727, 127] width 168 height 13
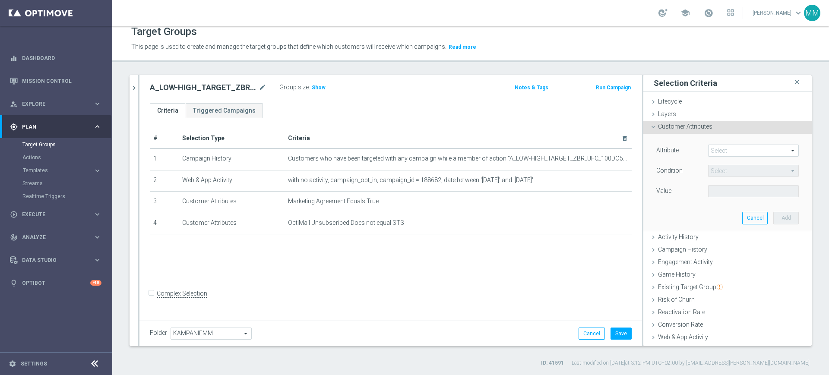
click at [731, 146] on span at bounding box center [753, 150] width 90 height 11
click at [0, 0] on input "search" at bounding box center [0, 0] width 0 height 0
type input "spam"
click at [725, 174] on span "Is Spam Reports" at bounding box center [753, 174] width 82 height 7
type input "Is Spam Reports"
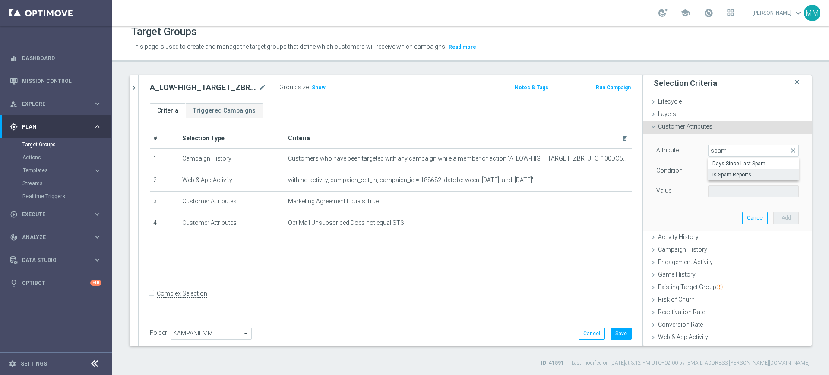
type input "Equals"
click at [724, 190] on span at bounding box center [753, 191] width 90 height 11
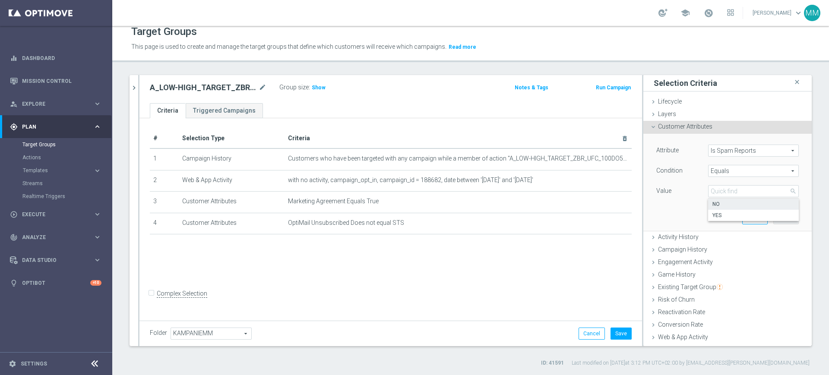
click at [723, 206] on span "NO" at bounding box center [753, 204] width 82 height 7
type input "NO"
click at [773, 219] on button "Add" at bounding box center [785, 218] width 25 height 12
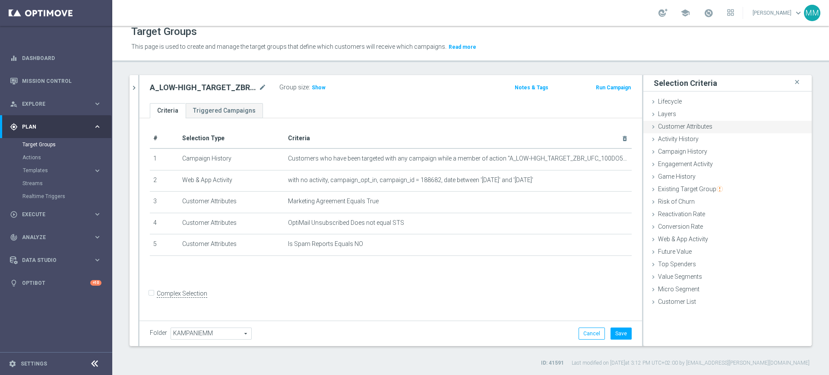
click at [703, 131] on div "Customer Attributes done selection saved" at bounding box center [727, 127] width 168 height 13
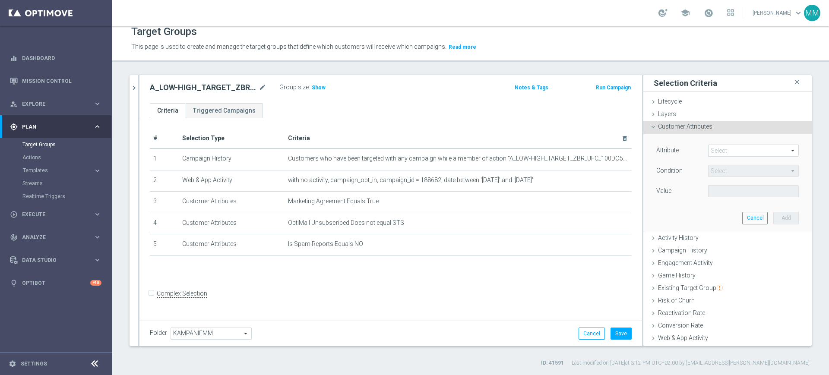
click at [731, 155] on span at bounding box center [753, 150] width 90 height 11
click at [0, 0] on input "search" at bounding box center [0, 0] width 0 height 0
type input "agree"
click at [729, 175] on span "Email Agree" at bounding box center [753, 174] width 82 height 7
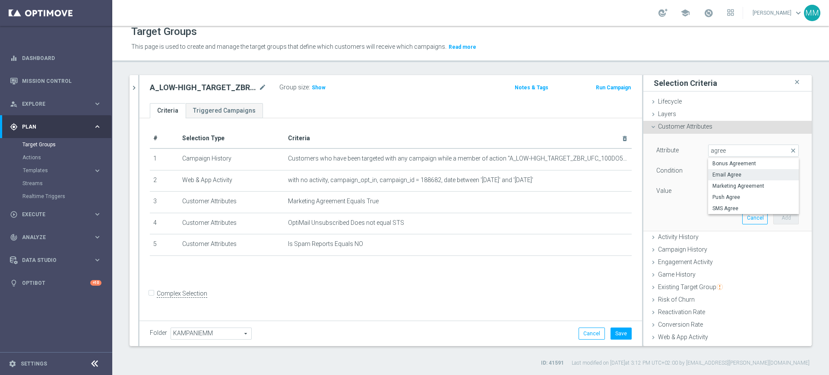
type input "Email Agree"
type input "Equals"
click at [738, 186] on span at bounding box center [753, 191] width 90 height 11
click at [738, 214] on span "TRUE" at bounding box center [753, 215] width 82 height 7
type input "TRUE"
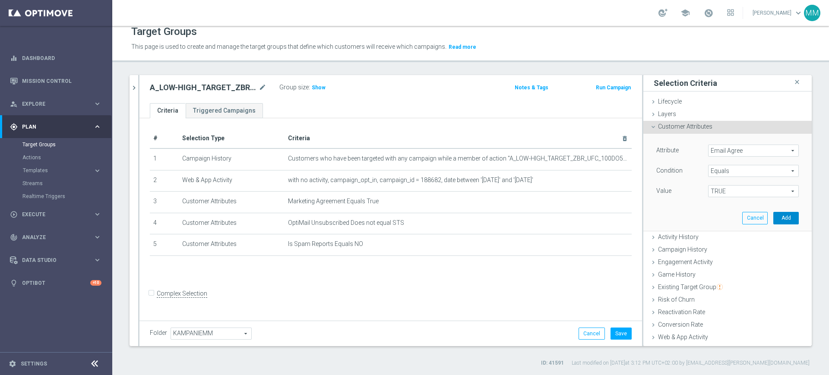
click at [773, 218] on button "Add" at bounding box center [785, 218] width 25 height 12
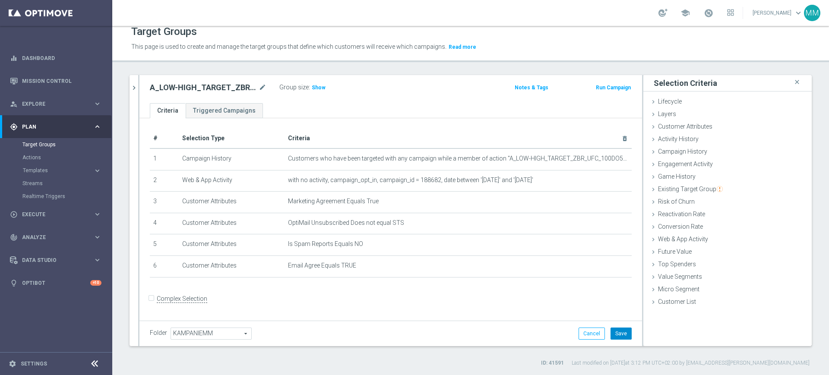
click at [618, 333] on button "Save" at bounding box center [620, 334] width 21 height 12
click at [312, 86] on span "Show" at bounding box center [319, 88] width 14 height 6
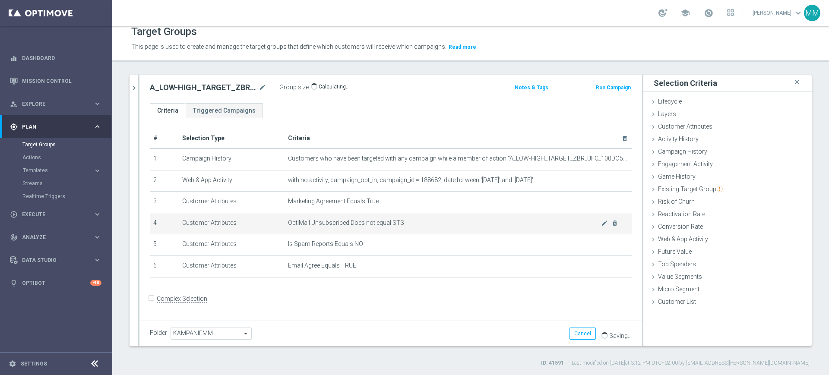
click at [351, 220] on td "OptiMail Unsubscribed Does not equal STS mode_edit delete_forever" at bounding box center [457, 224] width 347 height 22
click at [351, 221] on td "OptiMail Unsubscribed Does not equal STS mode_edit delete_forever" at bounding box center [457, 224] width 347 height 22
click at [351, 221] on span "OptiMail Unsubscribed Does not equal STS" at bounding box center [444, 222] width 313 height 7
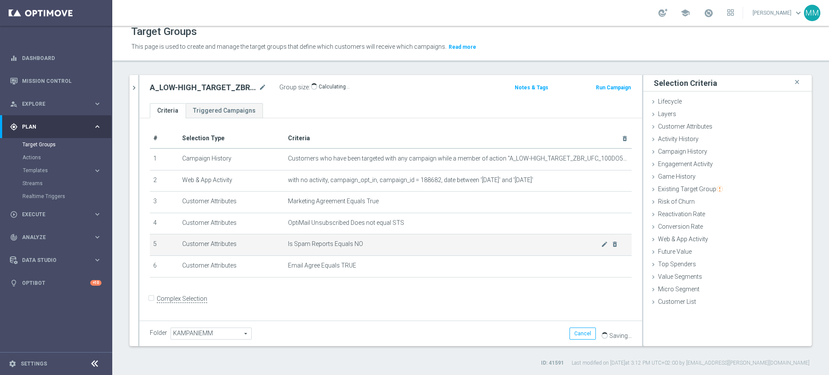
click at [350, 237] on td "Is Spam Reports Equals NO mode_edit delete_forever" at bounding box center [457, 245] width 347 height 22
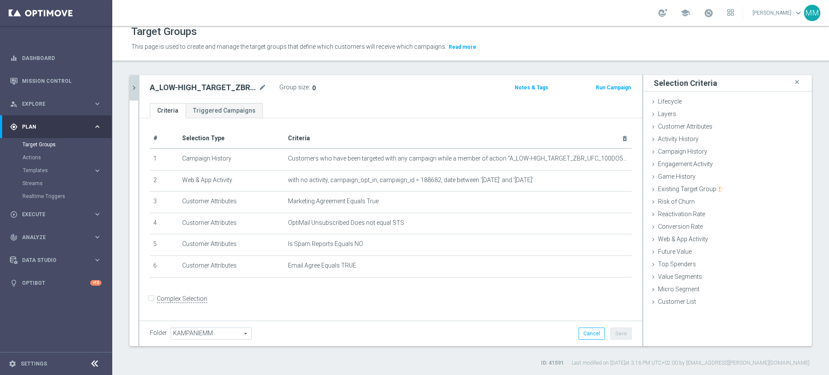
click at [132, 84] on icon "chevron_right" at bounding box center [134, 88] width 8 height 8
